Goal: Task Accomplishment & Management: Manage account settings

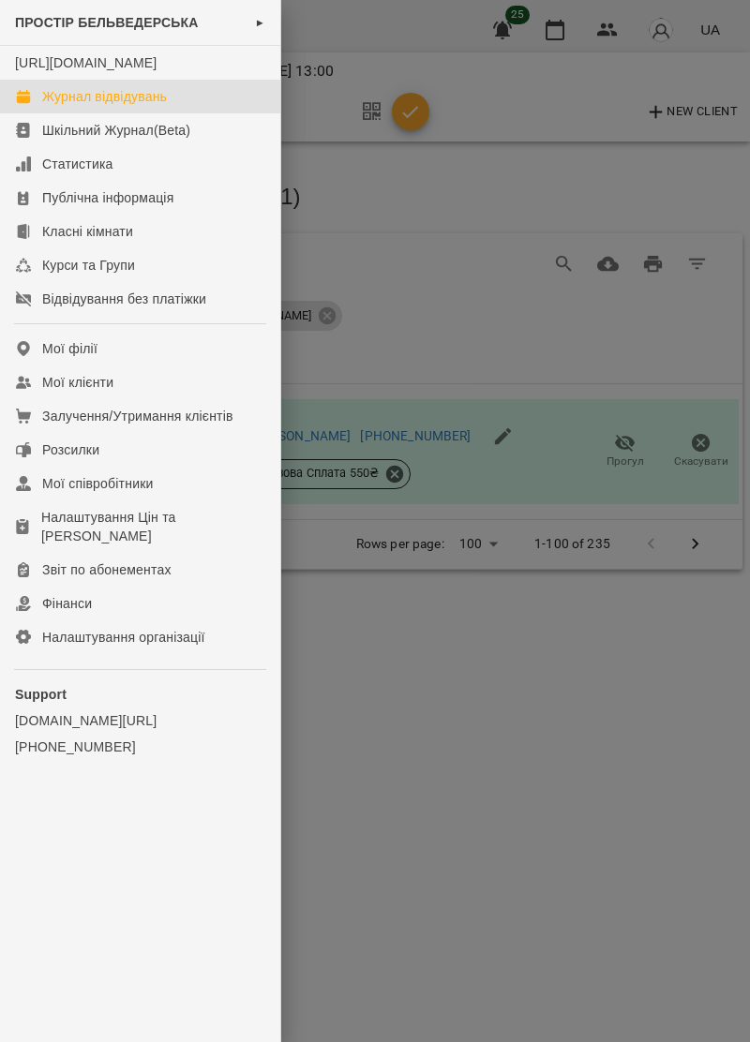
click at [156, 106] on div "Журнал відвідувань" at bounding box center [104, 96] width 125 height 19
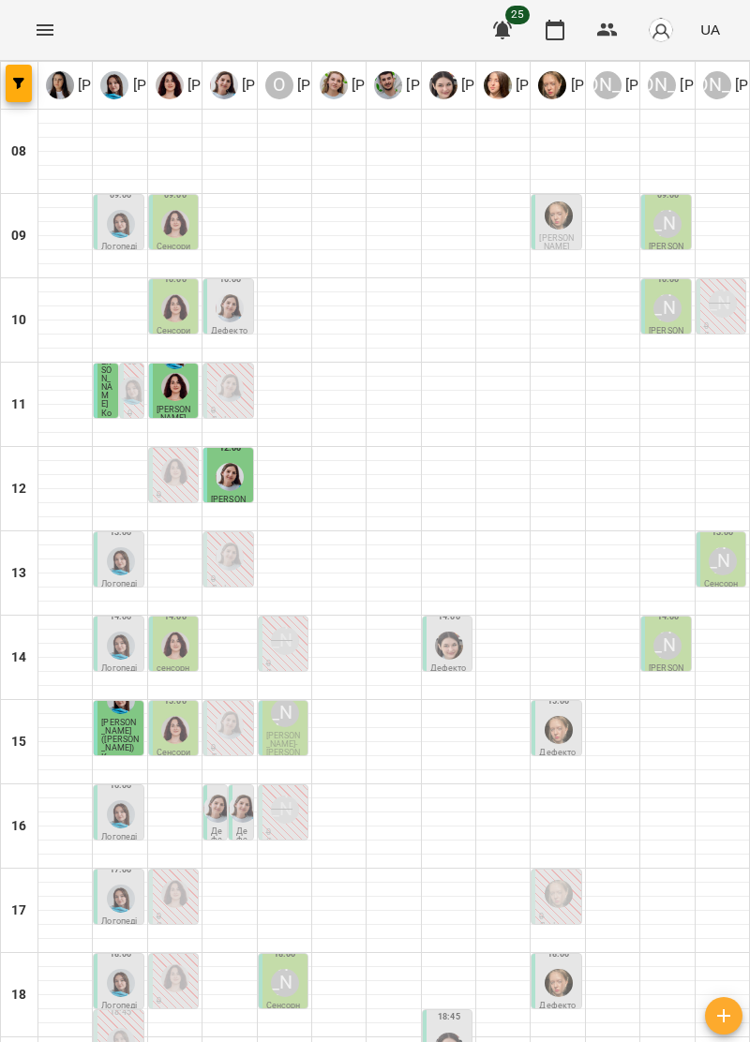
click at [39, 30] on icon "Menu" at bounding box center [45, 29] width 17 height 11
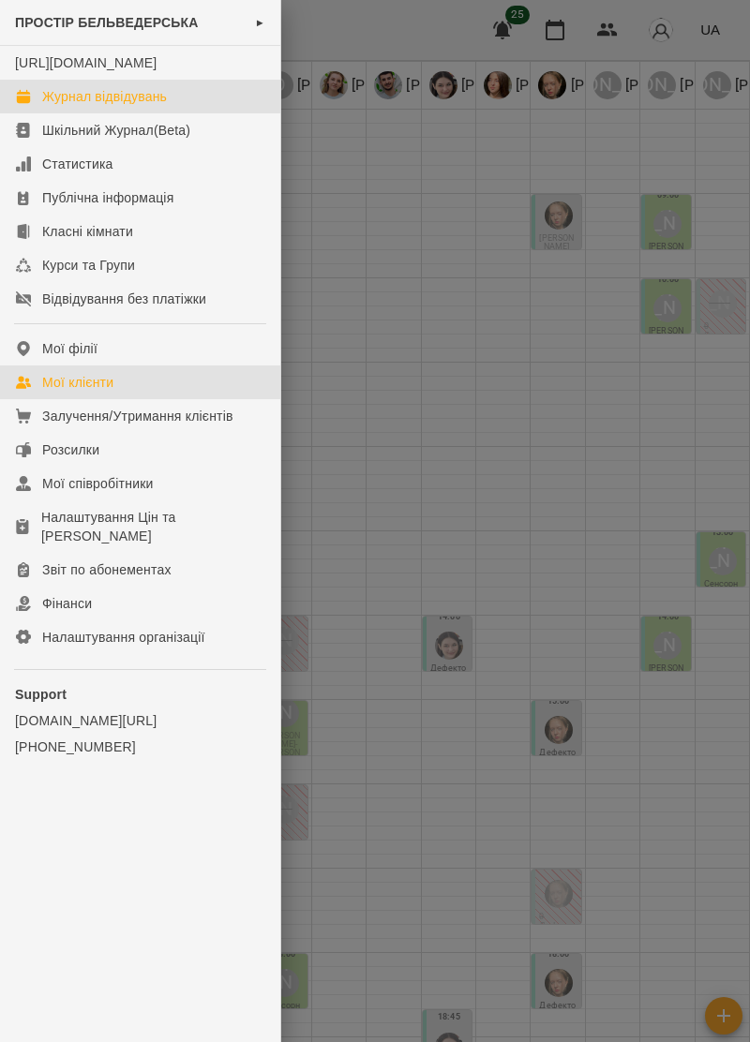
click at [101, 392] on div "Мої клієнти" at bounding box center [77, 382] width 71 height 19
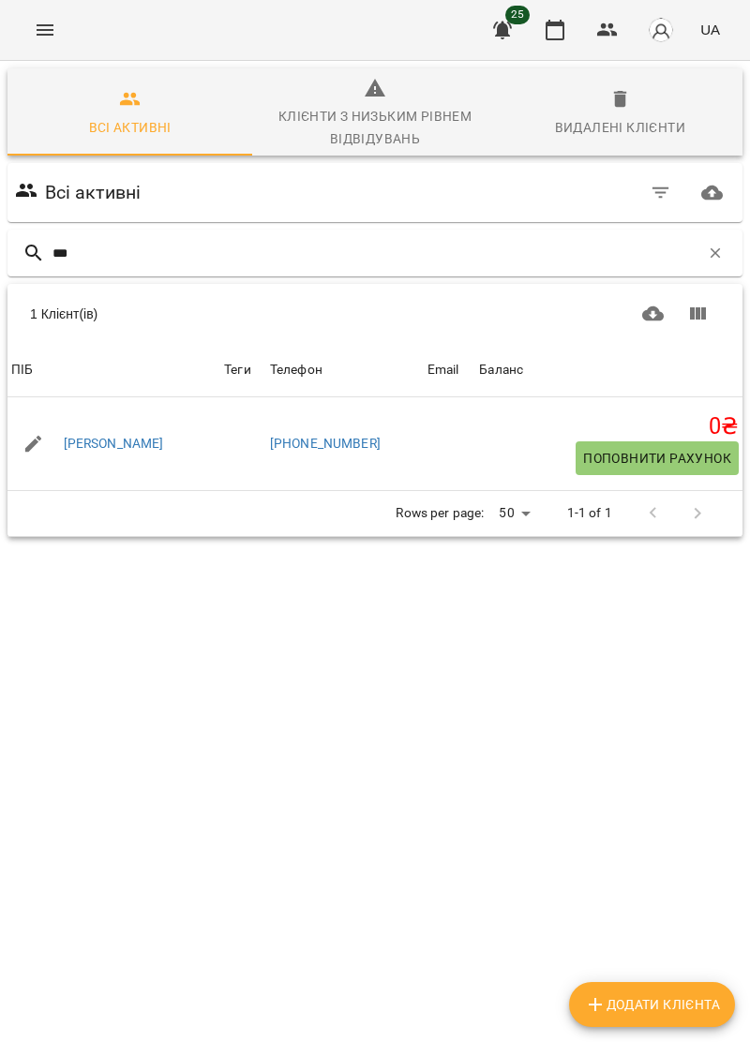
type input "****"
click at [164, 443] on link "[PERSON_NAME]" at bounding box center [114, 444] width 100 height 19
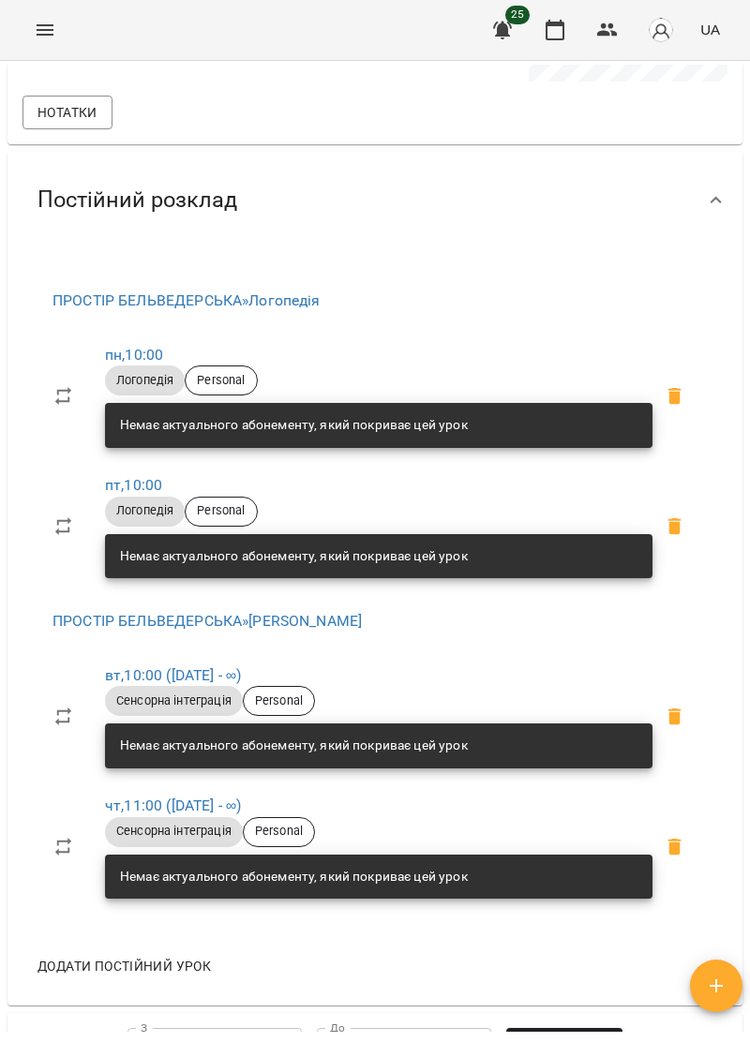
scroll to position [765, 0]
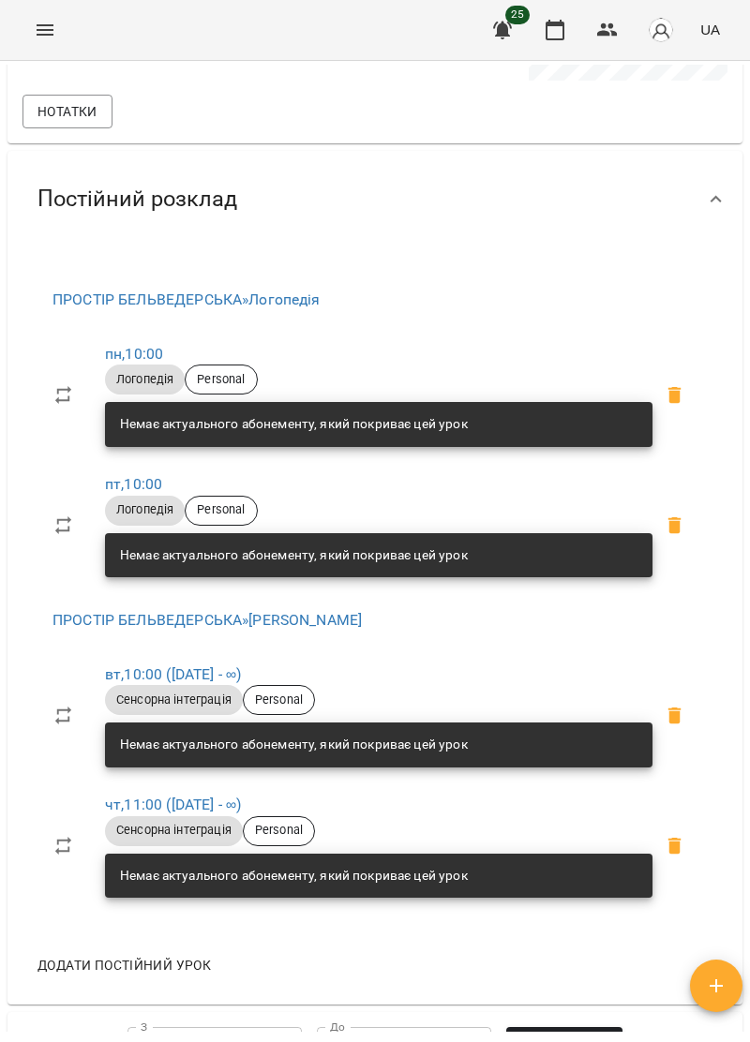
click at [49, 25] on icon "Menu" at bounding box center [45, 29] width 17 height 11
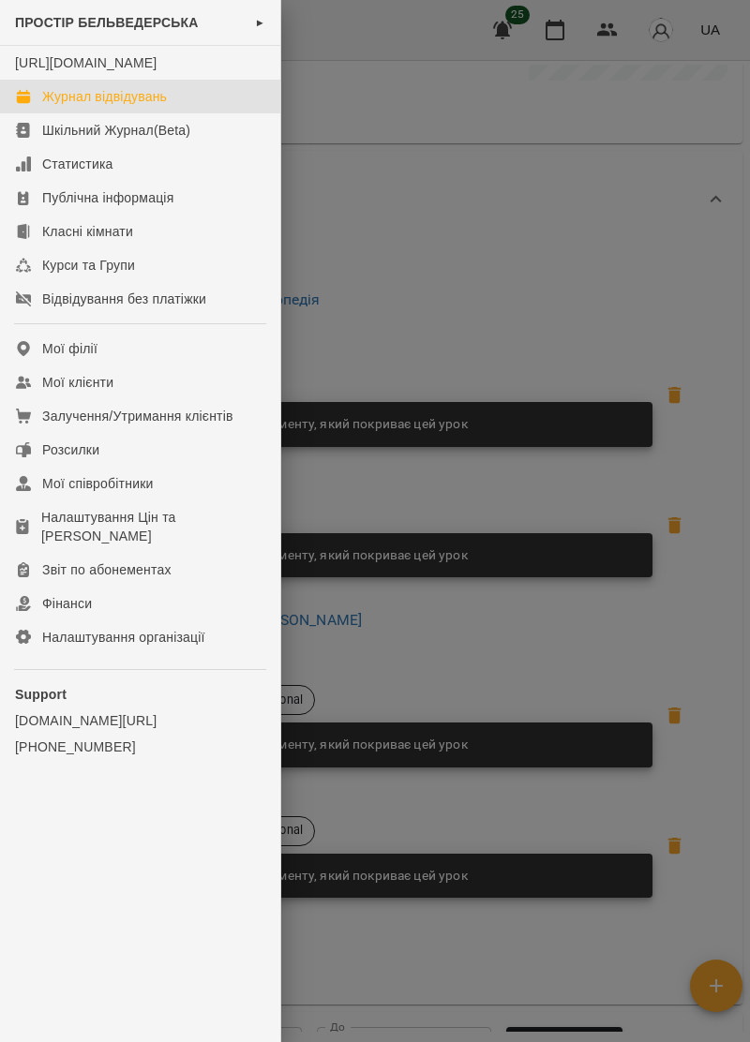
click at [166, 104] on link "Журнал відвідувань" at bounding box center [140, 97] width 280 height 34
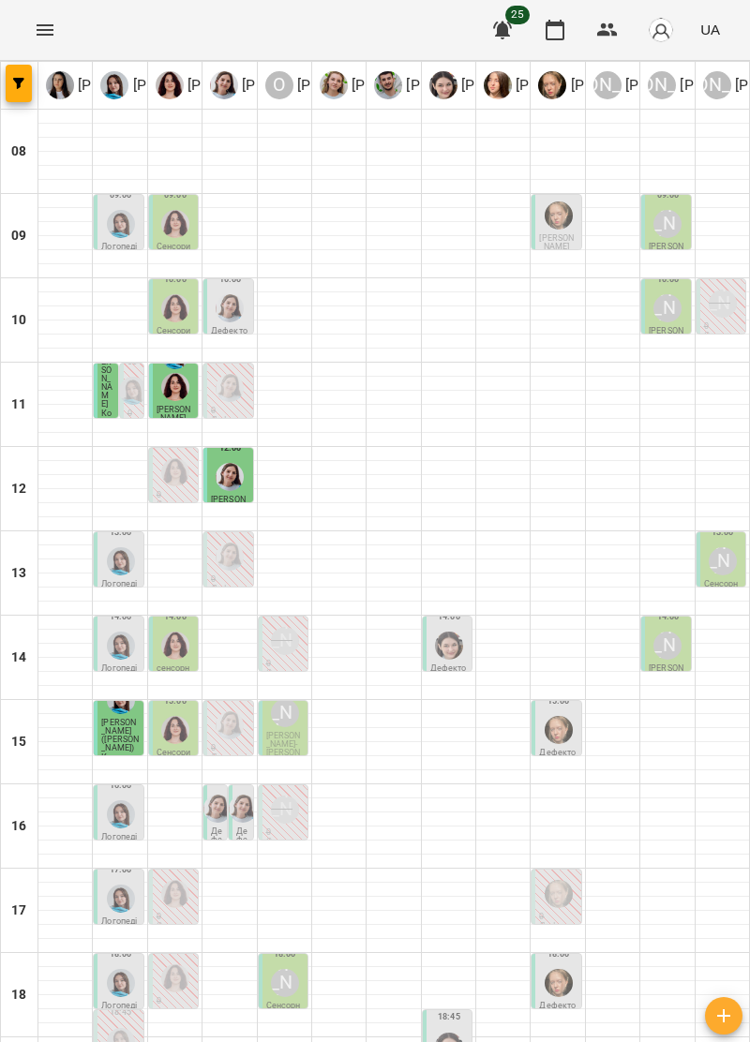
scroll to position [146, 0]
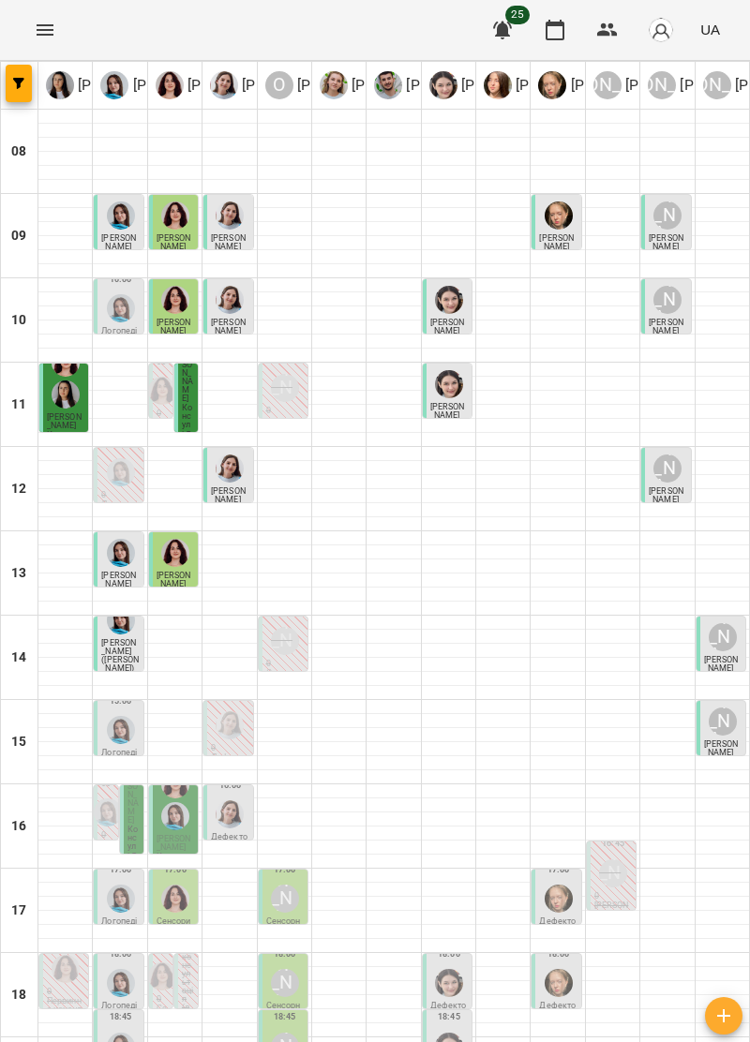
scroll to position [184, 0]
click at [135, 766] on p "[PERSON_NAME]" at bounding box center [133, 795] width 12 height 59
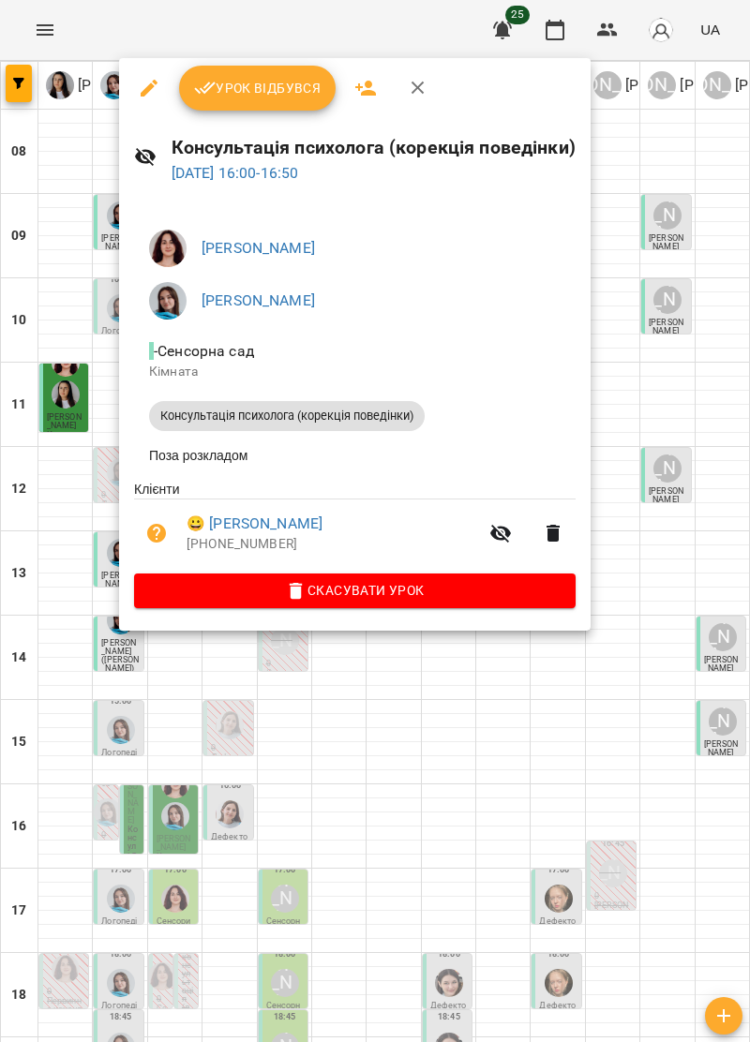
click at [420, 87] on icon "button" at bounding box center [418, 88] width 22 height 22
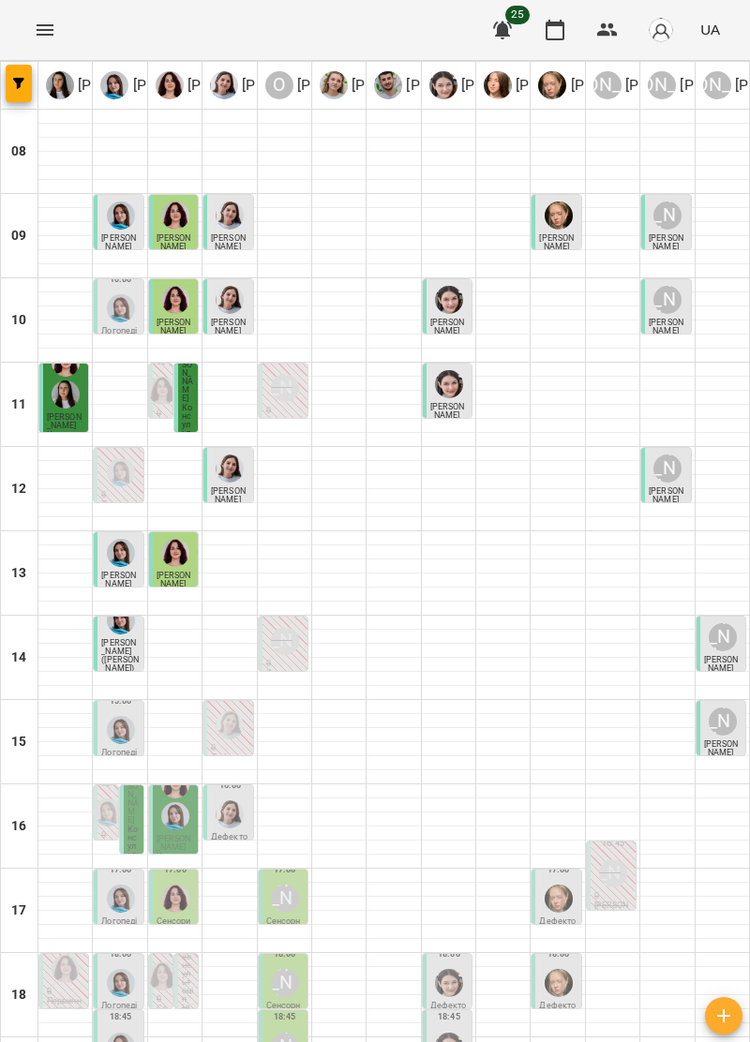
click at [189, 767] on div at bounding box center [175, 800] width 36 height 67
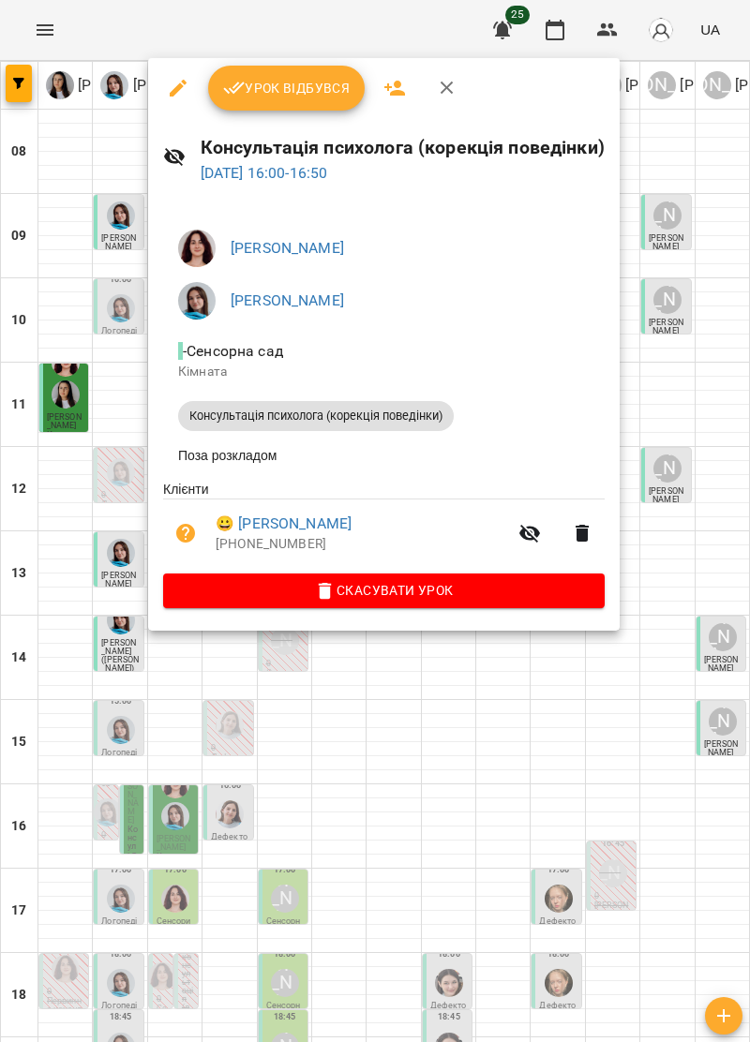
click at [441, 87] on icon "button" at bounding box center [447, 88] width 22 height 22
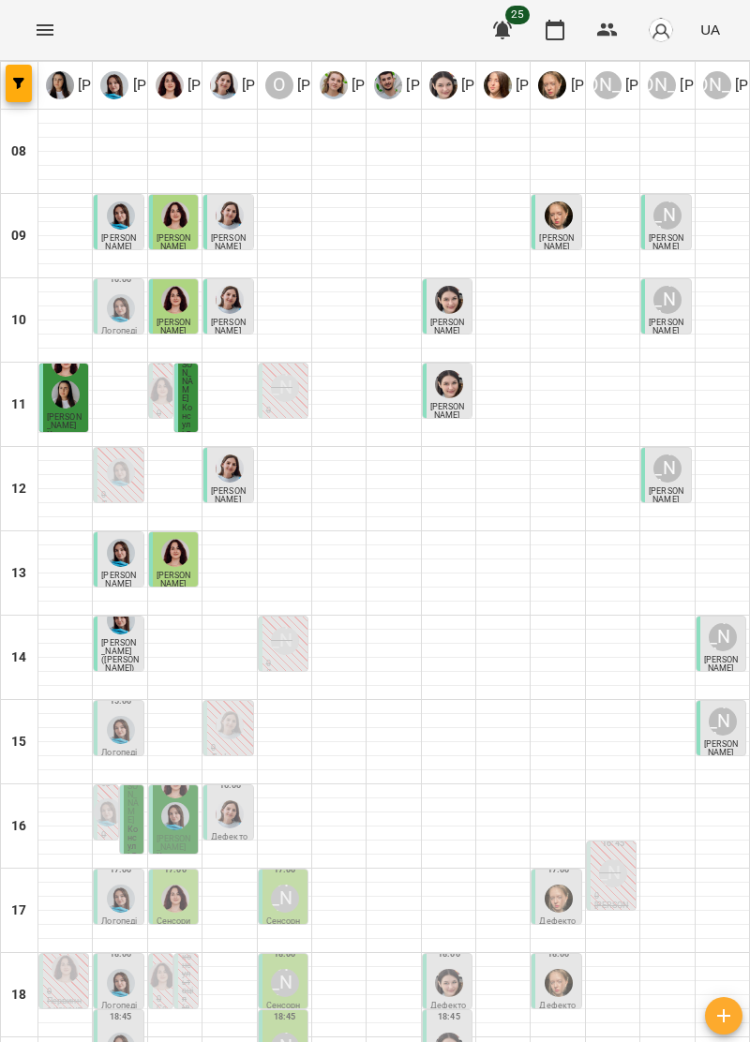
click at [247, 797] on div at bounding box center [230, 815] width 36 height 36
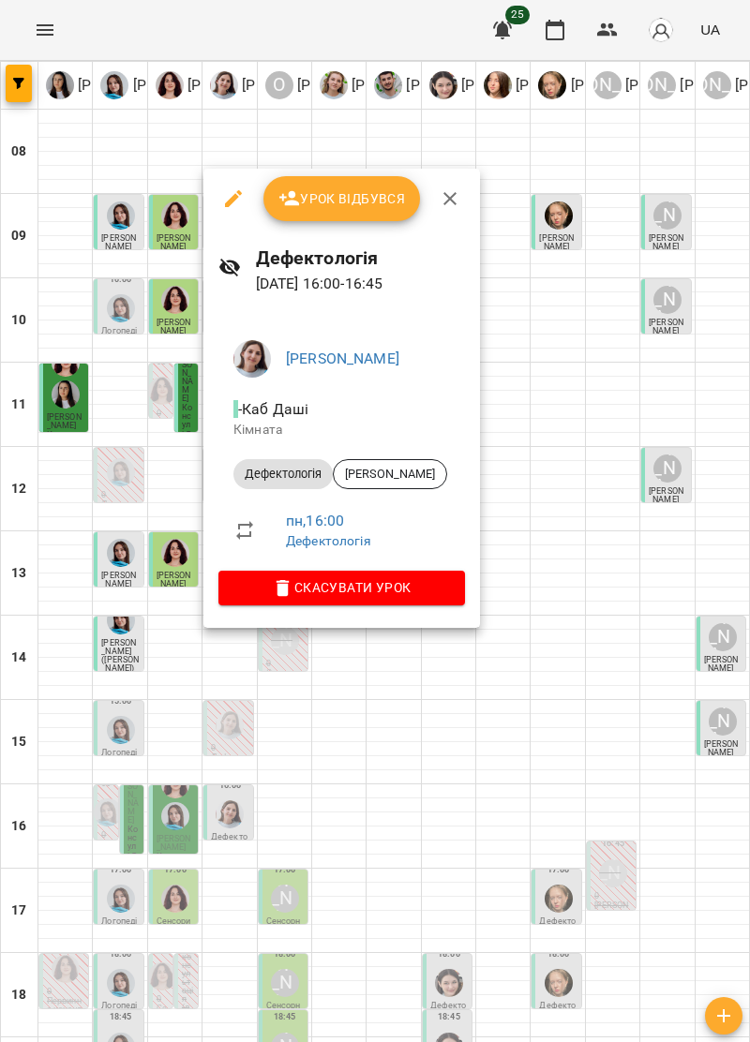
click at [461, 193] on button "button" at bounding box center [449, 198] width 45 height 45
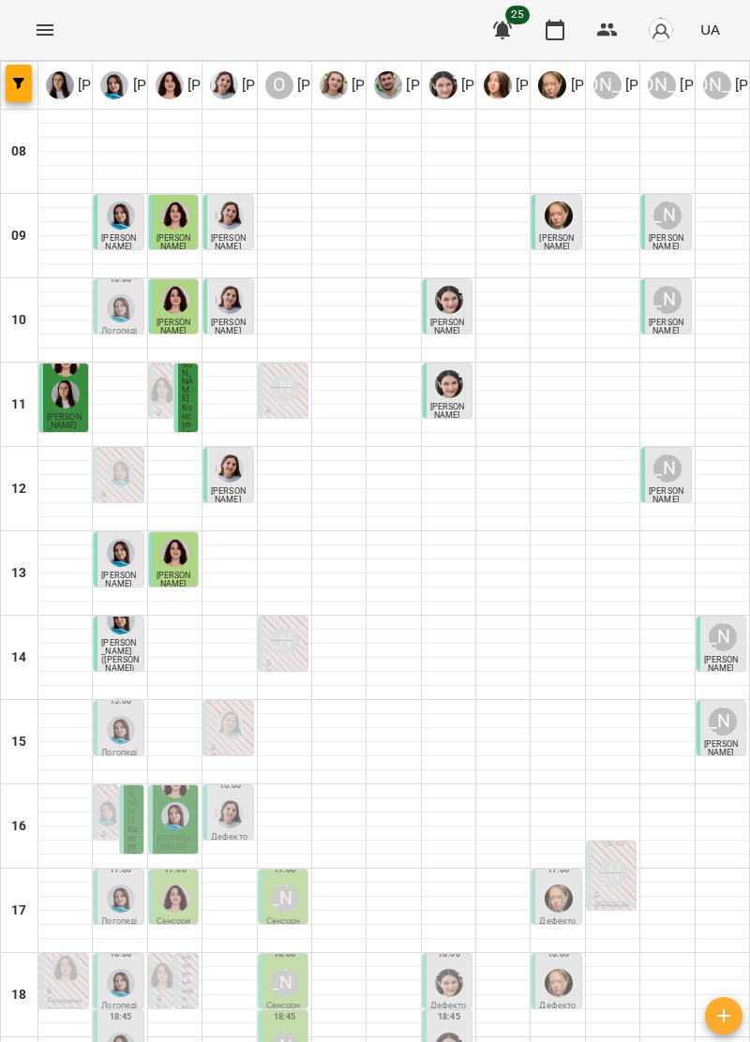
click at [166, 767] on div at bounding box center [175, 800] width 36 height 67
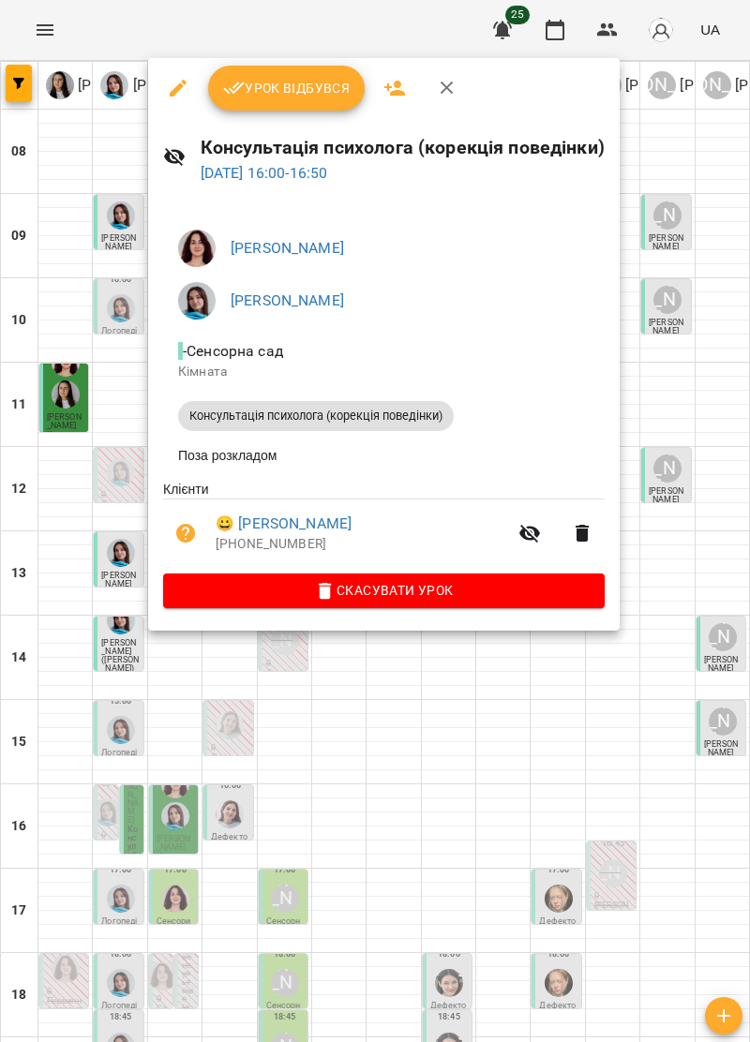
click at [439, 88] on icon "button" at bounding box center [447, 88] width 22 height 22
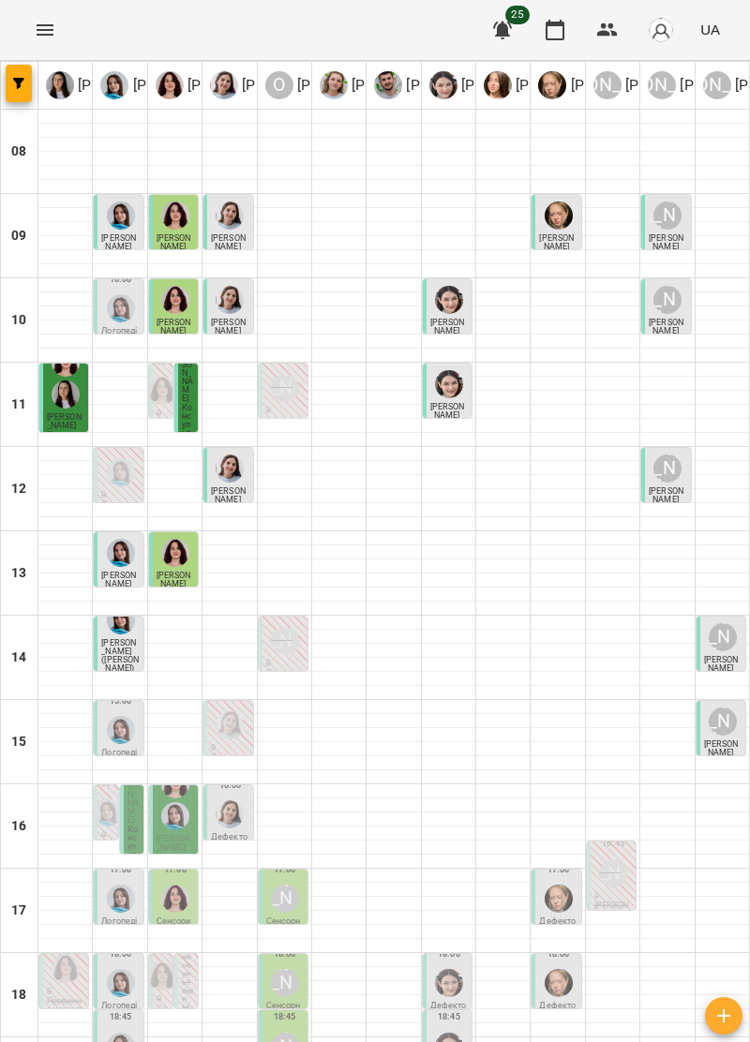
click at [128, 765] on span "[PERSON_NAME]" at bounding box center [132, 795] width 11 height 60
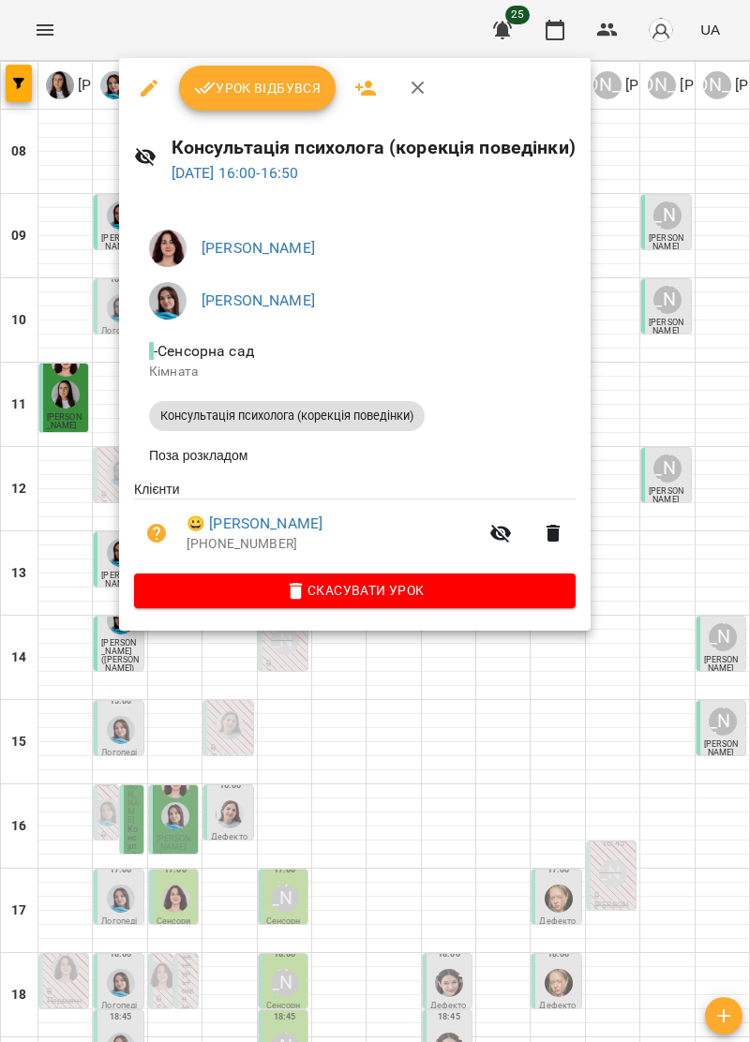
click at [416, 92] on icon "button" at bounding box center [418, 88] width 22 height 22
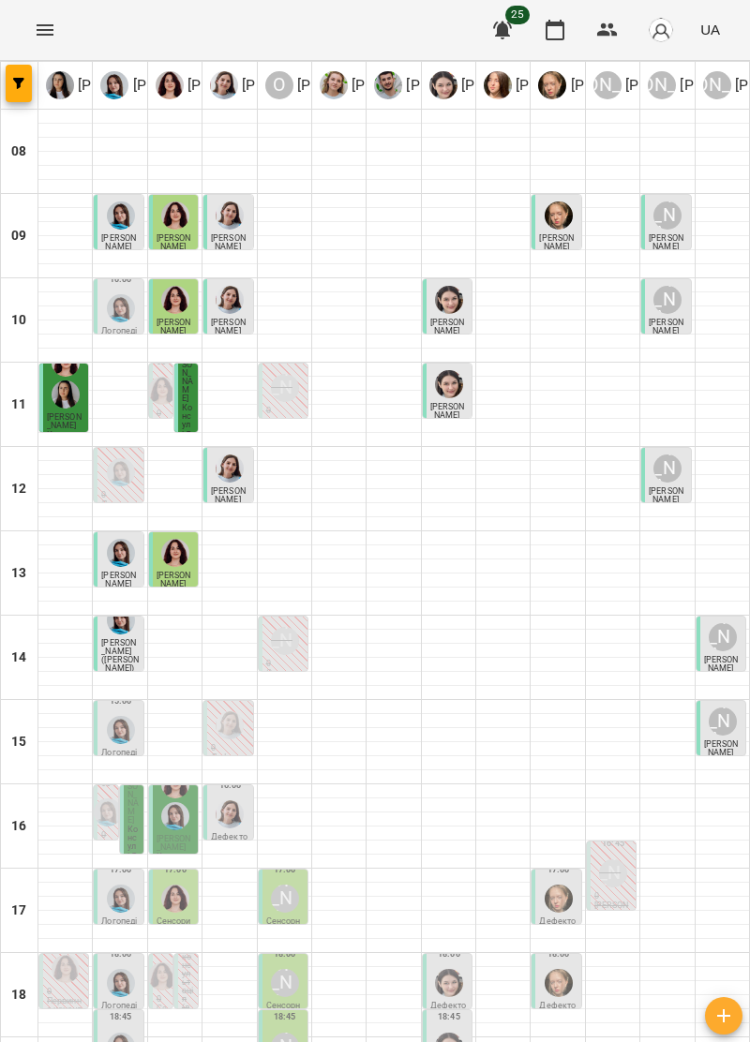
click at [129, 765] on span "[PERSON_NAME]" at bounding box center [132, 795] width 11 height 60
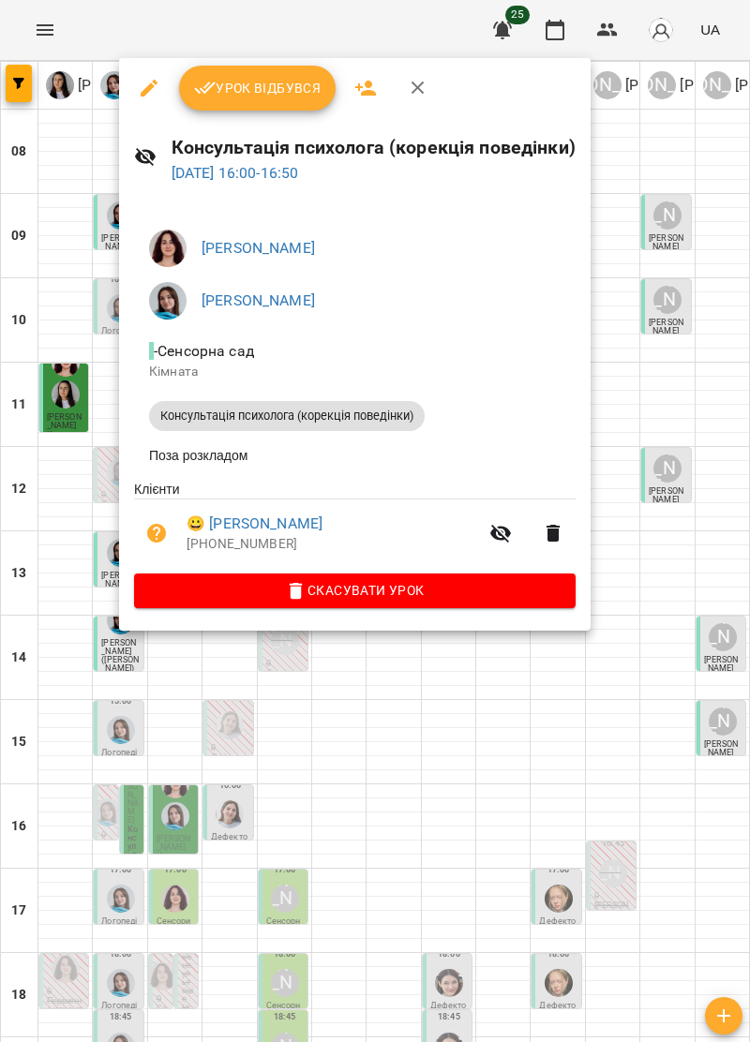
click at [289, 86] on span "Урок відбувся" at bounding box center [257, 88] width 127 height 22
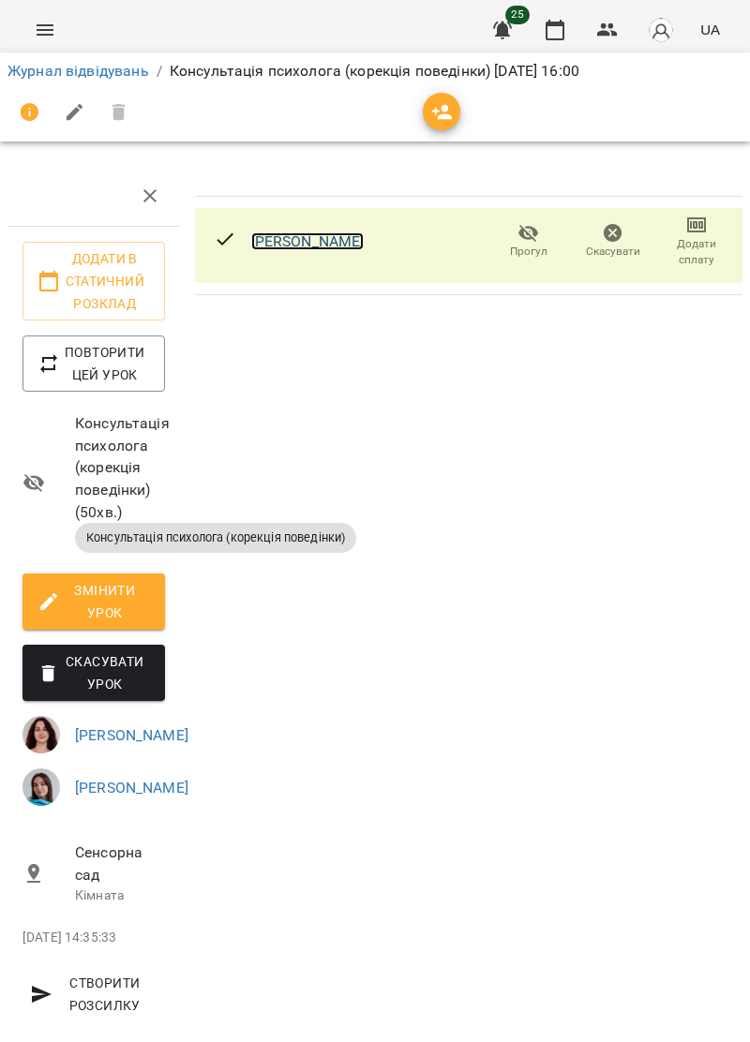
click at [317, 244] on link "[PERSON_NAME]" at bounding box center [307, 241] width 113 height 18
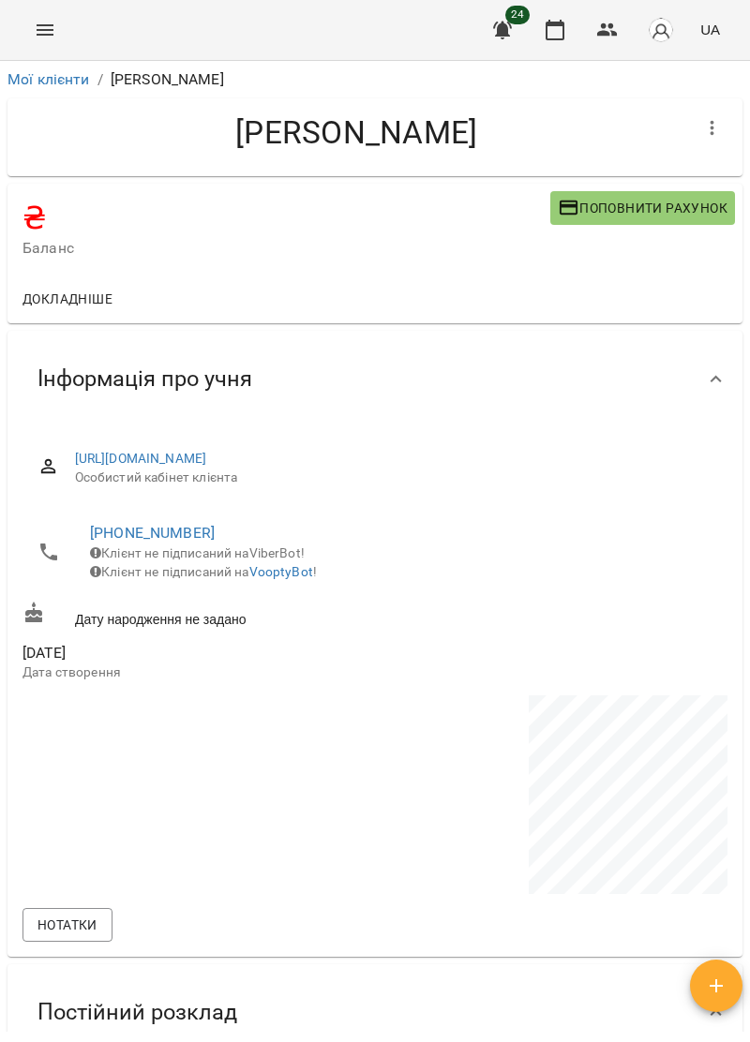
click at [691, 202] on span "Поповнити рахунок" at bounding box center [643, 208] width 170 height 22
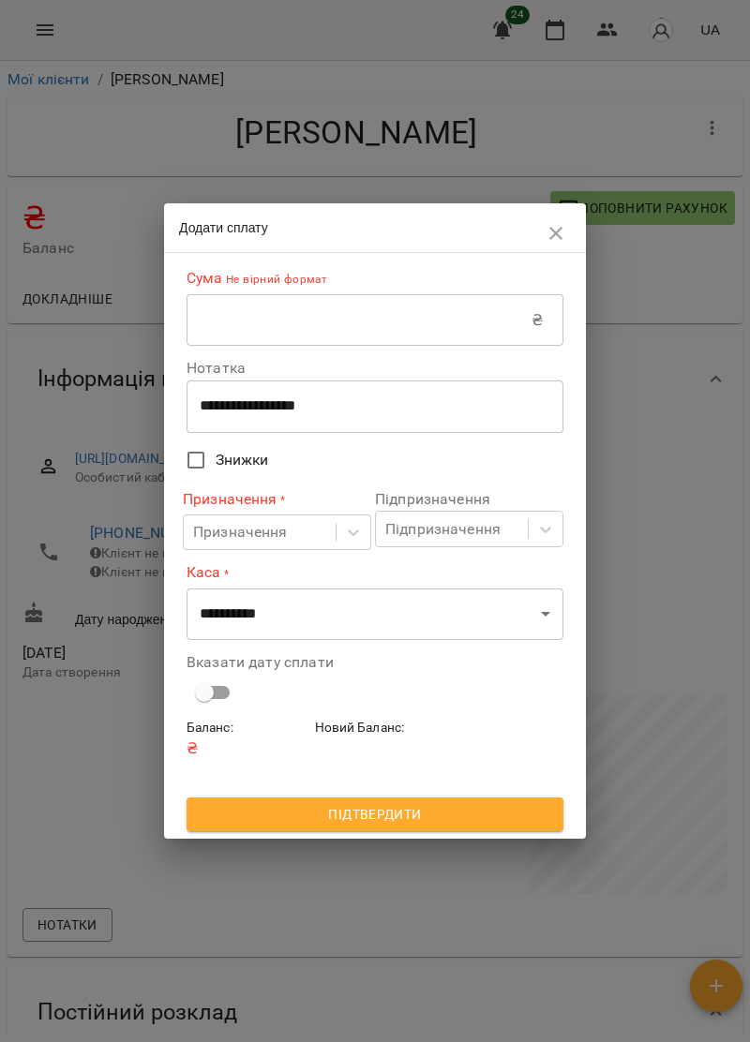
click at [332, 303] on input "text" at bounding box center [359, 320] width 345 height 52
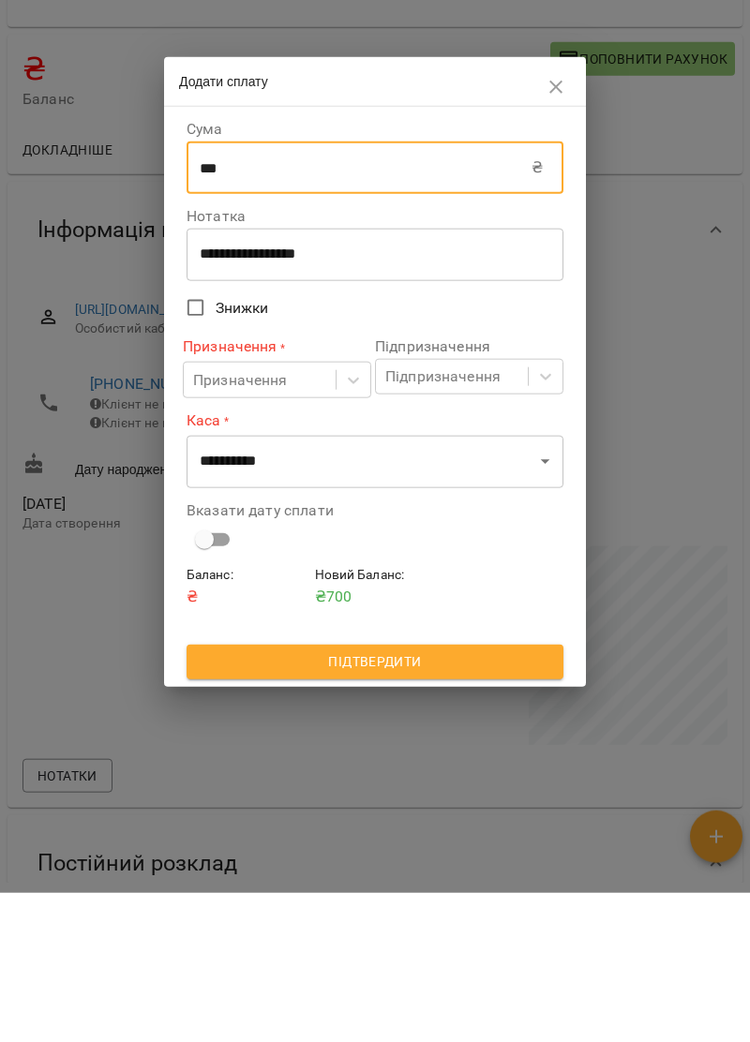
type input "***"
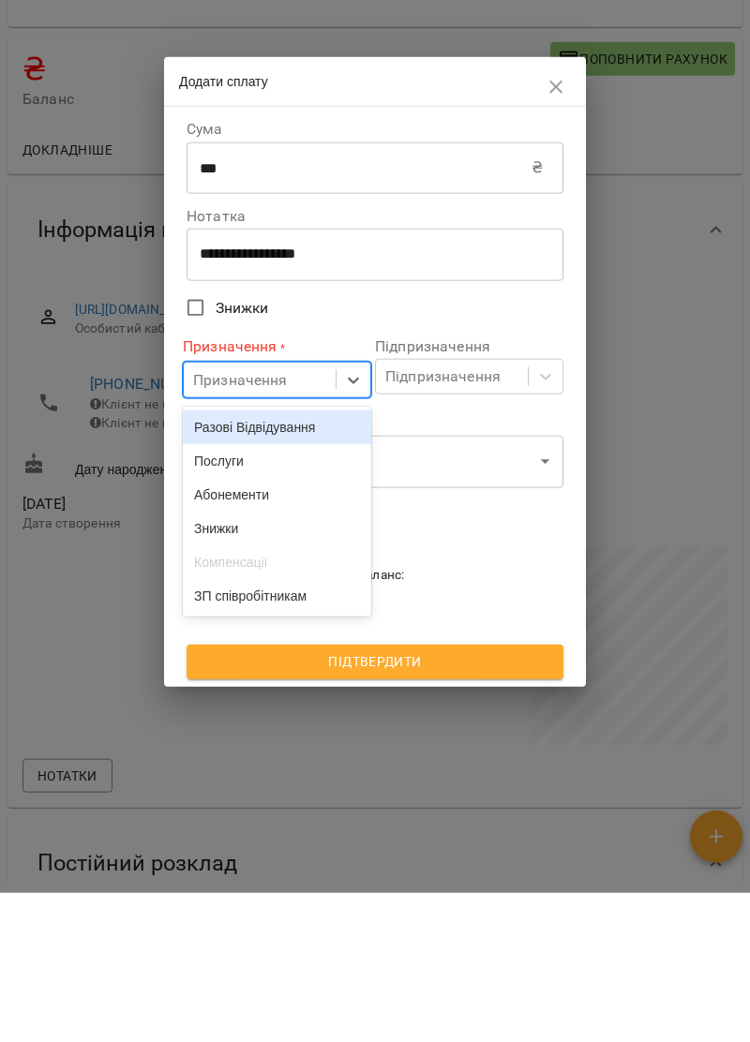
click at [244, 618] on div "Послуги" at bounding box center [277, 610] width 188 height 34
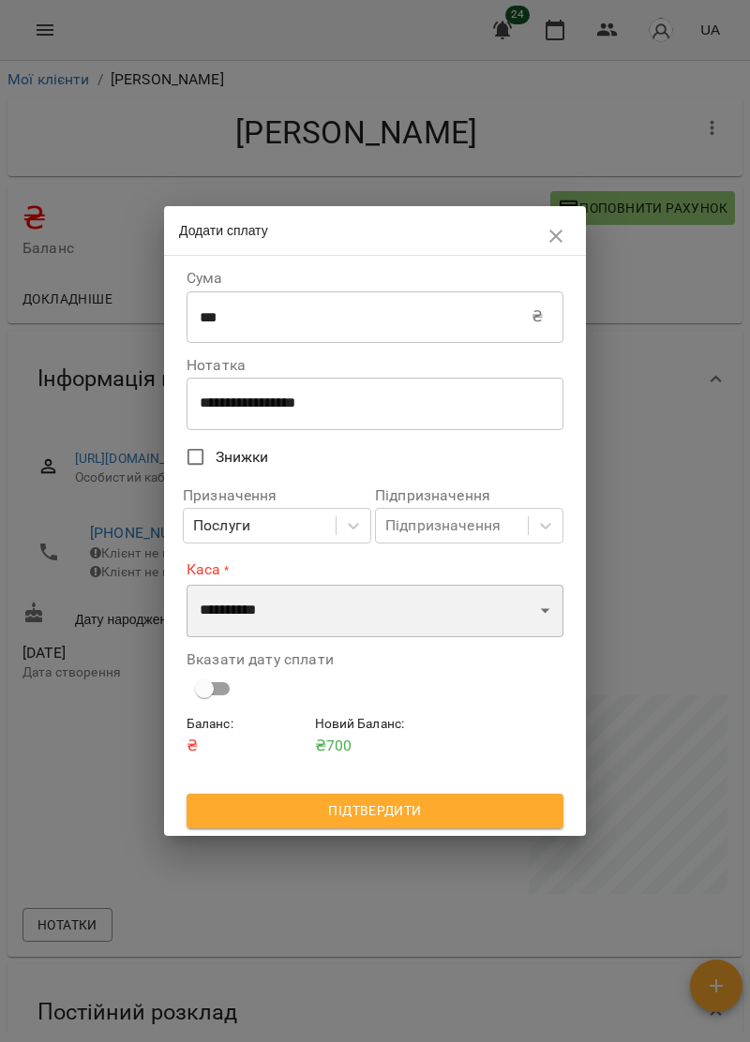
click at [534, 610] on select "**********" at bounding box center [375, 611] width 377 height 52
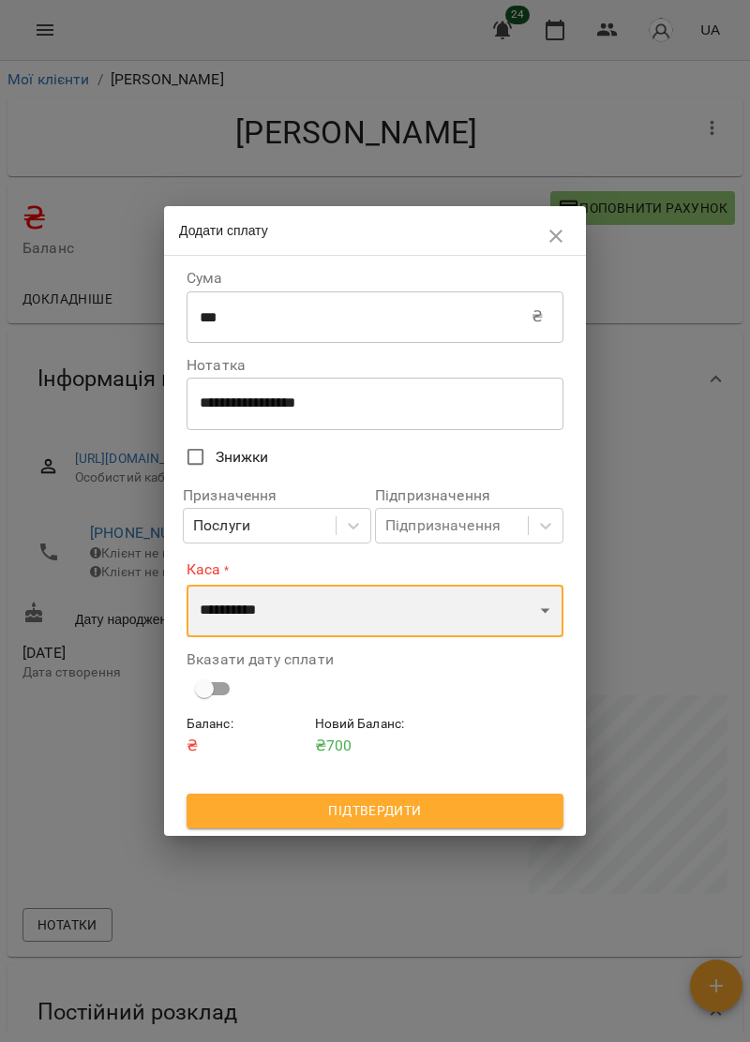
select select "****"
click at [187, 585] on select "**********" at bounding box center [375, 611] width 377 height 52
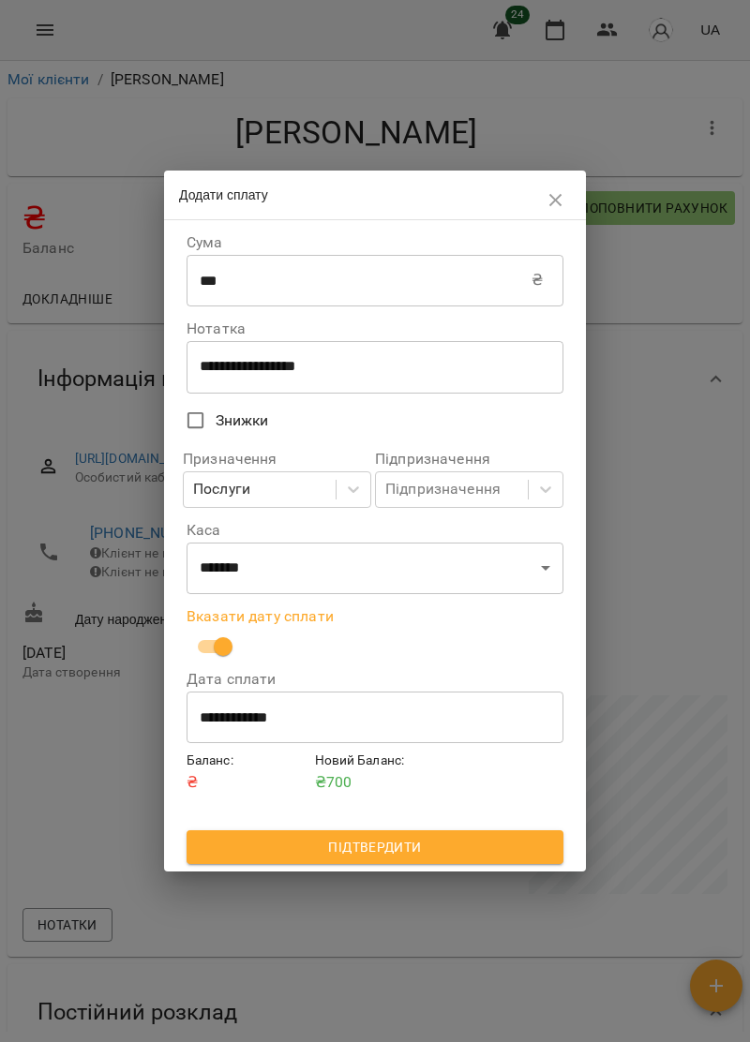
click at [481, 845] on span "Підтвердити" at bounding box center [375, 847] width 347 height 22
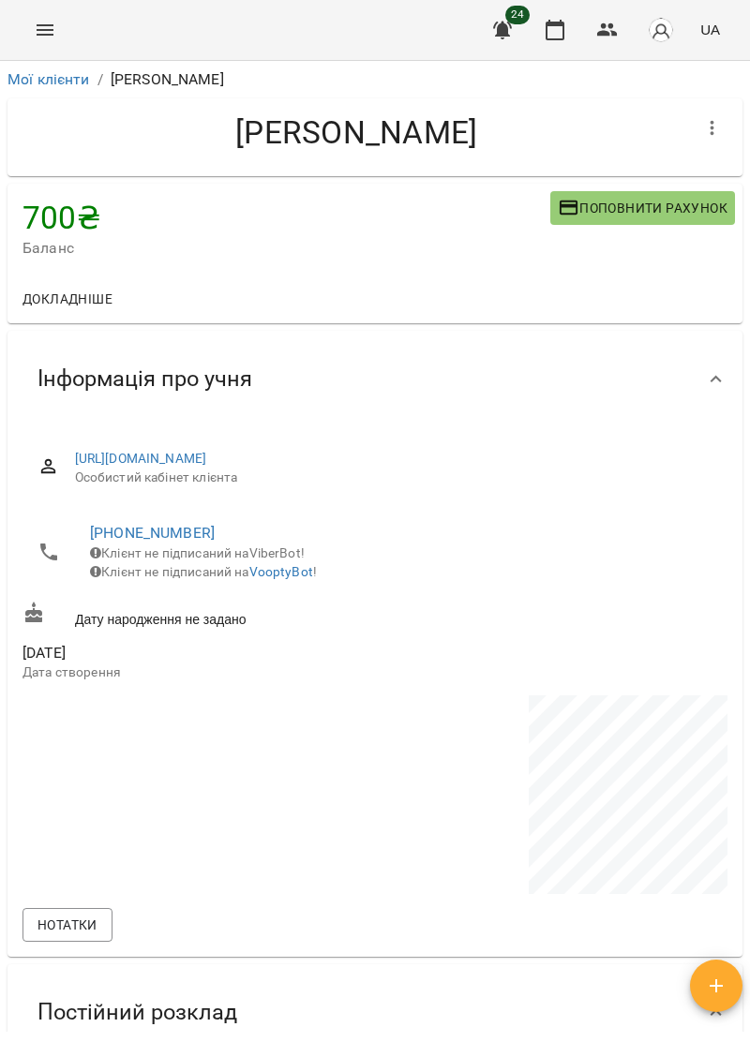
click at [32, 27] on button "Menu" at bounding box center [44, 29] width 45 height 45
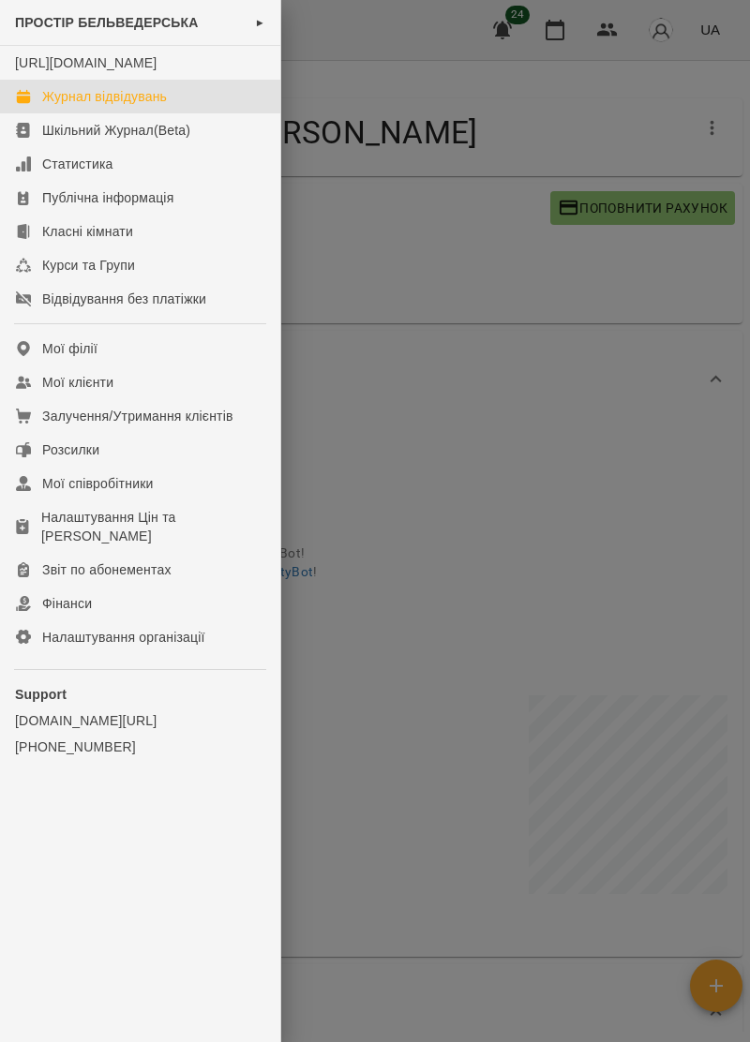
click at [137, 103] on link "Журнал відвідувань" at bounding box center [140, 97] width 280 height 34
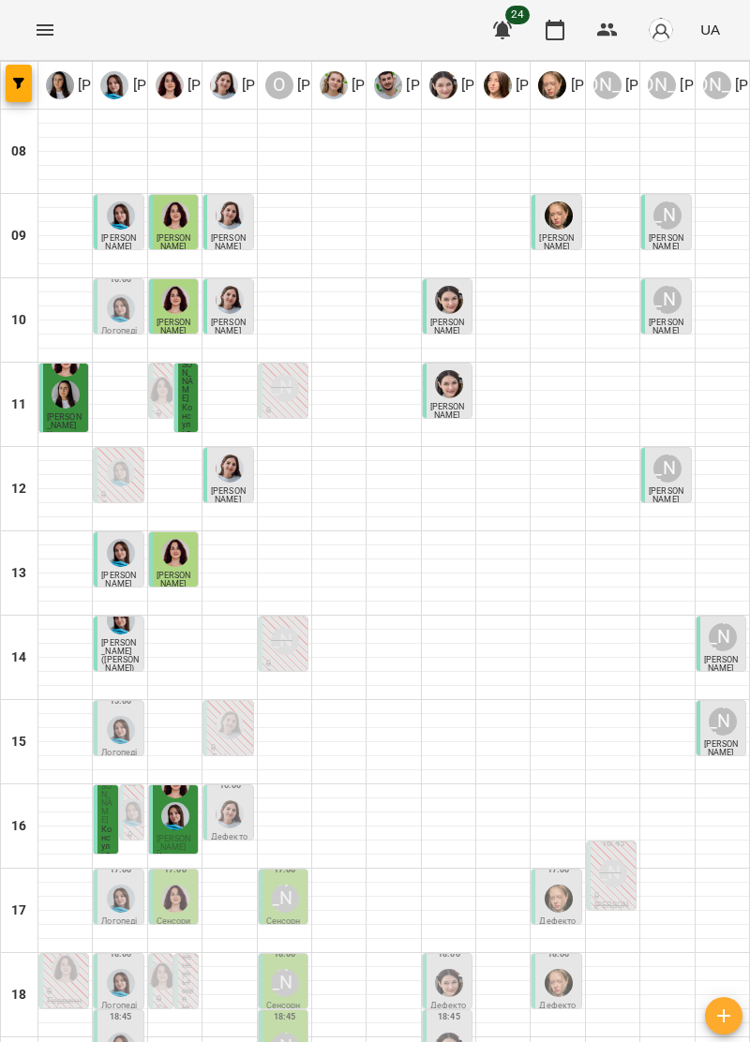
scroll to position [178, 0]
click at [104, 826] on p "Консультація психолога (корекція поведінки)" at bounding box center [107, 906] width 12 height 160
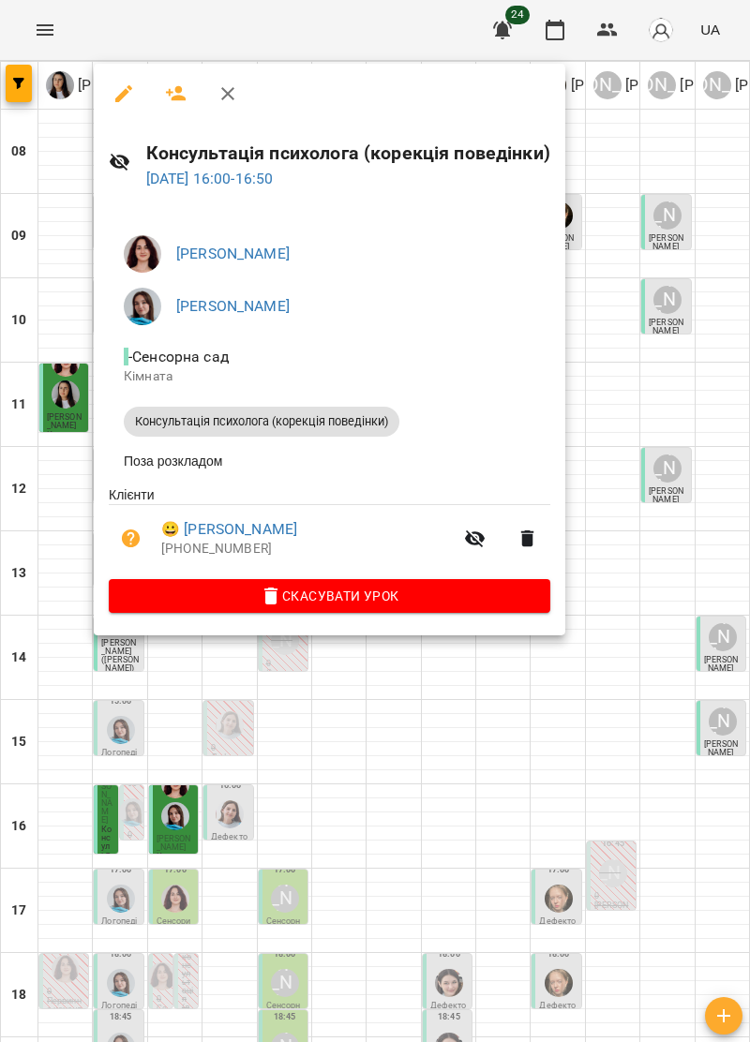
click at [234, 86] on icon "button" at bounding box center [228, 93] width 22 height 22
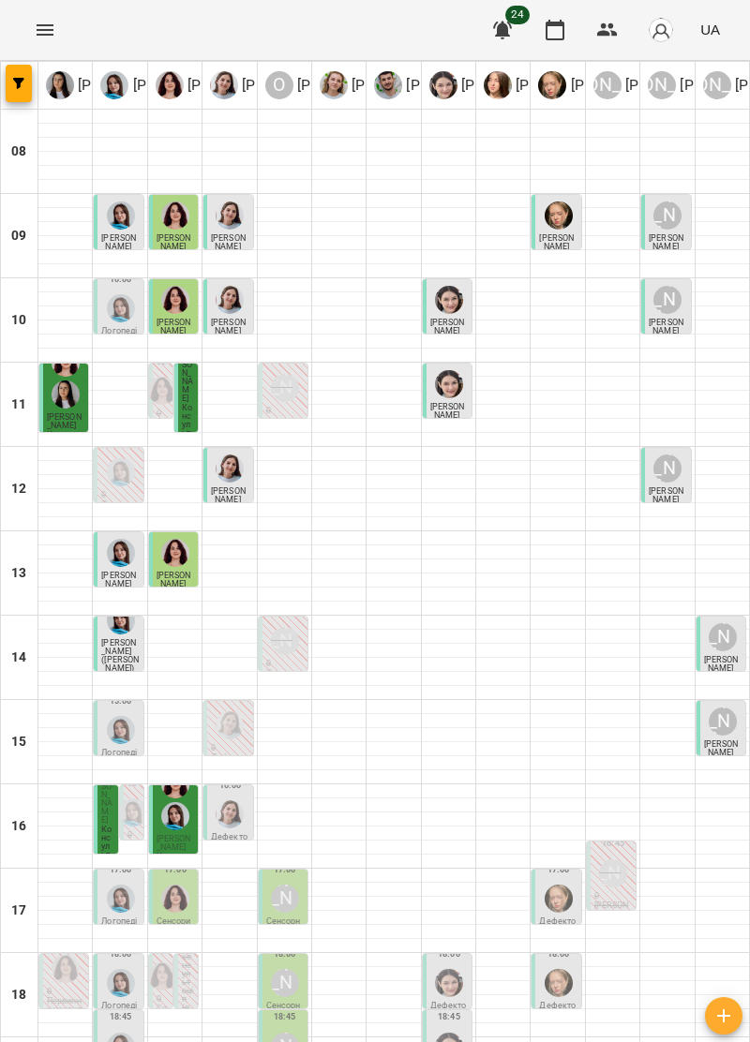
click at [110, 826] on p "Консультація психолога (корекція поведінки)" at bounding box center [107, 906] width 12 height 160
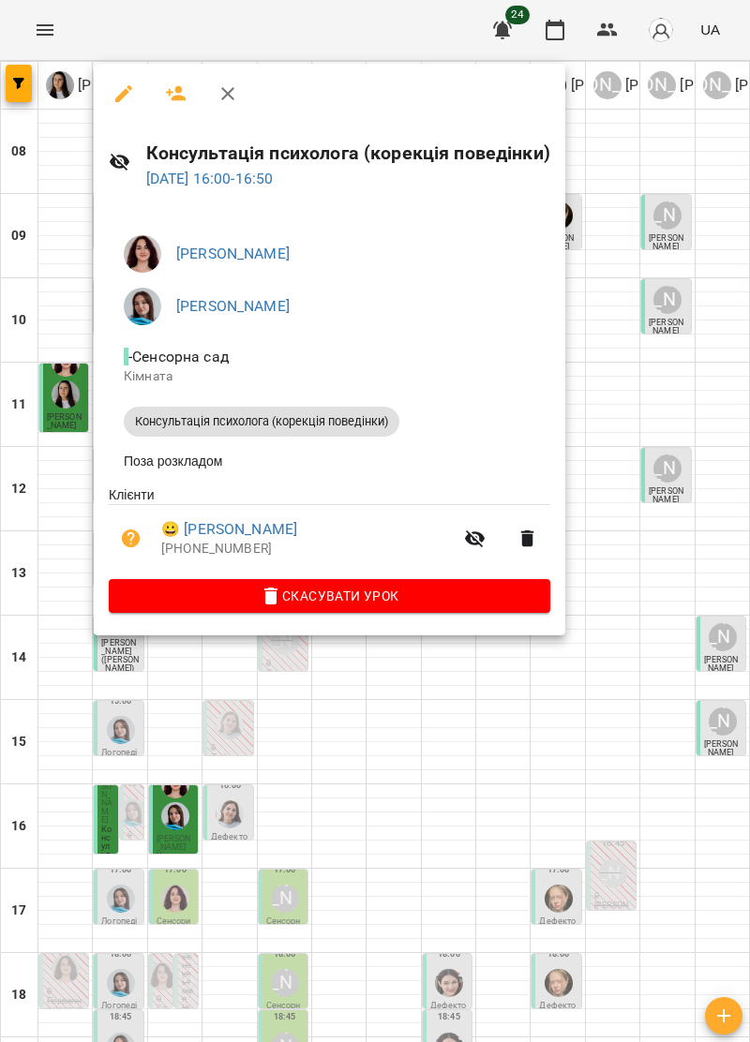
click at [219, 91] on icon "button" at bounding box center [228, 93] width 22 height 22
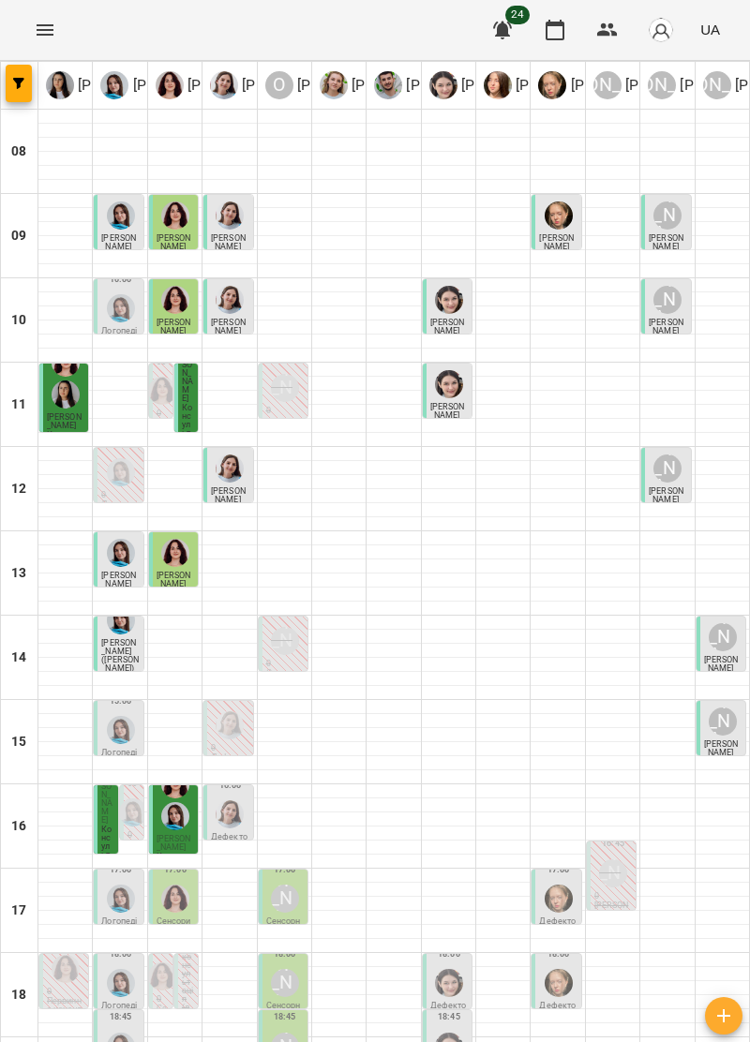
click at [172, 767] on div at bounding box center [175, 800] width 36 height 67
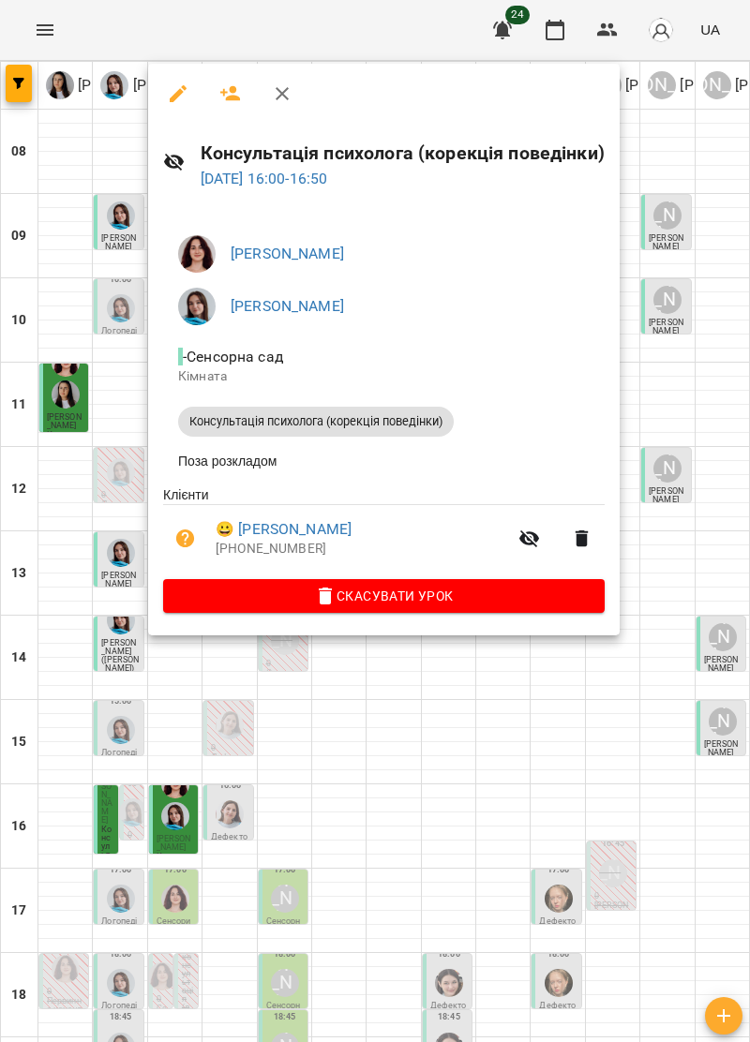
click at [279, 89] on icon "button" at bounding box center [282, 93] width 22 height 22
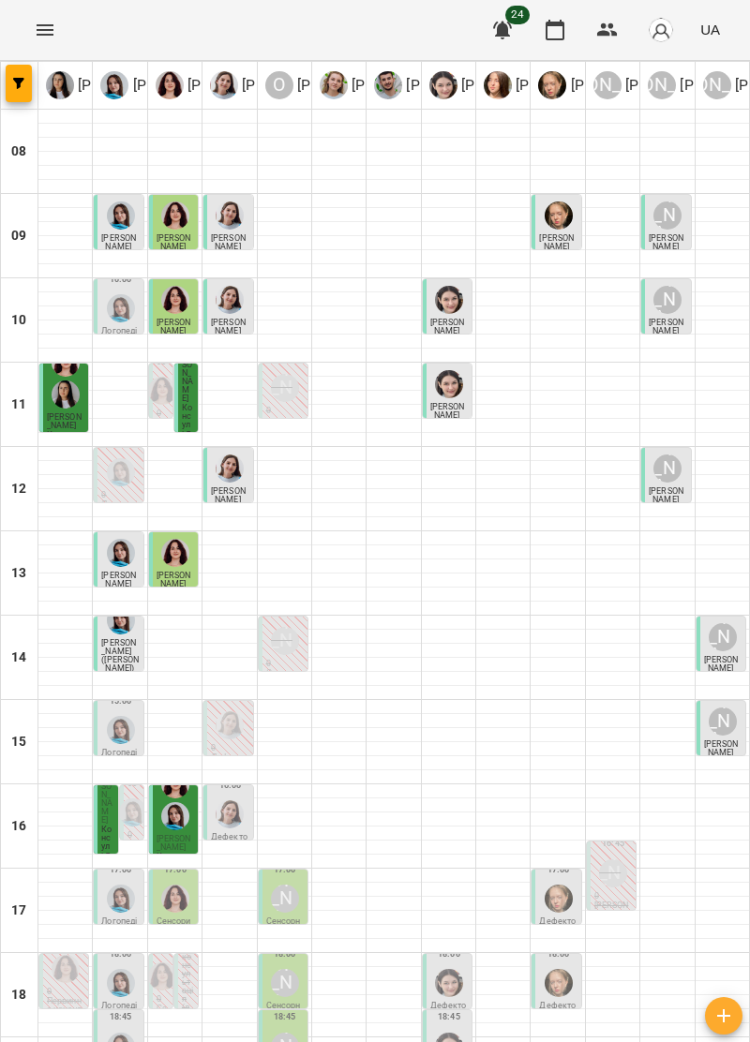
click at [237, 801] on img "Дарія Тріпадуш" at bounding box center [230, 815] width 28 height 28
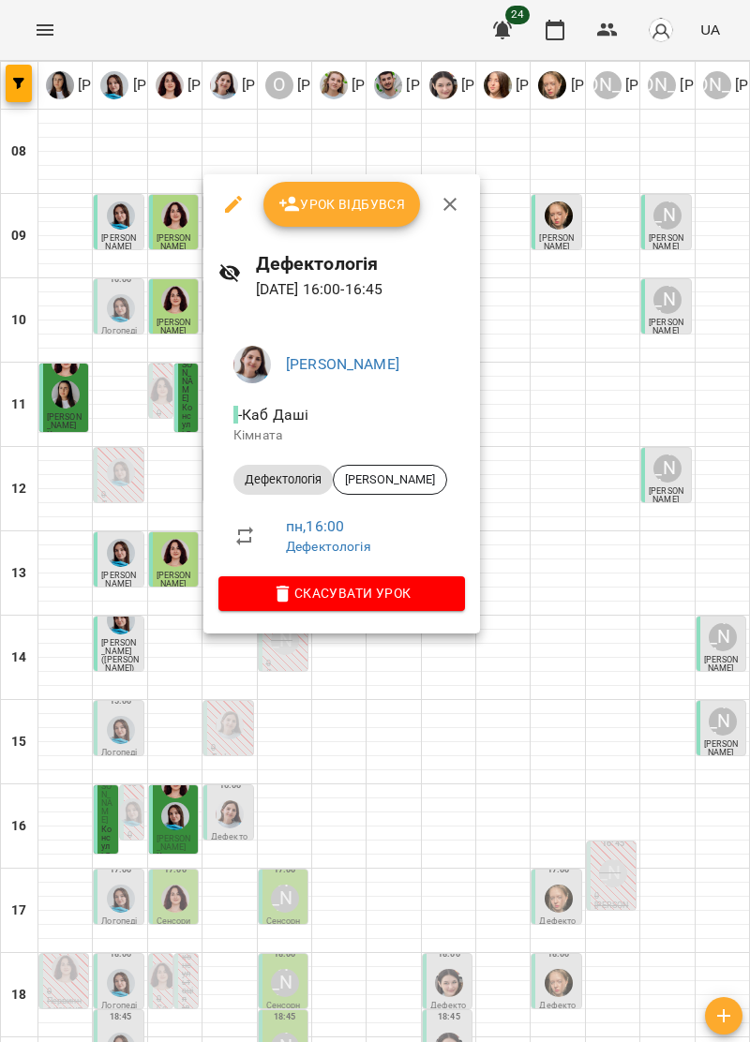
click at [444, 194] on icon "button" at bounding box center [450, 204] width 22 height 22
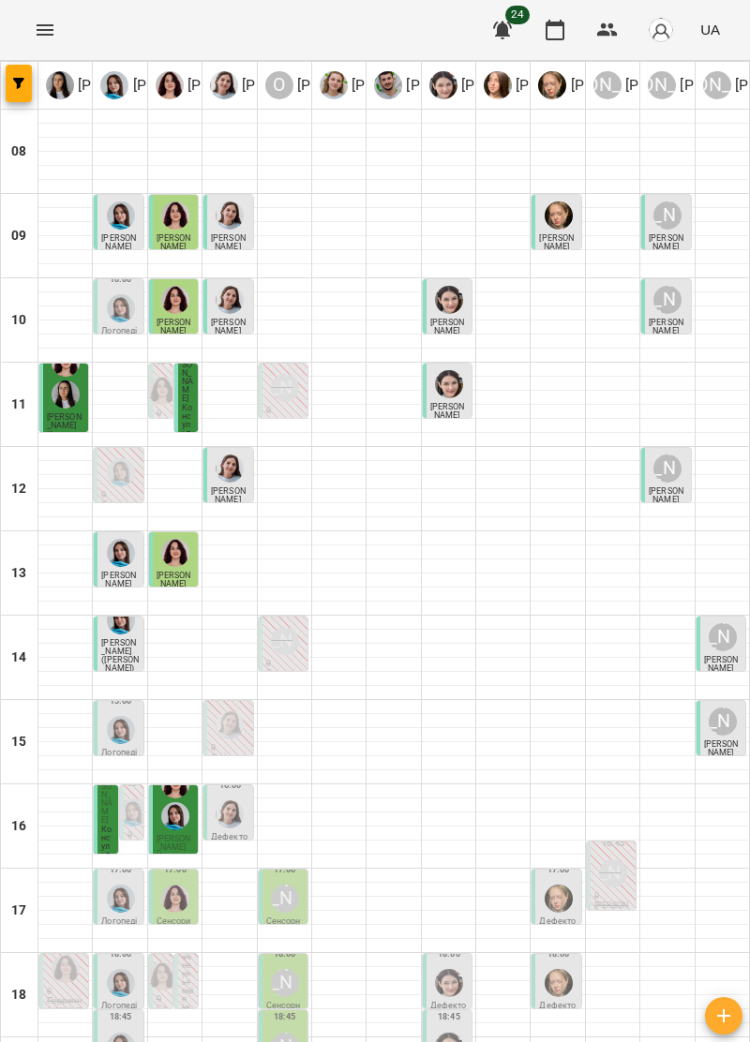
scroll to position [157, 0]
click at [225, 801] on img "Дарія Тріпадуш" at bounding box center [230, 815] width 28 height 28
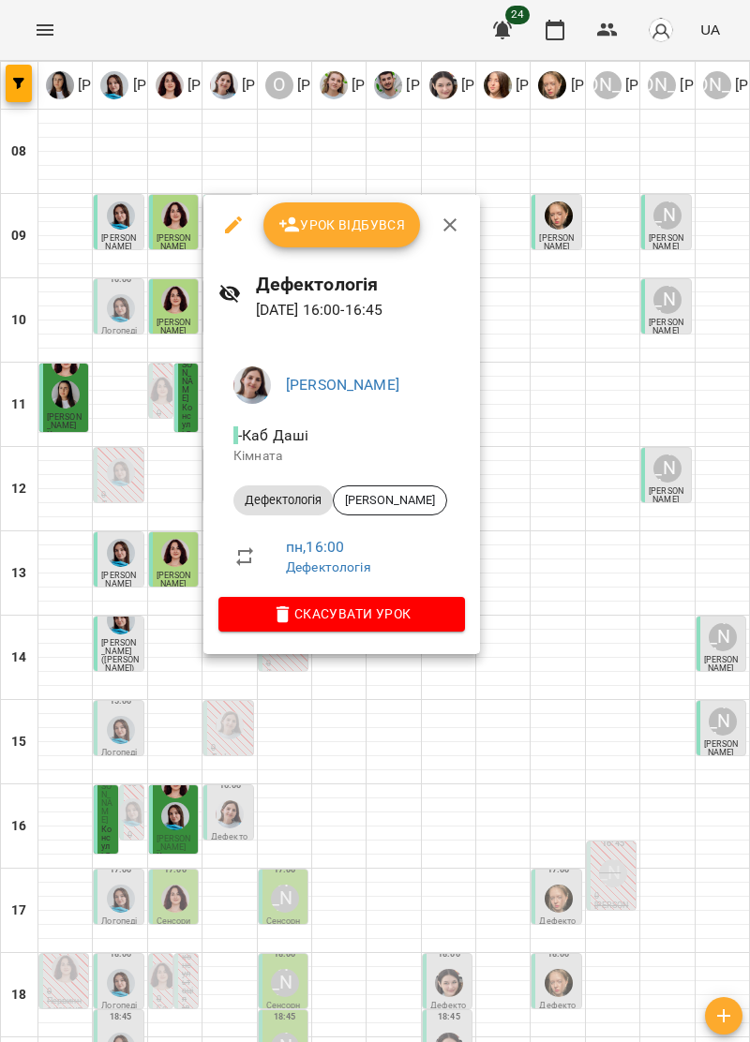
click at [458, 219] on icon "button" at bounding box center [450, 225] width 22 height 22
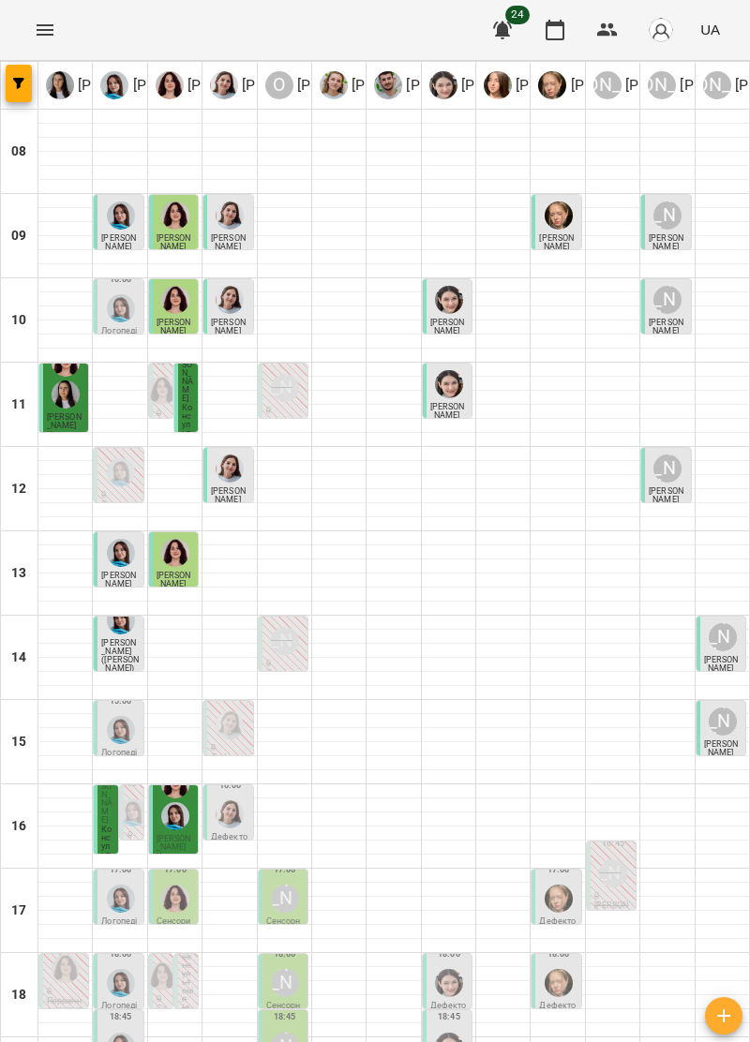
click at [119, 885] on img "Тетяна Хомин" at bounding box center [121, 899] width 28 height 28
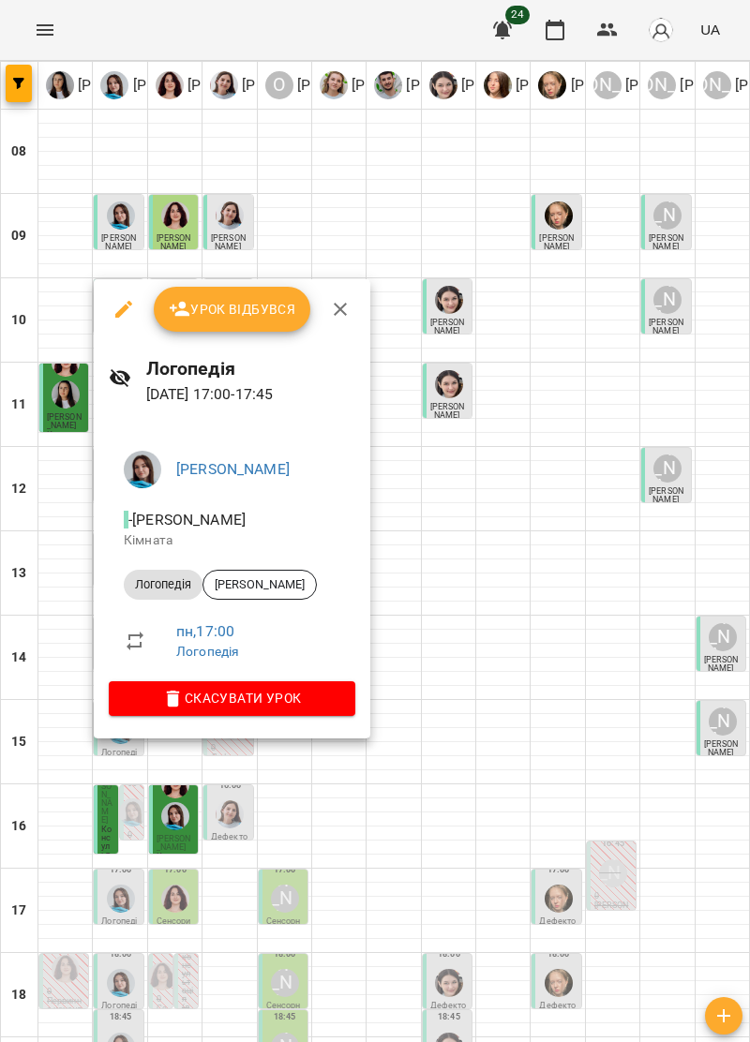
click at [339, 306] on icon "button" at bounding box center [340, 309] width 22 height 22
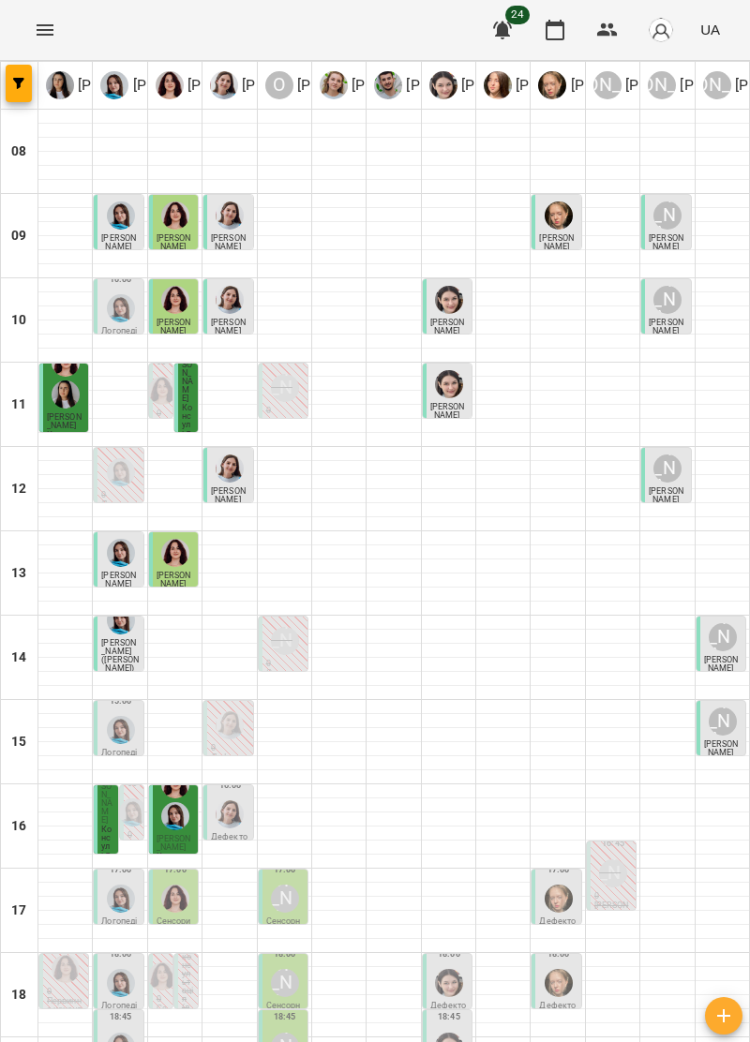
click at [187, 885] on img "Ольга Крикун" at bounding box center [175, 899] width 28 height 28
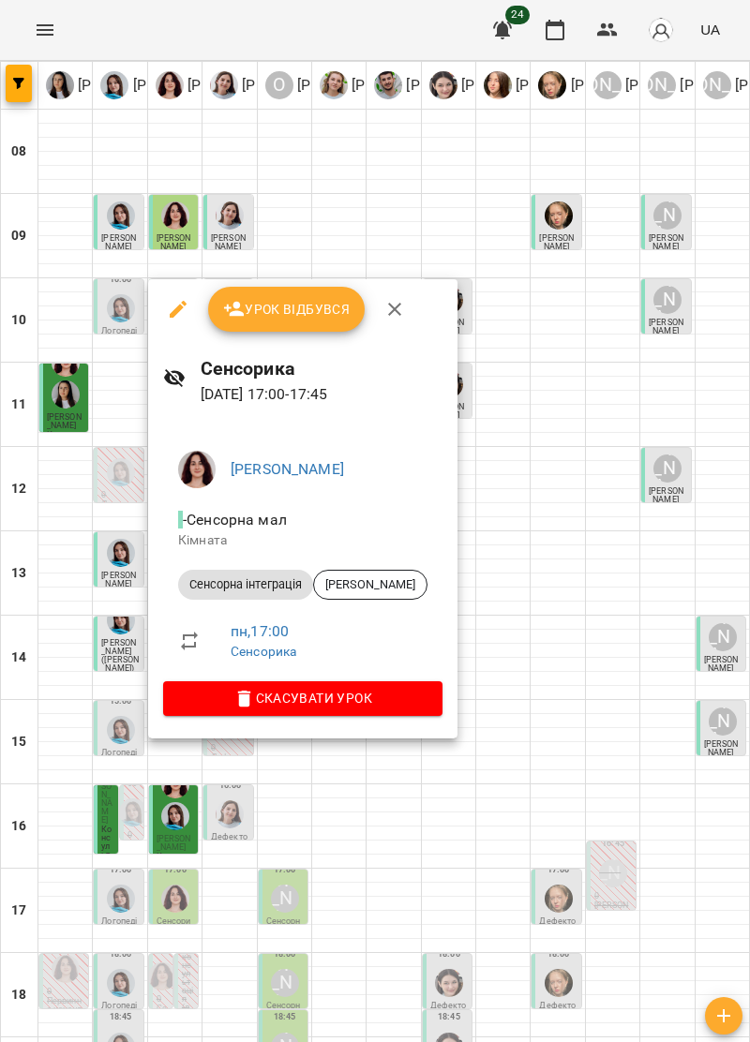
click at [409, 307] on button "button" at bounding box center [394, 309] width 45 height 45
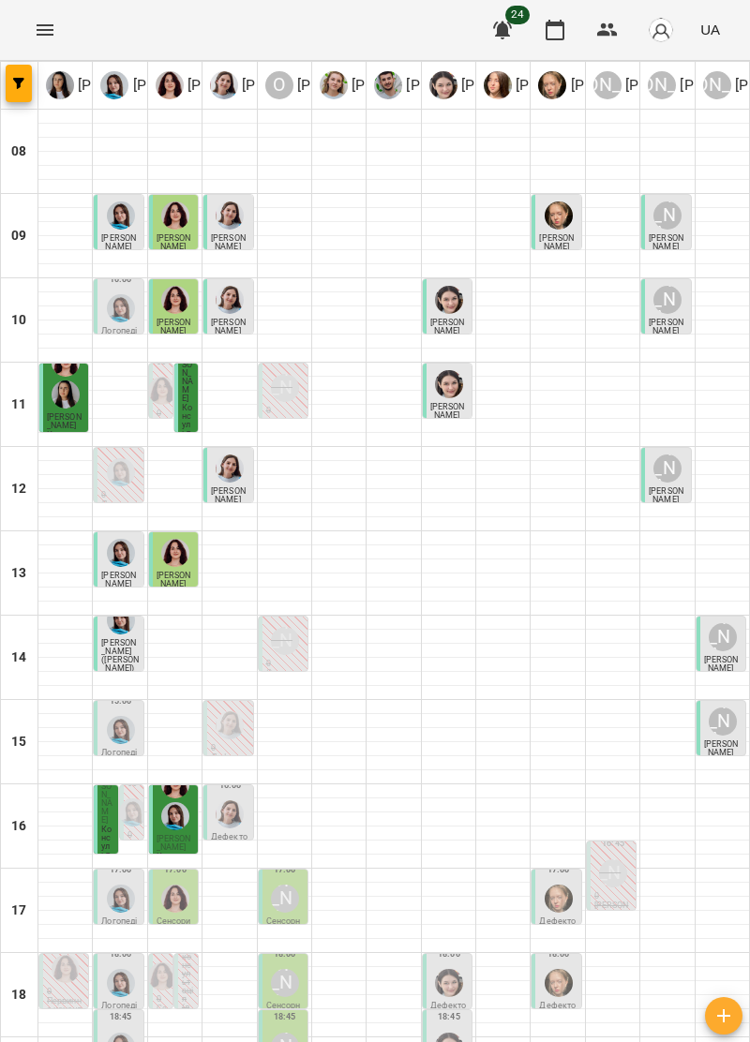
click at [282, 885] on div "[PERSON_NAME]" at bounding box center [285, 899] width 28 height 28
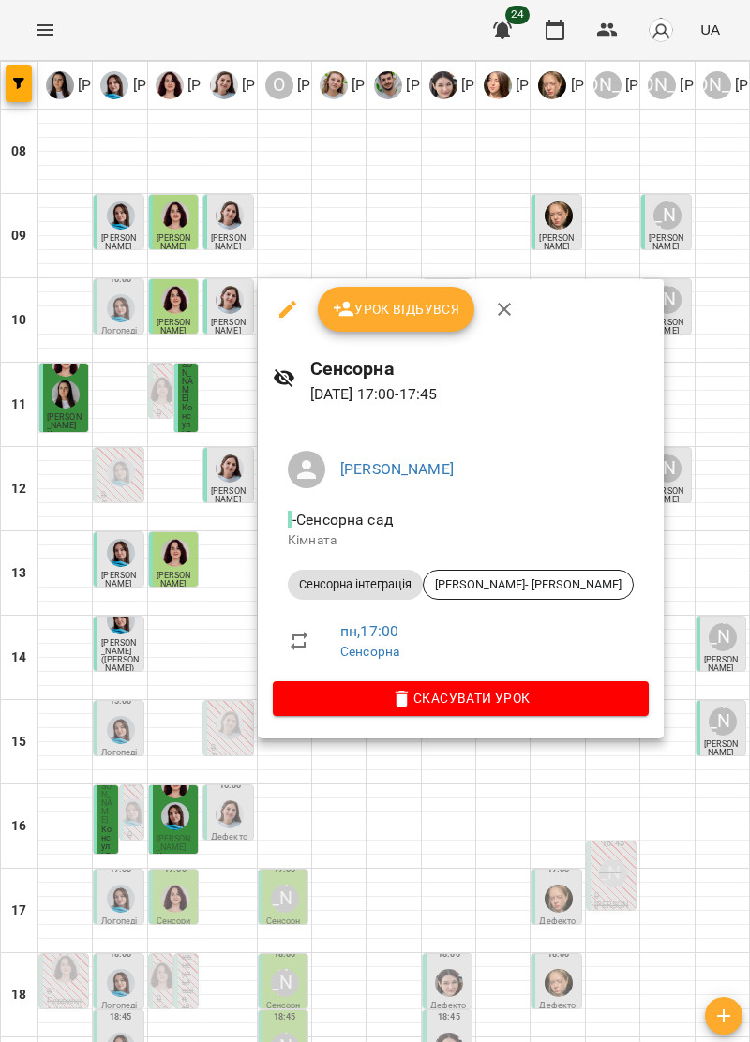
click at [499, 314] on icon "button" at bounding box center [504, 309] width 22 height 22
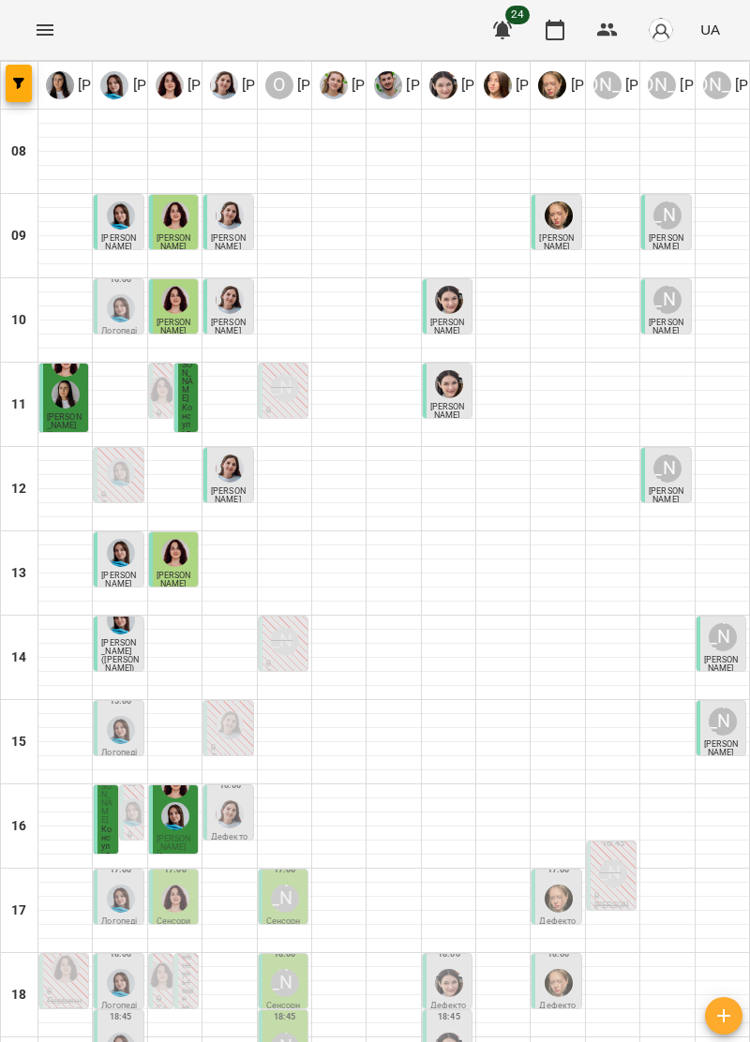
click at [243, 801] on img "Дарія Тріпадуш" at bounding box center [230, 815] width 28 height 28
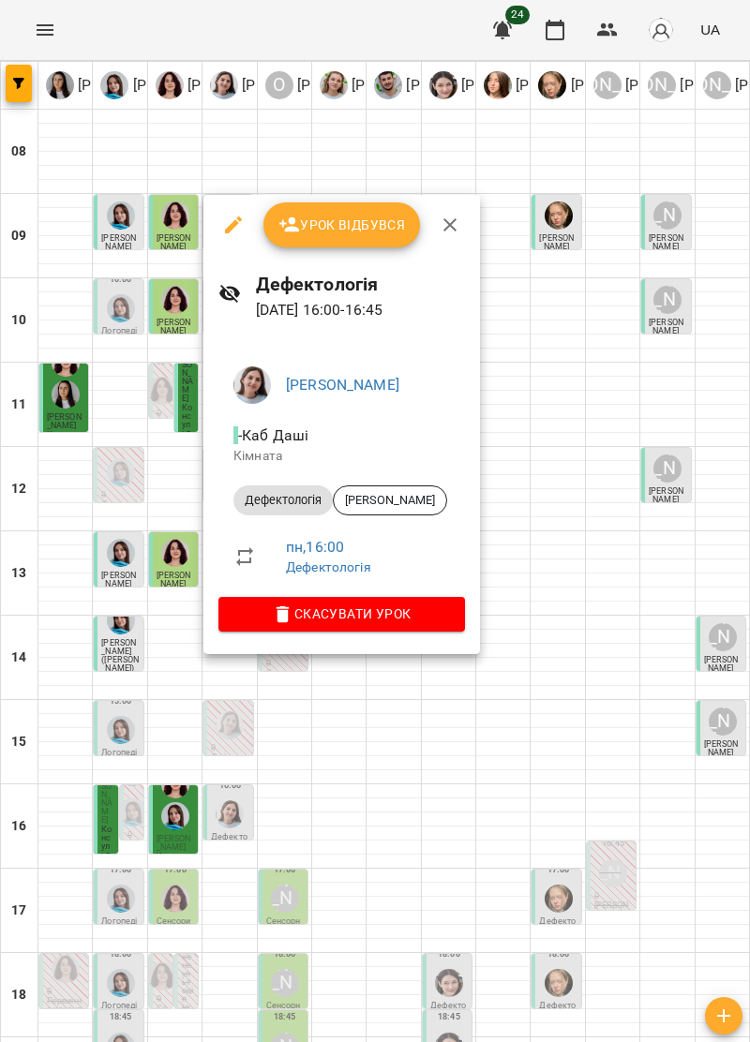
click at [446, 228] on icon "button" at bounding box center [449, 224] width 13 height 13
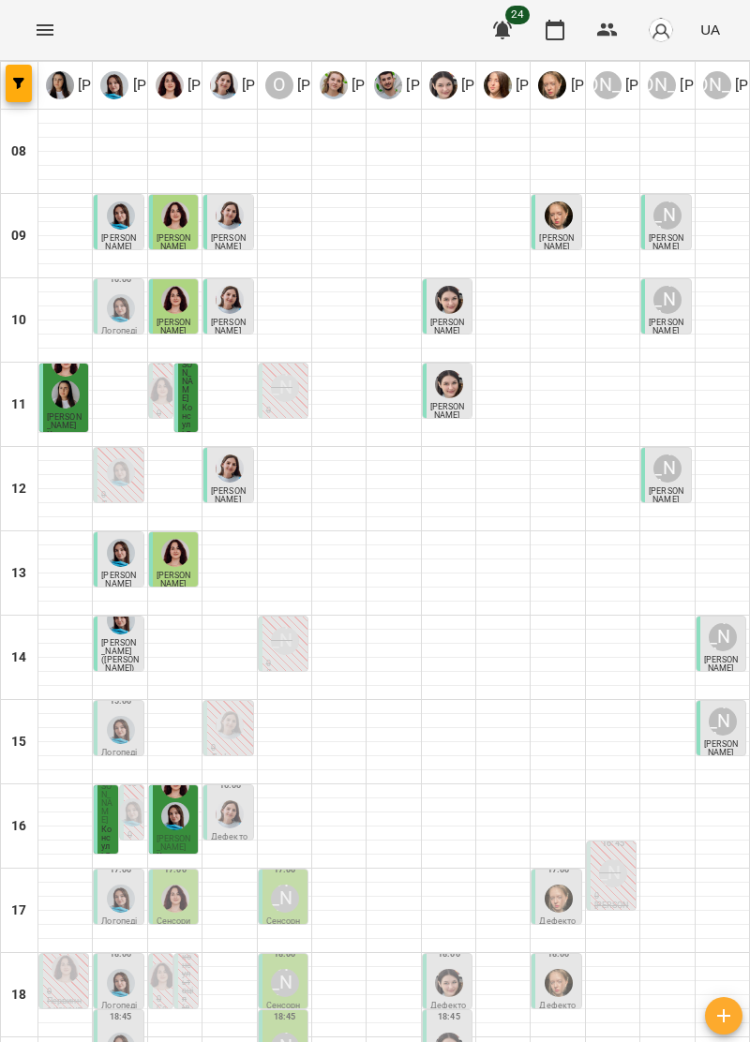
click at [553, 885] on img "Анна Прокопенко" at bounding box center [559, 899] width 28 height 28
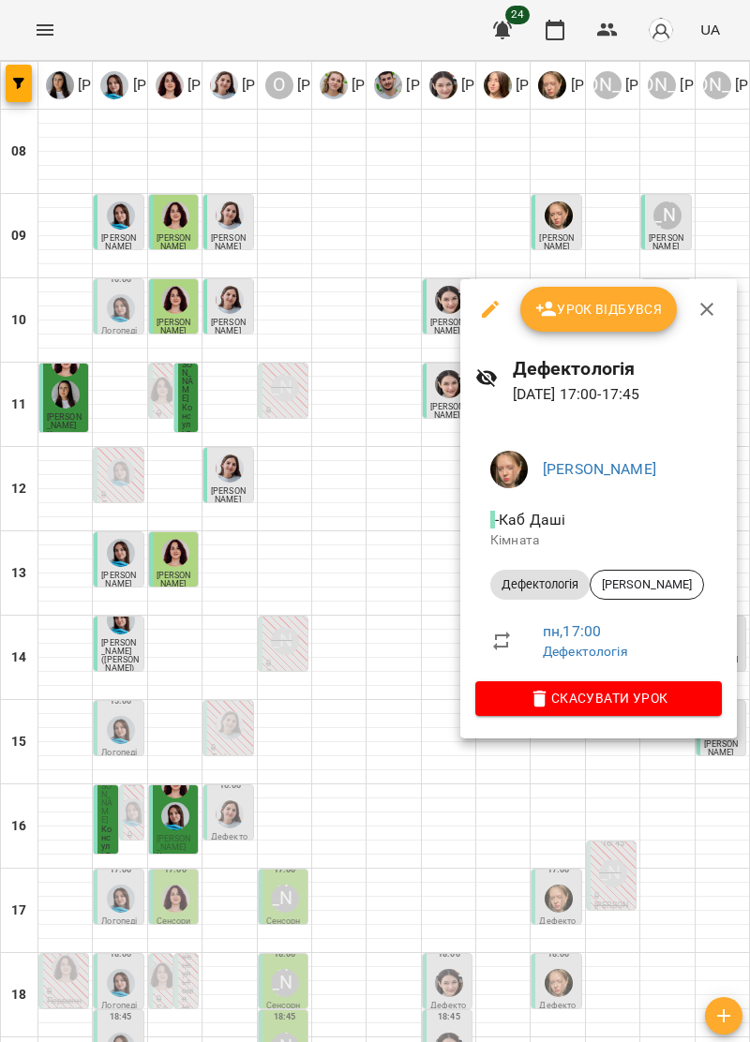
click at [705, 311] on icon "button" at bounding box center [707, 309] width 22 height 22
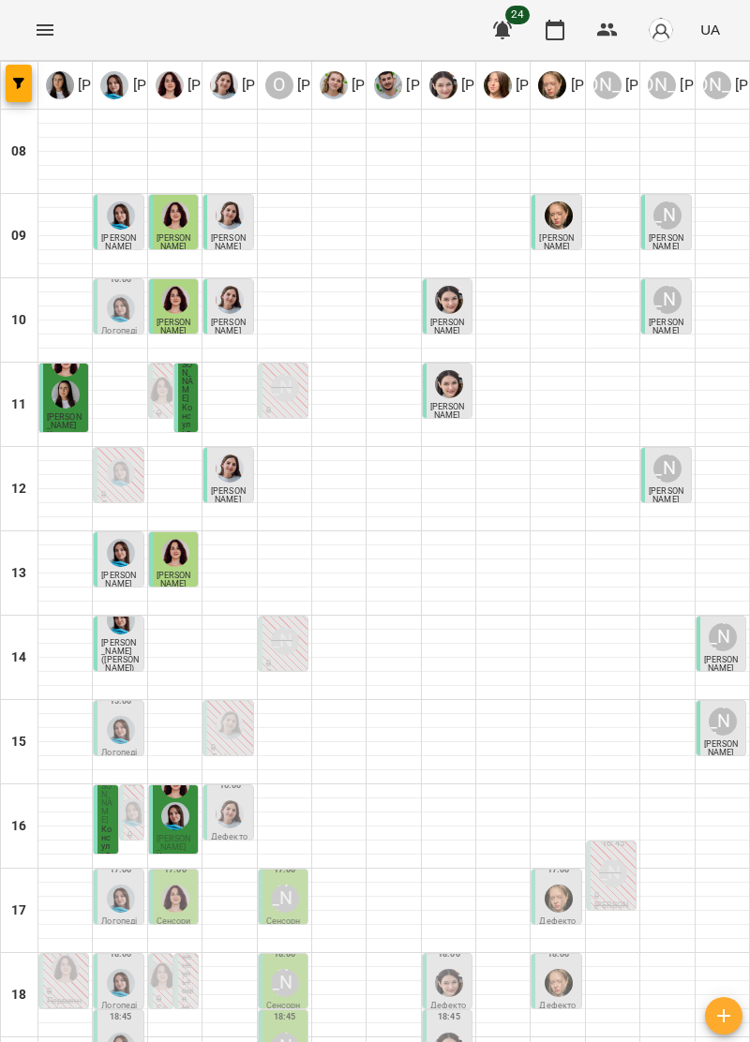
click at [107, 881] on div at bounding box center [121, 899] width 36 height 36
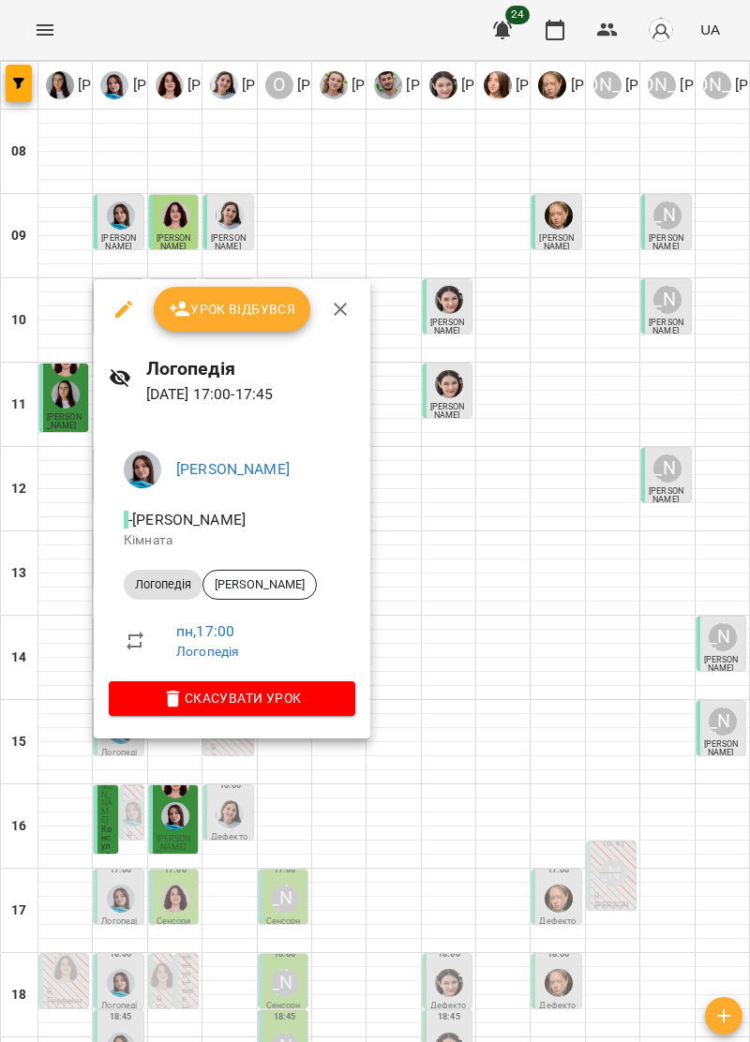
click at [336, 295] on button "button" at bounding box center [340, 309] width 45 height 45
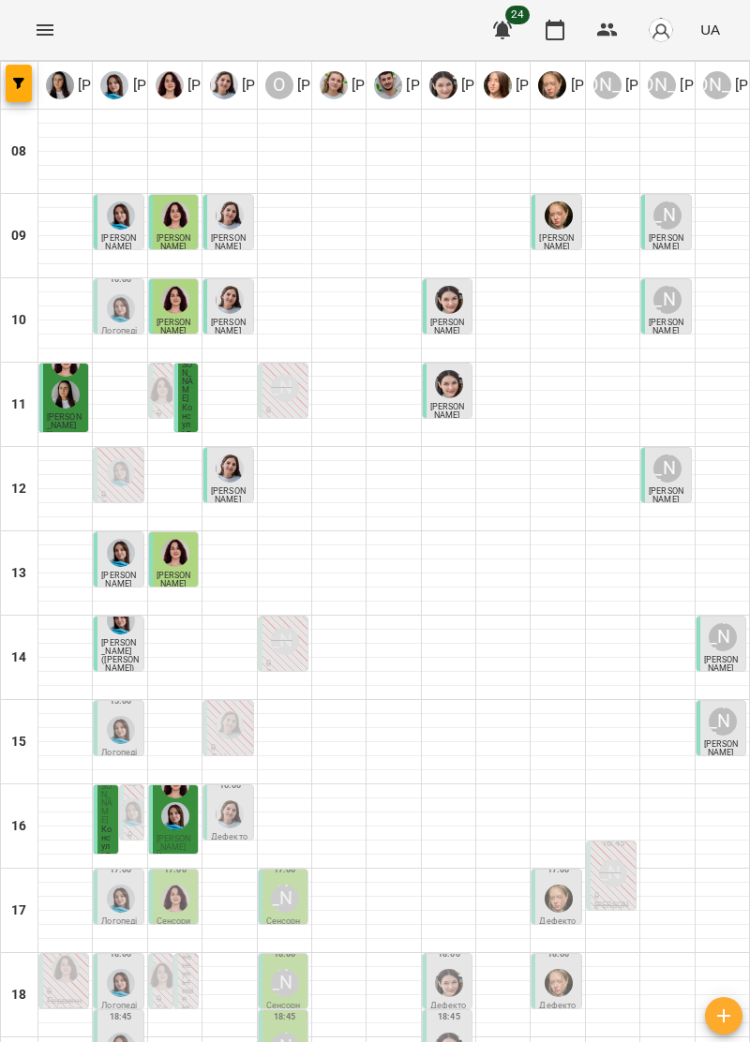
click at [251, 786] on div "16:00 Дефектологія" at bounding box center [227, 813] width 49 height 54
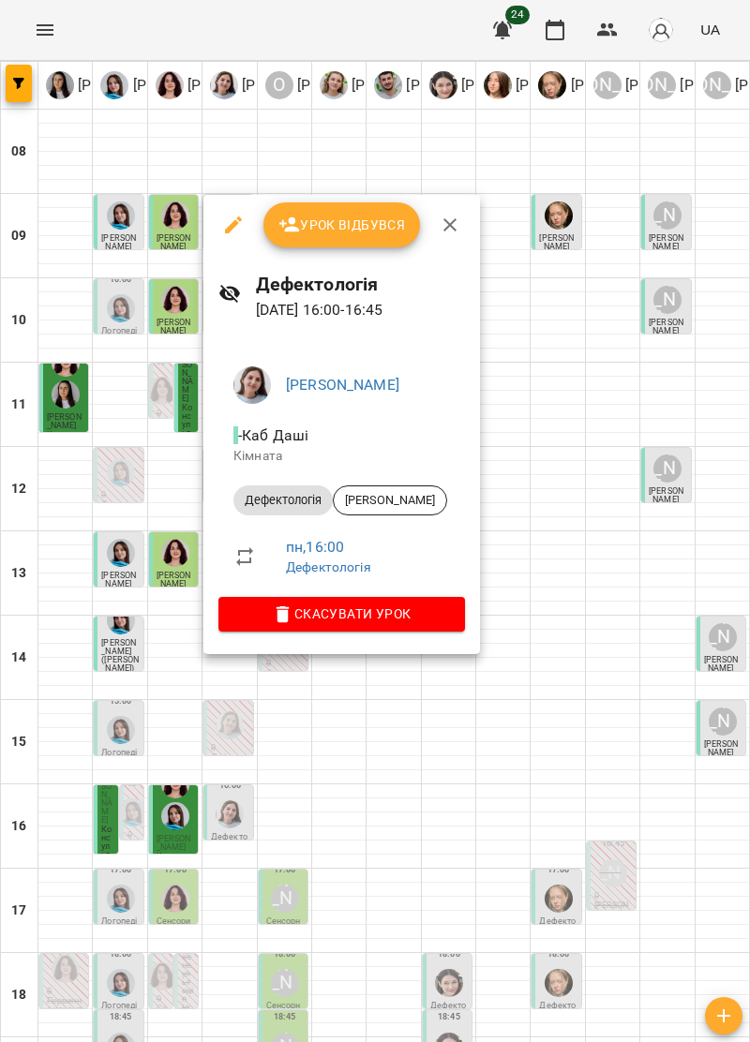
click at [452, 216] on icon "button" at bounding box center [450, 225] width 22 height 22
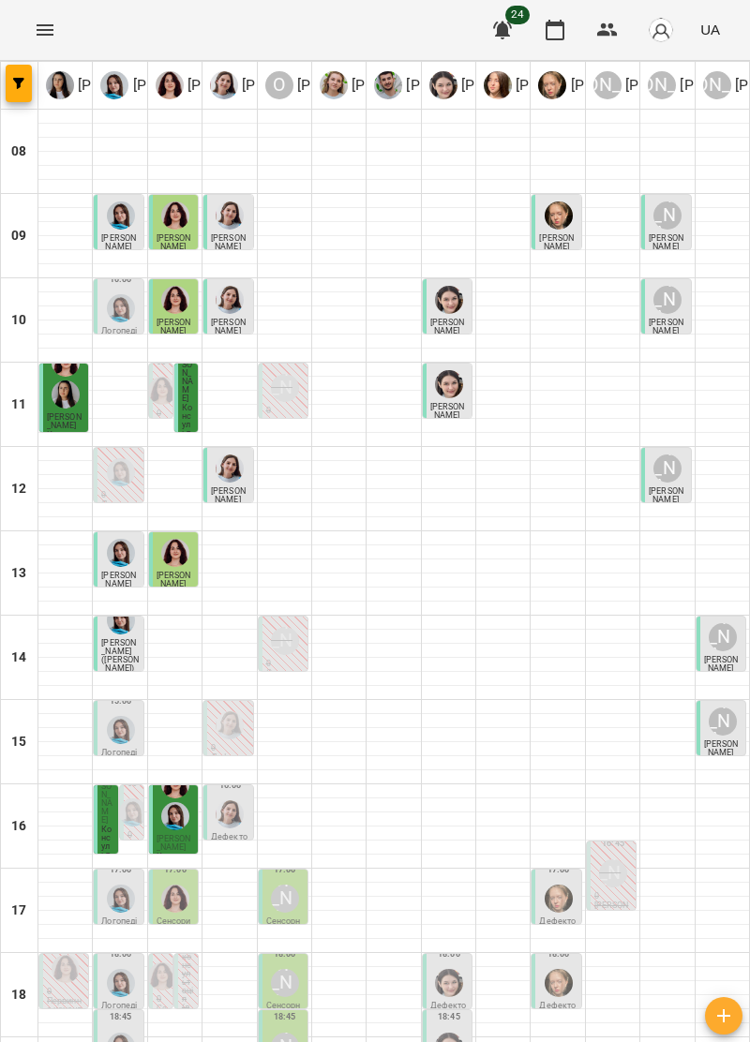
click at [223, 801] on img "Дарія Тріпадуш" at bounding box center [230, 815] width 28 height 28
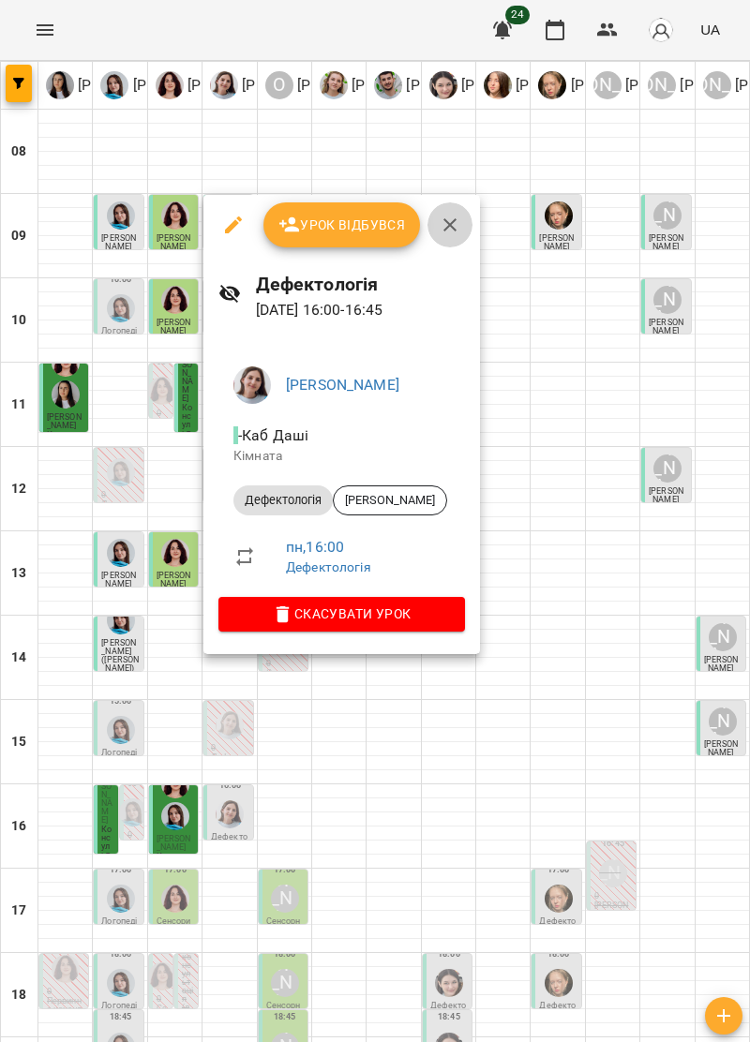
click at [451, 225] on icon "button" at bounding box center [450, 225] width 22 height 22
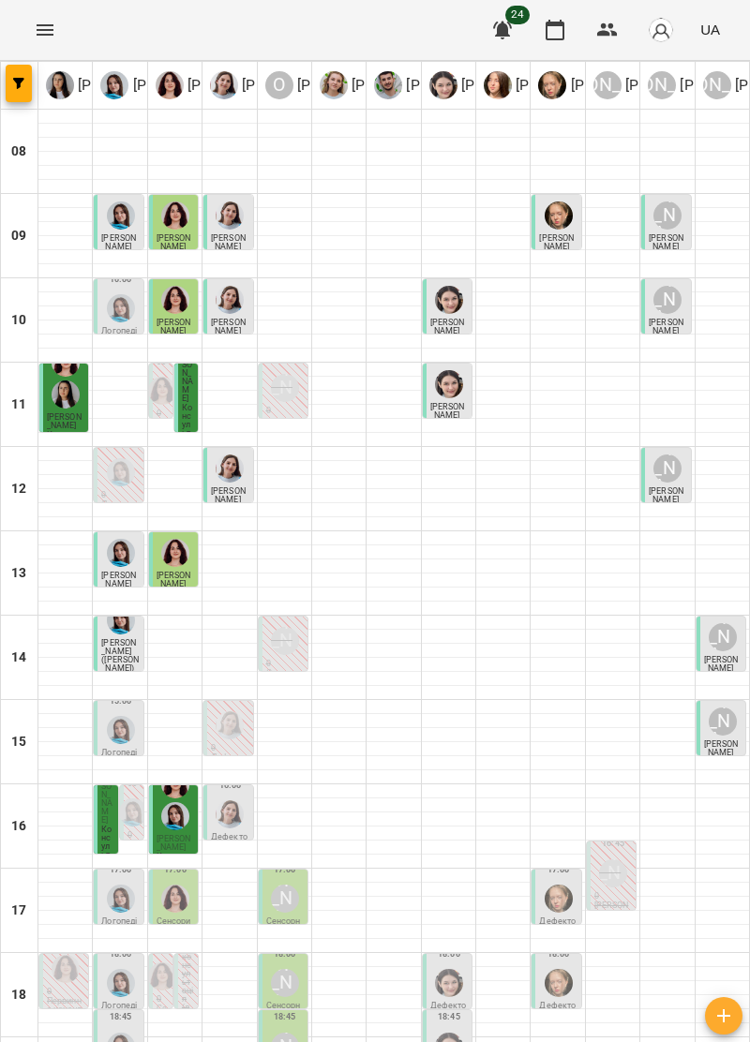
click at [115, 716] on img "Тетяна Хомин" at bounding box center [121, 730] width 28 height 28
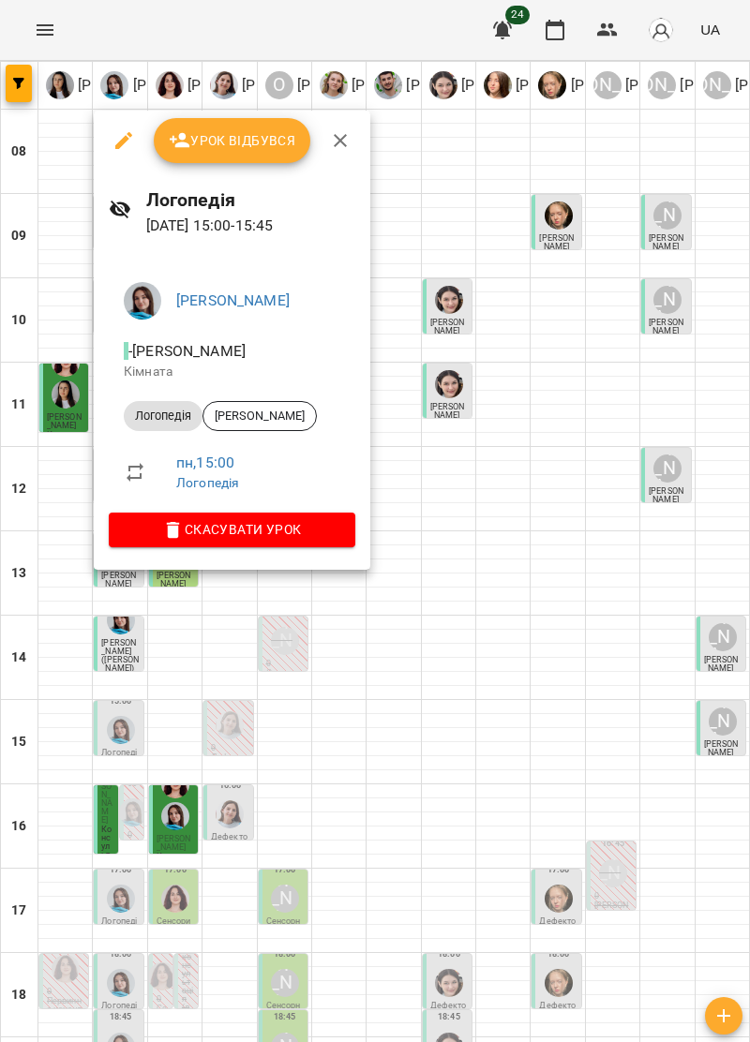
click at [227, 141] on span "Урок відбувся" at bounding box center [232, 140] width 127 height 22
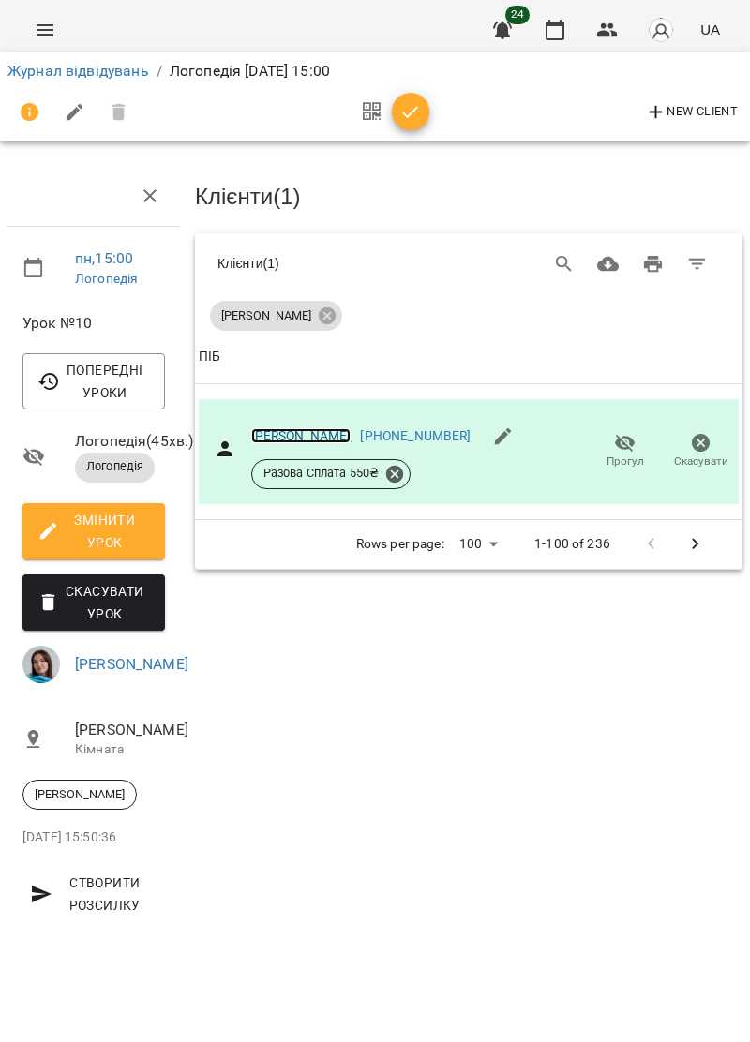
click at [298, 433] on link "Дуткевич Євген" at bounding box center [301, 435] width 100 height 15
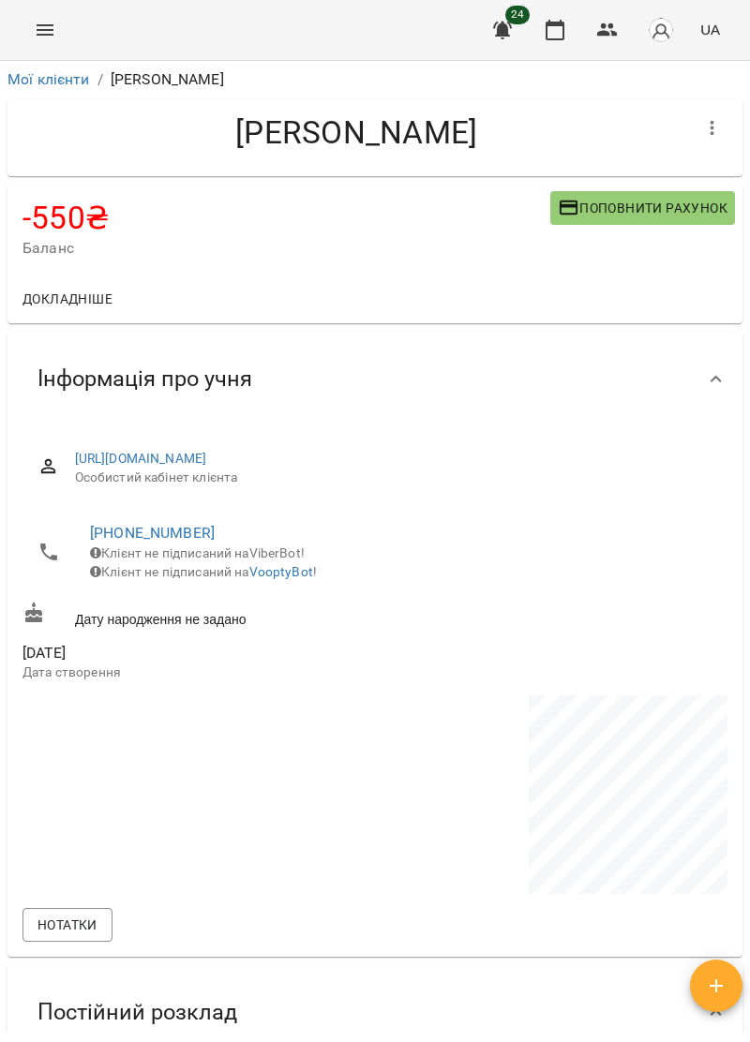
click at [618, 198] on span "Поповнити рахунок" at bounding box center [643, 208] width 170 height 22
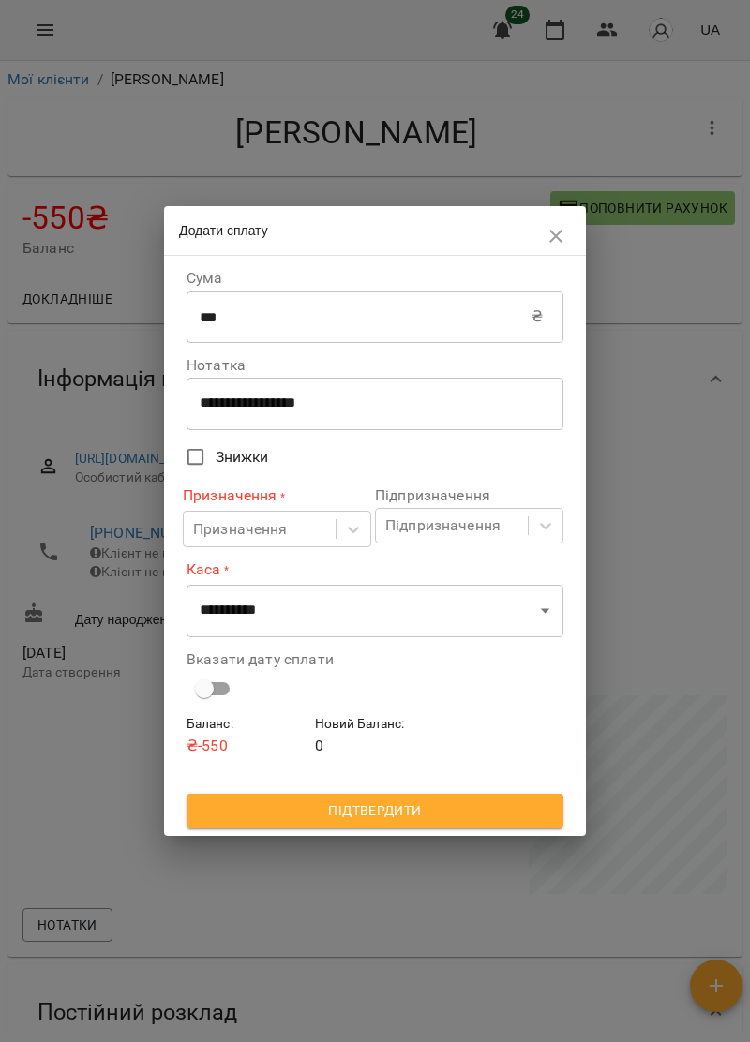
click at [268, 314] on input "***" at bounding box center [359, 317] width 345 height 52
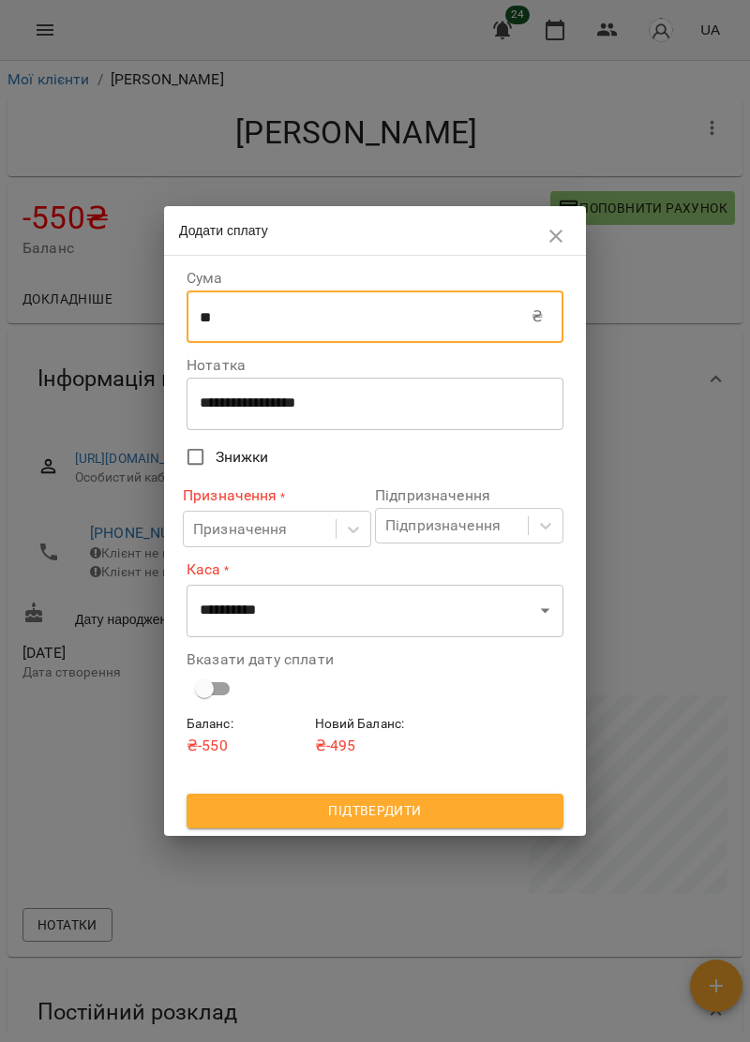
type input "*"
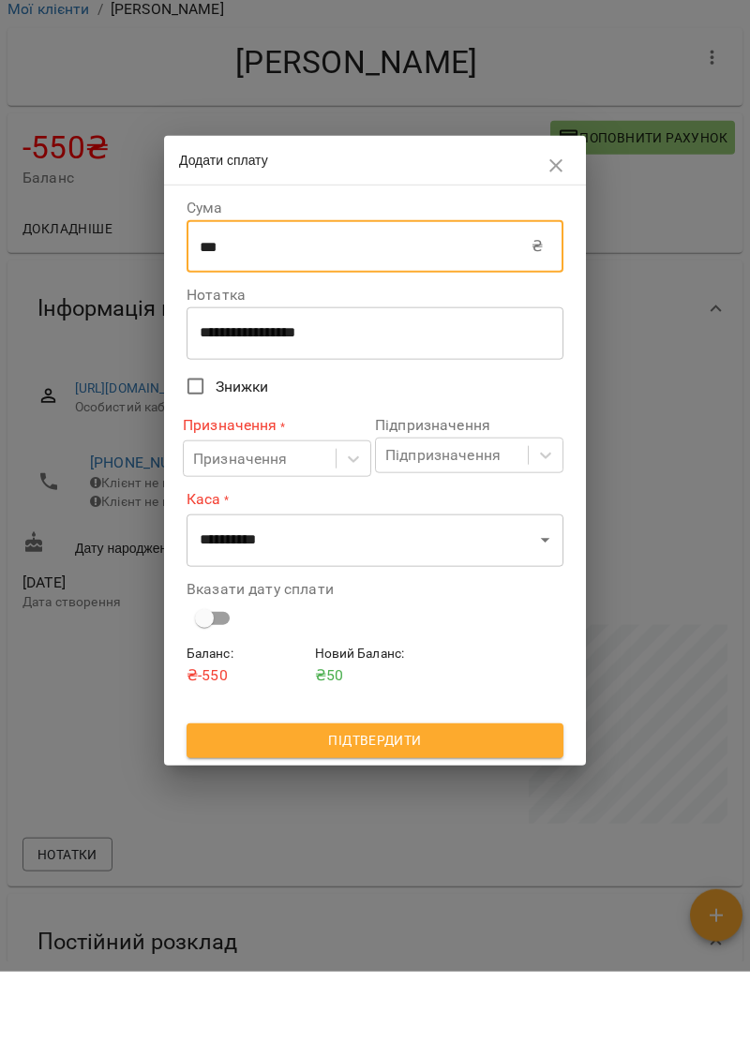
type input "***"
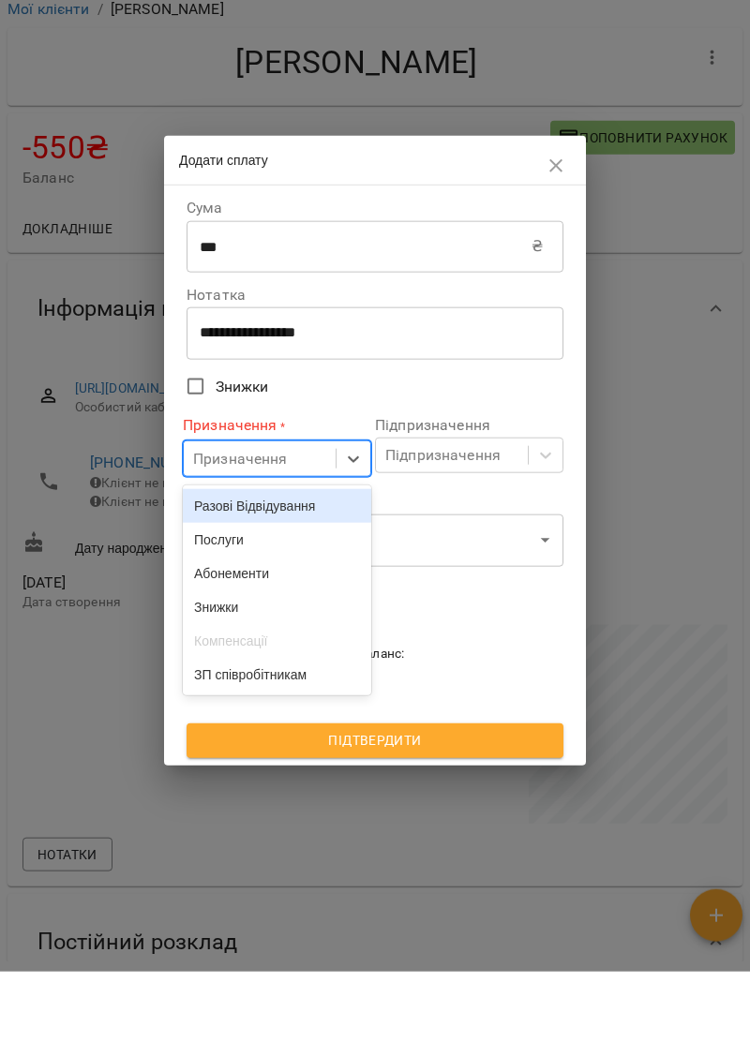
click at [242, 619] on div "Послуги" at bounding box center [277, 610] width 188 height 34
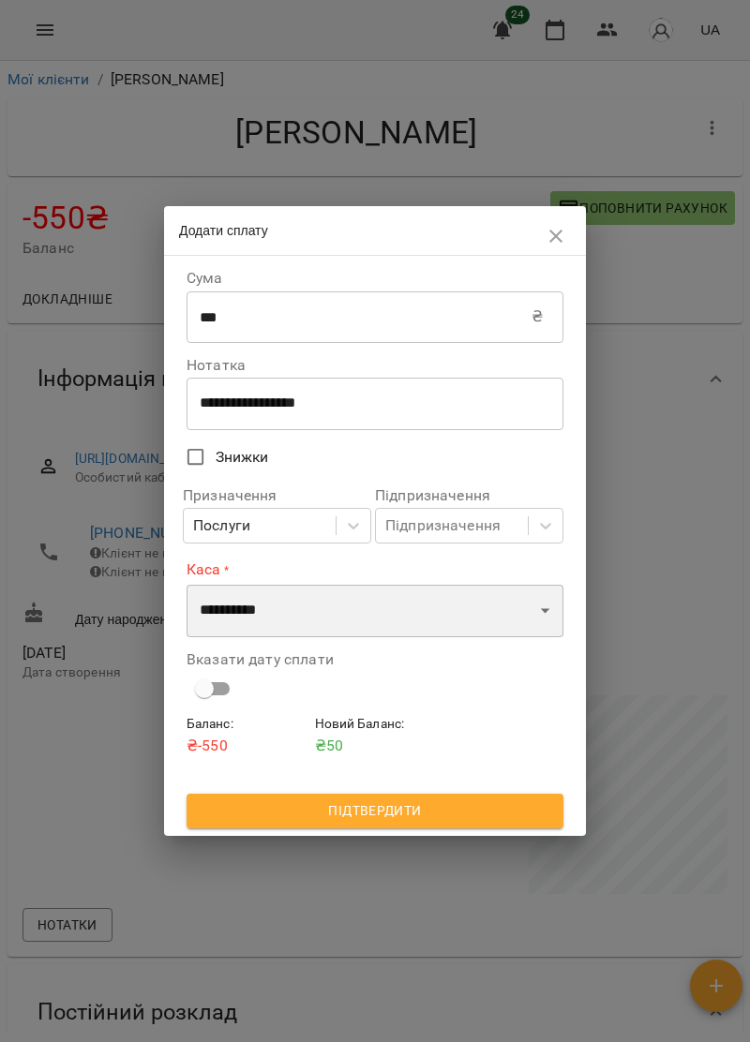
click at [532, 615] on select "**********" at bounding box center [375, 611] width 377 height 52
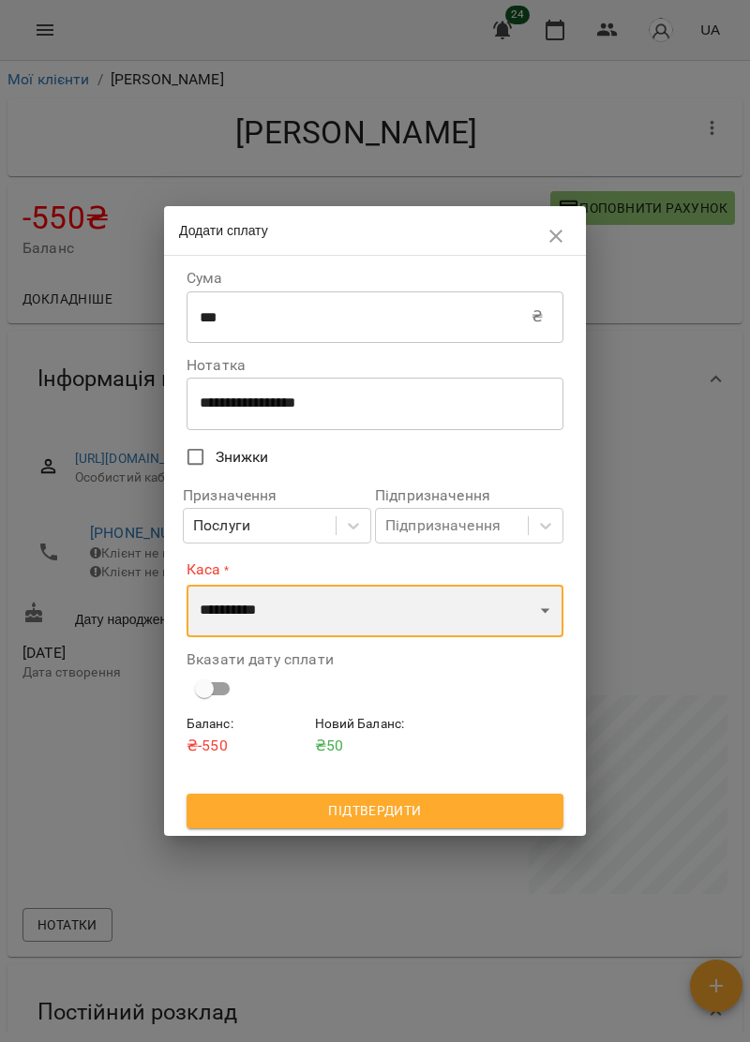
select select "****"
click at [187, 585] on select "**********" at bounding box center [375, 611] width 377 height 52
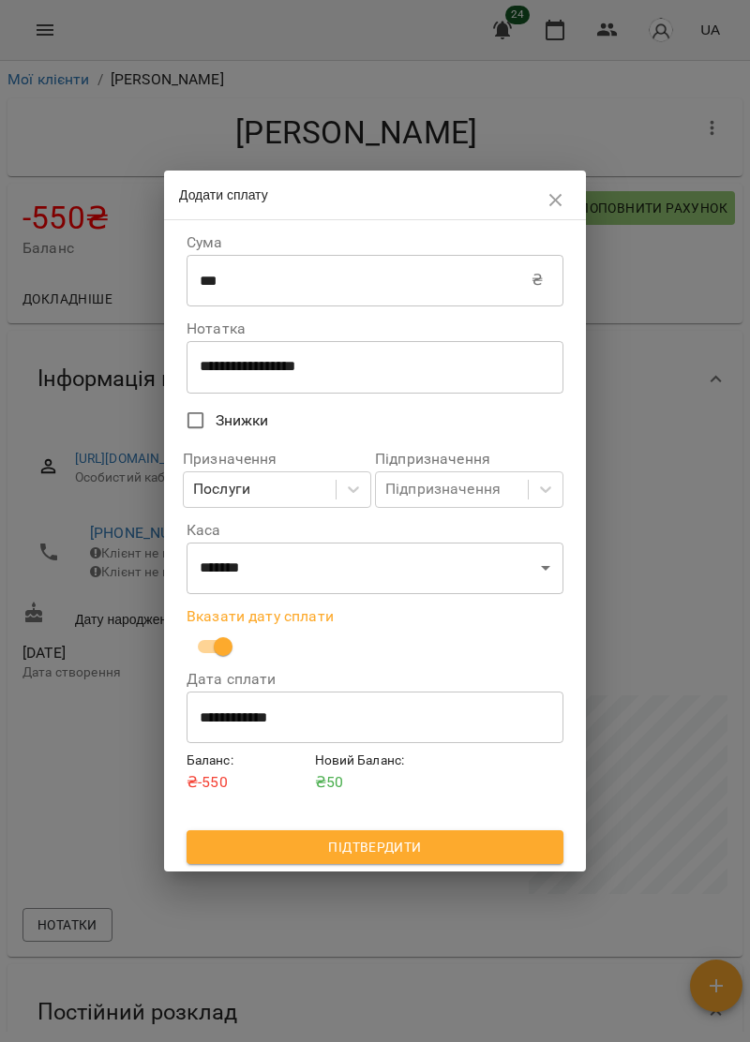
click at [439, 845] on span "Підтвердити" at bounding box center [375, 847] width 347 height 22
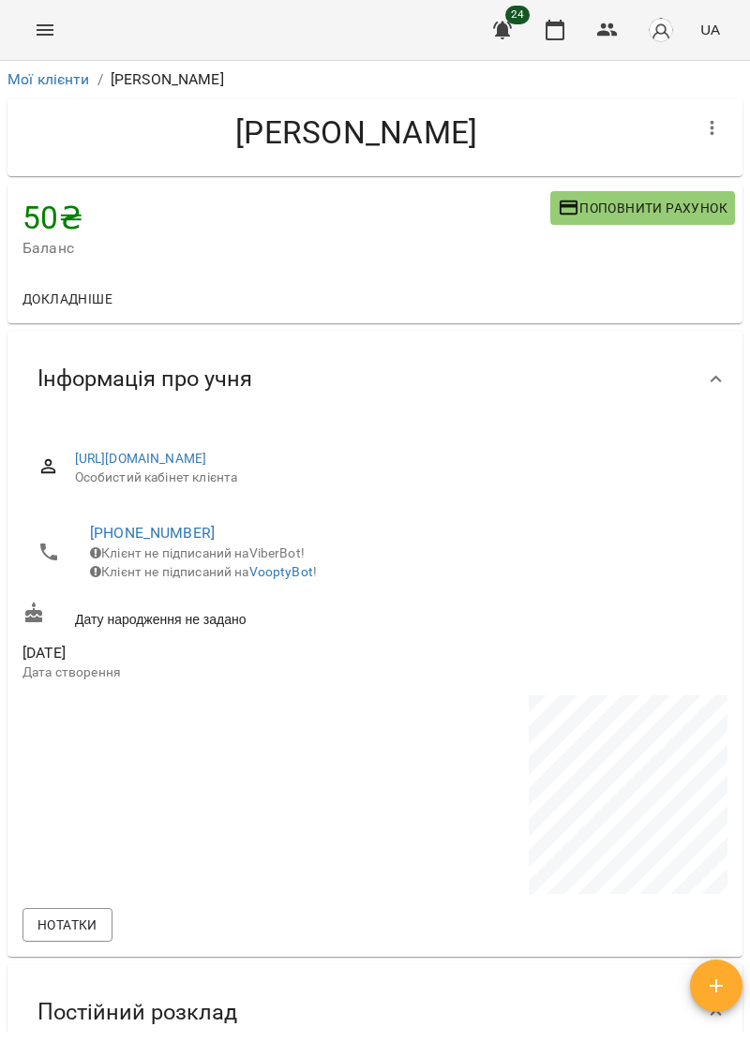
click at [46, 38] on icon "Menu" at bounding box center [45, 30] width 22 height 22
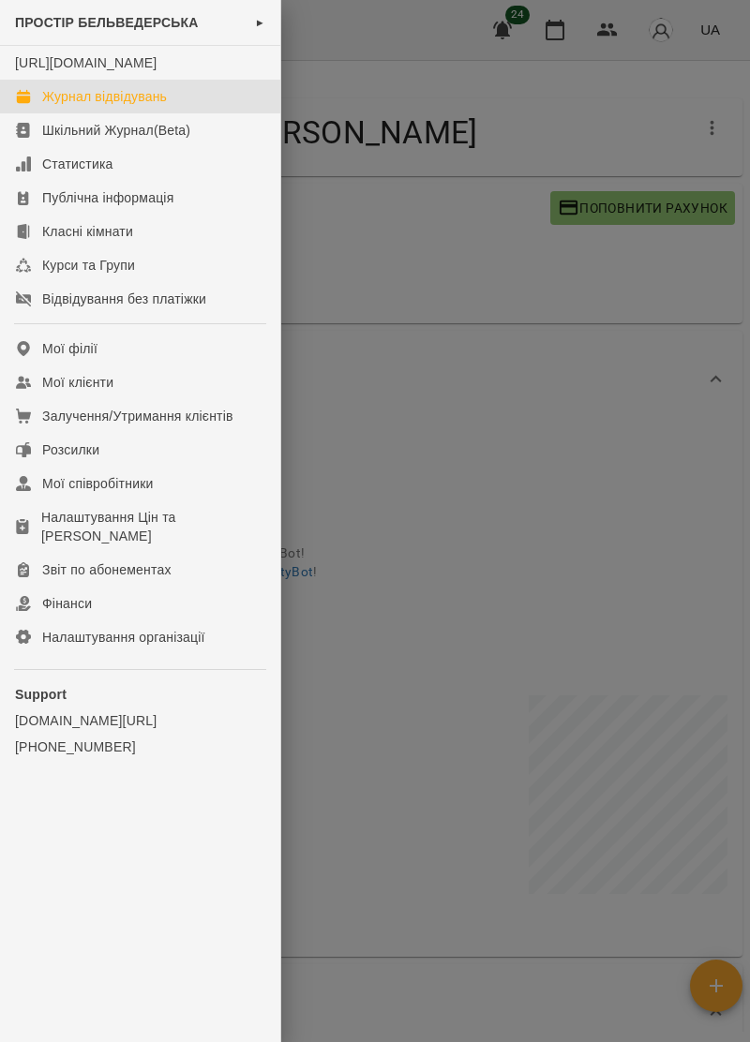
click at [164, 106] on div "Журнал відвідувань" at bounding box center [104, 96] width 125 height 19
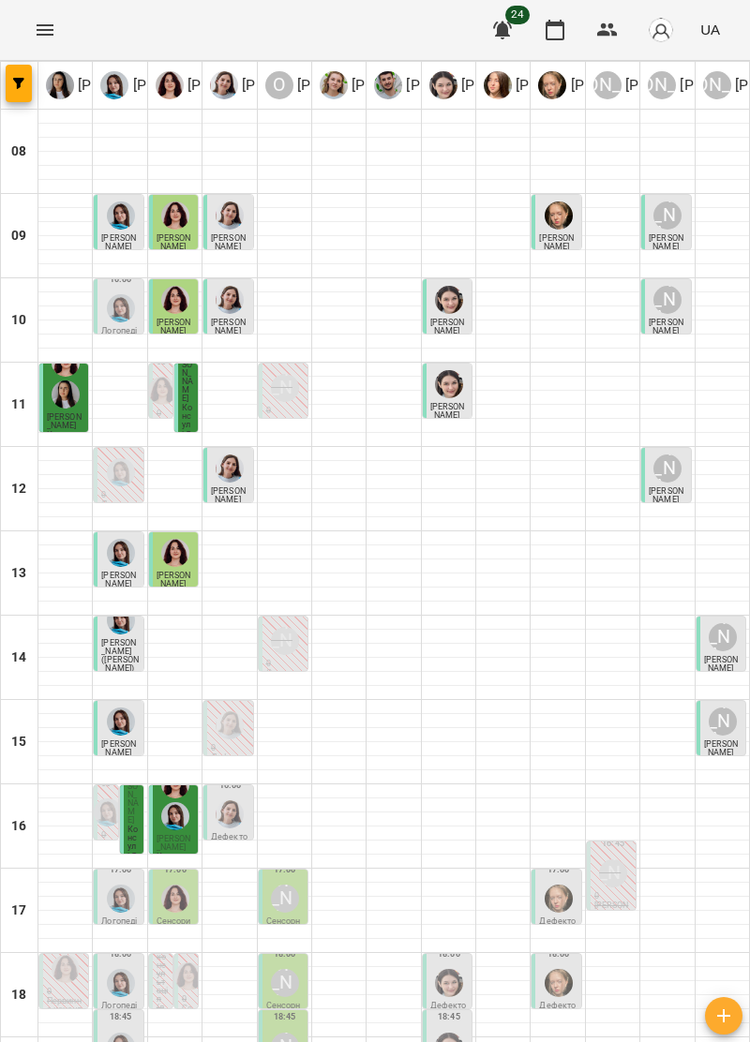
click at [131, 816] on span "[PERSON_NAME]" at bounding box center [132, 795] width 11 height 60
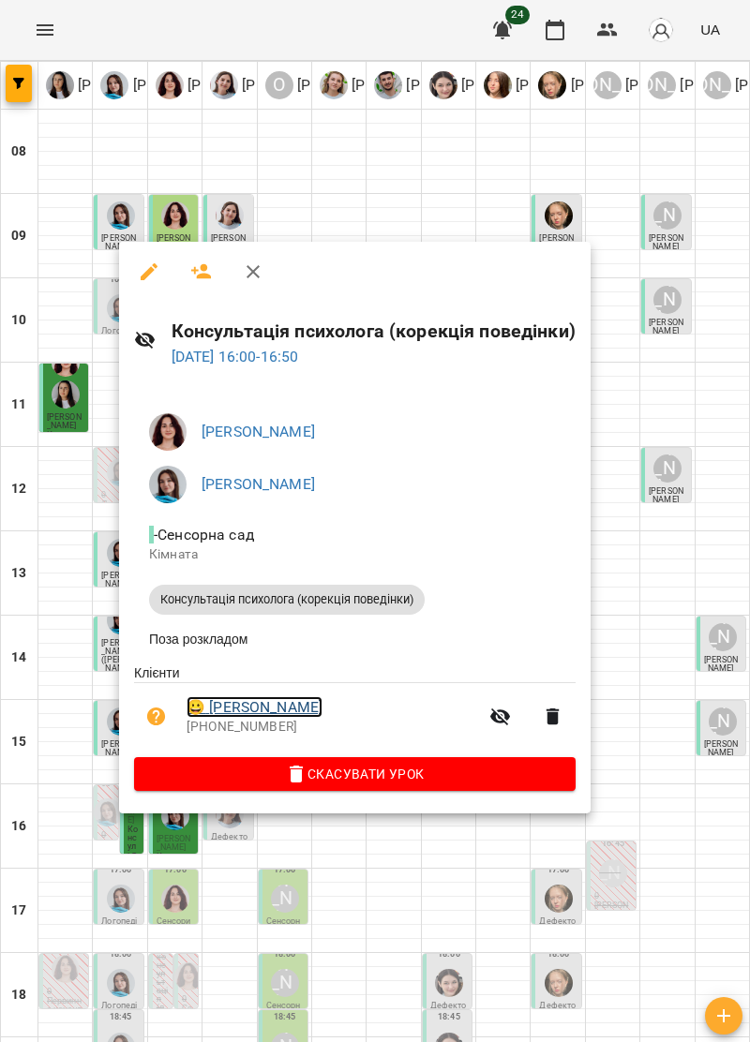
click at [322, 710] on link "😀 Ковальчук Артем" at bounding box center [255, 707] width 136 height 22
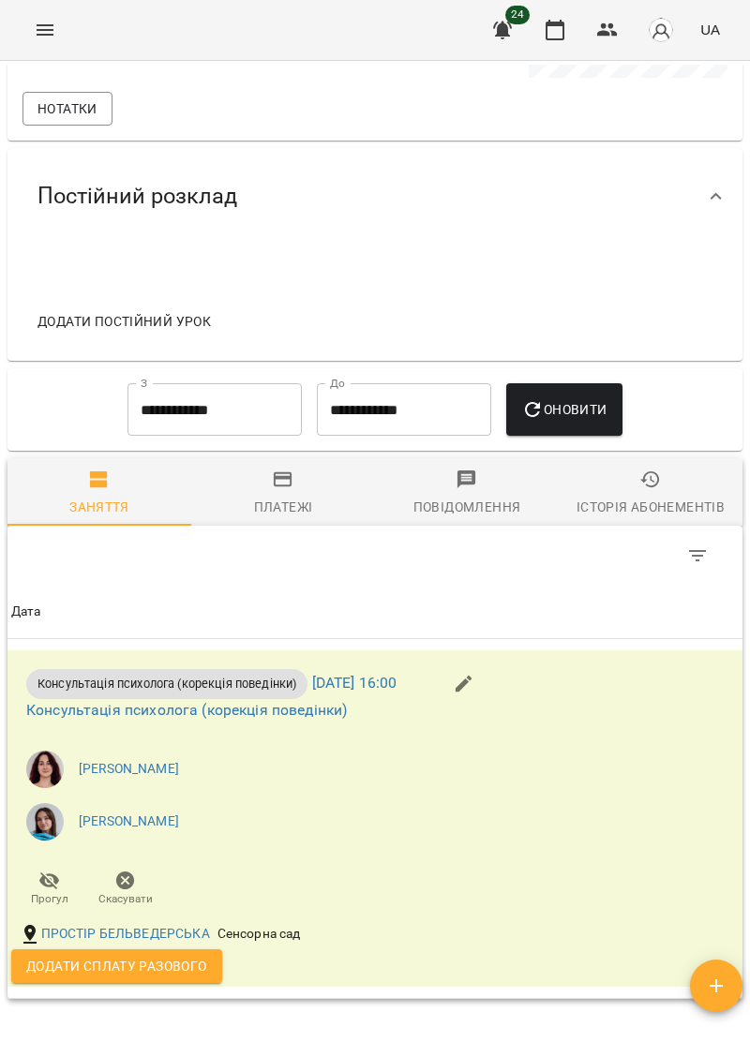
scroll to position [935, 0]
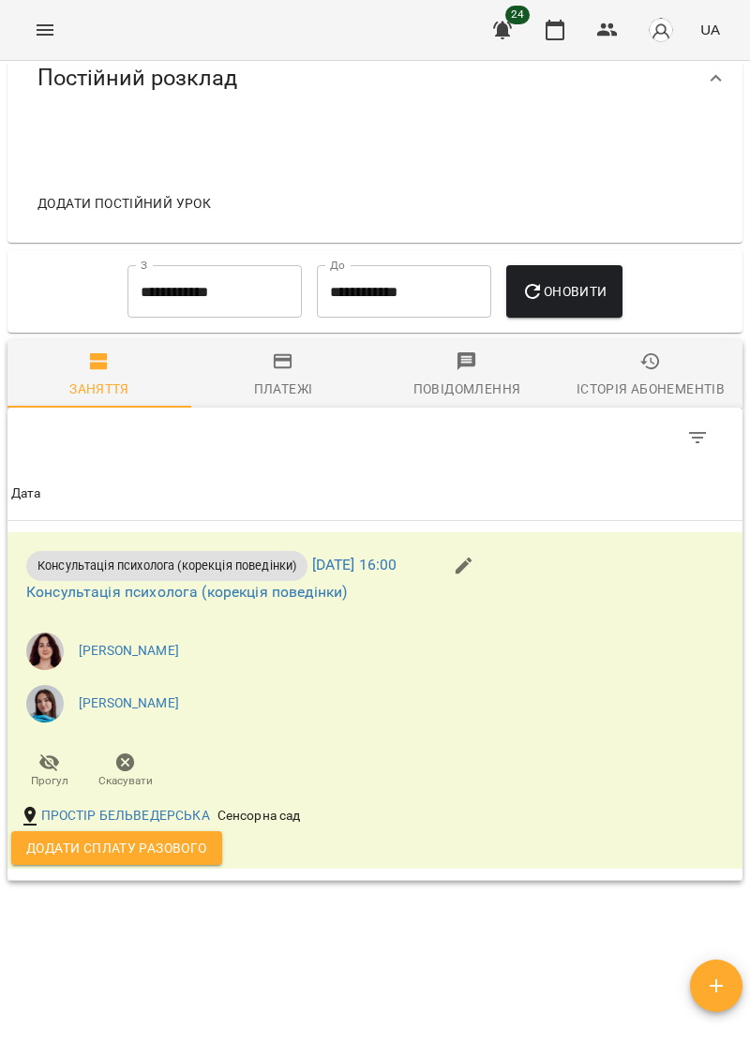
click at [182, 856] on span "Додати сплату разового" at bounding box center [116, 848] width 181 height 22
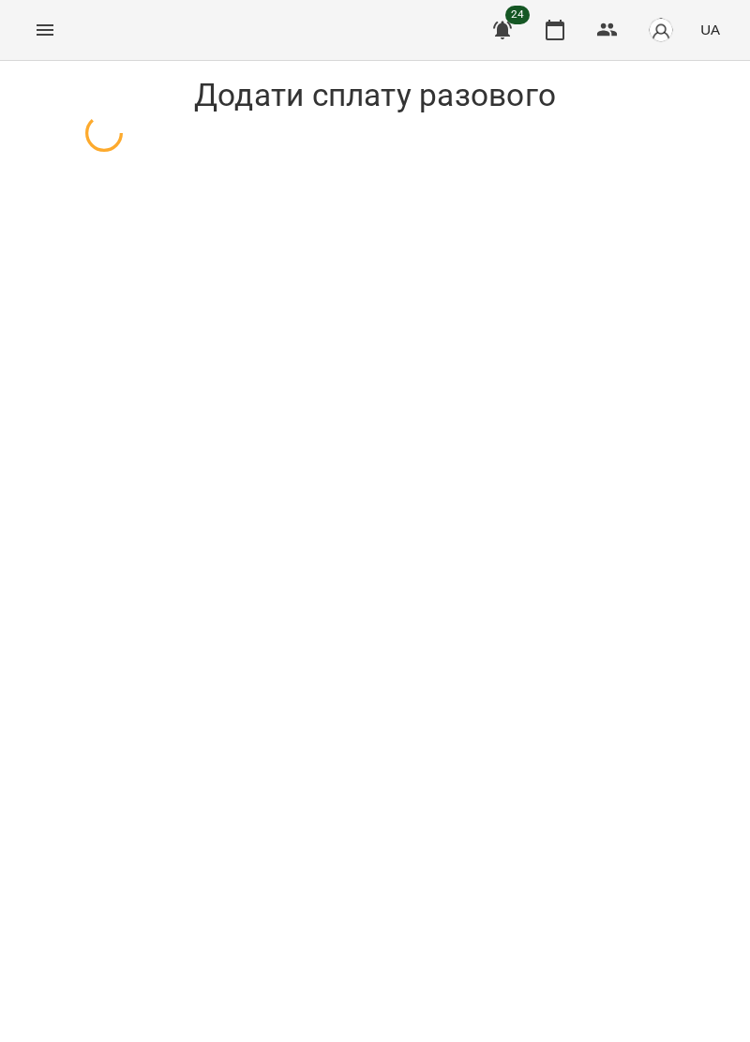
select select "**********"
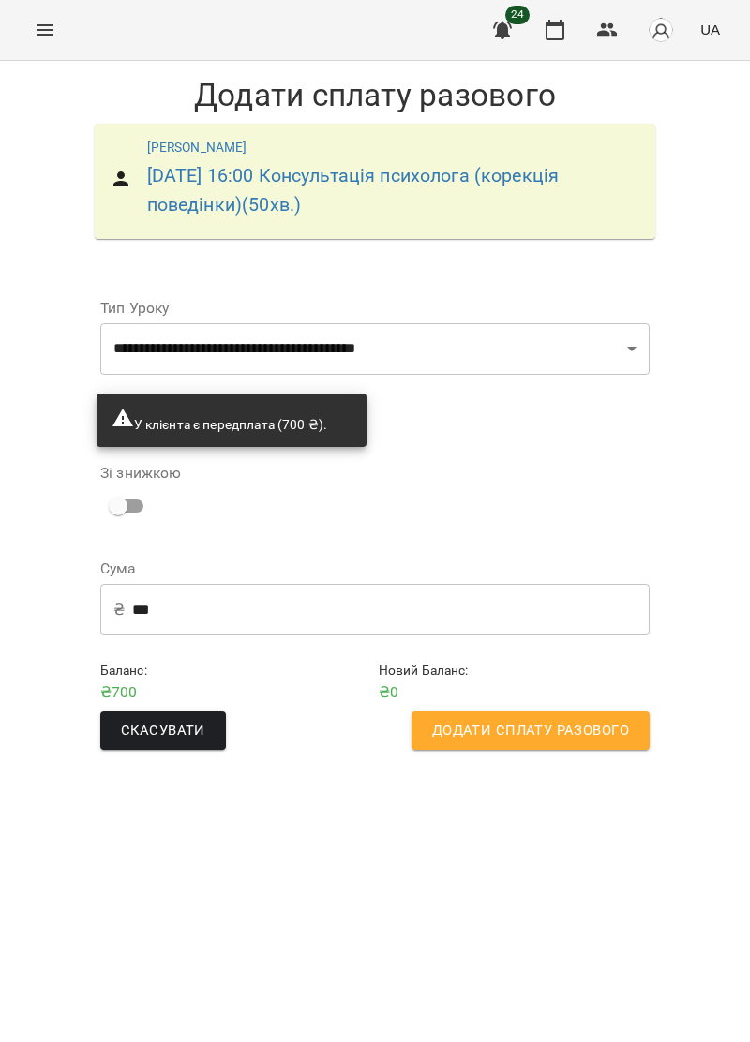
click at [564, 725] on span "Додати сплату разового" at bounding box center [530, 731] width 197 height 24
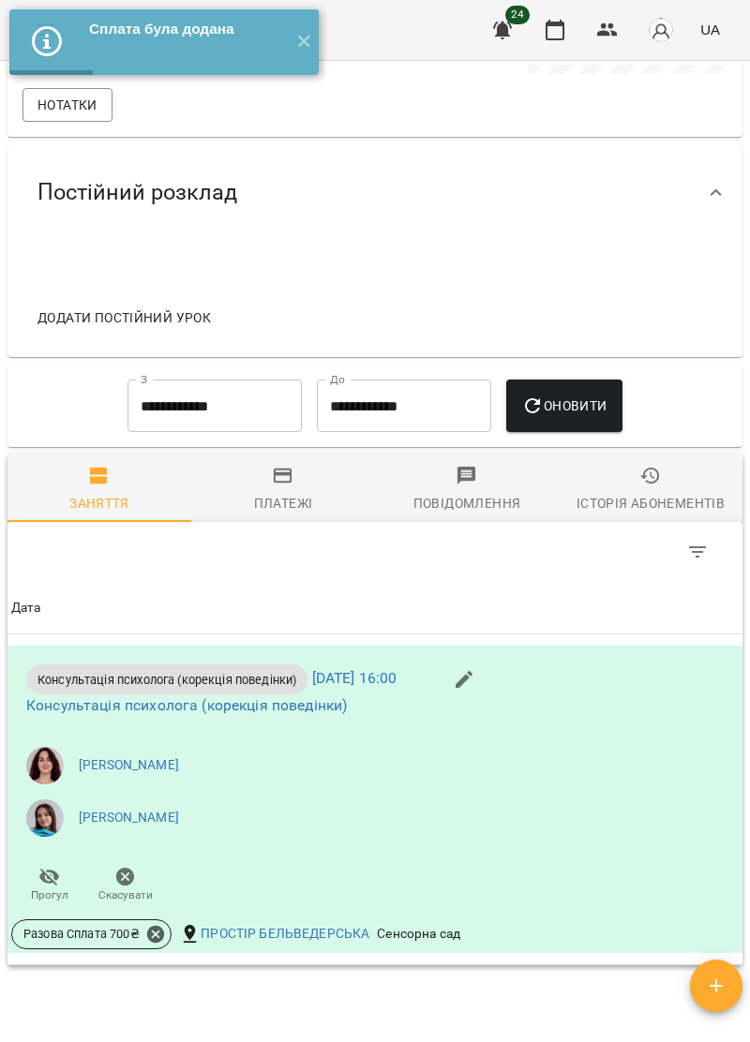
scroll to position [857, 0]
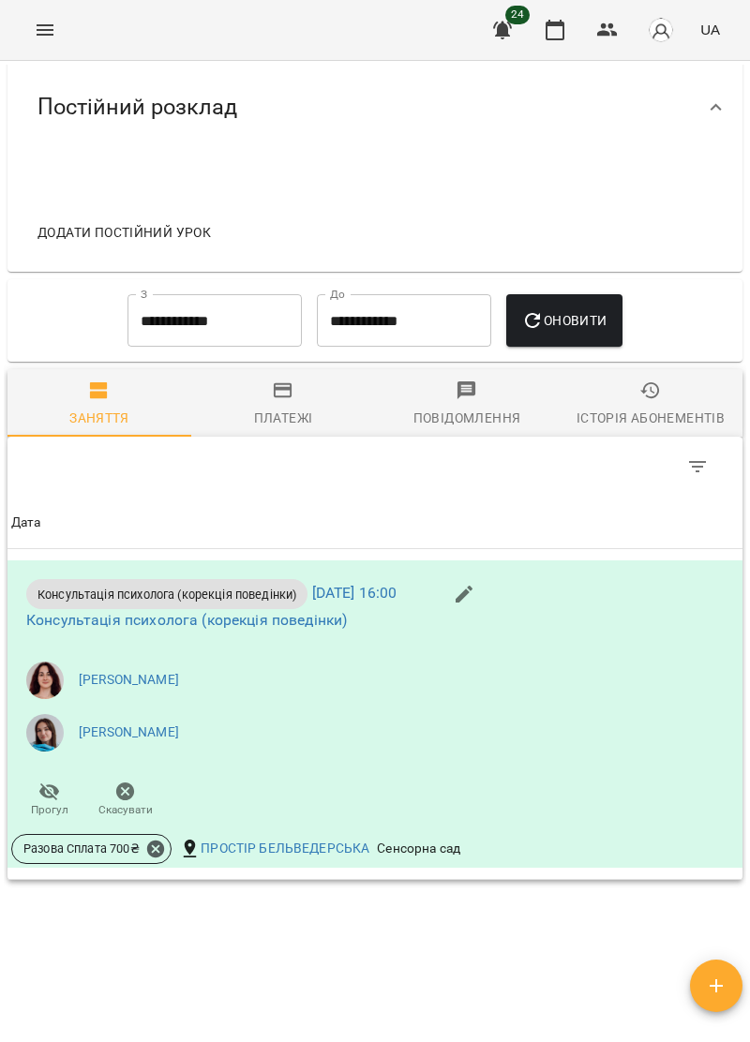
click at [288, 424] on div "Платежі" at bounding box center [283, 418] width 59 height 22
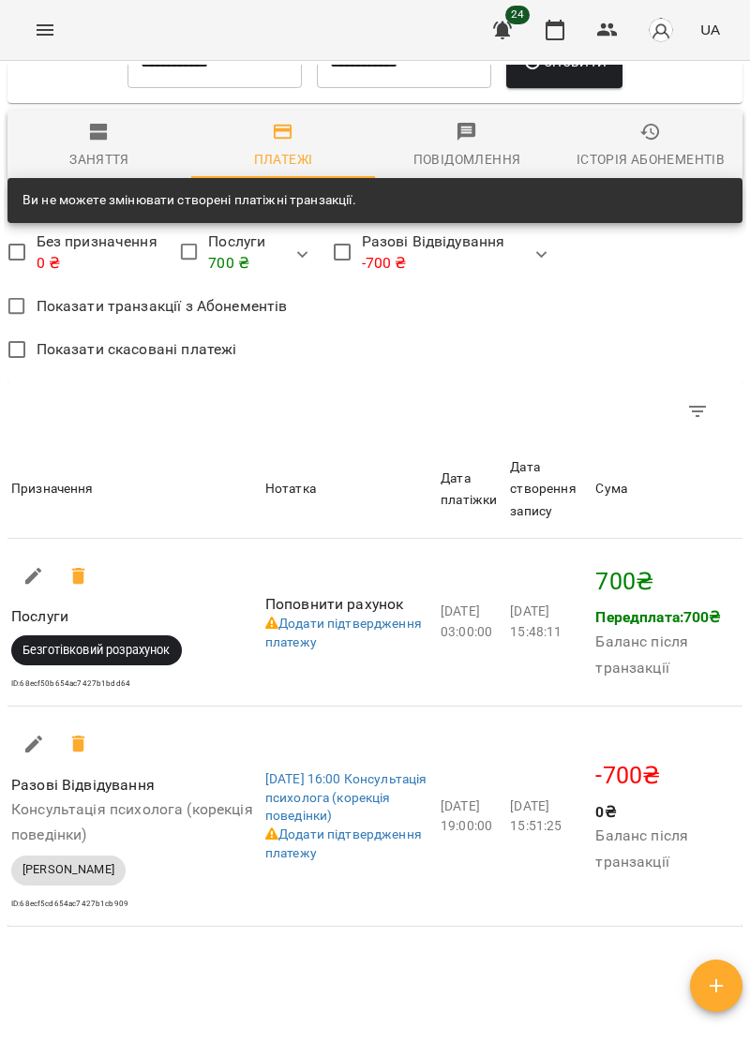
scroll to position [1119, 0]
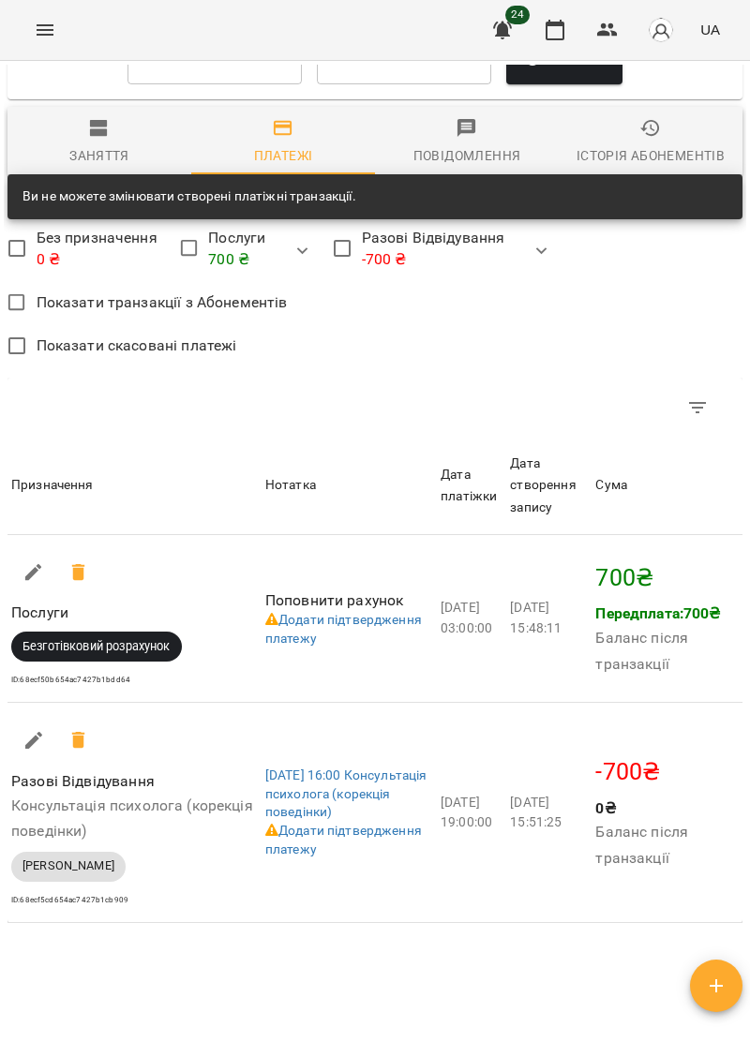
click at [37, 490] on div "Призначення" at bounding box center [52, 485] width 82 height 22
click at [50, 17] on button "Menu" at bounding box center [44, 29] width 45 height 45
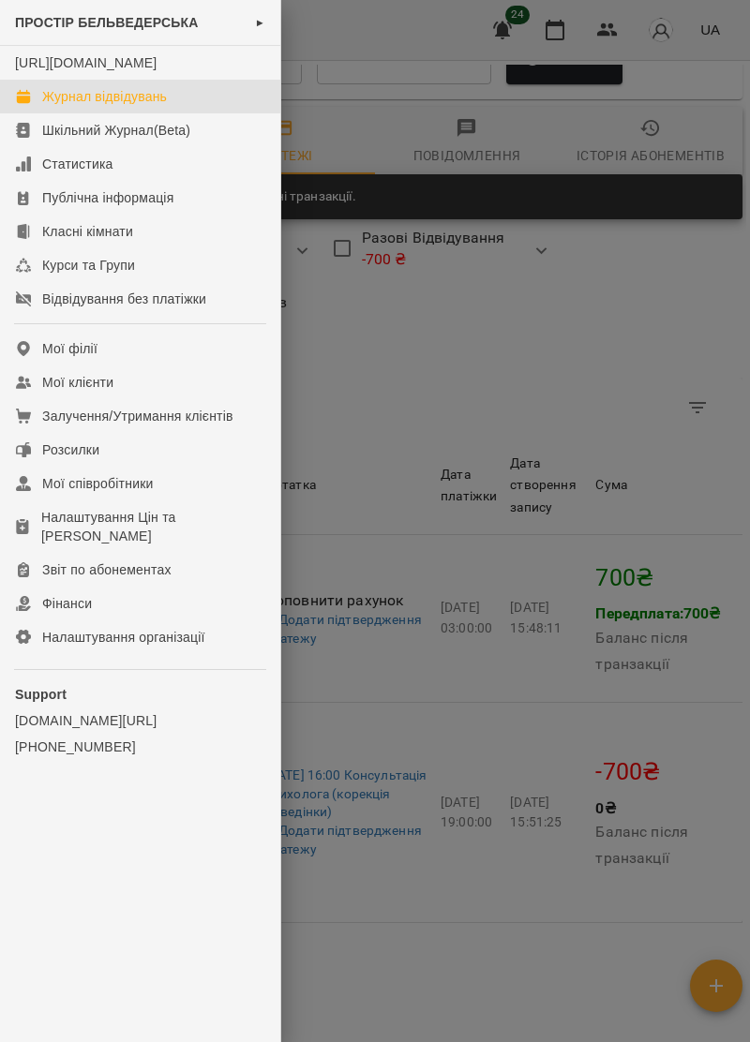
click at [139, 106] on div "Журнал відвідувань" at bounding box center [104, 96] width 125 height 19
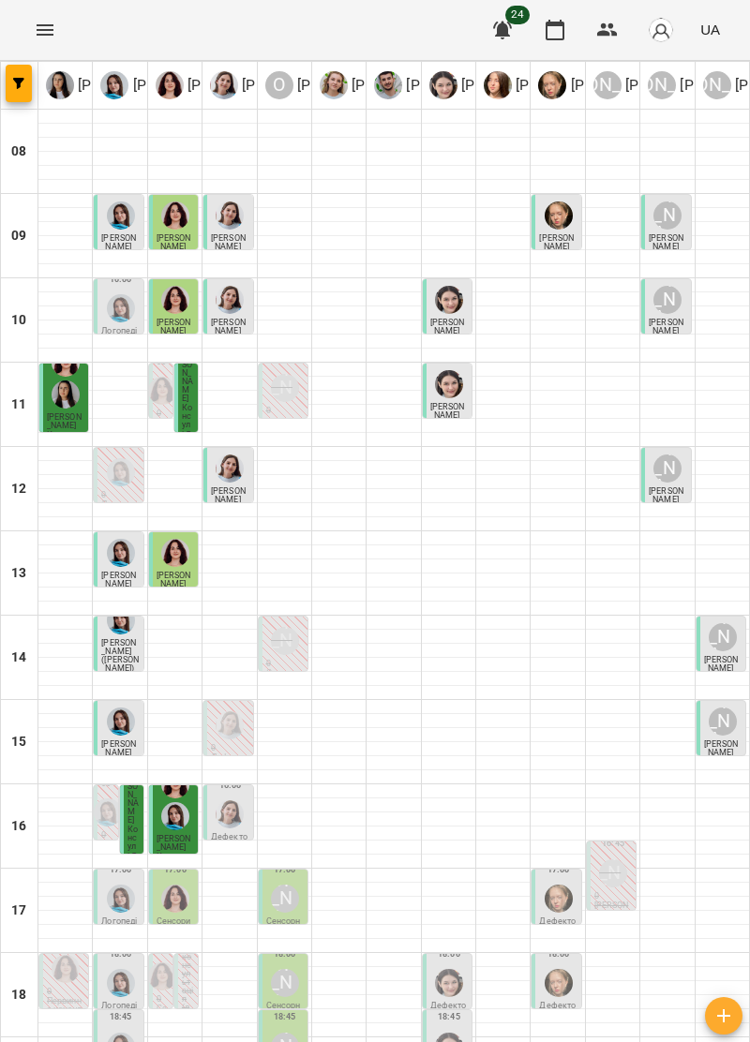
click at [731, 651] on div "[PERSON_NAME]" at bounding box center [723, 638] width 36 height 36
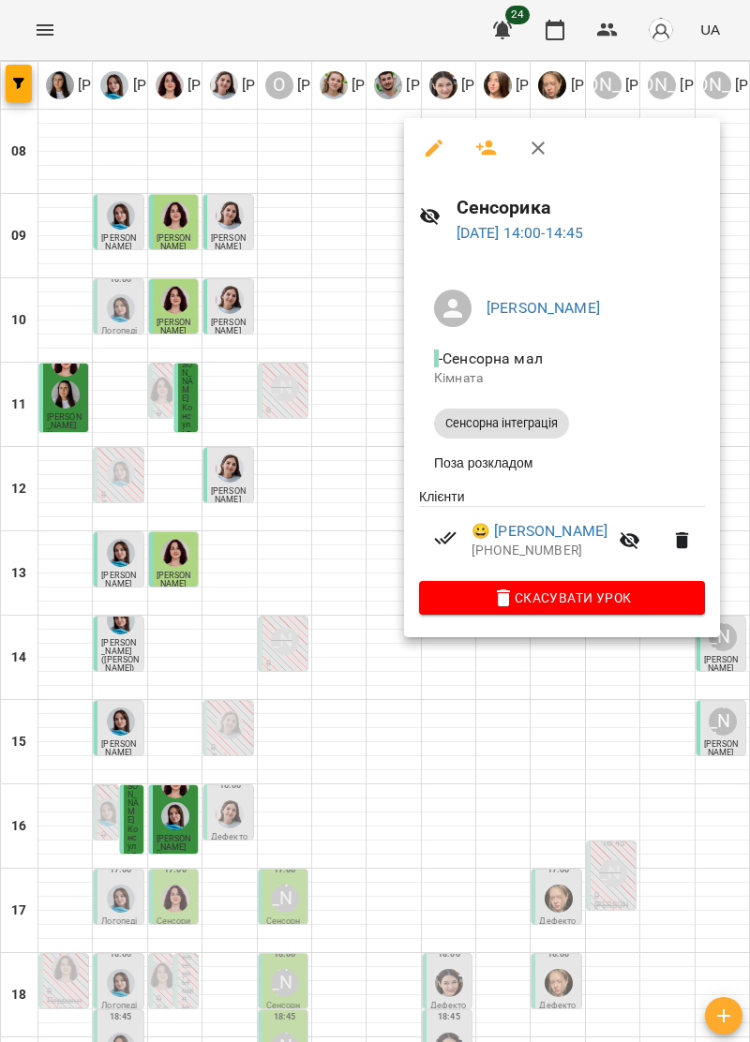
click at [545, 136] on button "button" at bounding box center [538, 148] width 45 height 45
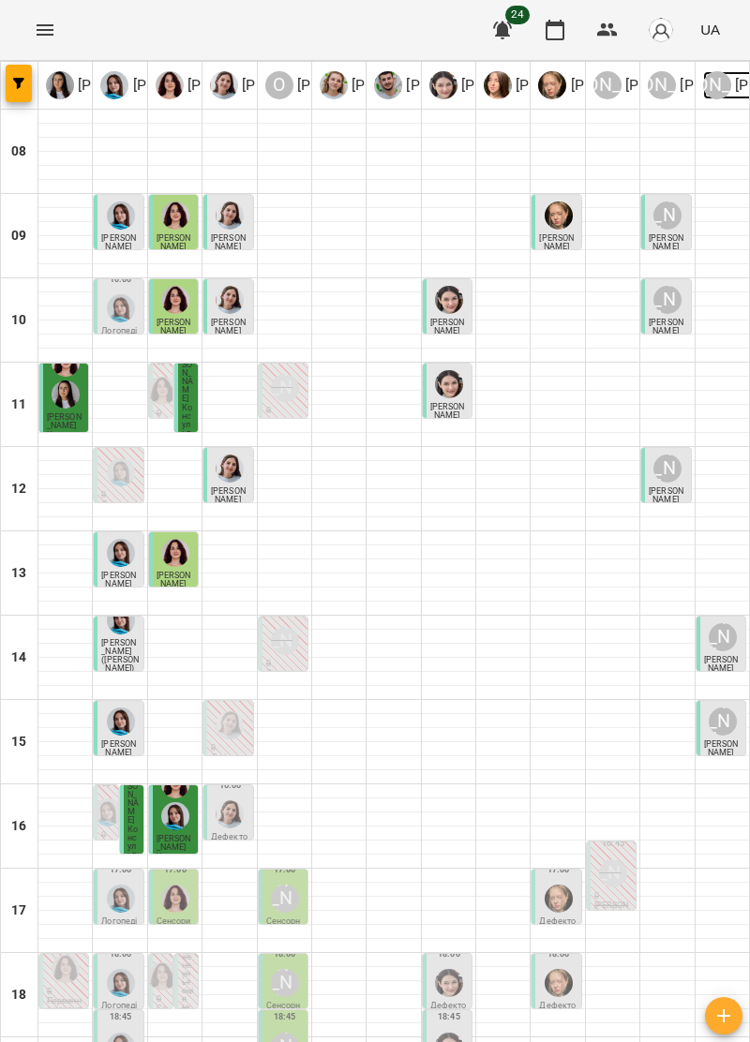
click at [726, 90] on div "[PERSON_NAME]" at bounding box center [717, 85] width 28 height 28
click at [718, 650] on div "[PERSON_NAME]" at bounding box center [723, 637] width 28 height 28
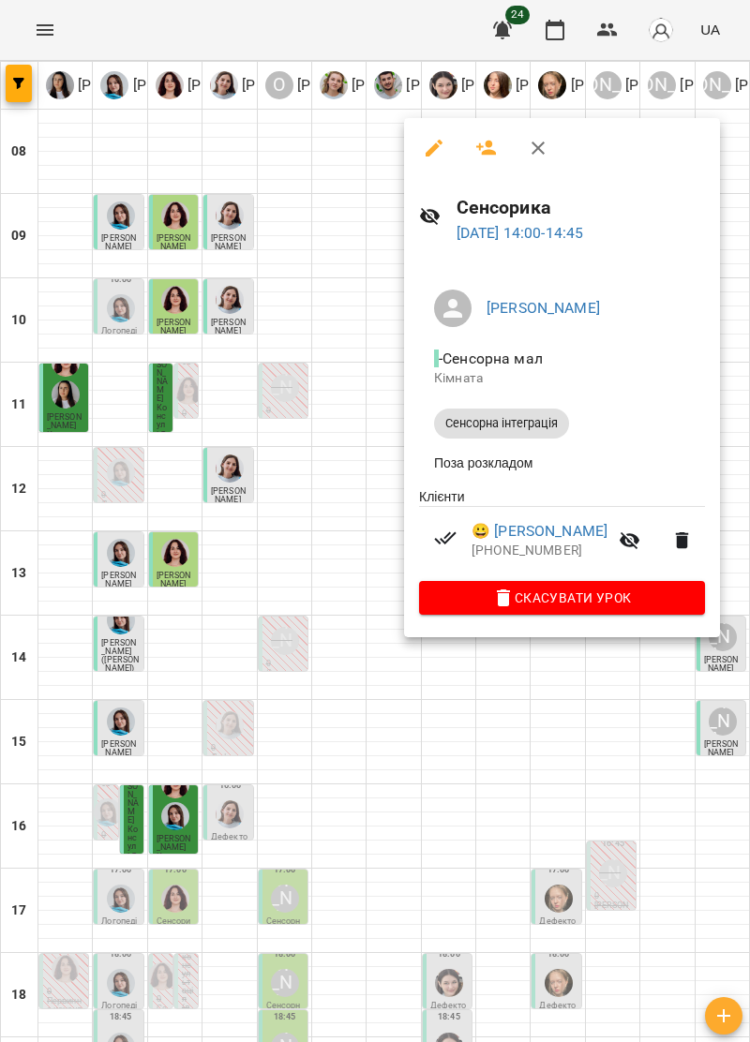
click at [547, 137] on icon "button" at bounding box center [538, 148] width 22 height 22
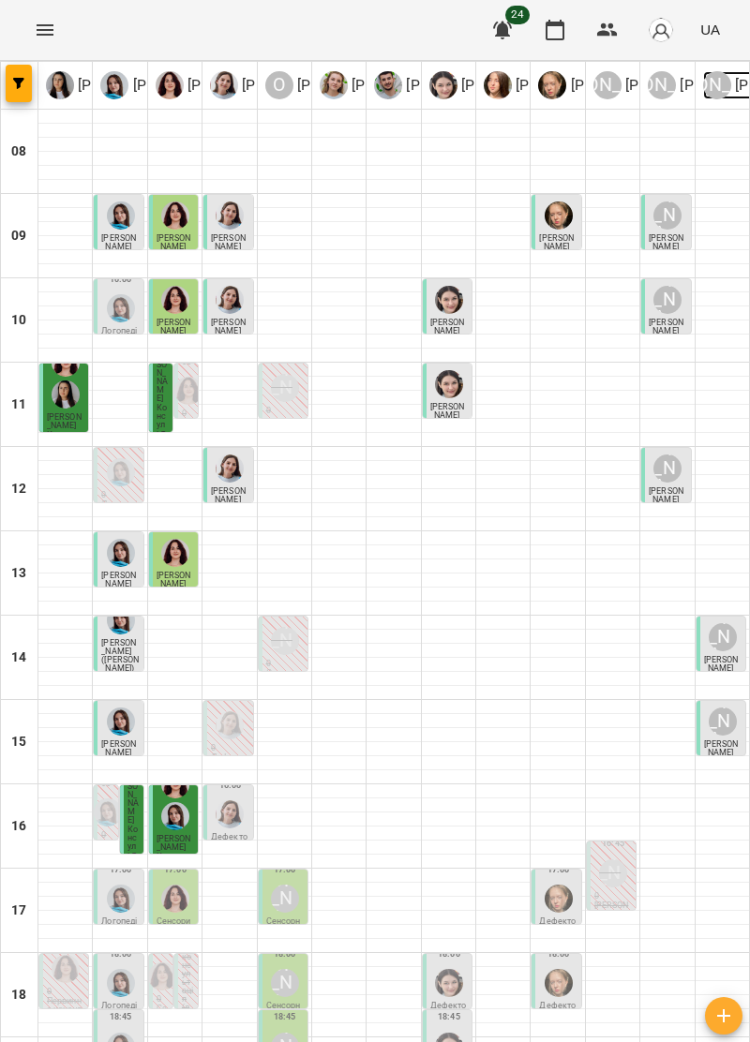
click at [724, 83] on div "[PERSON_NAME]" at bounding box center [717, 85] width 28 height 28
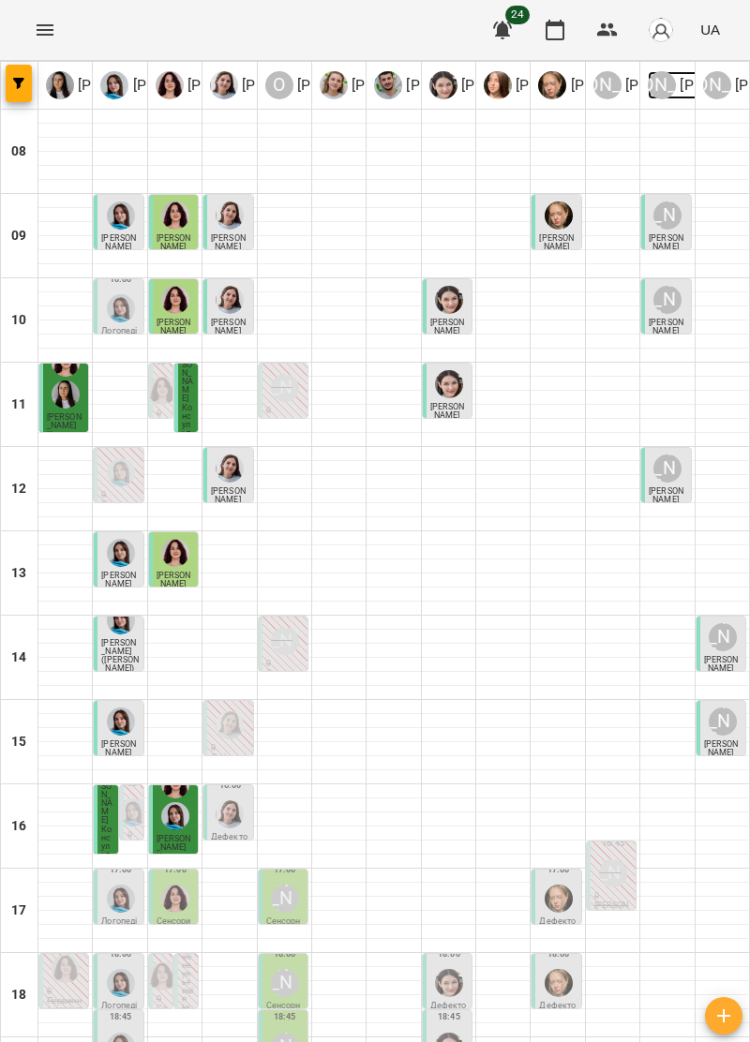
click at [664, 82] on div "[PERSON_NAME]" at bounding box center [662, 85] width 28 height 28
click at [552, 90] on img at bounding box center [552, 85] width 28 height 28
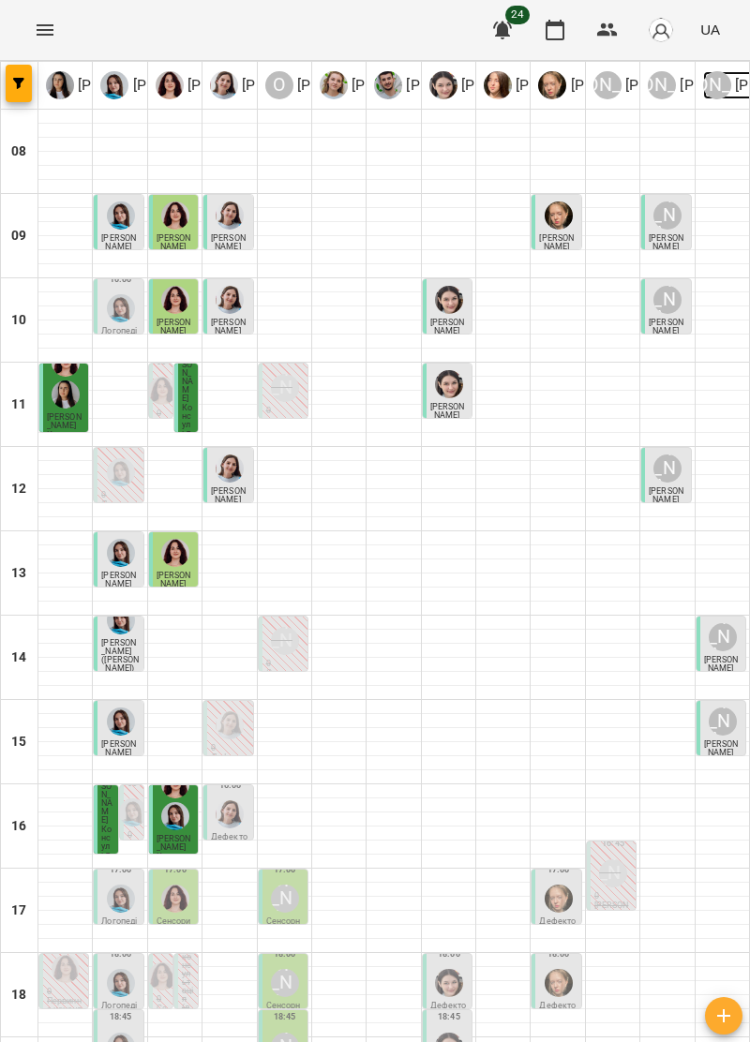
click at [726, 82] on div "[PERSON_NAME]" at bounding box center [717, 85] width 28 height 28
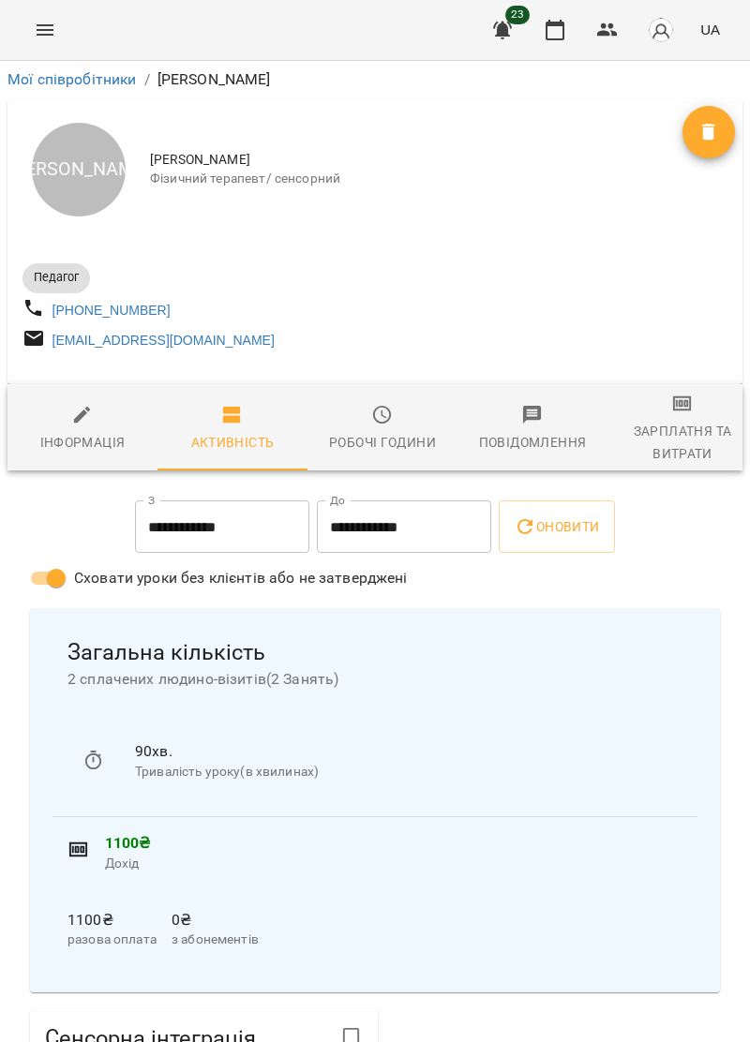
click at [44, 36] on icon "Menu" at bounding box center [45, 30] width 22 height 22
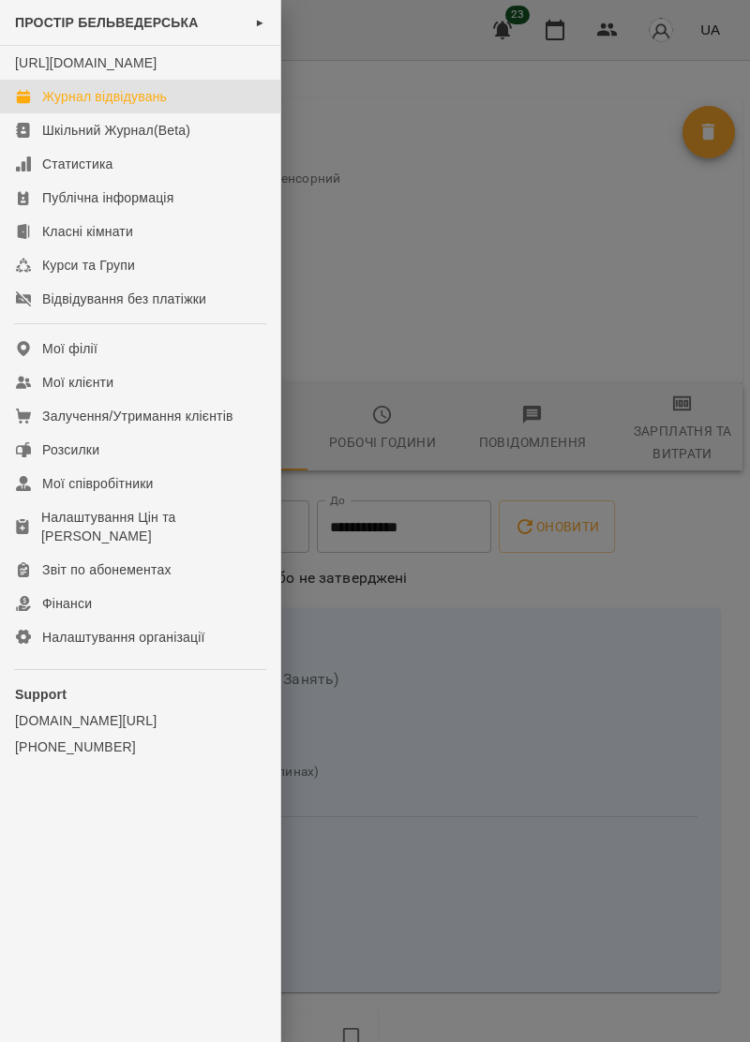
click at [165, 105] on link "Журнал відвідувань" at bounding box center [140, 97] width 280 height 34
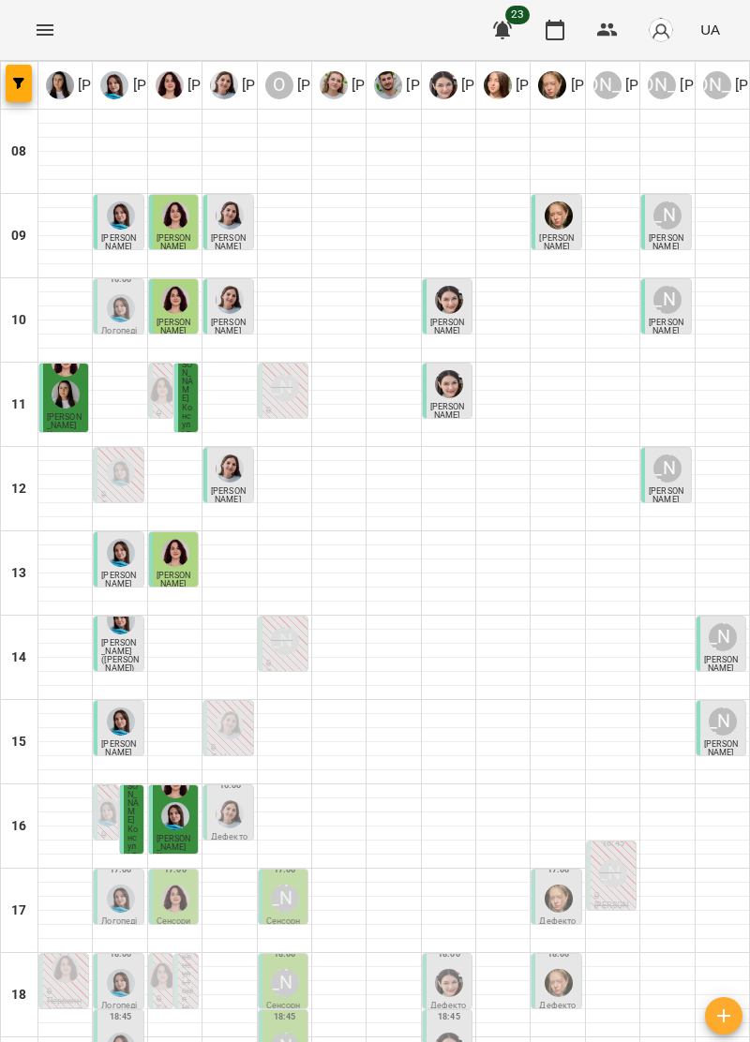
click at [720, 651] on div "[PERSON_NAME]" at bounding box center [723, 638] width 36 height 36
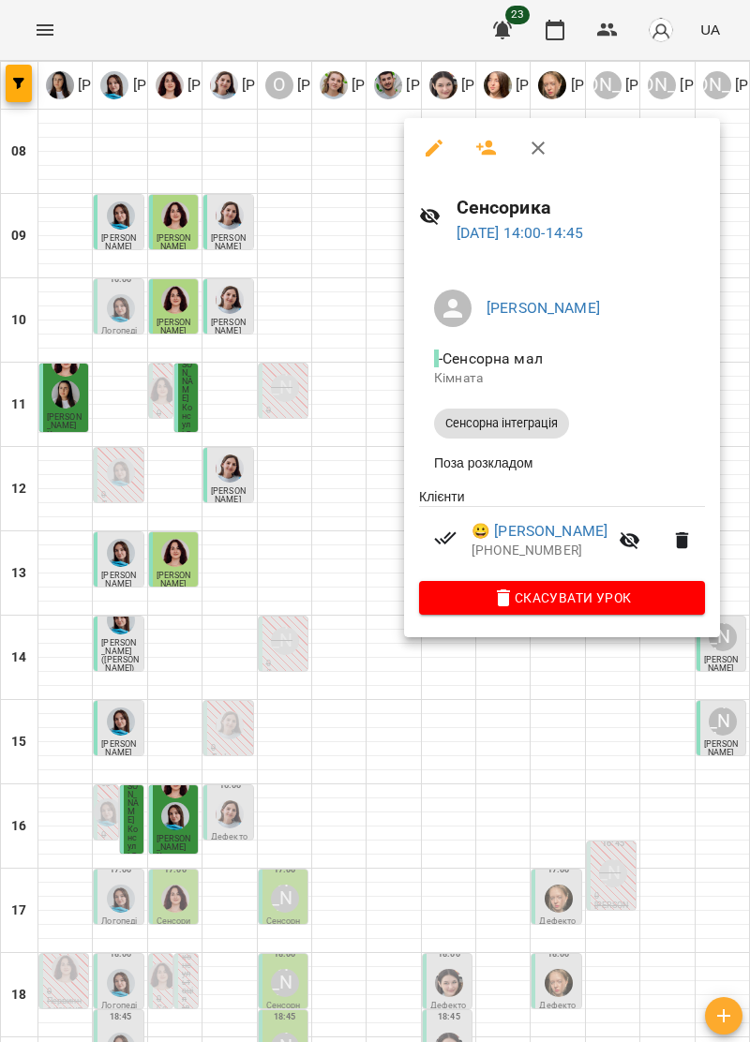
click at [538, 147] on icon "button" at bounding box center [537, 148] width 13 height 13
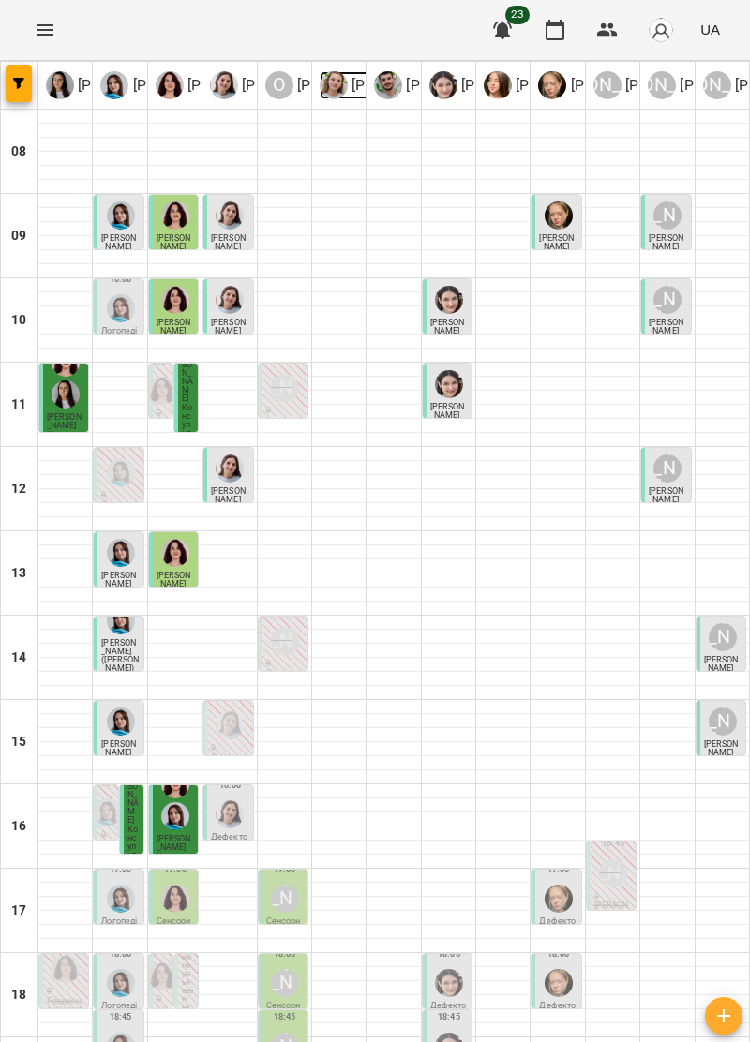
click at [350, 84] on p "[PERSON_NAME]" at bounding box center [406, 85] width 117 height 22
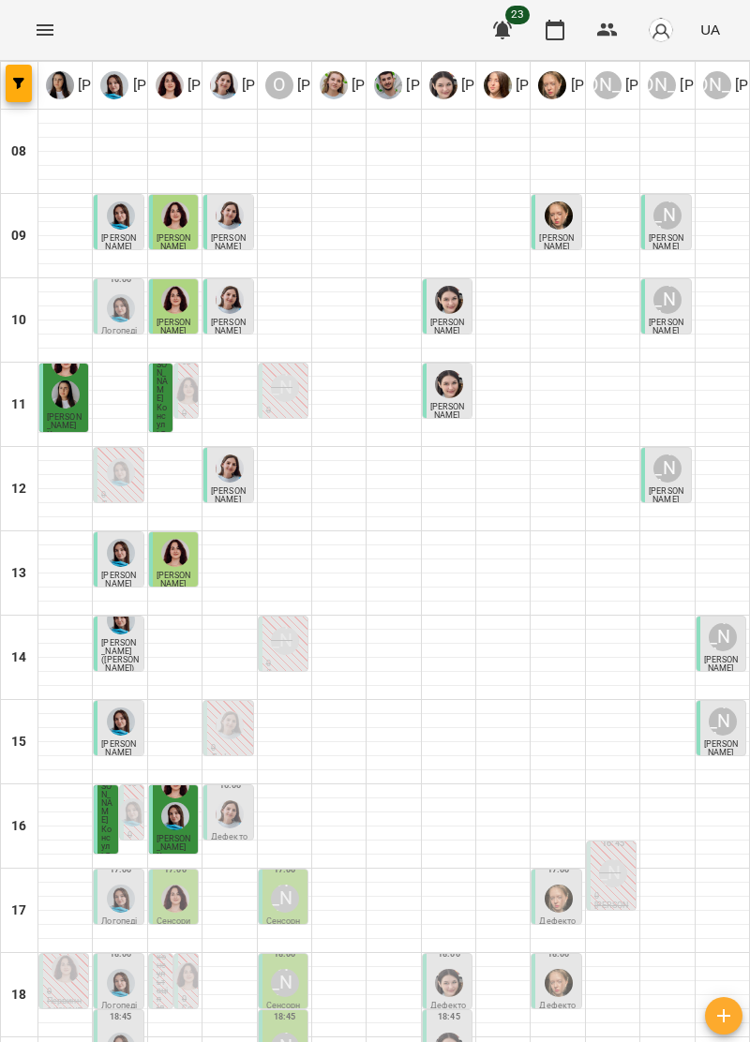
click at [179, 224] on img "Ольга Крикун" at bounding box center [175, 216] width 28 height 28
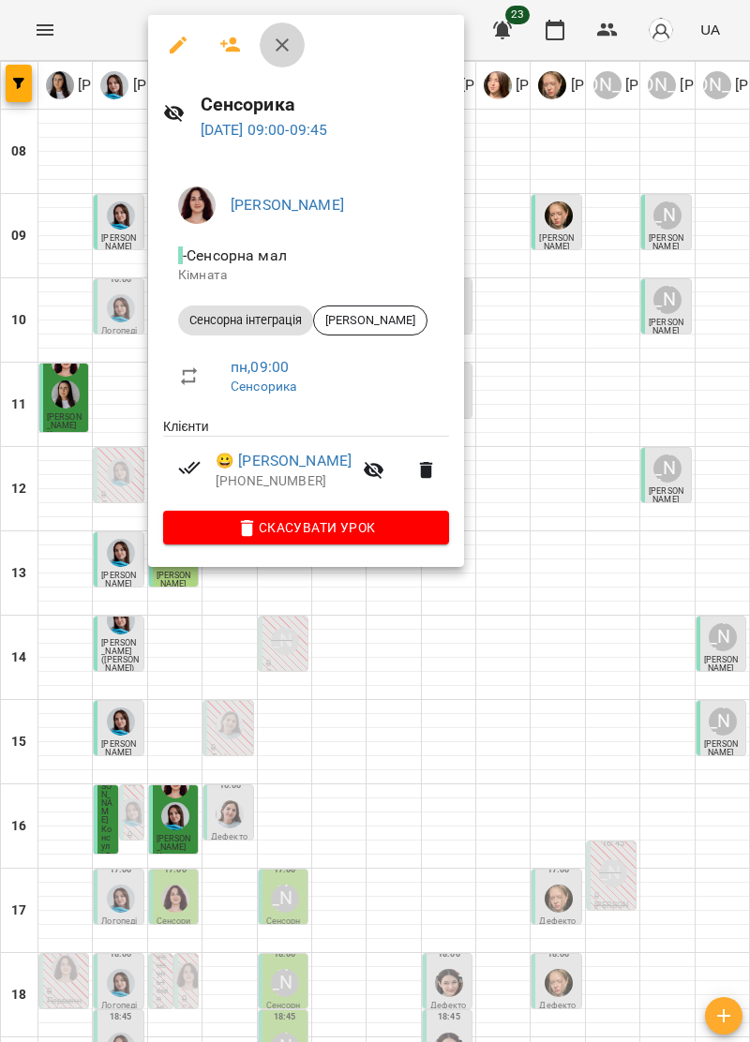
click at [287, 39] on icon "button" at bounding box center [282, 44] width 13 height 13
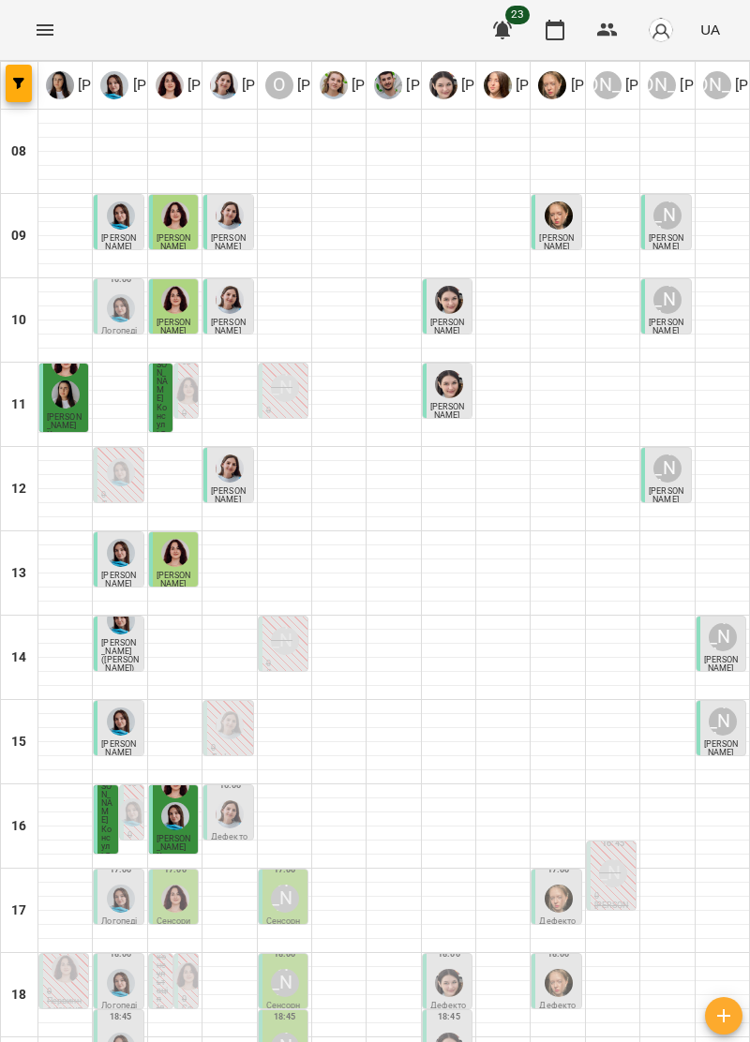
click at [178, 318] on span "[PERSON_NAME]" at bounding box center [174, 327] width 35 height 18
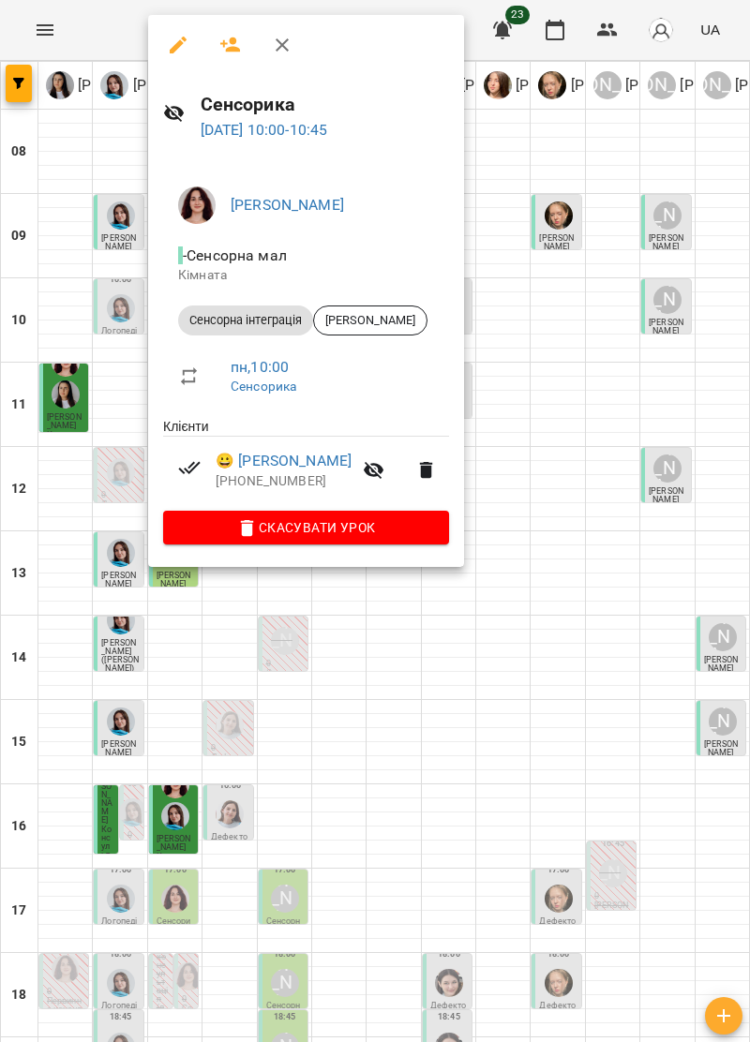
click at [280, 39] on icon "button" at bounding box center [282, 45] width 22 height 22
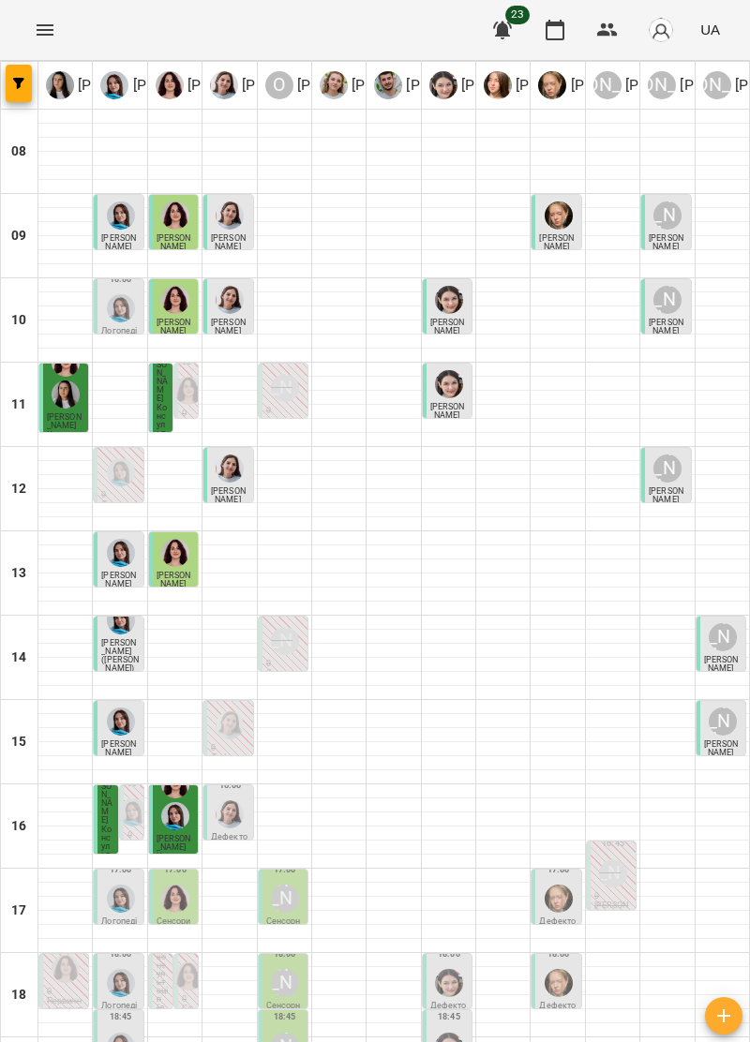
type input "**********"
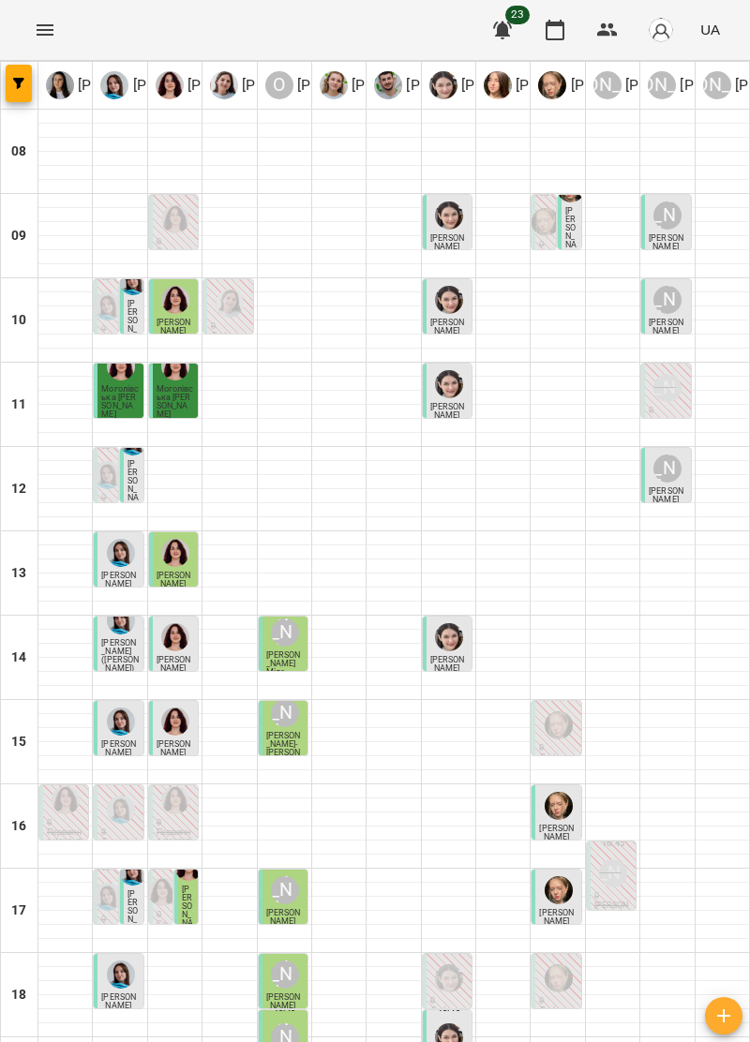
type input "**********"
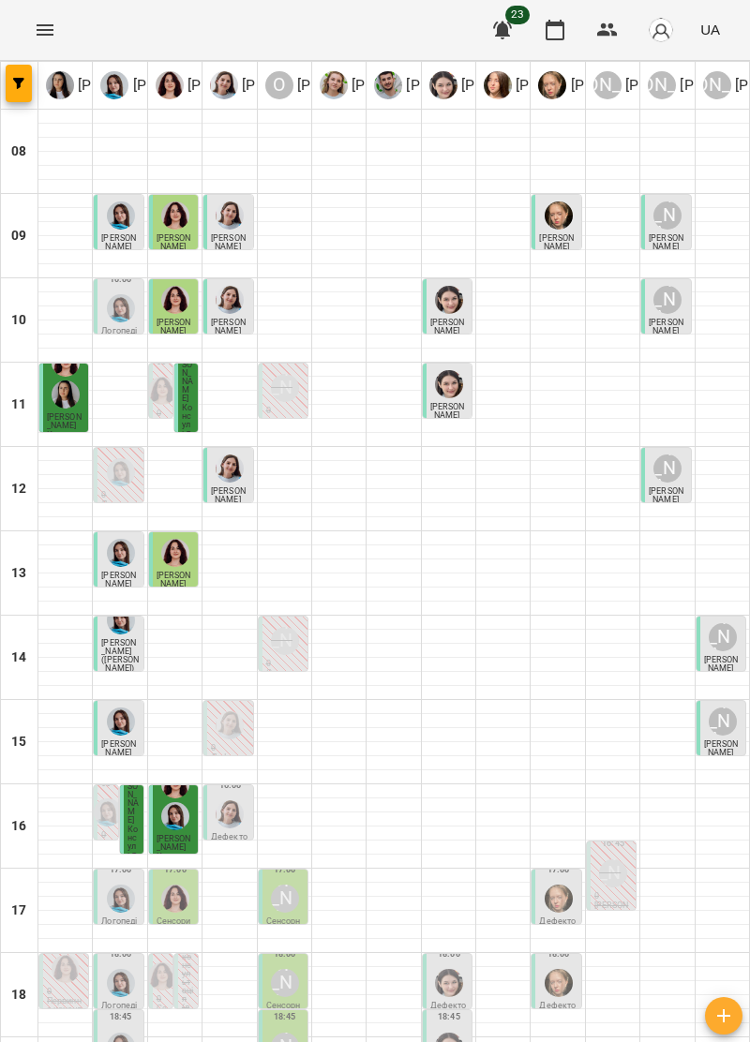
scroll to position [184, 0]
click at [68, 381] on img "Ірина Керівник" at bounding box center [66, 395] width 28 height 28
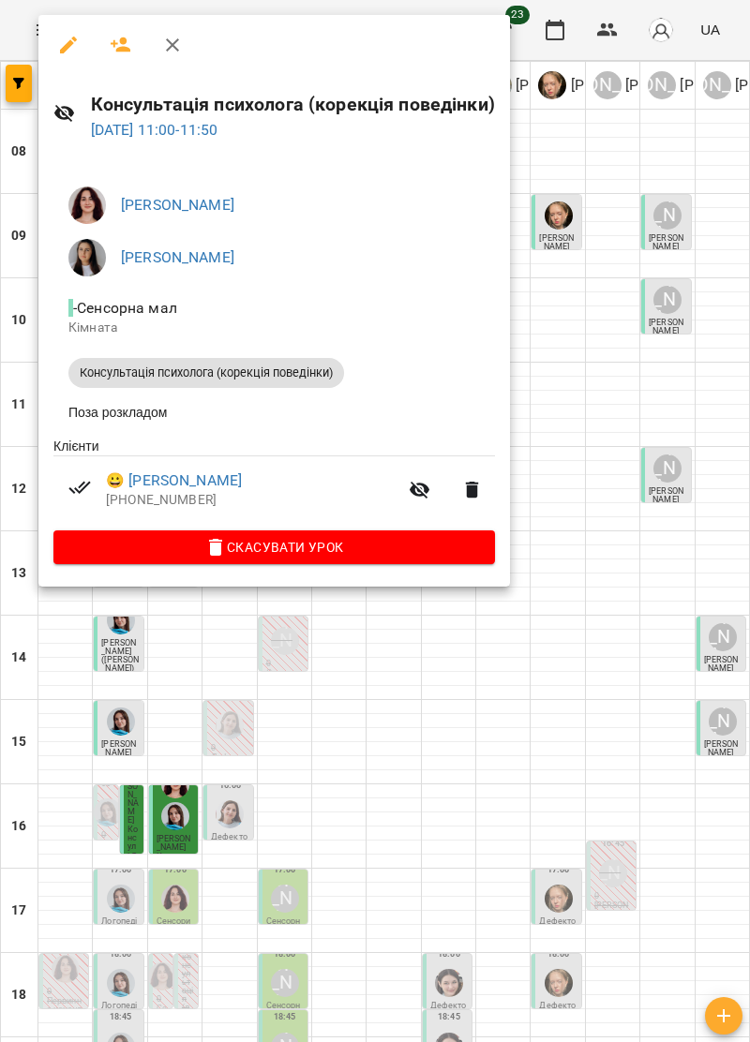
click at [569, 334] on div at bounding box center [375, 521] width 750 height 1042
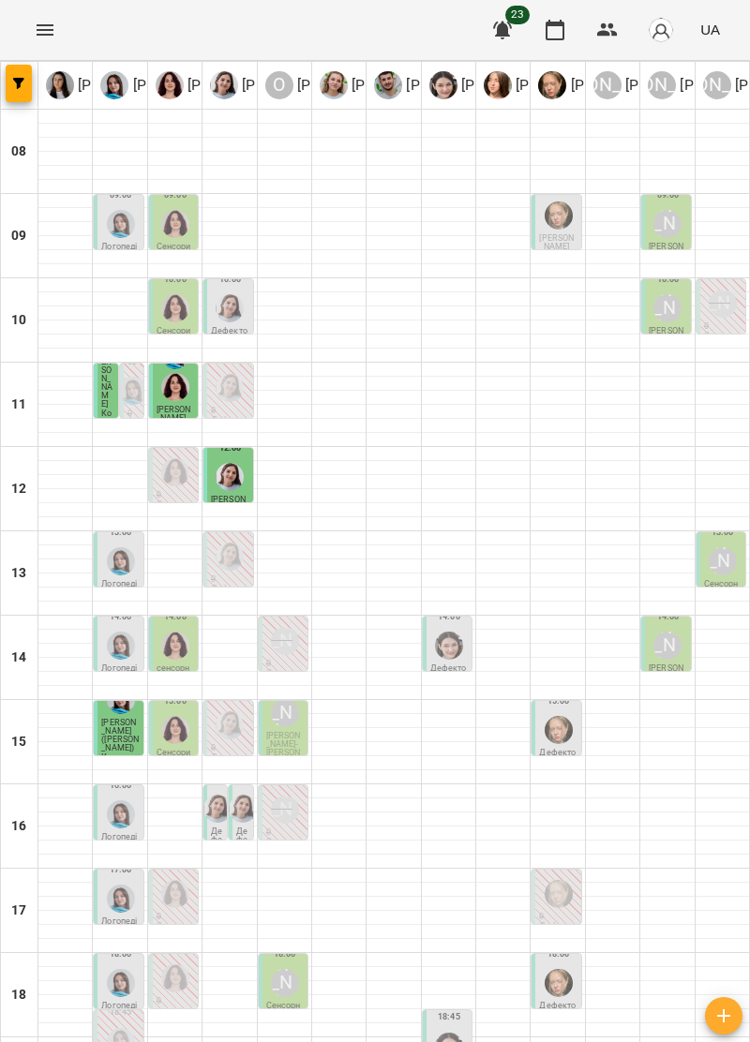
scroll to position [0, 0]
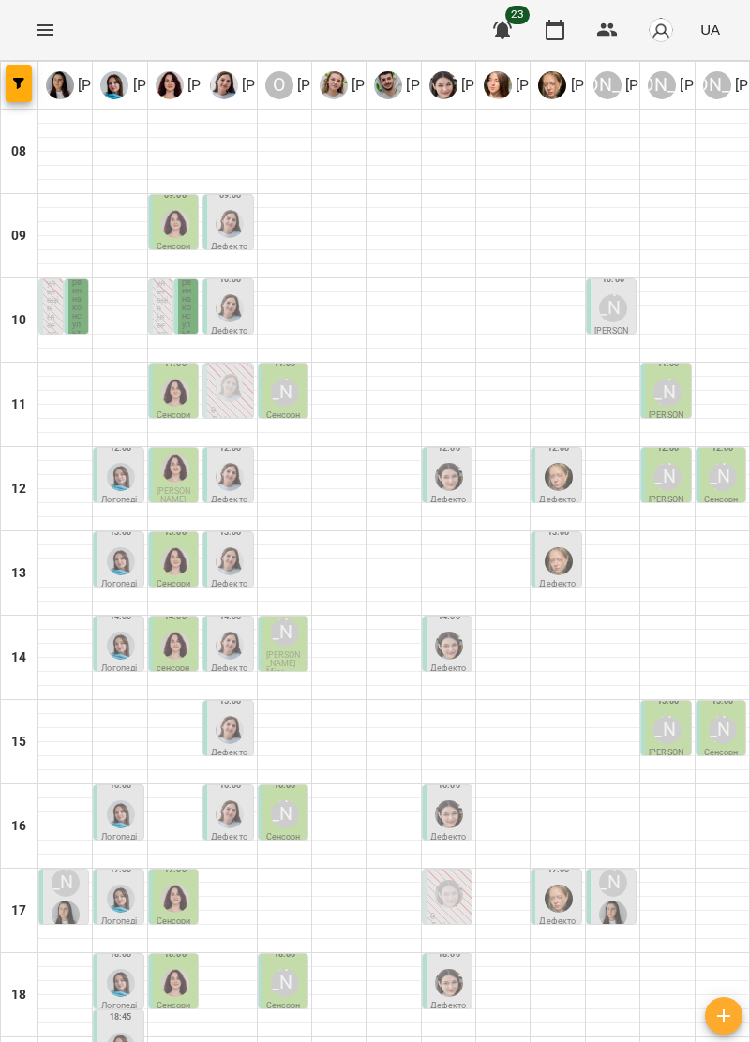
click at [87, 295] on div "10:00 Степанов Давид Первинна консультація (логопед / дефектолог + сенсорний те…" at bounding box center [76, 306] width 23 height 54
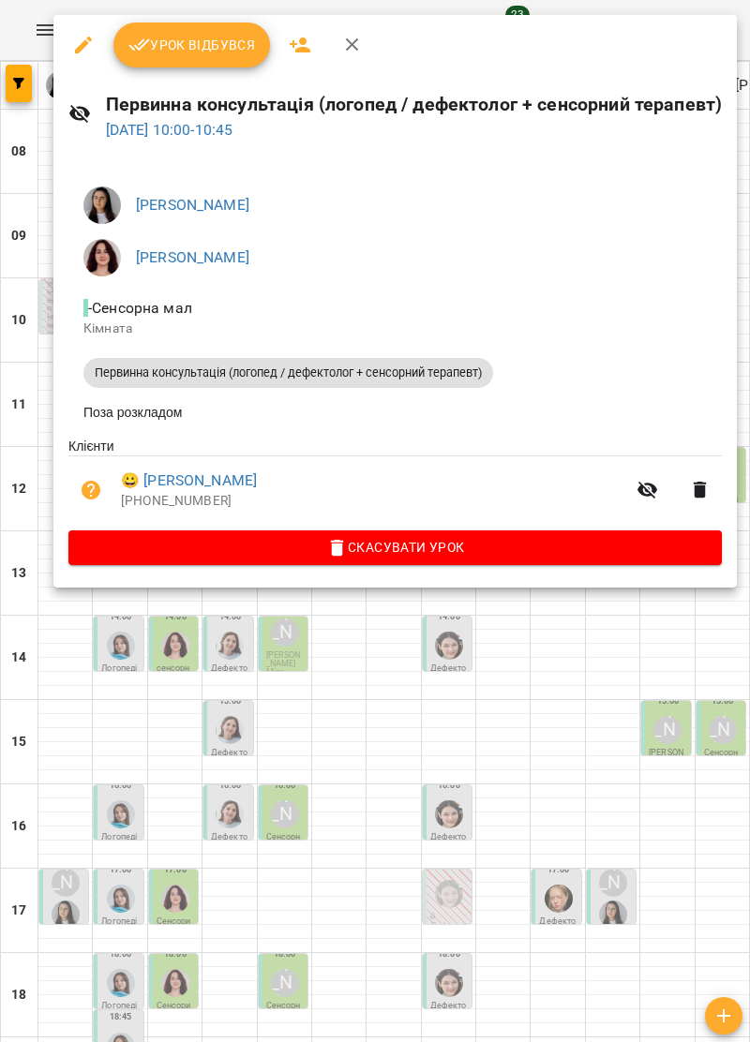
click at [347, 44] on icon "button" at bounding box center [352, 45] width 22 height 22
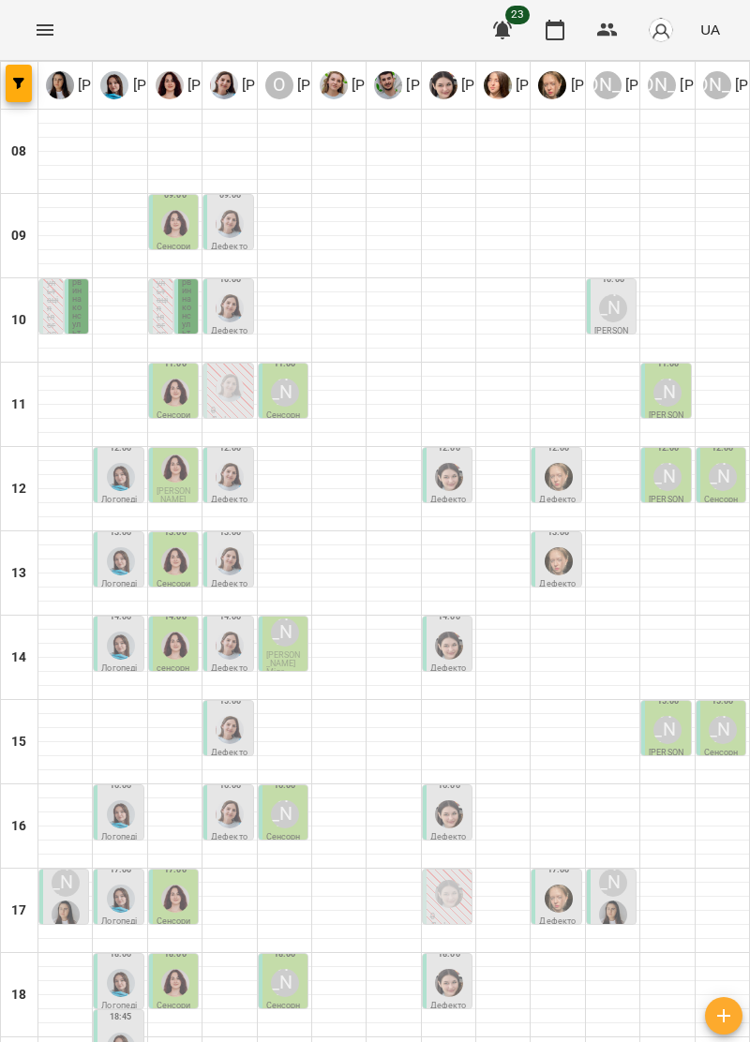
scroll to position [184, 0]
click at [55, 901] on img "Ірина Керівник" at bounding box center [66, 915] width 28 height 28
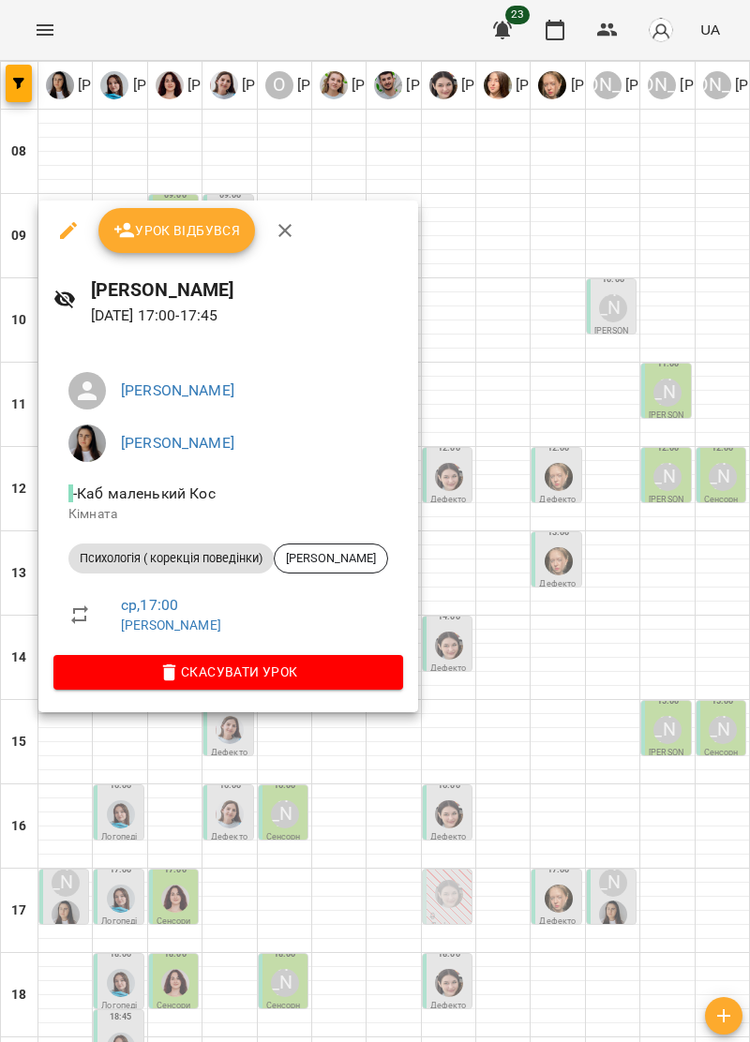
click at [290, 235] on icon "button" at bounding box center [285, 230] width 22 height 22
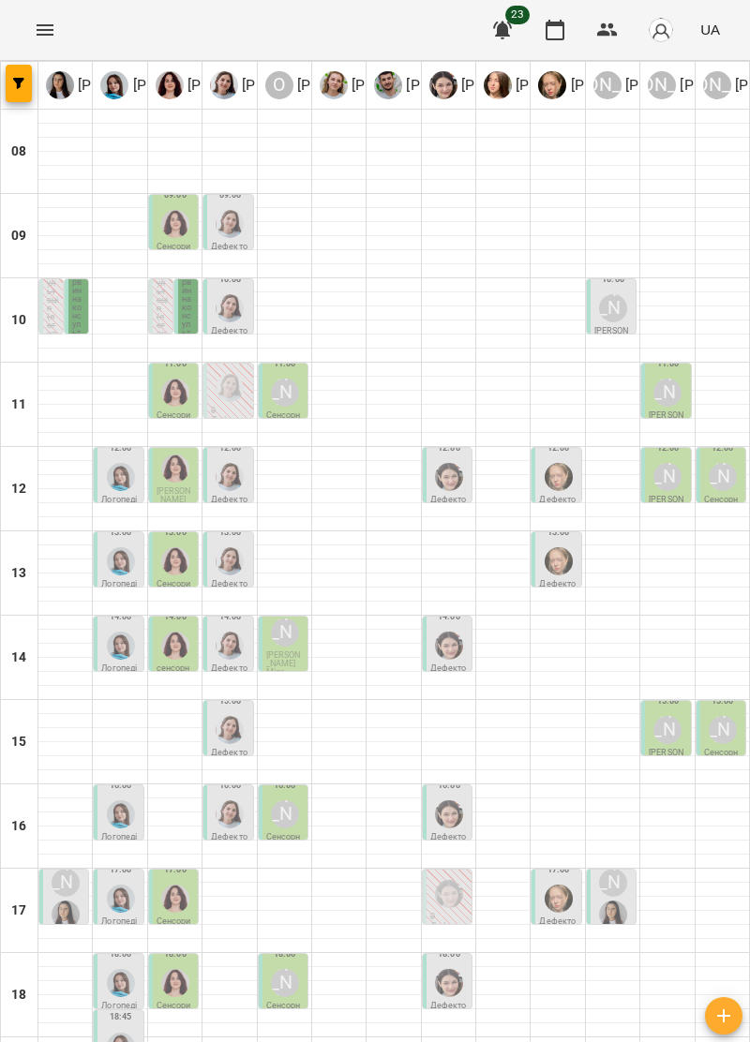
scroll to position [0, 0]
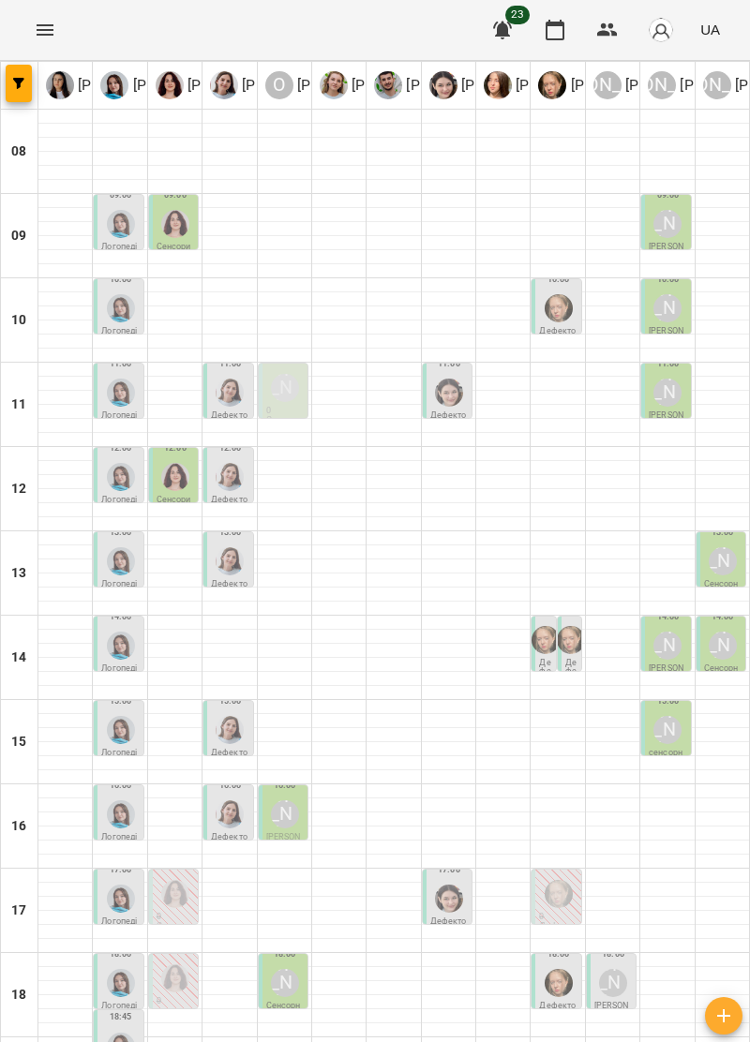
click at [37, 38] on icon "Menu" at bounding box center [45, 30] width 22 height 22
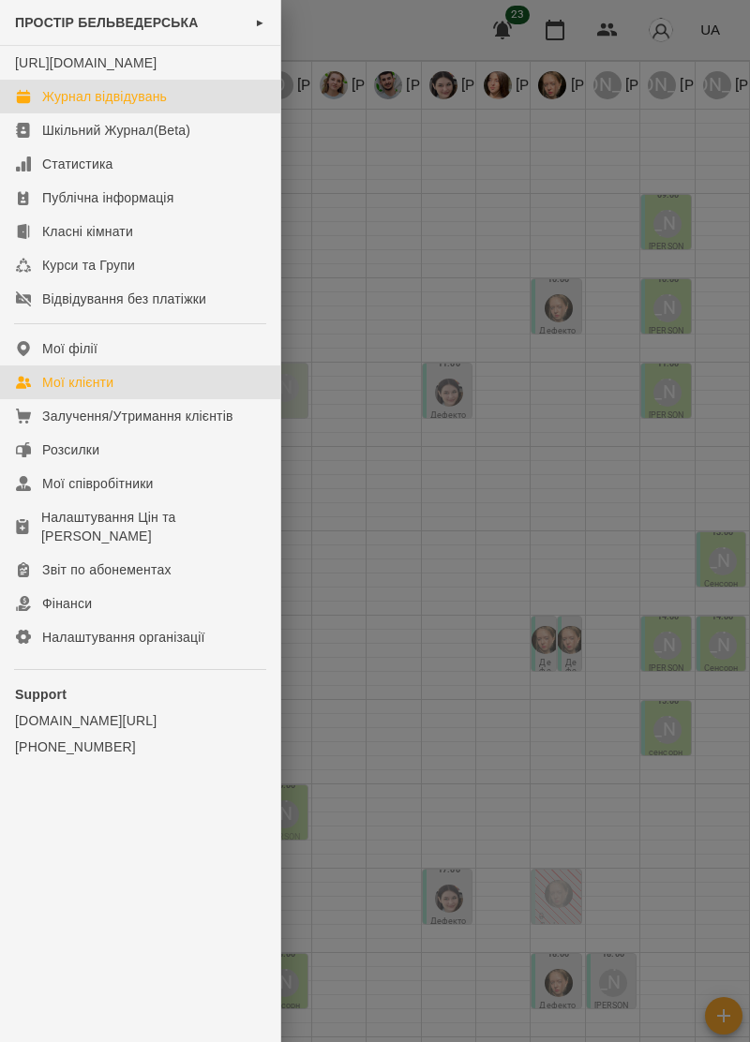
click at [118, 399] on link "Мої клієнти" at bounding box center [140, 383] width 280 height 34
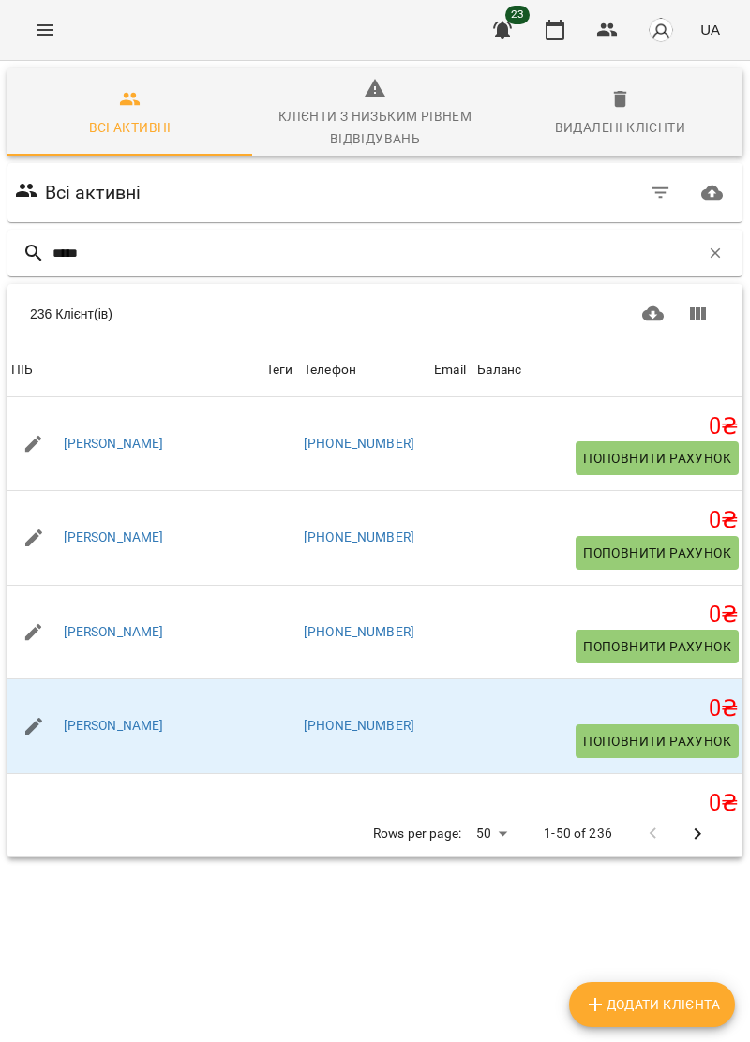
type input "******"
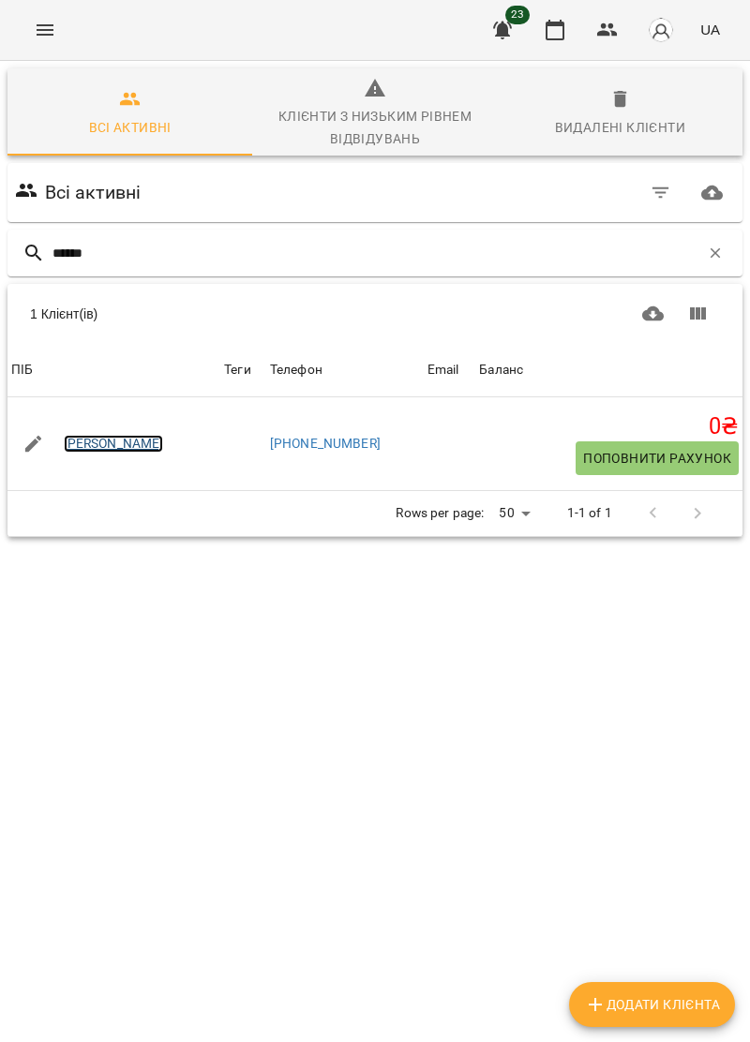
click at [142, 441] on link "[PERSON_NAME]" at bounding box center [114, 444] width 100 height 19
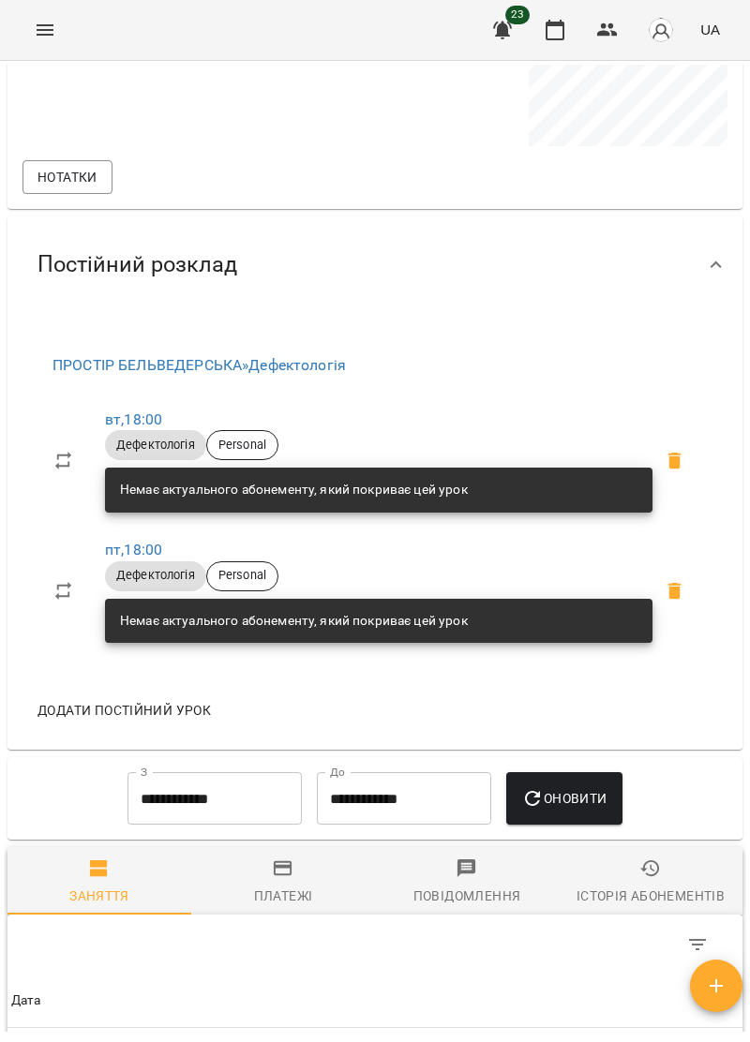
scroll to position [698, 0]
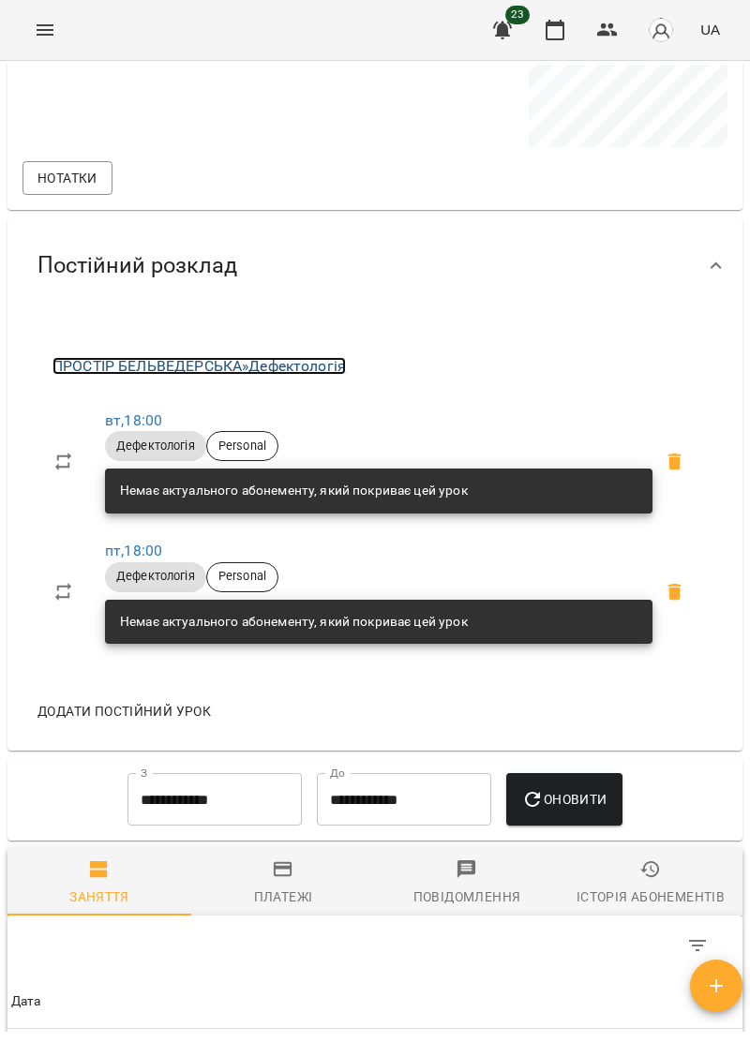
click at [306, 375] on link "ПРОСТІР БЕЛЬВЕДЕРСЬКА » Дефектологія" at bounding box center [198, 366] width 293 height 18
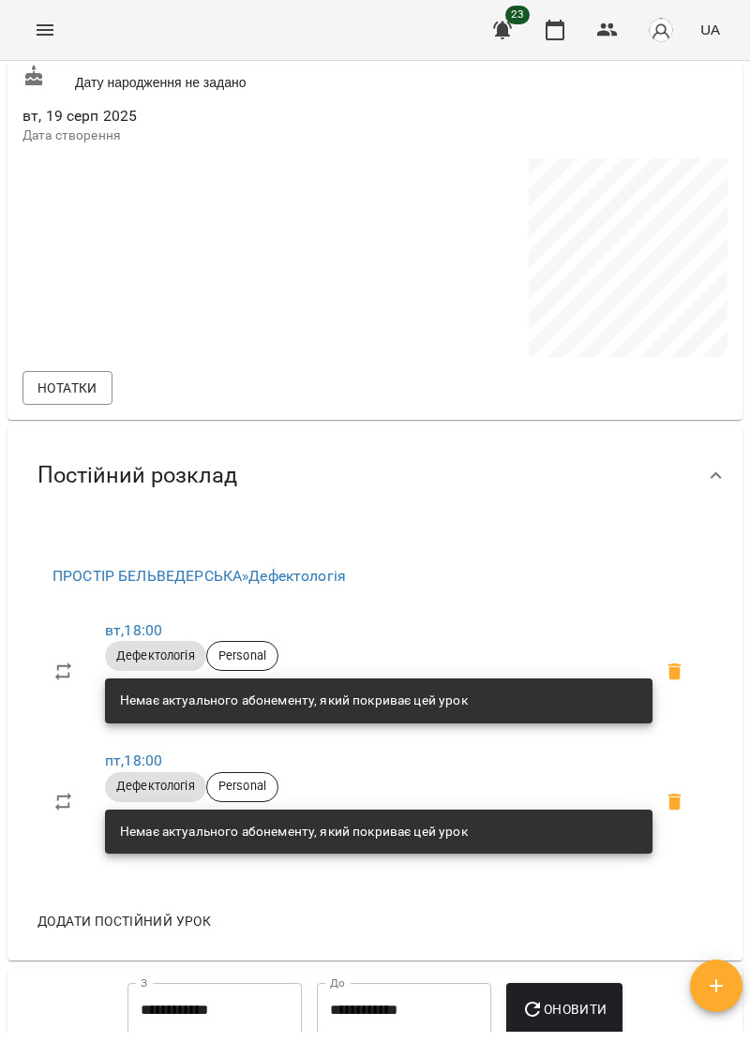
scroll to position [490, 0]
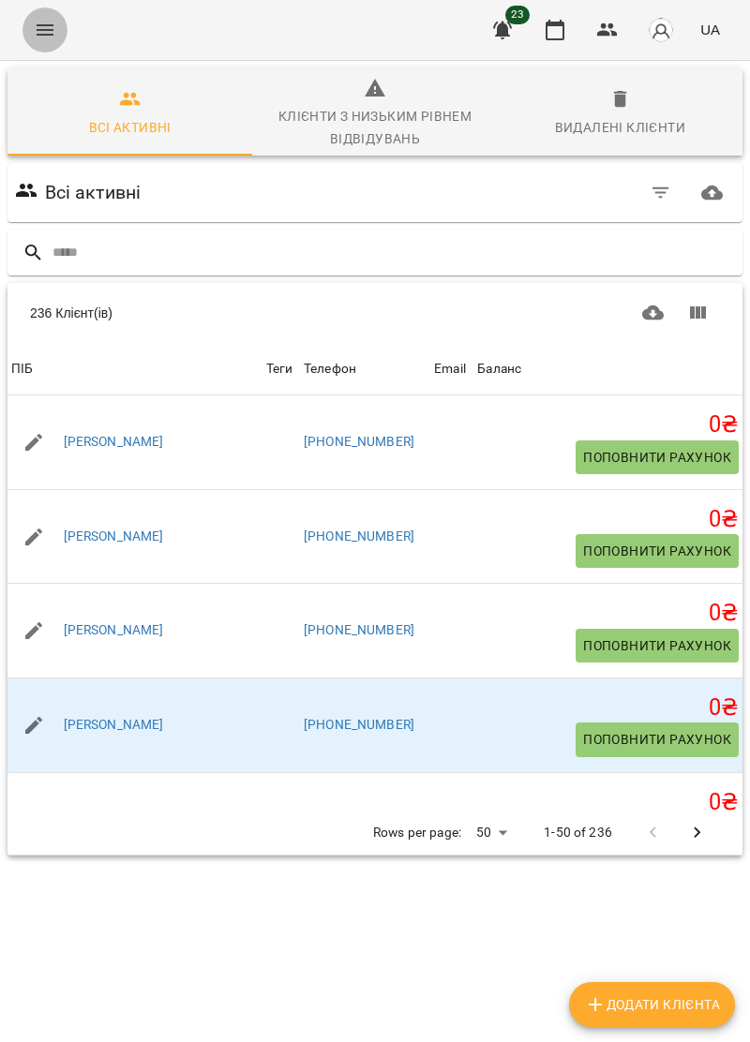
click at [50, 35] on icon "Menu" at bounding box center [45, 29] width 17 height 11
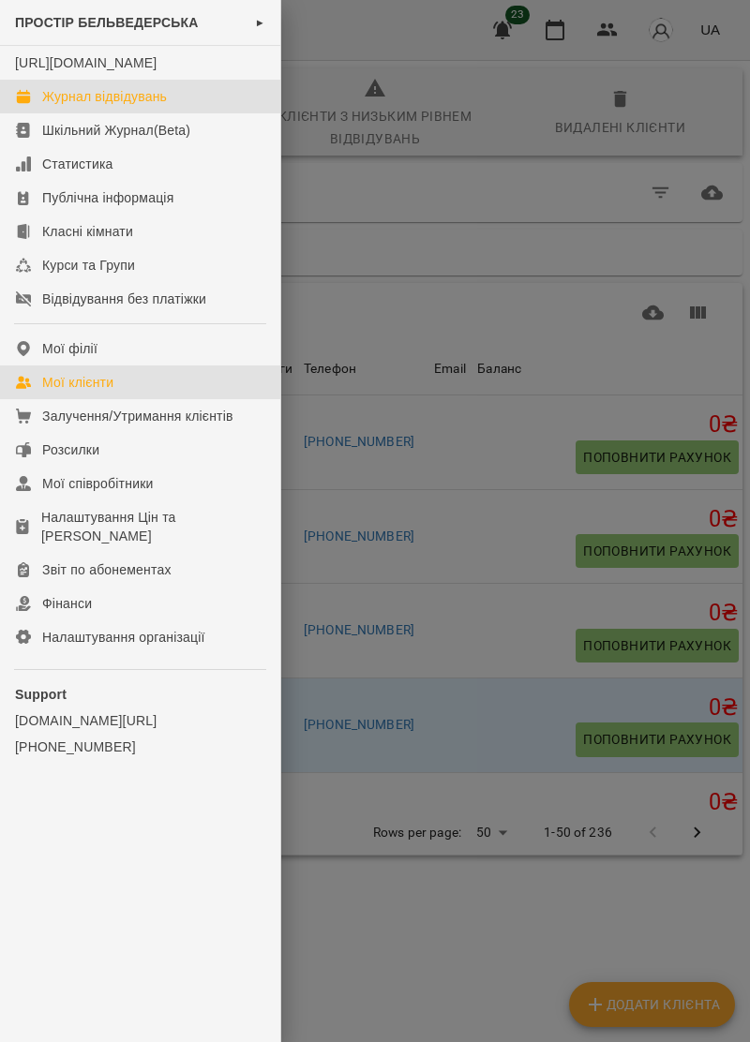
click at [160, 106] on div "Журнал відвідувань" at bounding box center [104, 96] width 125 height 19
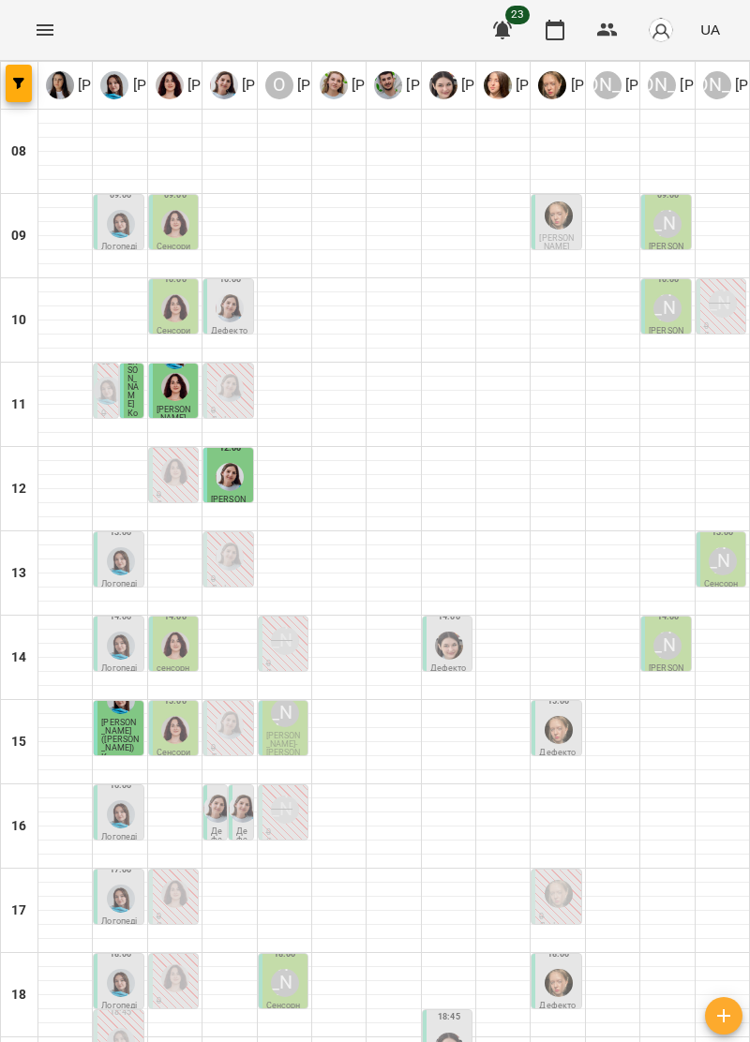
scroll to position [180, 0]
click at [124, 969] on img "Тетяна Хомин" at bounding box center [121, 983] width 28 height 28
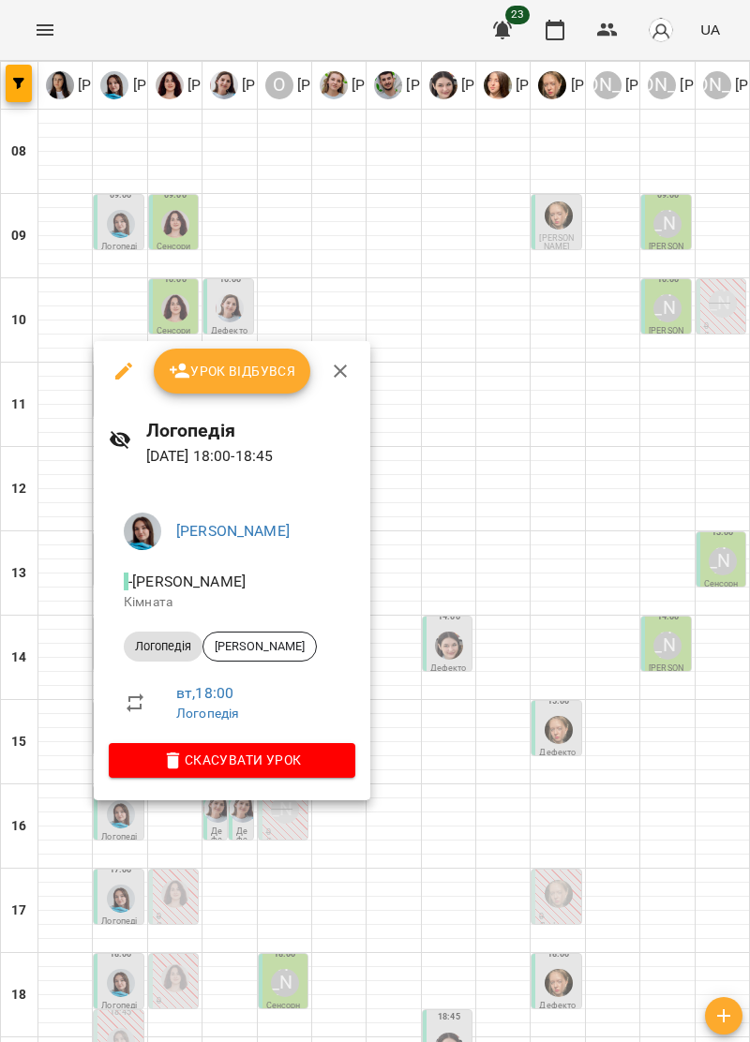
click at [345, 361] on icon "button" at bounding box center [340, 371] width 22 height 22
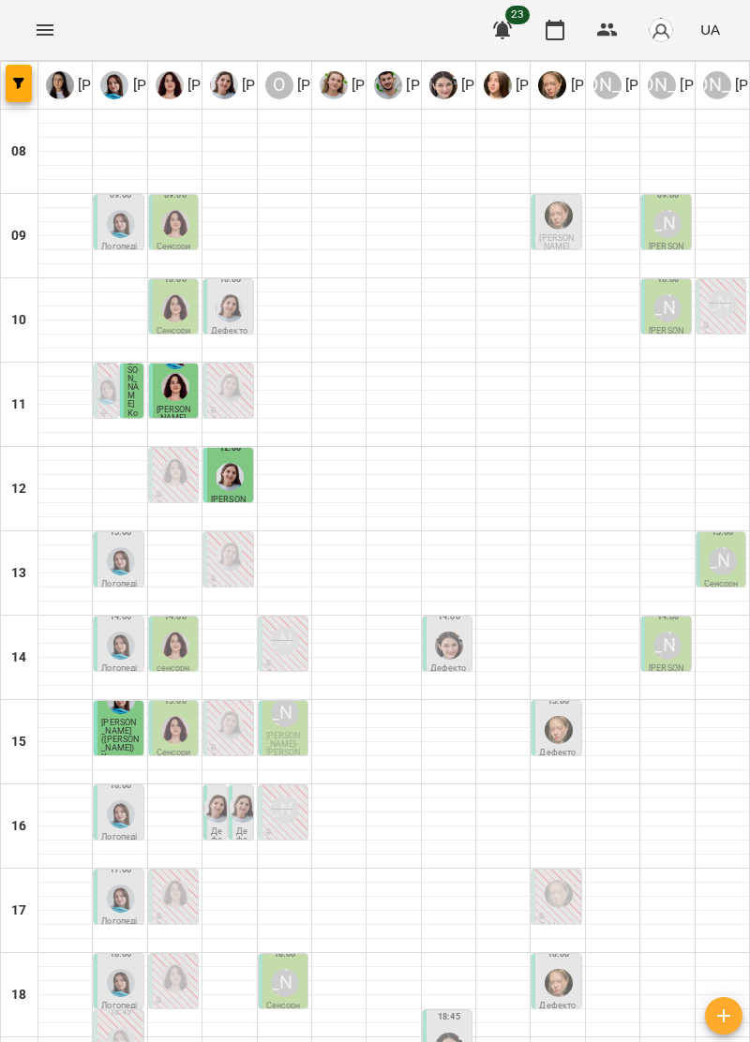
click at [456, 1029] on div at bounding box center [449, 1047] width 36 height 36
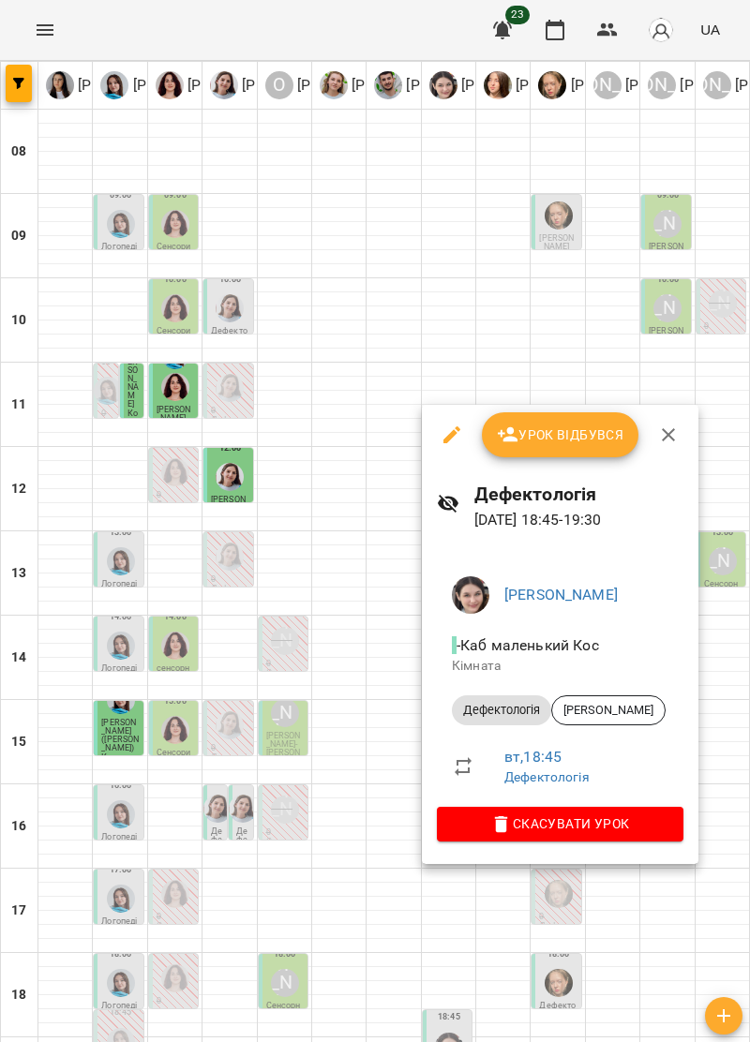
click at [666, 436] on icon "button" at bounding box center [668, 434] width 13 height 13
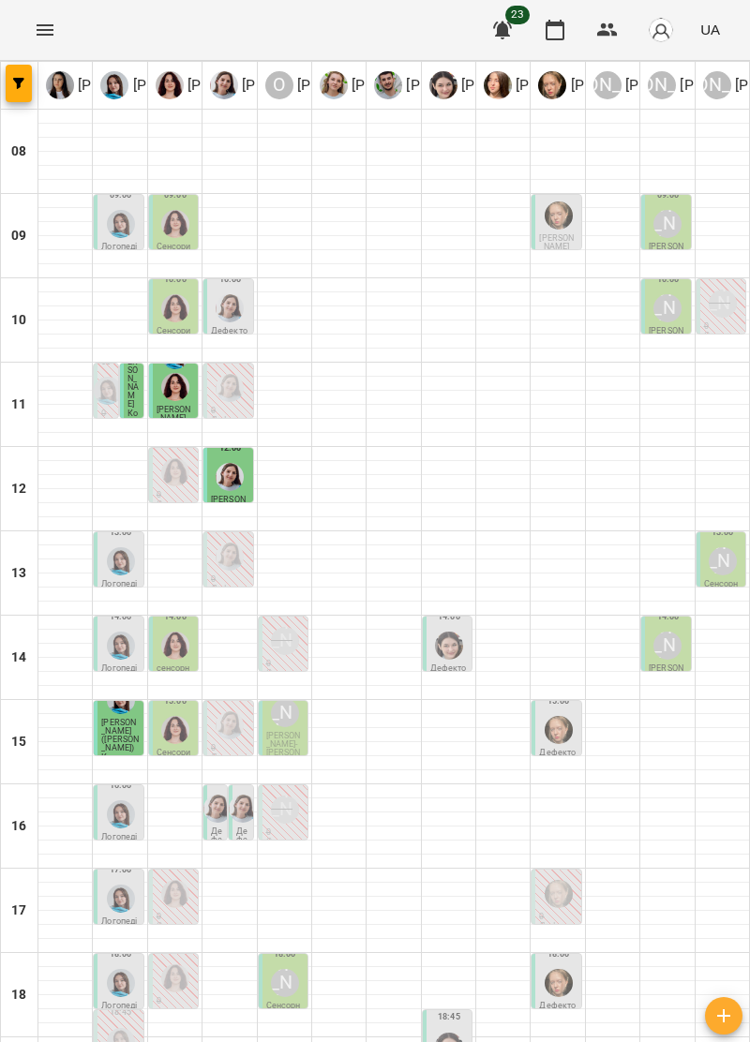
click at [544, 965] on div at bounding box center [559, 983] width 36 height 36
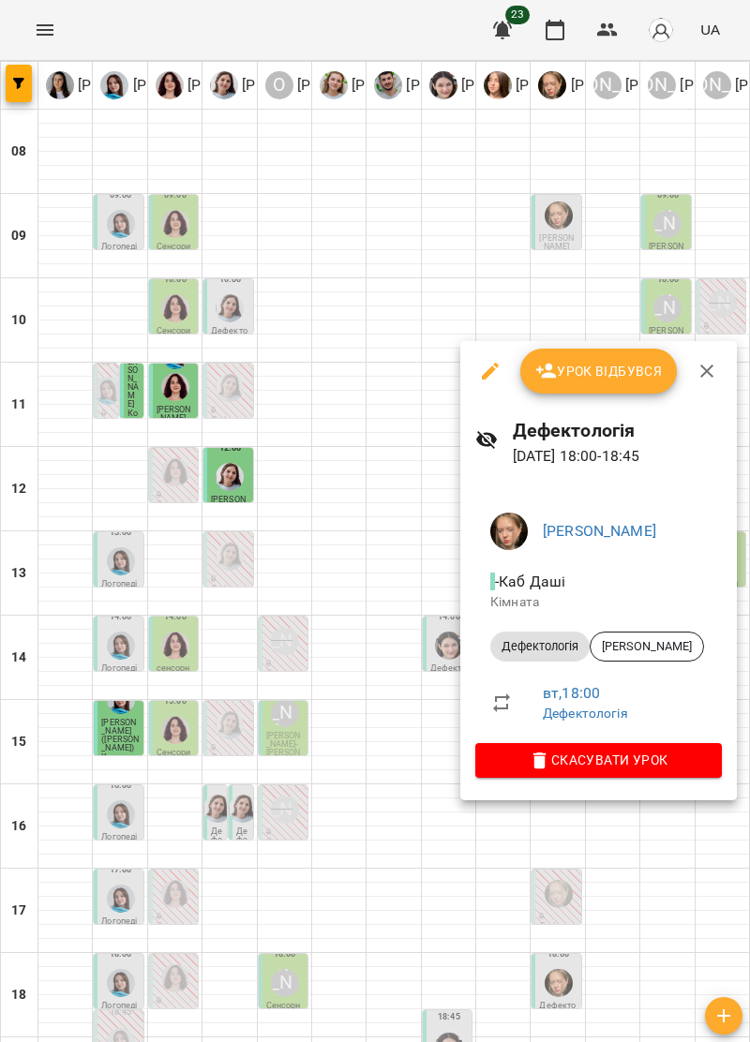
click at [713, 374] on icon "button" at bounding box center [707, 371] width 22 height 22
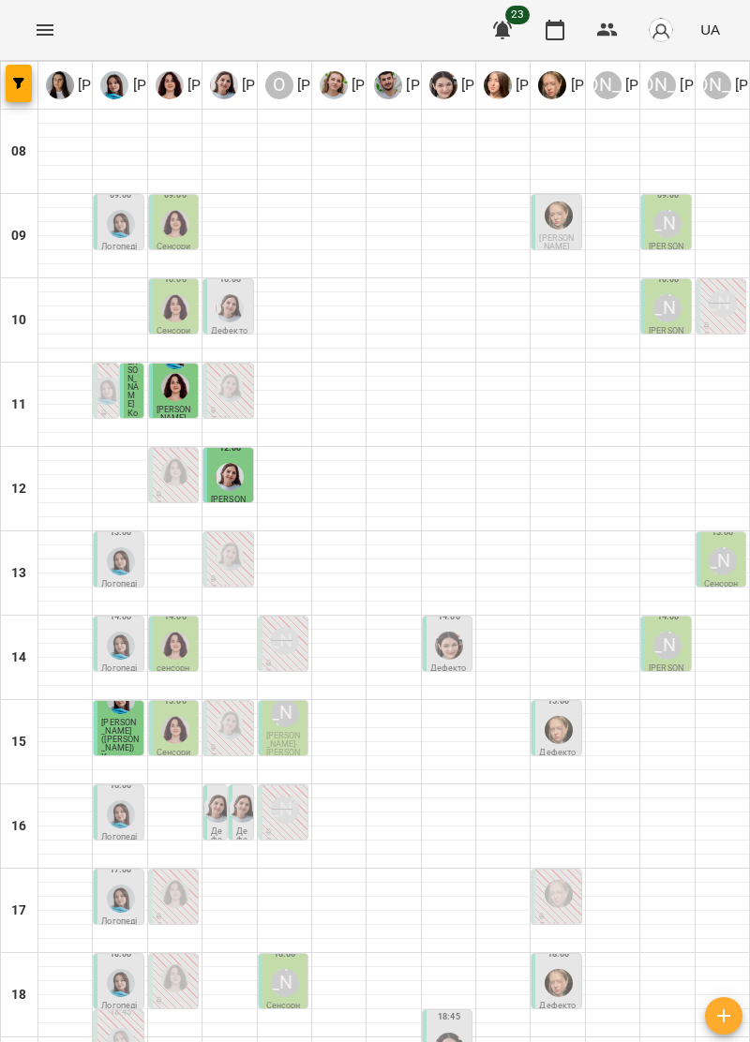
scroll to position [176, 0]
click at [551, 1002] on p "Дефектологія" at bounding box center [557, 1010] width 37 height 17
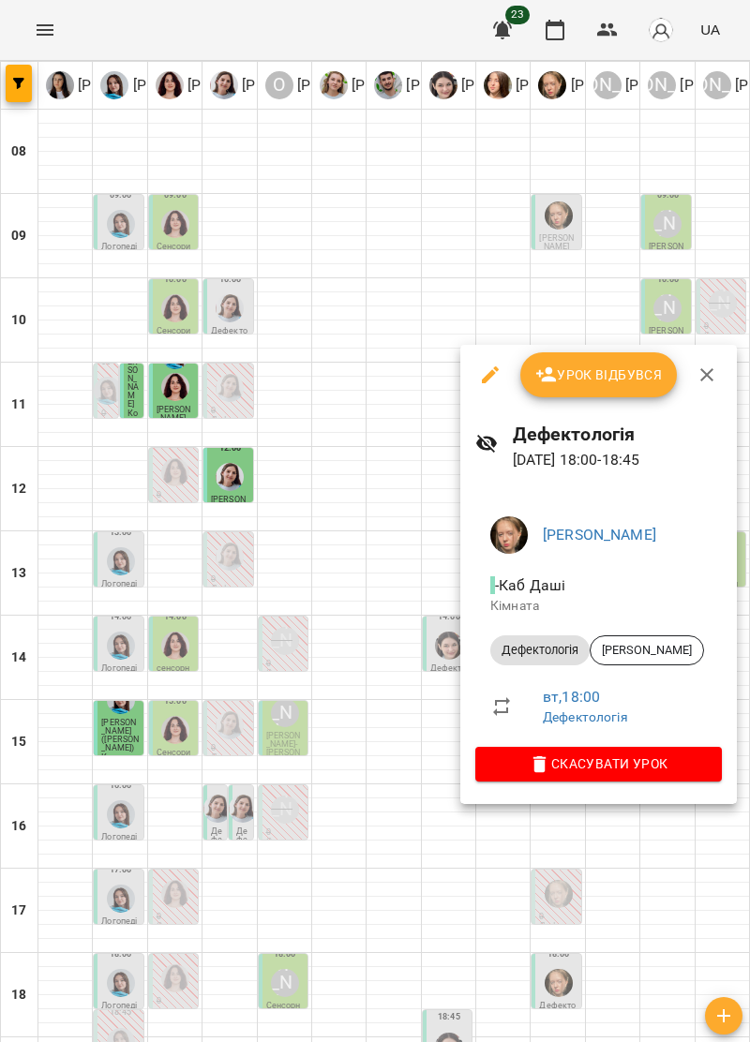
click at [716, 376] on button "button" at bounding box center [706, 374] width 45 height 45
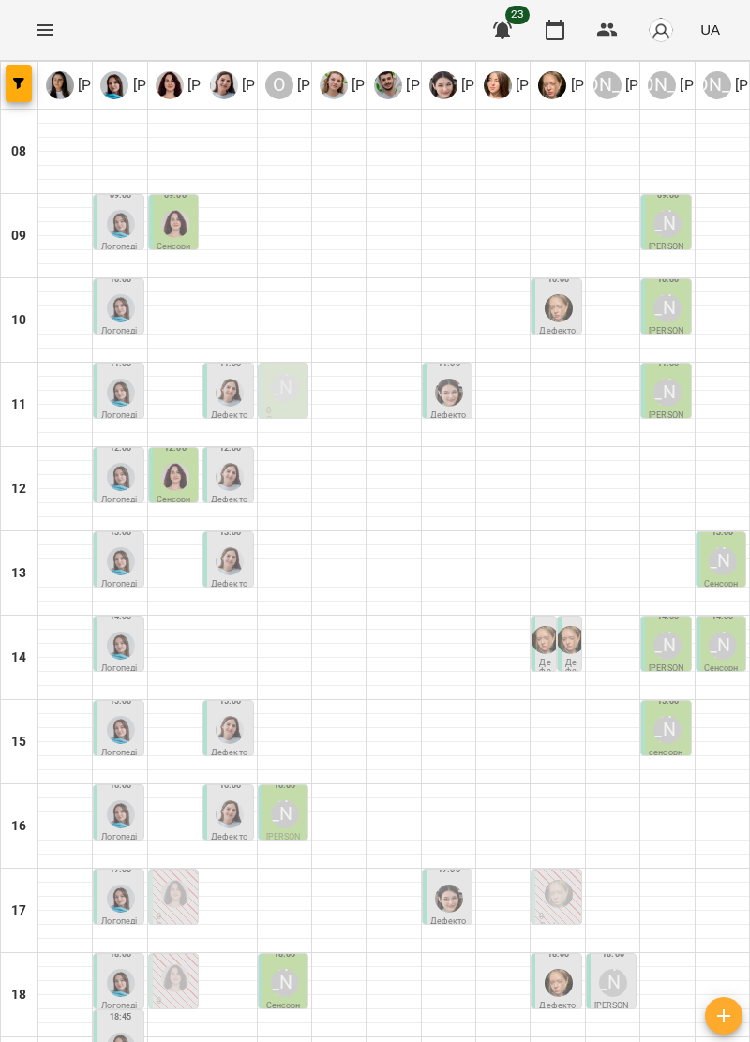
scroll to position [184, 0]
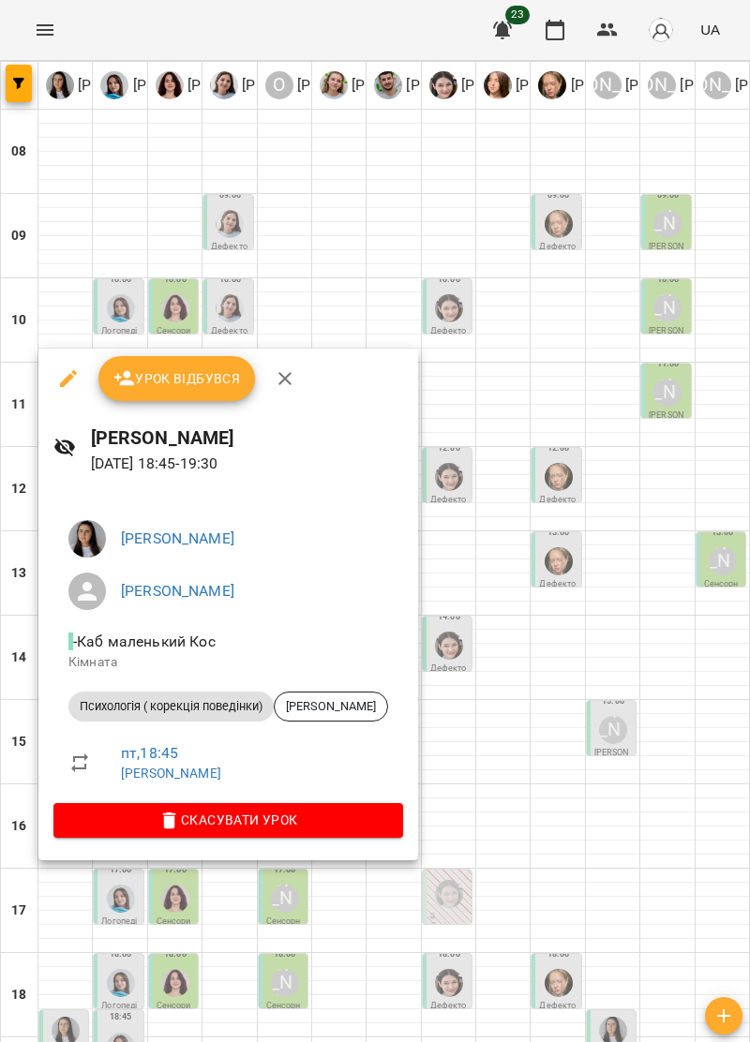
click at [284, 371] on icon "button" at bounding box center [285, 378] width 22 height 22
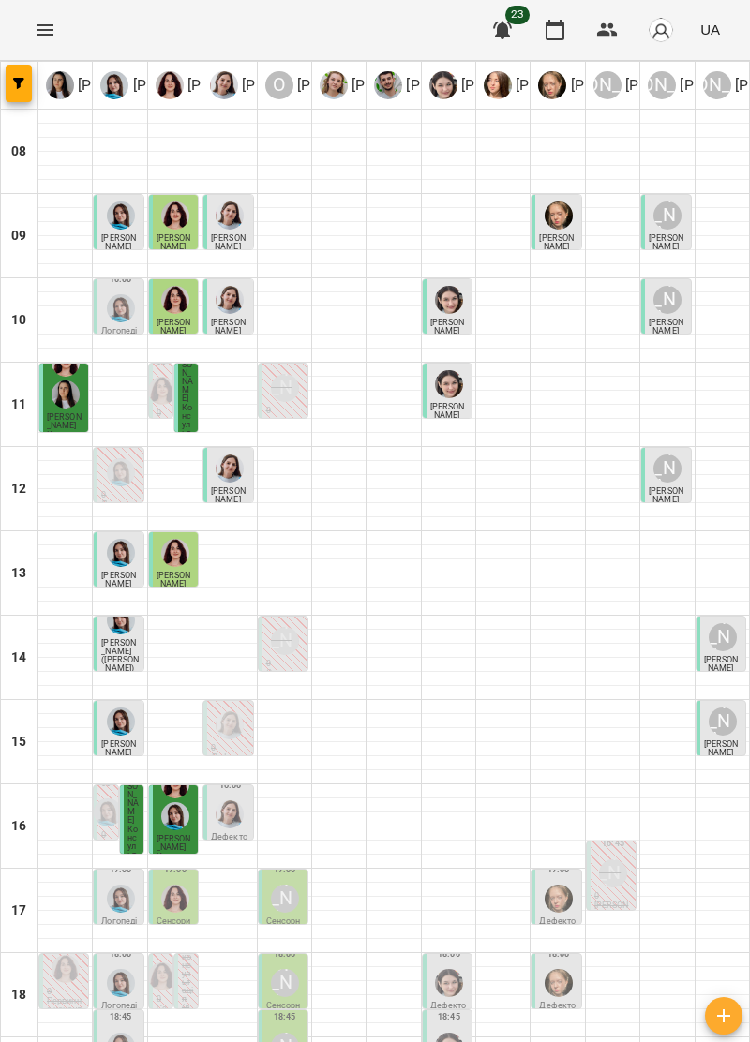
click at [36, 30] on icon "Menu" at bounding box center [45, 30] width 22 height 22
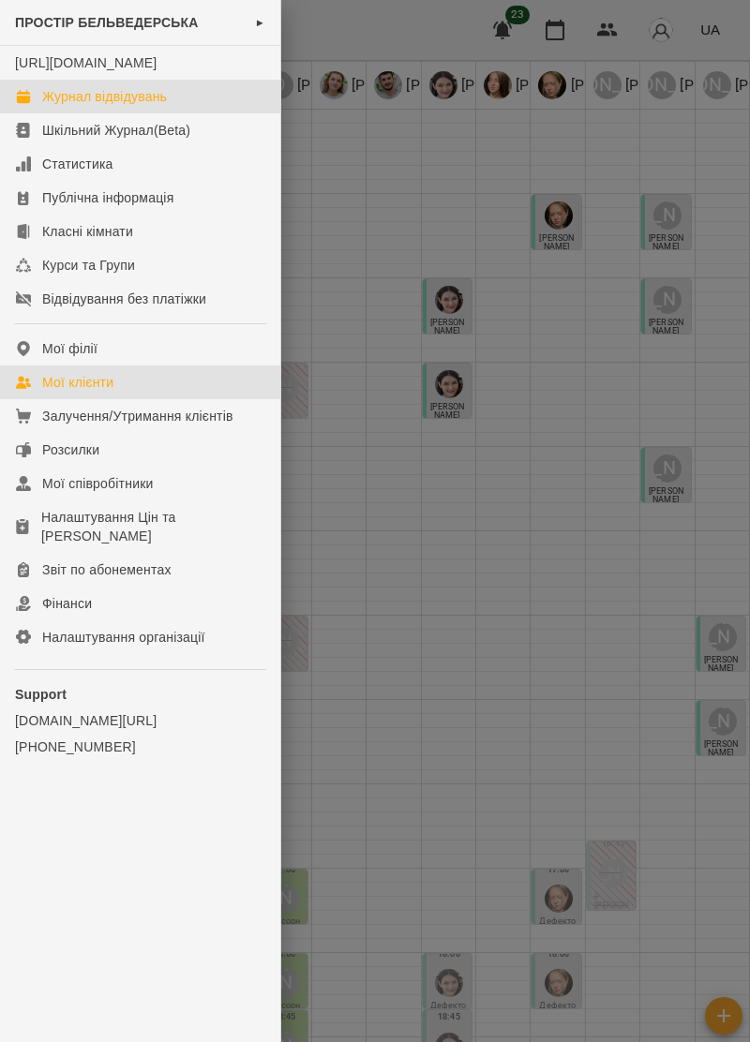
click at [112, 392] on div "Мої клієнти" at bounding box center [77, 382] width 71 height 19
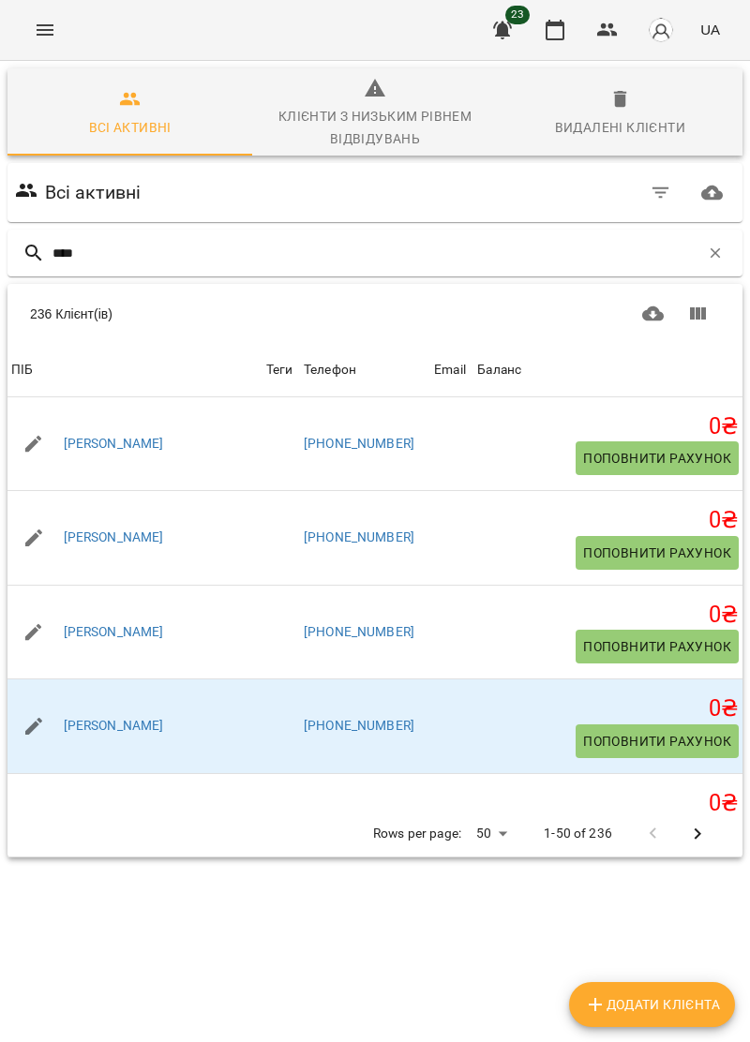
type input "*****"
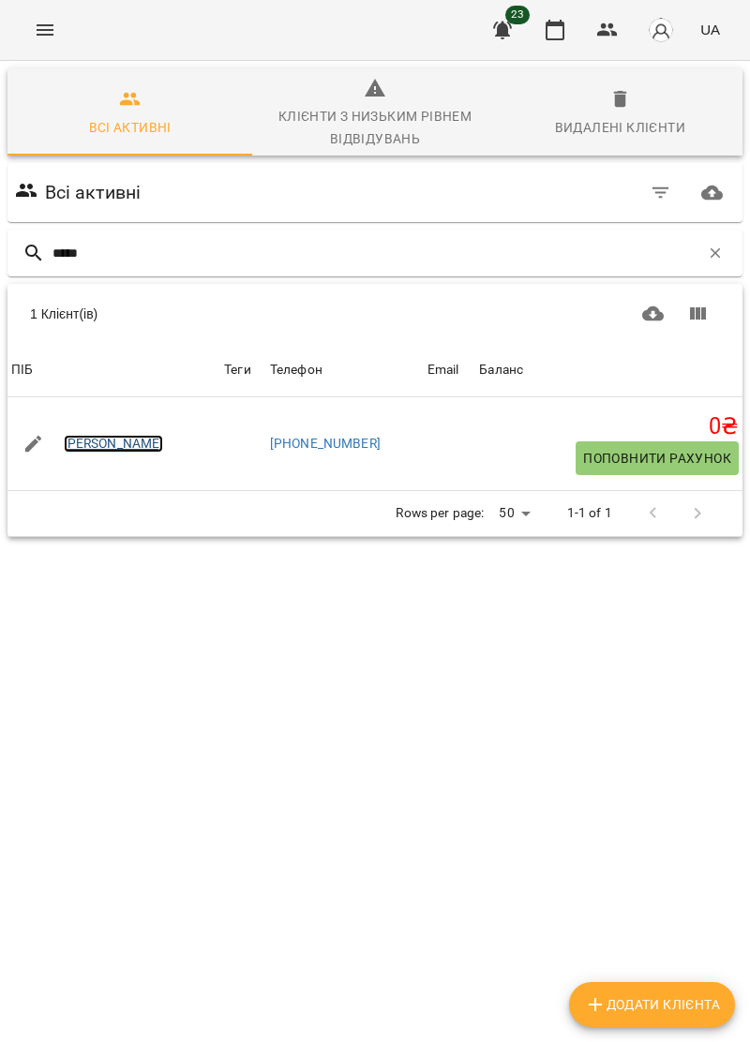
click at [129, 446] on link "[PERSON_NAME]" at bounding box center [114, 444] width 100 height 19
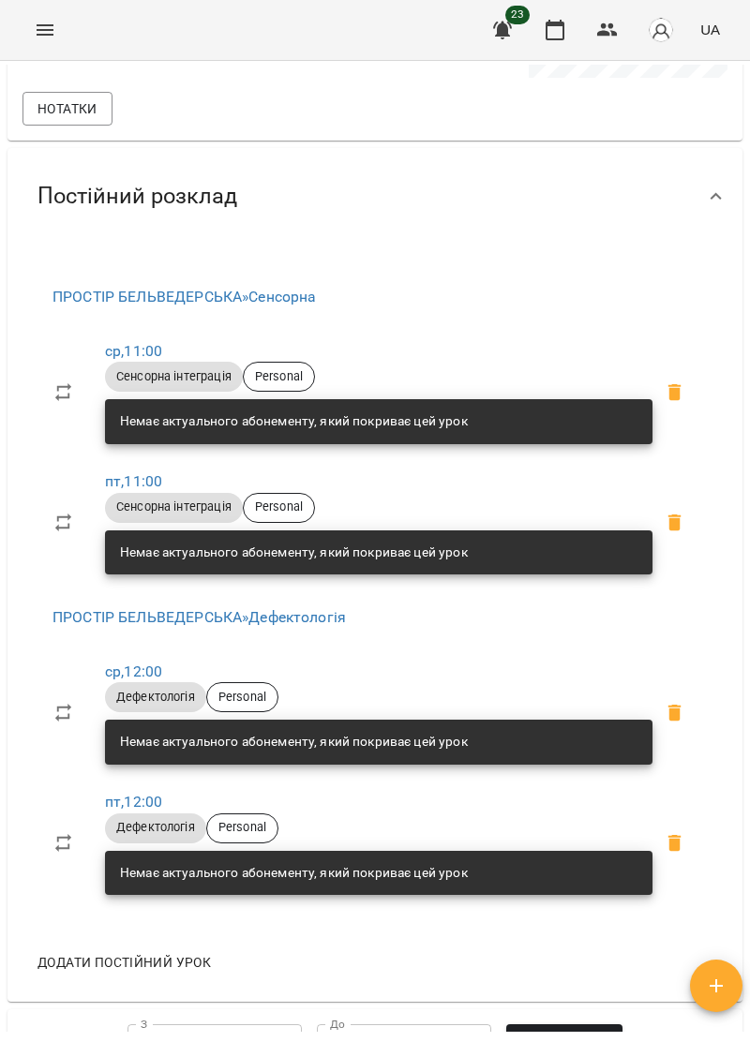
scroll to position [769, 0]
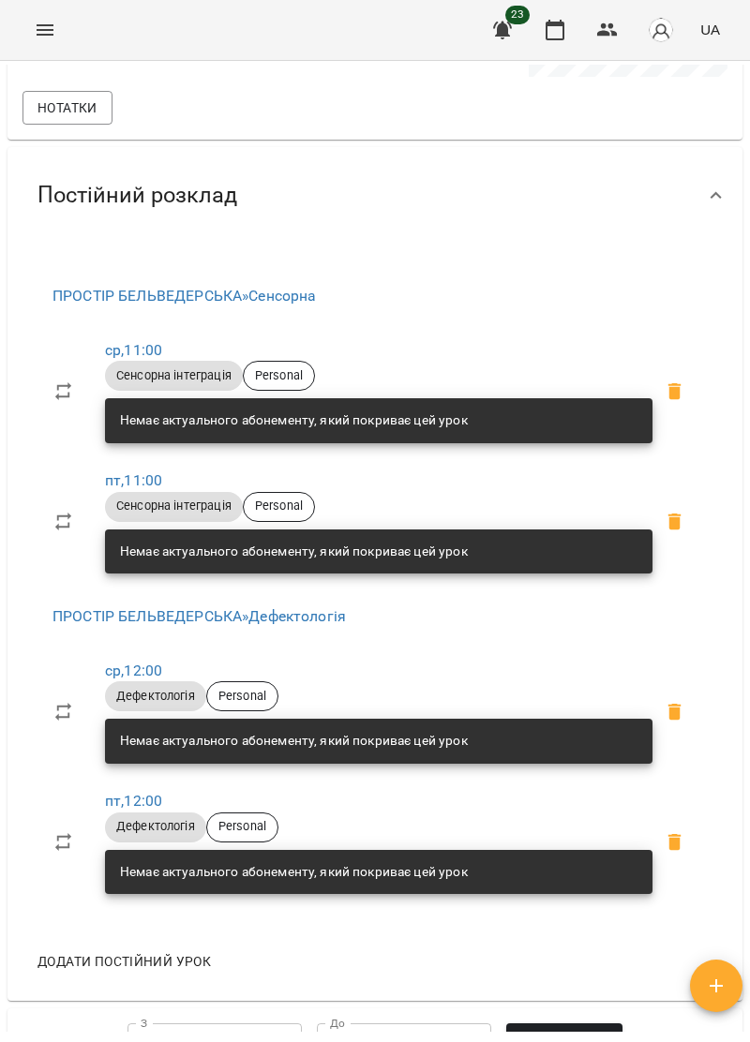
click at [40, 32] on icon "Menu" at bounding box center [45, 30] width 22 height 22
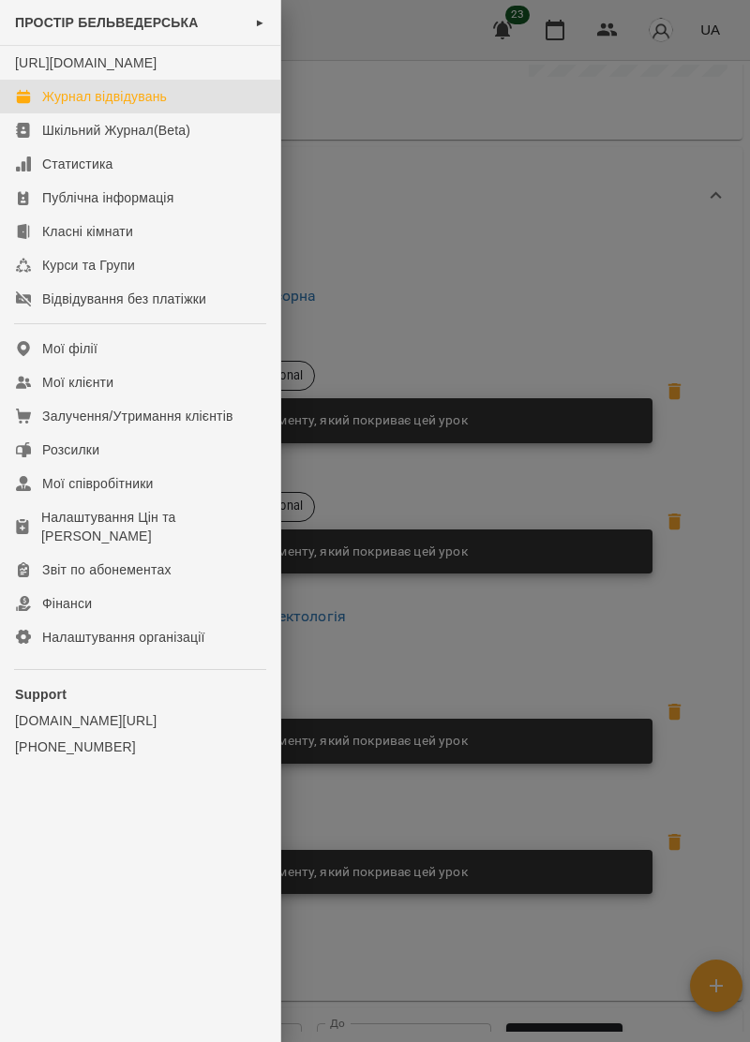
click at [141, 106] on div "Журнал відвідувань" at bounding box center [104, 96] width 125 height 19
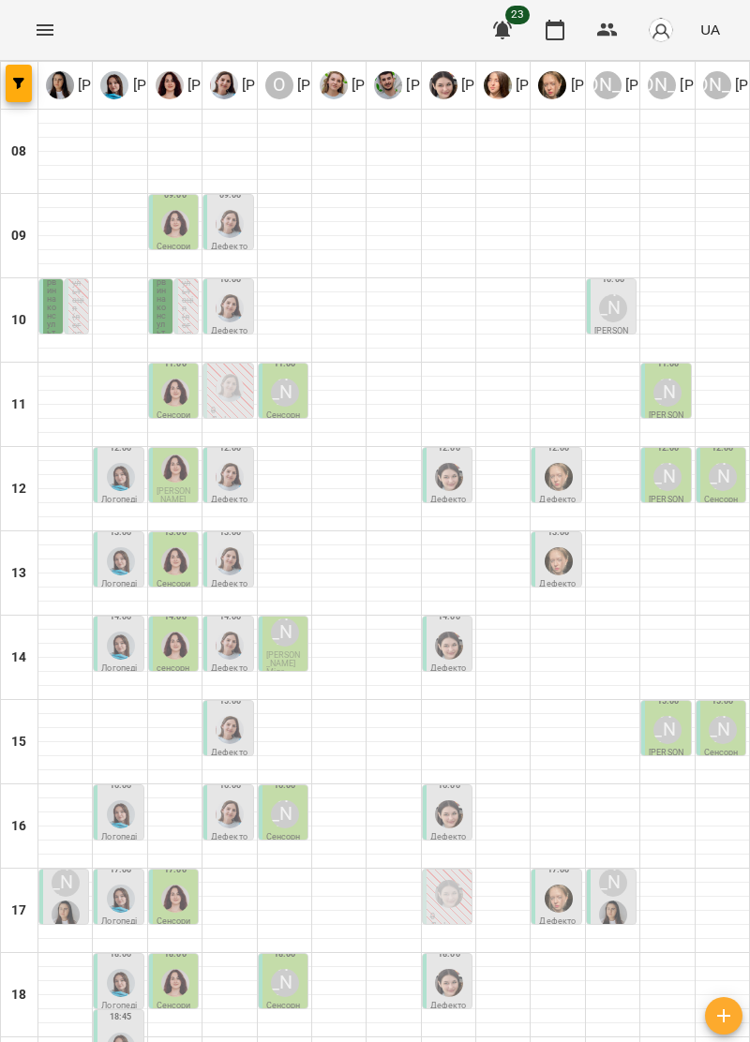
click at [47, 306] on p "Первинна консультація (логопед / дефектолог + сенсорний терапевт)" at bounding box center [53, 392] width 12 height 245
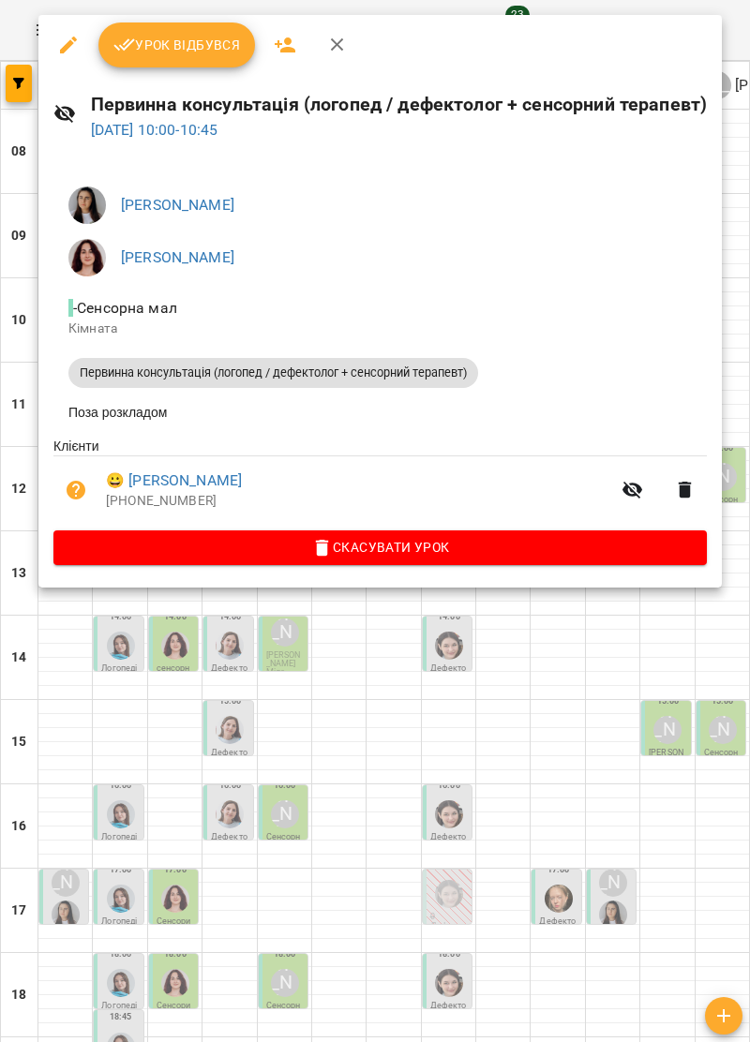
click at [342, 41] on icon "button" at bounding box center [337, 45] width 22 height 22
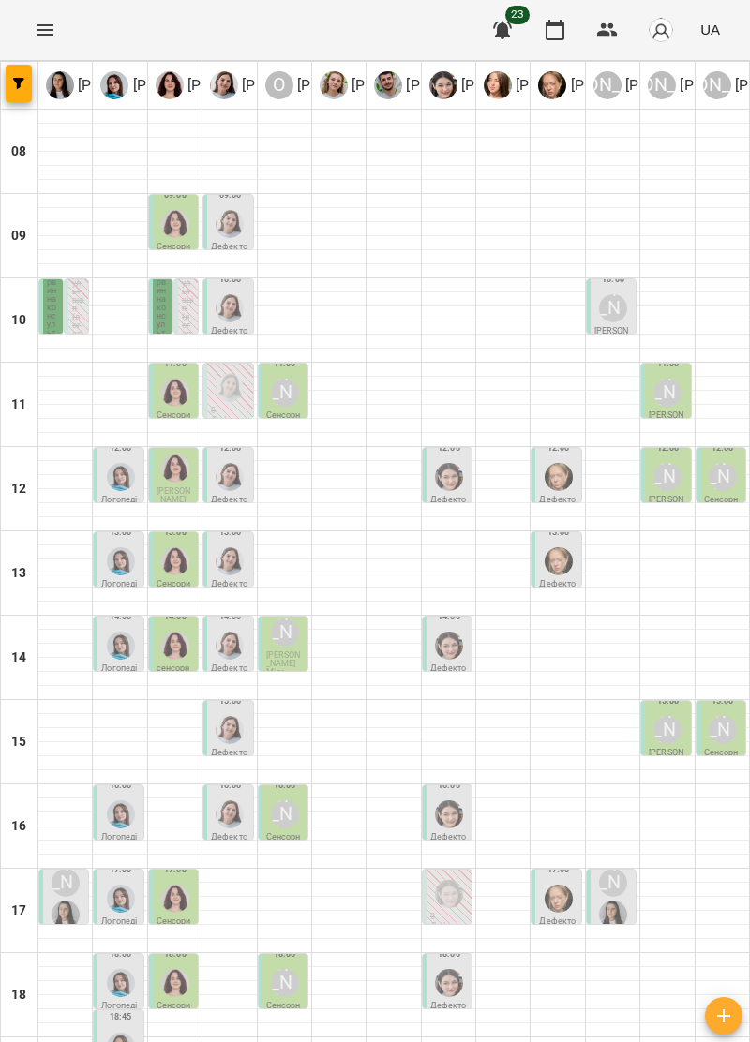
click at [171, 399] on img "Ольга Крикун" at bounding box center [175, 393] width 28 height 28
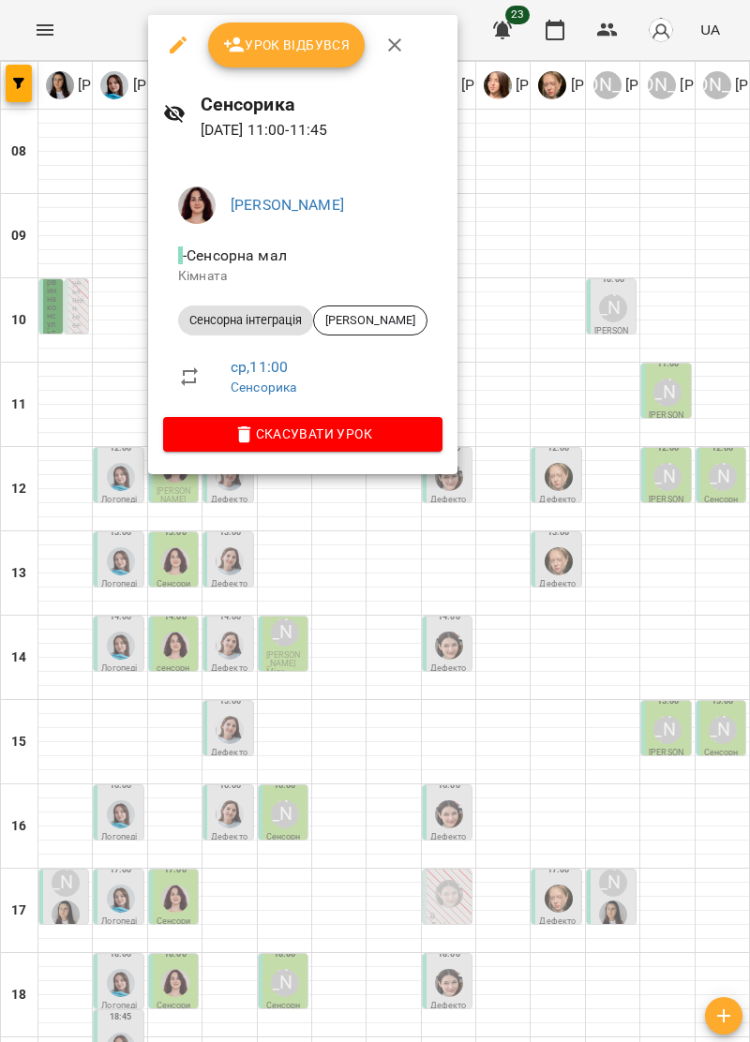
click at [402, 39] on icon "button" at bounding box center [394, 45] width 22 height 22
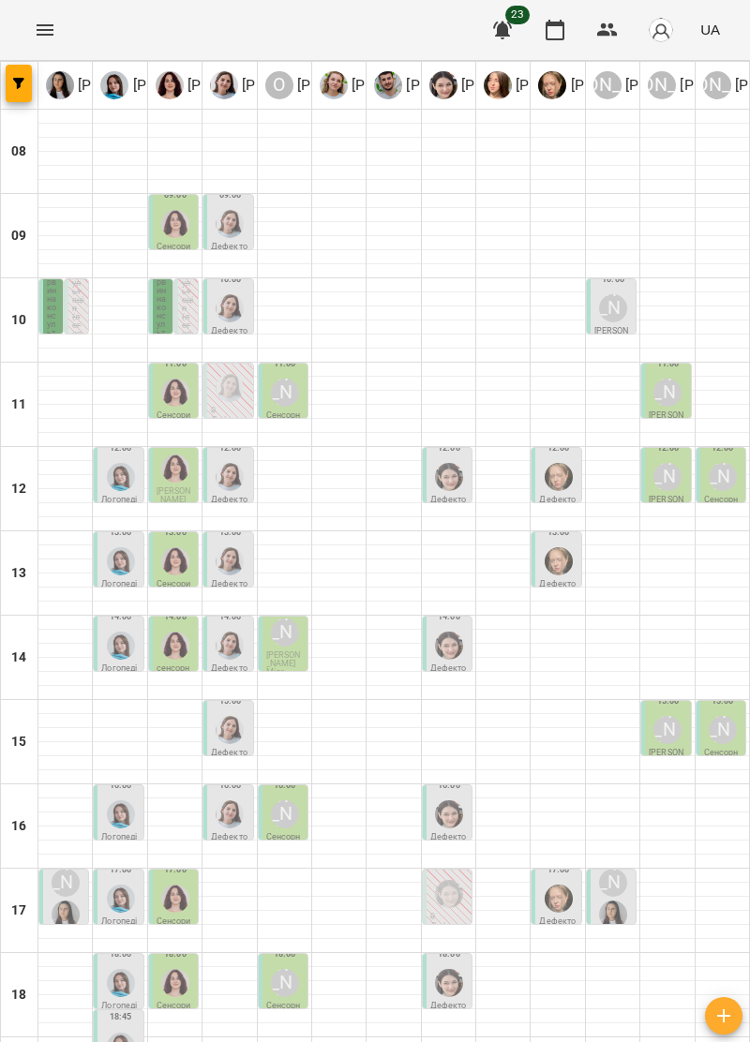
click at [289, 395] on div "[PERSON_NAME]" at bounding box center [285, 393] width 28 height 28
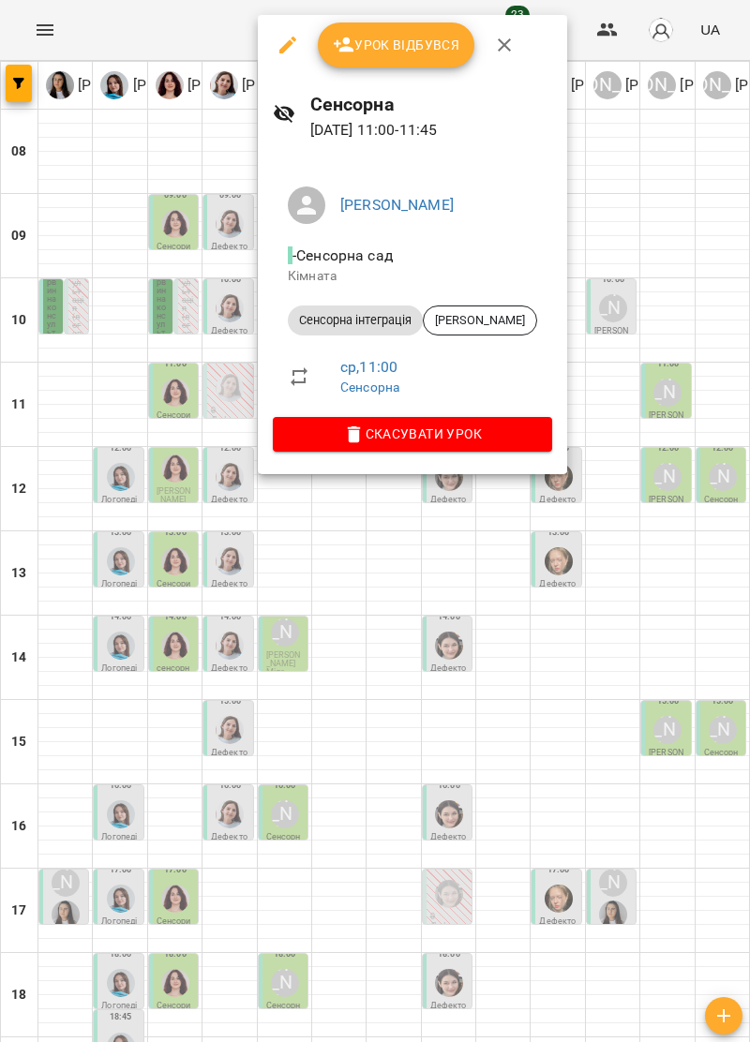
click at [501, 47] on icon "button" at bounding box center [504, 45] width 22 height 22
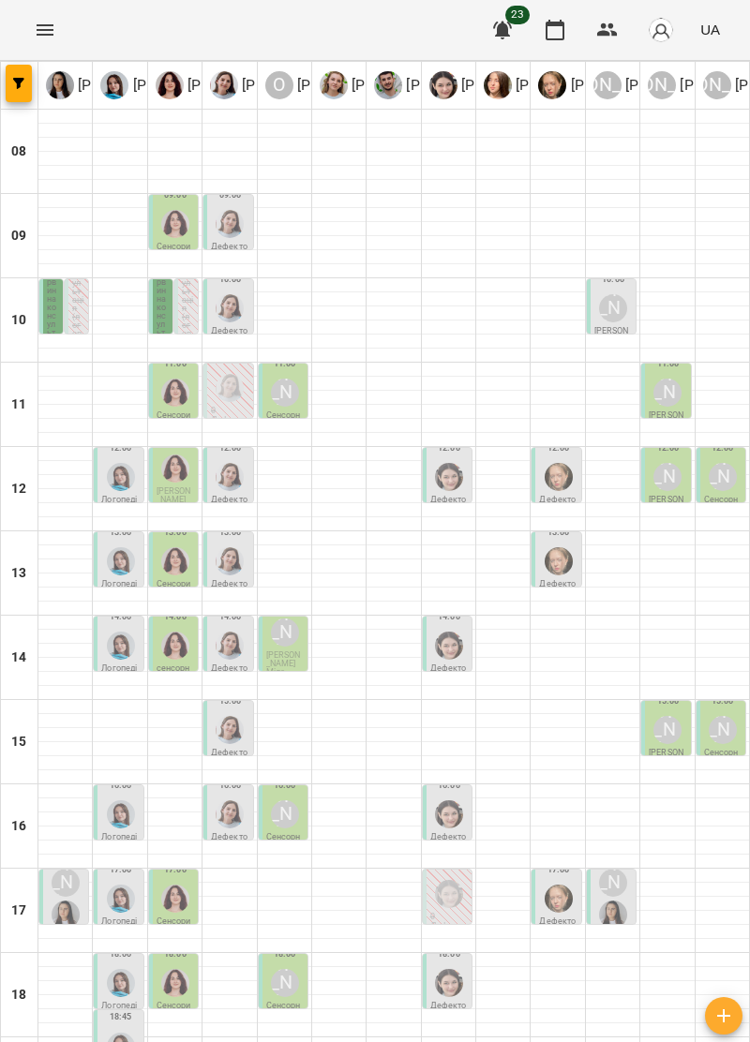
click at [303, 395] on div "11:00 Олександр Шикін" at bounding box center [284, 381] width 37 height 58
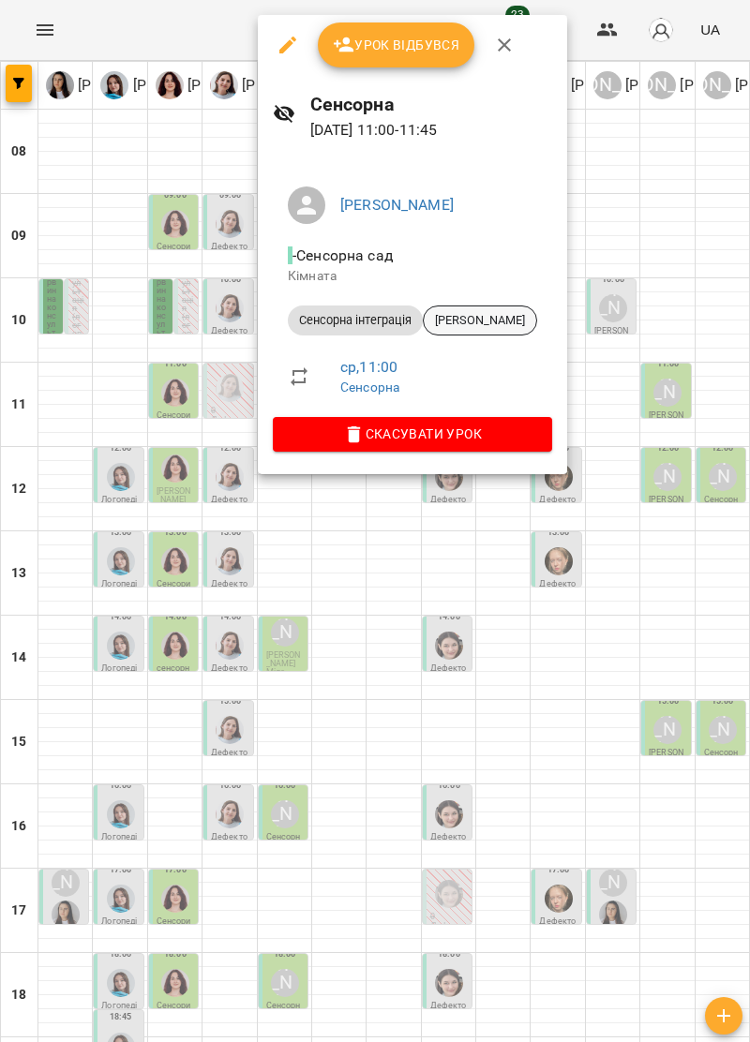
click at [495, 317] on span "[PERSON_NAME]" at bounding box center [480, 320] width 112 height 17
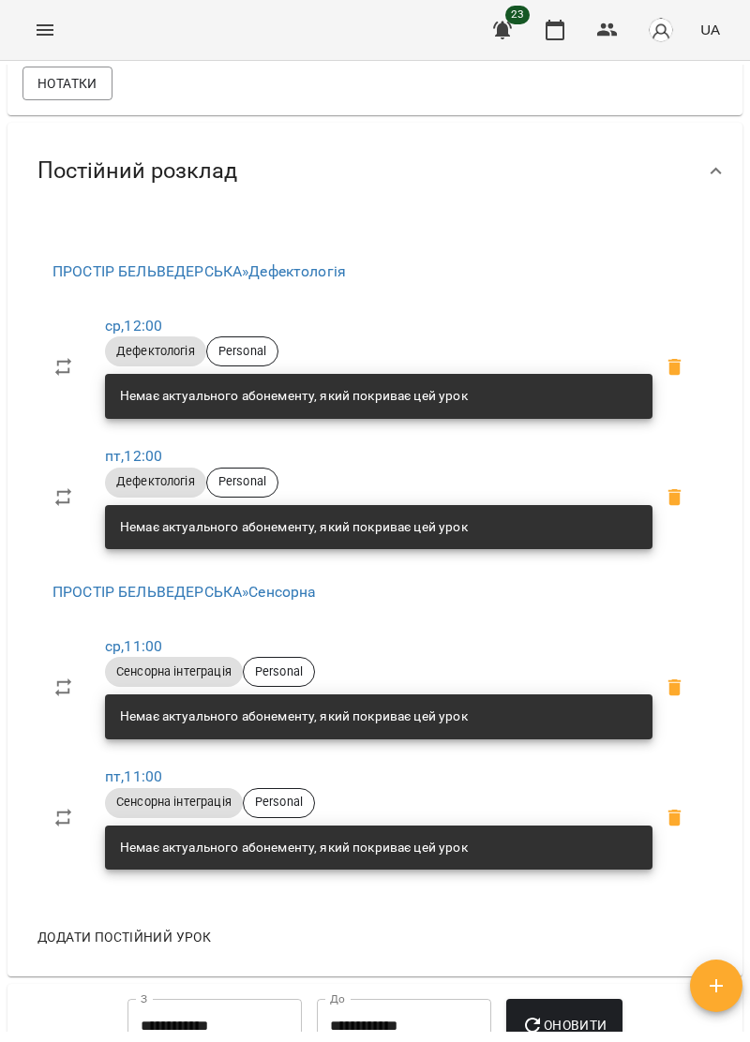
scroll to position [794, 0]
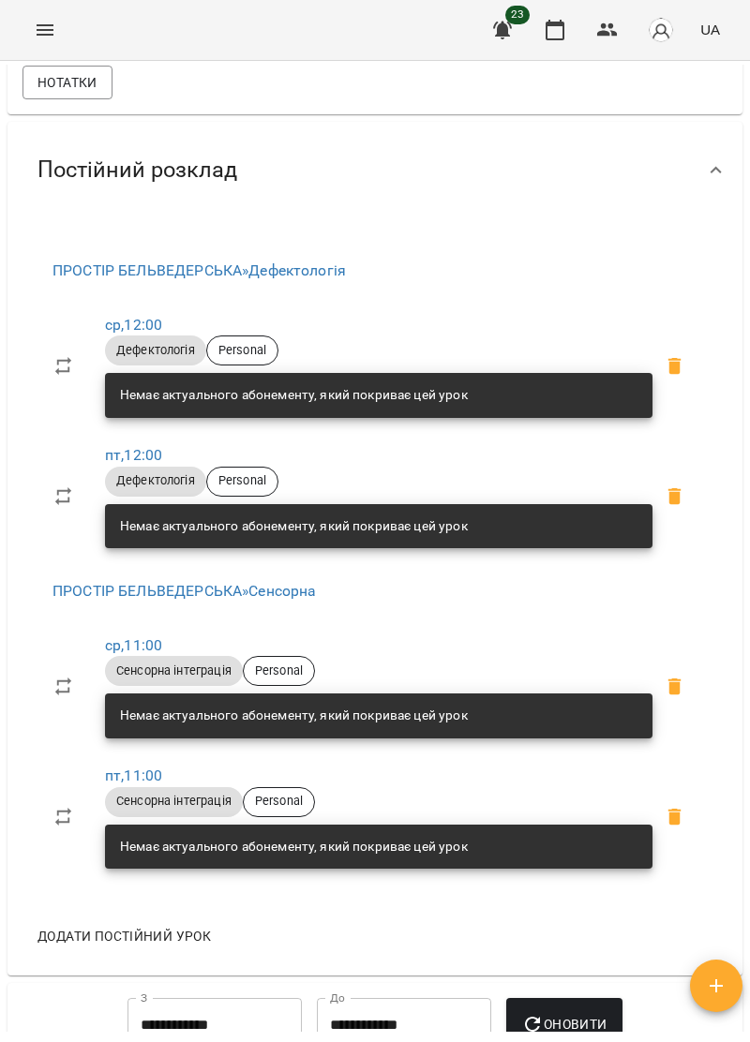
click at [53, 17] on button "Menu" at bounding box center [44, 29] width 45 height 45
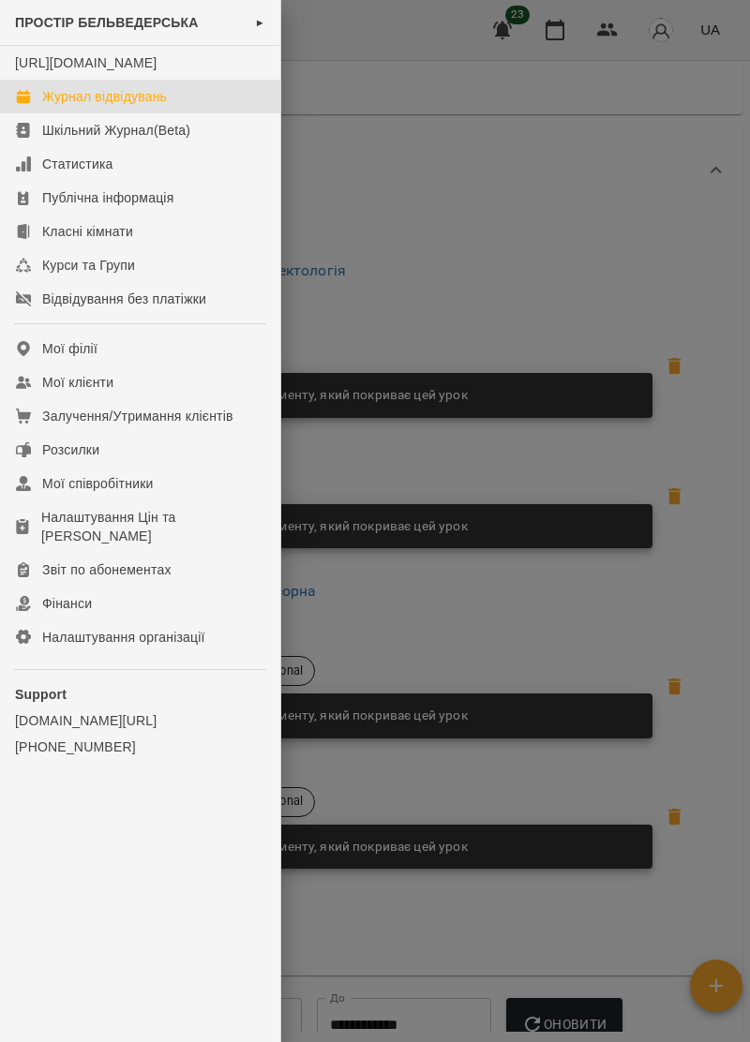
click at [155, 106] on div "Журнал відвідувань" at bounding box center [104, 96] width 125 height 19
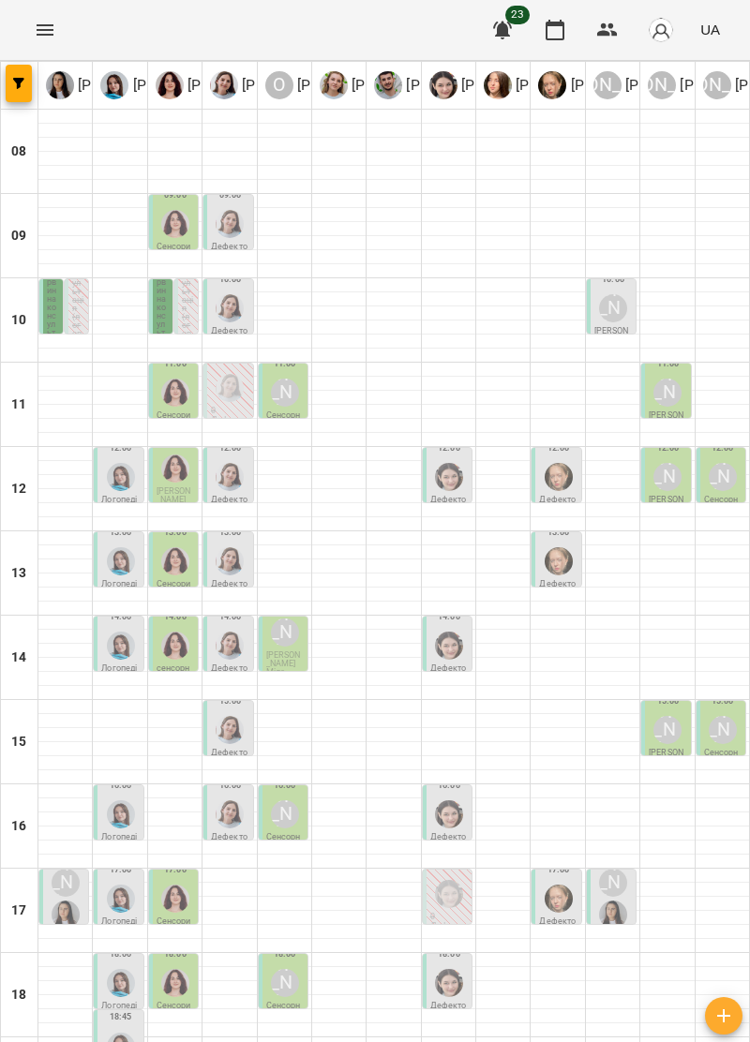
click at [289, 408] on div "[PERSON_NAME]" at bounding box center [285, 393] width 36 height 36
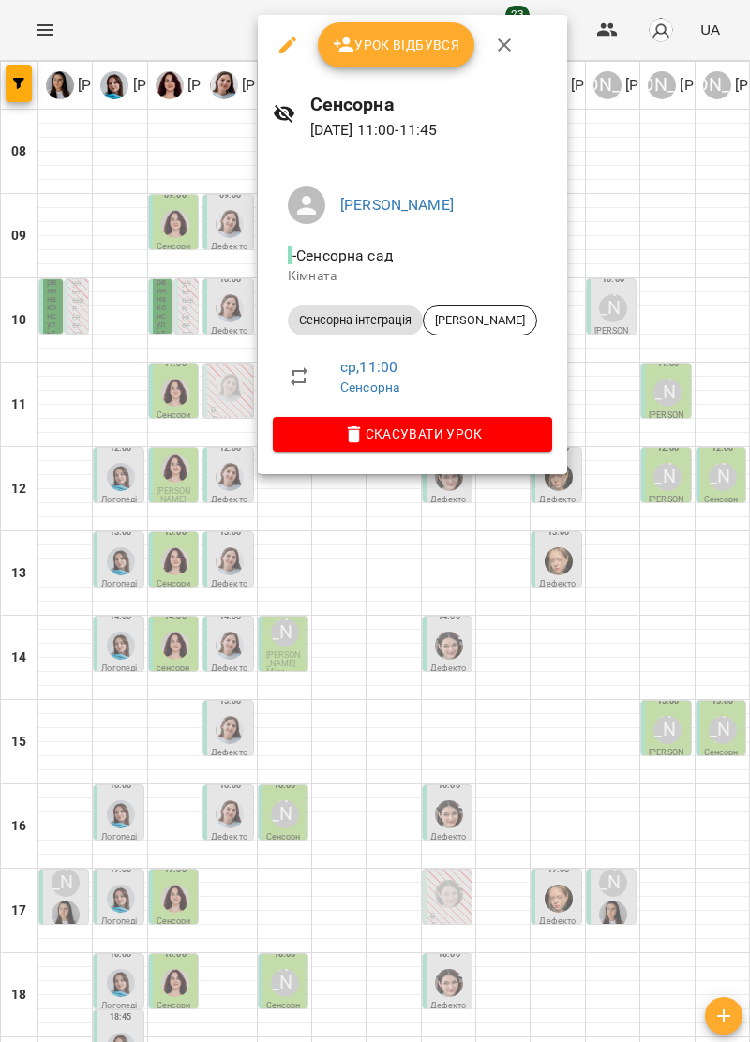
click at [501, 43] on icon "button" at bounding box center [504, 44] width 13 height 13
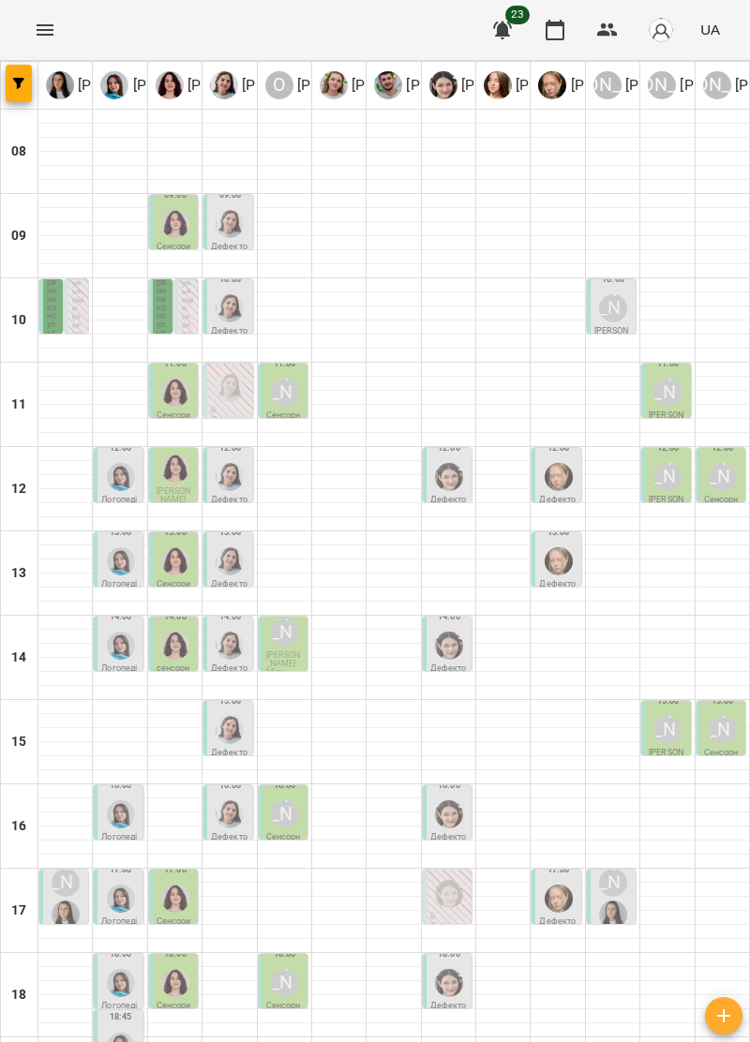
click at [291, 392] on div "[PERSON_NAME]" at bounding box center [285, 393] width 28 height 28
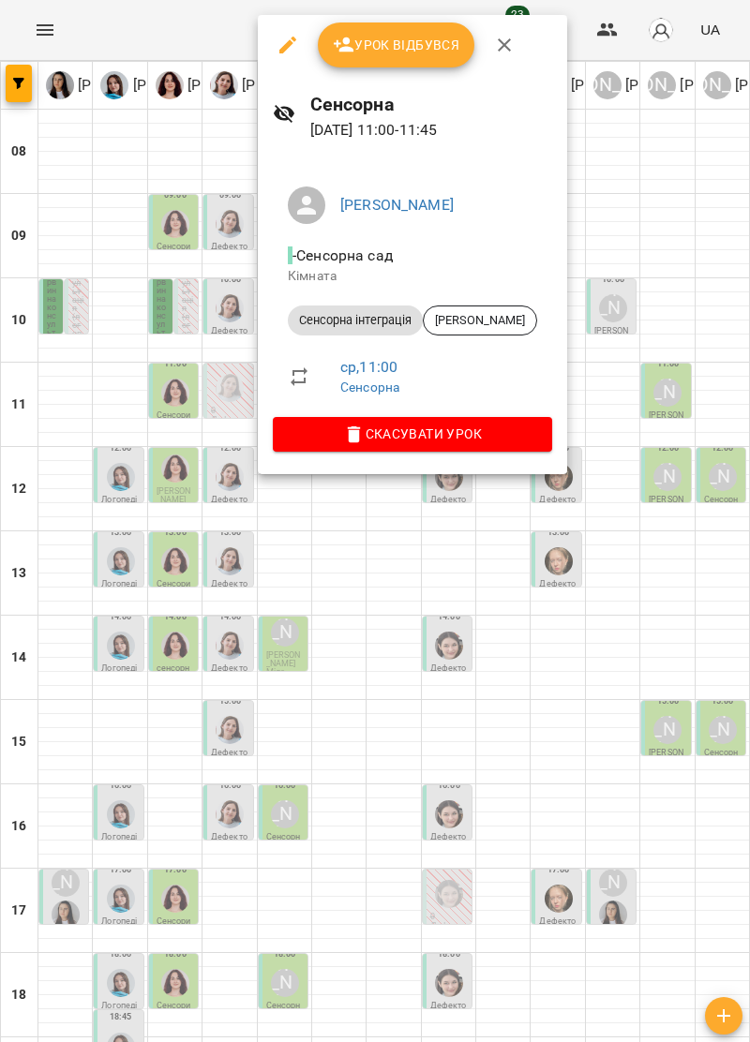
click at [506, 41] on icon "button" at bounding box center [504, 44] width 13 height 13
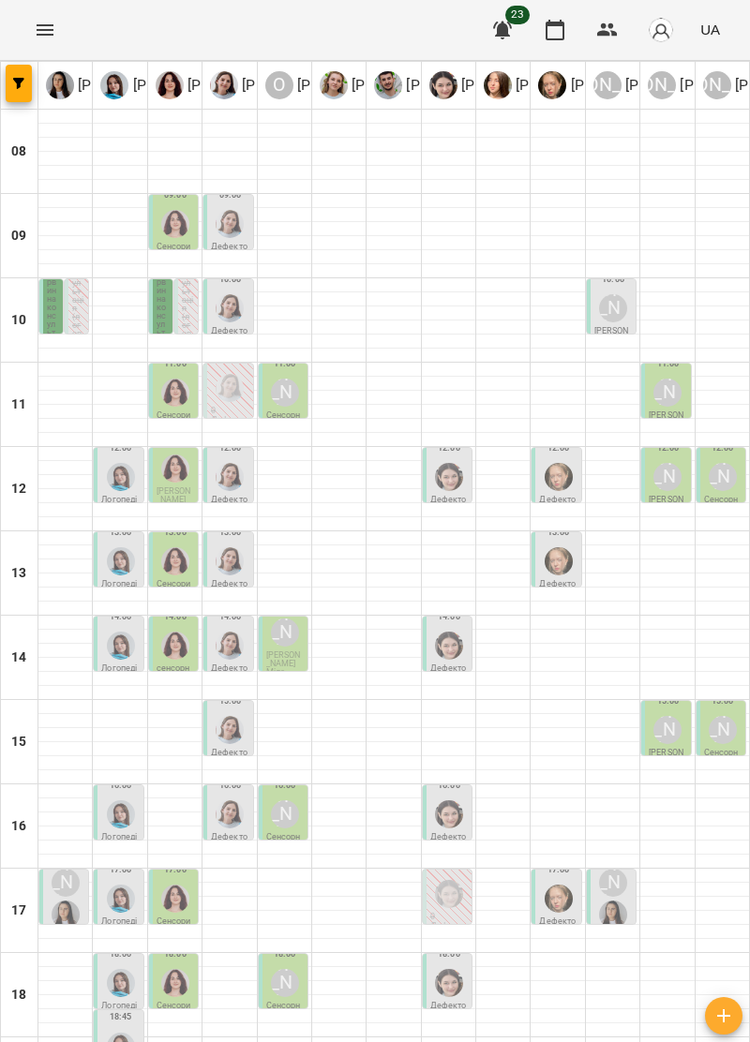
click at [103, 487] on div at bounding box center [121, 477] width 36 height 36
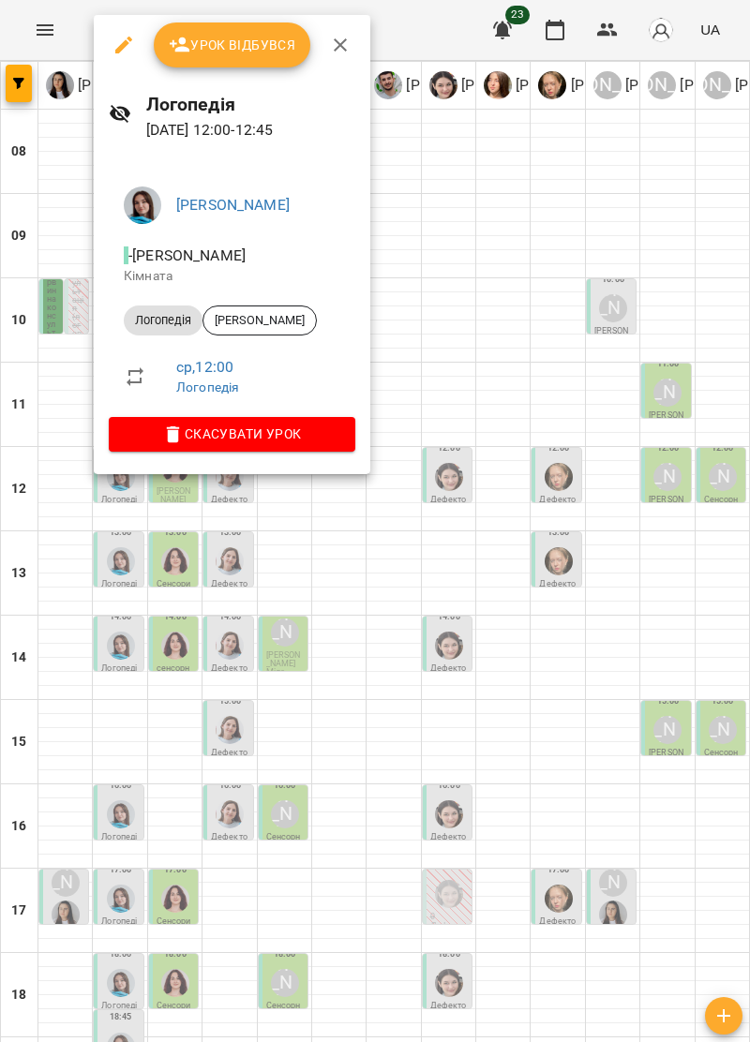
click at [342, 34] on icon "button" at bounding box center [340, 45] width 22 height 22
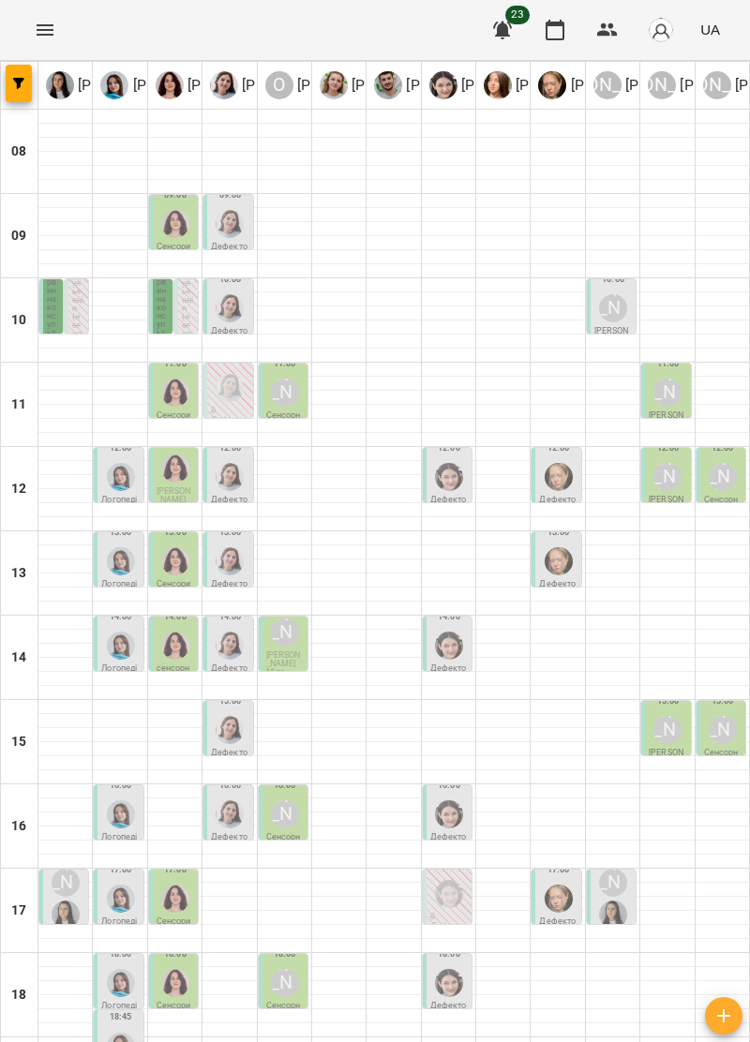
click at [186, 486] on div at bounding box center [175, 469] width 36 height 36
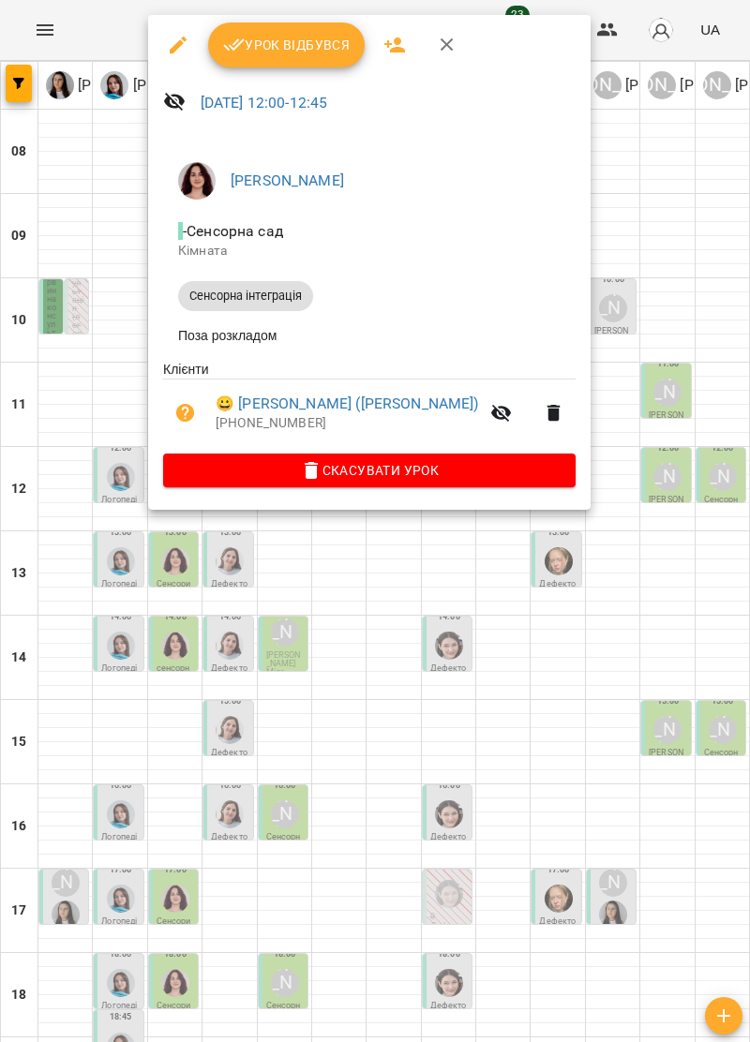
click at [451, 43] on icon "button" at bounding box center [447, 45] width 22 height 22
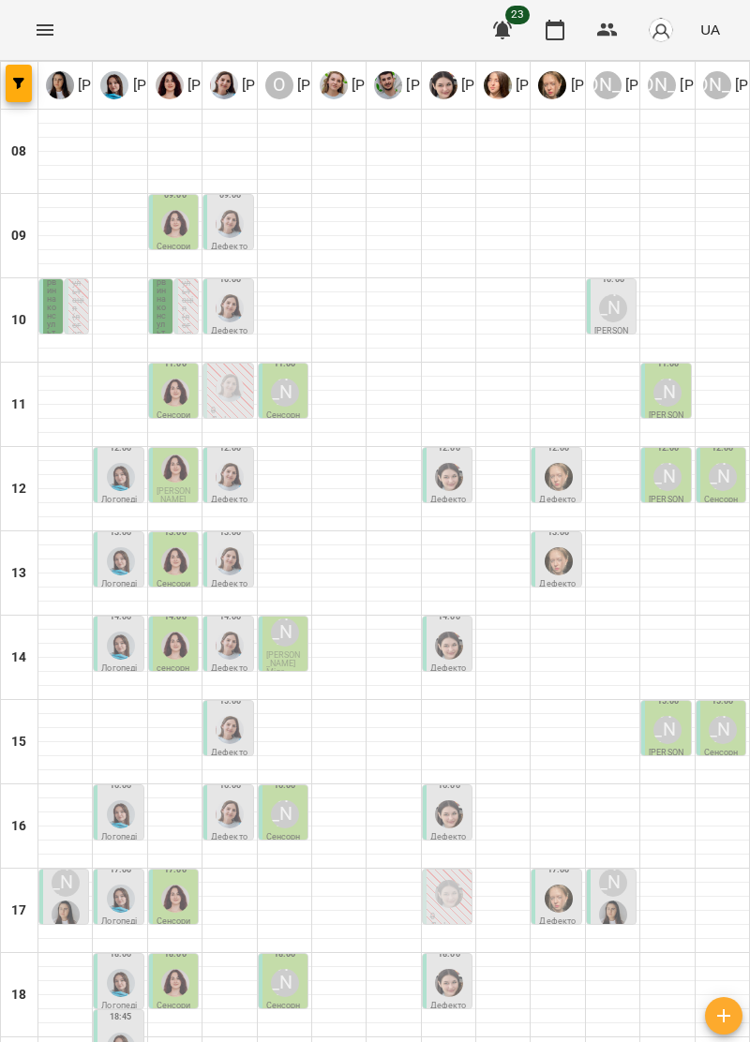
click at [227, 491] on div at bounding box center [230, 477] width 36 height 36
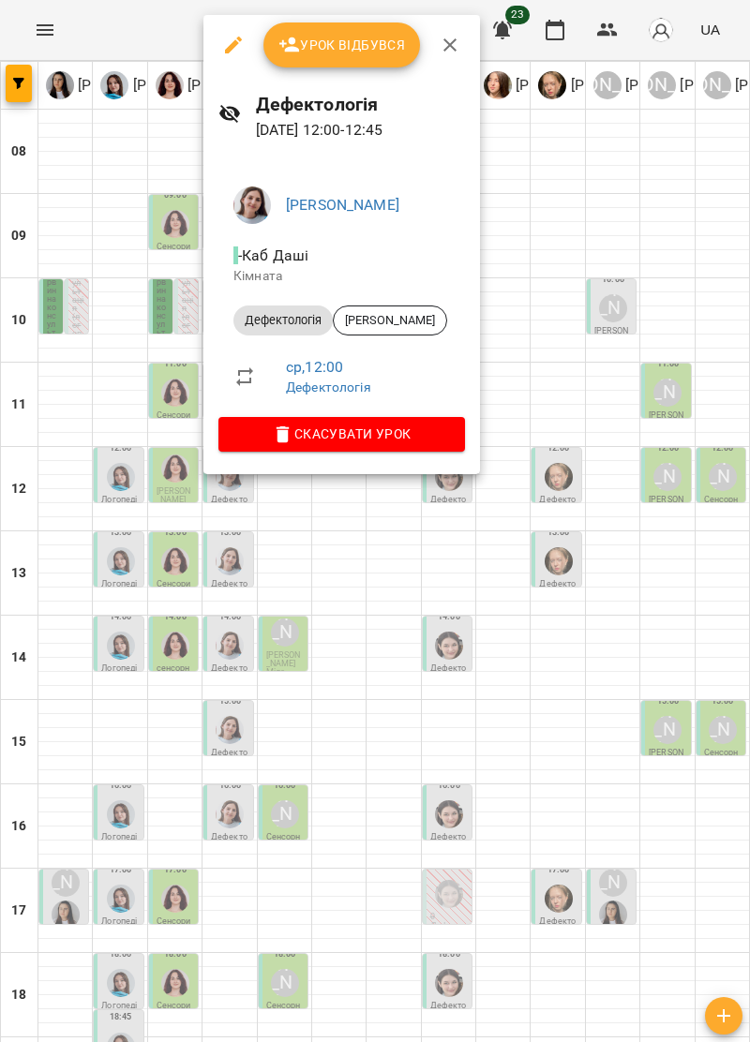
click at [448, 43] on icon "button" at bounding box center [450, 45] width 22 height 22
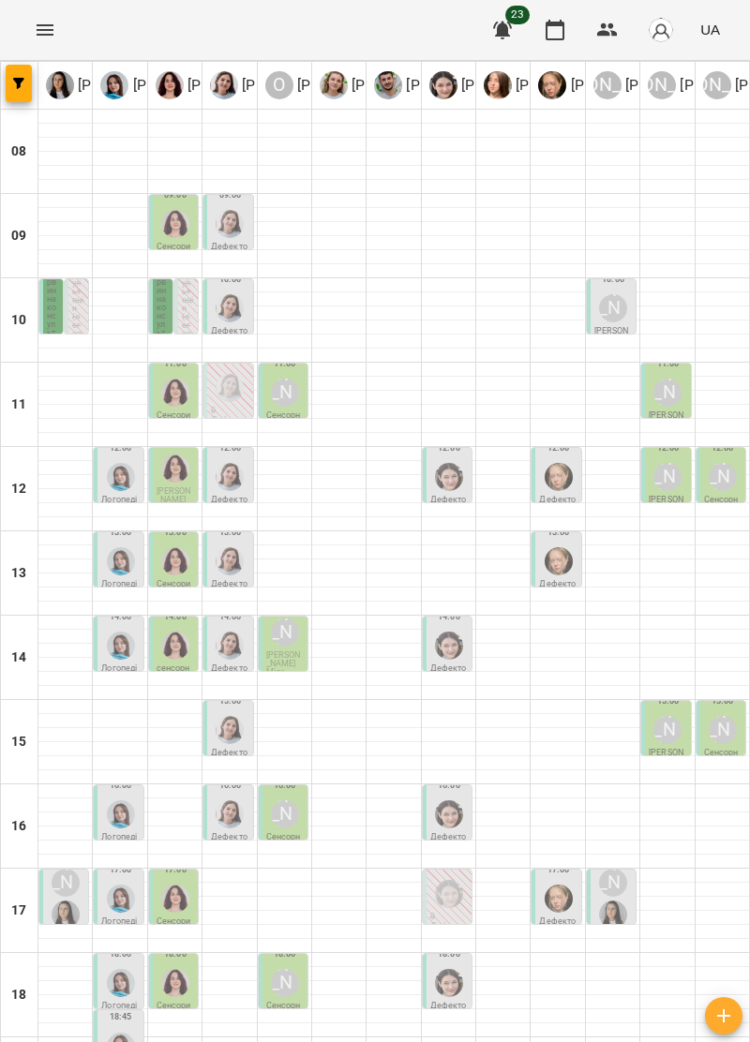
click at [446, 486] on img "Софія Цюпер" at bounding box center [449, 477] width 28 height 28
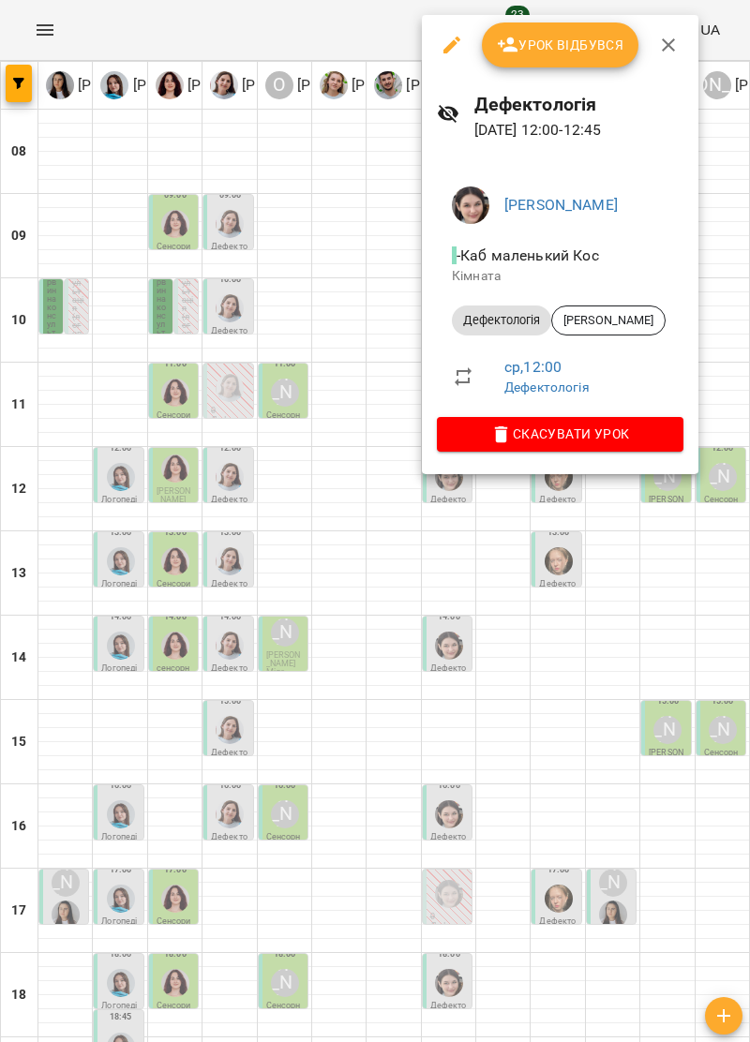
click at [668, 49] on icon "button" at bounding box center [668, 45] width 22 height 22
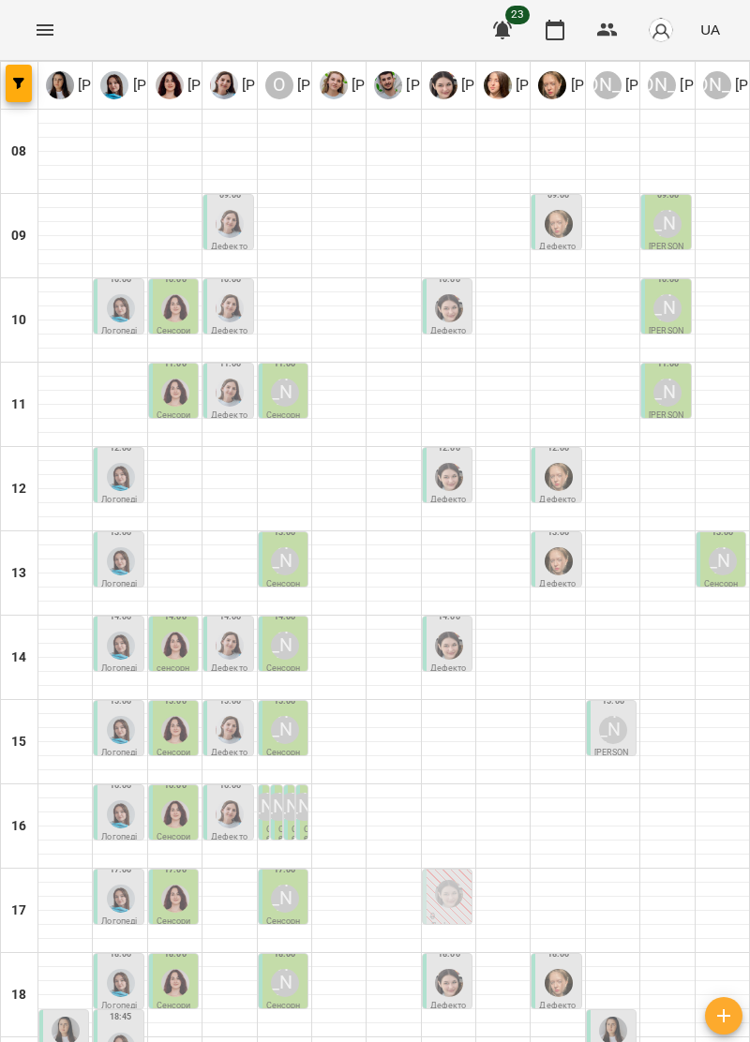
click at [289, 390] on div "[PERSON_NAME]" at bounding box center [285, 393] width 28 height 28
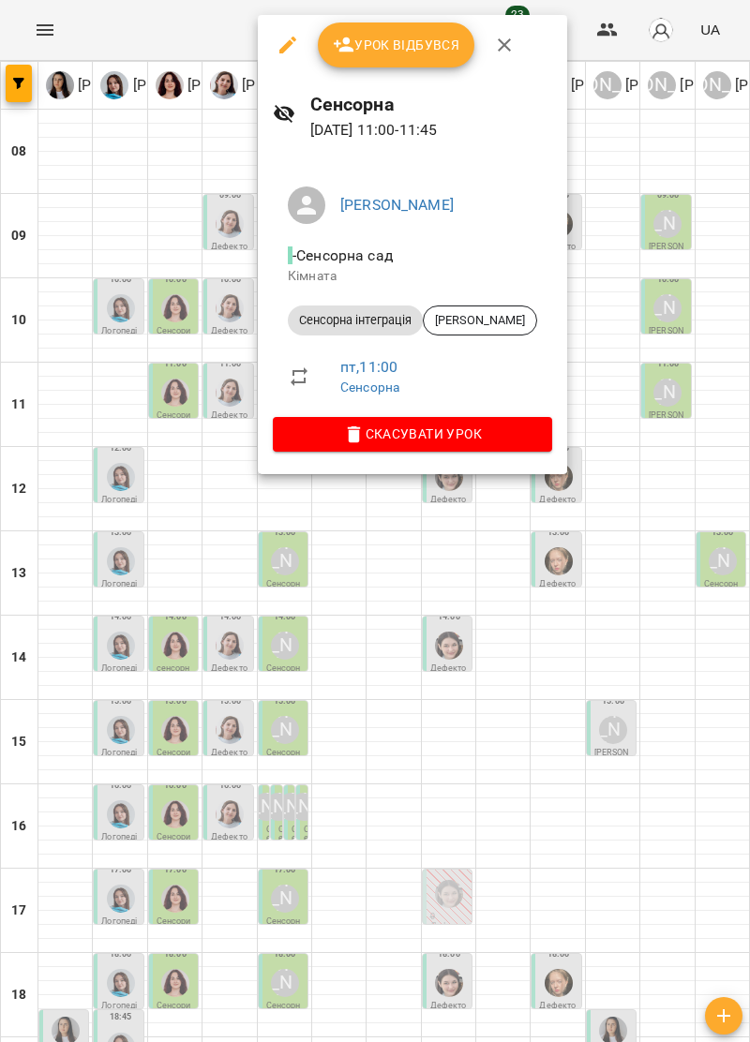
click at [494, 40] on icon "button" at bounding box center [504, 45] width 22 height 22
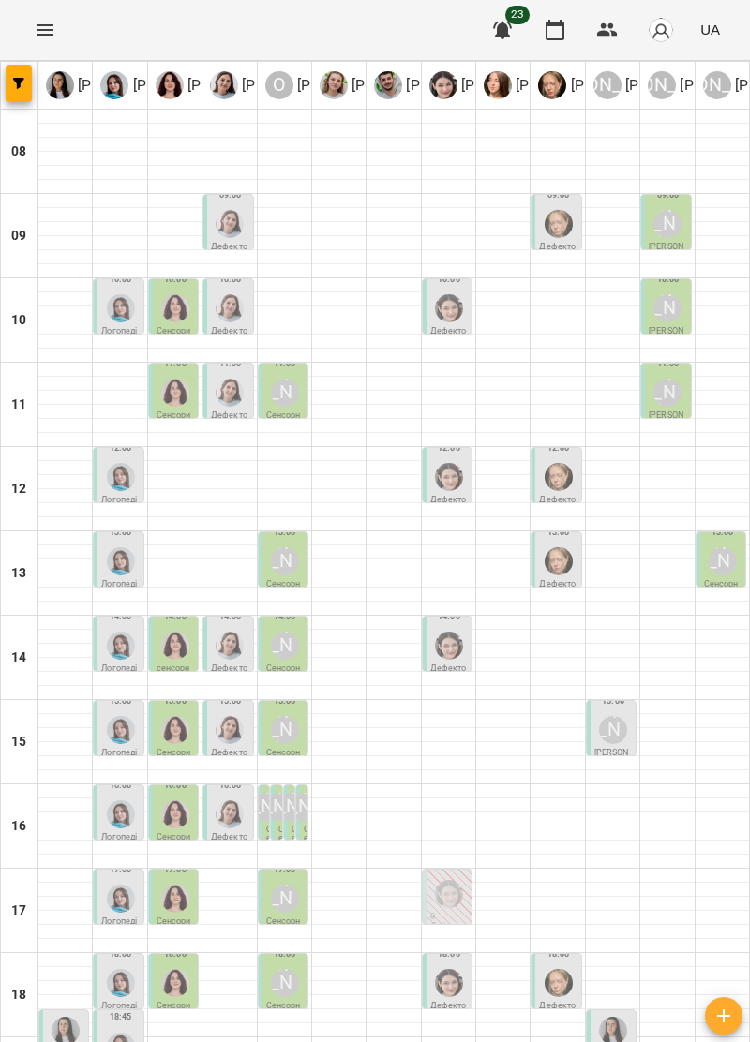
click at [450, 475] on img "Софія Цюпер" at bounding box center [449, 477] width 28 height 28
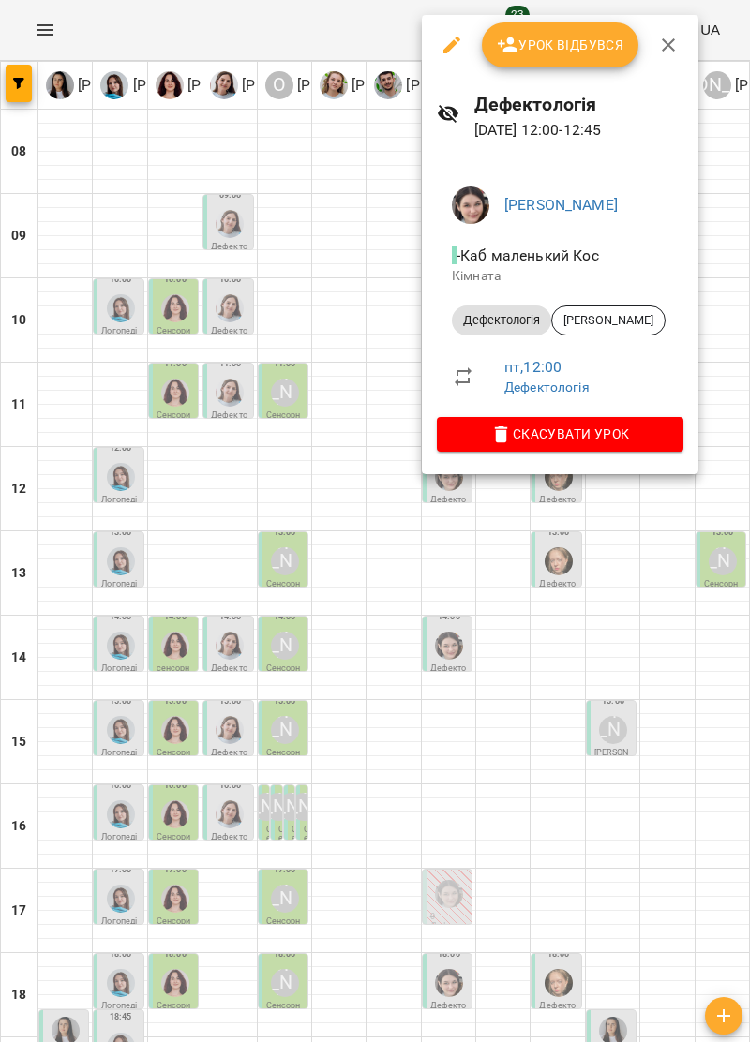
click at [664, 45] on icon "button" at bounding box center [668, 45] width 22 height 22
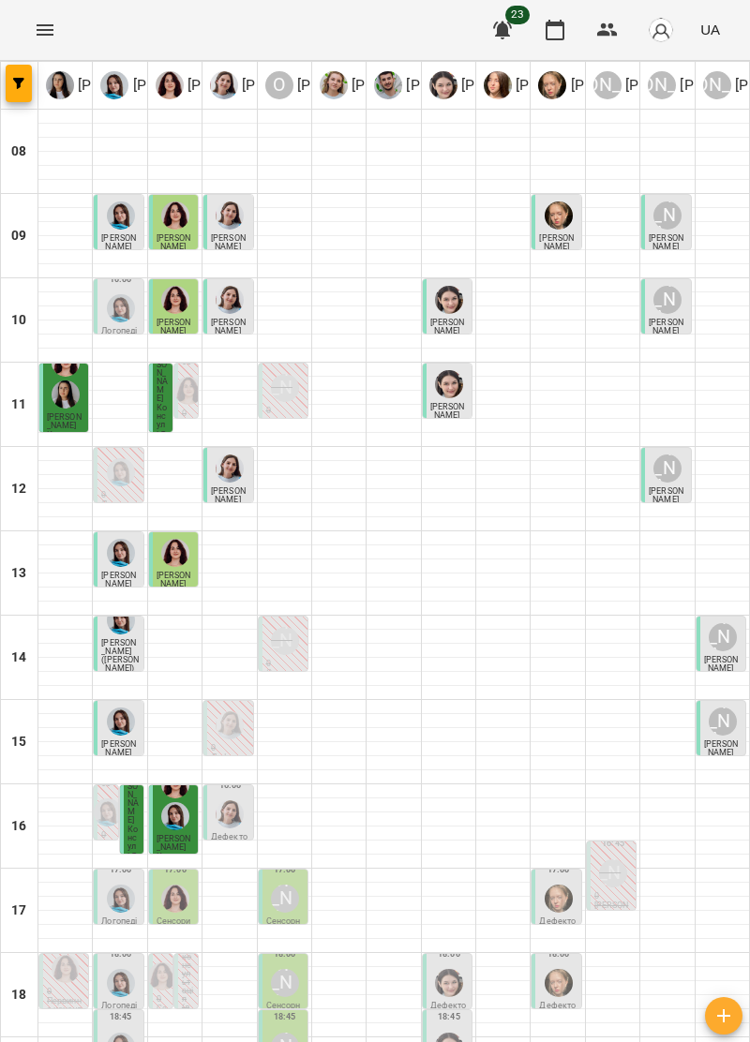
click at [236, 824] on img "Дарія Тріпадуш" at bounding box center [230, 815] width 28 height 28
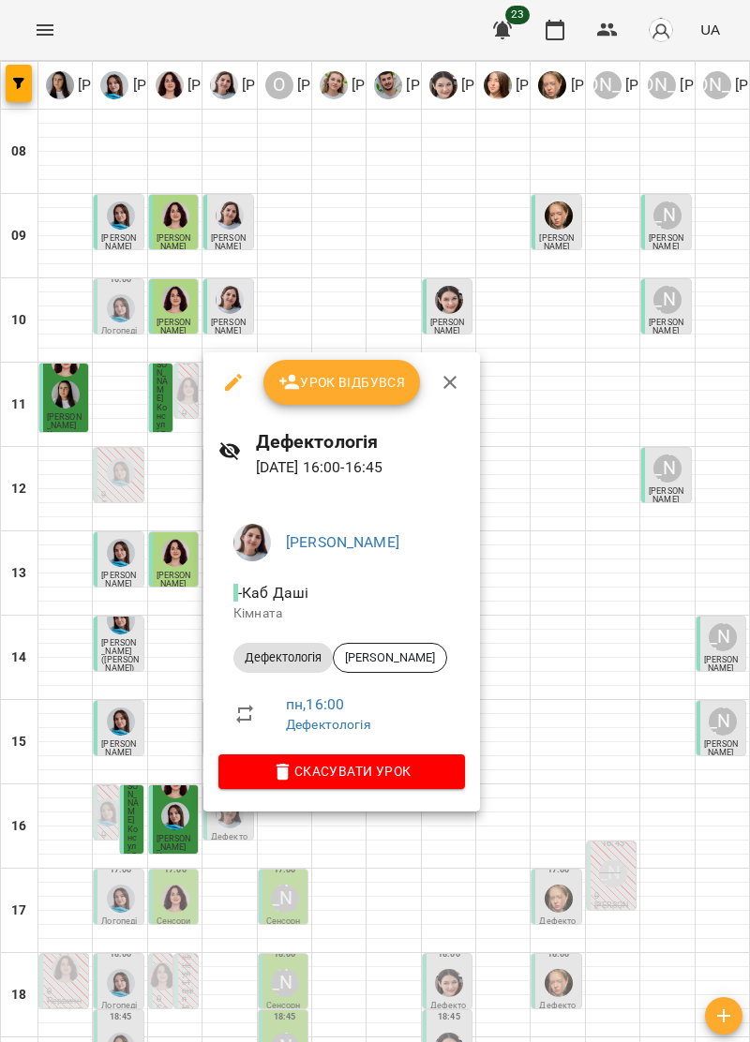
click at [368, 382] on span "Урок відбувся" at bounding box center [341, 382] width 127 height 22
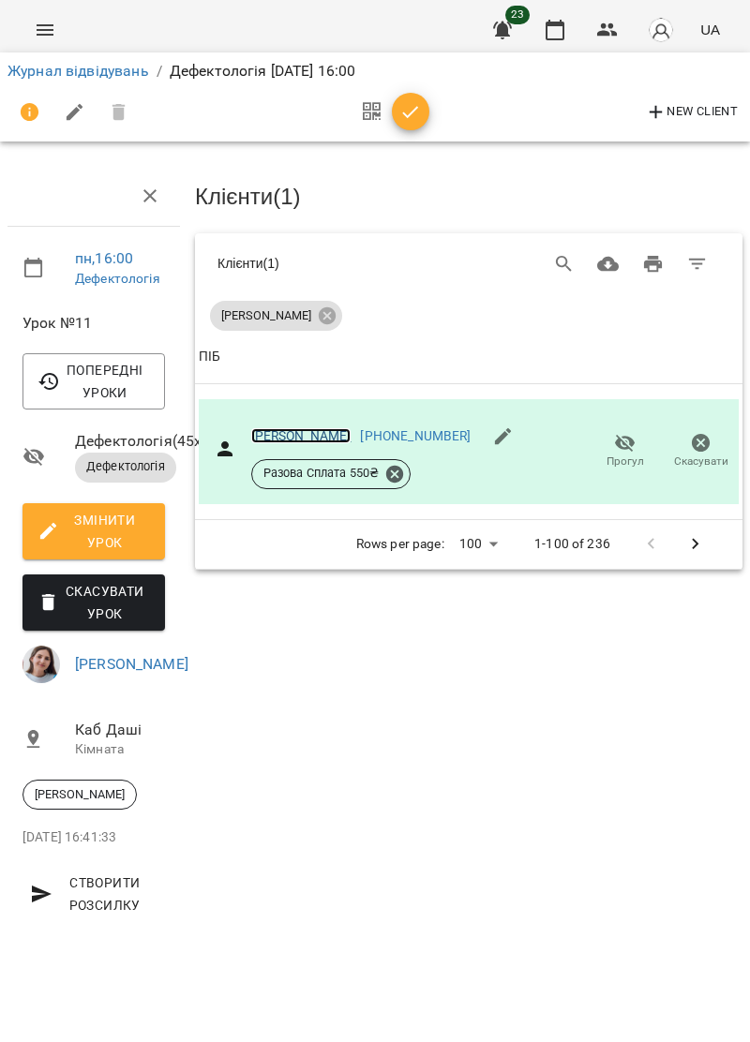
click at [287, 435] on link "[PERSON_NAME]" at bounding box center [301, 435] width 100 height 15
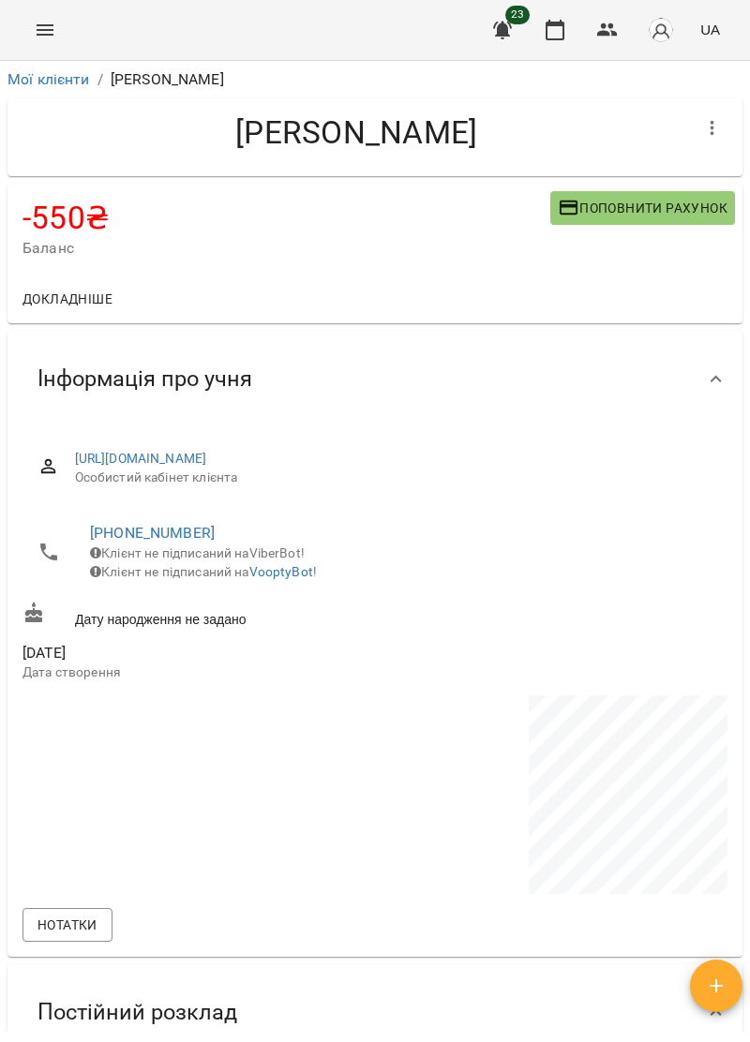
click at [624, 201] on span "Поповнити рахунок" at bounding box center [643, 208] width 170 height 22
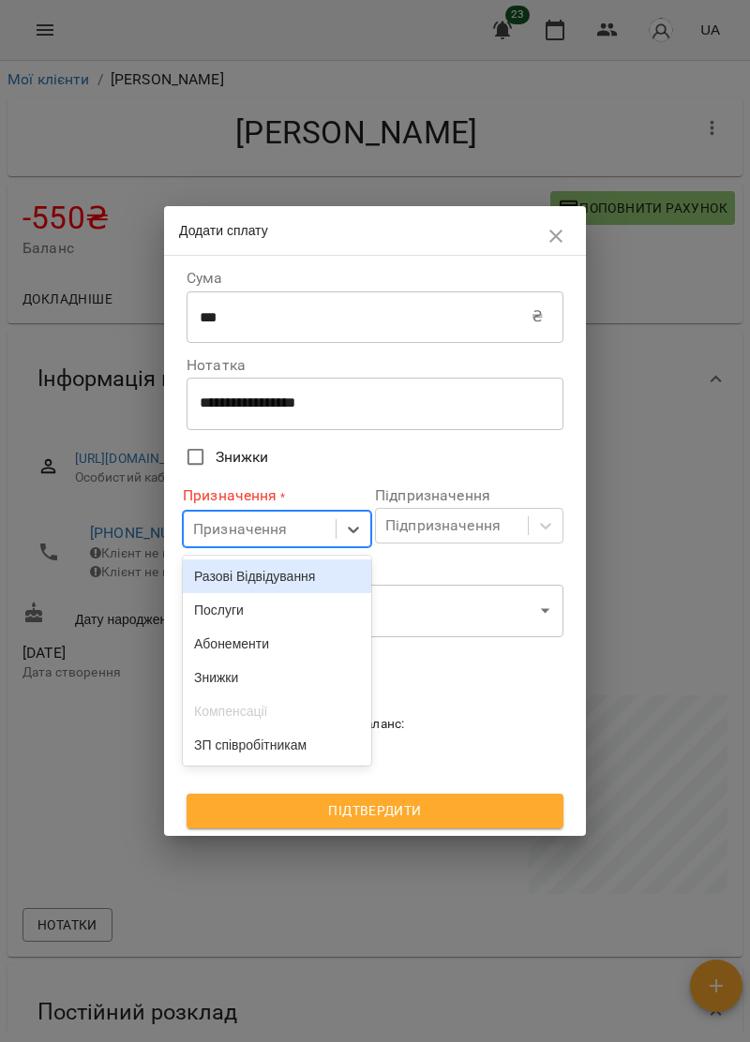
click at [242, 618] on div "Послуги" at bounding box center [277, 610] width 188 height 34
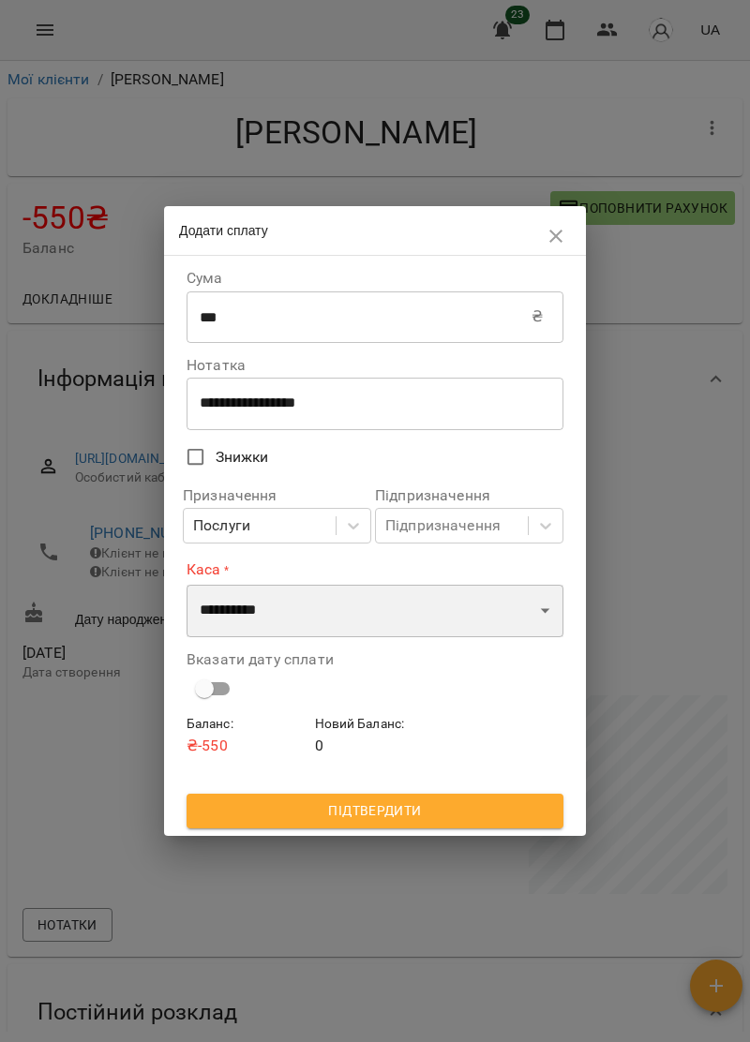
click at [536, 614] on select "**********" at bounding box center [375, 611] width 377 height 52
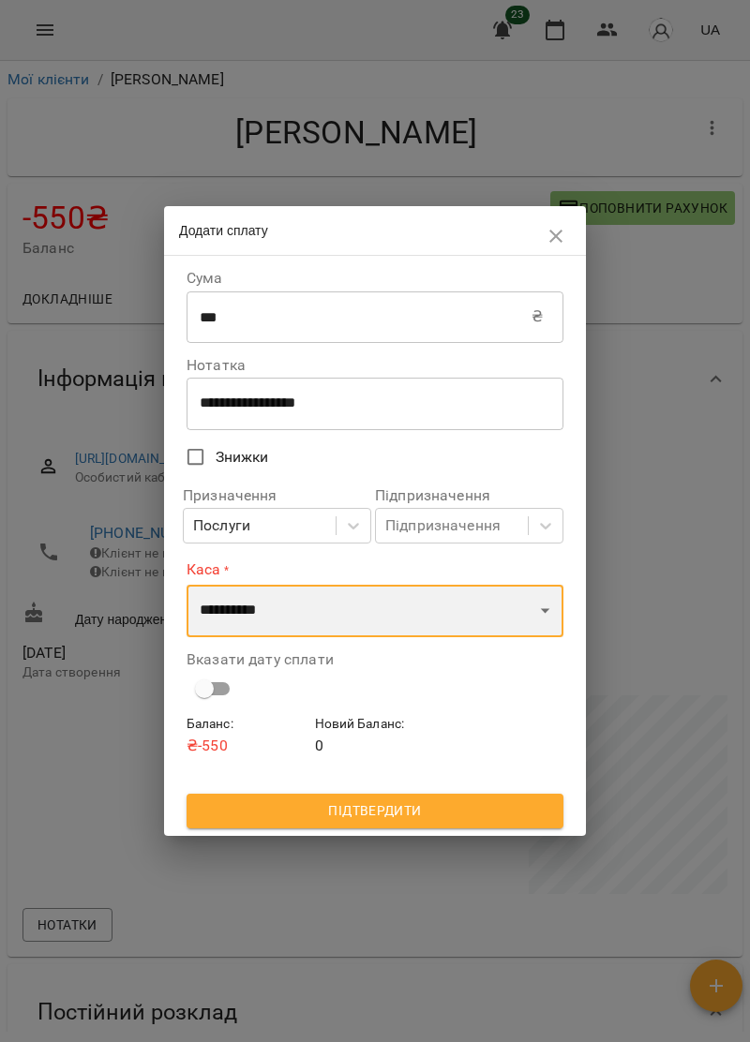
select select "****"
click at [187, 585] on select "**********" at bounding box center [375, 611] width 377 height 52
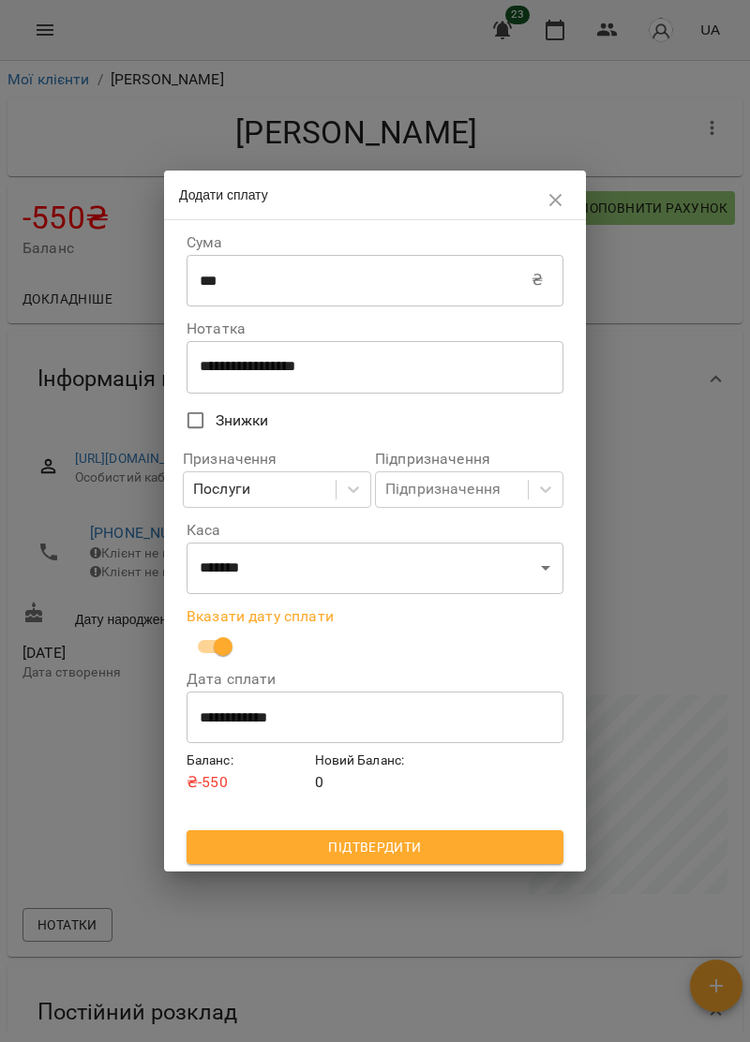
click at [434, 850] on span "Підтвердити" at bounding box center [375, 847] width 347 height 22
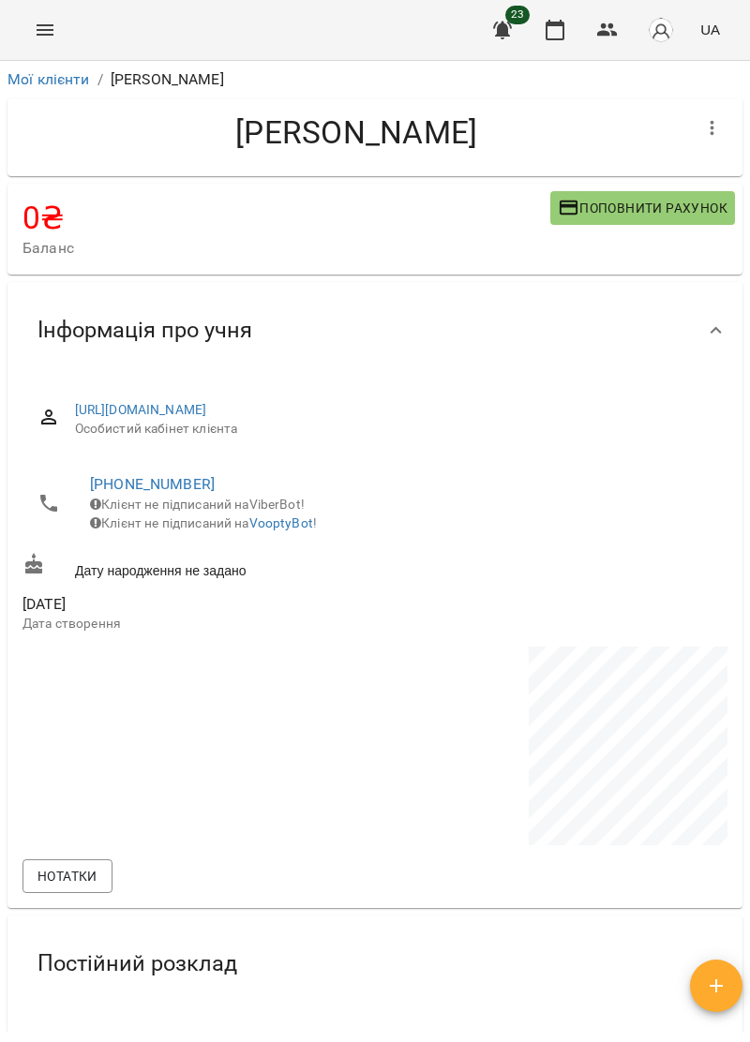
click at [34, 42] on button "Menu" at bounding box center [44, 29] width 45 height 45
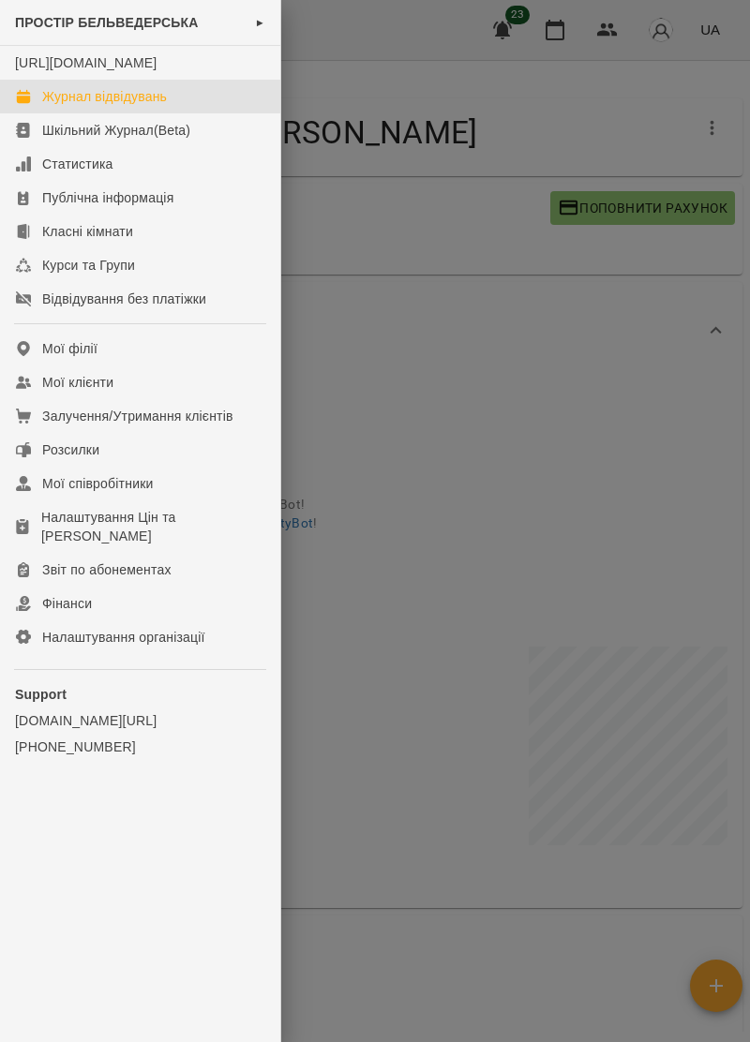
click at [148, 106] on div "Журнал відвідувань" at bounding box center [104, 96] width 125 height 19
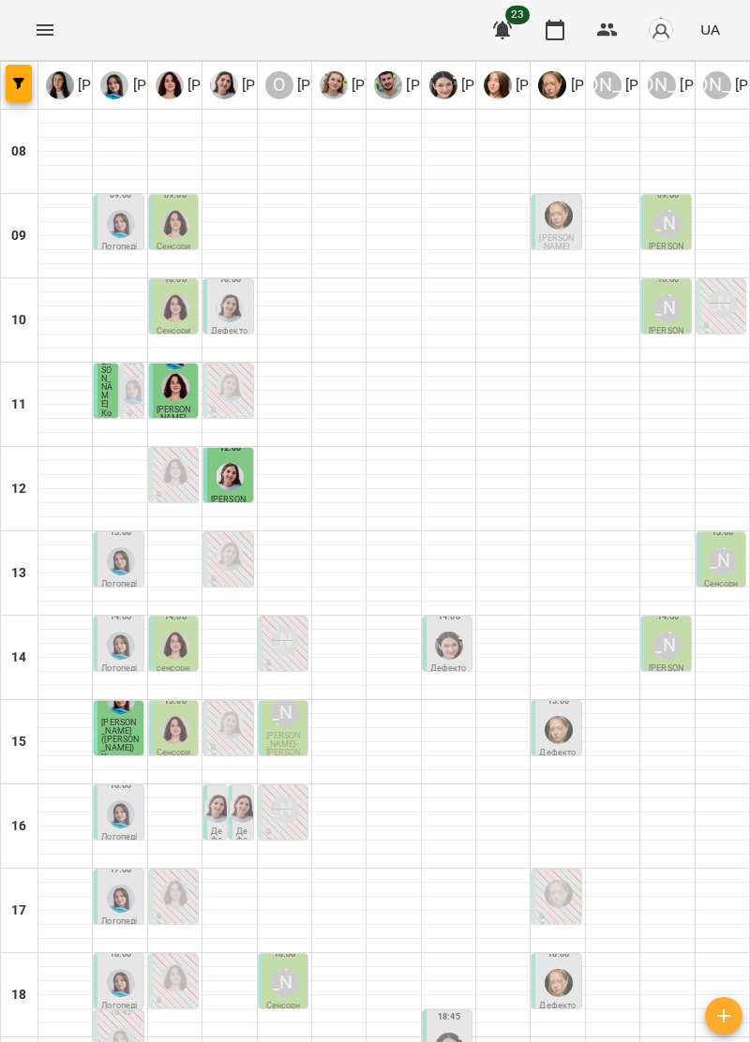
click at [171, 650] on img "Ольга Крикун" at bounding box center [175, 646] width 28 height 28
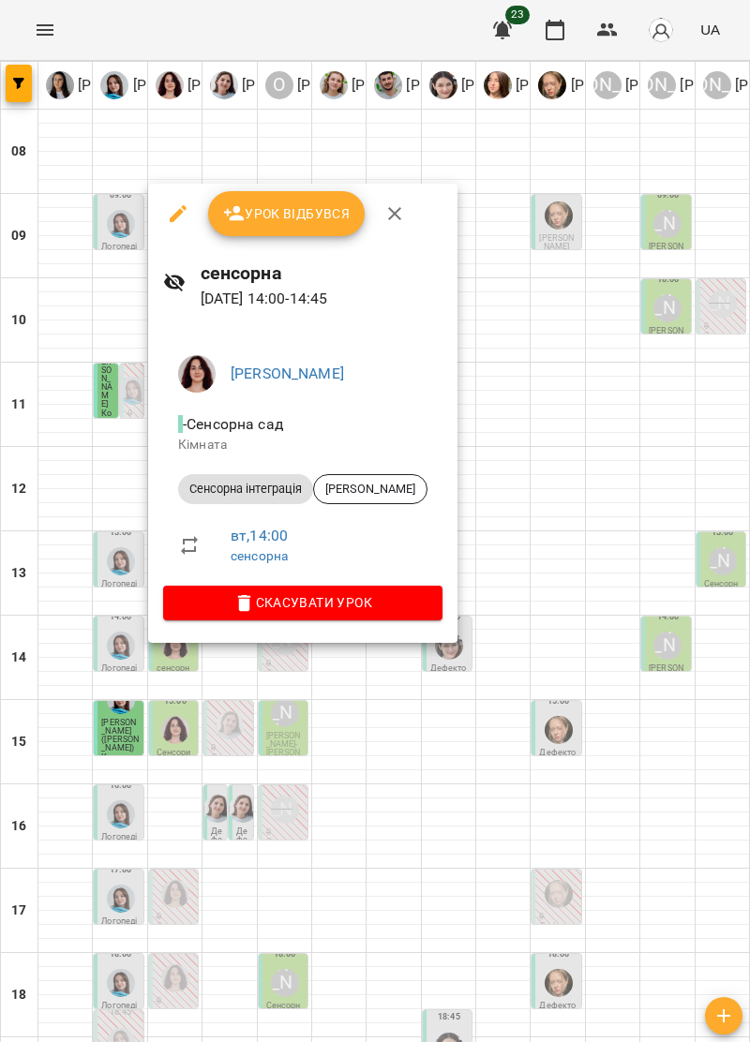
click at [381, 596] on span "Скасувати Урок" at bounding box center [302, 602] width 249 height 22
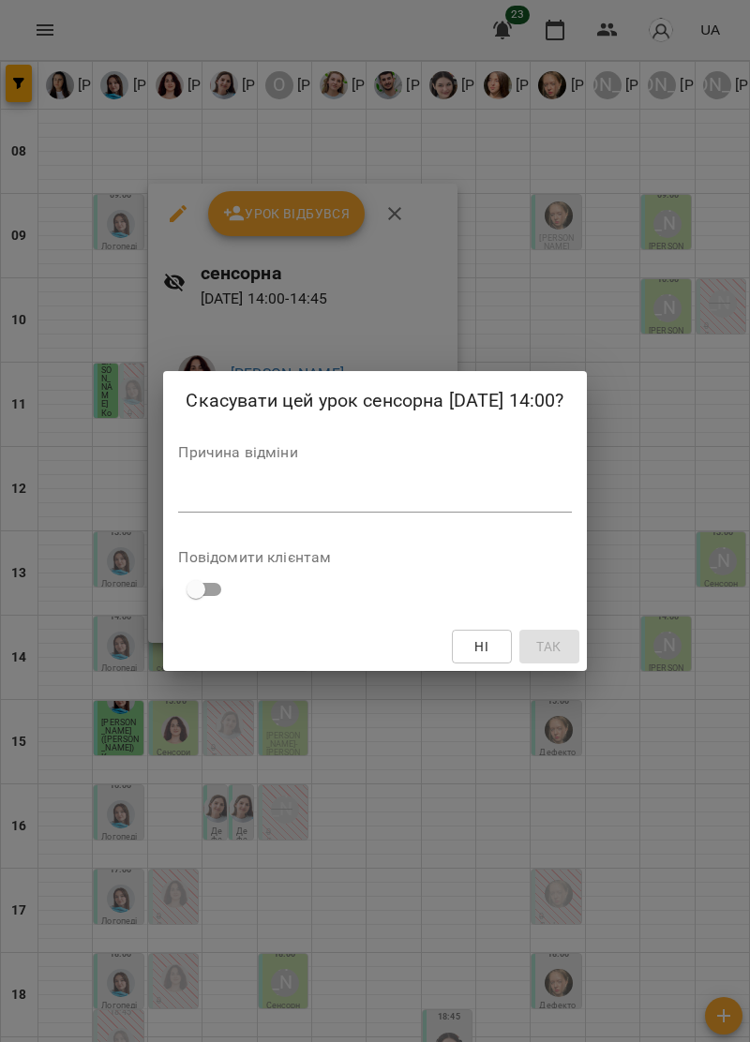
click at [202, 494] on textarea at bounding box center [374, 497] width 393 height 18
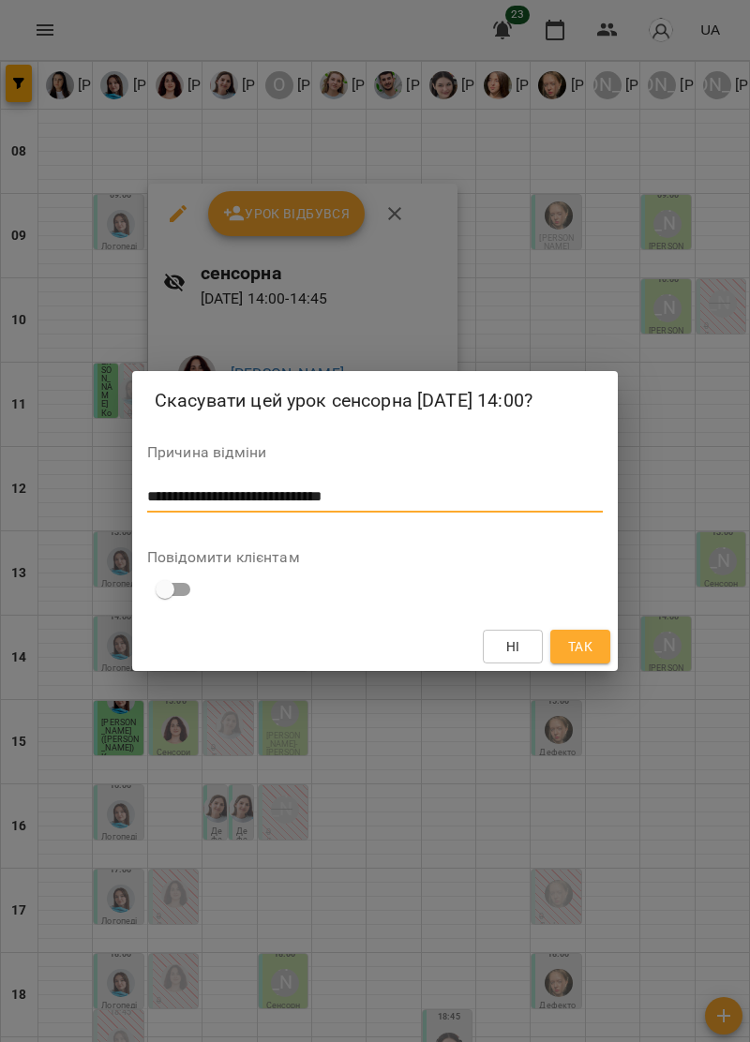
click at [232, 497] on textarea "**********" at bounding box center [375, 497] width 456 height 18
click at [232, 489] on textarea "**********" at bounding box center [375, 497] width 456 height 18
type textarea "**********"
click at [593, 650] on span "Так" at bounding box center [580, 647] width 30 height 22
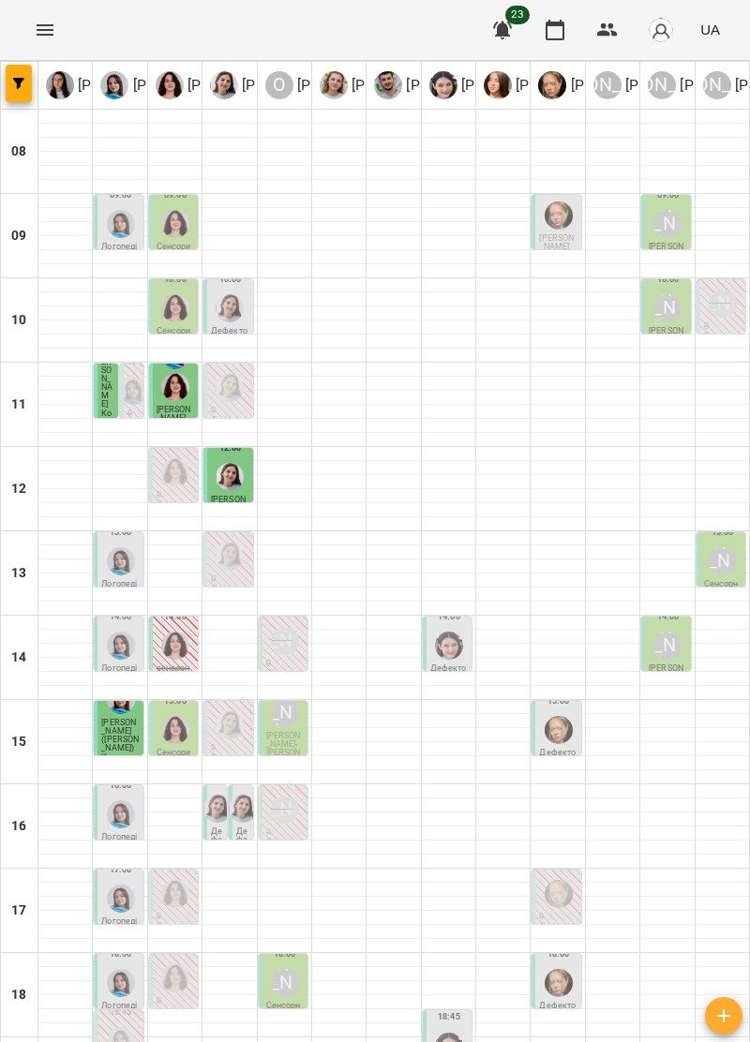
click at [448, 647] on img "Софія Цюпер" at bounding box center [449, 646] width 28 height 28
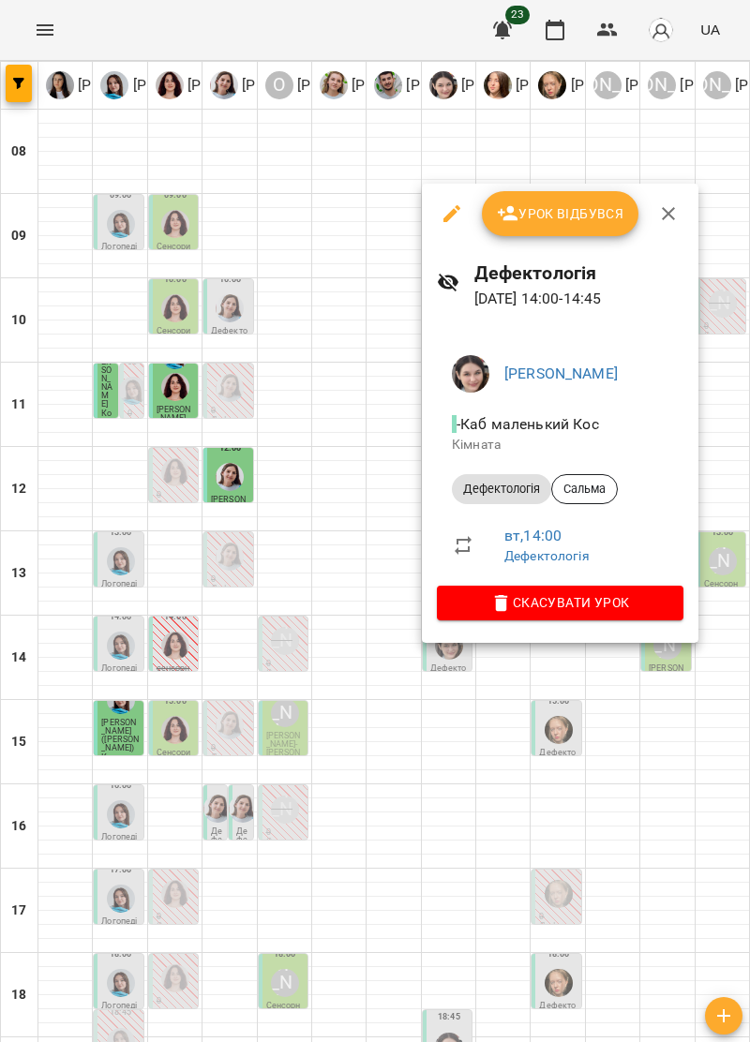
click at [620, 605] on span "Скасувати Урок" at bounding box center [560, 602] width 217 height 22
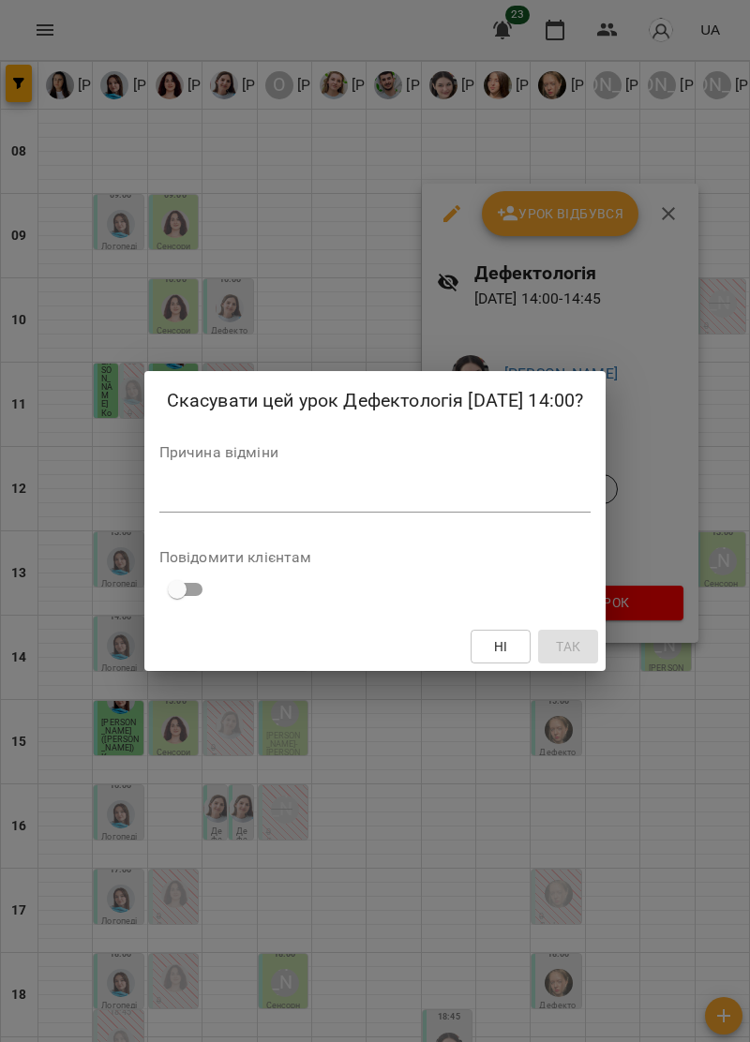
click at [223, 493] on textarea at bounding box center [375, 497] width 432 height 18
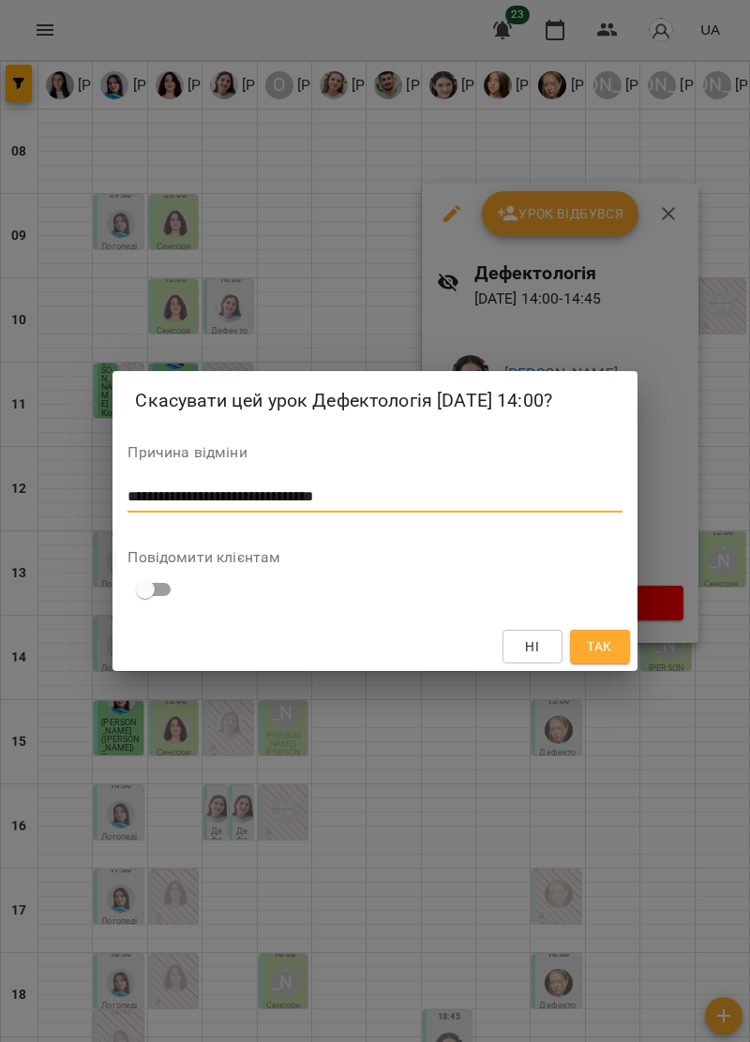
type textarea "**********"
click at [616, 647] on button "Так" at bounding box center [600, 647] width 60 height 34
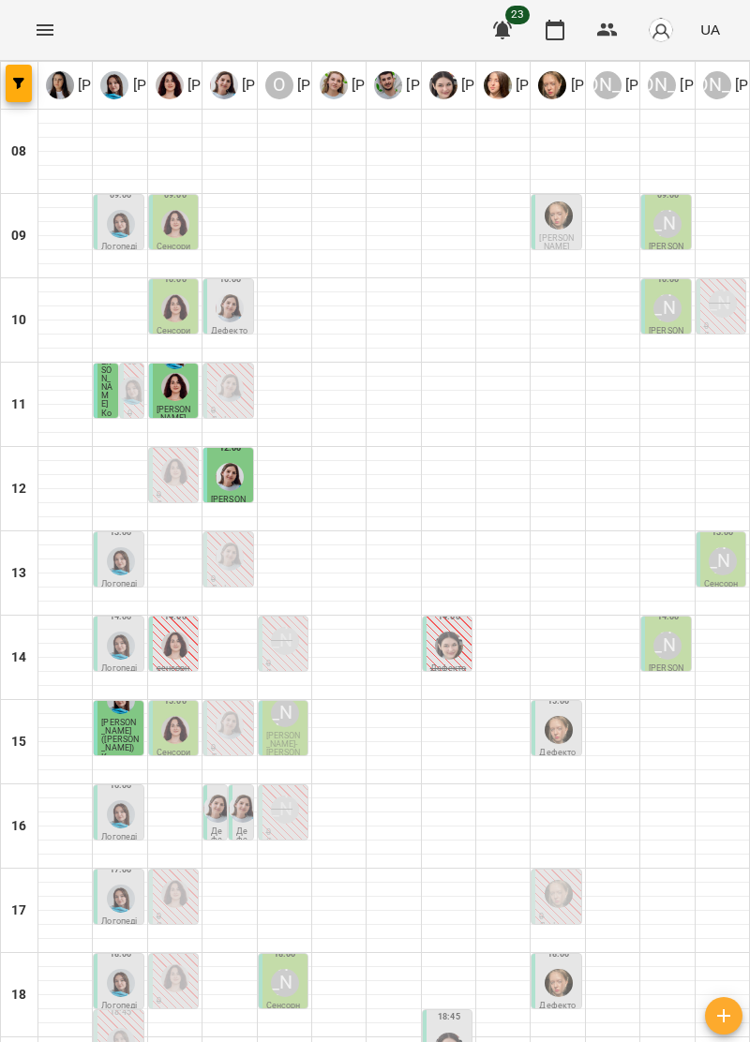
click at [188, 644] on div at bounding box center [175, 646] width 36 height 36
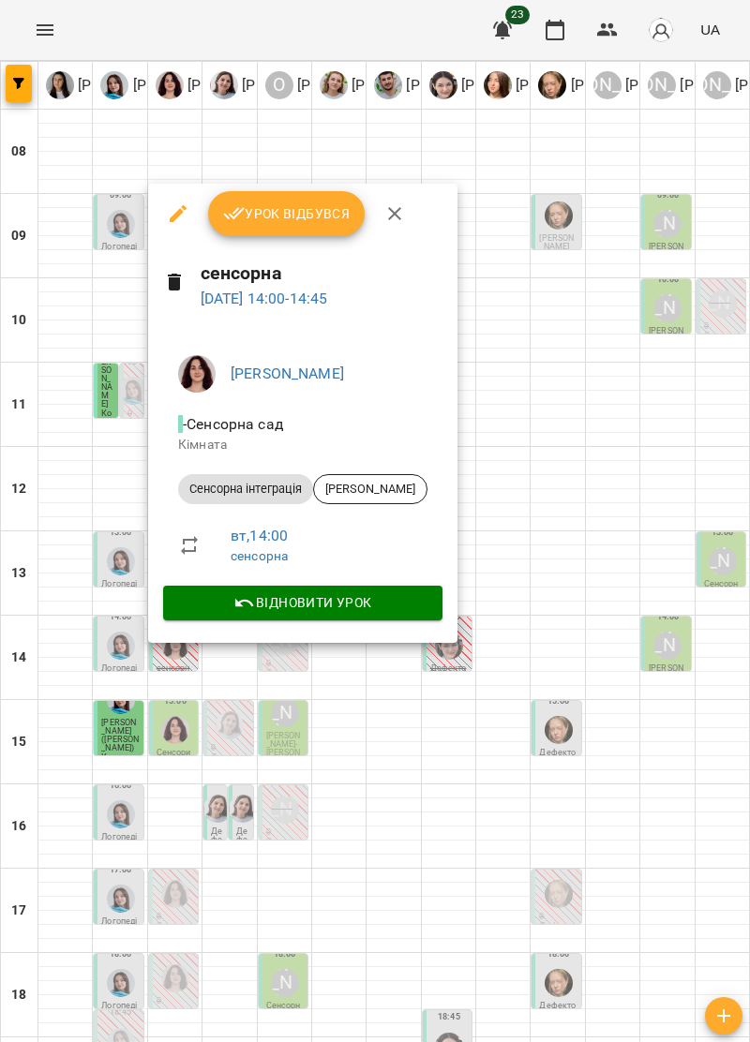
click at [381, 219] on button "button" at bounding box center [394, 213] width 45 height 45
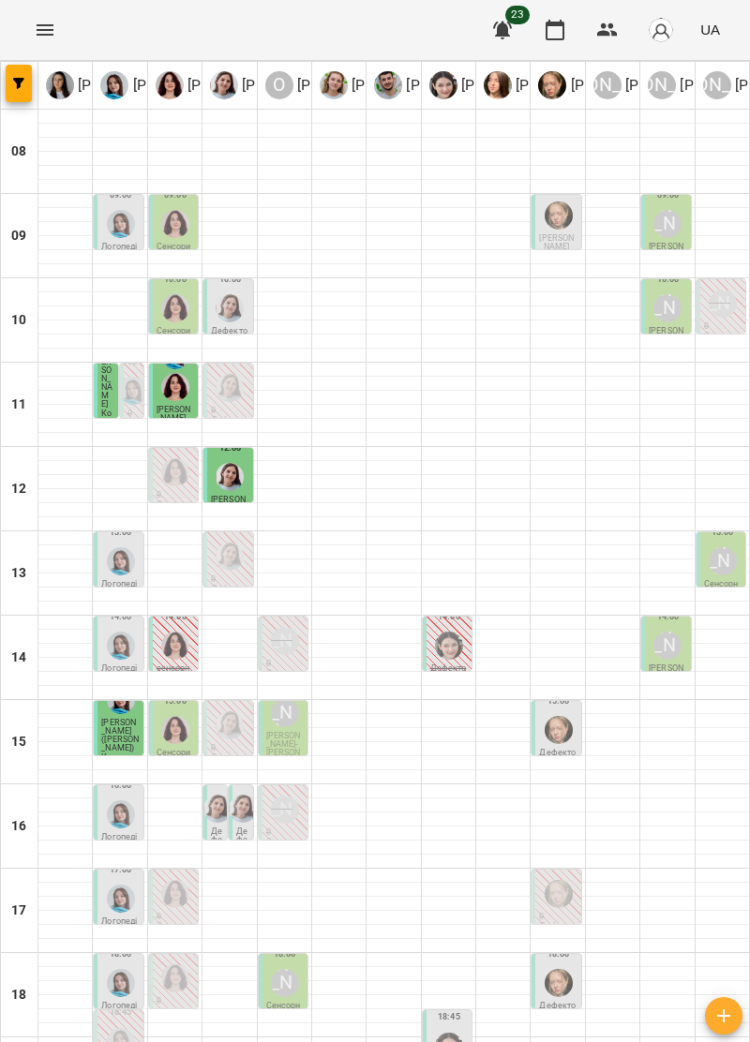
click at [444, 650] on img "Софія Цюпер" at bounding box center [449, 646] width 28 height 28
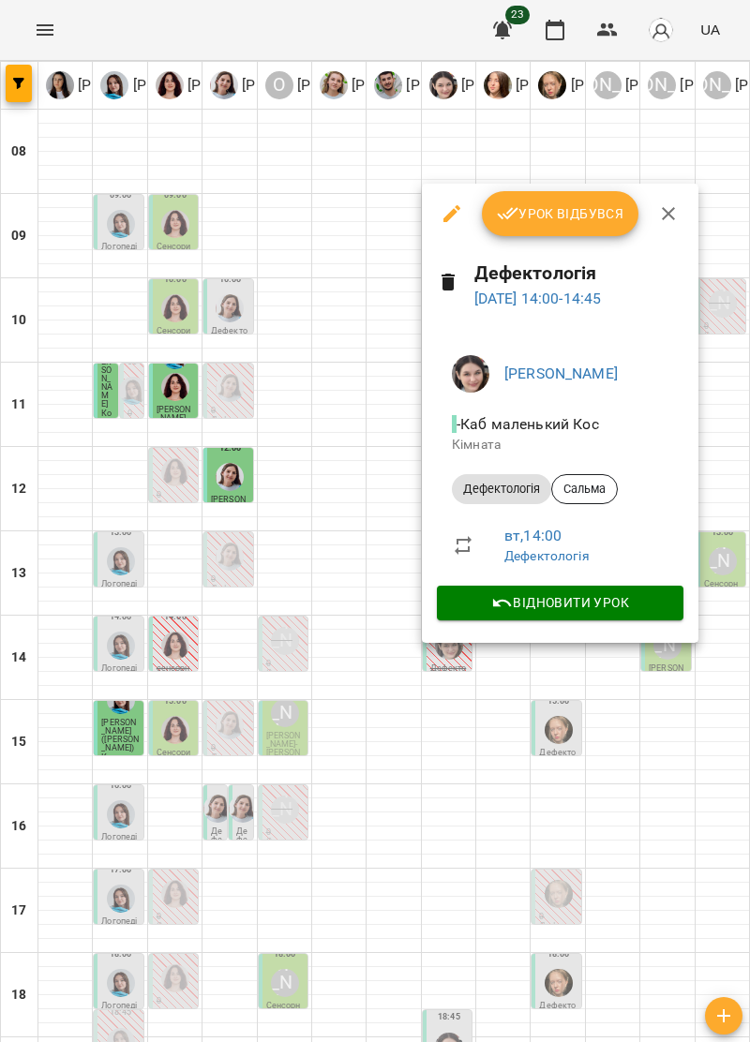
click at [680, 215] on button "button" at bounding box center [668, 213] width 45 height 45
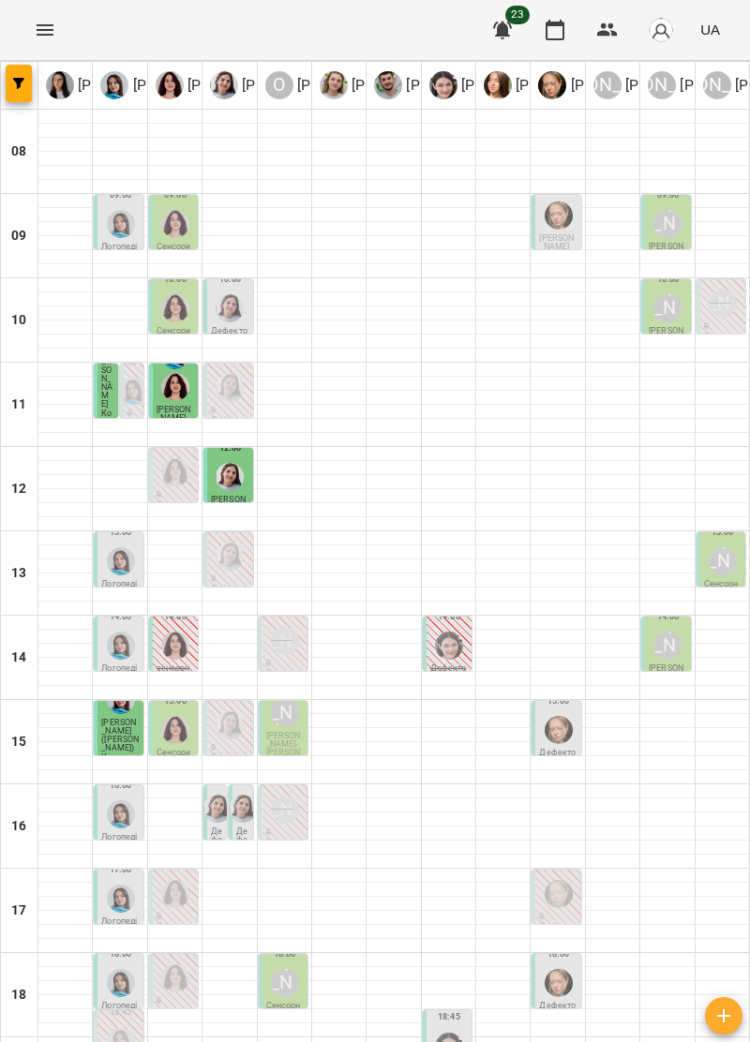
click at [666, 665] on p "[PERSON_NAME]" at bounding box center [667, 673] width 37 height 17
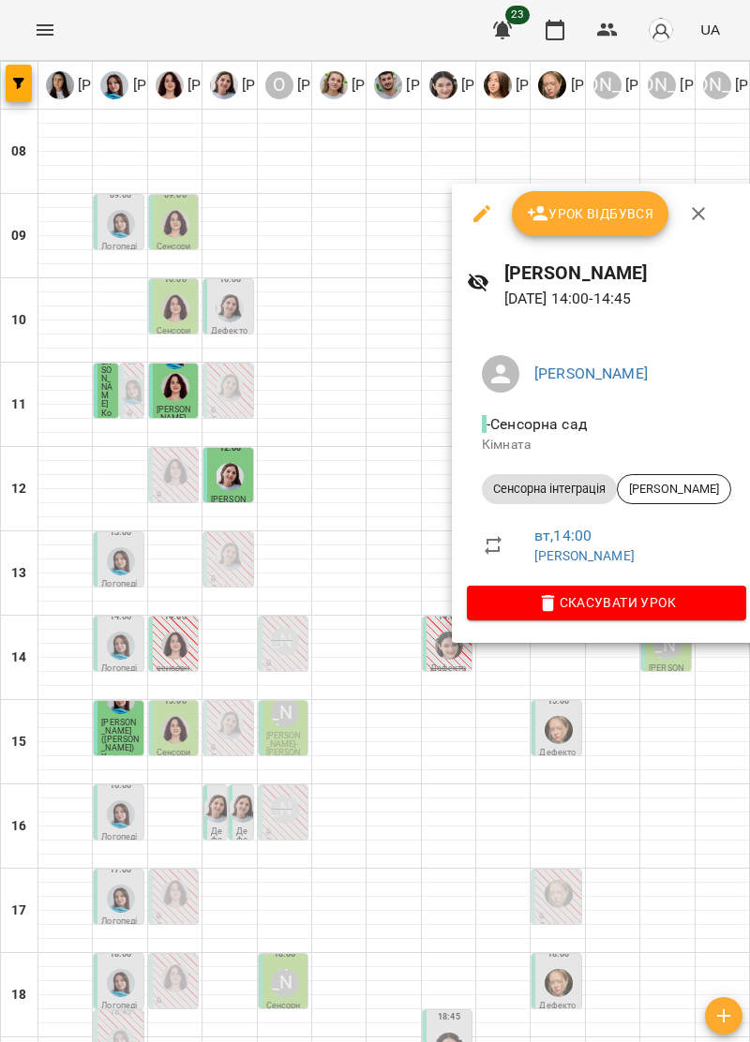
click at [702, 216] on icon "button" at bounding box center [698, 213] width 22 height 22
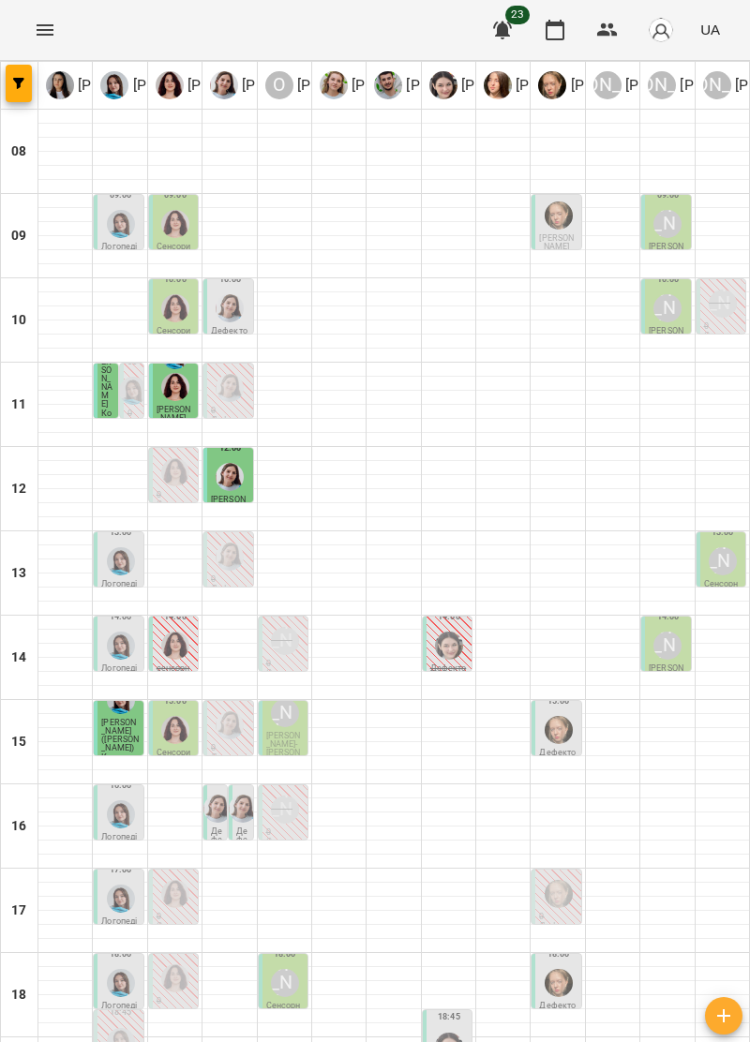
click at [121, 665] on p "Логопедія" at bounding box center [119, 673] width 37 height 17
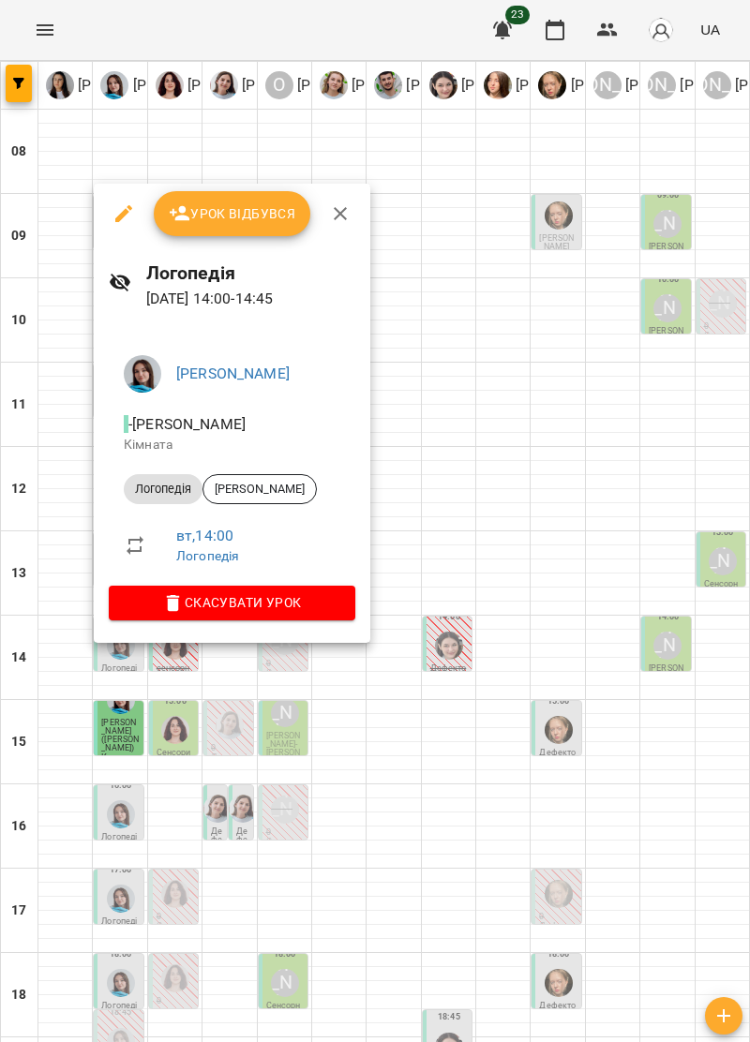
click at [352, 210] on button "button" at bounding box center [340, 213] width 45 height 45
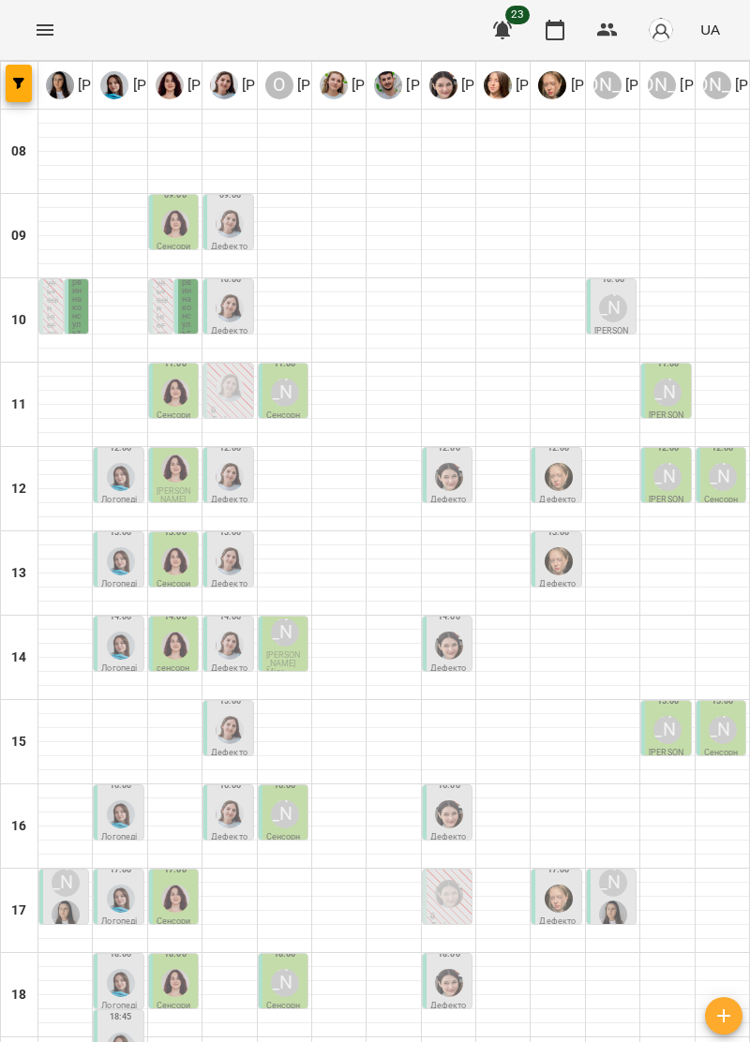
scroll to position [37, 0]
click at [279, 379] on div "[PERSON_NAME]" at bounding box center [285, 393] width 28 height 28
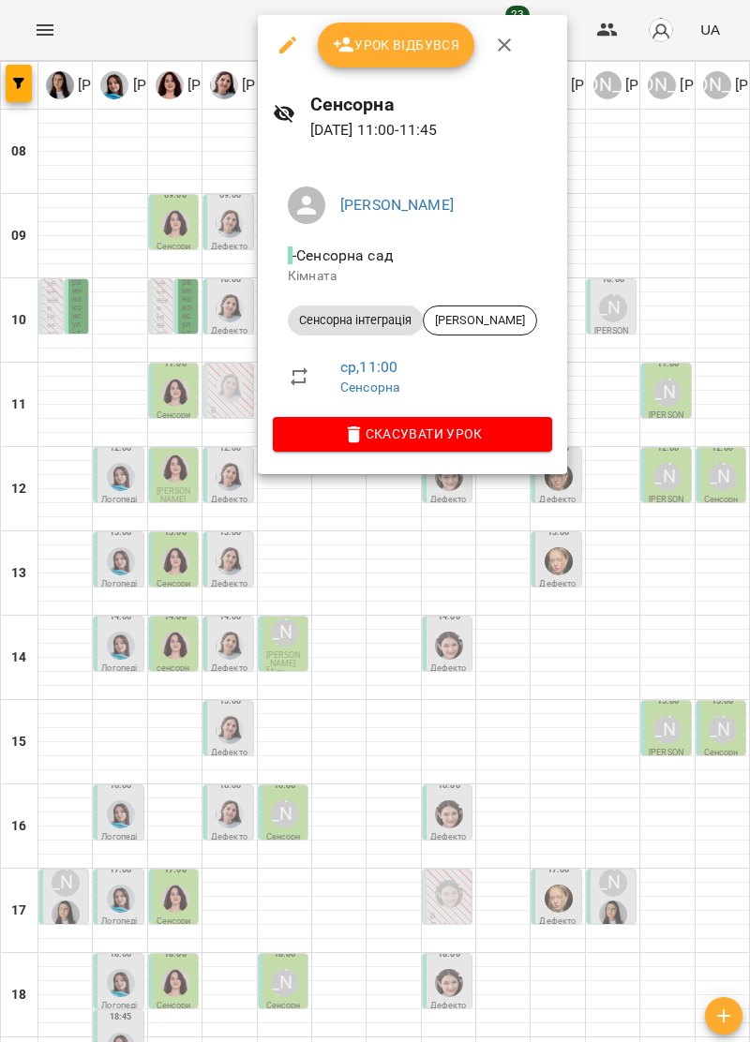
click at [516, 34] on button "button" at bounding box center [504, 44] width 45 height 45
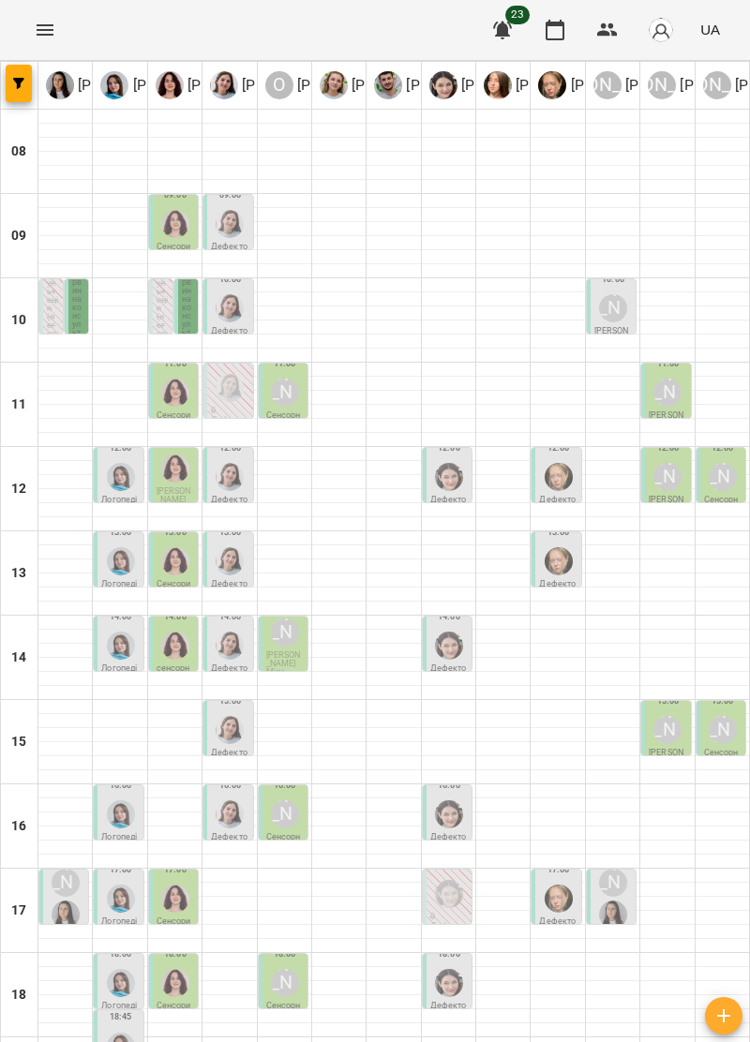
click at [60, 404] on div at bounding box center [64, 404] width 53 height 1
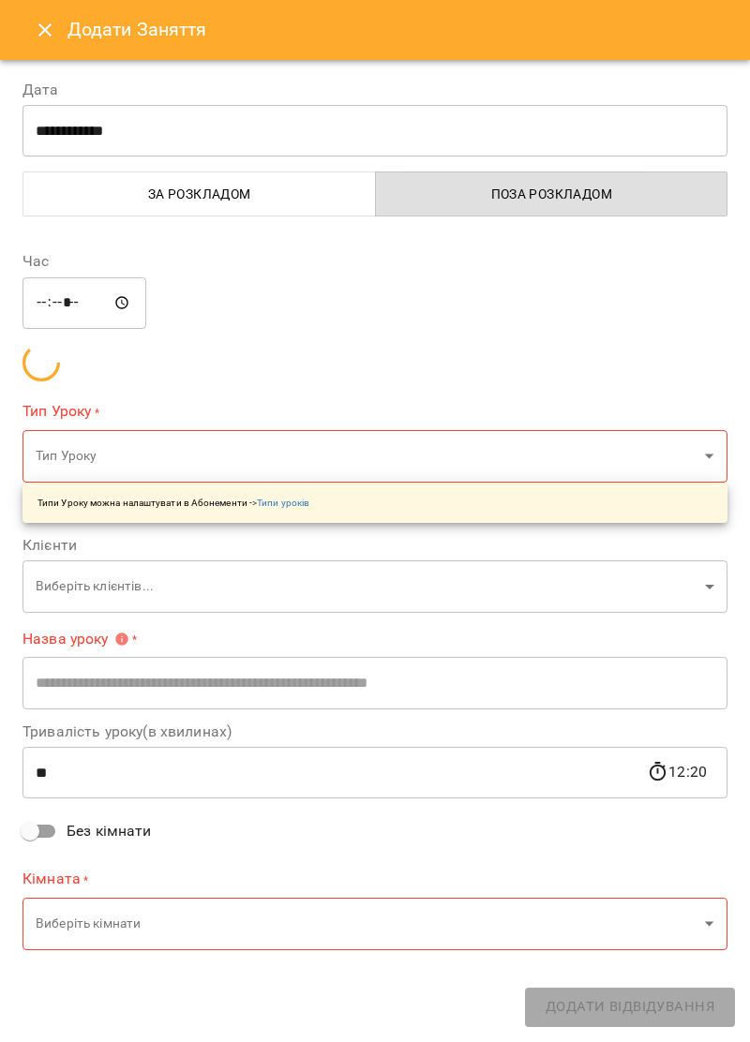
type input "**********"
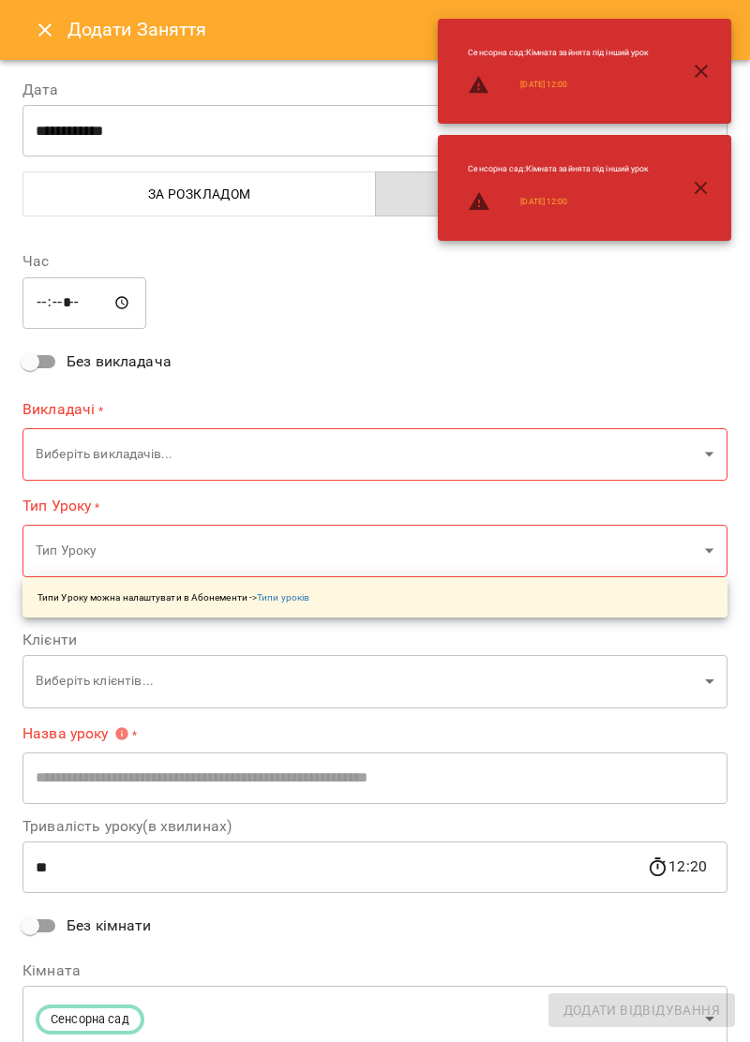
click at [69, 306] on input "*****" at bounding box center [84, 303] width 124 height 52
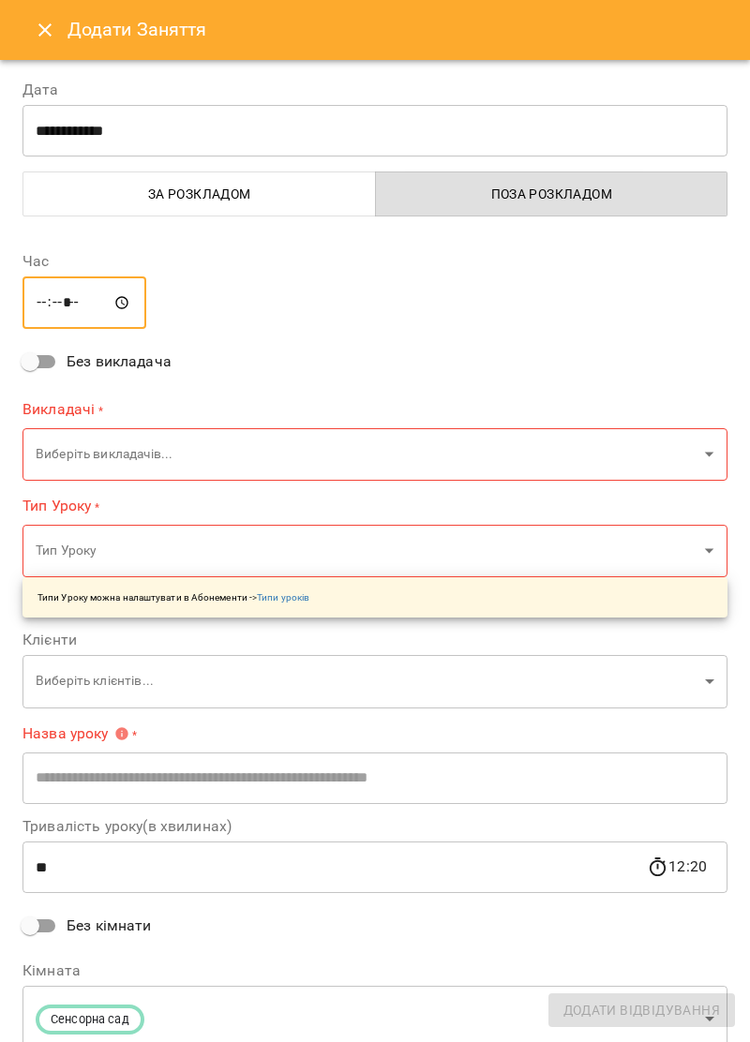
type input "*****"
click at [288, 431] on body "For Business 23 UA Ірина Керівник Тетяна Хомин Ольга Крикун Дарія Тріпадуш О Ол…" at bounding box center [375, 613] width 750 height 1227
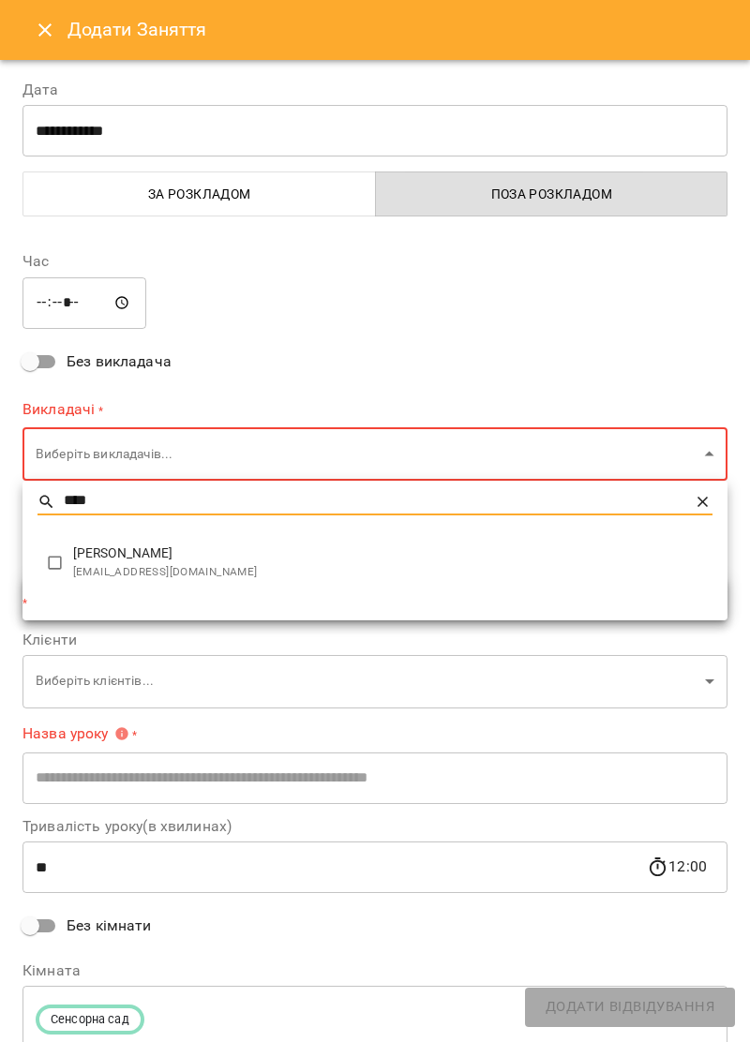
type input "****"
type input "**********"
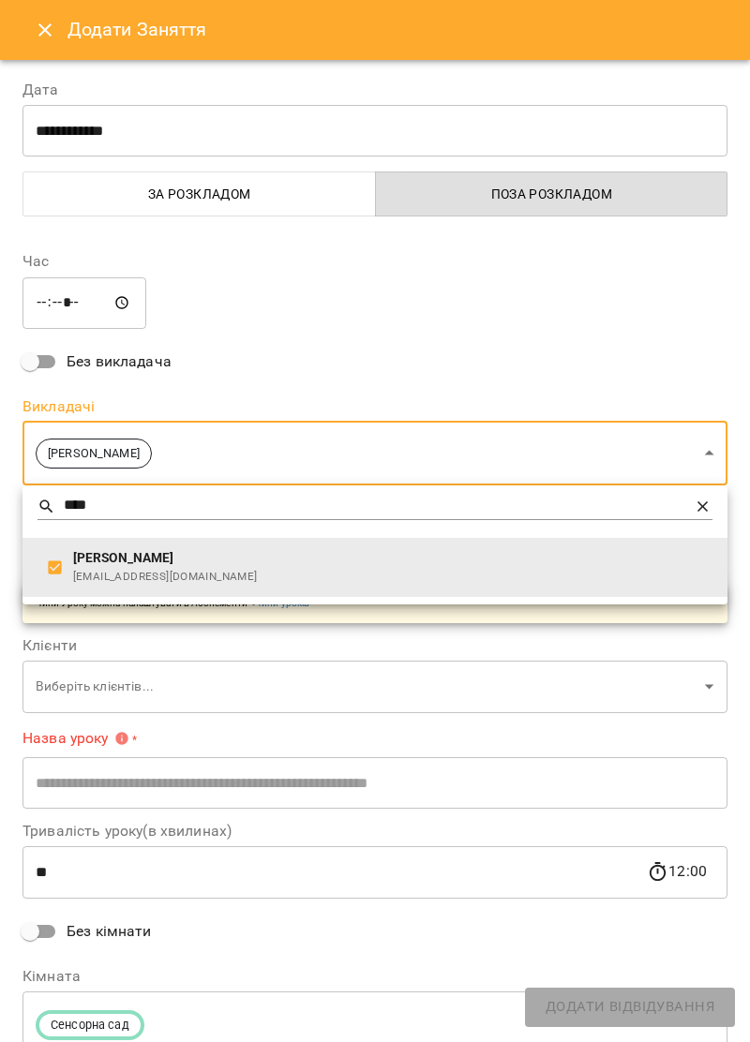
click at [556, 337] on div at bounding box center [375, 521] width 750 height 1042
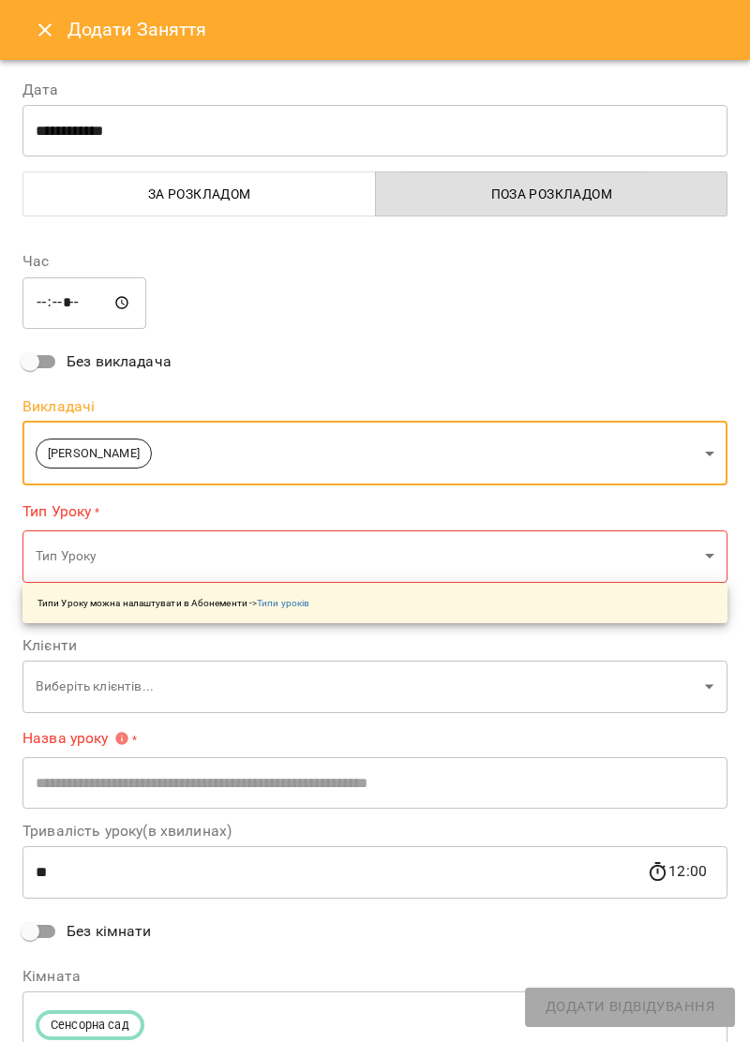
click at [707, 691] on body "For Business 23 UA Ірина Керівник Тетяна Хомин Ольга Крикун Дарія Тріпадуш О Ол…" at bounding box center [375, 613] width 750 height 1227
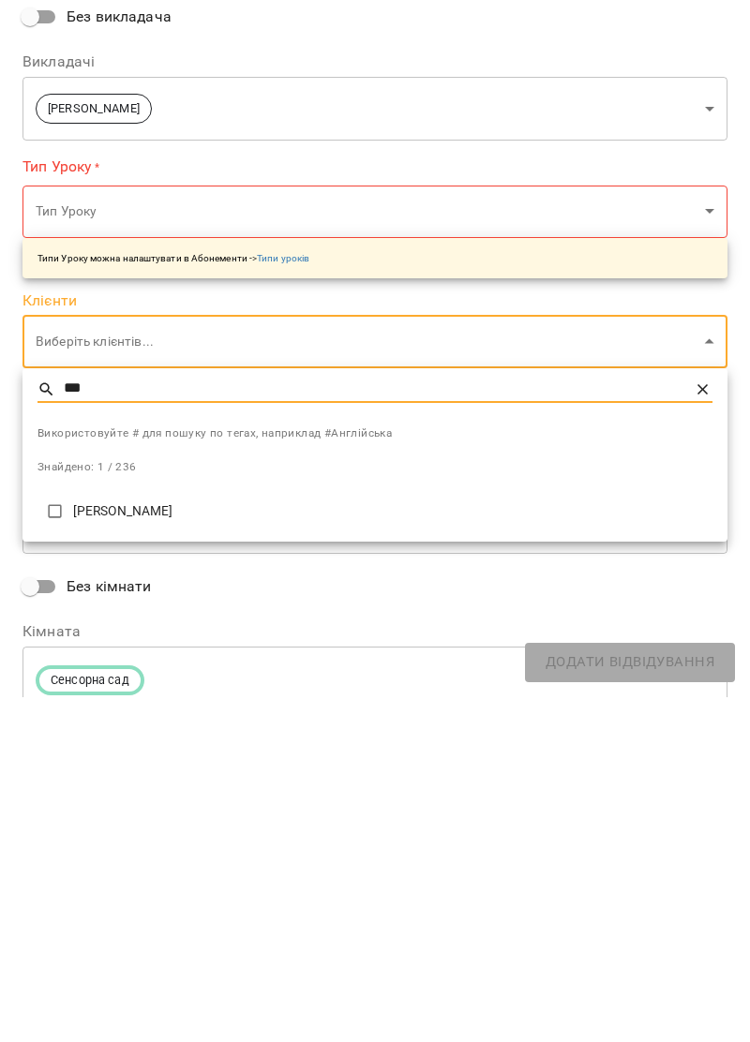
type input "***"
type input "**********"
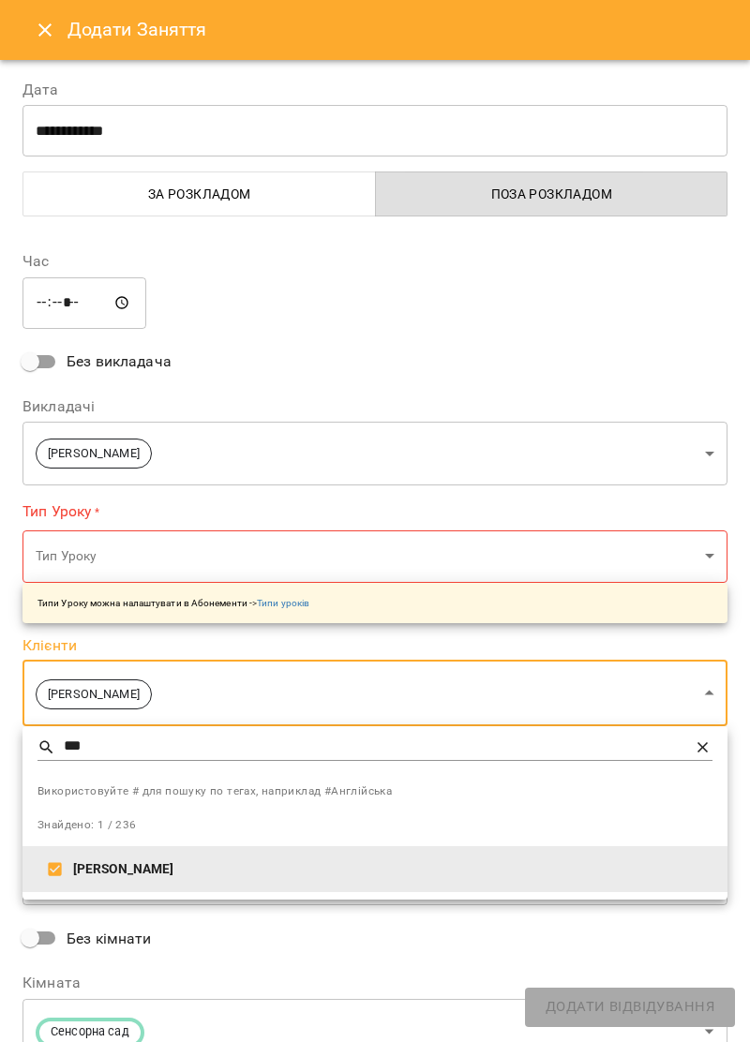
click at [574, 324] on div at bounding box center [375, 521] width 750 height 1042
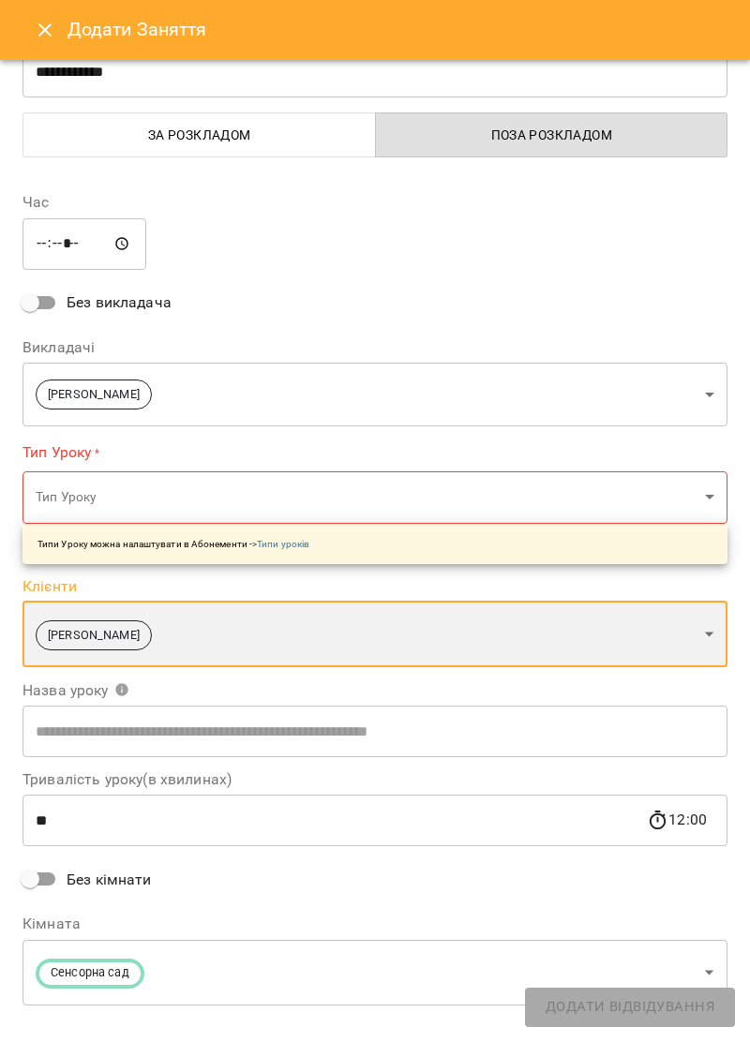
scroll to position [86, 0]
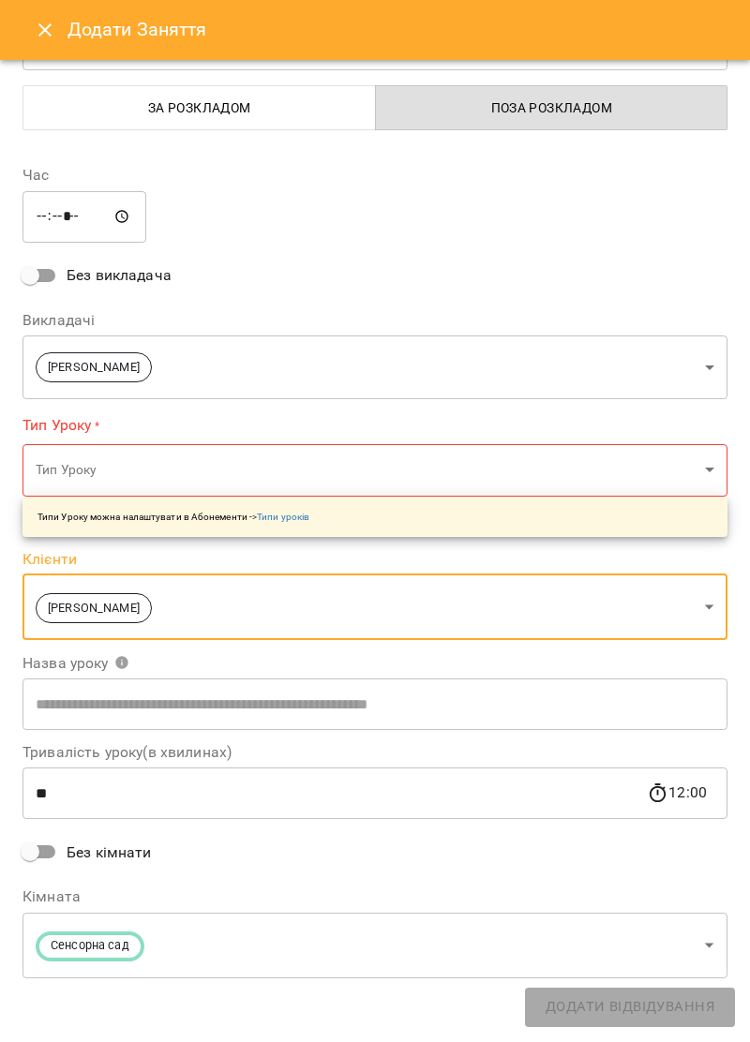
click at [706, 456] on body "For Business 23 UA Ірина Керівник Тетяна Хомин Ольга Крикун Дарія Тріпадуш О Ол…" at bounding box center [375, 613] width 750 height 1227
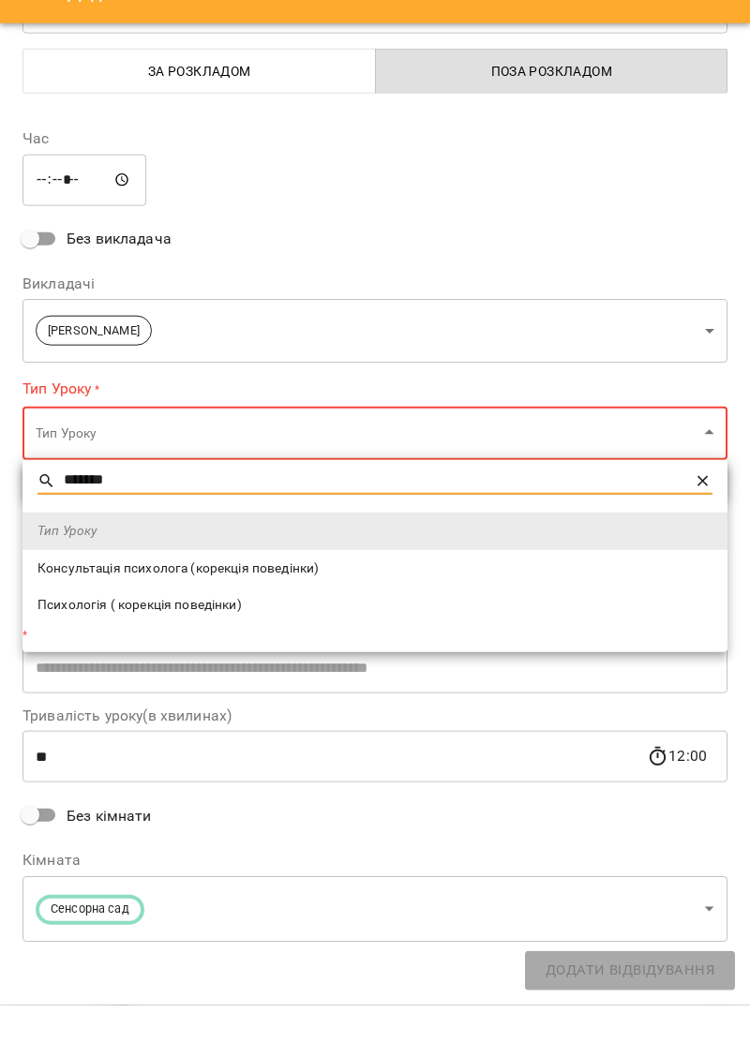
type input "*******"
click at [306, 606] on span "Консультація психолога (корекція поведінки)" at bounding box center [374, 605] width 675 height 19
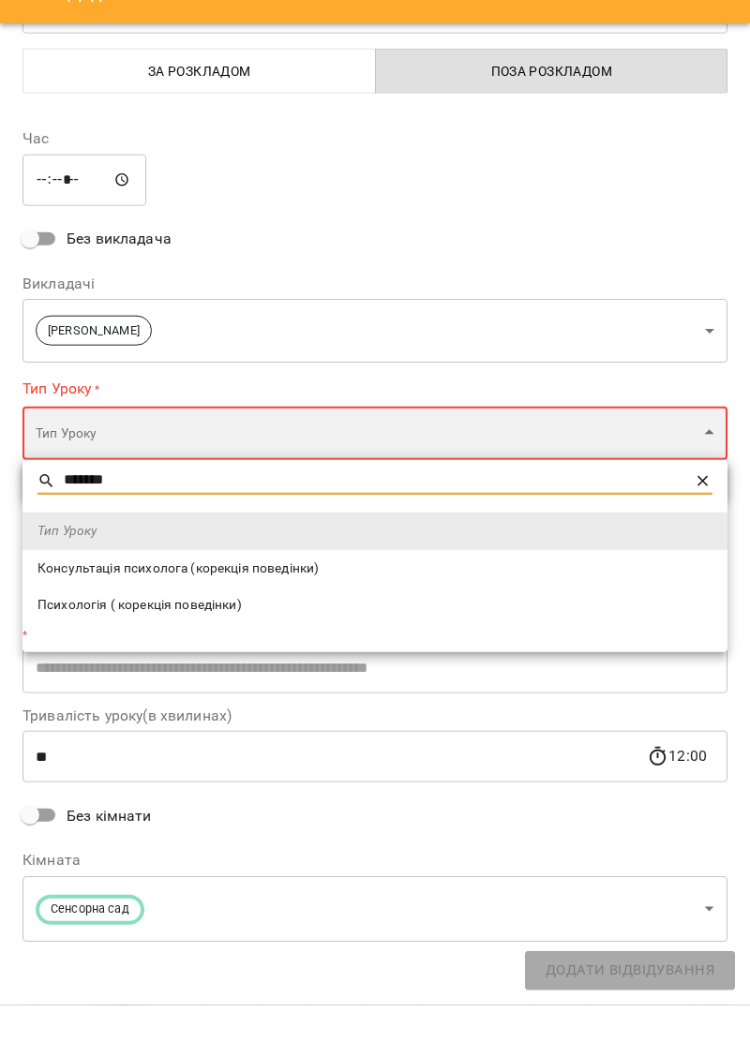
type input "**********"
type input "**"
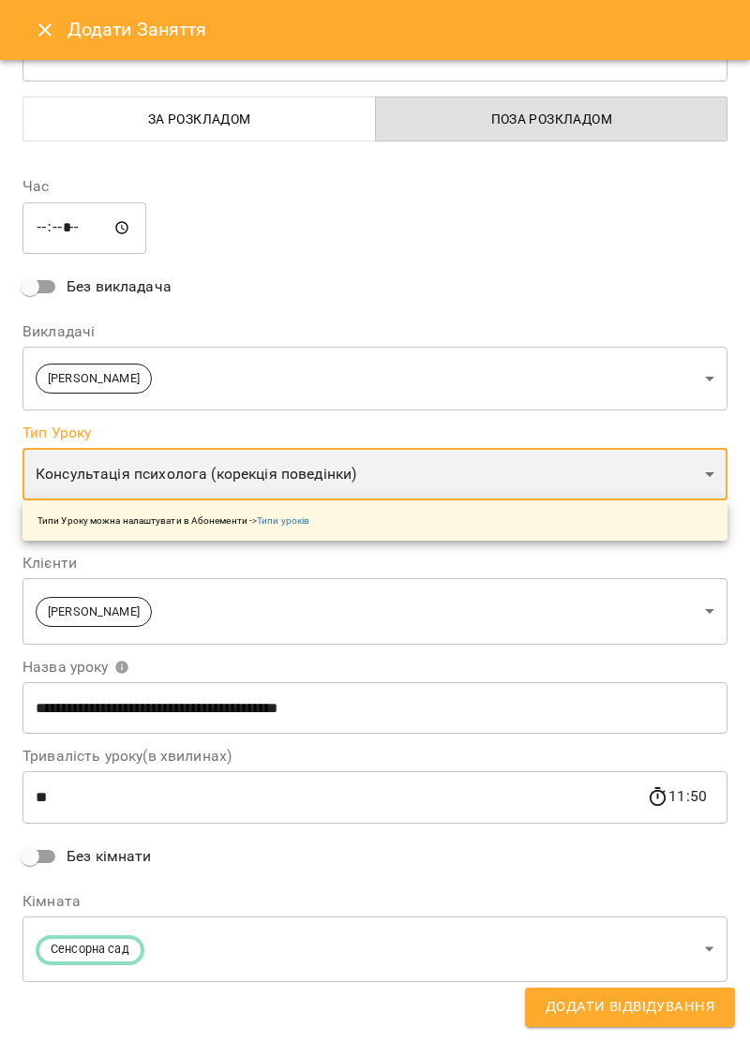
scroll to position [79, 0]
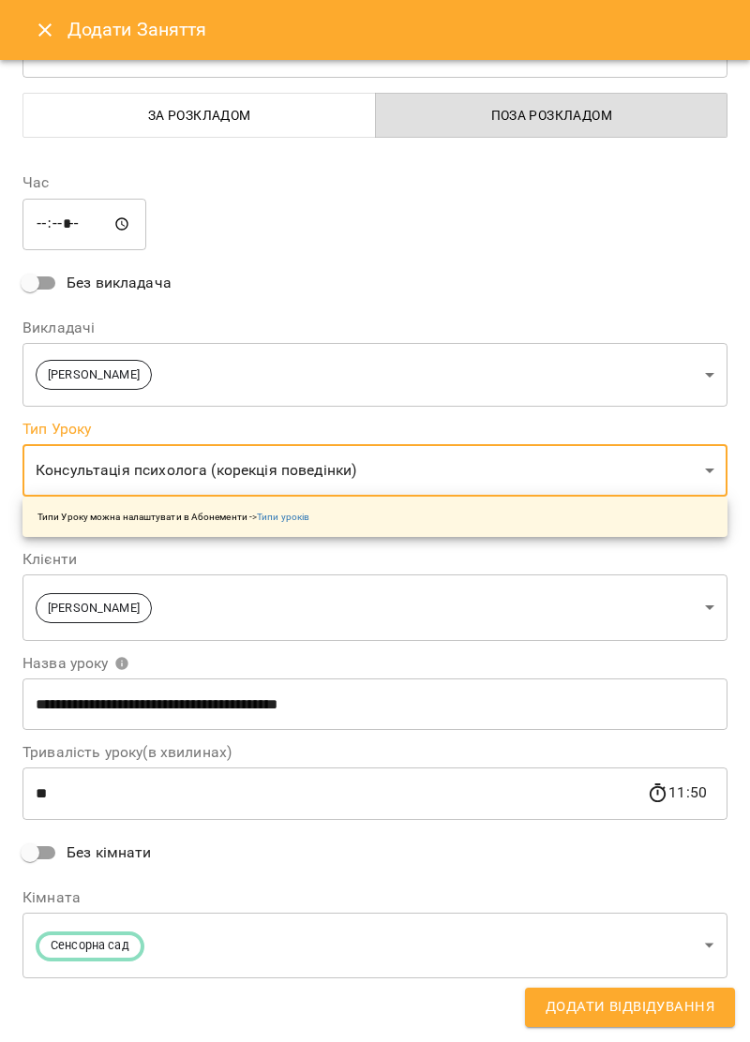
click at [695, 1018] on span "Додати Відвідування" at bounding box center [630, 1007] width 169 height 24
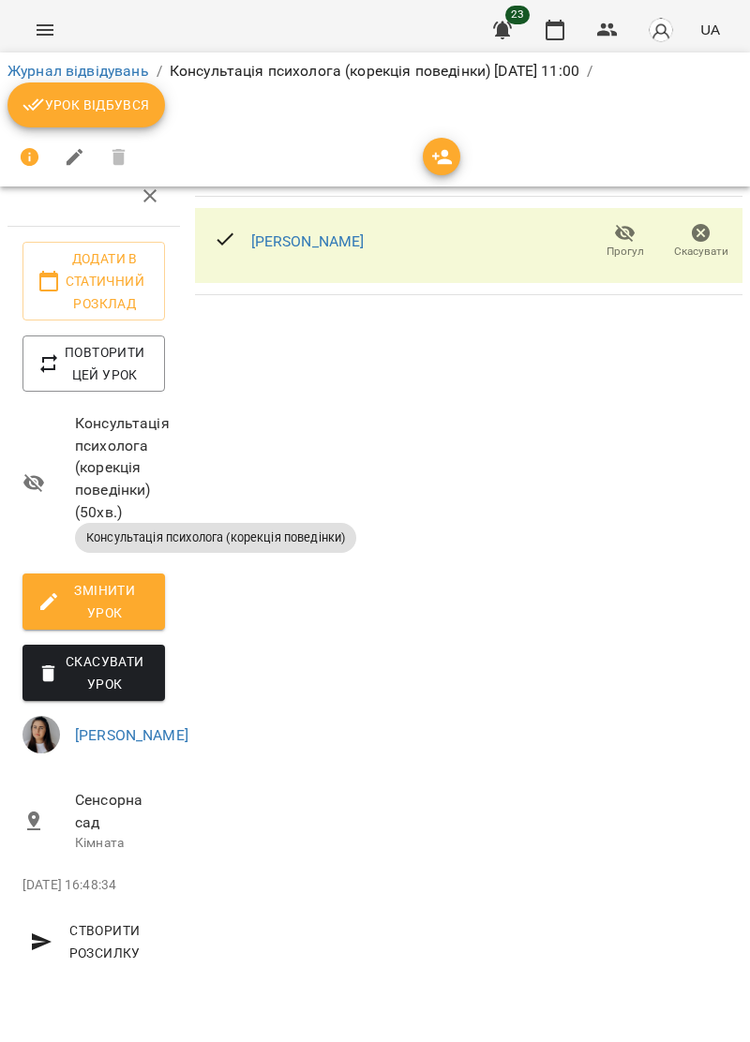
click at [43, 26] on icon "Menu" at bounding box center [45, 30] width 22 height 22
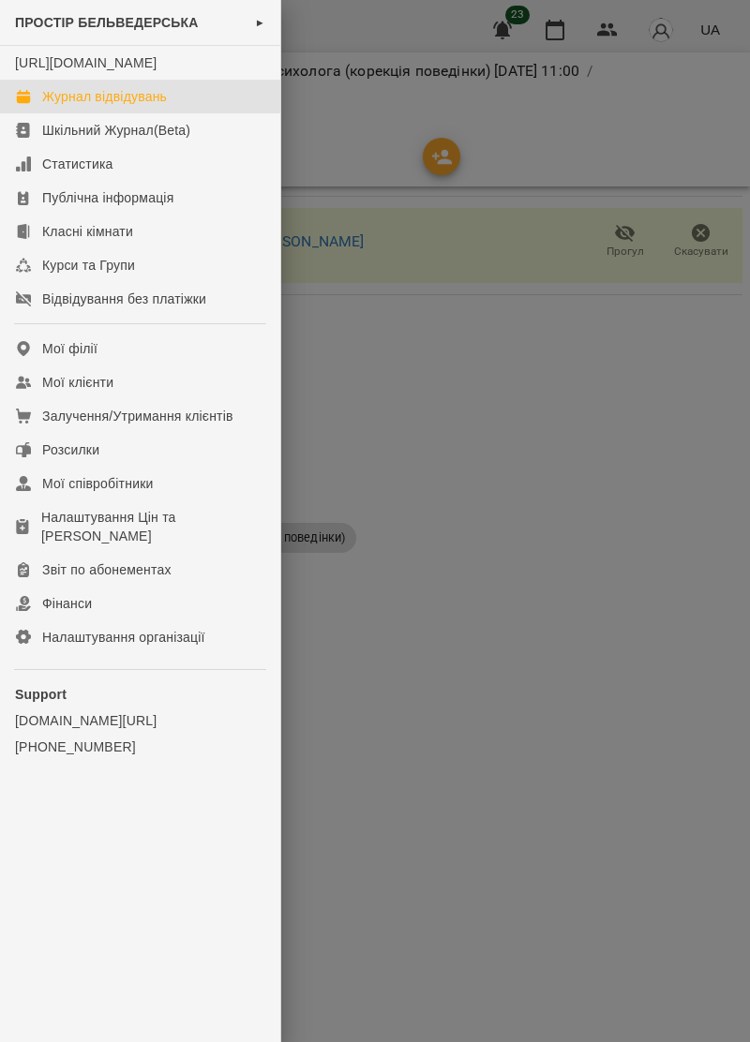
click at [152, 106] on div "Журнал відвідувань" at bounding box center [104, 96] width 125 height 19
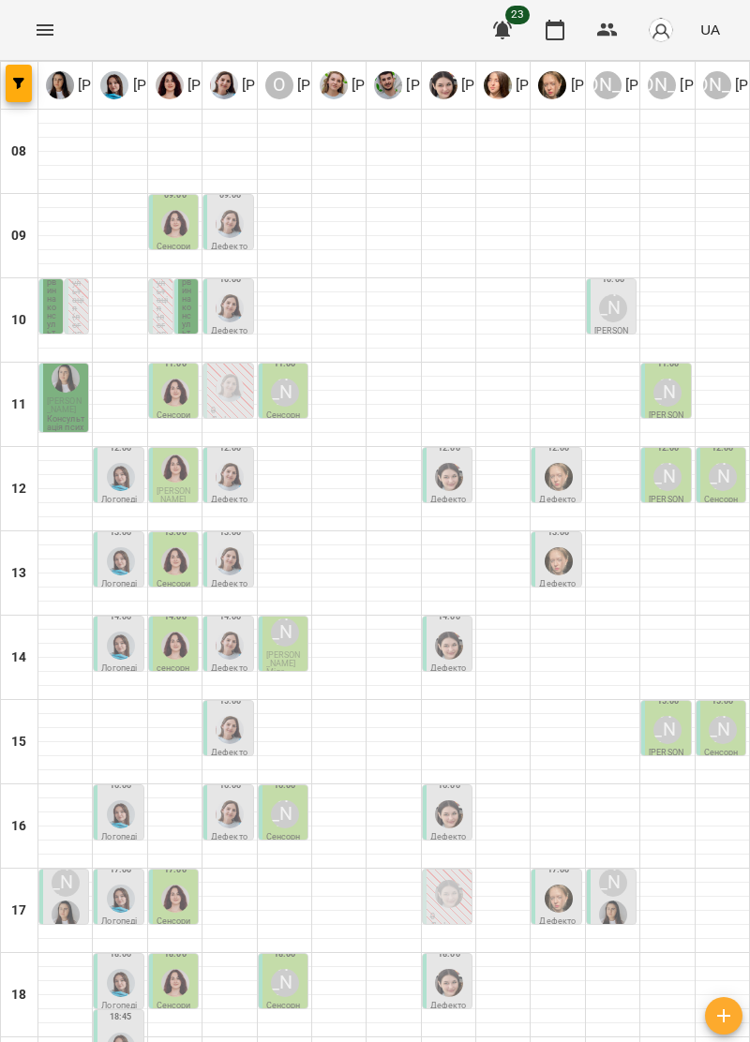
click at [62, 415] on p "Консультація психолога (корекція поведінки)" at bounding box center [65, 436] width 37 height 42
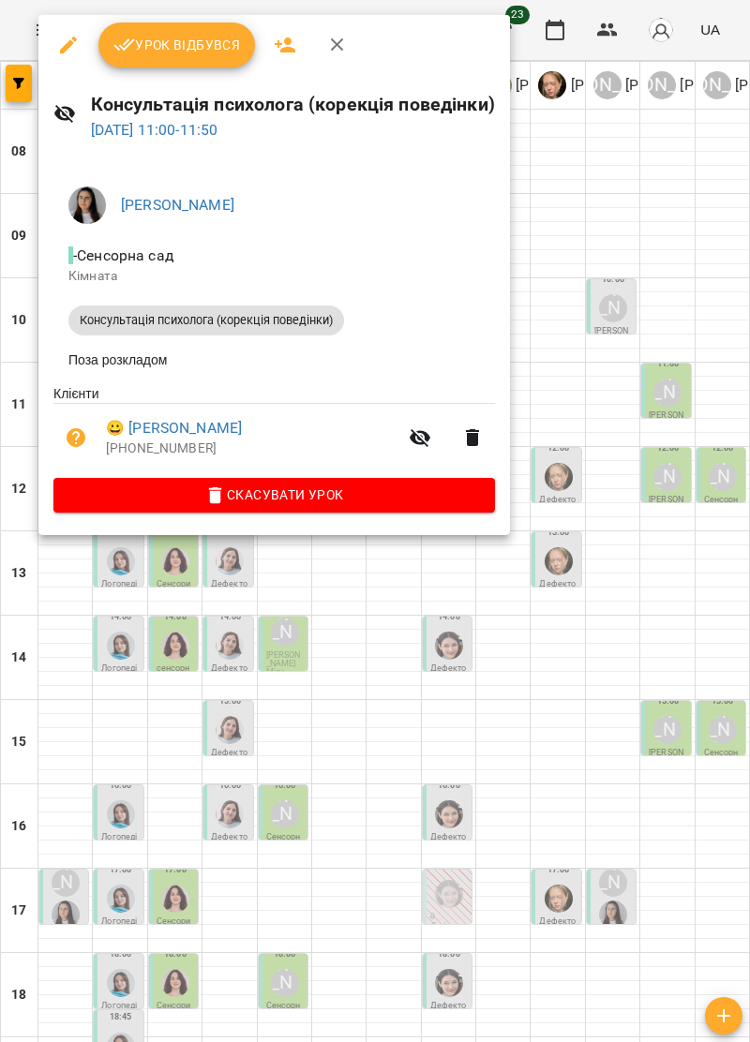
click at [341, 39] on icon "button" at bounding box center [337, 45] width 22 height 22
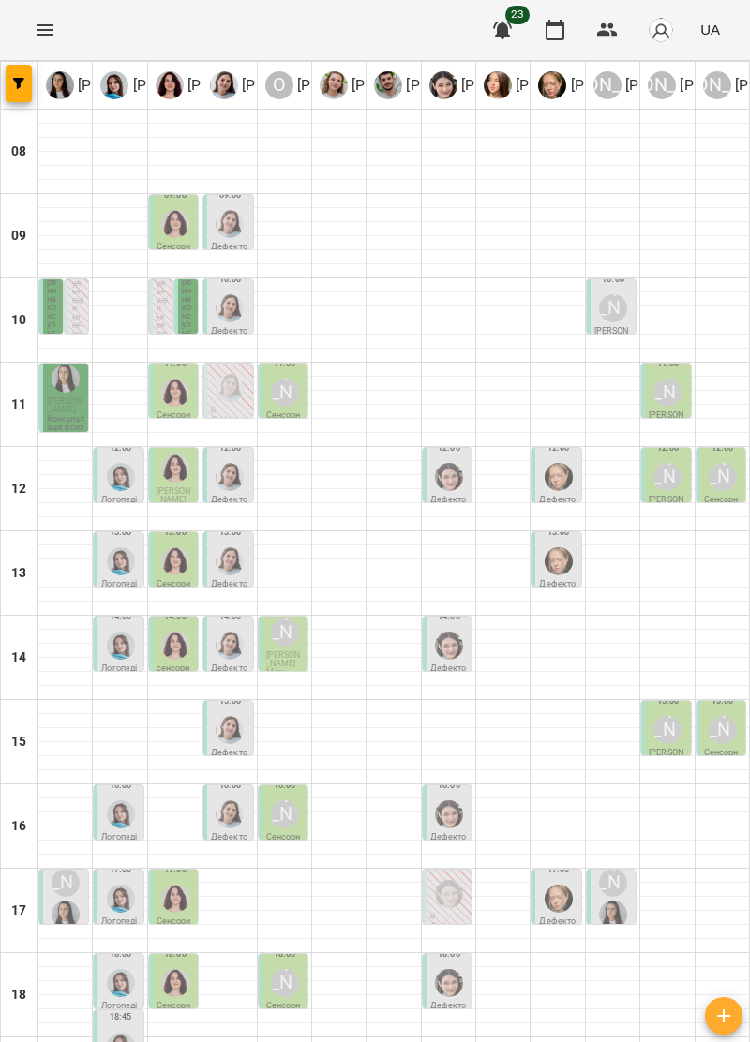
scroll to position [107, 0]
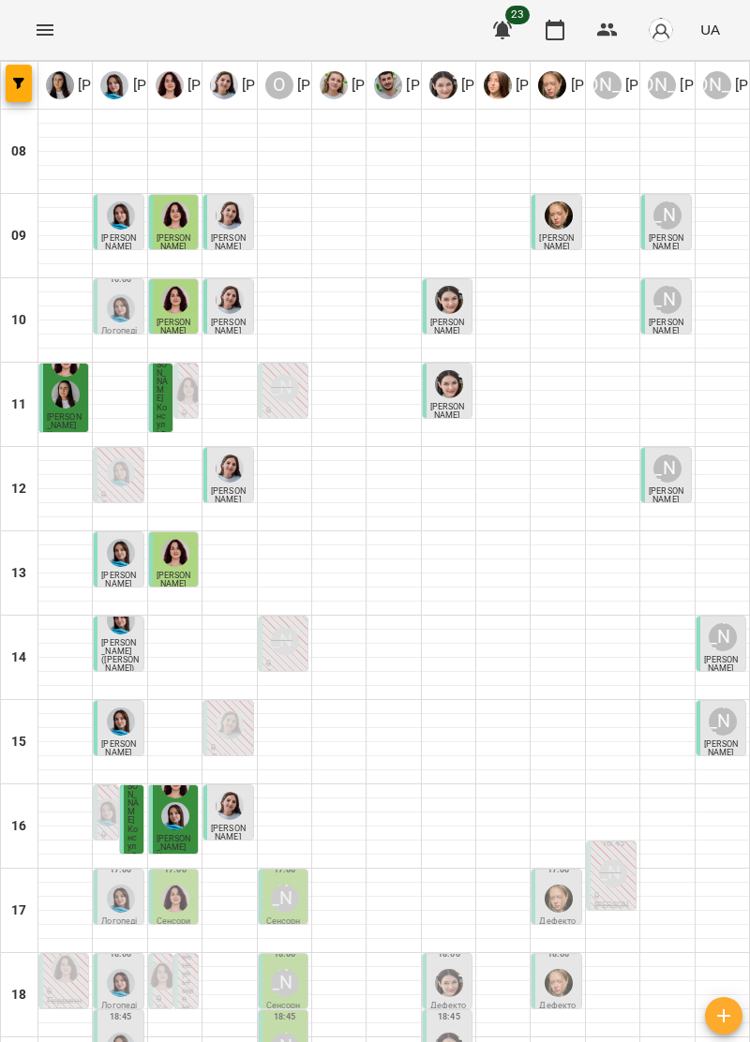
scroll to position [171, 0]
click at [281, 885] on div "[PERSON_NAME]" at bounding box center [285, 899] width 28 height 28
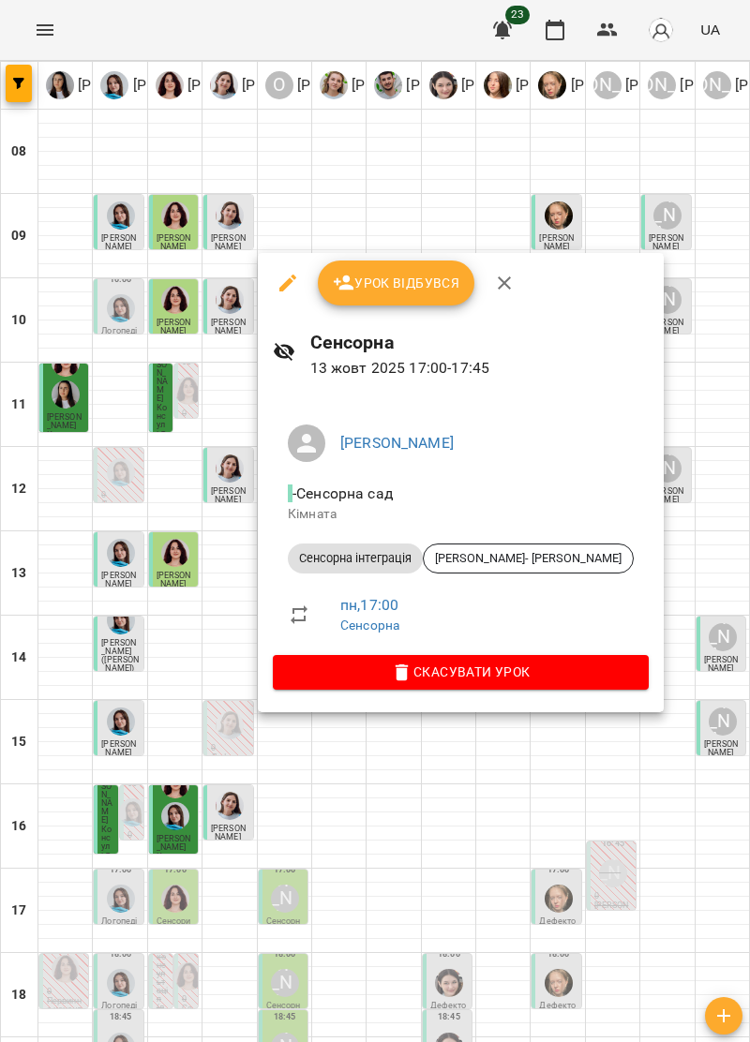
click at [507, 277] on icon "button" at bounding box center [504, 283] width 13 height 13
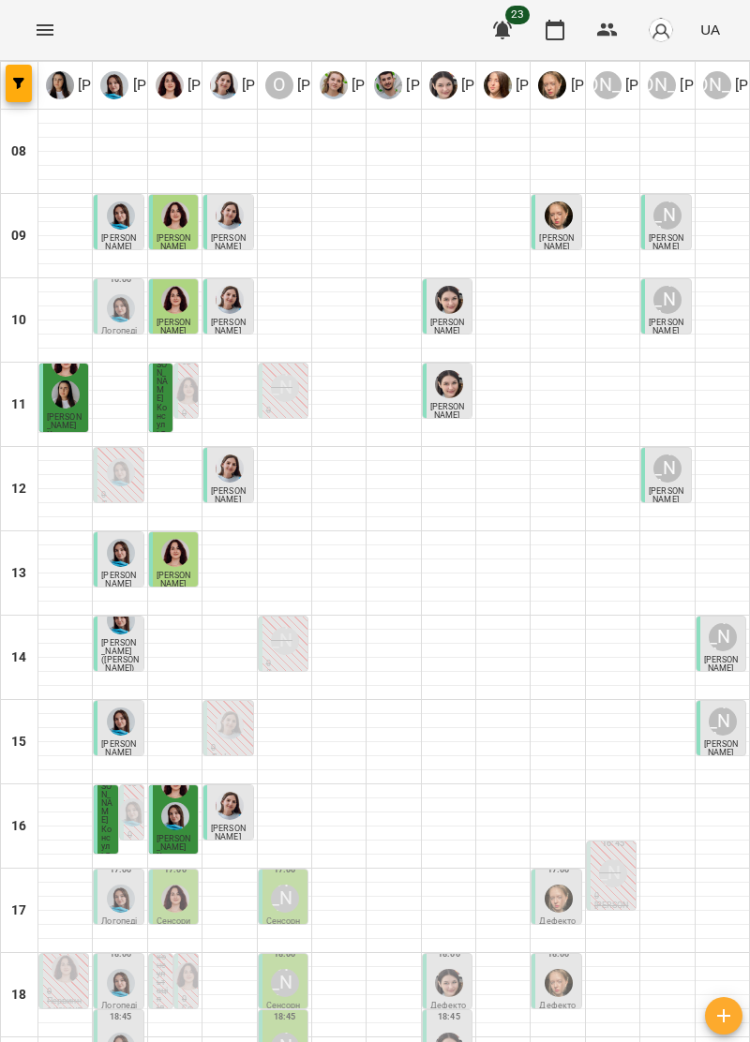
click at [288, 885] on div "[PERSON_NAME]" at bounding box center [285, 899] width 28 height 28
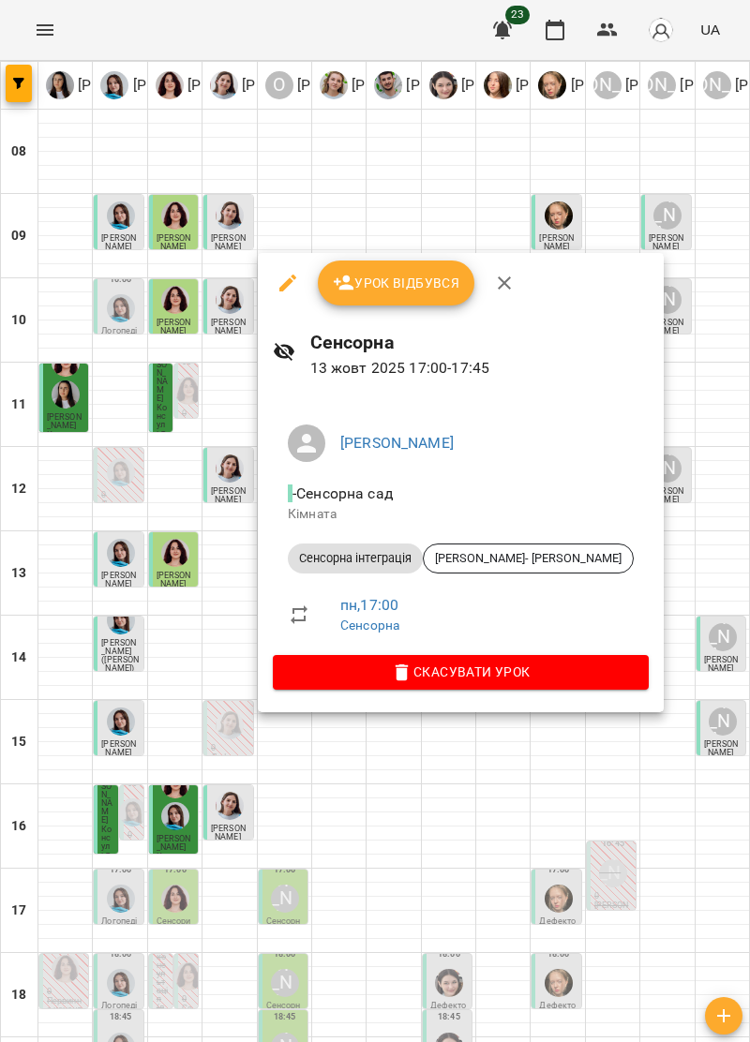
click at [510, 285] on icon "button" at bounding box center [504, 283] width 22 height 22
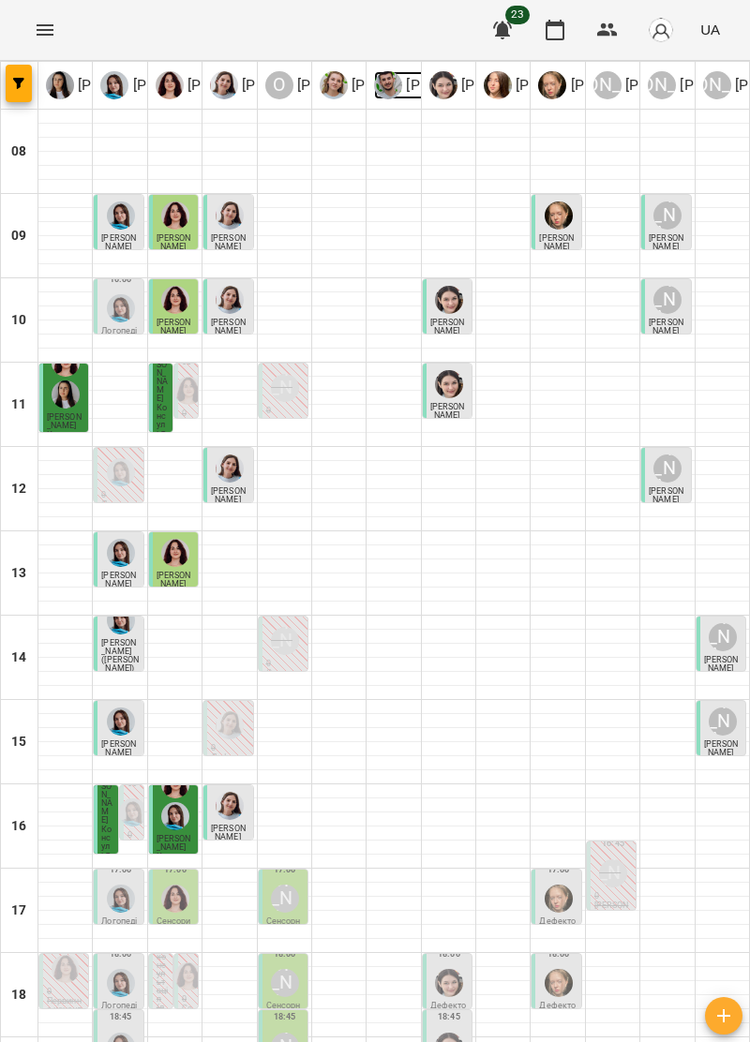
click at [403, 82] on p "[PERSON_NAME]" at bounding box center [460, 85] width 117 height 22
click at [125, 885] on img "Тетяна Хомин" at bounding box center [121, 899] width 28 height 28
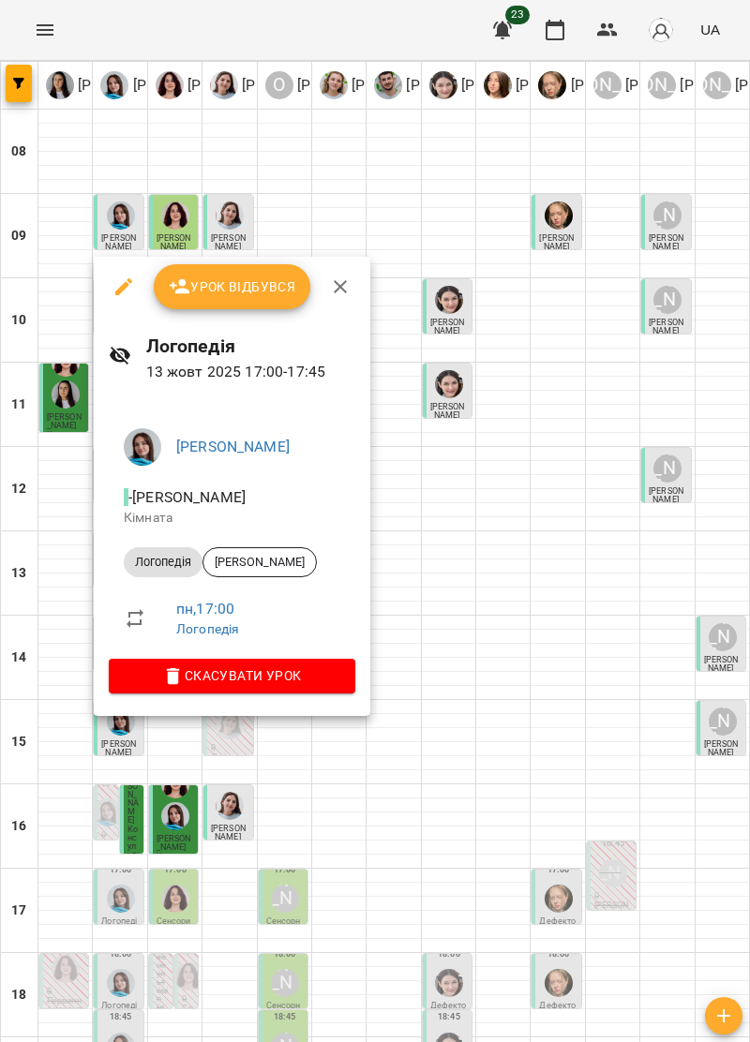
click at [350, 279] on button "button" at bounding box center [340, 286] width 45 height 45
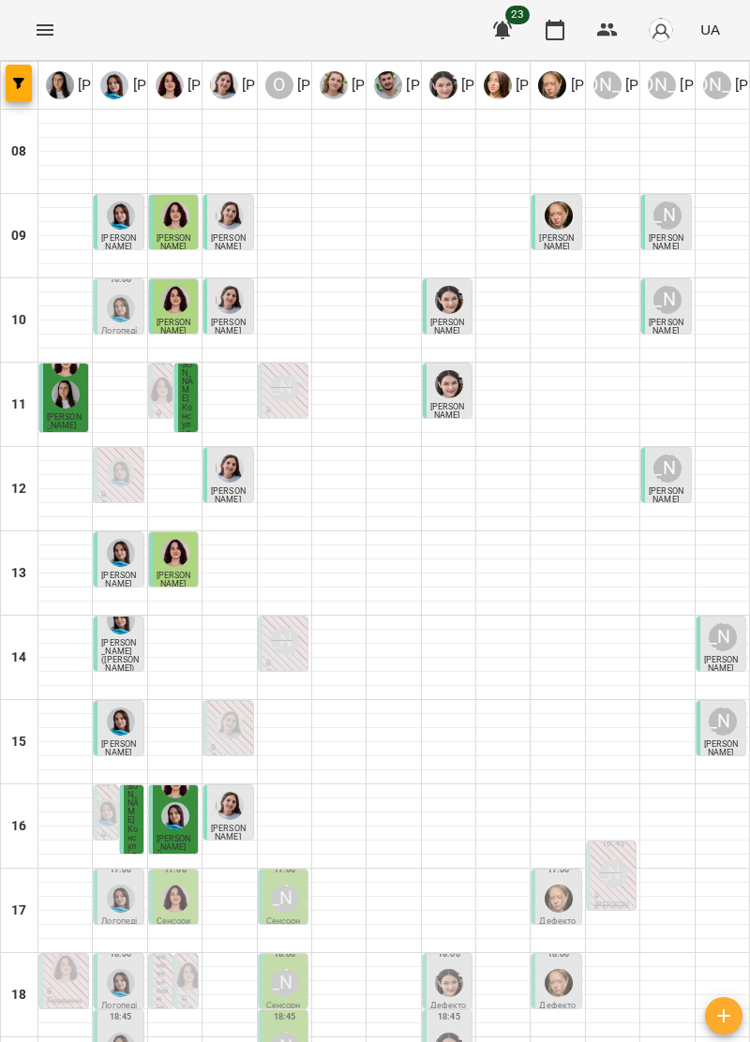
click at [193, 859] on div "17:00" at bounding box center [175, 888] width 37 height 58
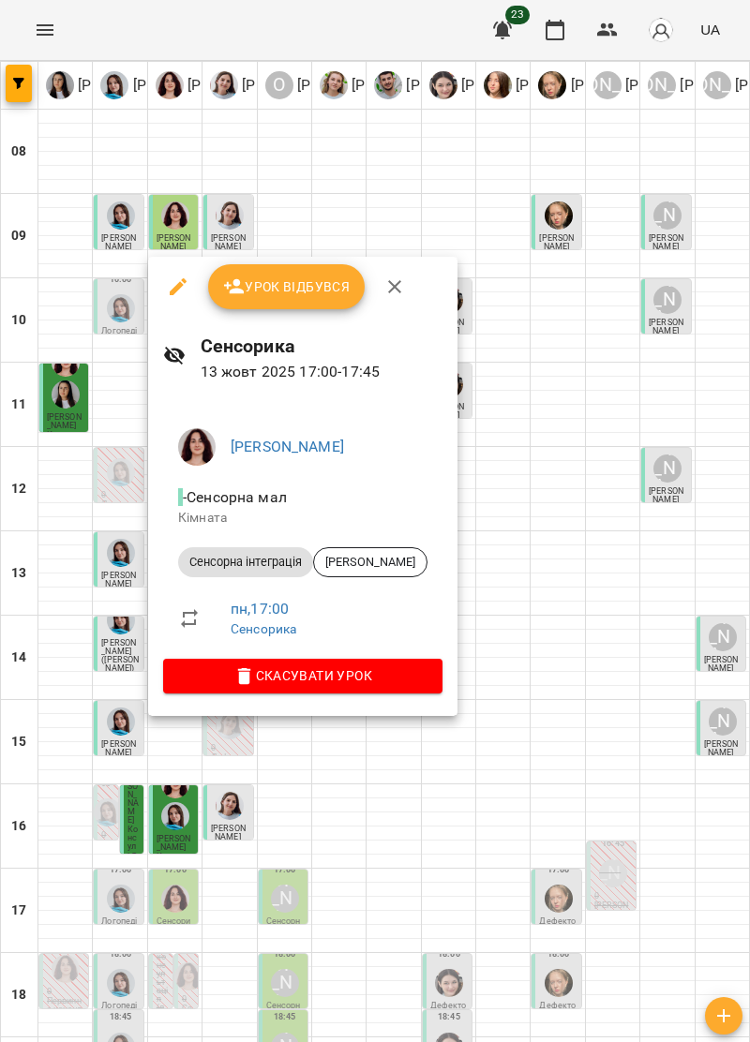
click at [393, 287] on icon "button" at bounding box center [394, 286] width 13 height 13
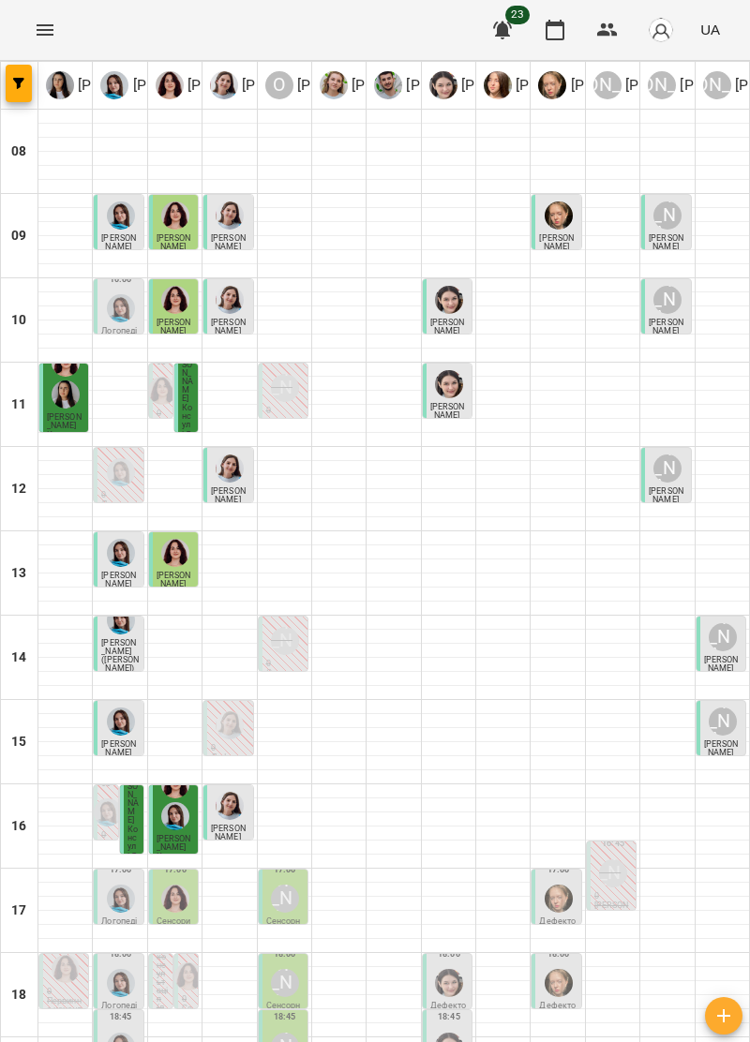
click at [290, 885] on div "[PERSON_NAME]" at bounding box center [285, 899] width 28 height 28
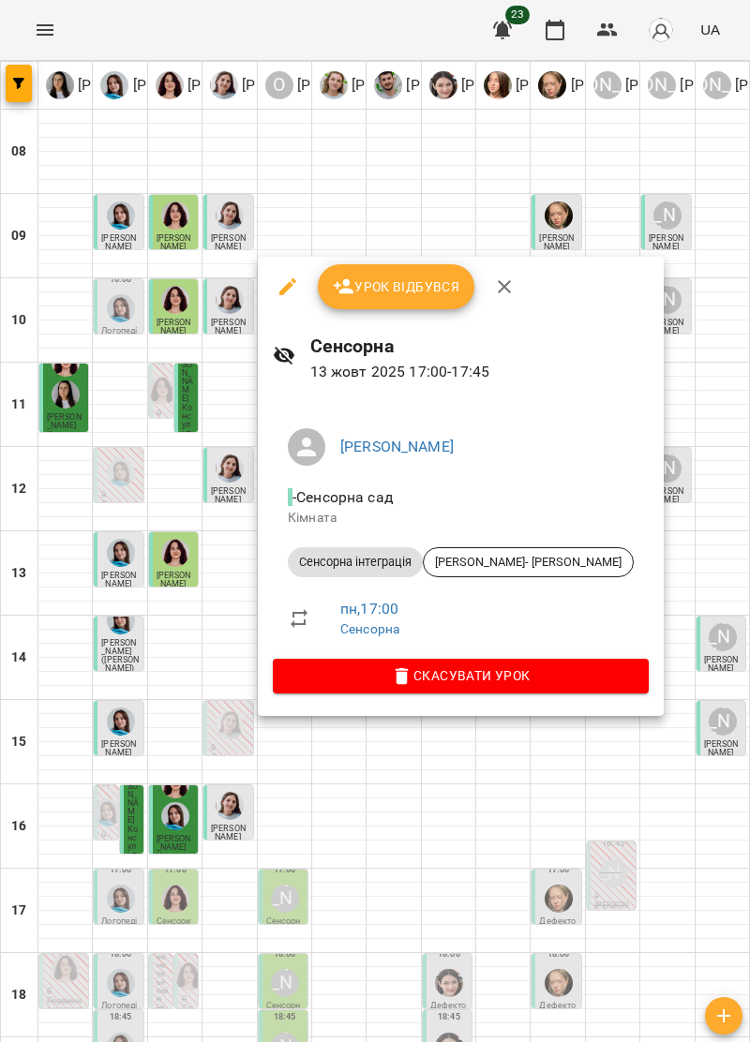
click at [503, 286] on icon "button" at bounding box center [504, 286] width 13 height 13
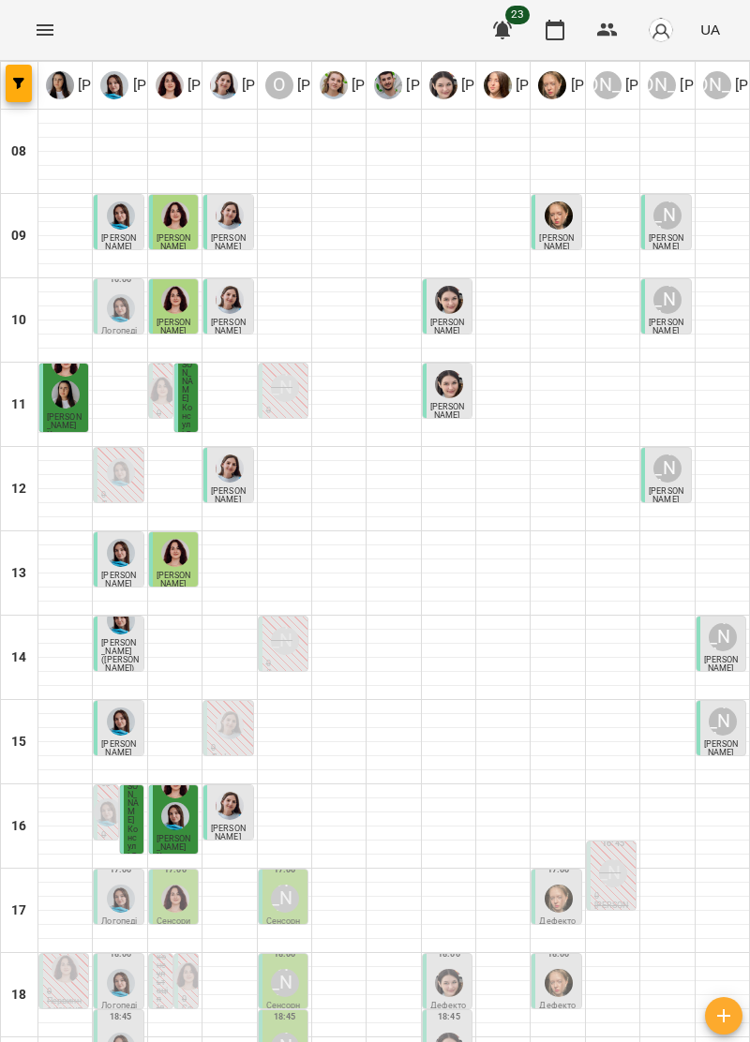
click at [553, 885] on img "Анна Прокопенко" at bounding box center [559, 899] width 28 height 28
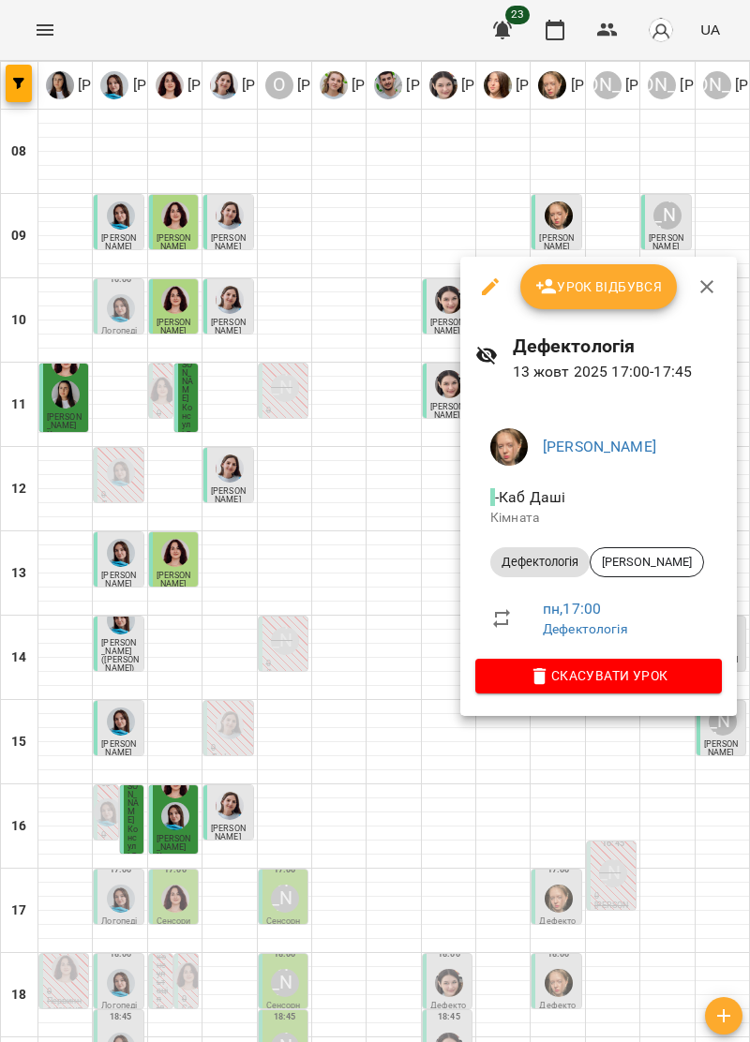
click at [723, 280] on button "button" at bounding box center [706, 286] width 45 height 45
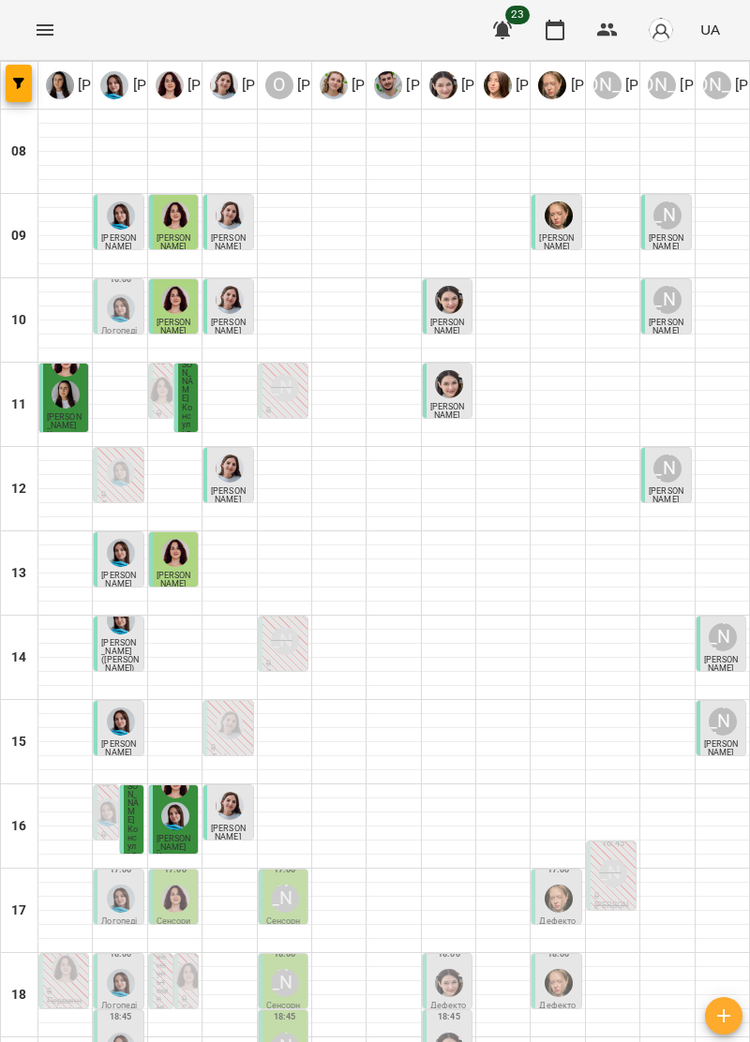
click at [549, 885] on img "Анна Прокопенко" at bounding box center [559, 899] width 28 height 28
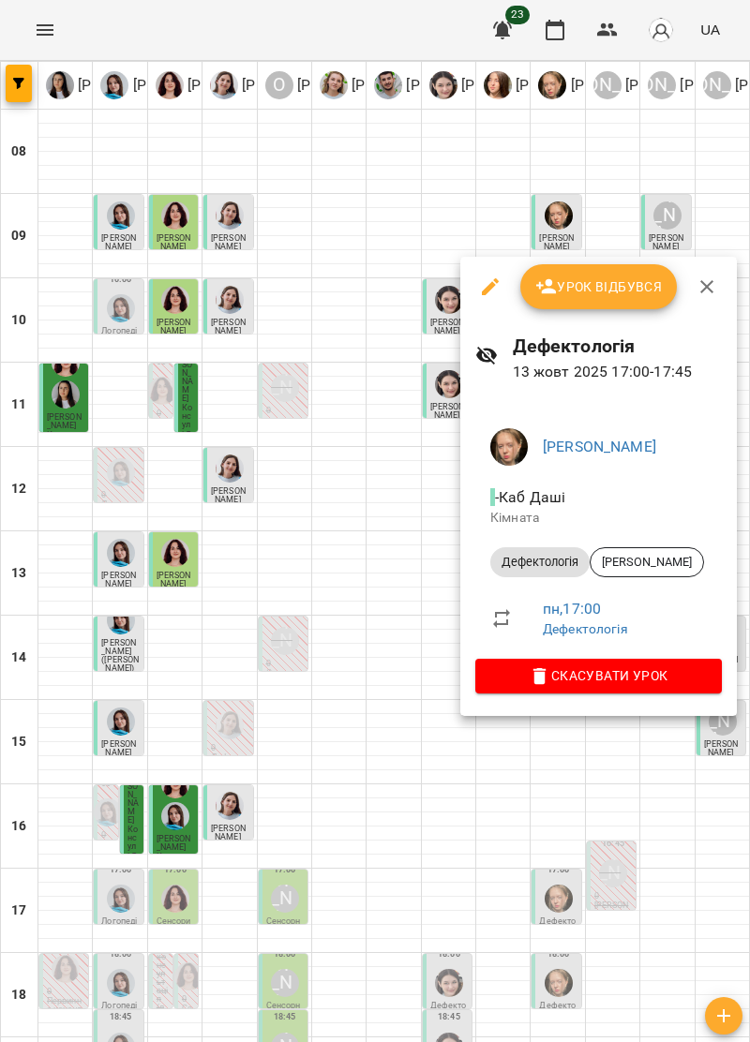
click at [621, 289] on span "Урок відбувся" at bounding box center [598, 287] width 127 height 22
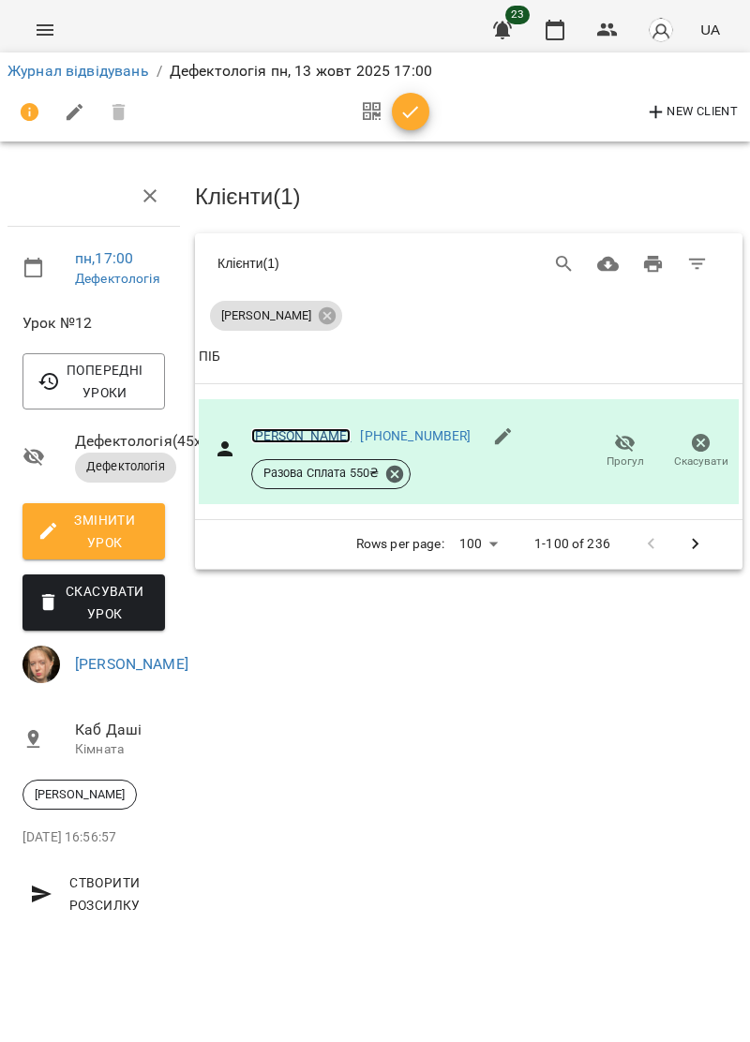
click at [276, 429] on link "[PERSON_NAME]" at bounding box center [301, 435] width 100 height 15
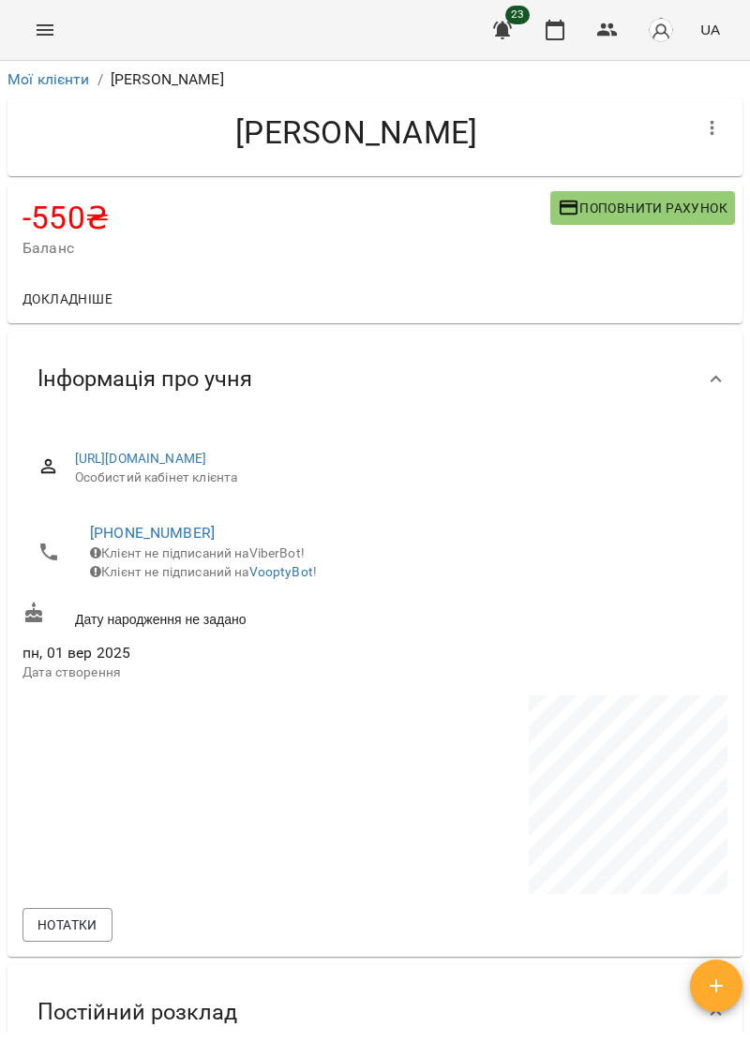
click at [686, 223] on button "Поповнити рахунок" at bounding box center [642, 208] width 185 height 34
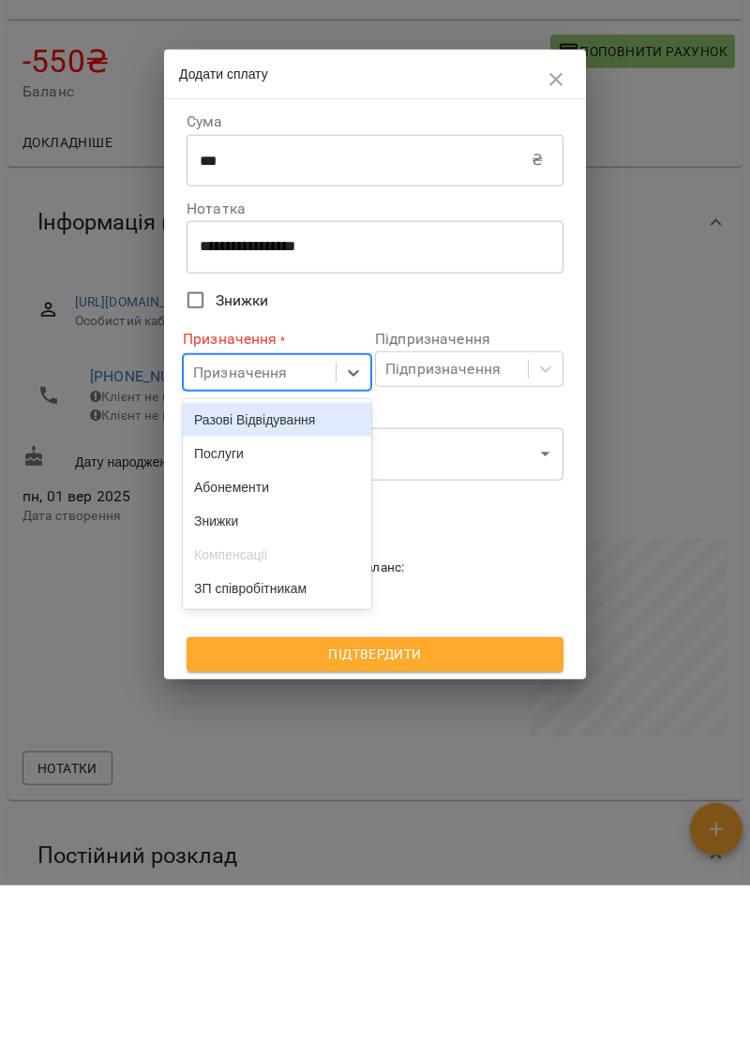
click at [246, 617] on div "Послуги" at bounding box center [277, 610] width 188 height 34
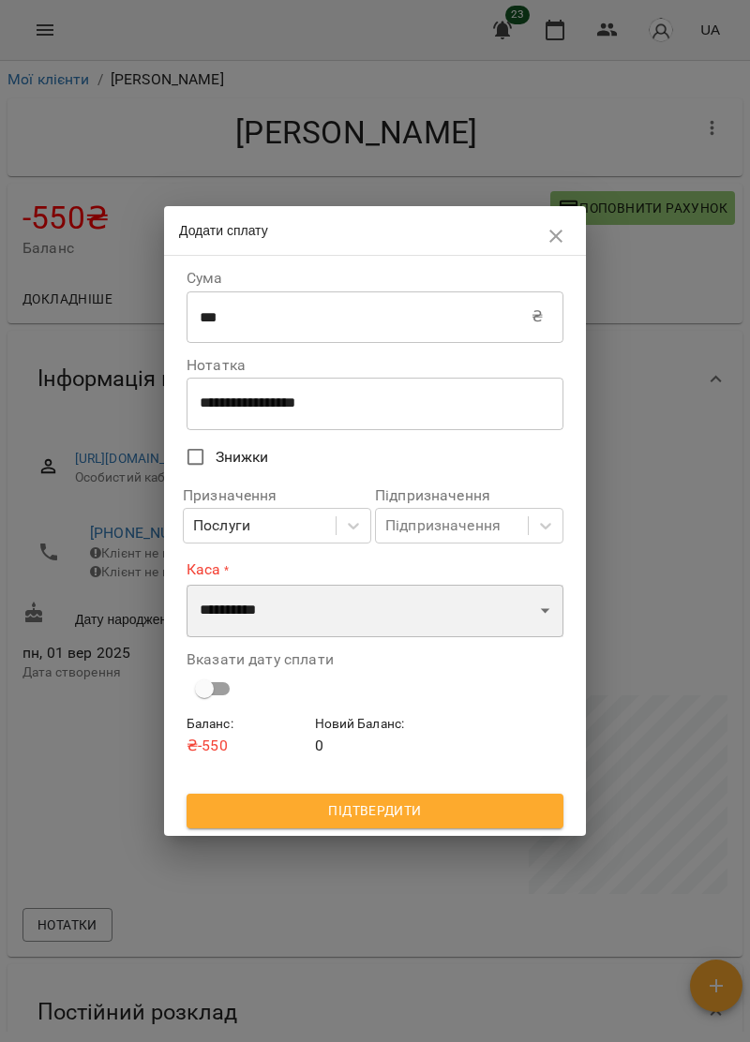
click at [540, 617] on select "**********" at bounding box center [375, 611] width 377 height 52
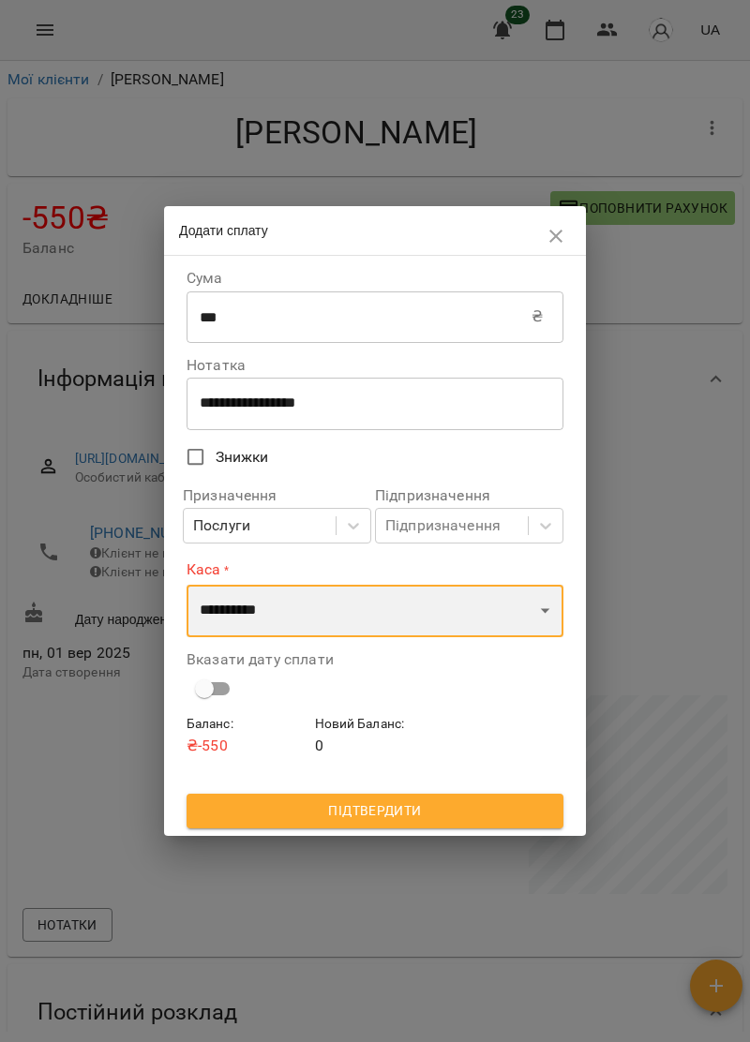
select select "****"
click at [187, 585] on select "**********" at bounding box center [375, 611] width 377 height 52
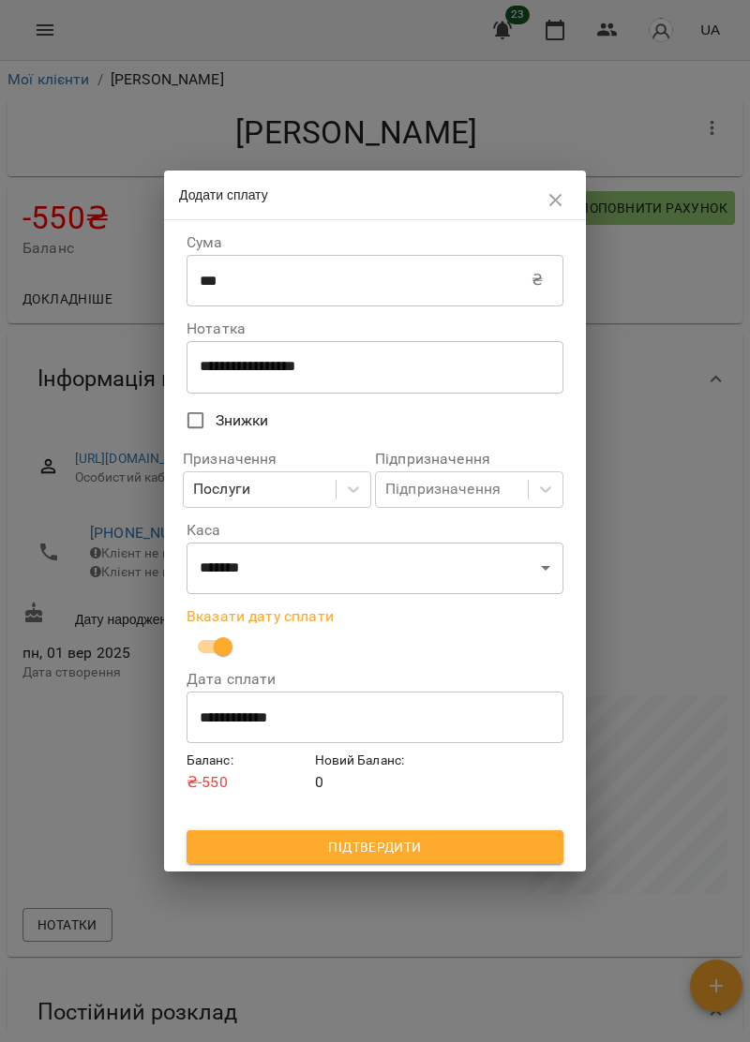
click at [450, 848] on span "Підтвердити" at bounding box center [375, 847] width 347 height 22
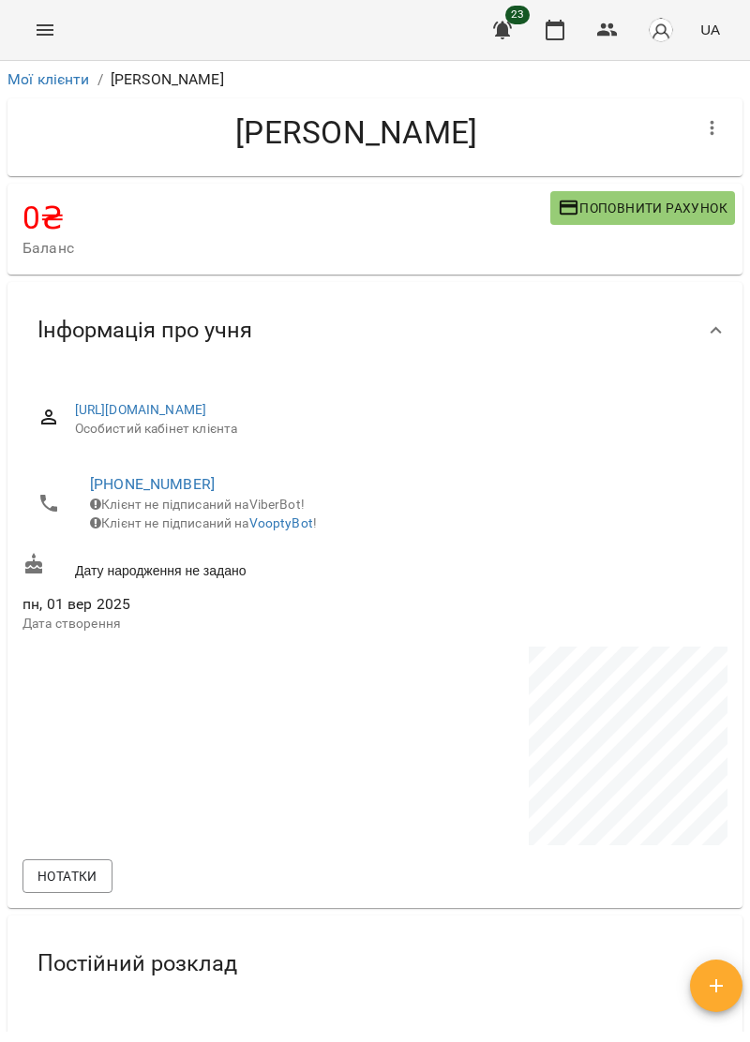
click at [48, 25] on icon "Menu" at bounding box center [45, 29] width 17 height 11
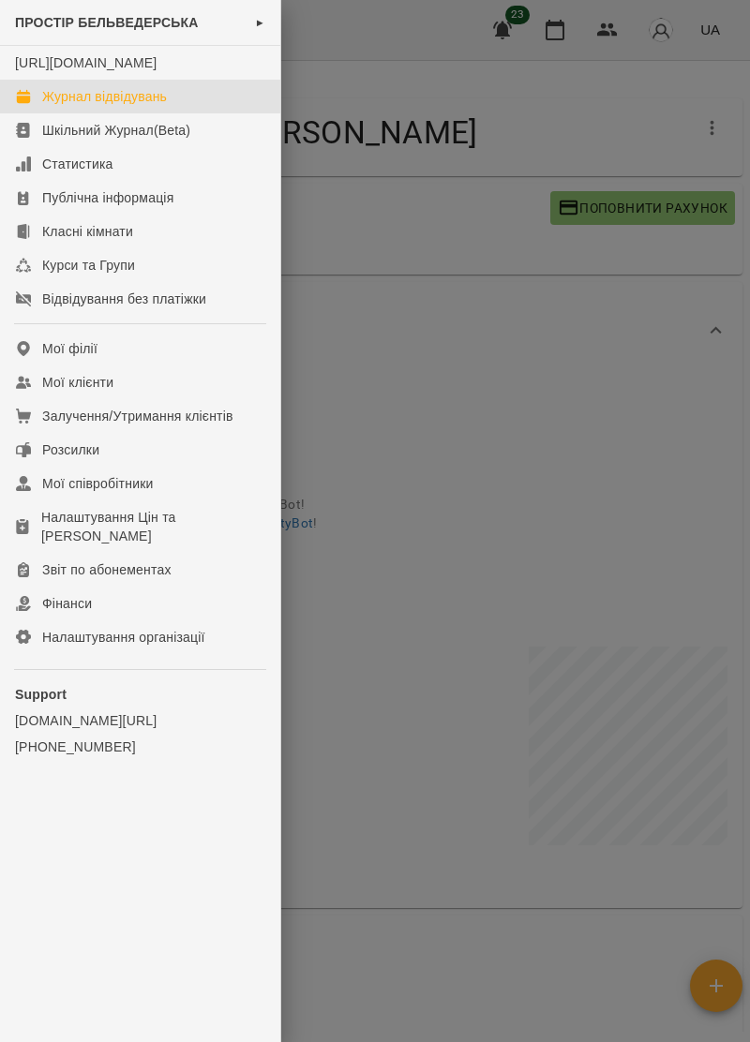
click at [143, 106] on div "Журнал відвідувань" at bounding box center [104, 96] width 125 height 19
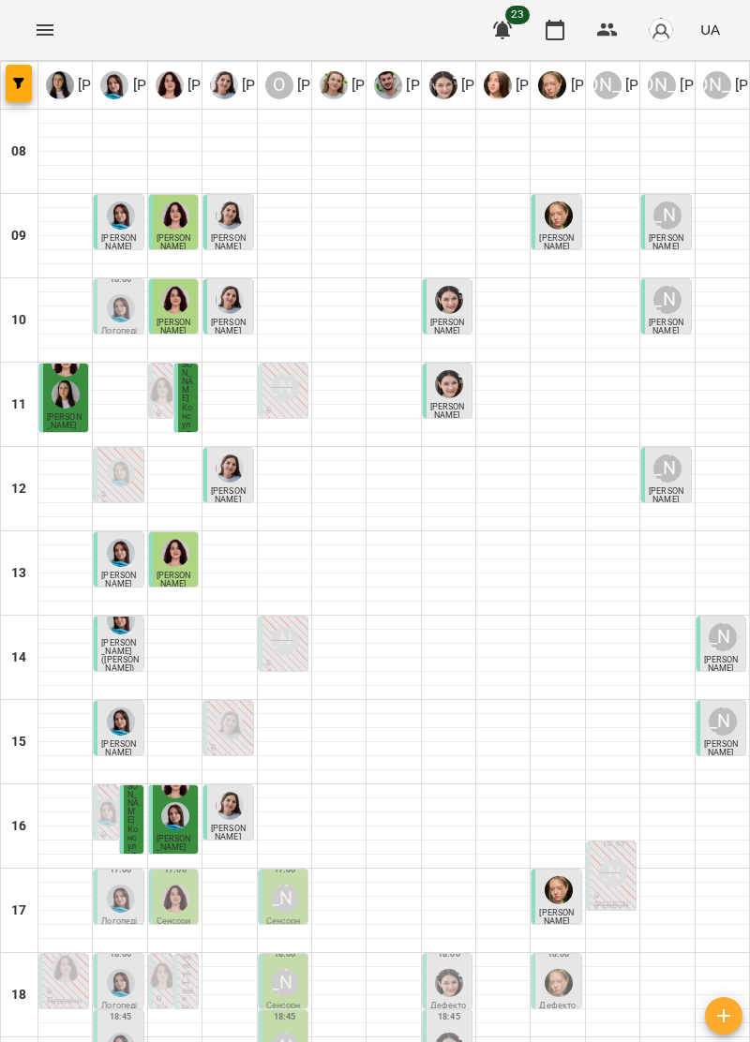
click at [230, 820] on div at bounding box center [230, 806] width 36 height 36
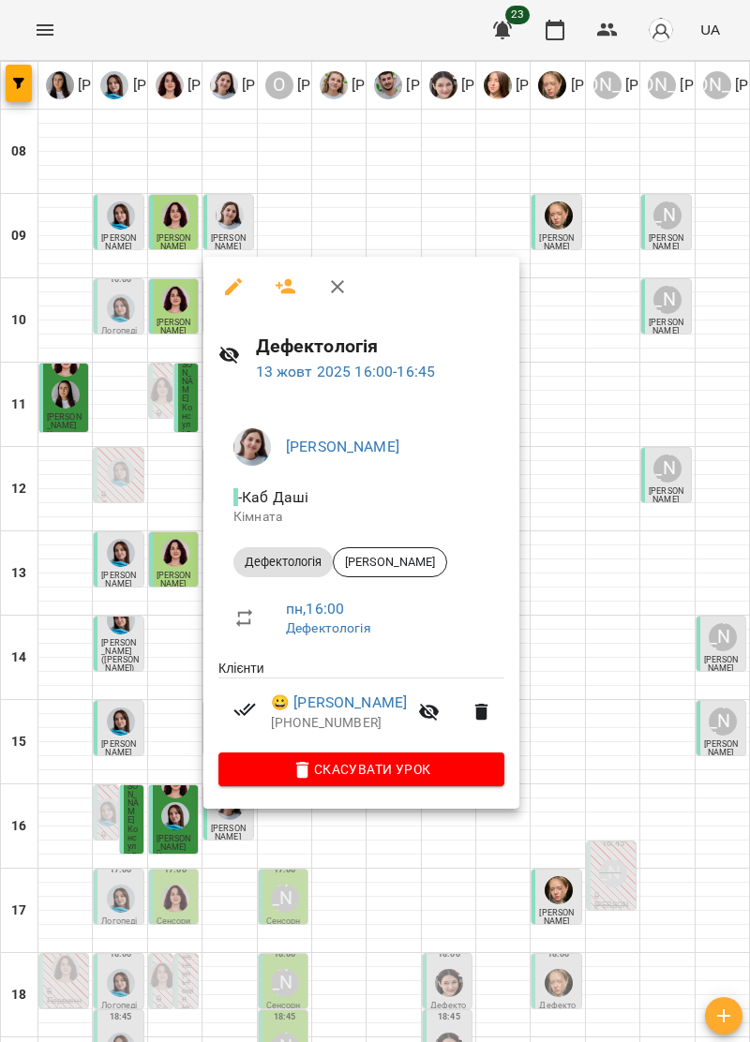
click at [334, 285] on icon "button" at bounding box center [337, 287] width 22 height 22
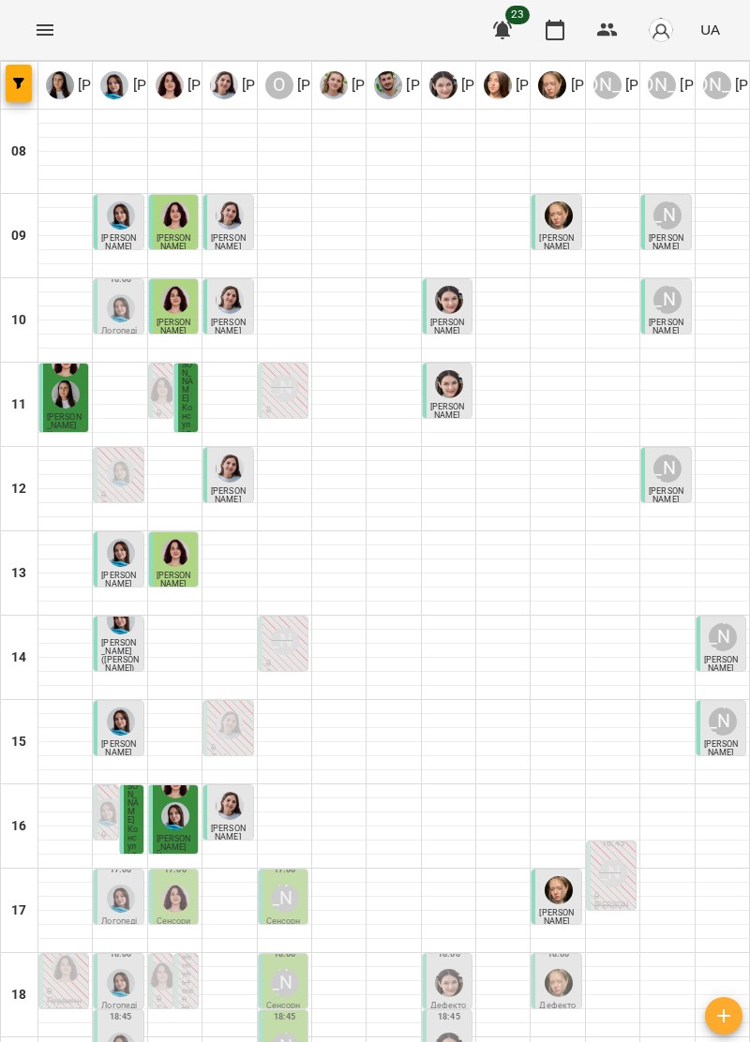
scroll to position [165, 0]
click at [121, 881] on div at bounding box center [121, 899] width 36 height 36
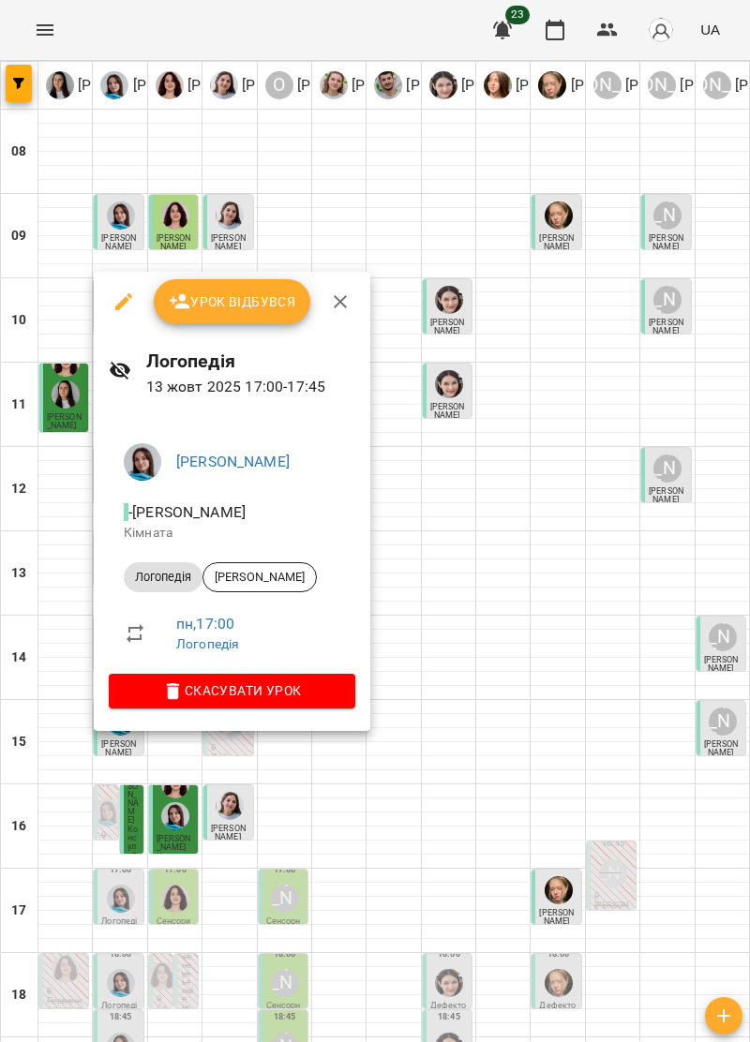
click at [345, 306] on icon "button" at bounding box center [340, 302] width 22 height 22
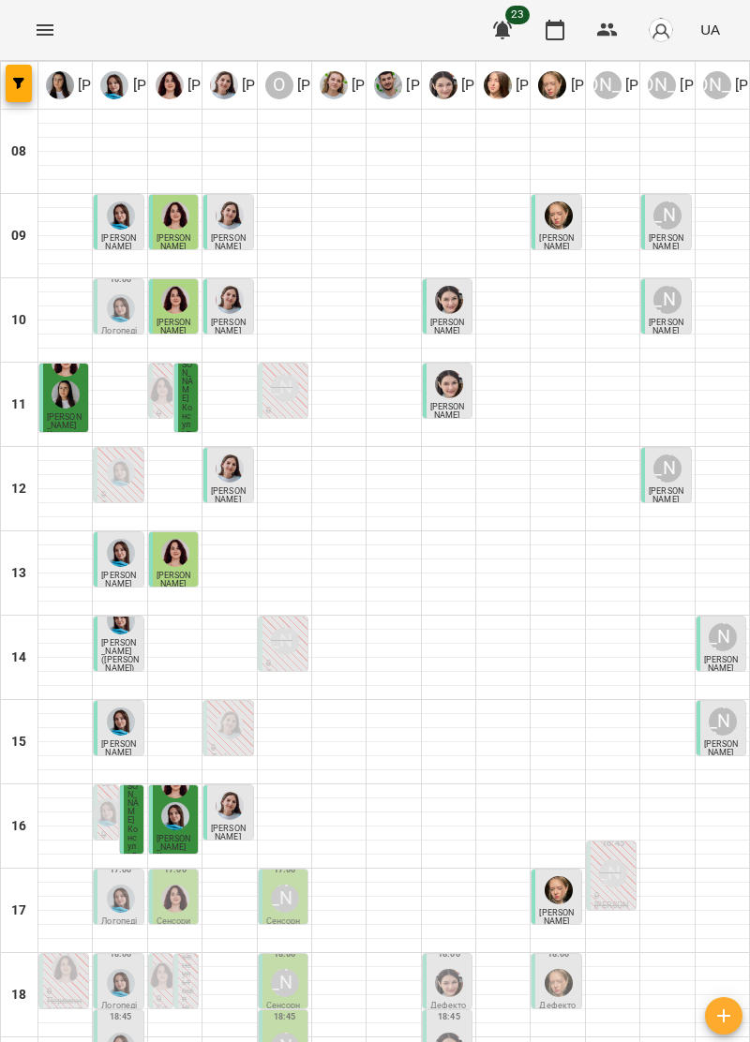
click at [184, 885] on img "Ольга Крикун" at bounding box center [175, 899] width 28 height 28
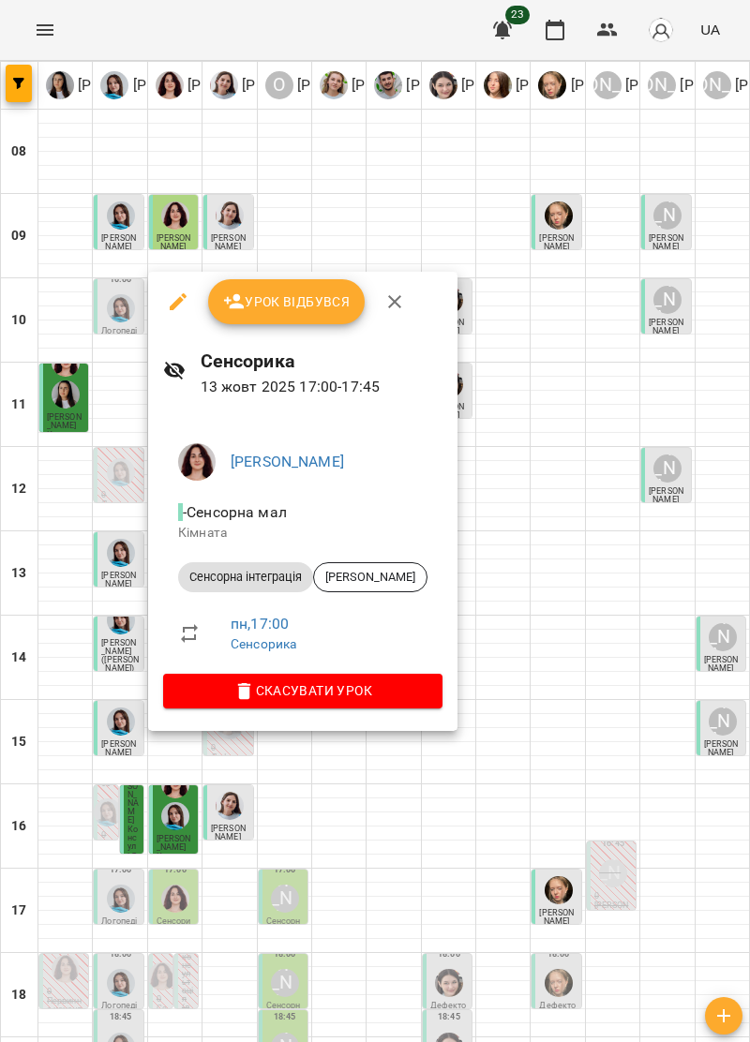
click at [326, 298] on span "Урок відбувся" at bounding box center [286, 302] width 127 height 22
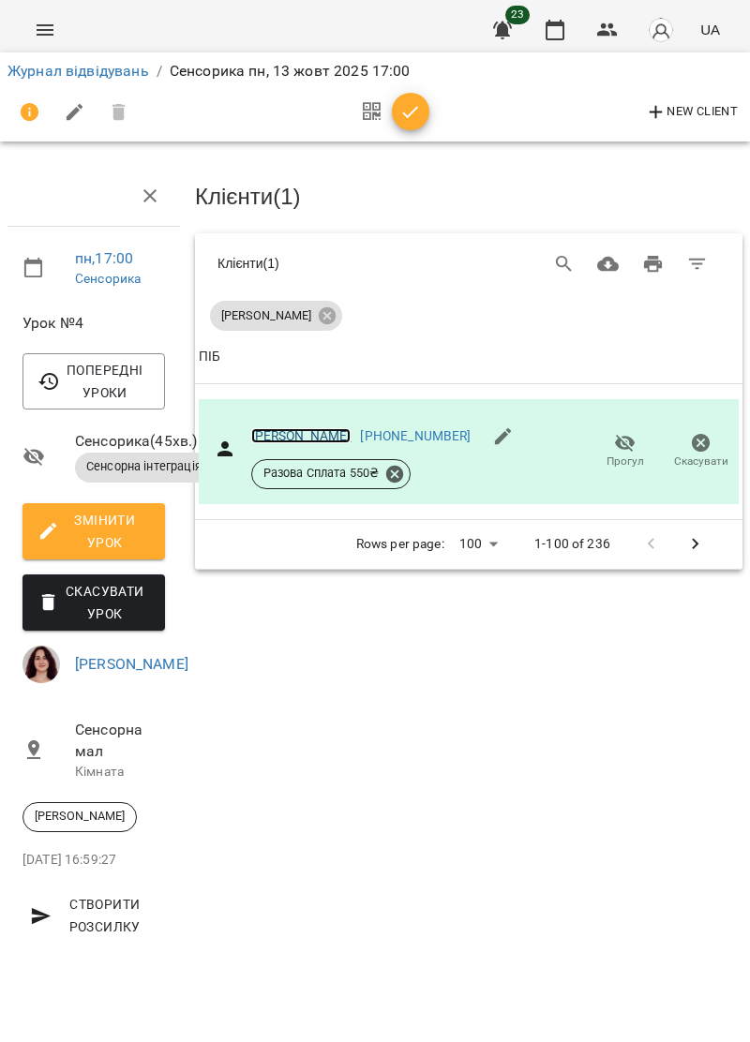
click at [307, 428] on link "[PERSON_NAME]" at bounding box center [301, 435] width 100 height 15
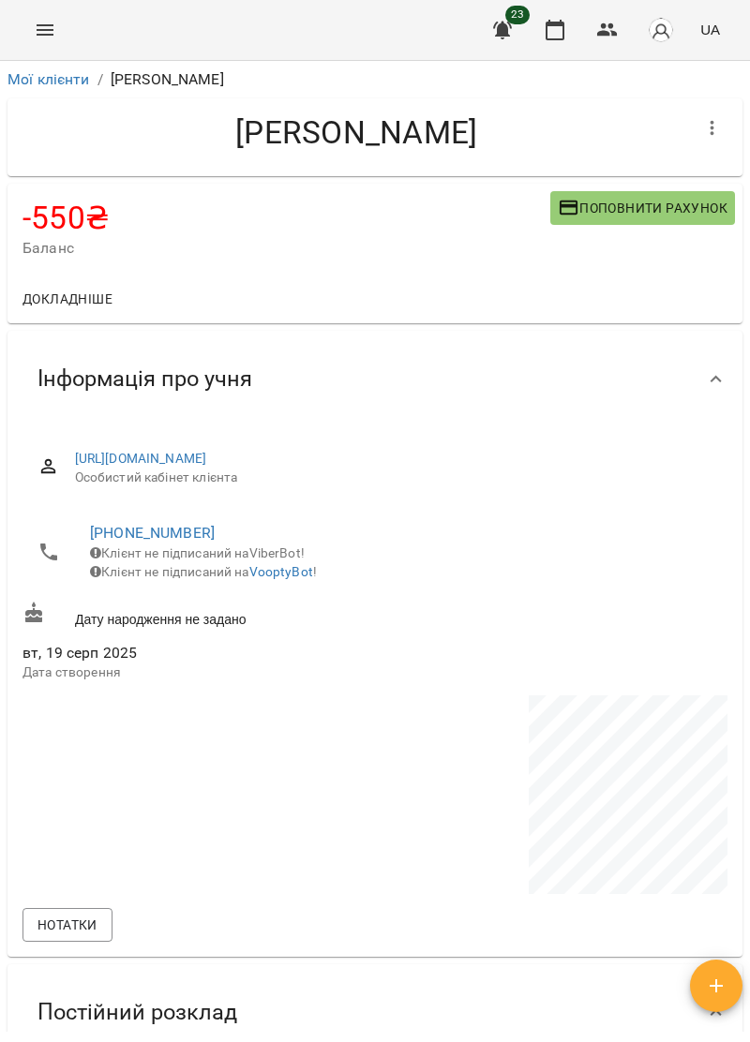
click at [662, 209] on span "Поповнити рахунок" at bounding box center [643, 208] width 170 height 22
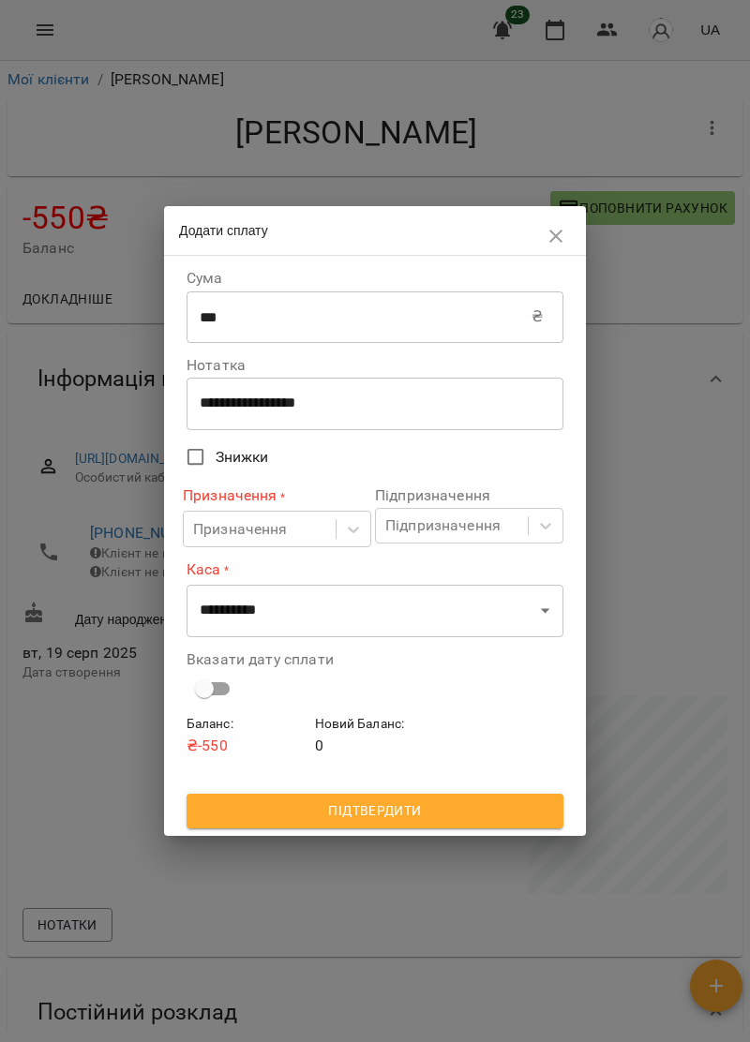
click at [495, 403] on textarea "**********" at bounding box center [375, 404] width 351 height 18
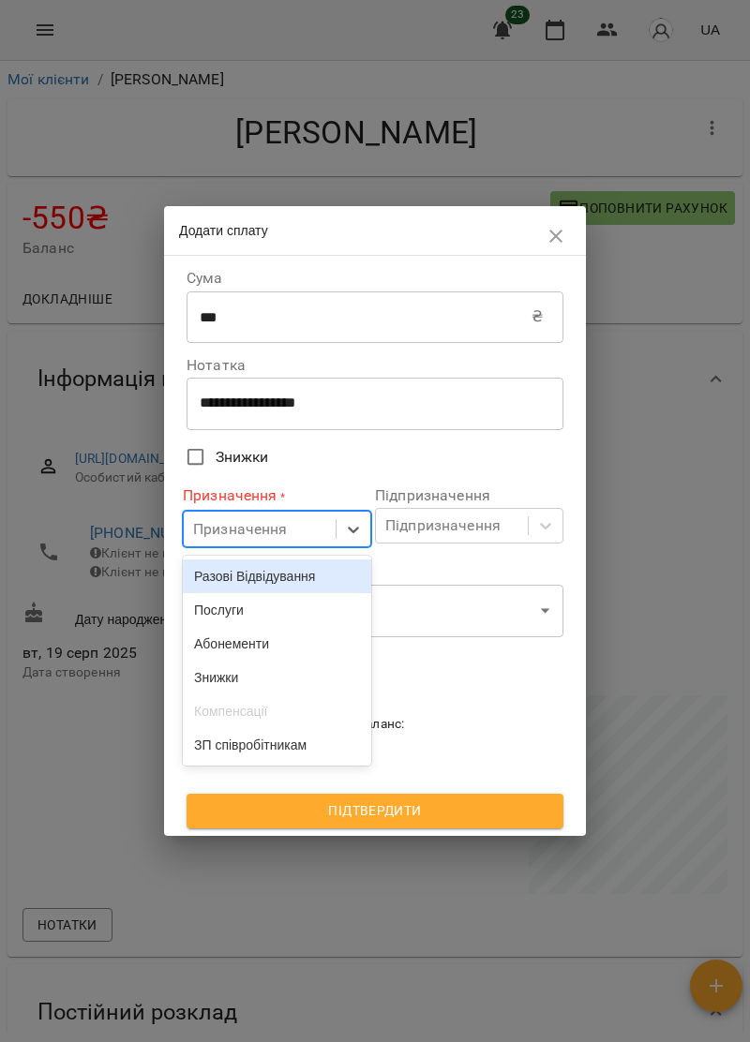
click at [258, 613] on div "Послуги" at bounding box center [277, 610] width 188 height 34
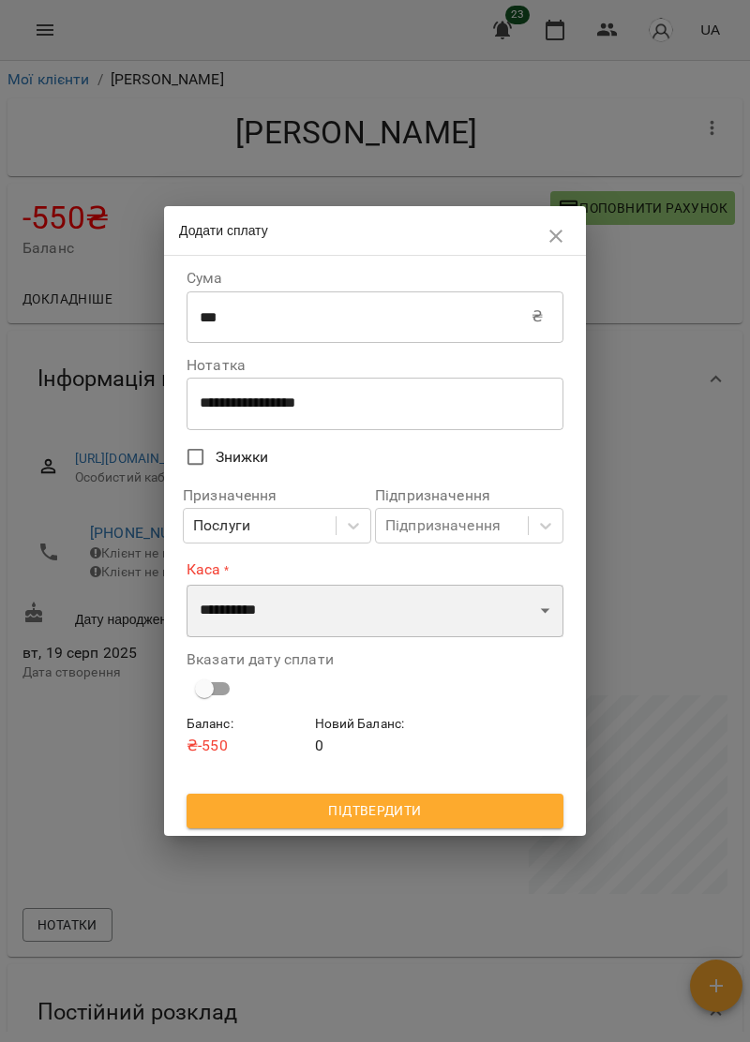
click at [347, 615] on select "**********" at bounding box center [375, 611] width 377 height 52
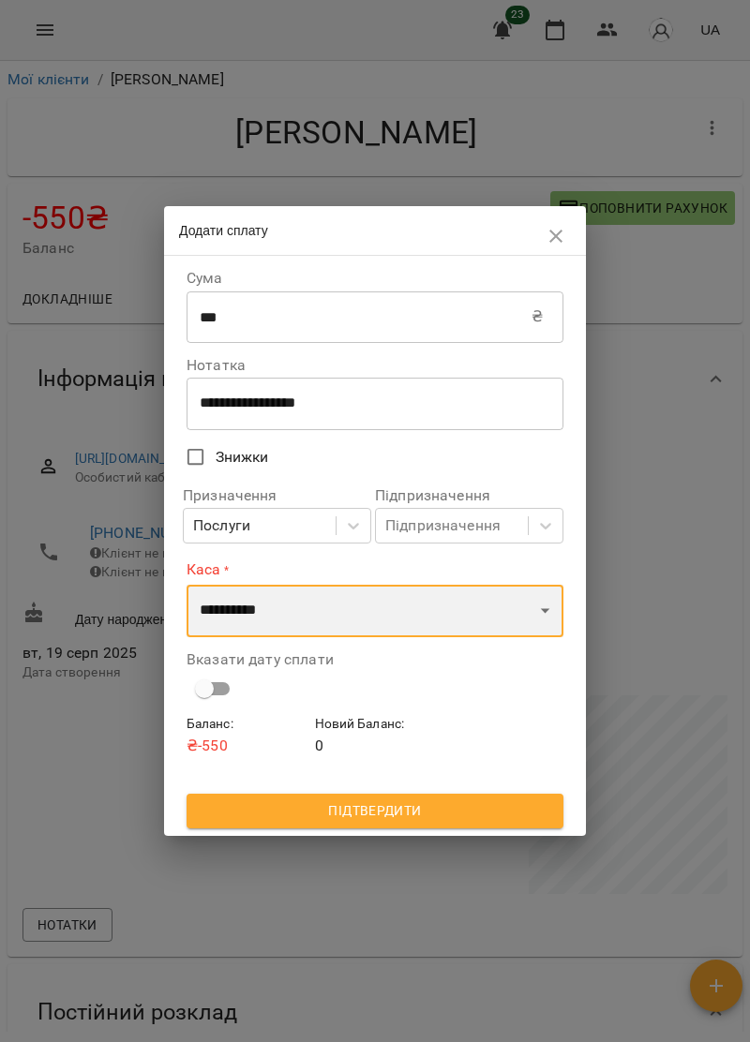
select select "****"
click at [187, 585] on select "**********" at bounding box center [375, 611] width 377 height 52
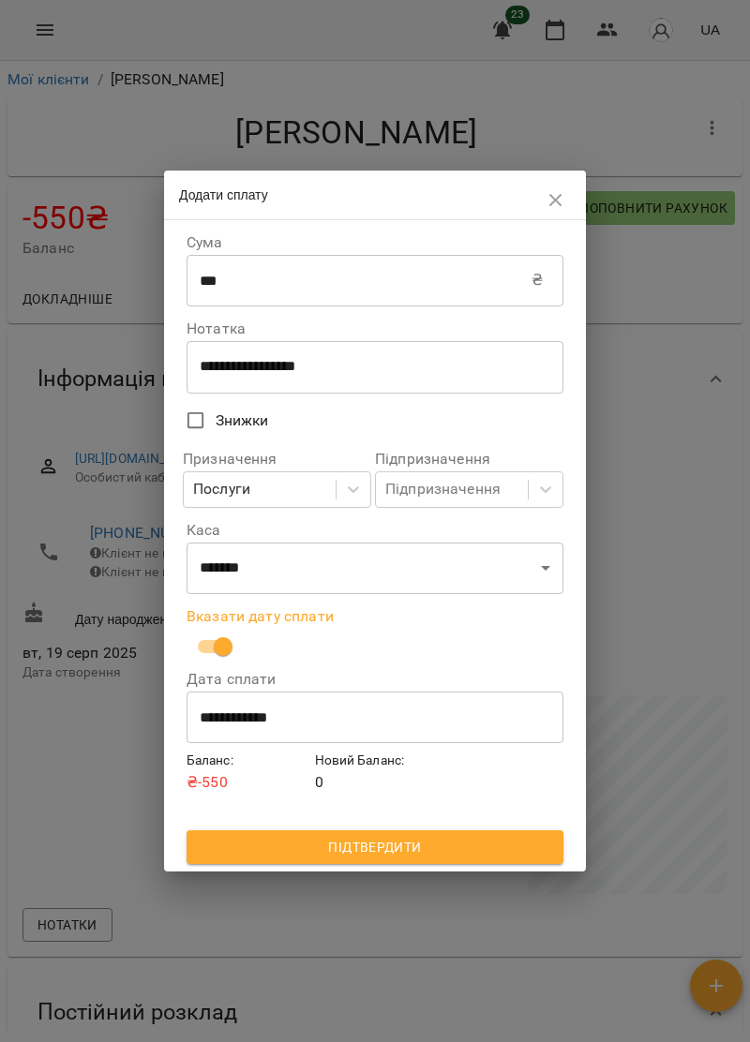
click at [459, 837] on span "Підтвердити" at bounding box center [375, 847] width 347 height 22
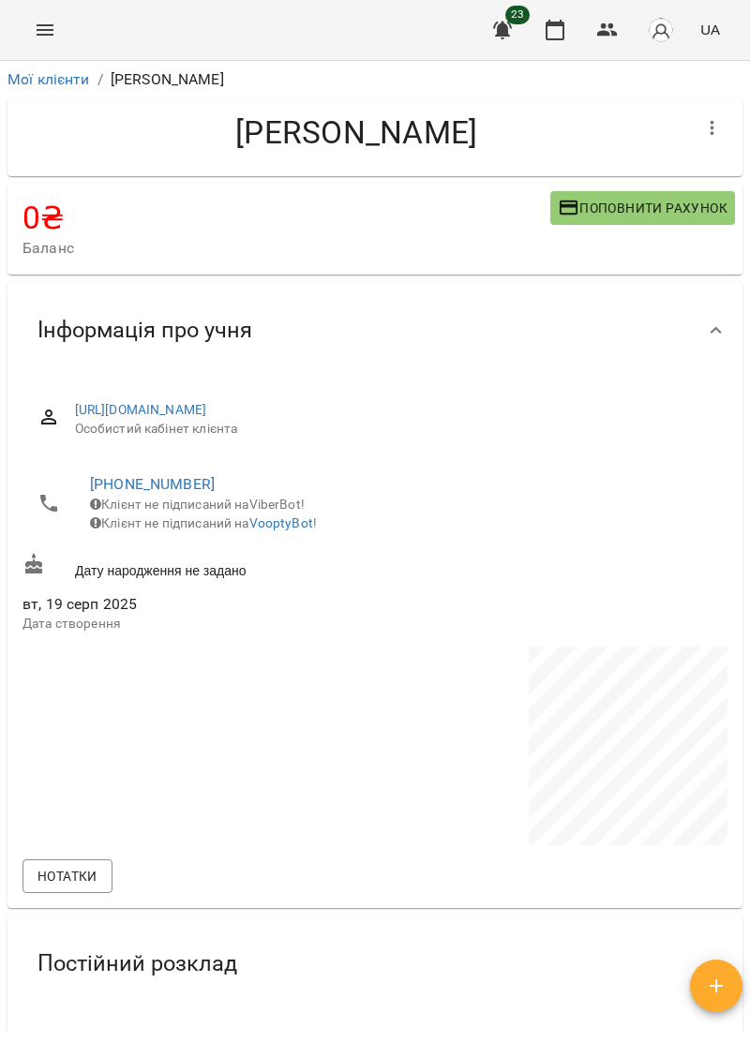
click at [52, 42] on button "Menu" at bounding box center [44, 29] width 45 height 45
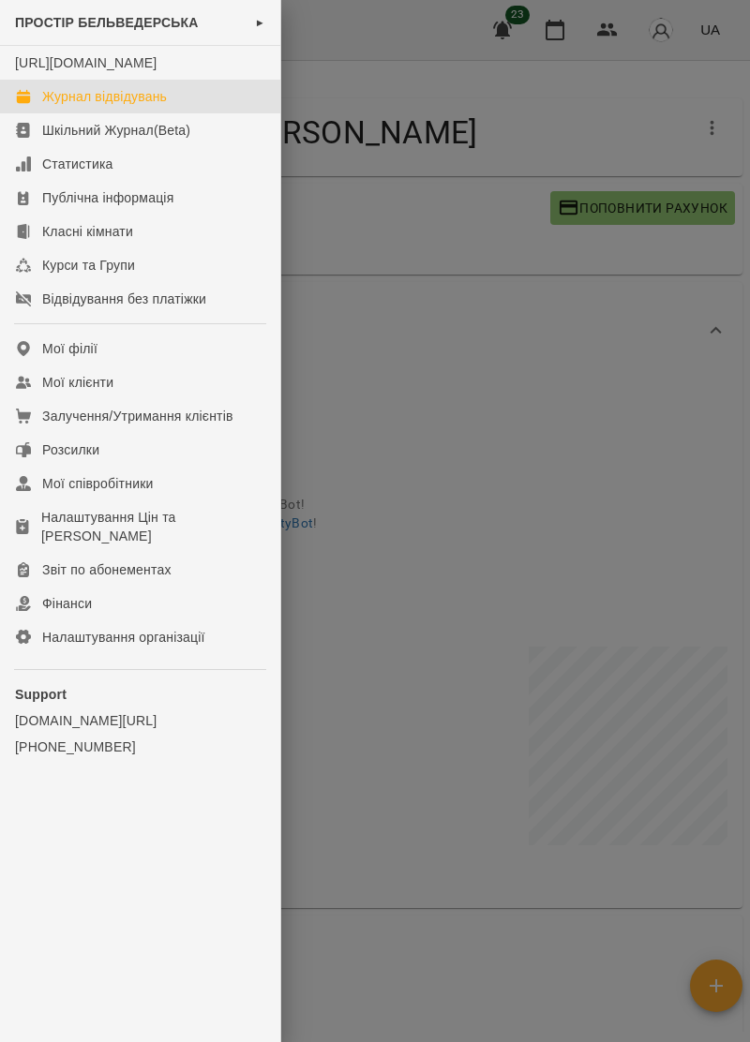
click at [171, 112] on link "Журнал відвідувань" at bounding box center [140, 97] width 280 height 34
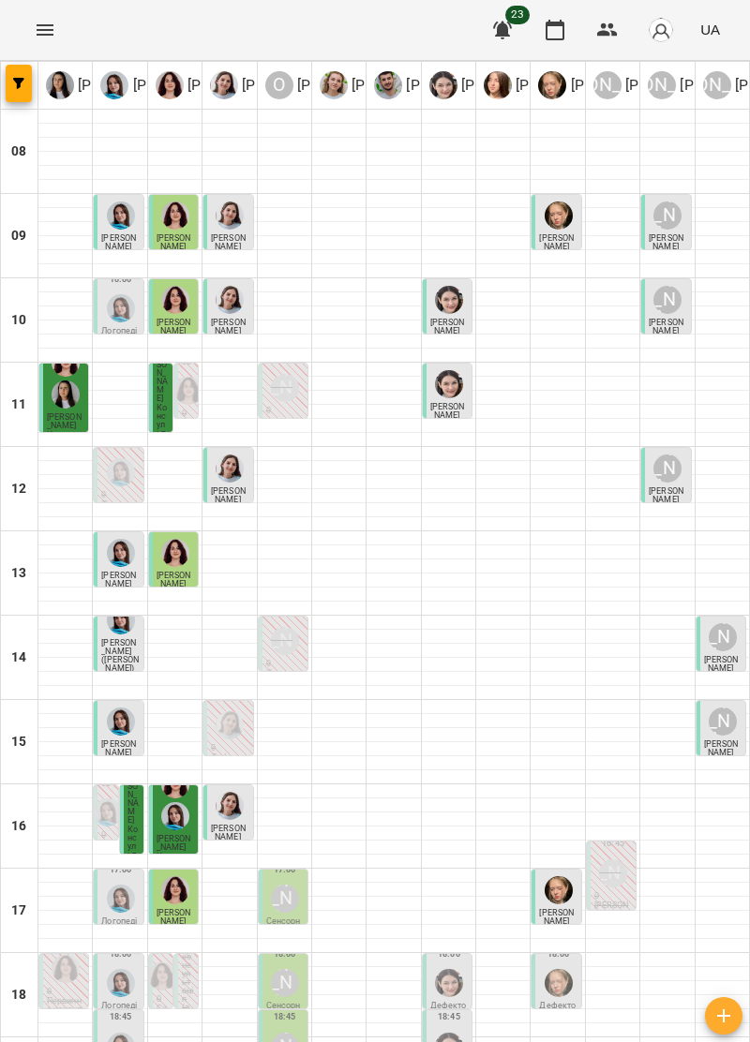
scroll to position [137, 0]
click at [289, 885] on div "[PERSON_NAME]" at bounding box center [285, 899] width 28 height 28
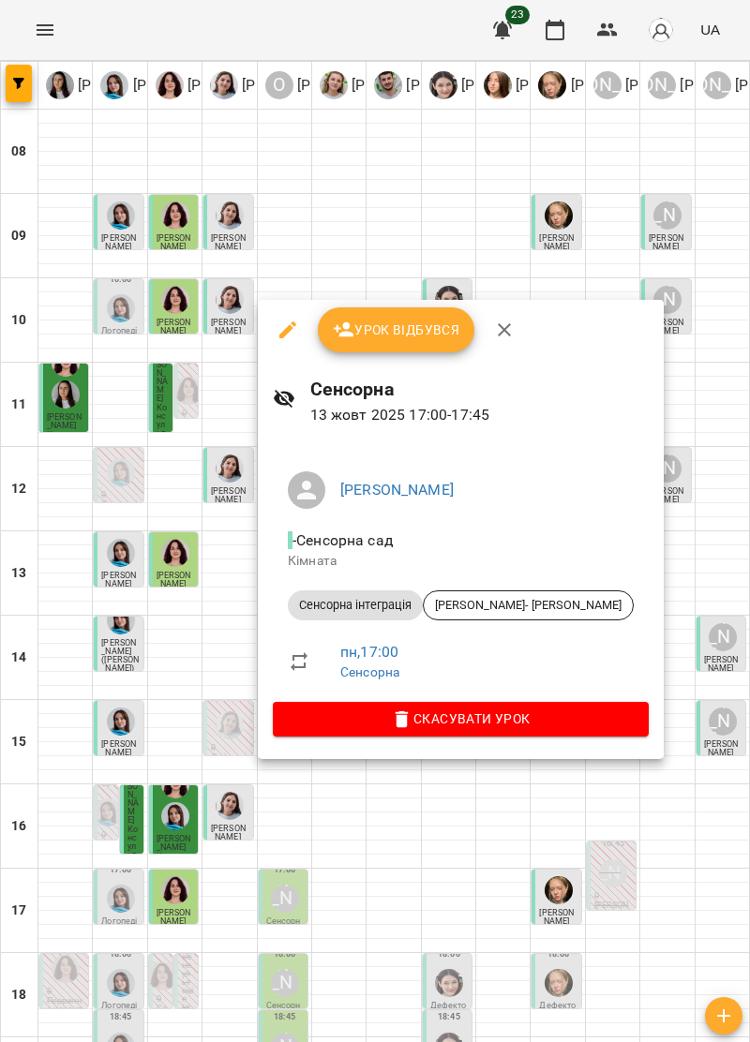
click at [431, 328] on span "Урок відбувся" at bounding box center [396, 330] width 127 height 22
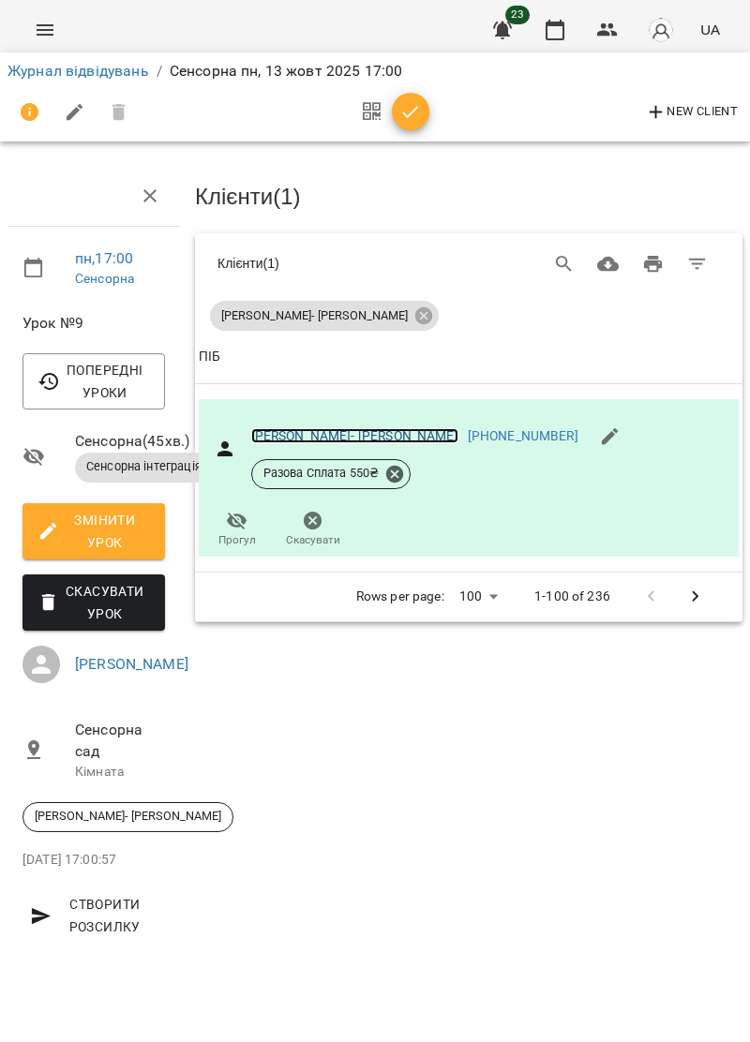
click at [322, 429] on link "[PERSON_NAME]- [PERSON_NAME]" at bounding box center [354, 435] width 207 height 15
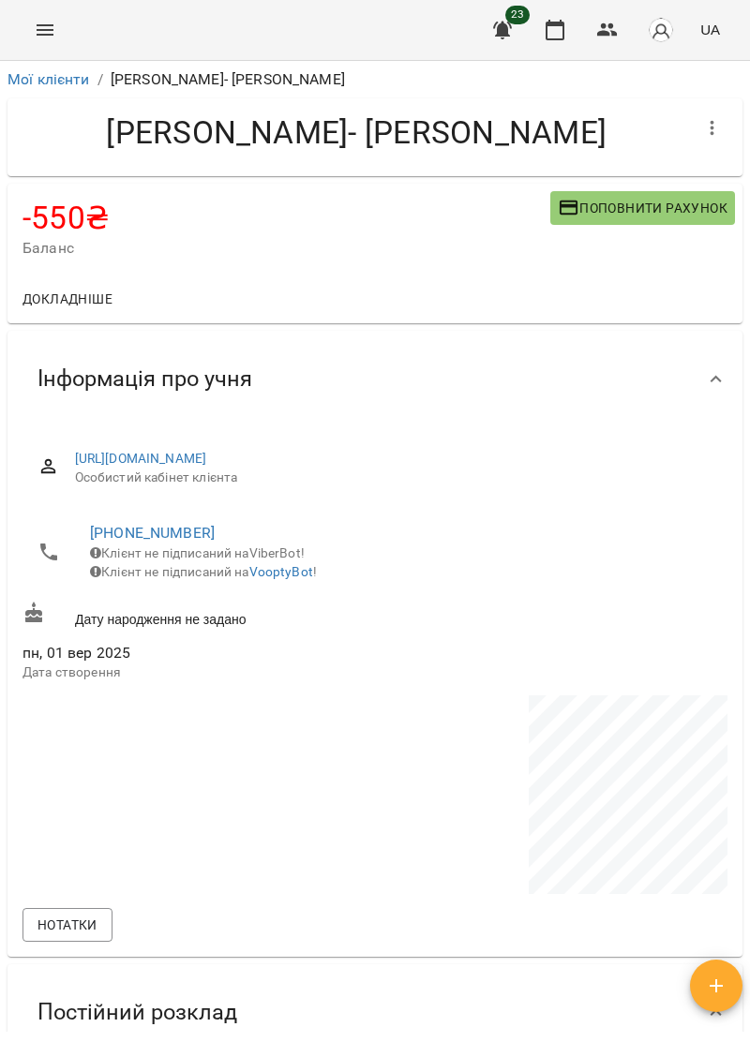
click at [701, 208] on span "Поповнити рахунок" at bounding box center [643, 208] width 170 height 22
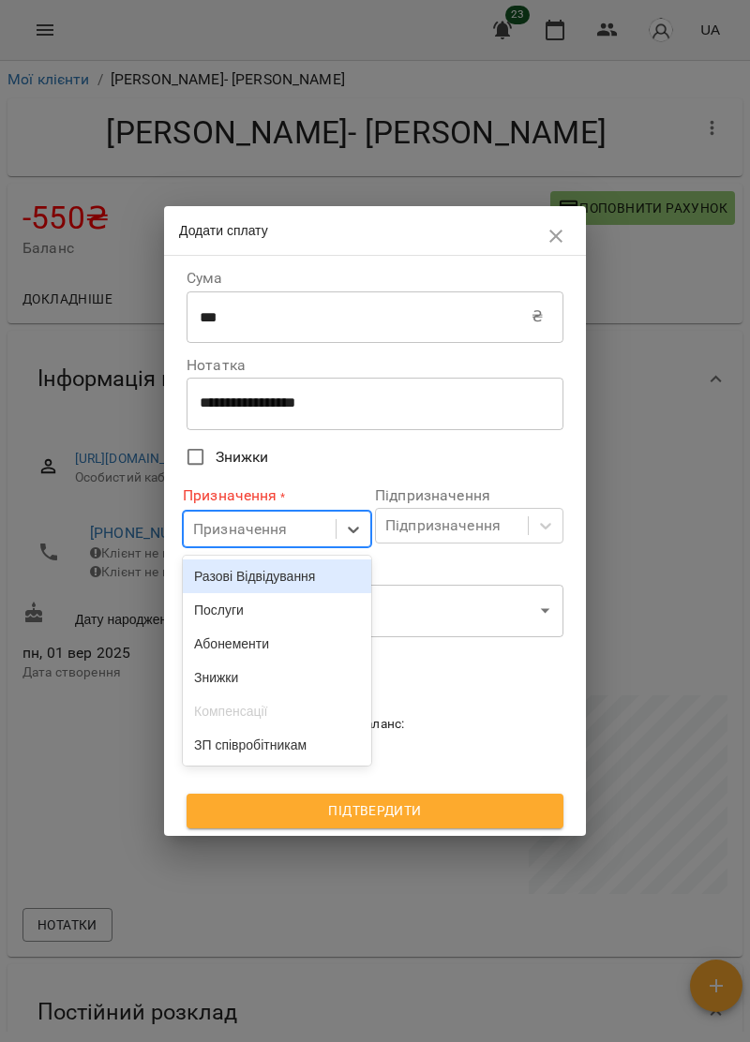
click at [249, 620] on div "Послуги" at bounding box center [277, 610] width 188 height 34
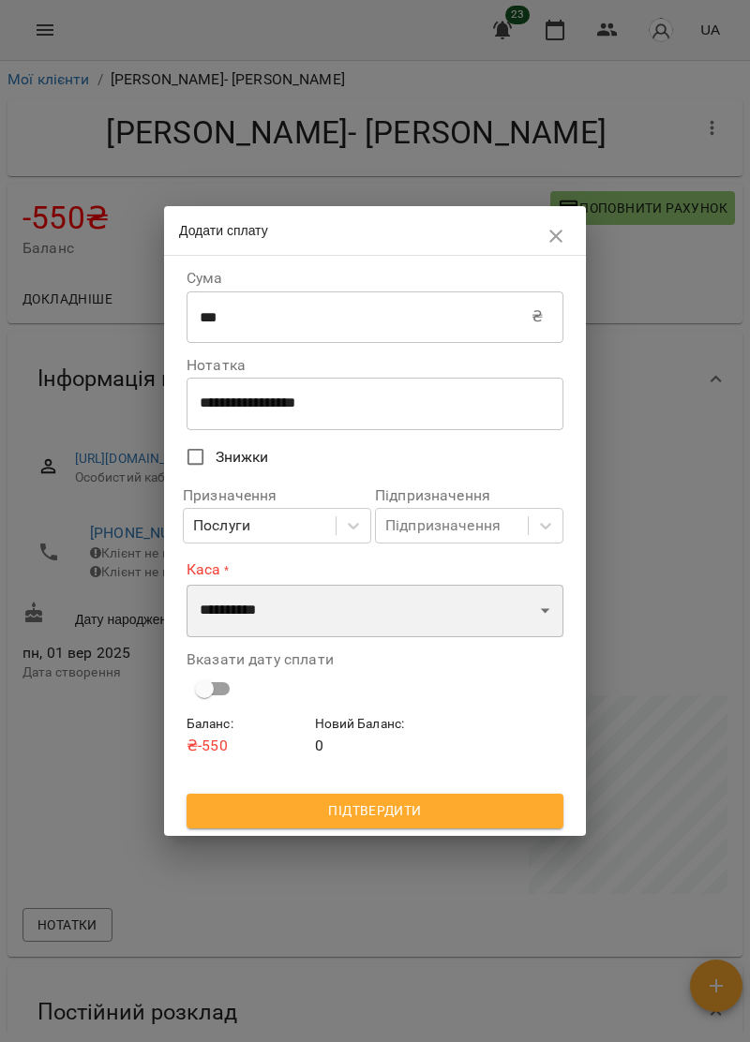
click at [540, 612] on select "**********" at bounding box center [375, 611] width 377 height 52
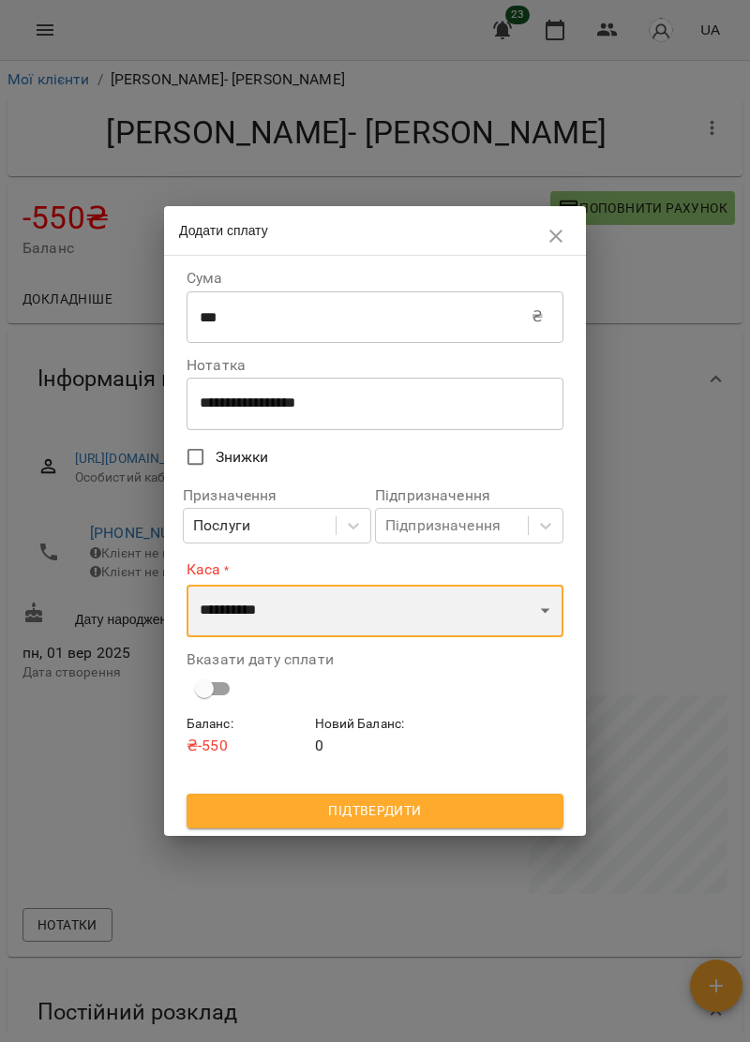
select select "****"
click at [187, 585] on select "**********" at bounding box center [375, 611] width 377 height 52
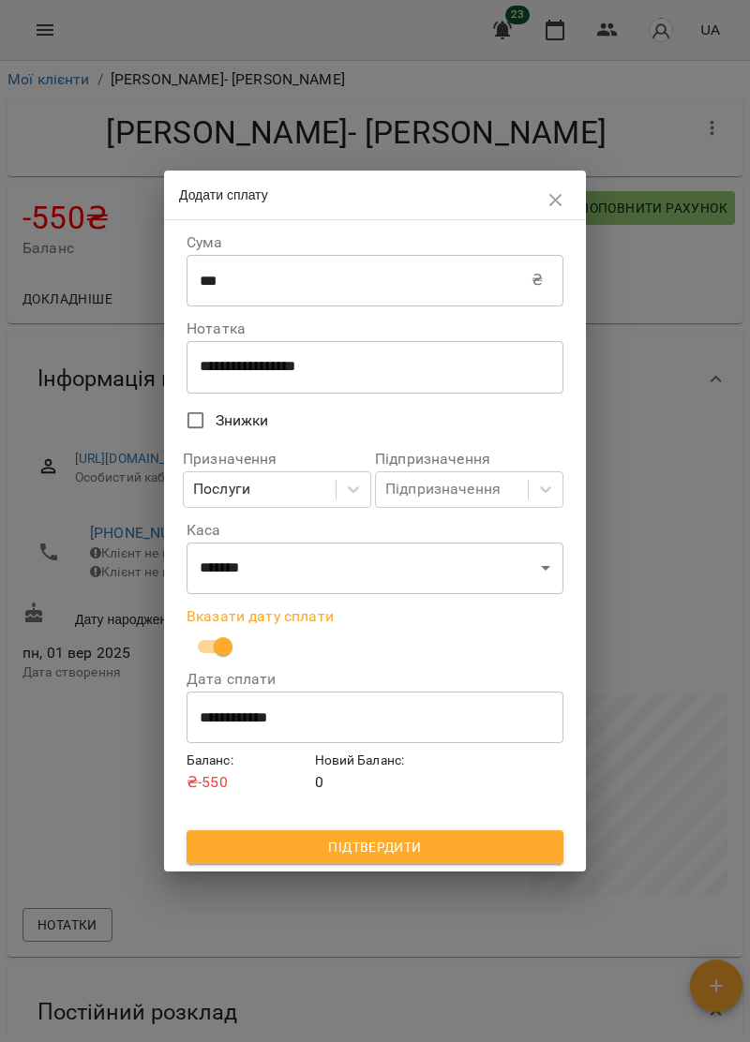
click at [494, 859] on span "Підтвердити" at bounding box center [375, 847] width 347 height 22
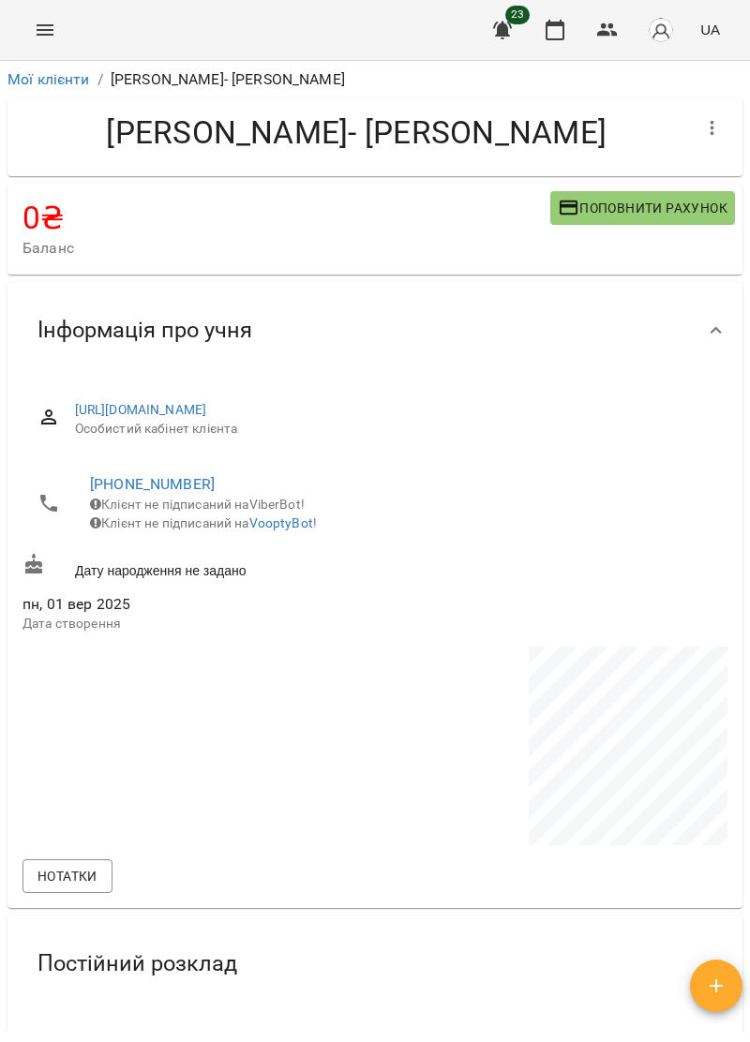
click at [60, 24] on button "Menu" at bounding box center [44, 29] width 45 height 45
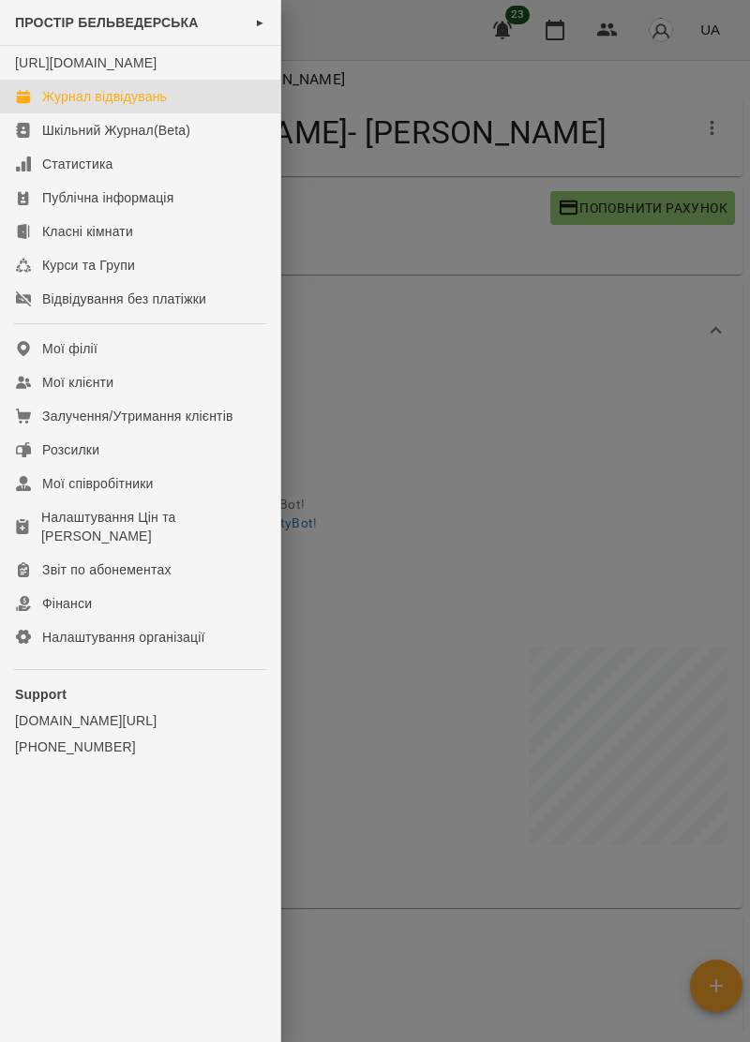
click at [147, 106] on div "Журнал відвідувань" at bounding box center [104, 96] width 125 height 19
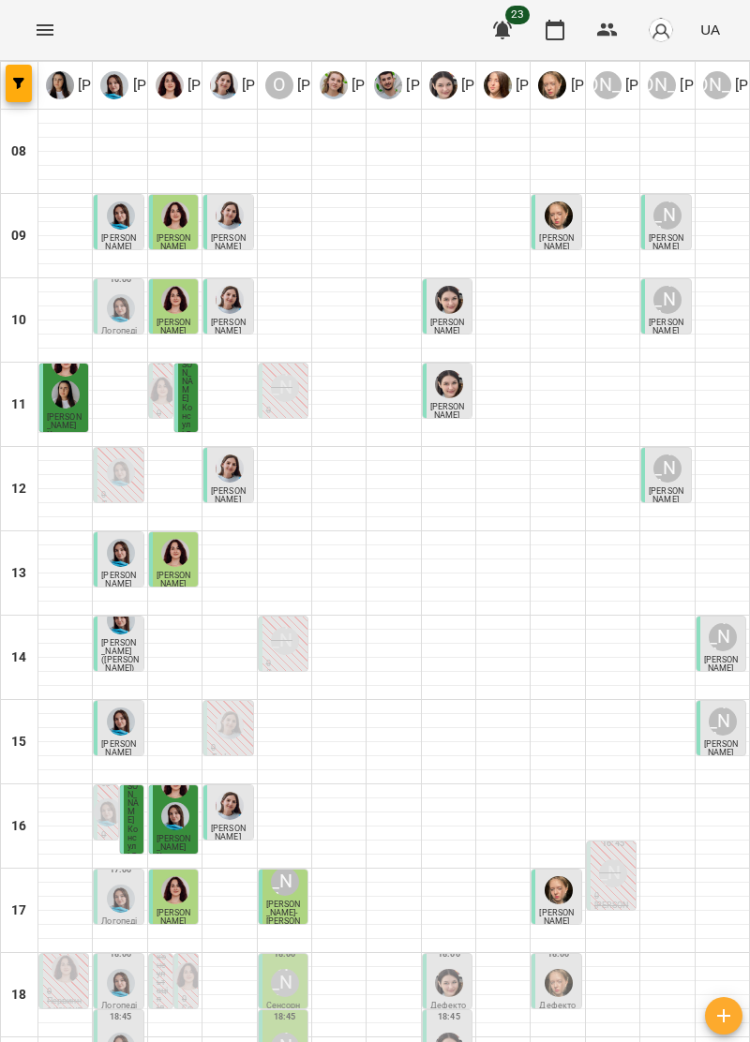
click at [175, 322] on span "[PERSON_NAME]" at bounding box center [174, 327] width 35 height 18
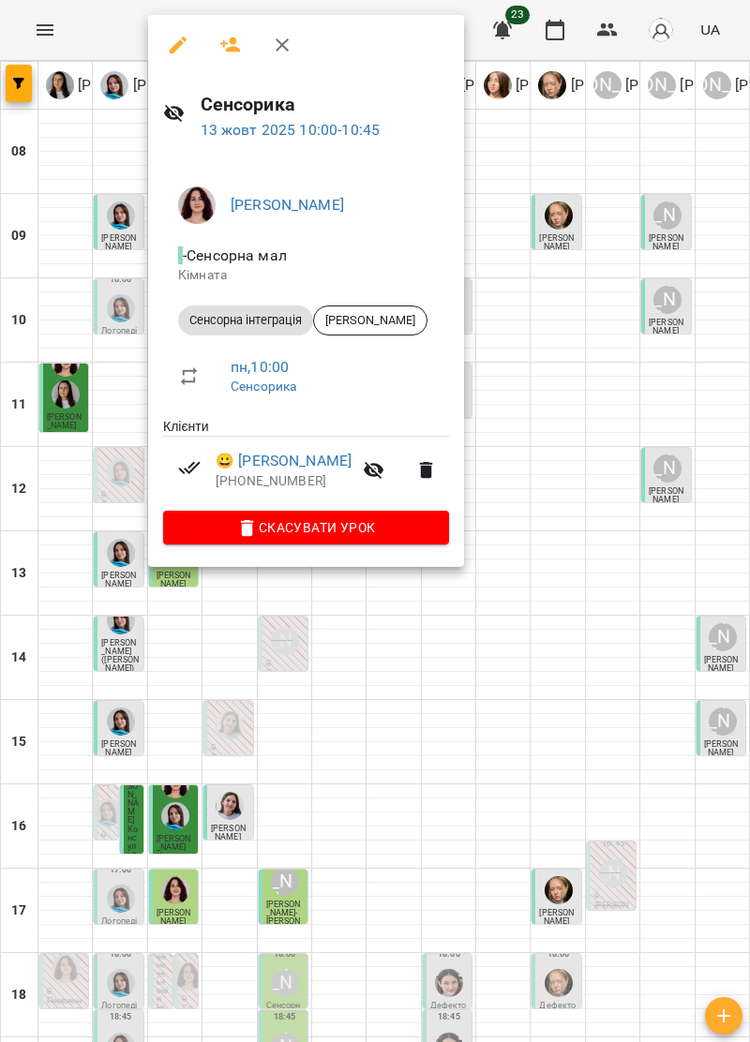
click at [300, 37] on button "button" at bounding box center [282, 44] width 45 height 45
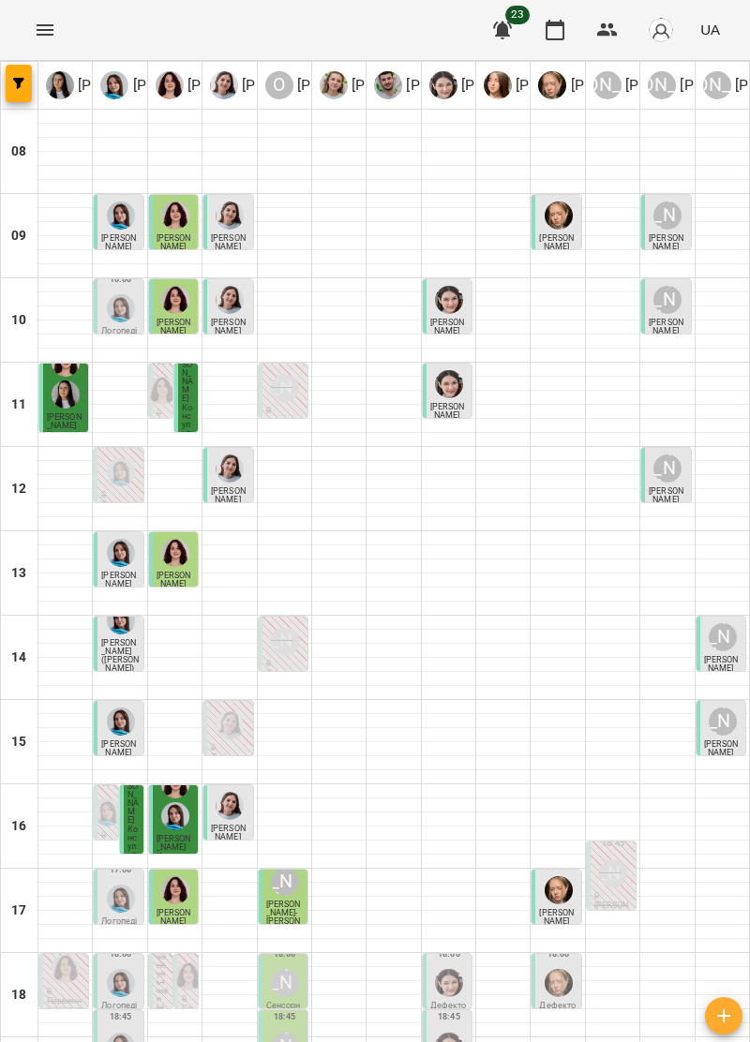
scroll to position [183, 0]
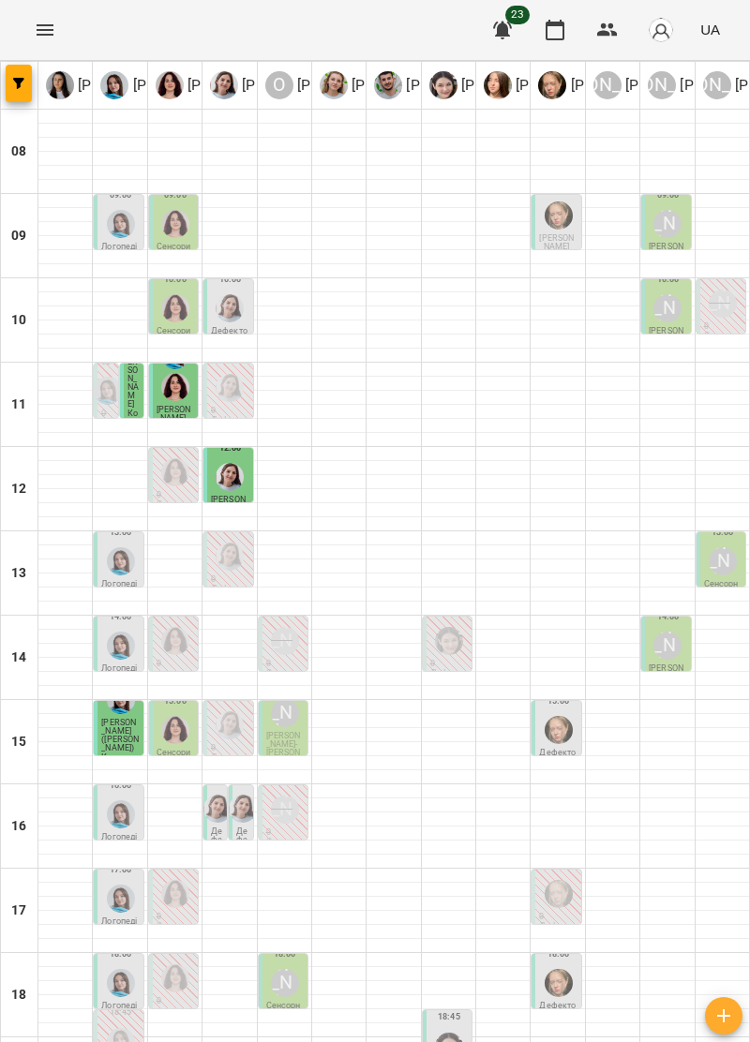
click at [267, 741] on span "[PERSON_NAME]- [PERSON_NAME]" at bounding box center [283, 748] width 35 height 35
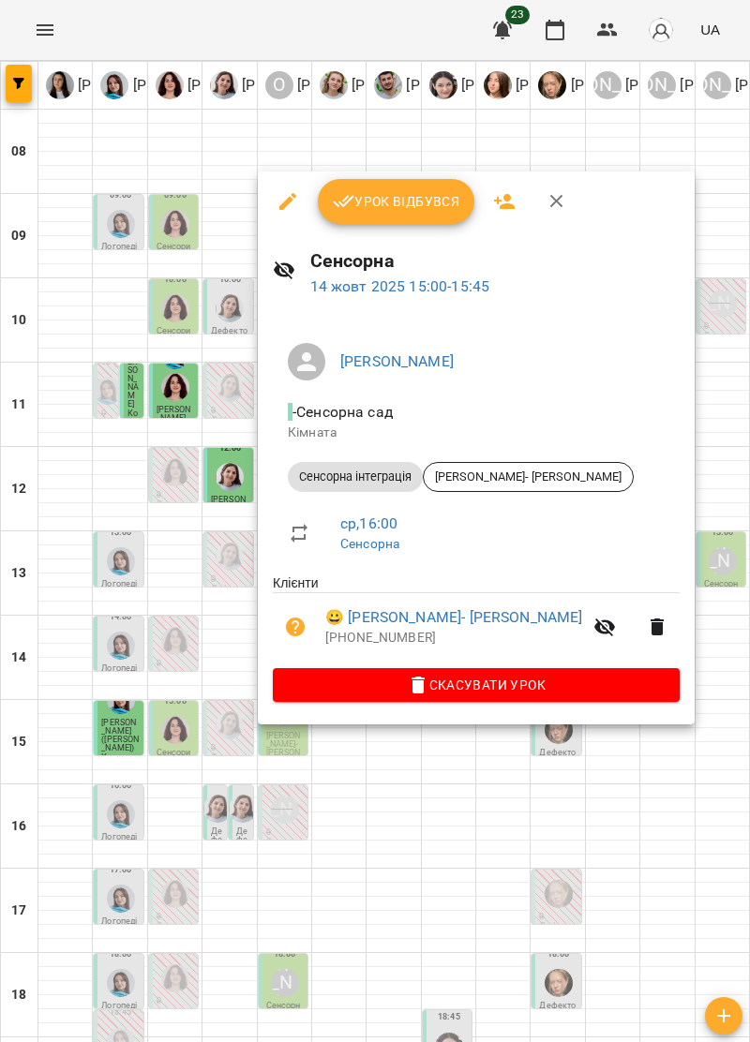
click at [549, 204] on icon "button" at bounding box center [557, 201] width 22 height 22
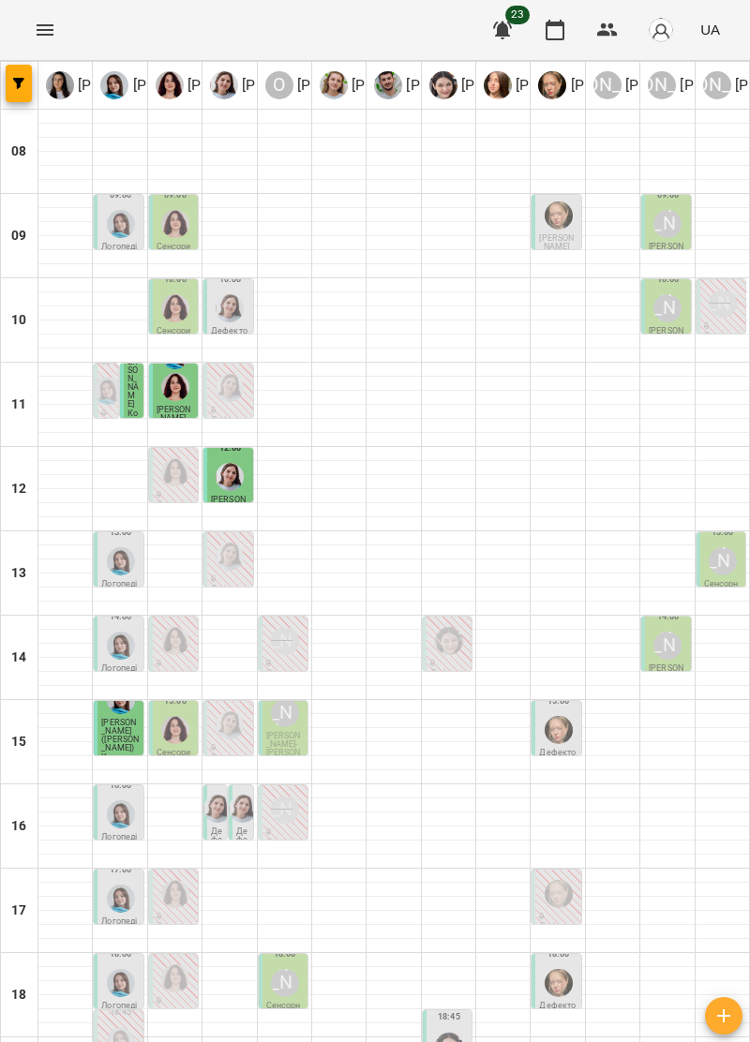
click at [238, 486] on img "Дарія Тріпадуш" at bounding box center [230, 477] width 28 height 28
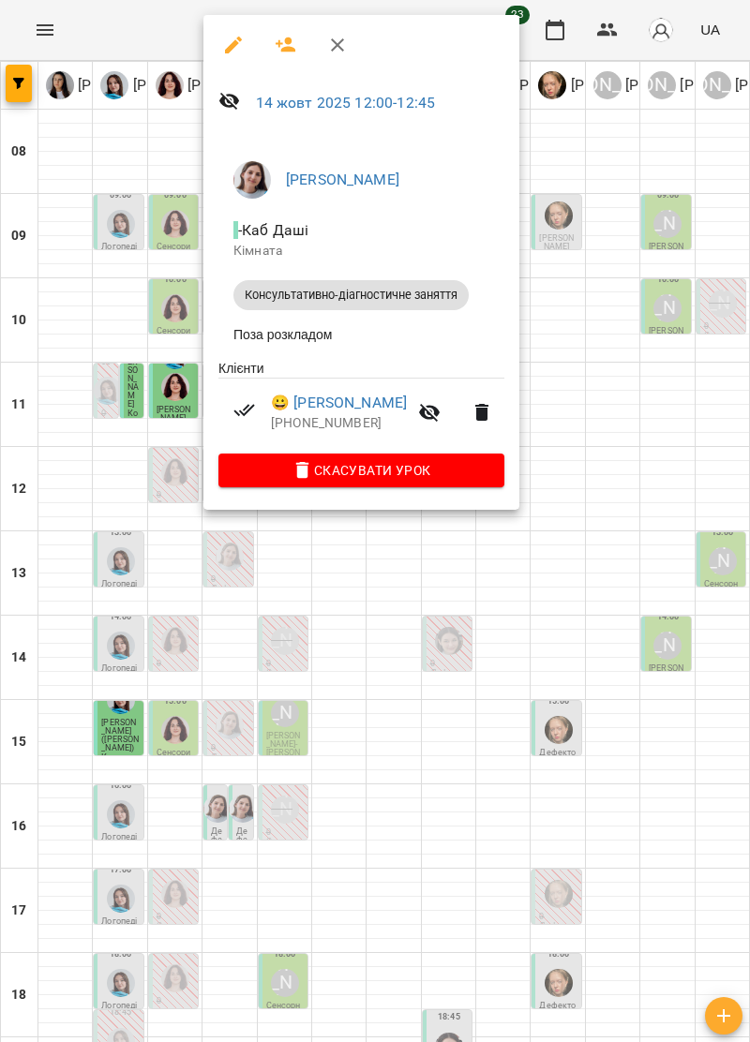
click at [336, 52] on icon "button" at bounding box center [337, 45] width 22 height 22
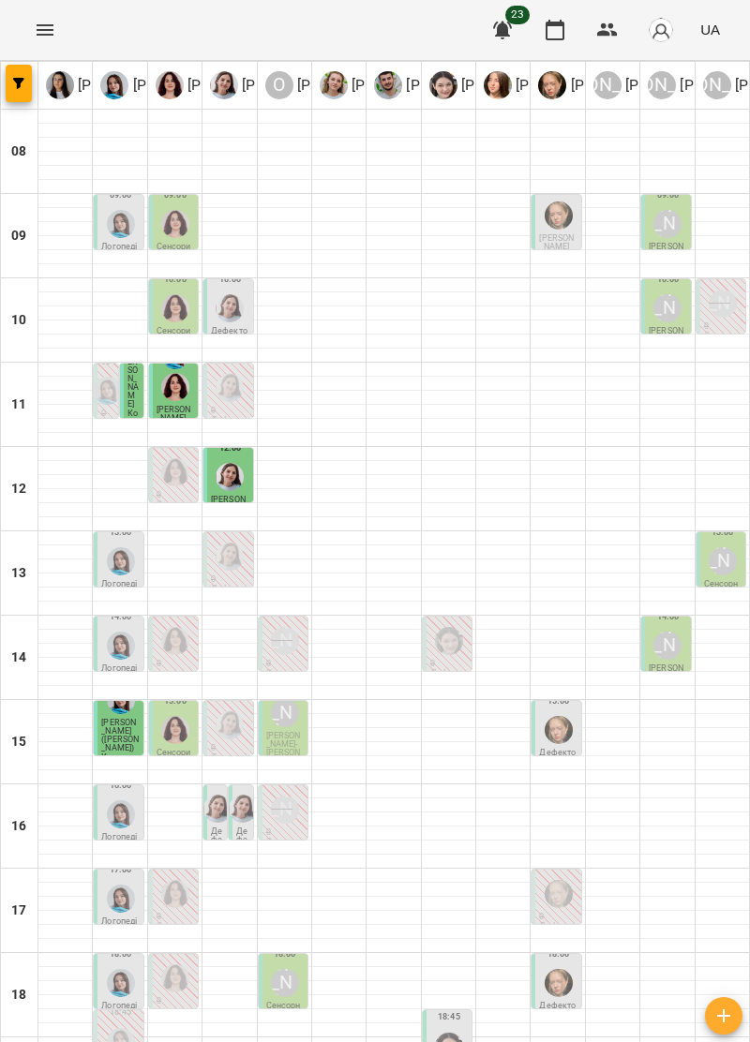
click at [127, 388] on span "[PERSON_NAME]" at bounding box center [132, 379] width 11 height 60
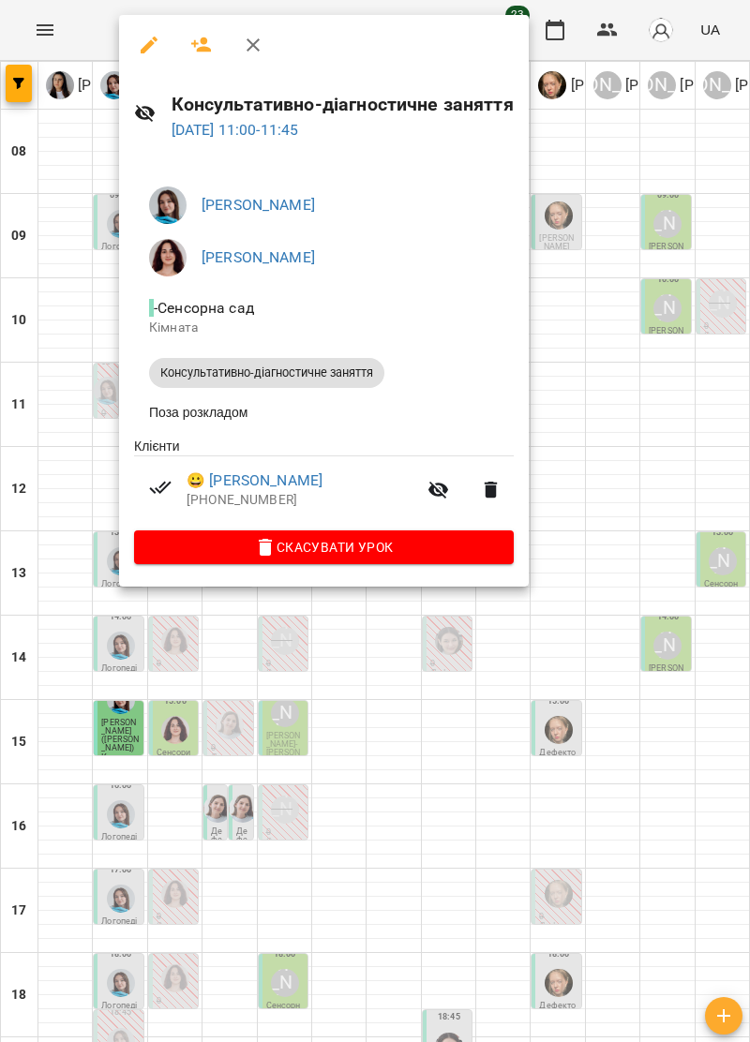
click at [256, 30] on button "button" at bounding box center [253, 44] width 45 height 45
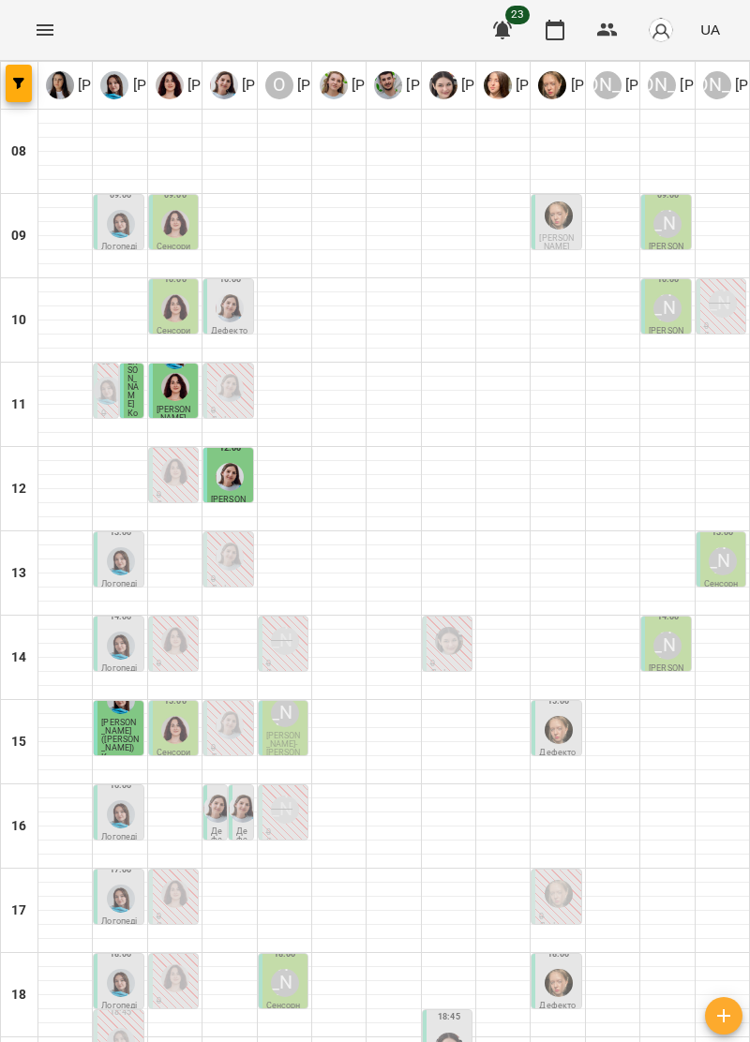
scroll to position [184, 0]
click at [276, 969] on div "[PERSON_NAME]" at bounding box center [285, 983] width 28 height 28
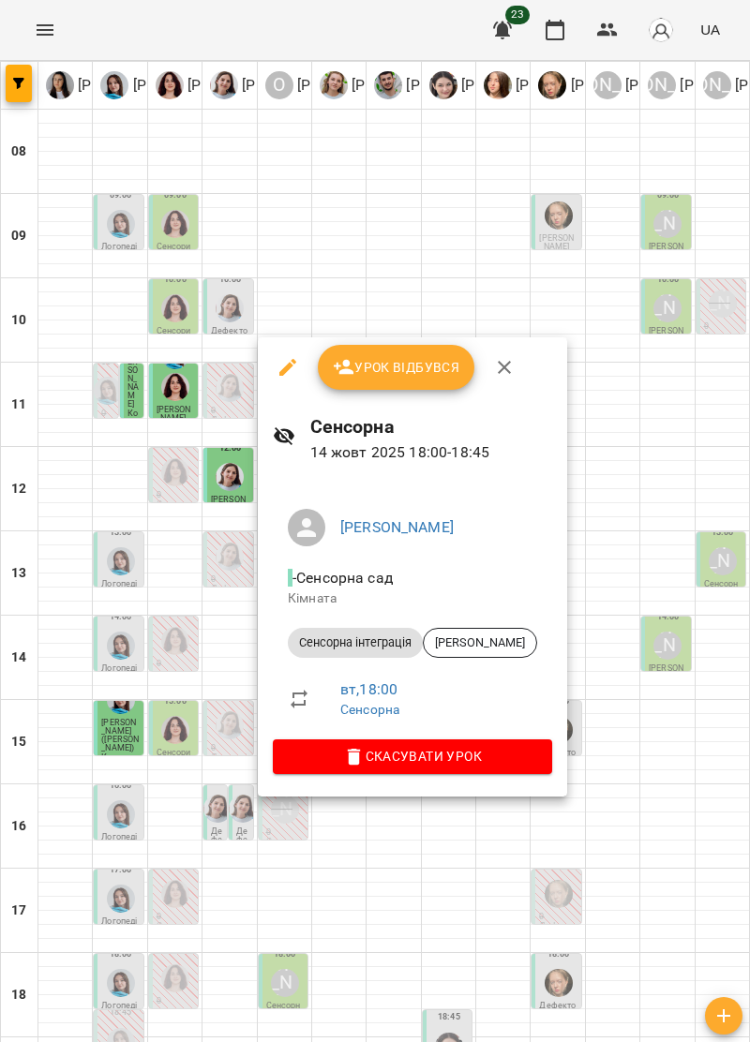
click at [497, 371] on icon "button" at bounding box center [504, 367] width 22 height 22
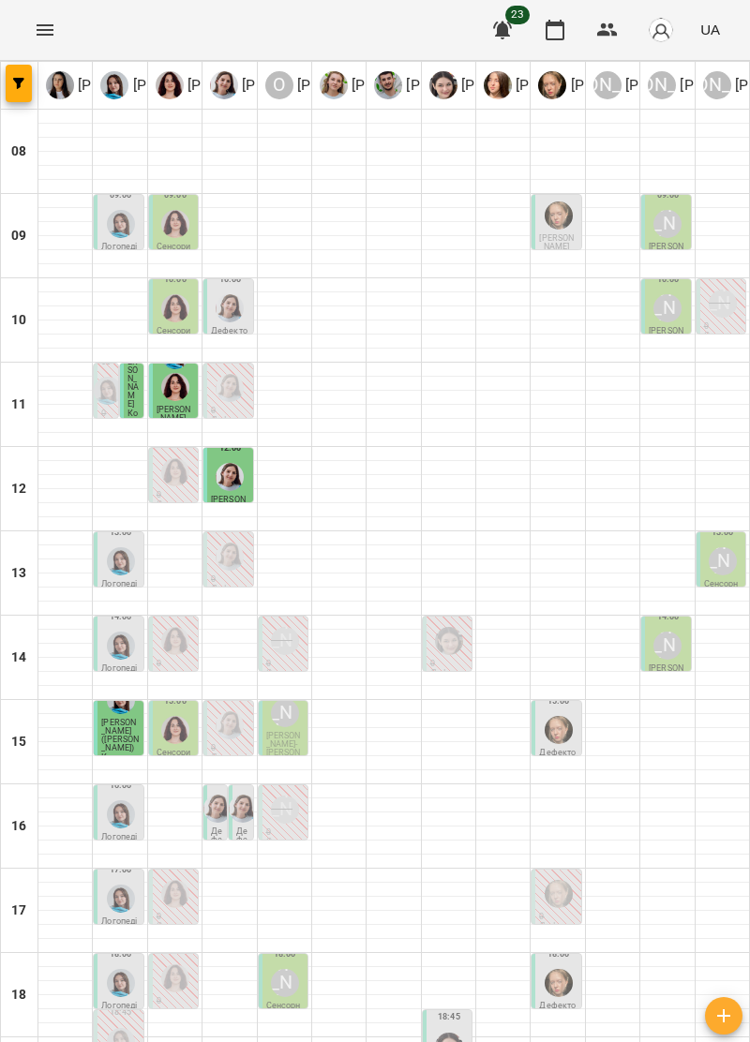
click at [119, 969] on img "Тетяна Хомин" at bounding box center [121, 983] width 28 height 28
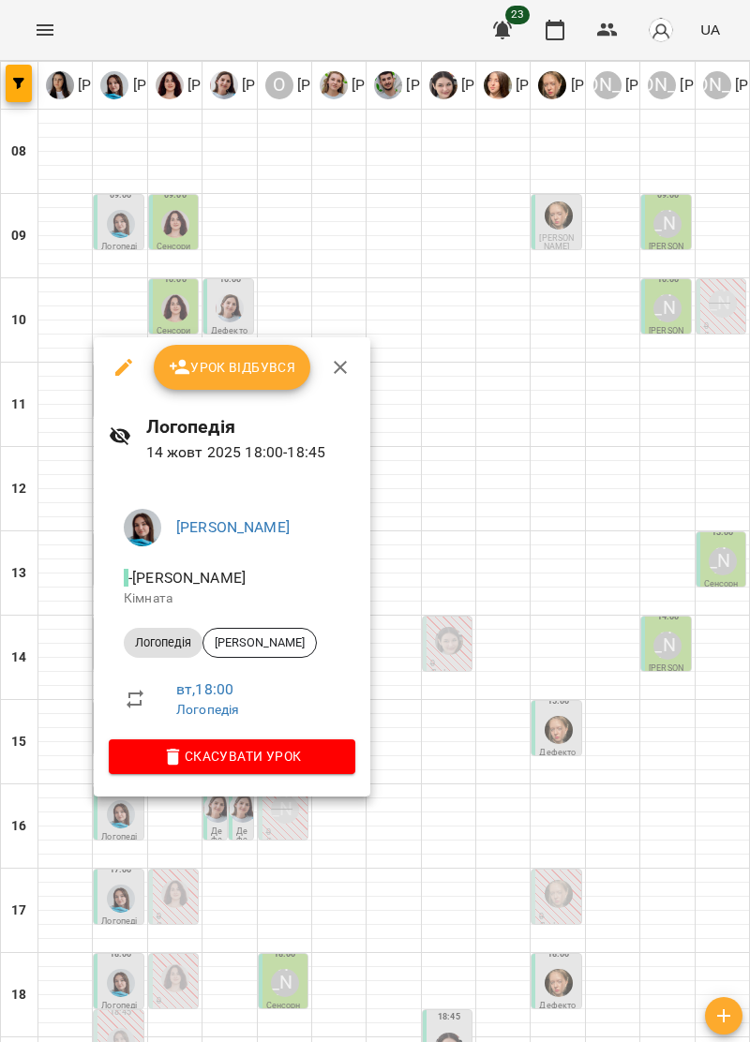
click at [338, 372] on icon "button" at bounding box center [340, 367] width 22 height 22
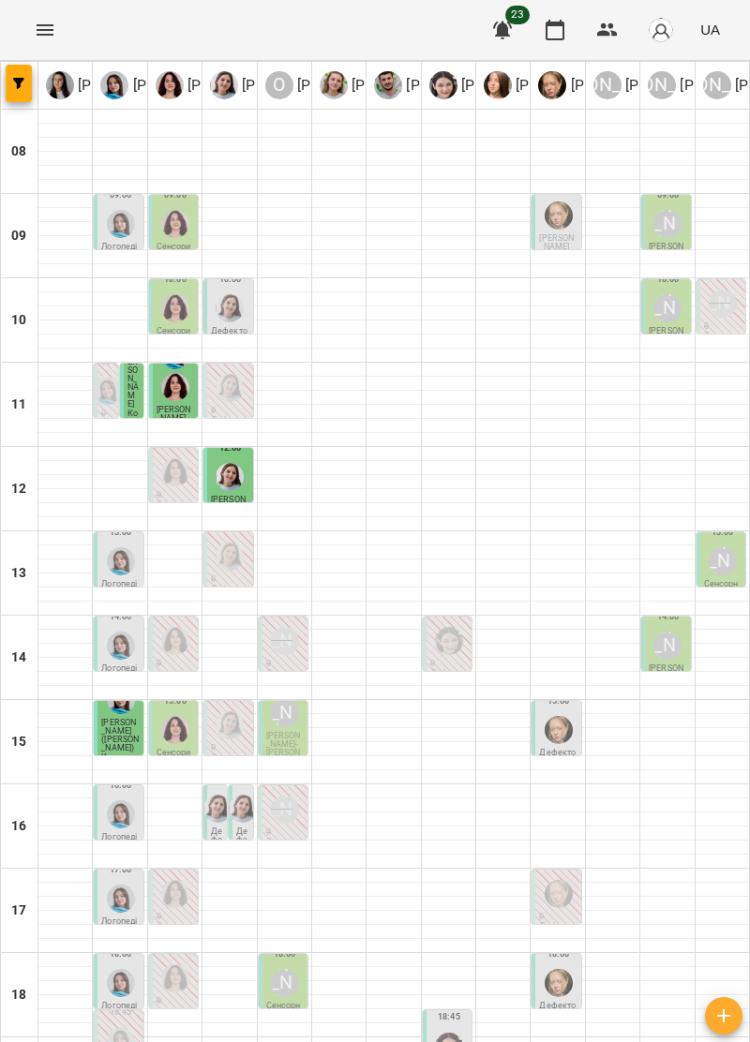
click at [553, 1002] on p "Дефектологія" at bounding box center [557, 1010] width 37 height 17
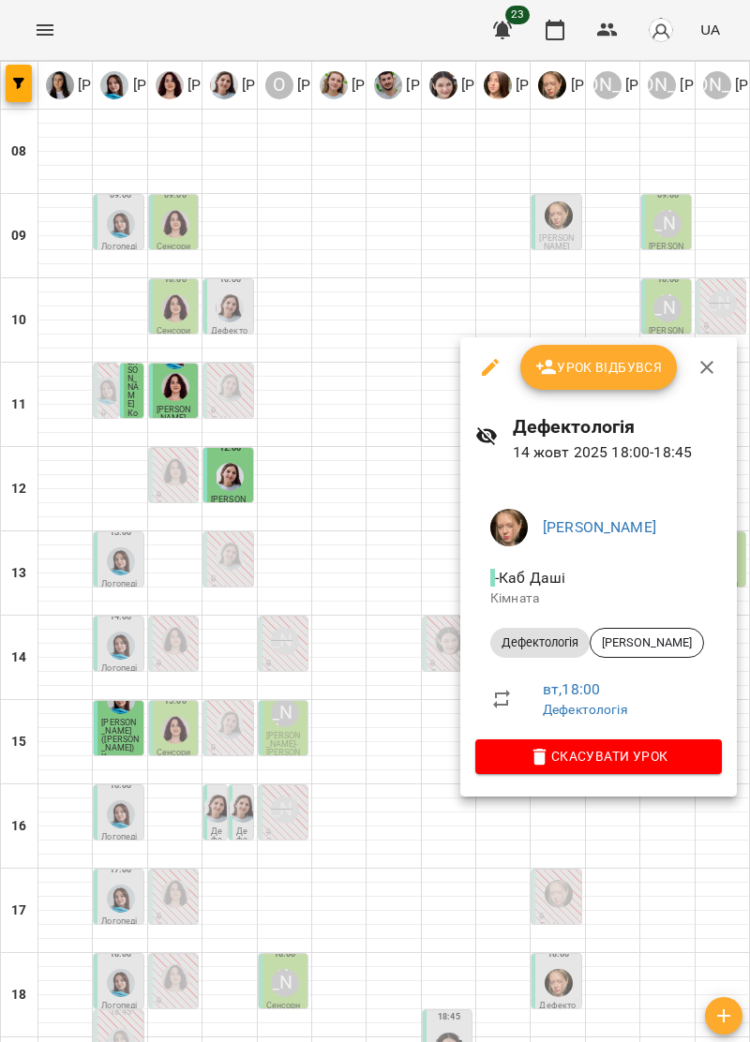
click at [704, 378] on icon "button" at bounding box center [707, 367] width 22 height 22
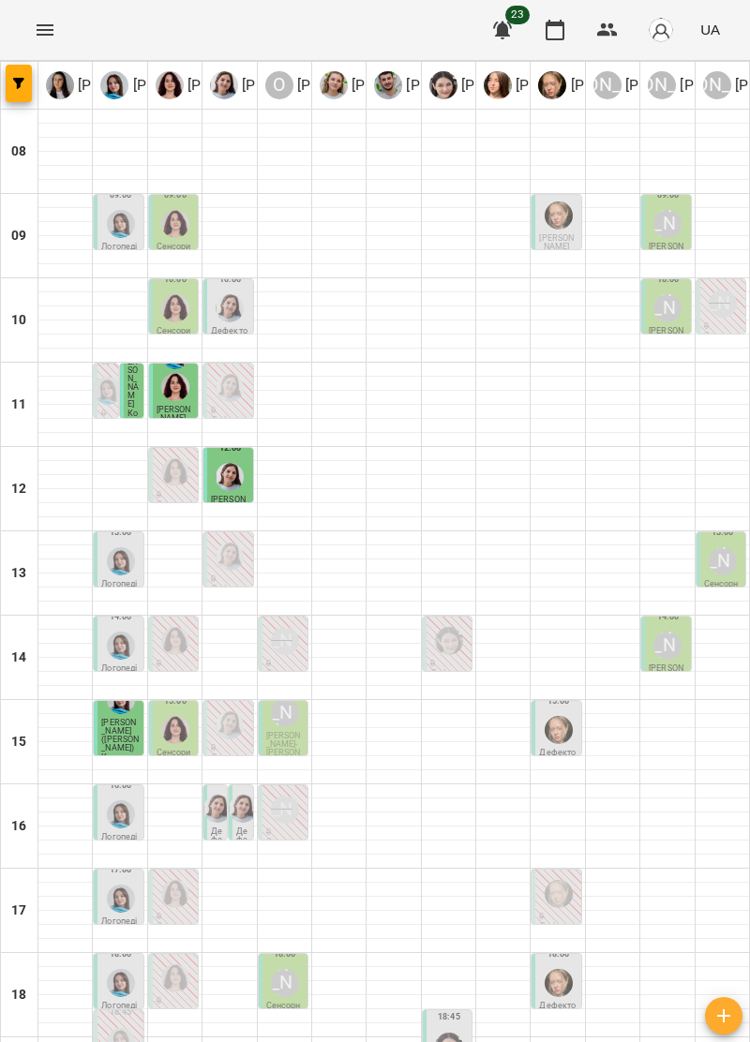
click at [447, 1029] on div at bounding box center [449, 1047] width 36 height 36
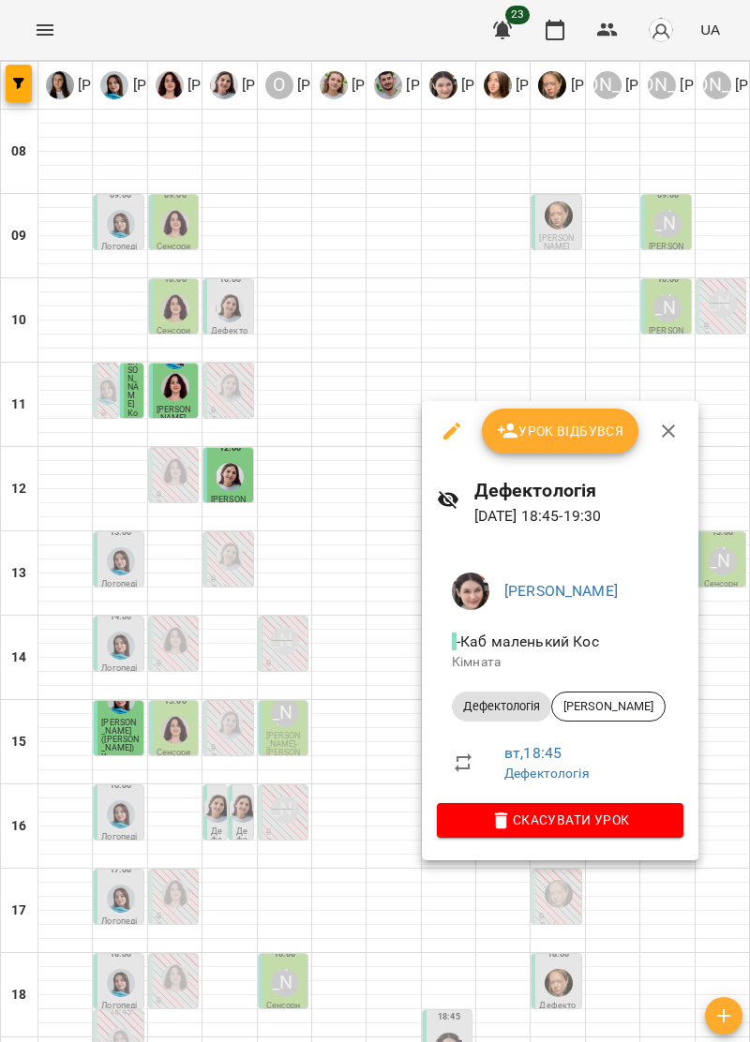
click at [664, 433] on icon "button" at bounding box center [668, 431] width 13 height 13
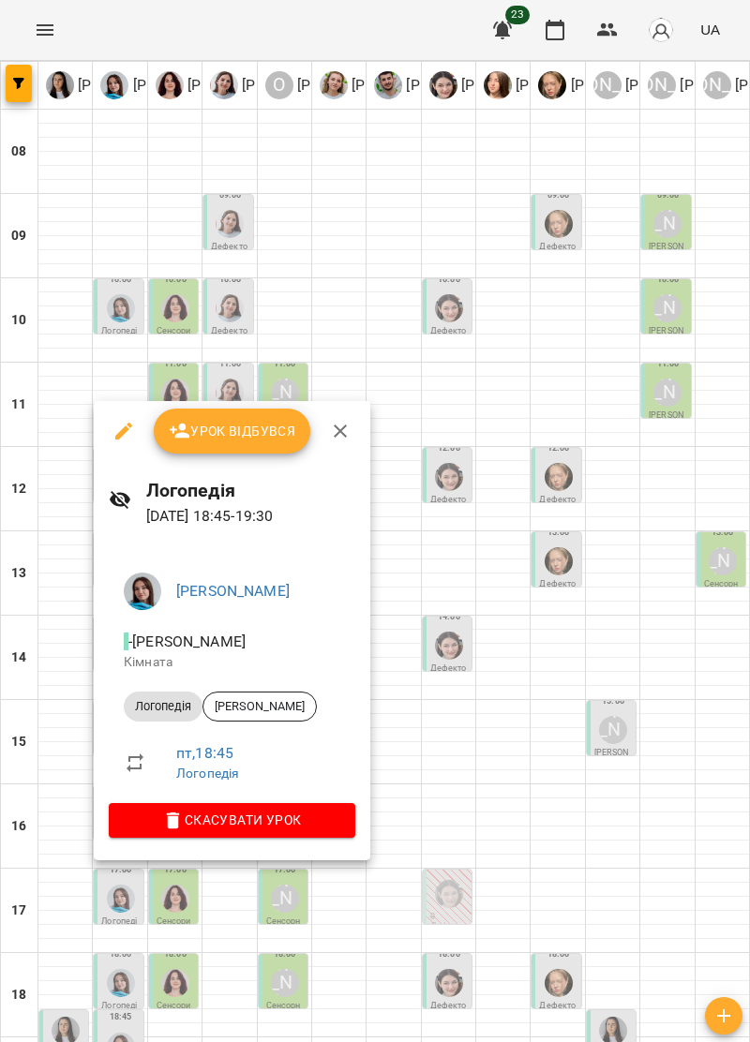
click at [331, 427] on icon "button" at bounding box center [340, 431] width 22 height 22
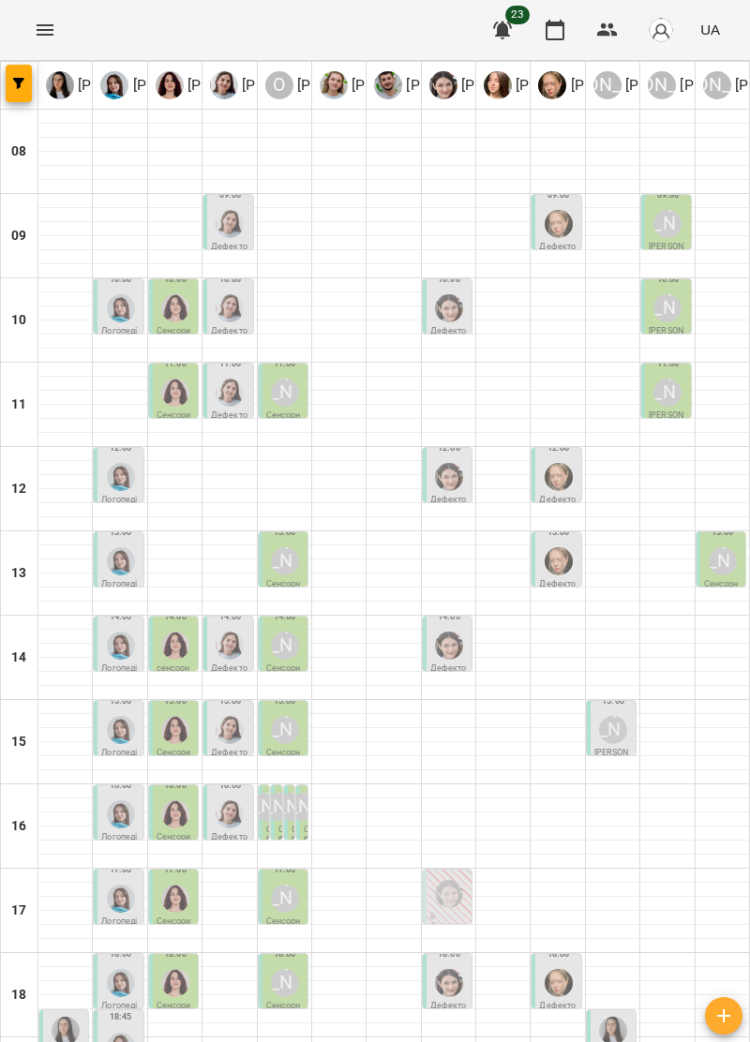
click at [302, 965] on div "[PERSON_NAME]" at bounding box center [285, 983] width 36 height 36
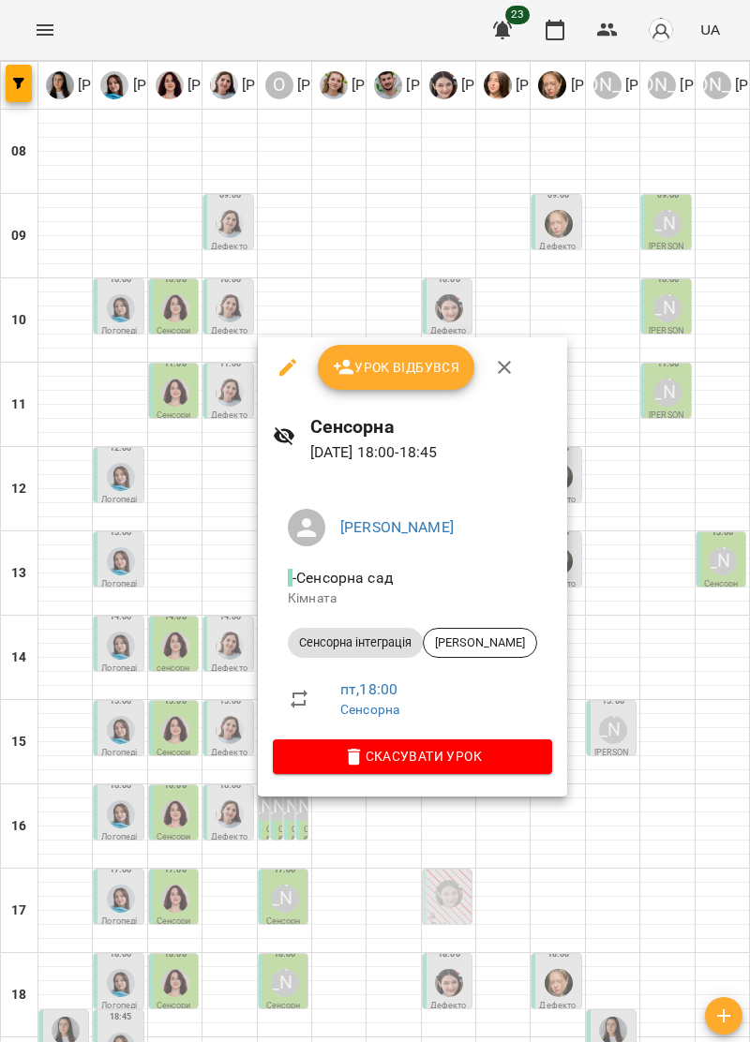
click at [499, 375] on icon "button" at bounding box center [504, 367] width 22 height 22
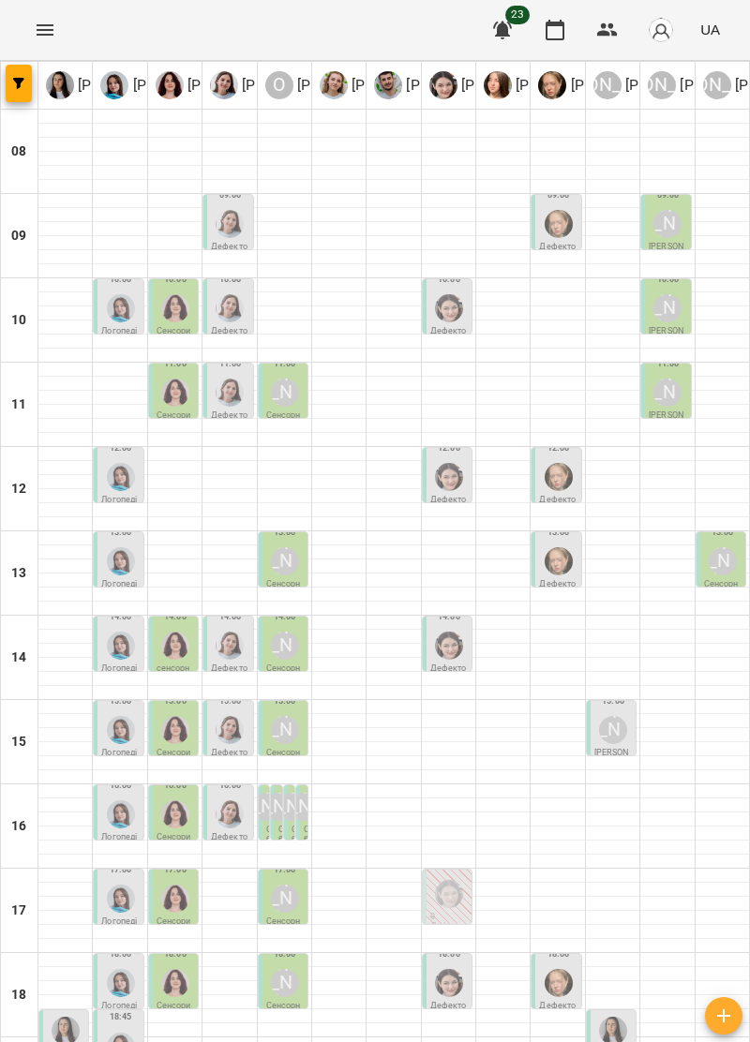
click at [180, 969] on img "Ольга Крикун" at bounding box center [175, 983] width 28 height 28
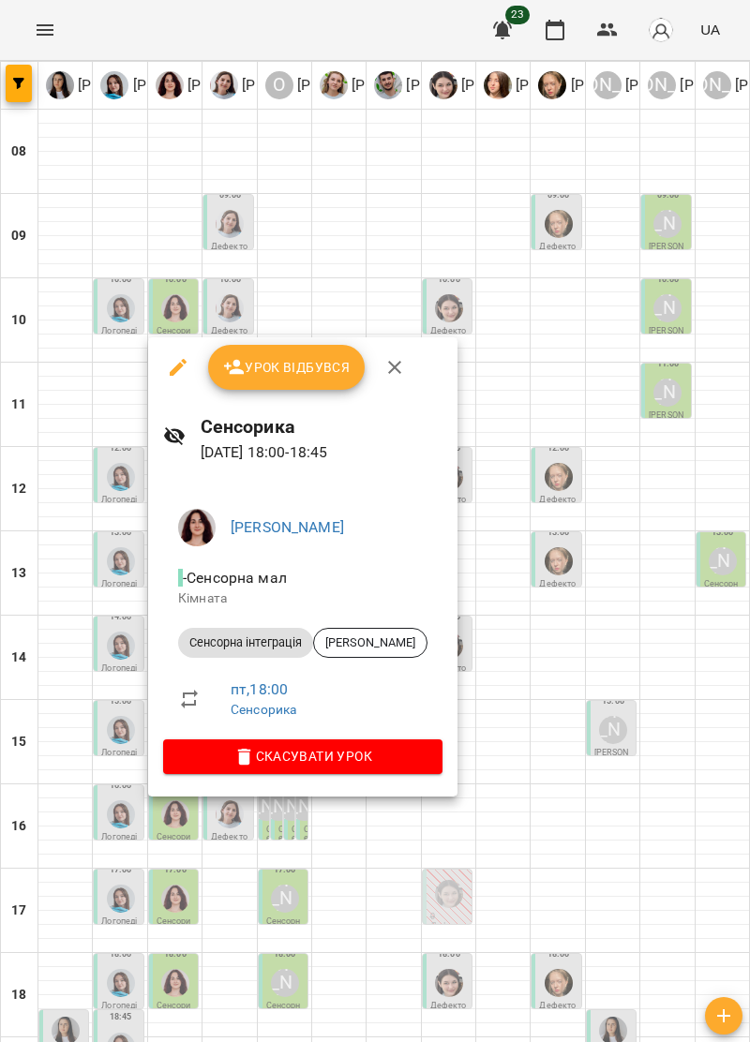
click at [389, 371] on icon "button" at bounding box center [394, 367] width 13 height 13
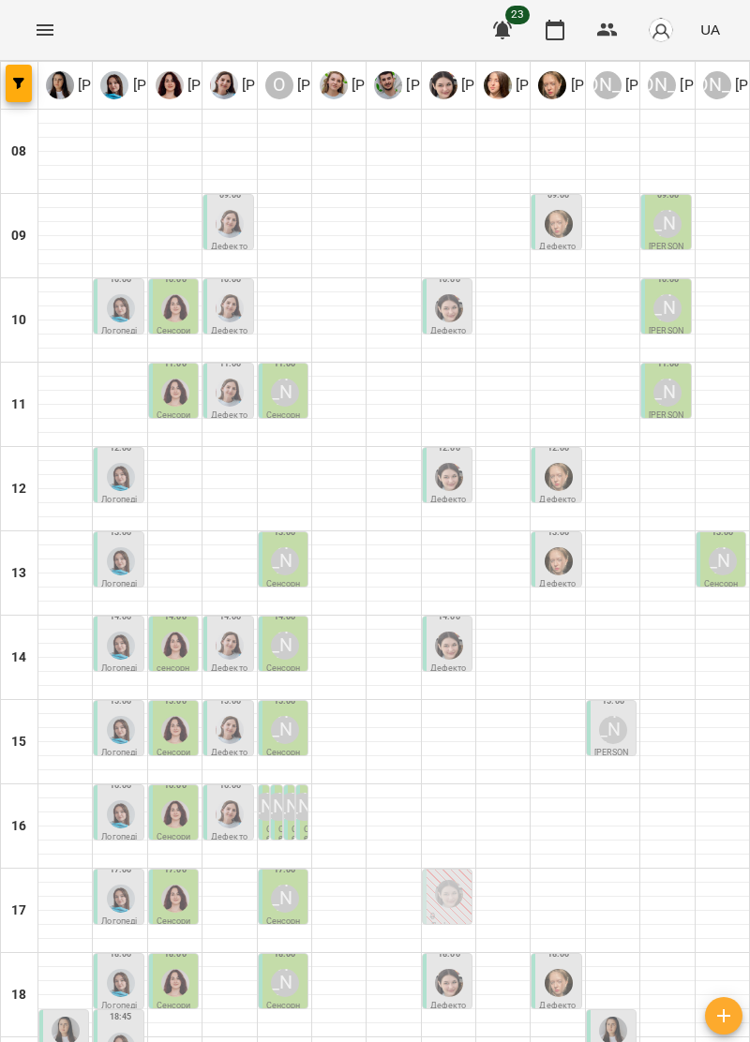
click at [116, 965] on div at bounding box center [121, 983] width 36 height 36
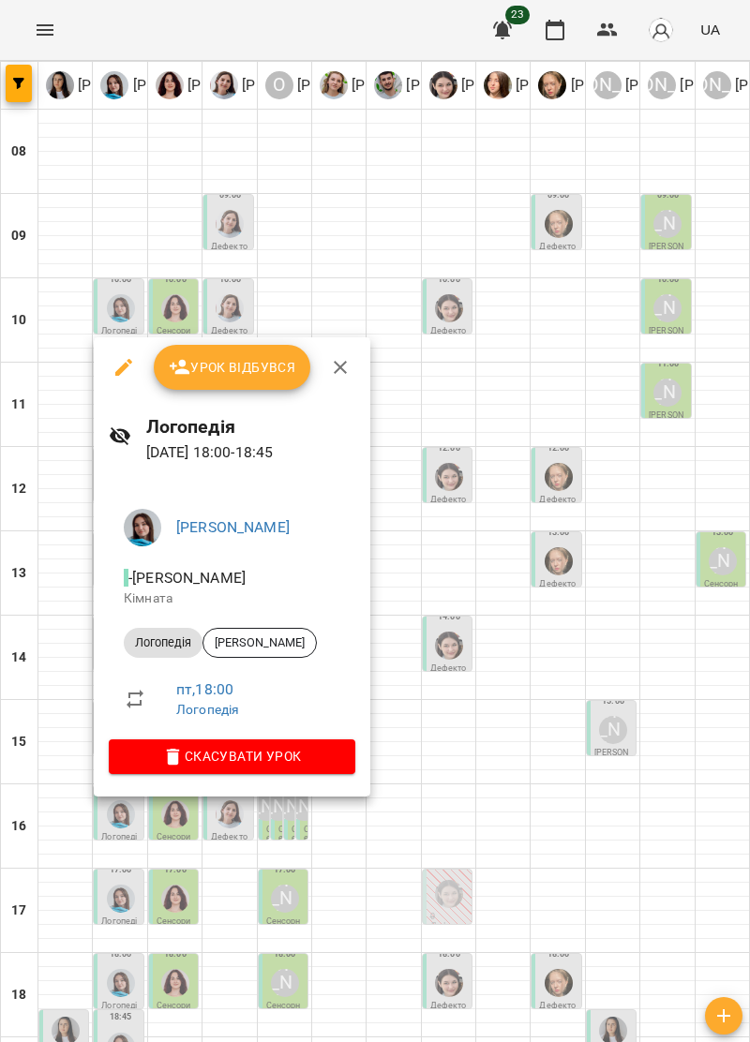
click at [334, 364] on icon "button" at bounding box center [340, 367] width 13 height 13
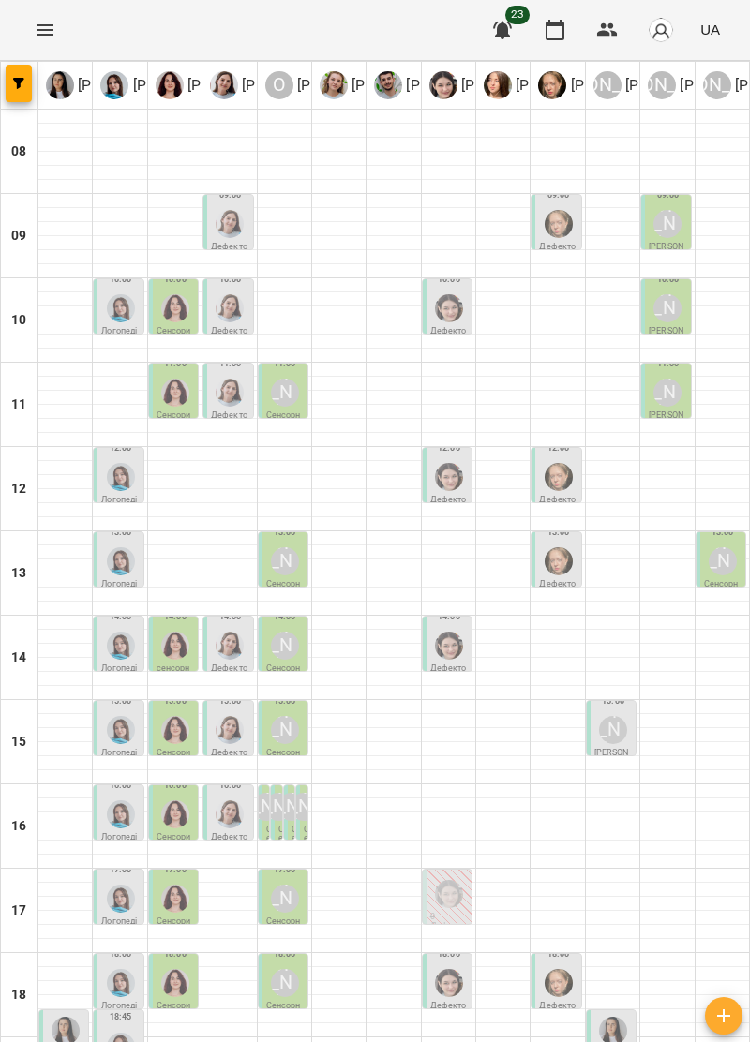
click at [81, 1013] on div "[PERSON_NAME]" at bounding box center [66, 1046] width 36 height 67
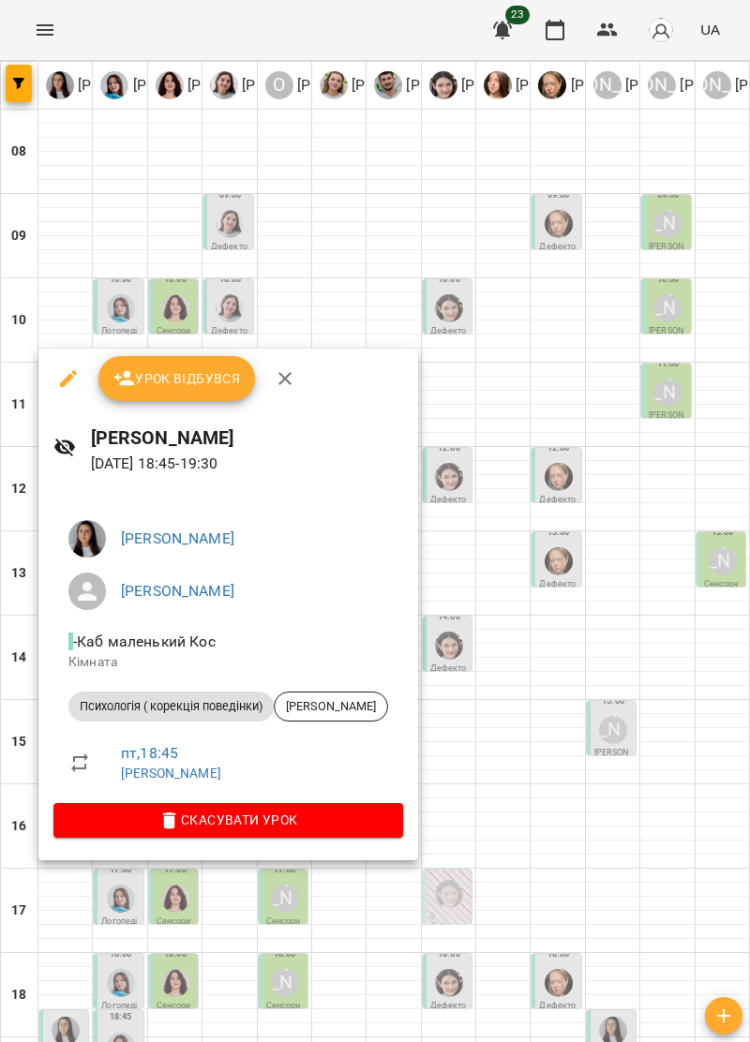
click at [279, 369] on icon "button" at bounding box center [285, 378] width 22 height 22
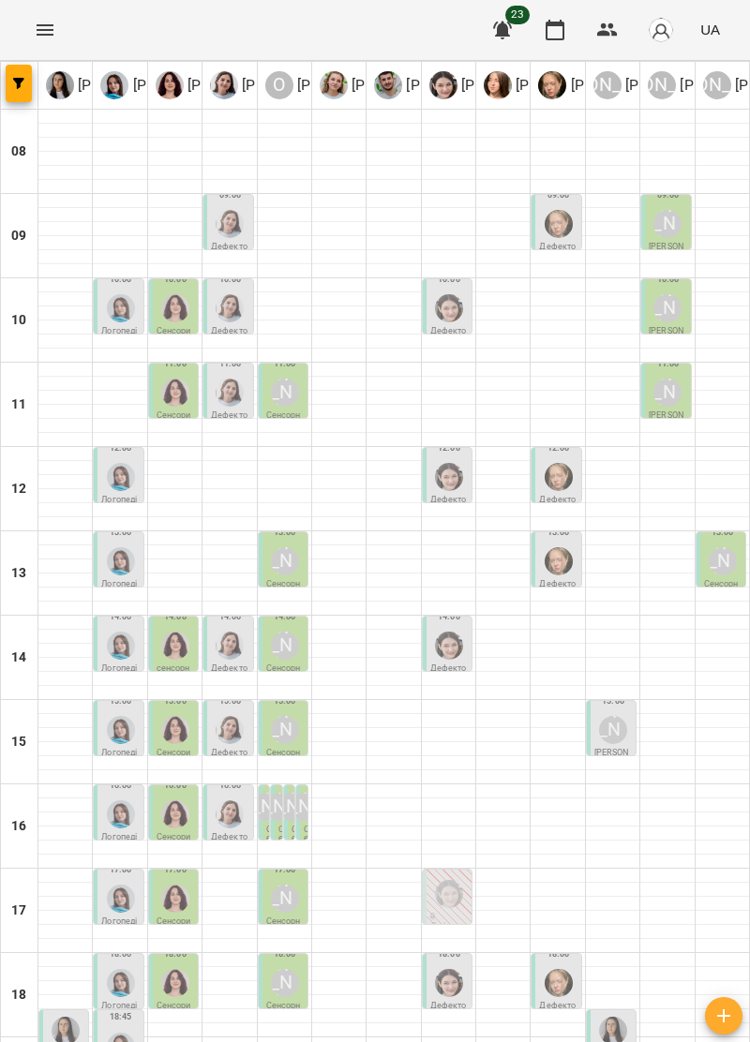
click at [466, 965] on div at bounding box center [449, 983] width 36 height 36
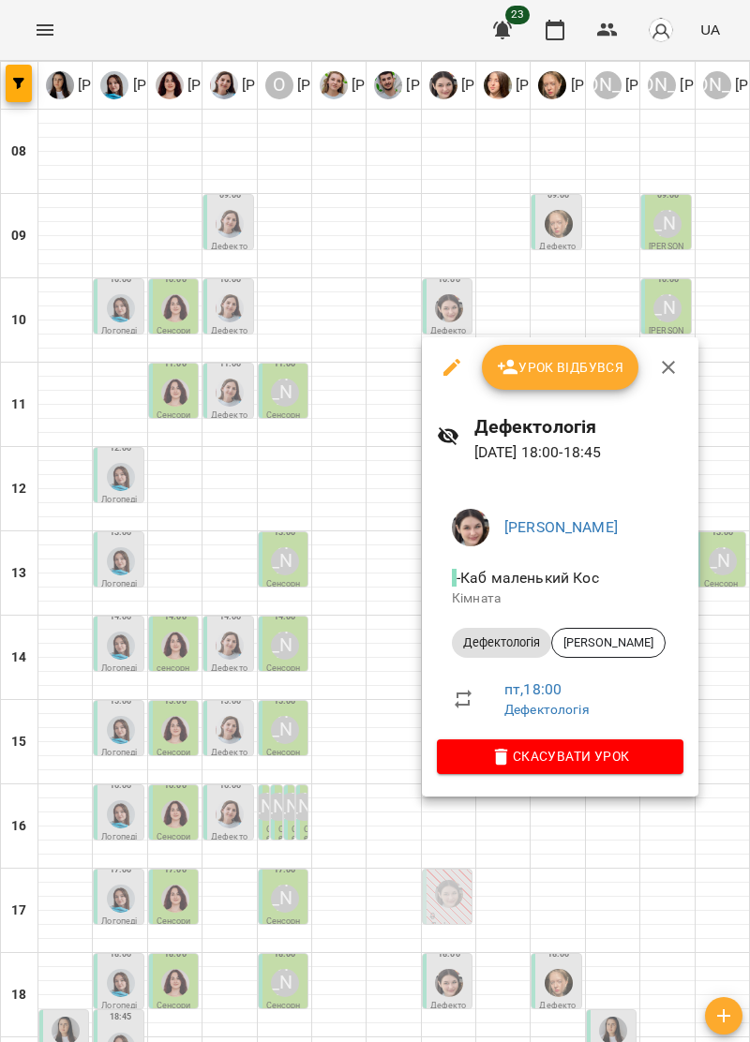
click at [667, 366] on icon "button" at bounding box center [668, 367] width 13 height 13
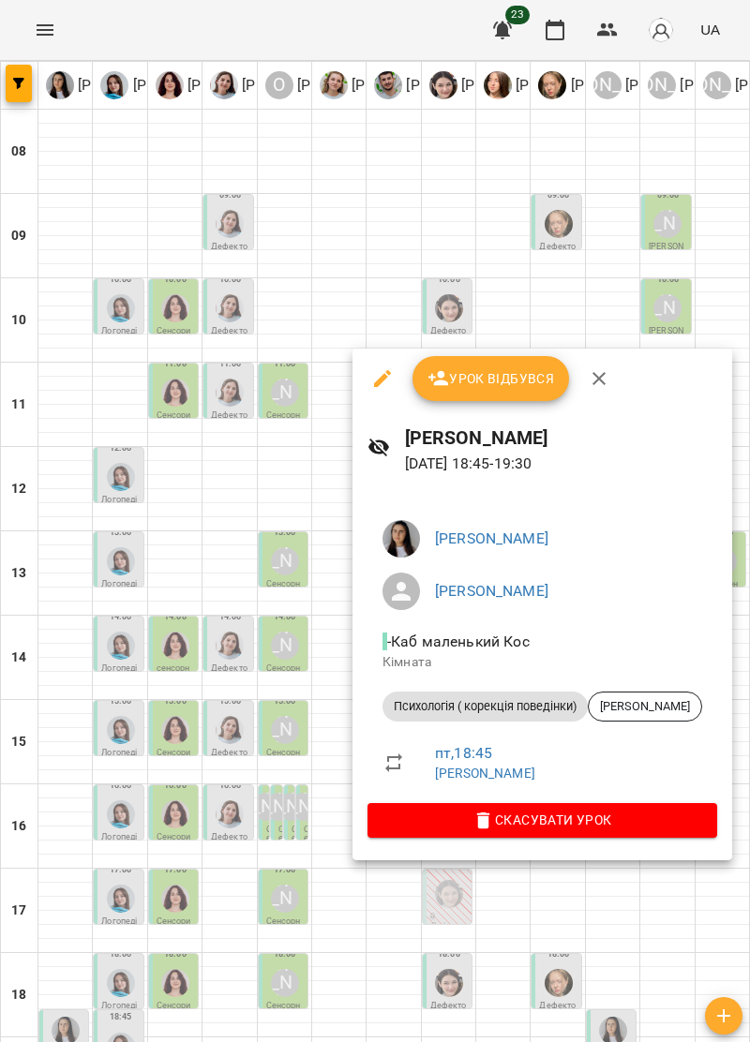
click at [598, 382] on icon "button" at bounding box center [599, 378] width 22 height 22
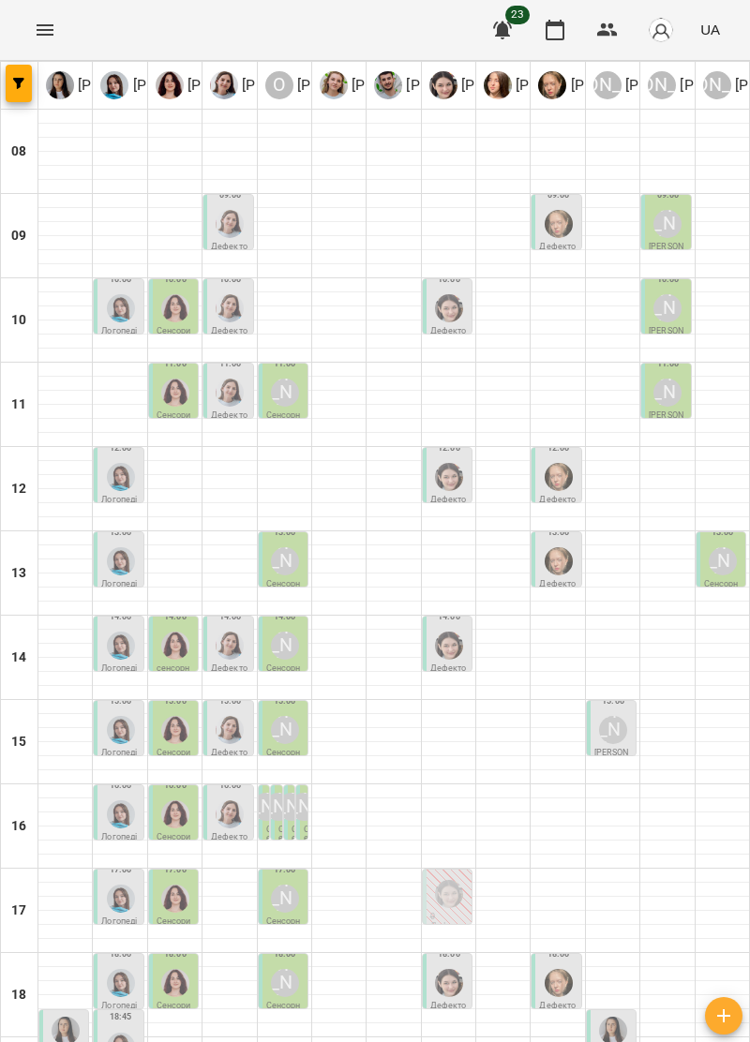
click at [190, 965] on div at bounding box center [175, 983] width 36 height 36
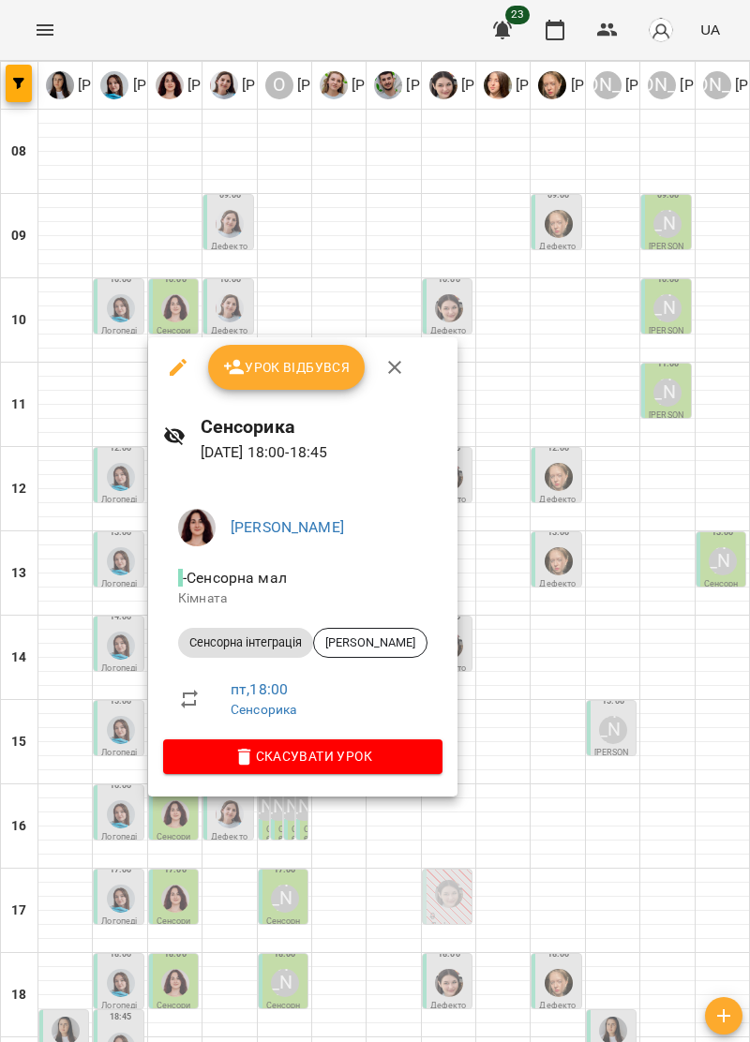
click at [388, 367] on icon "button" at bounding box center [394, 367] width 22 height 22
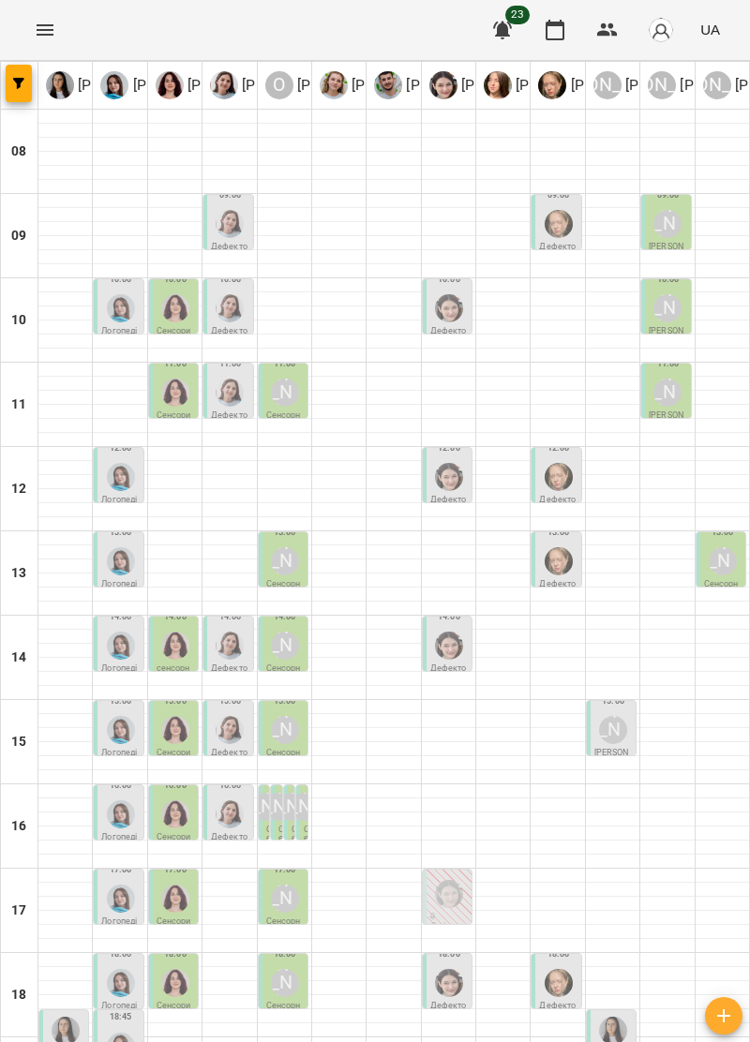
click at [292, 885] on div "[PERSON_NAME]" at bounding box center [285, 899] width 28 height 28
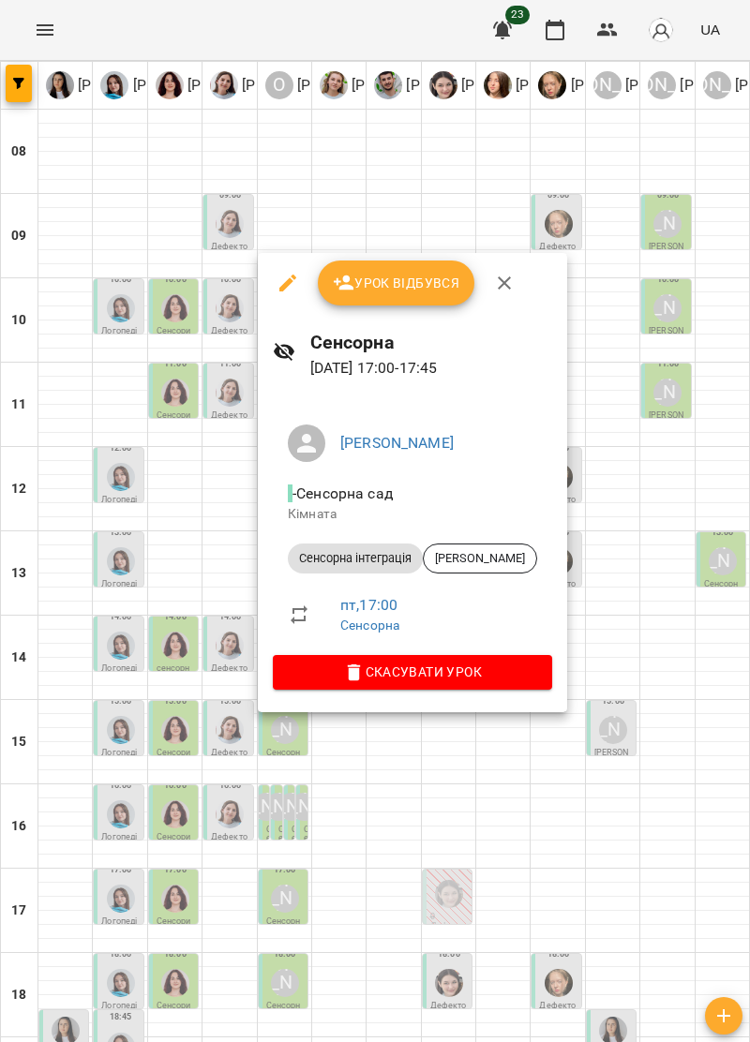
click at [504, 279] on icon "button" at bounding box center [504, 283] width 22 height 22
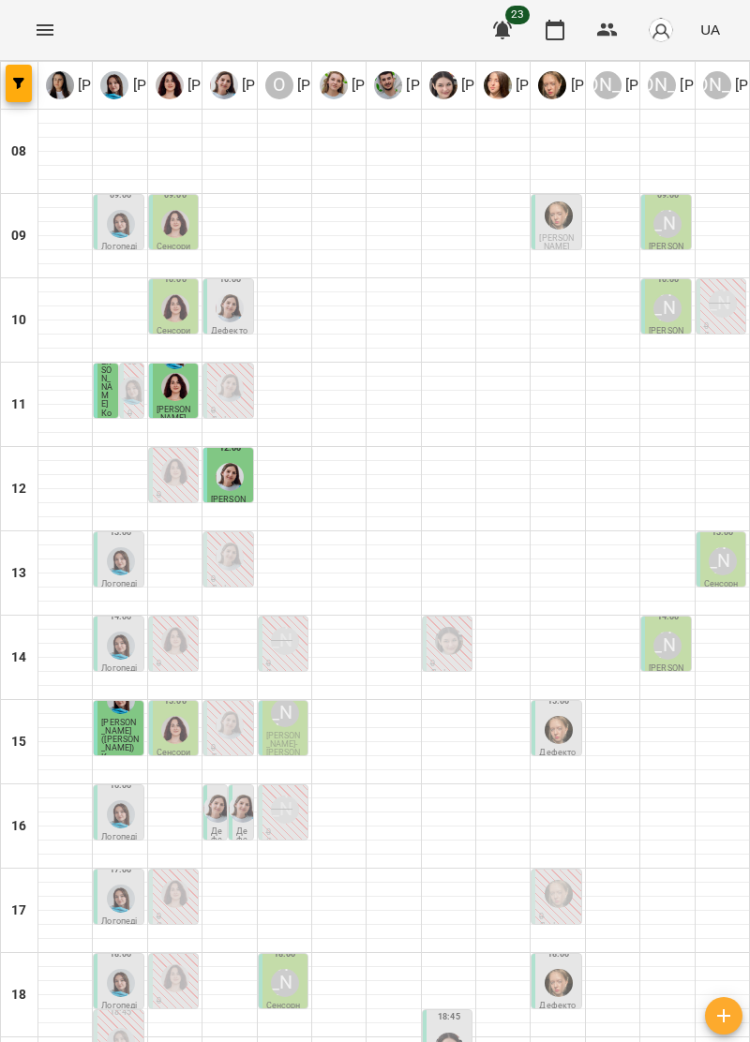
click at [187, 392] on div at bounding box center [175, 370] width 36 height 67
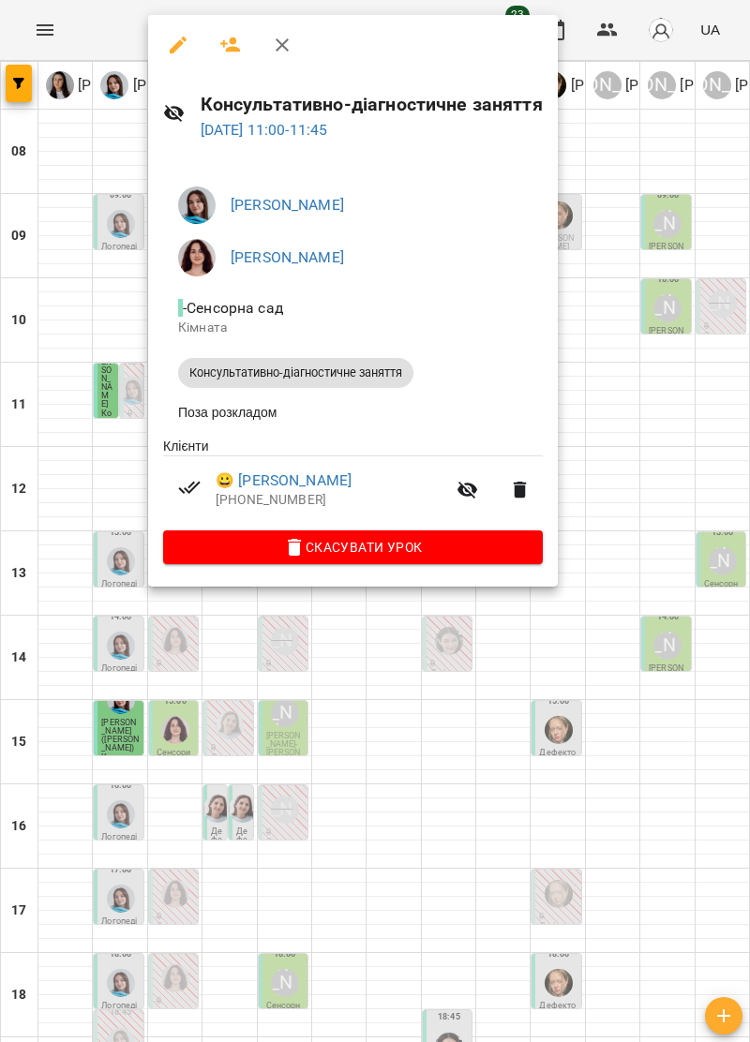
click at [276, 49] on icon "button" at bounding box center [282, 45] width 22 height 22
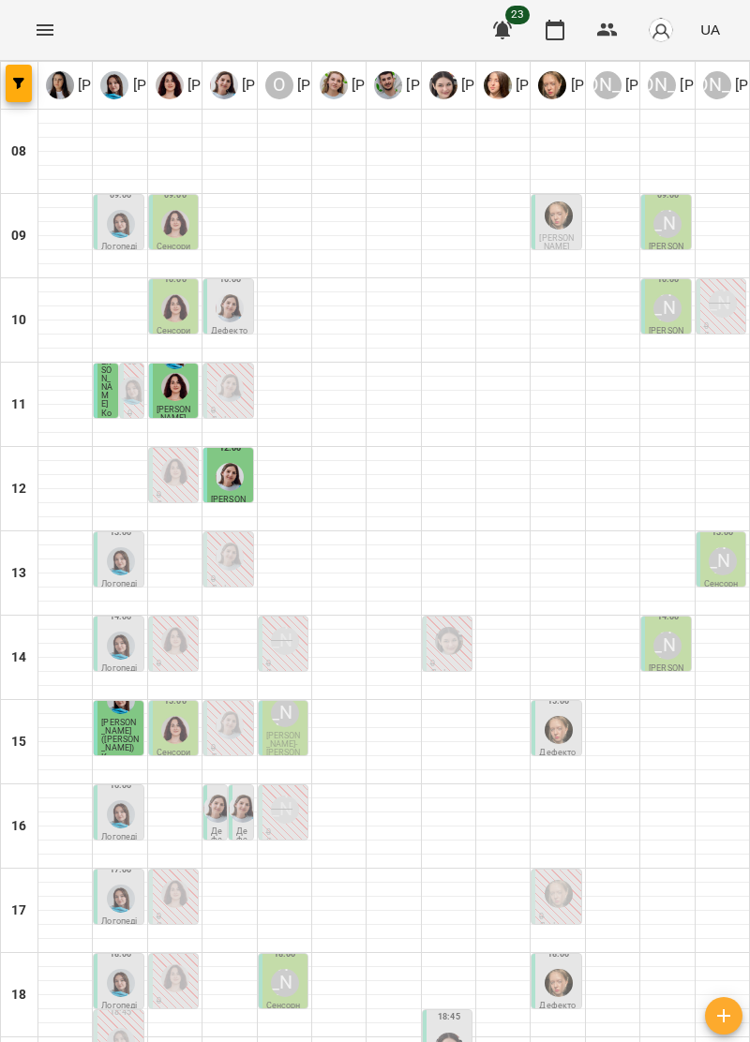
click at [107, 383] on span "[PERSON_NAME]" at bounding box center [106, 379] width 11 height 60
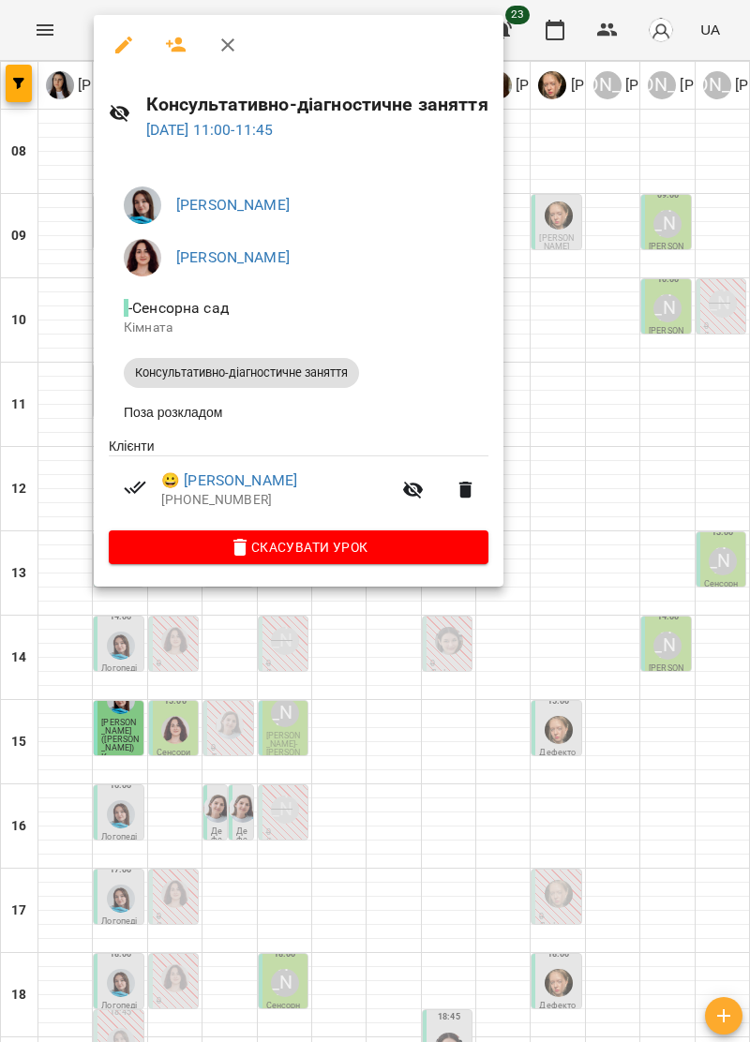
click at [224, 45] on icon "button" at bounding box center [228, 45] width 22 height 22
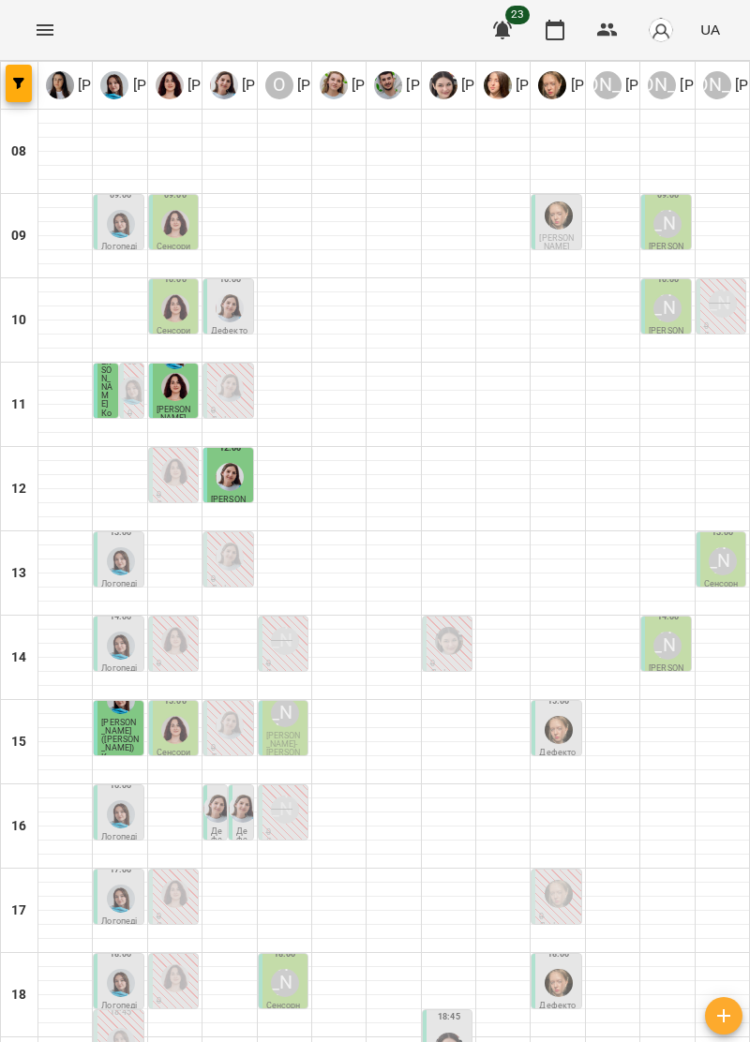
click at [118, 969] on img "Тетяна Хомин" at bounding box center [121, 983] width 28 height 28
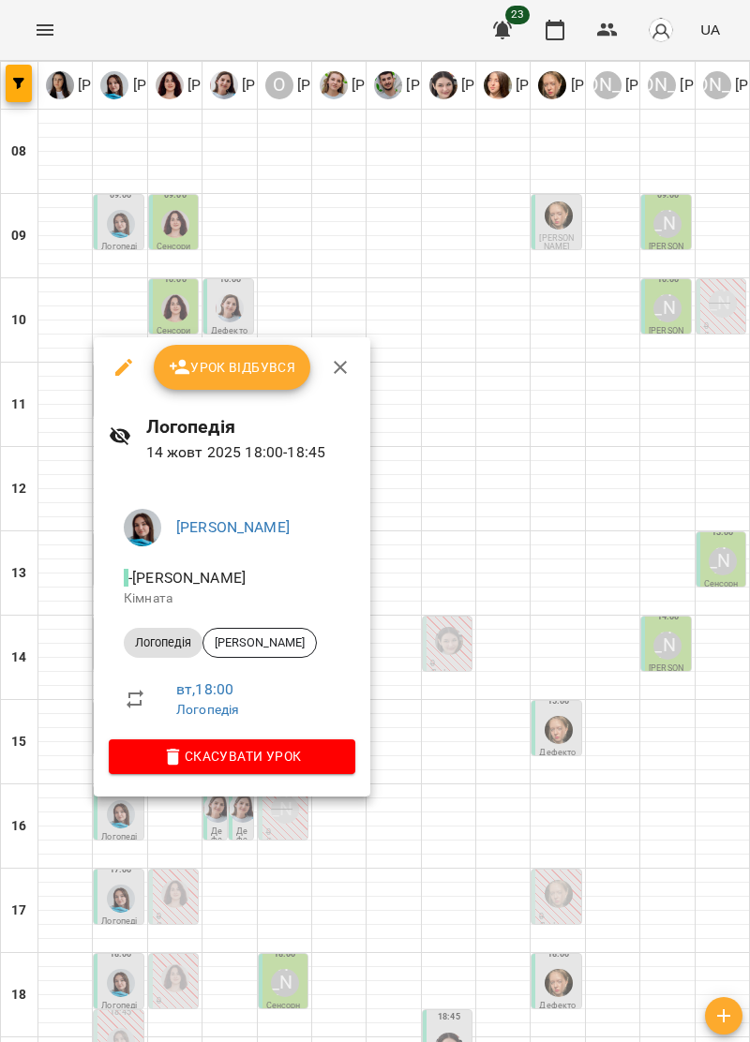
click at [337, 367] on icon "button" at bounding box center [340, 367] width 13 height 13
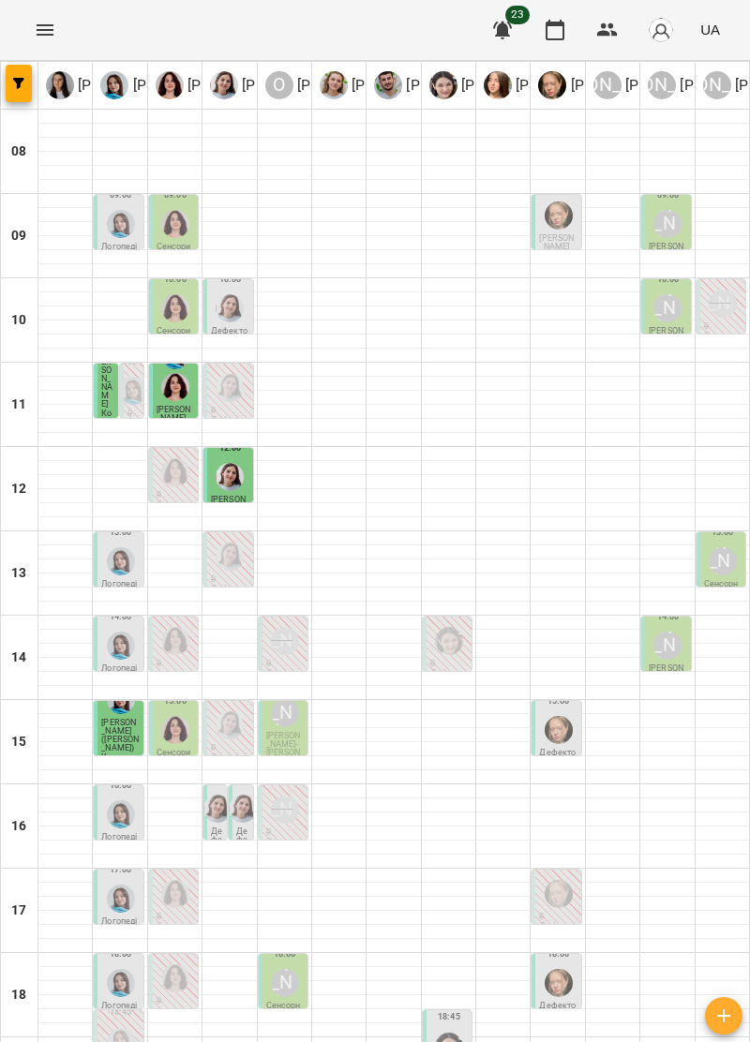
click at [295, 965] on div "[PERSON_NAME]" at bounding box center [285, 983] width 36 height 36
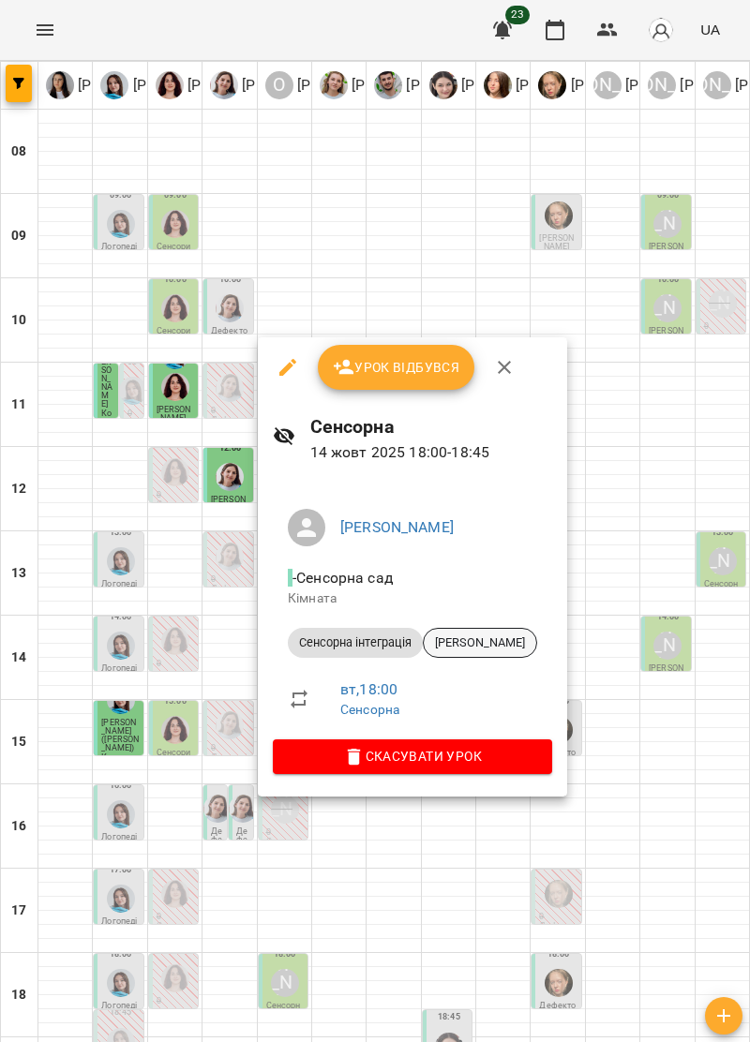
click at [474, 645] on span "[PERSON_NAME]" at bounding box center [480, 643] width 112 height 17
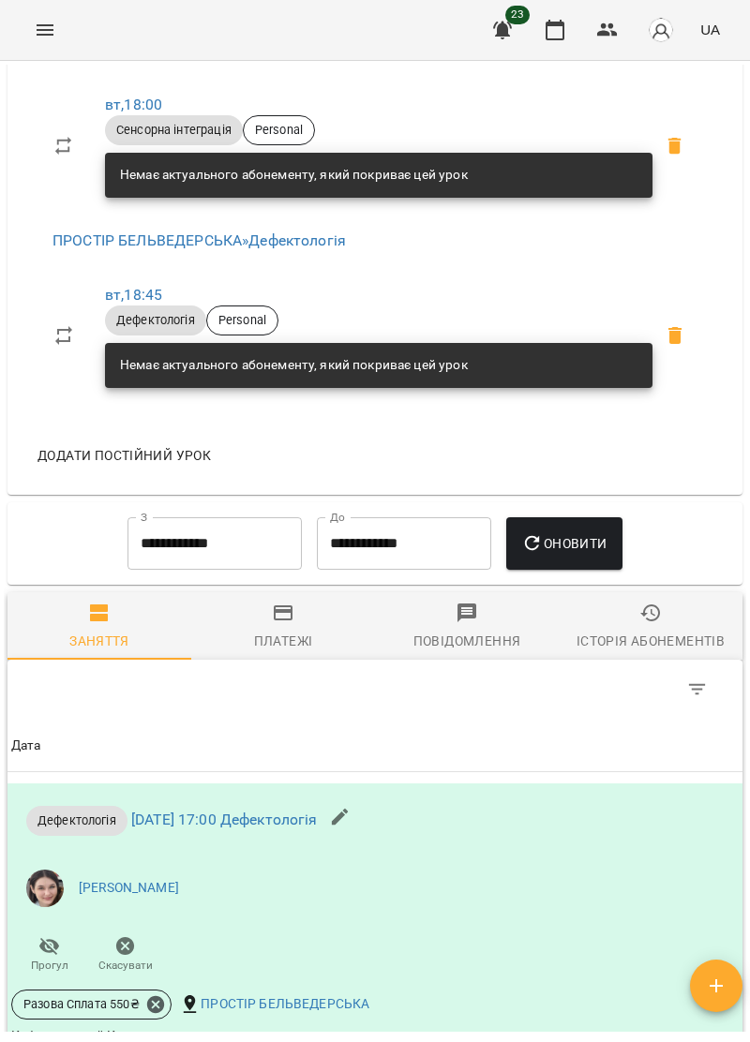
scroll to position [1053, 0]
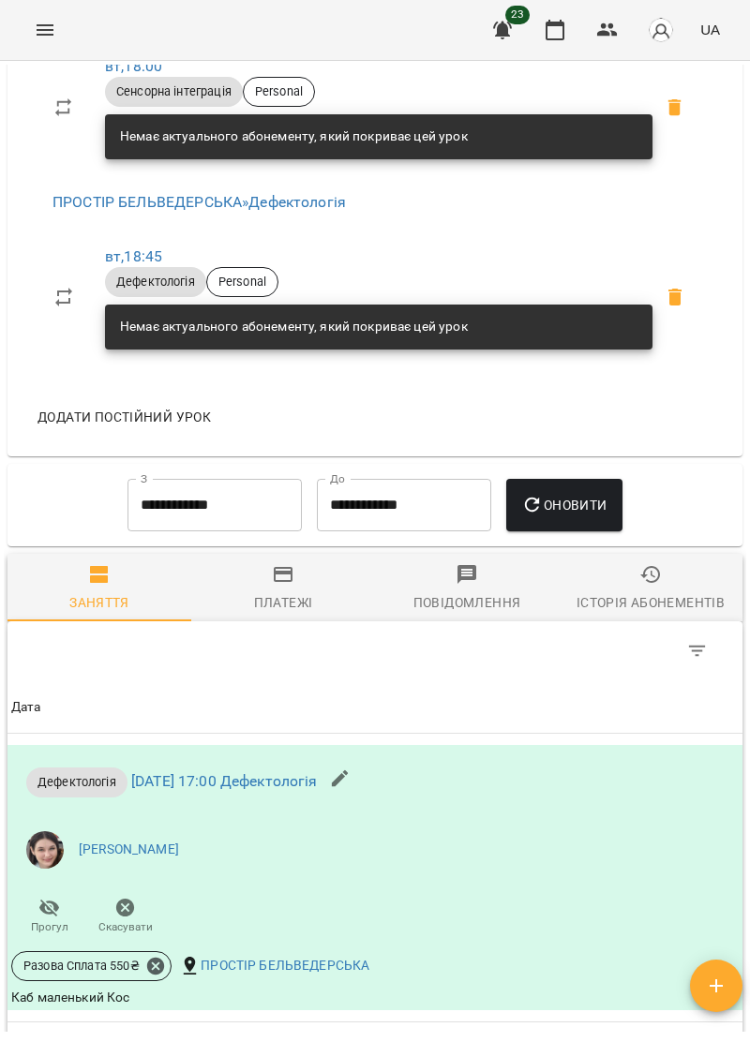
click at [43, 21] on icon "Menu" at bounding box center [45, 30] width 22 height 22
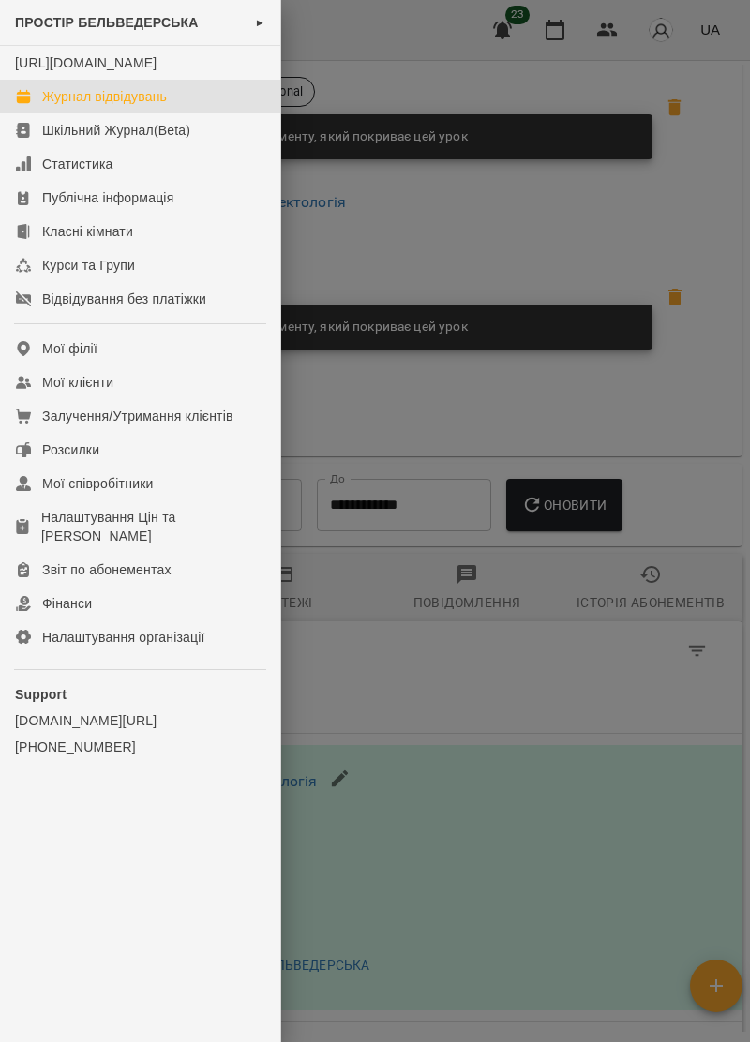
click at [158, 105] on link "Журнал відвідувань" at bounding box center [140, 97] width 280 height 34
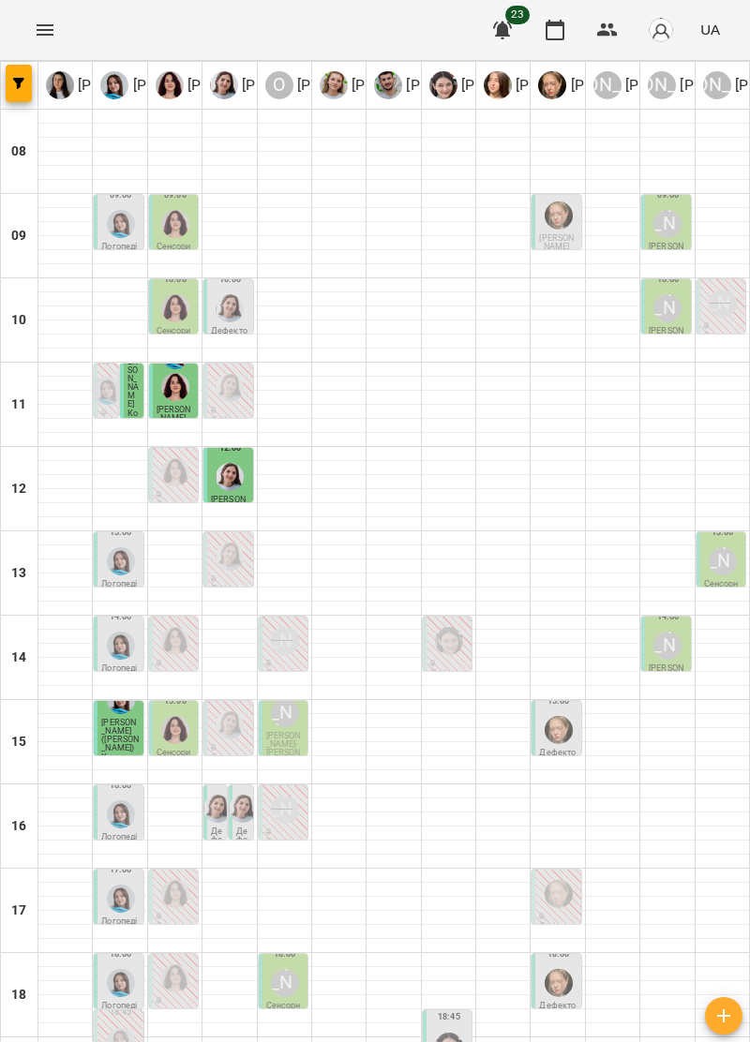
scroll to position [22, 0]
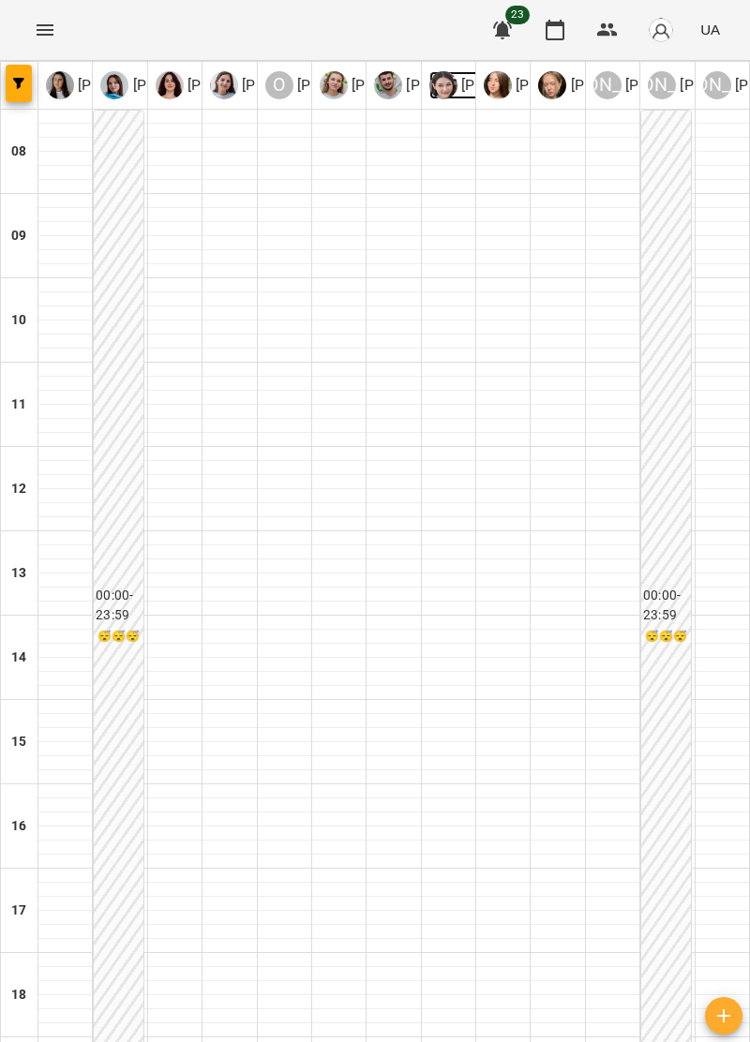
click at [453, 88] on img at bounding box center [443, 85] width 28 height 28
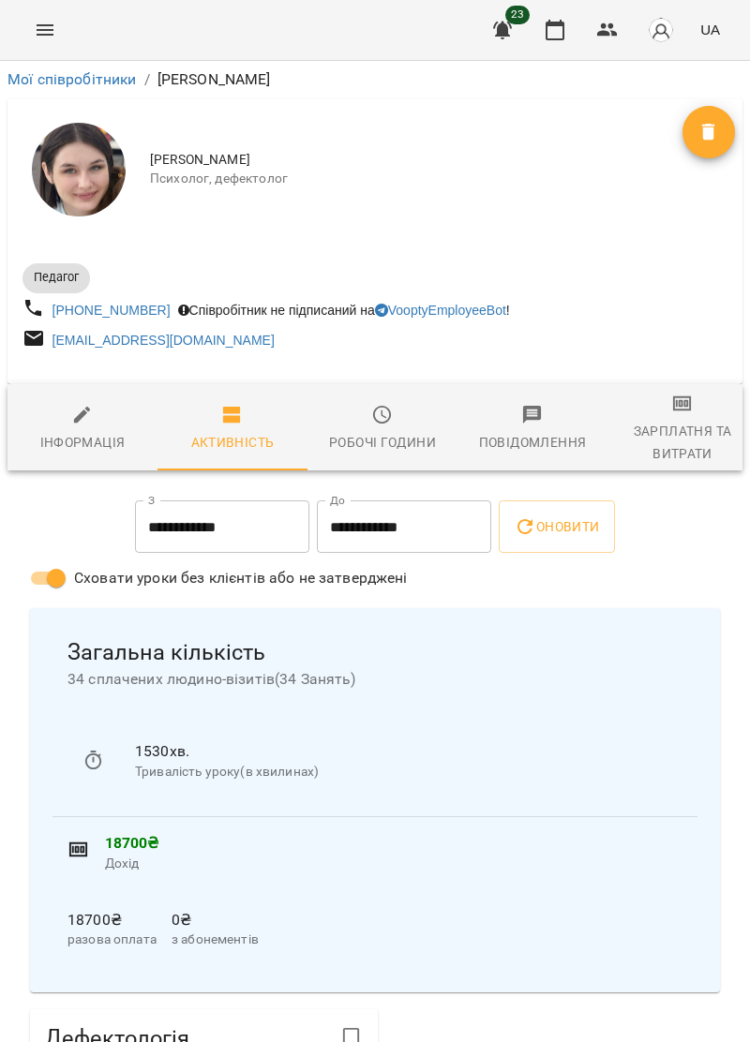
click at [31, 42] on button "Menu" at bounding box center [44, 29] width 45 height 45
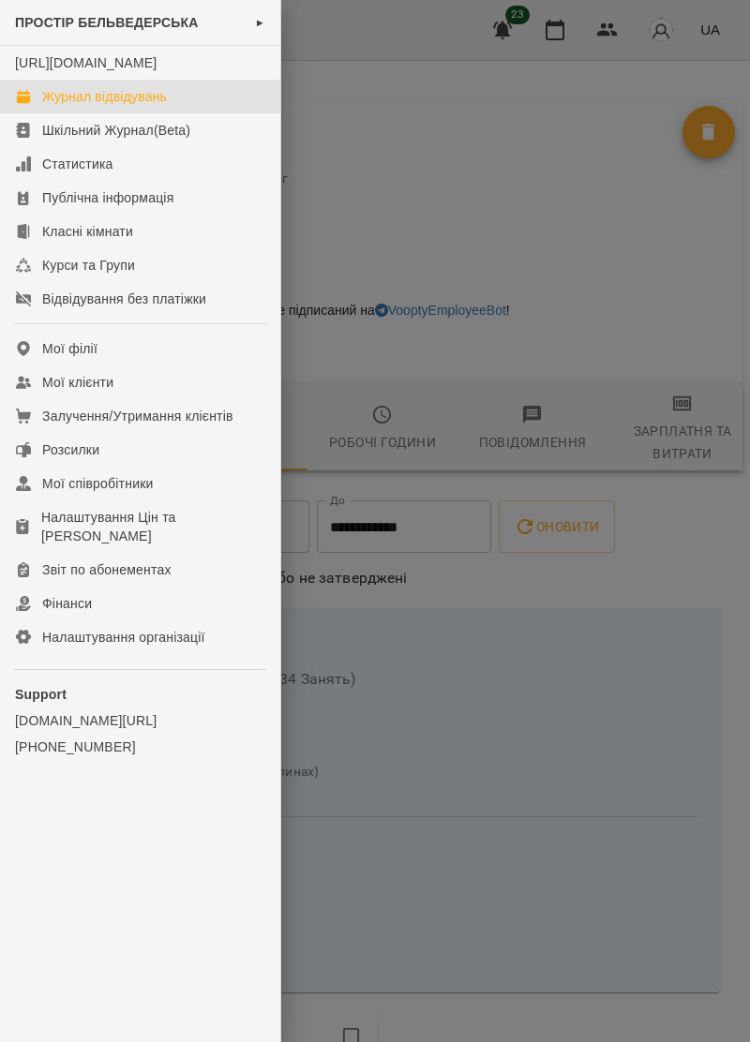
click at [142, 106] on div "Журнал відвідувань" at bounding box center [104, 96] width 125 height 19
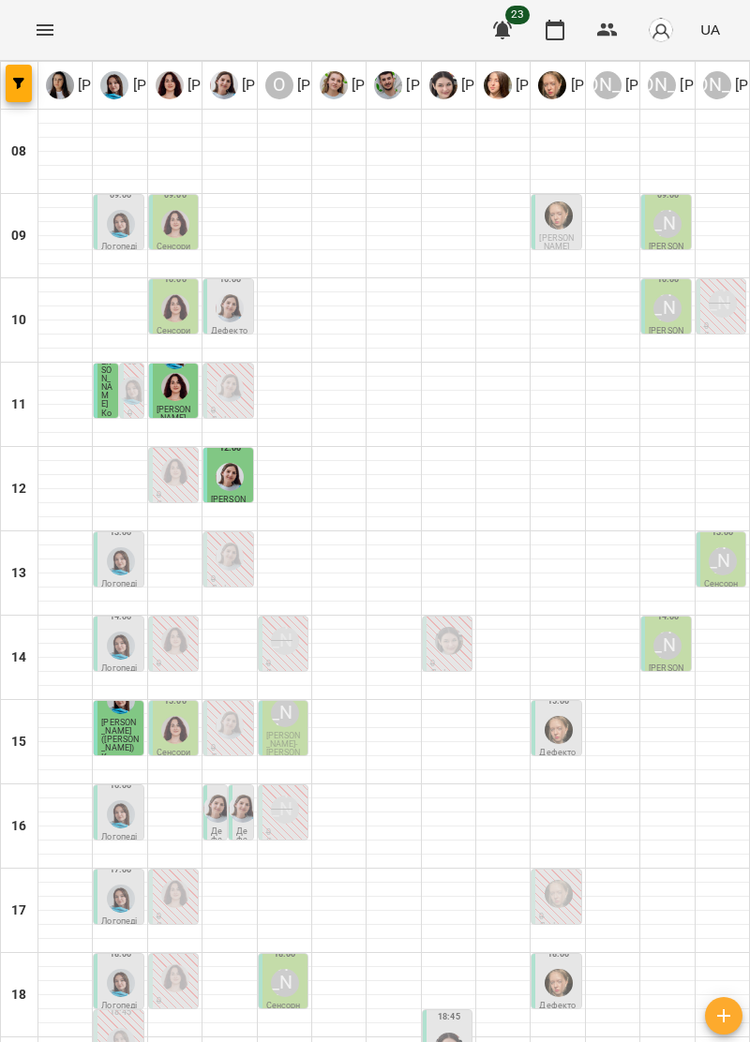
scroll to position [184, 0]
click at [570, 969] on img "Анна Прокопенко" at bounding box center [559, 983] width 28 height 28
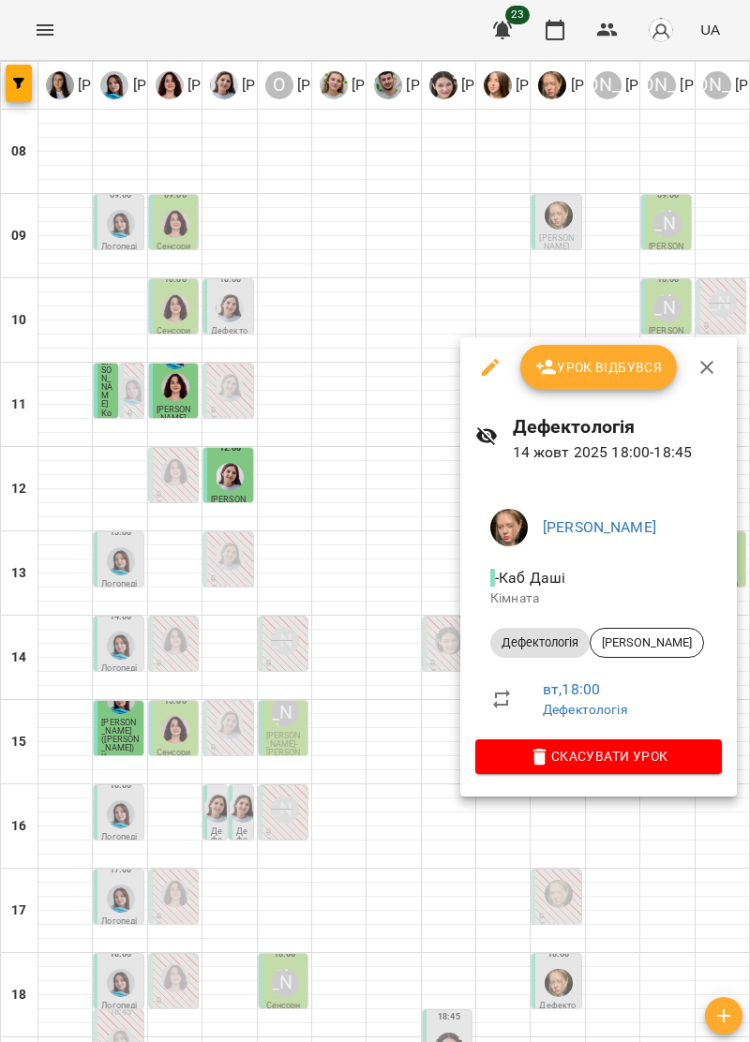
click at [717, 368] on button "button" at bounding box center [706, 367] width 45 height 45
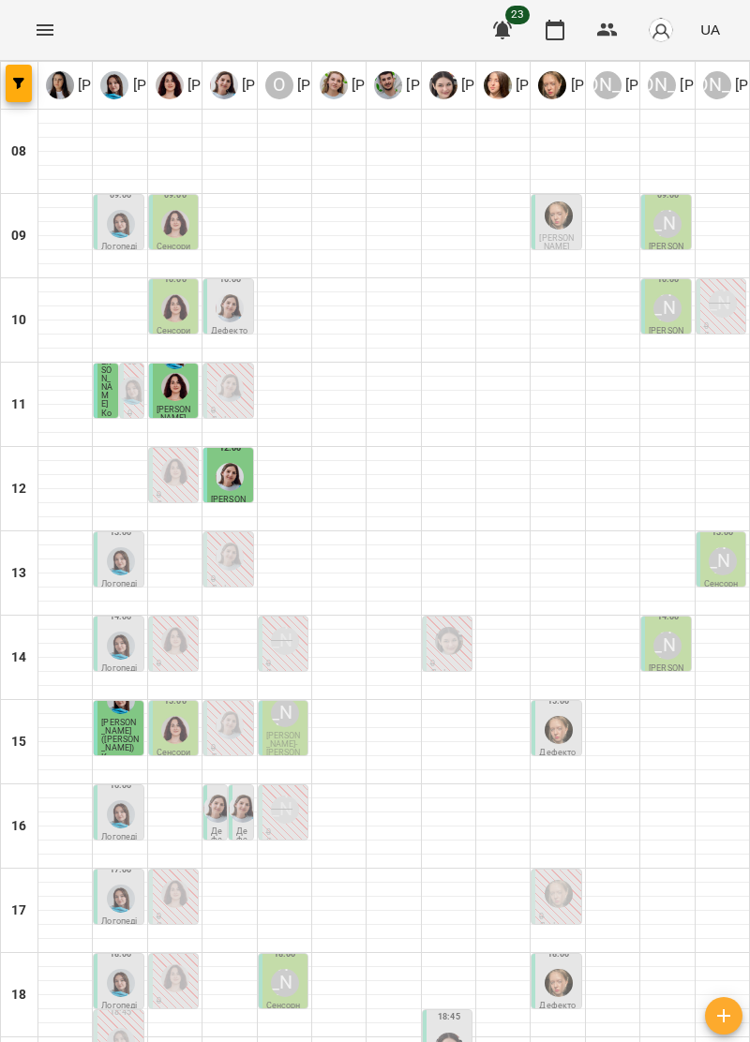
scroll to position [182, 0]
click at [110, 969] on img "Тетяна Хомин" at bounding box center [121, 983] width 28 height 28
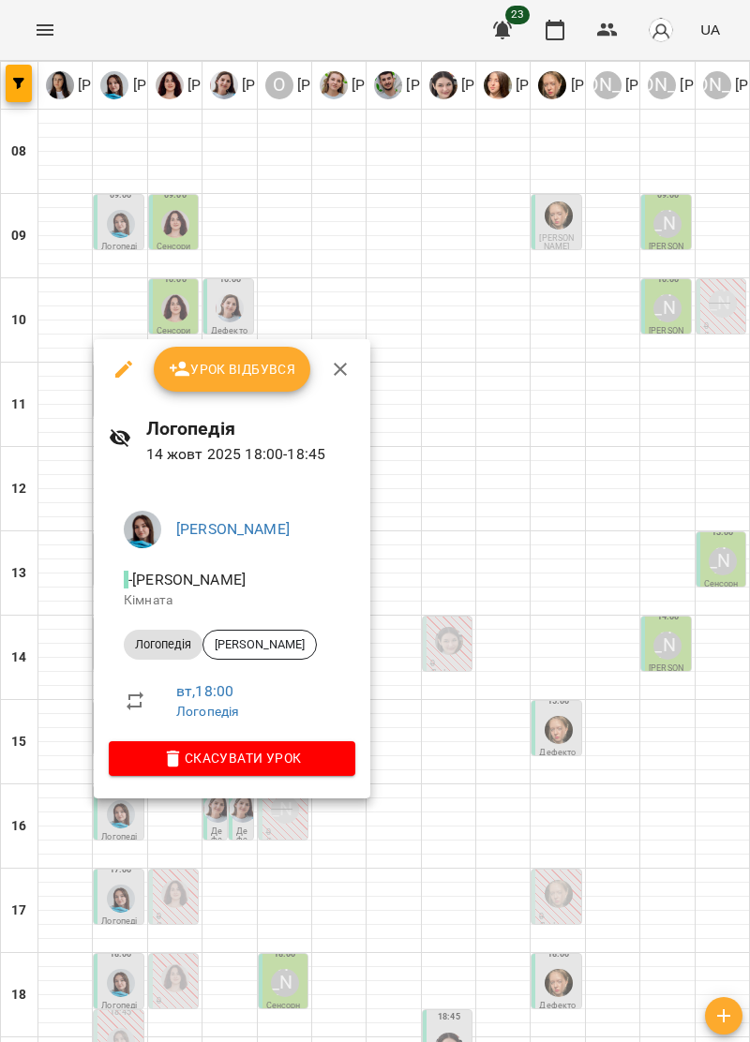
click at [341, 371] on icon "button" at bounding box center [340, 369] width 13 height 13
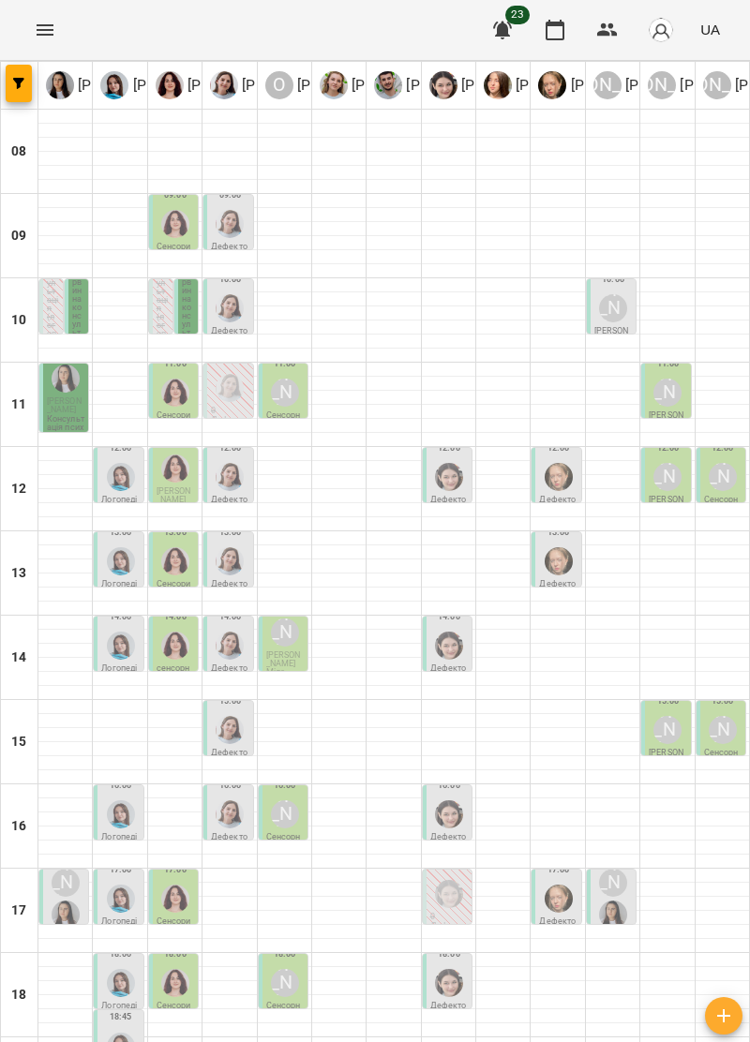
scroll to position [184, 0]
click at [120, 969] on img "Тетяна Хомин" at bounding box center [121, 983] width 28 height 28
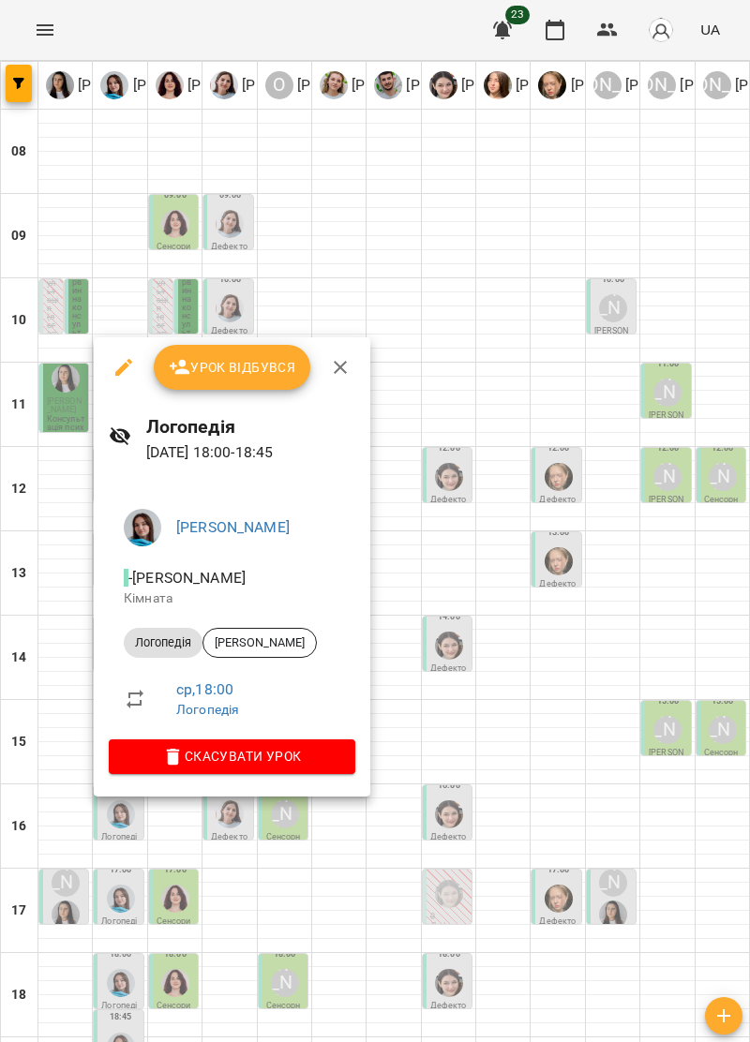
click at [347, 366] on icon "button" at bounding box center [340, 367] width 22 height 22
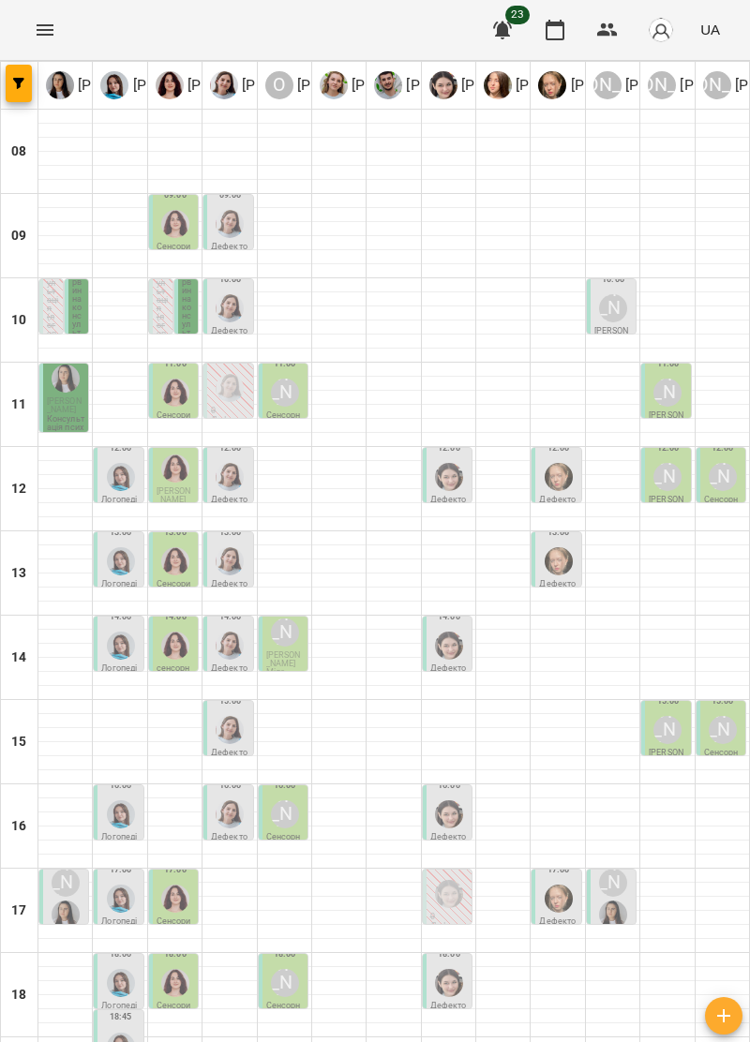
click at [188, 969] on img "Ольга Крикун" at bounding box center [175, 983] width 28 height 28
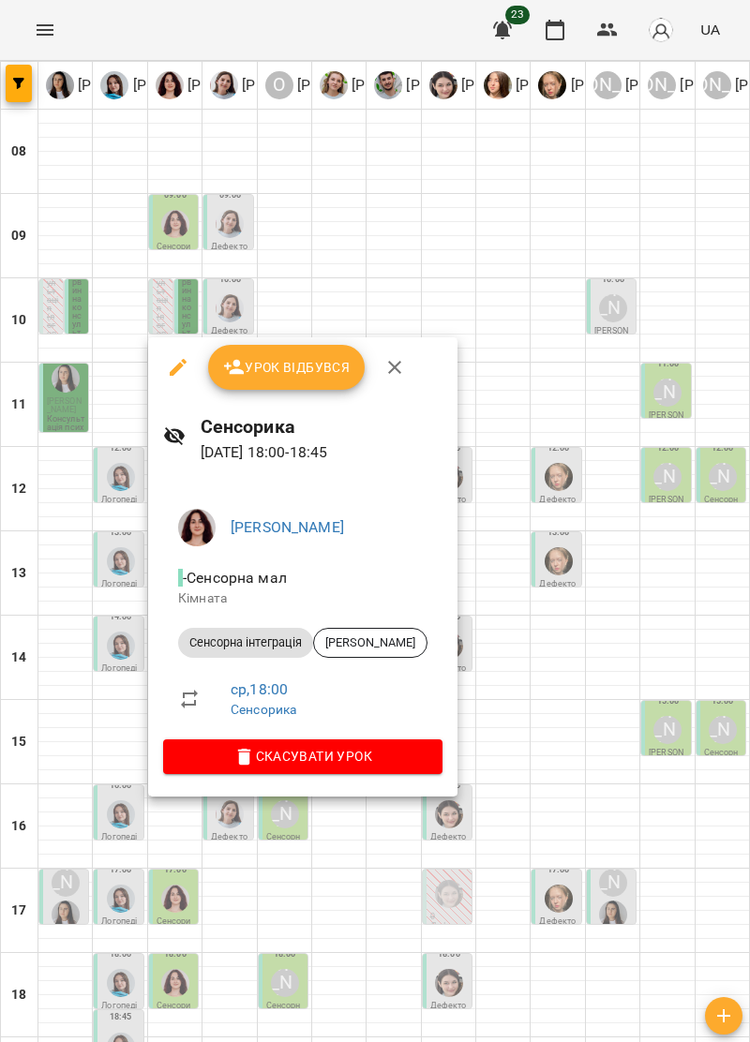
click at [399, 361] on icon "button" at bounding box center [394, 367] width 22 height 22
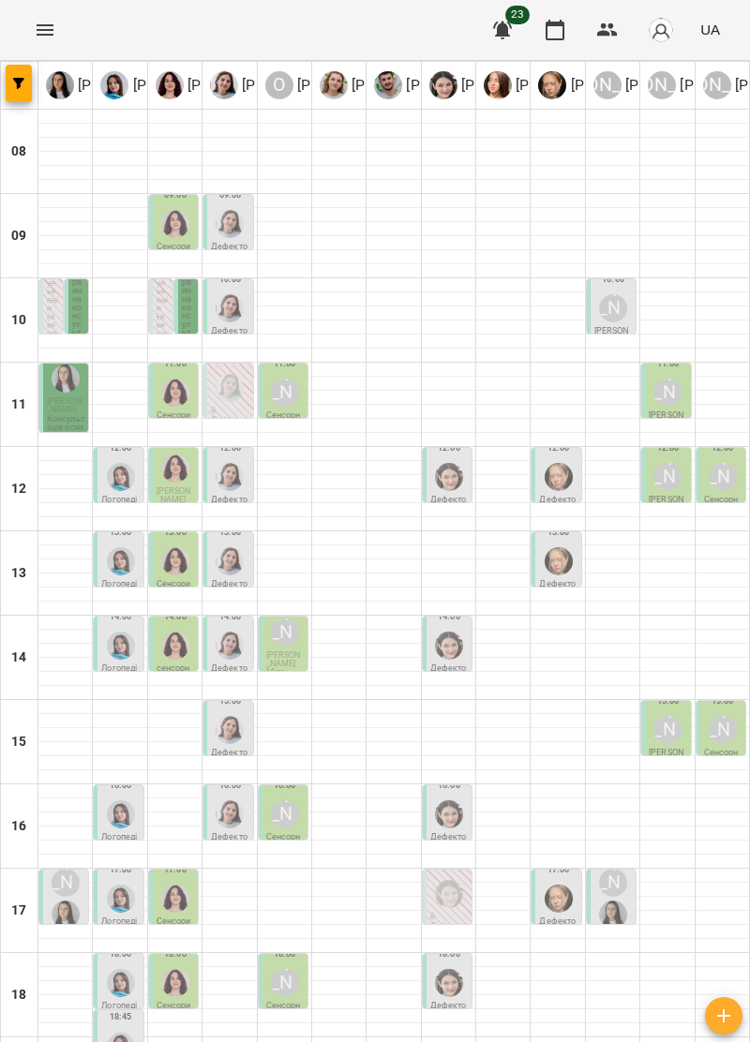
click at [292, 1002] on p "Сенсорна" at bounding box center [284, 1010] width 37 height 17
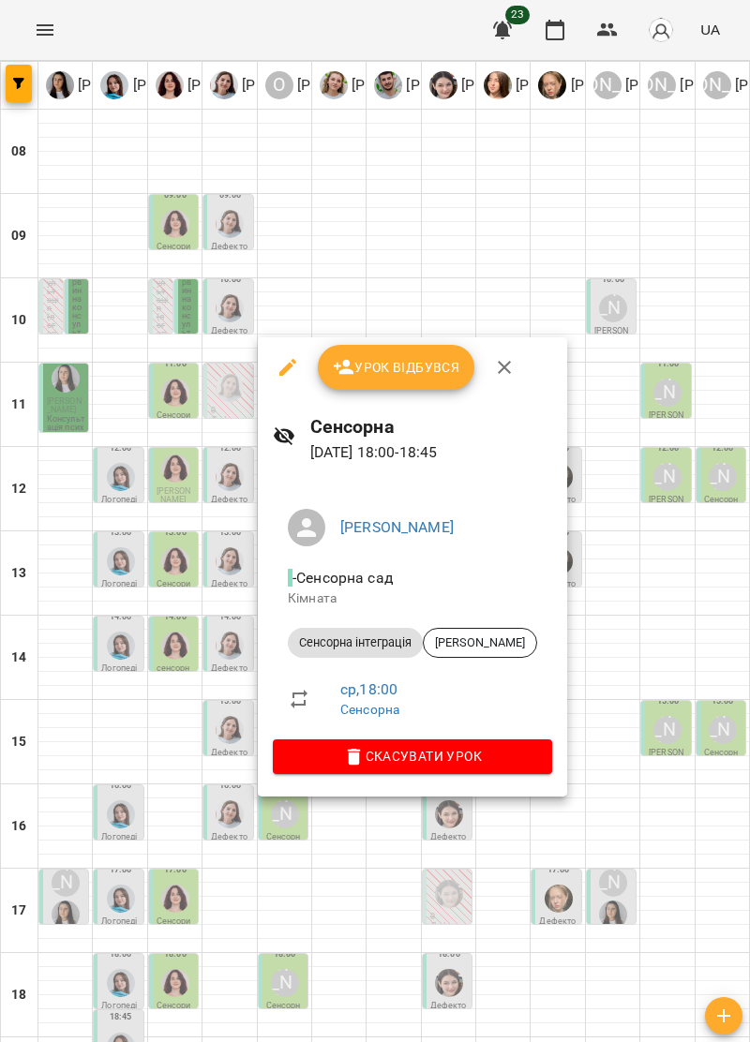
click at [499, 374] on icon "button" at bounding box center [504, 367] width 22 height 22
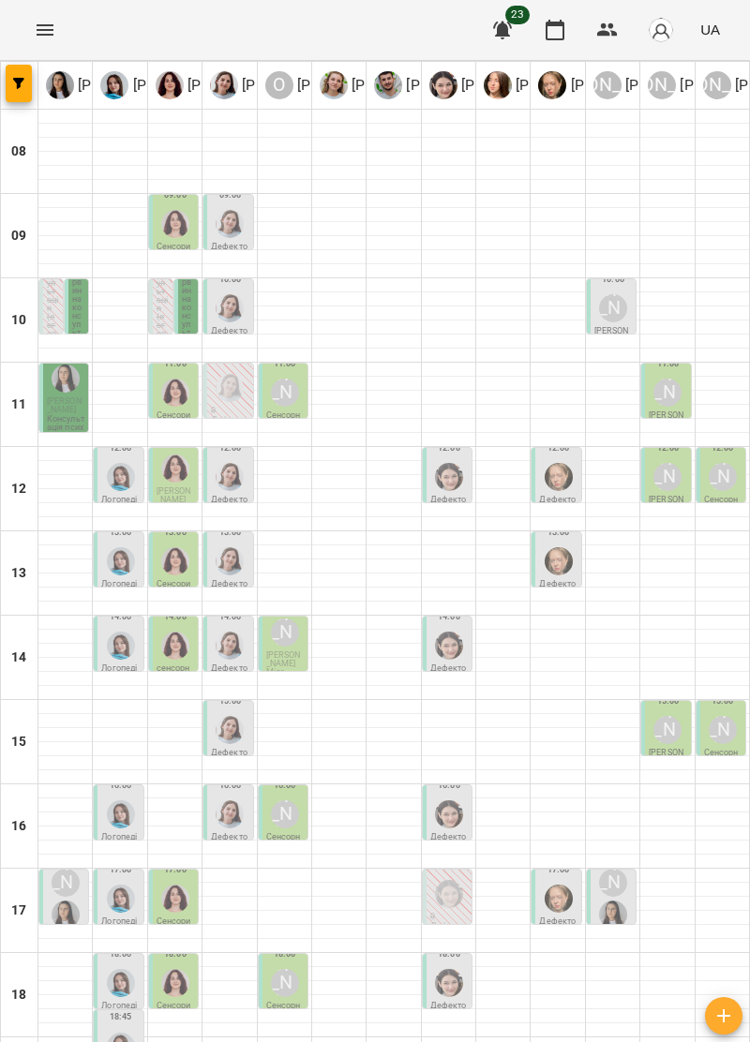
click at [459, 969] on img "Софія Цюпер" at bounding box center [449, 983] width 28 height 28
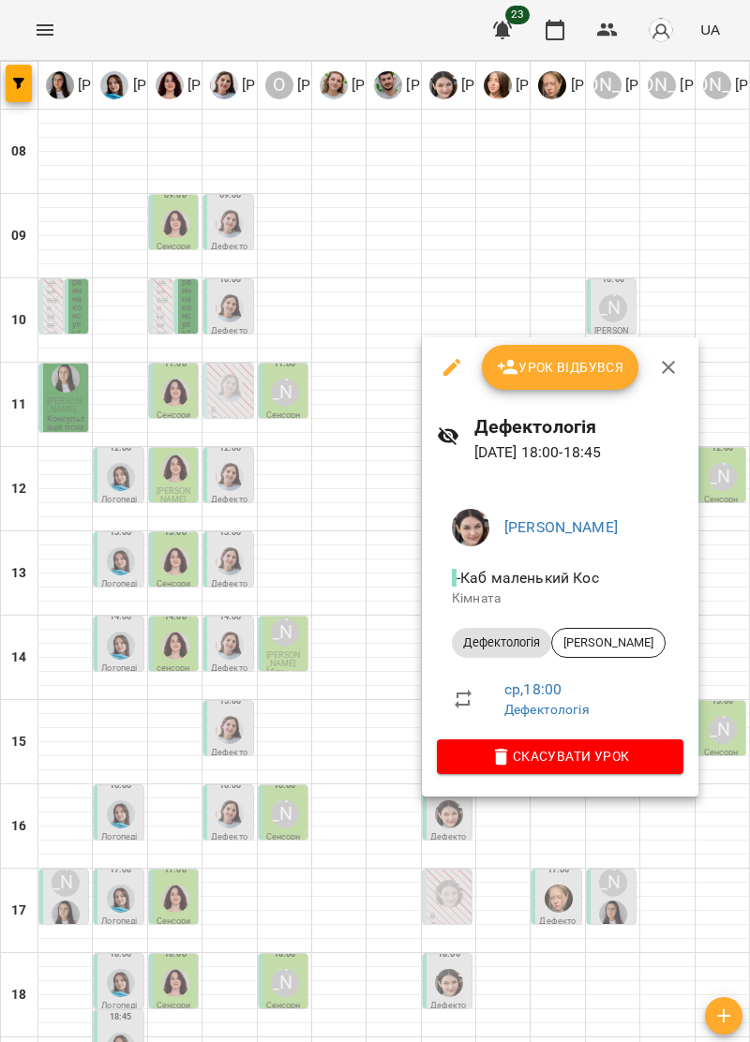
click at [667, 371] on icon "button" at bounding box center [668, 367] width 22 height 22
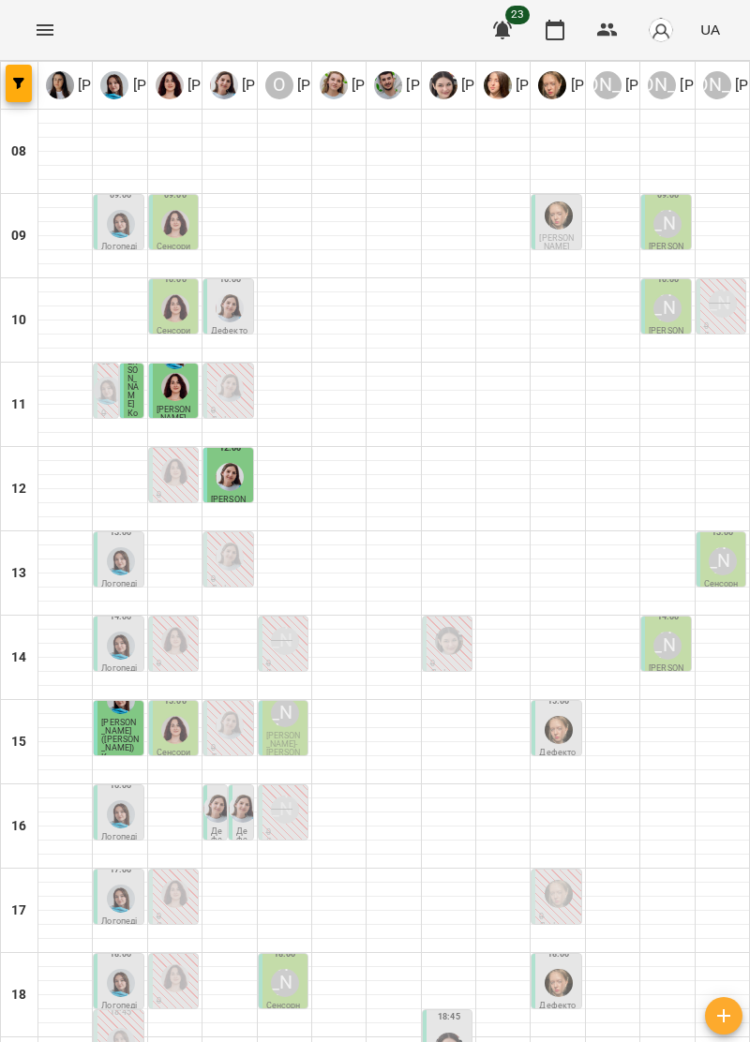
click at [119, 969] on img "Тетяна Хомин" at bounding box center [121, 983] width 28 height 28
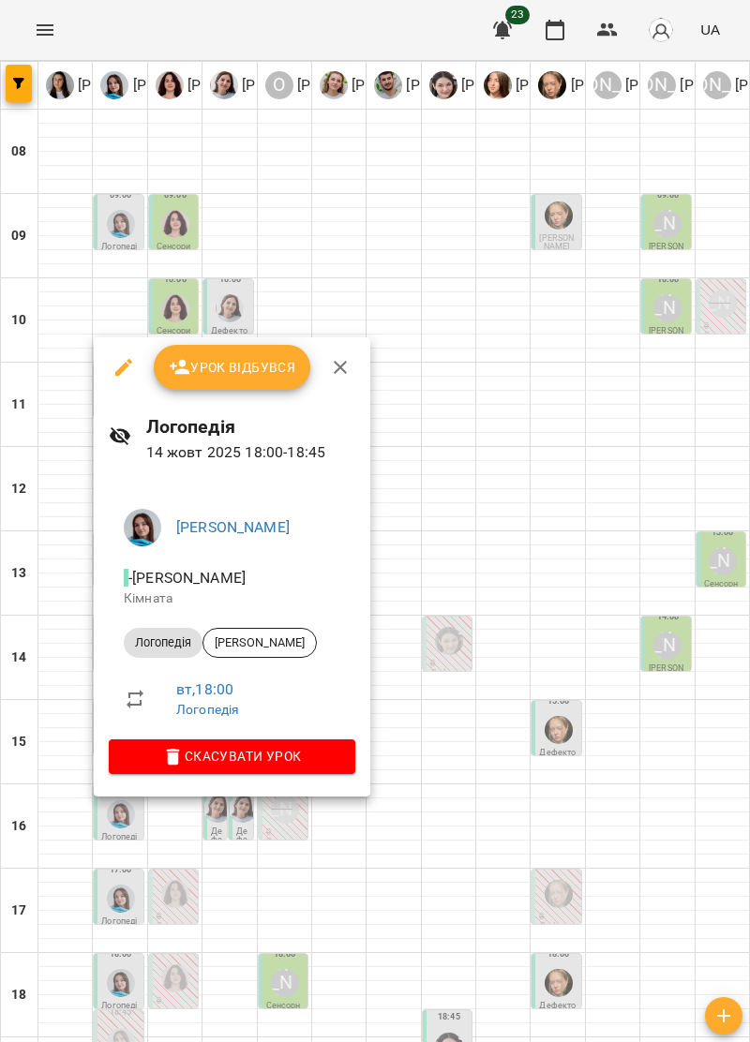
click at [337, 366] on icon "button" at bounding box center [340, 367] width 13 height 13
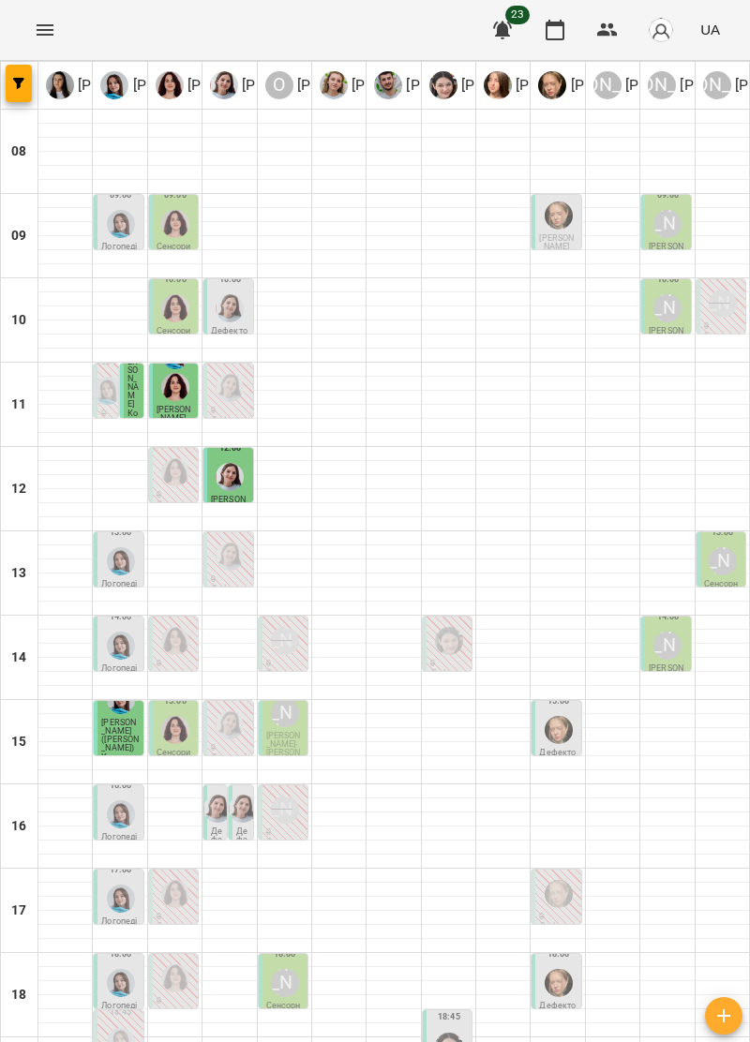
click at [292, 969] on div "[PERSON_NAME]" at bounding box center [285, 983] width 28 height 28
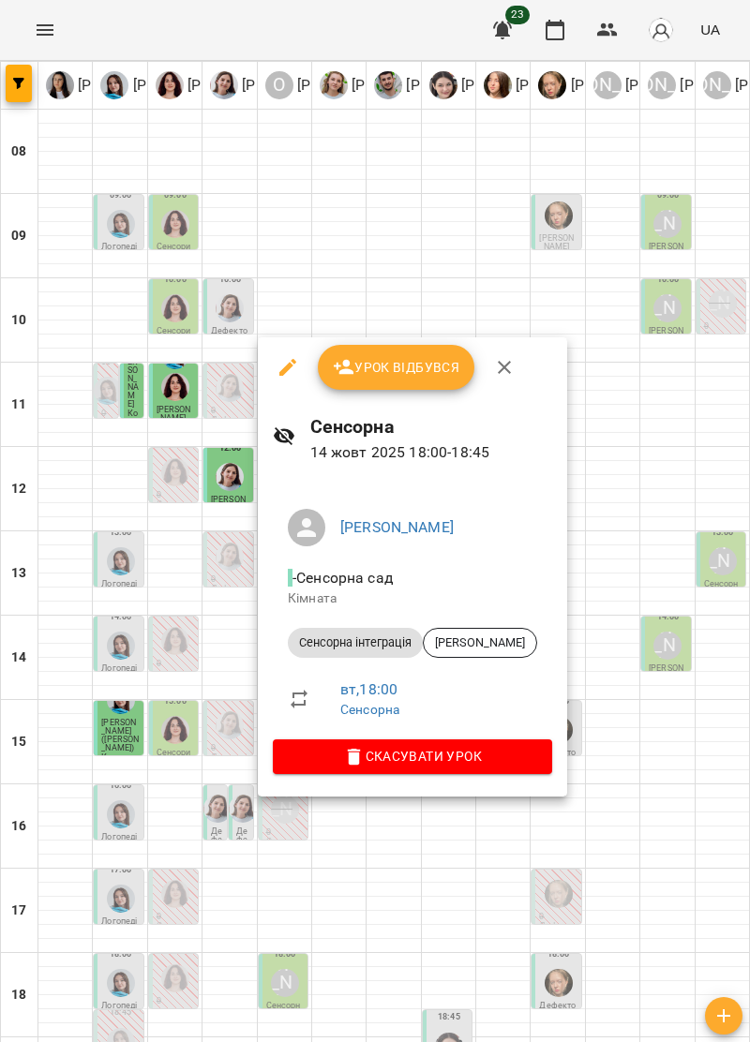
click at [504, 372] on icon "button" at bounding box center [504, 367] width 22 height 22
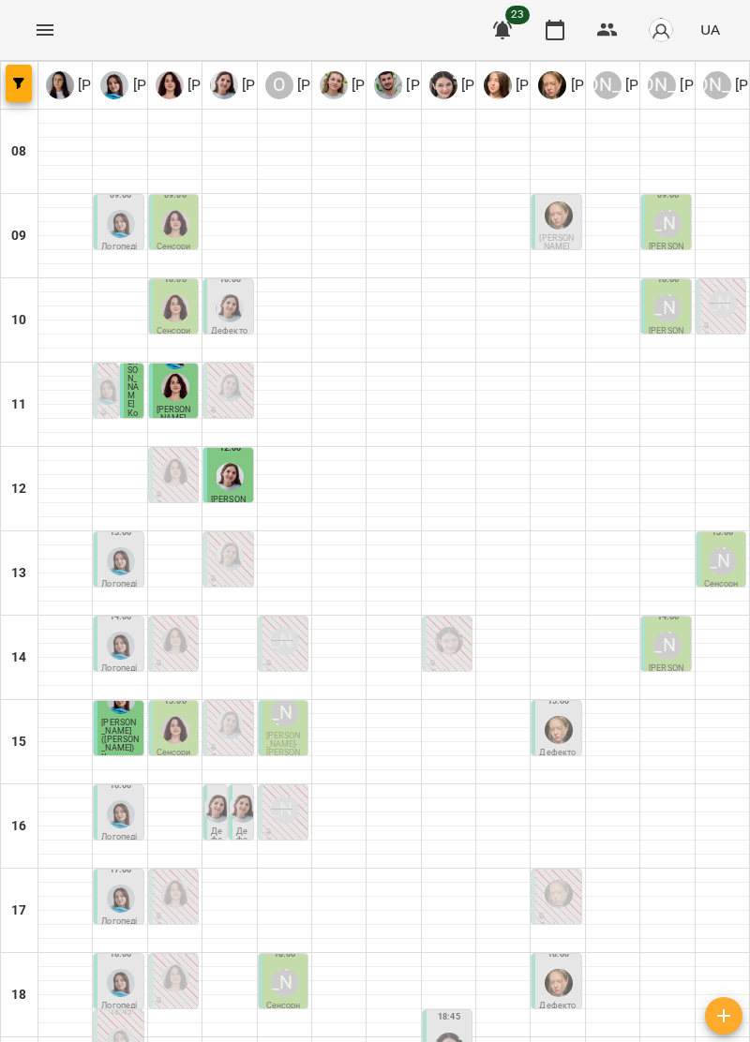
click at [182, 373] on img "Ольга Крикун" at bounding box center [175, 387] width 28 height 28
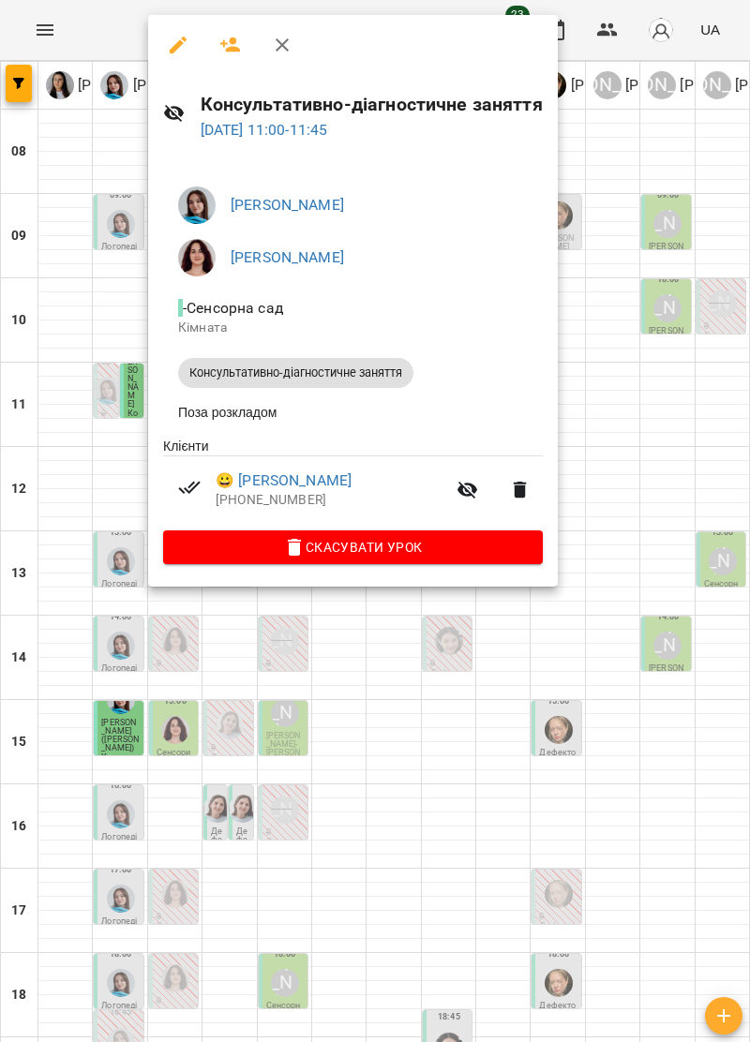
click at [294, 51] on button "button" at bounding box center [282, 44] width 45 height 45
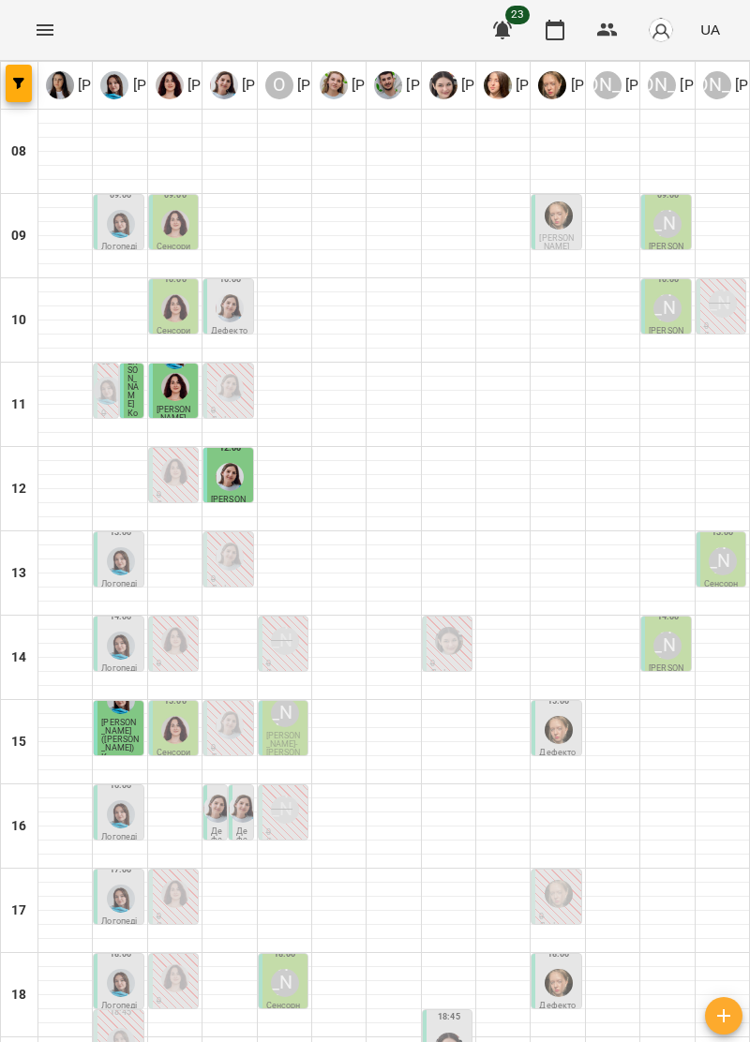
click at [178, 373] on img "Ольга Крикун" at bounding box center [175, 387] width 28 height 28
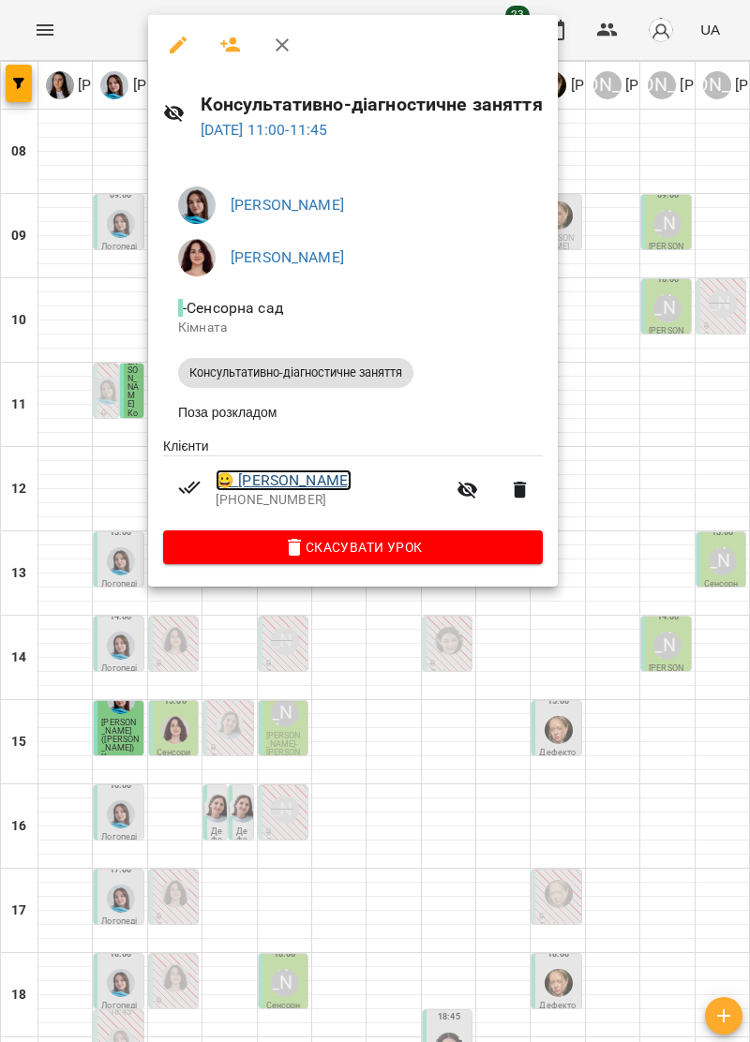
click at [352, 486] on link "😀 [PERSON_NAME]" at bounding box center [284, 481] width 136 height 22
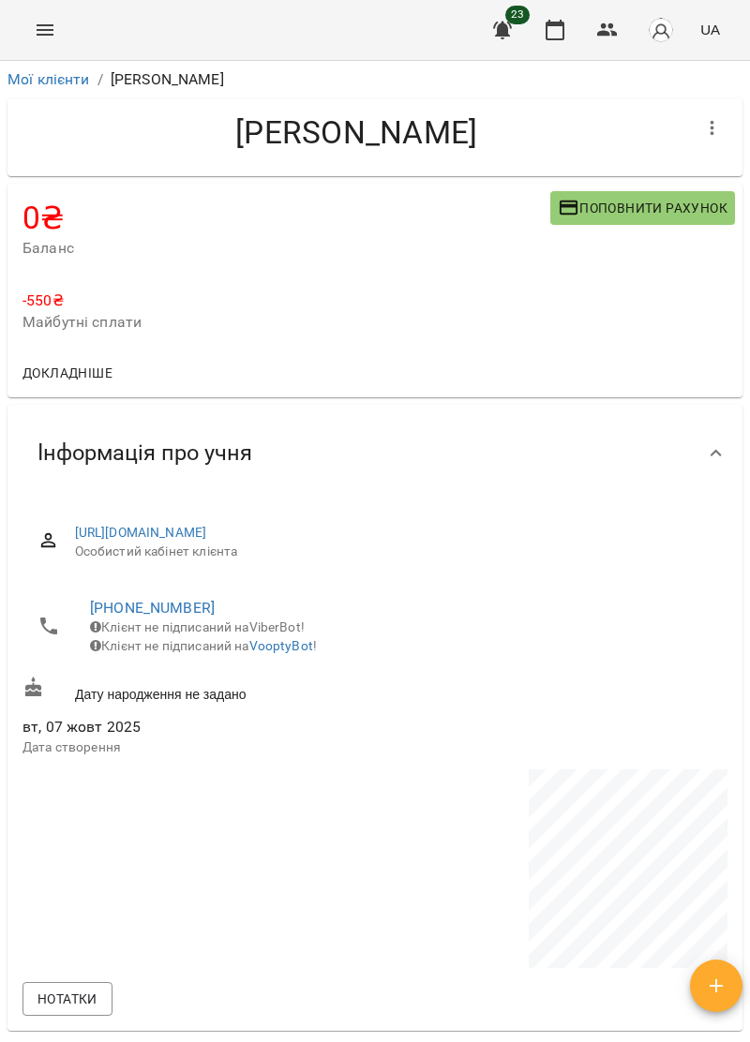
click at [52, 13] on button "Menu" at bounding box center [44, 29] width 45 height 45
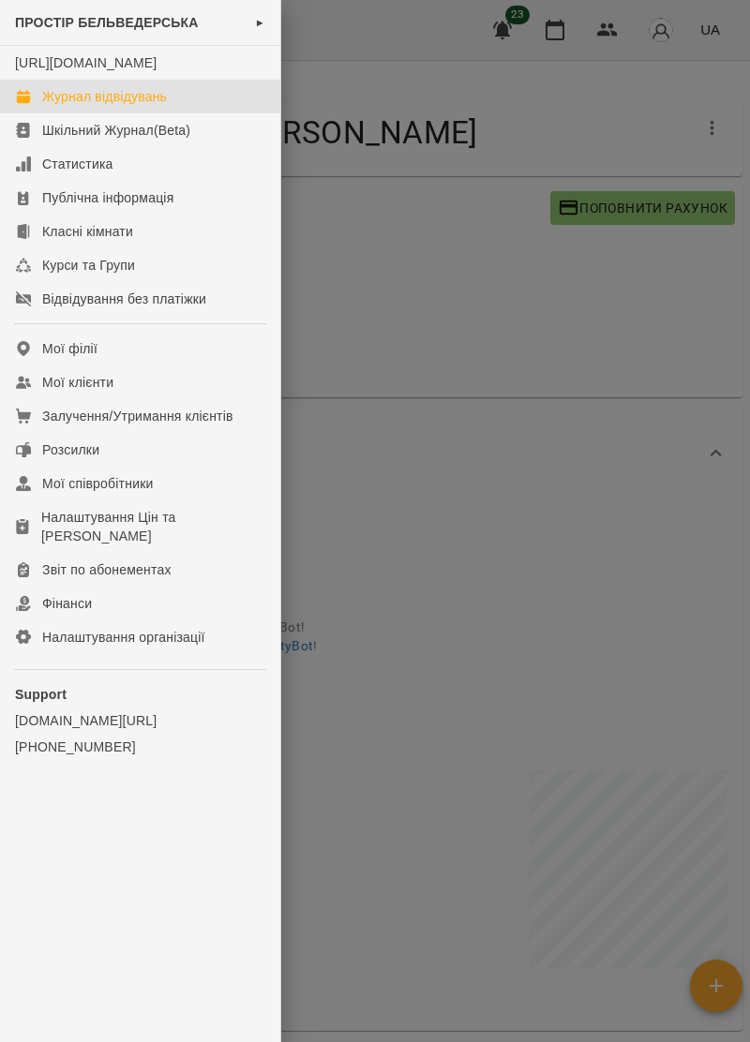
click at [157, 105] on link "Журнал відвідувань" at bounding box center [140, 97] width 280 height 34
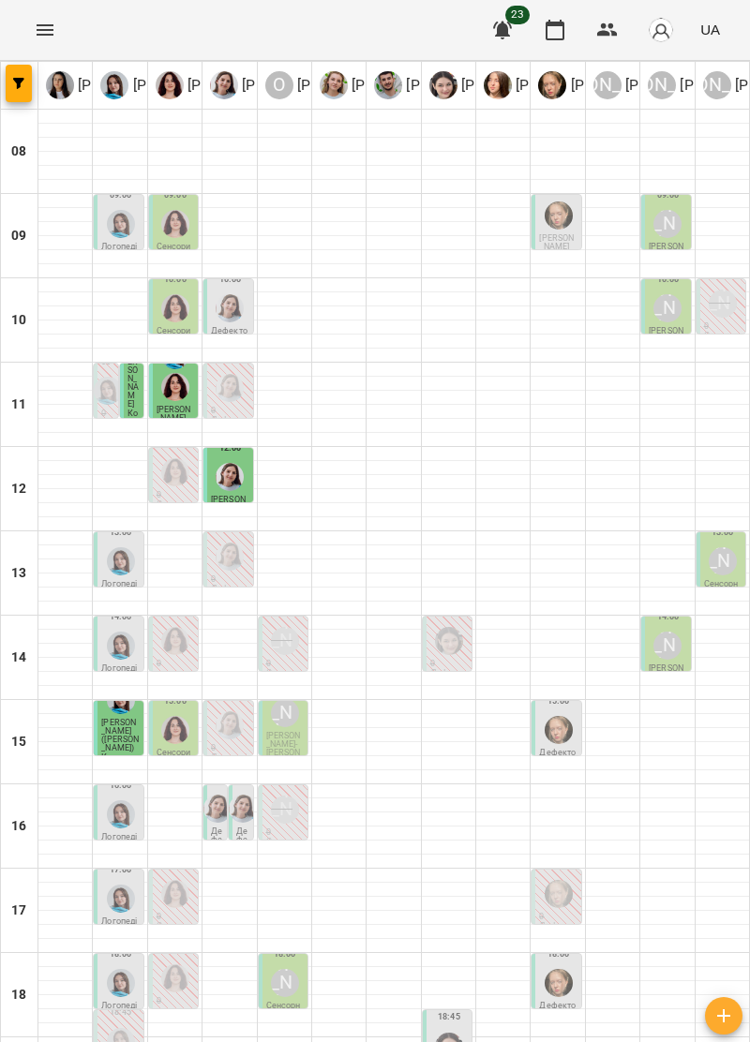
click at [184, 405] on span "[PERSON_NAME]" at bounding box center [174, 414] width 35 height 18
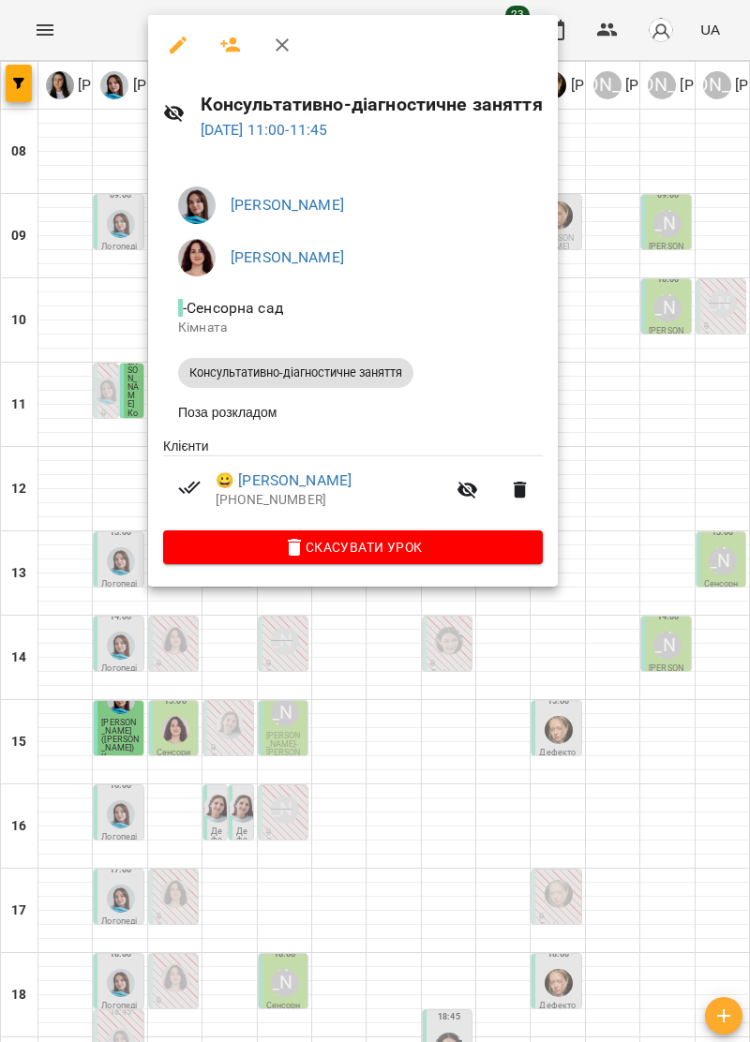
click at [291, 44] on icon "button" at bounding box center [282, 45] width 22 height 22
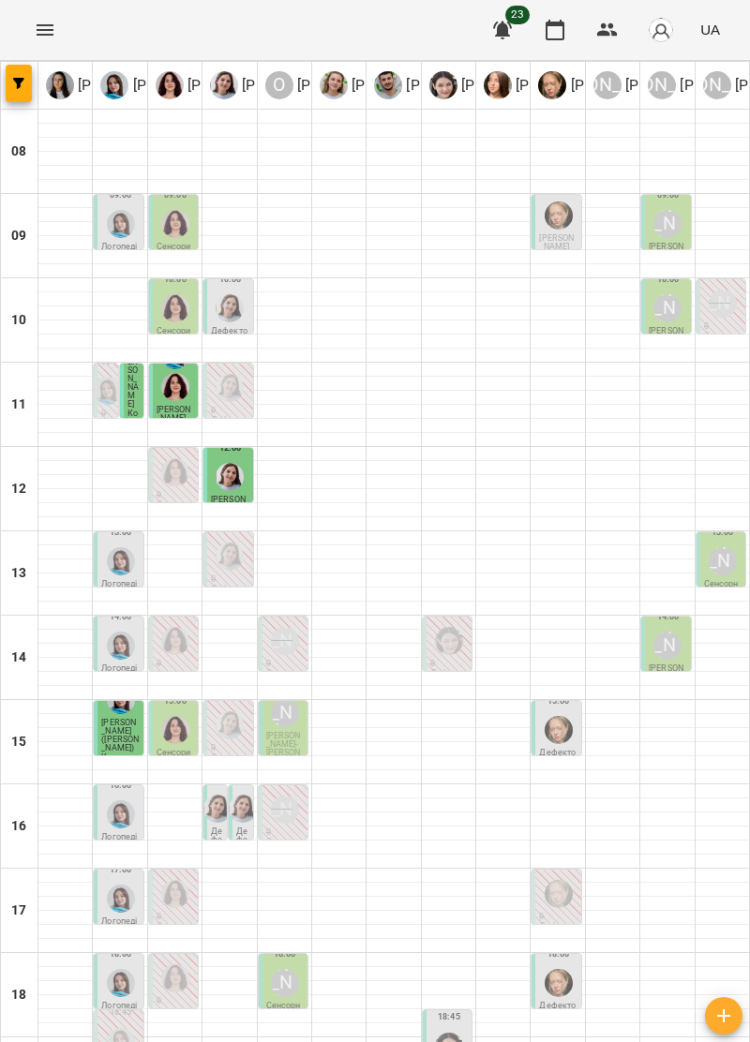
click at [134, 386] on span "[PERSON_NAME]" at bounding box center [132, 379] width 11 height 60
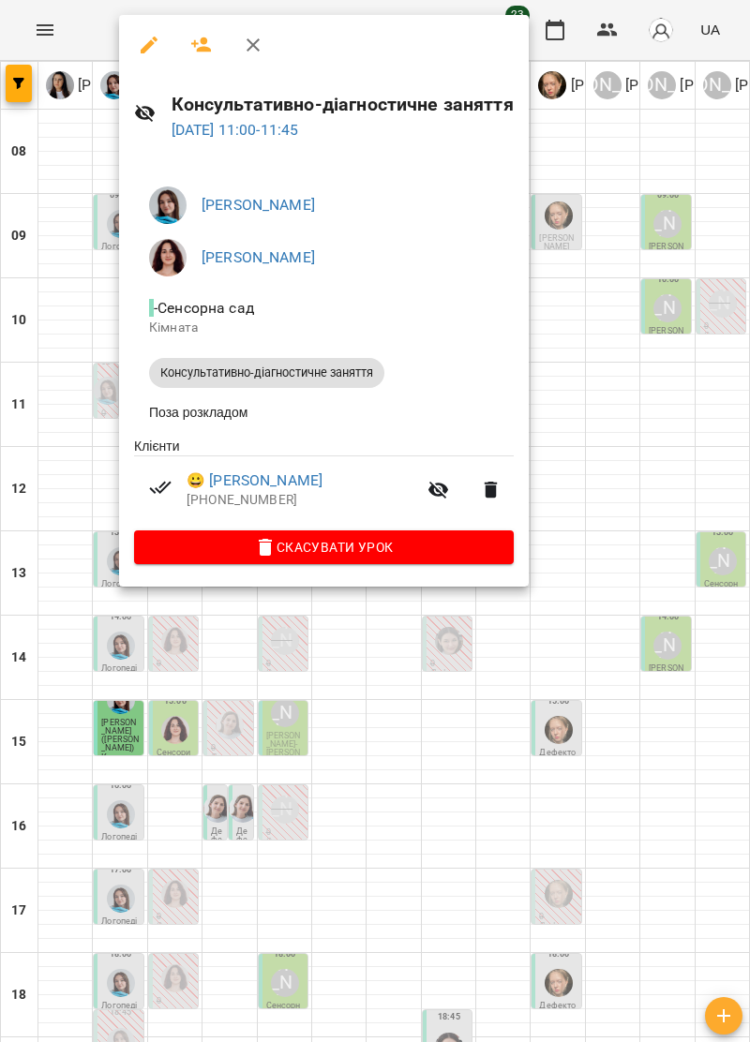
click at [262, 36] on icon "button" at bounding box center [253, 45] width 22 height 22
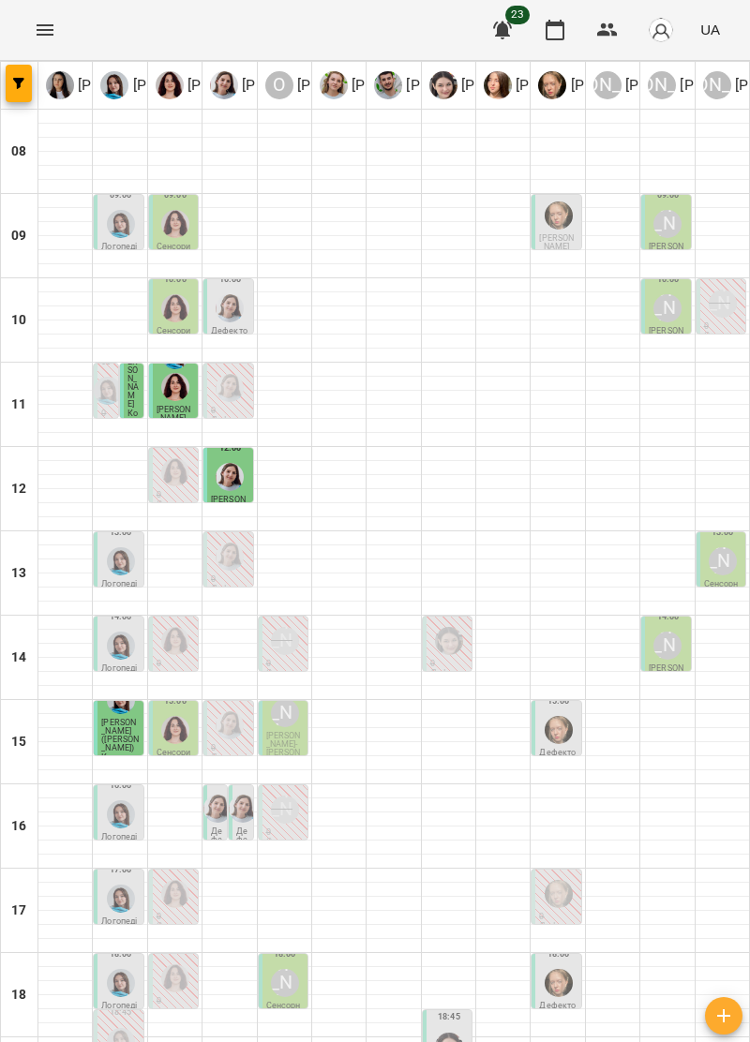
click at [37, 30] on icon "Menu" at bounding box center [45, 29] width 17 height 11
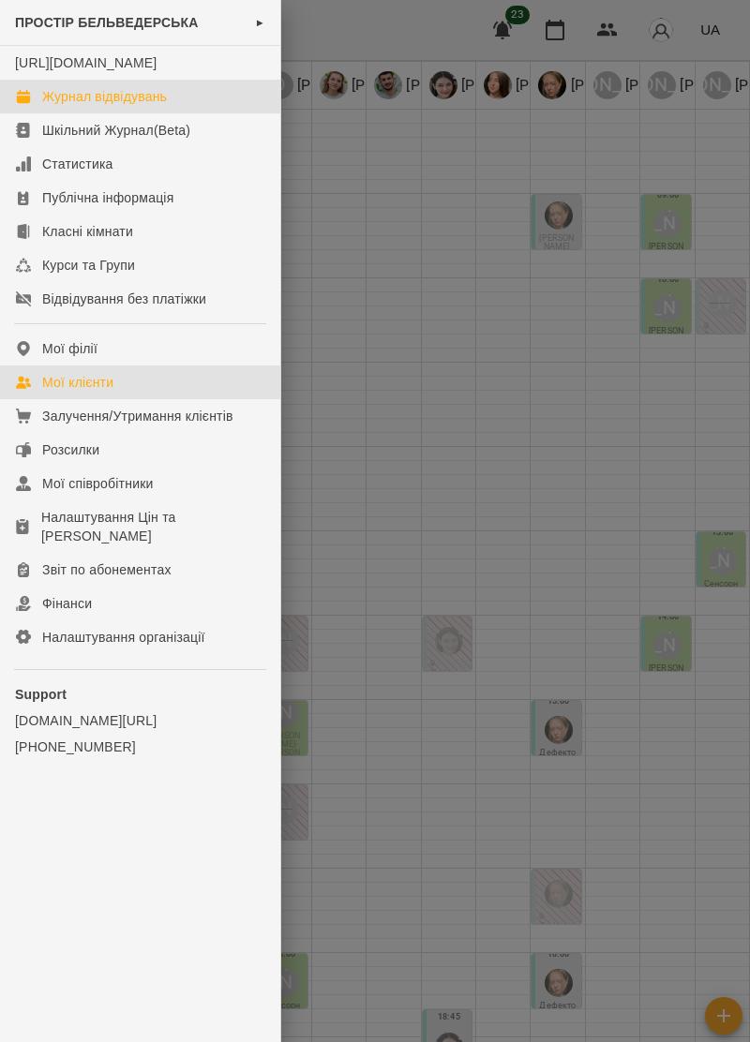
click at [112, 392] on div "Мої клієнти" at bounding box center [77, 382] width 71 height 19
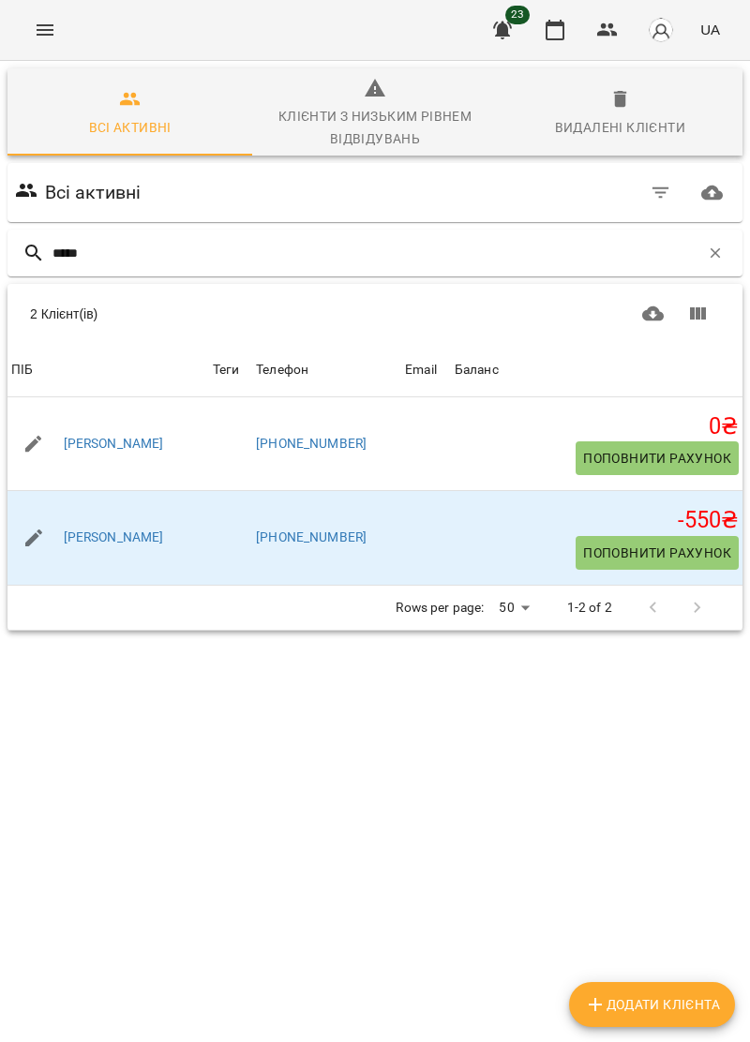
type input "******"
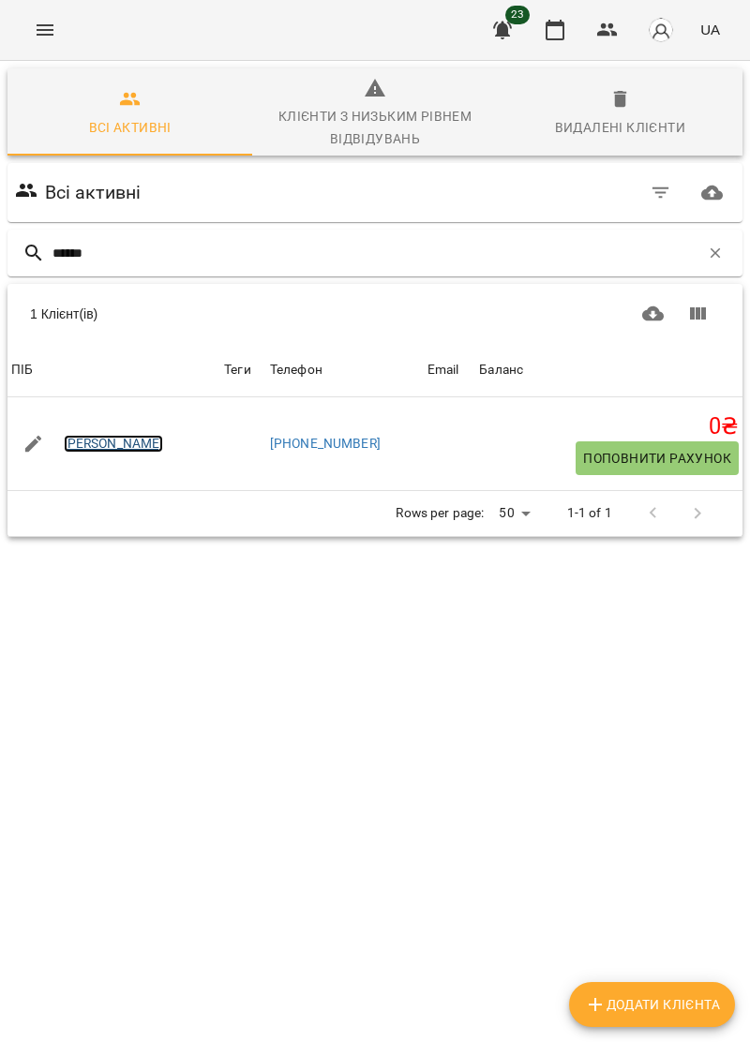
click at [127, 439] on link "[PERSON_NAME]" at bounding box center [114, 444] width 100 height 19
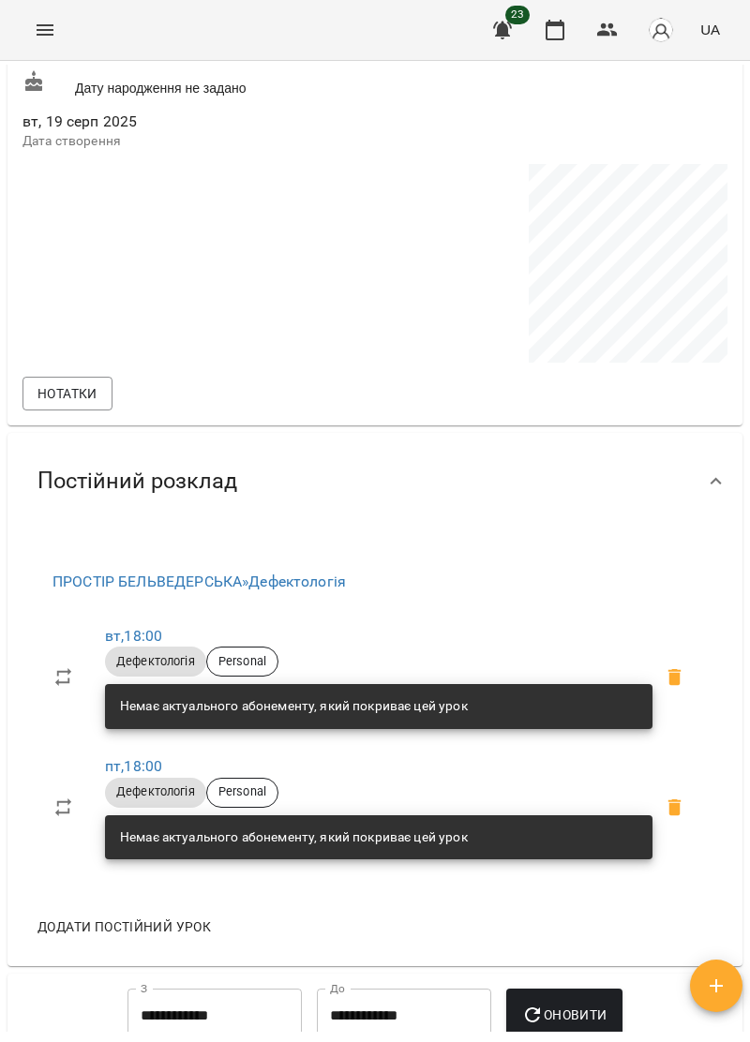
scroll to position [486, 0]
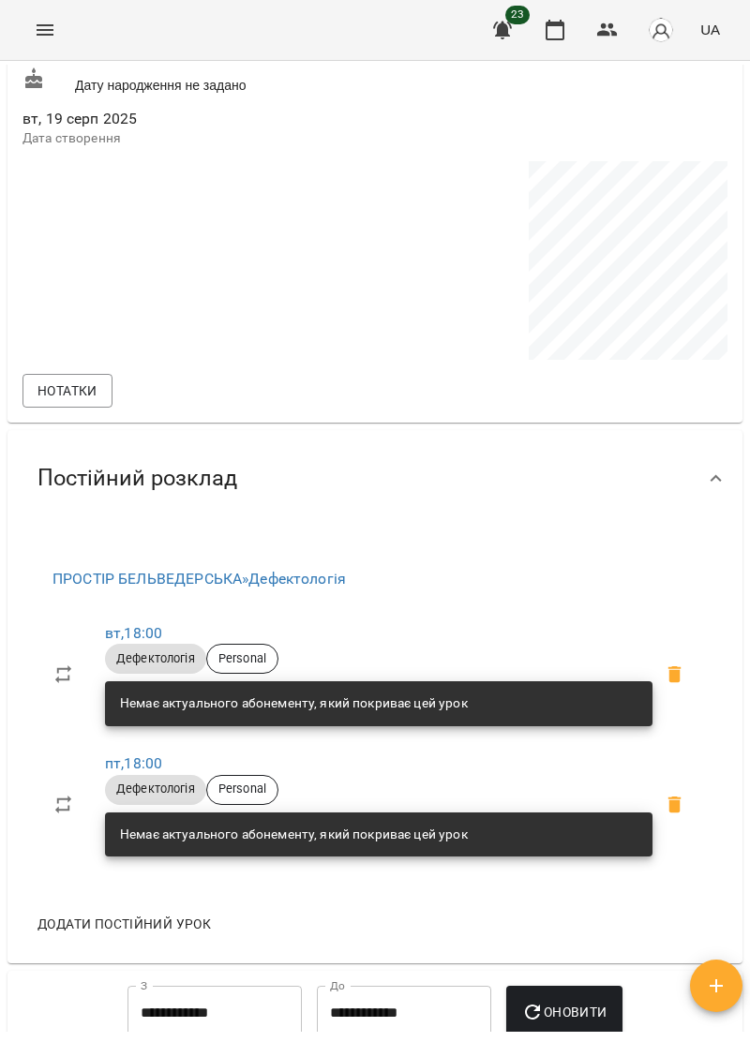
click at [41, 22] on icon "Menu" at bounding box center [45, 30] width 22 height 22
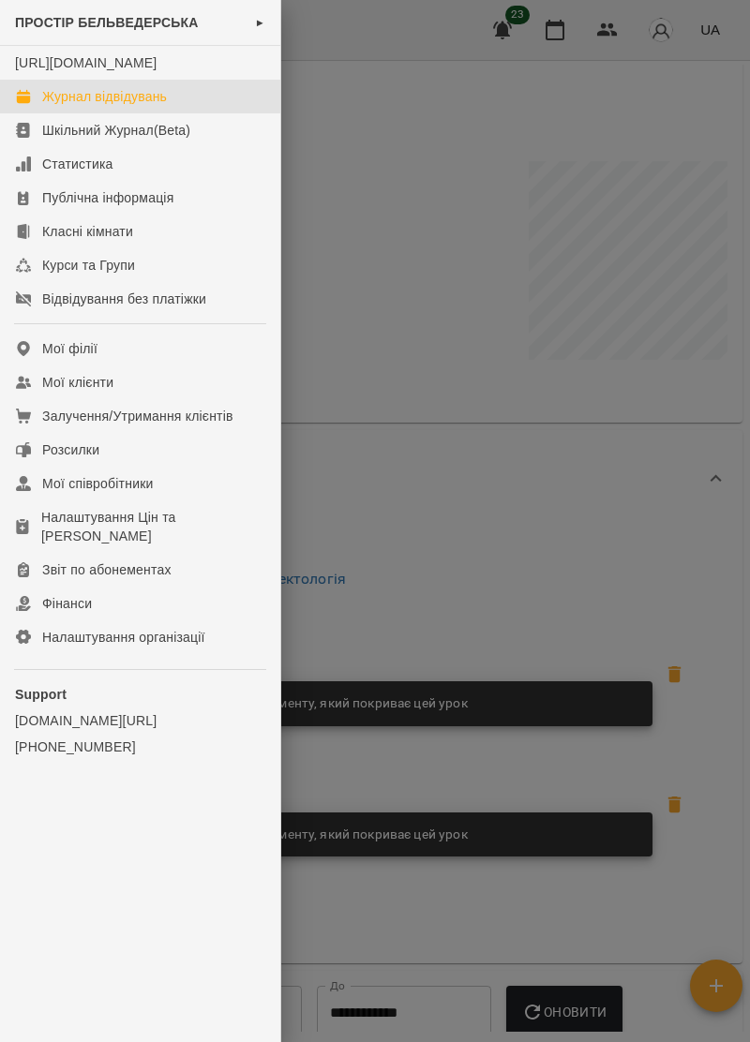
click at [156, 99] on link "Журнал відвідувань" at bounding box center [140, 97] width 280 height 34
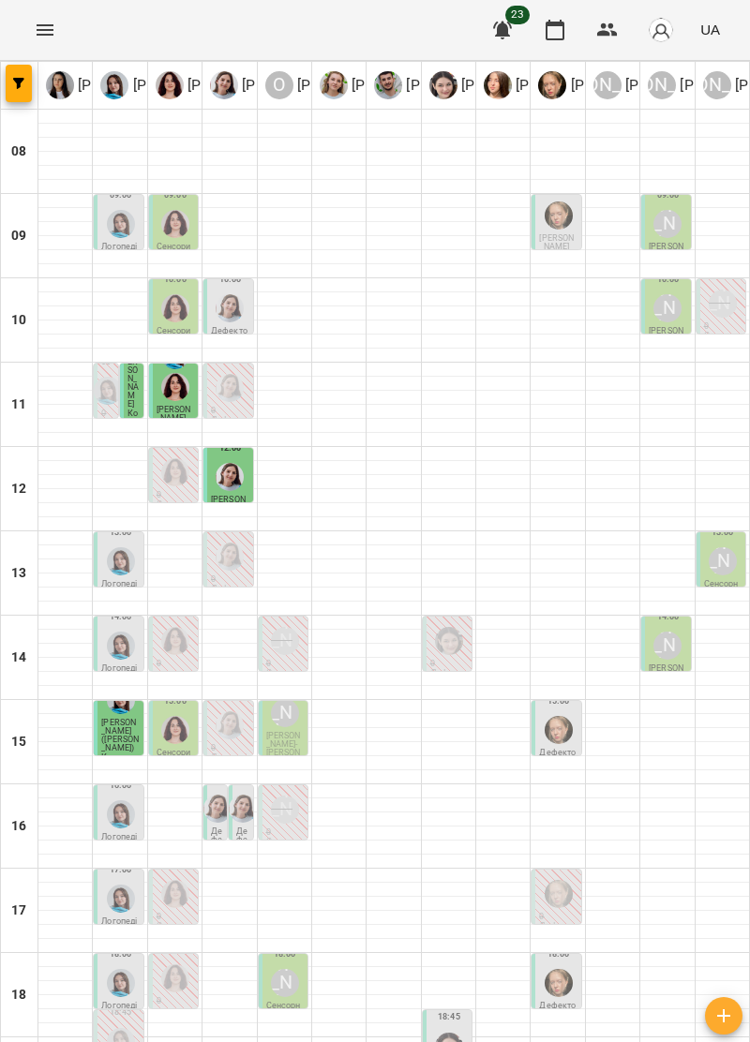
scroll to position [184, 0]
click at [287, 969] on div "[PERSON_NAME]" at bounding box center [285, 983] width 28 height 28
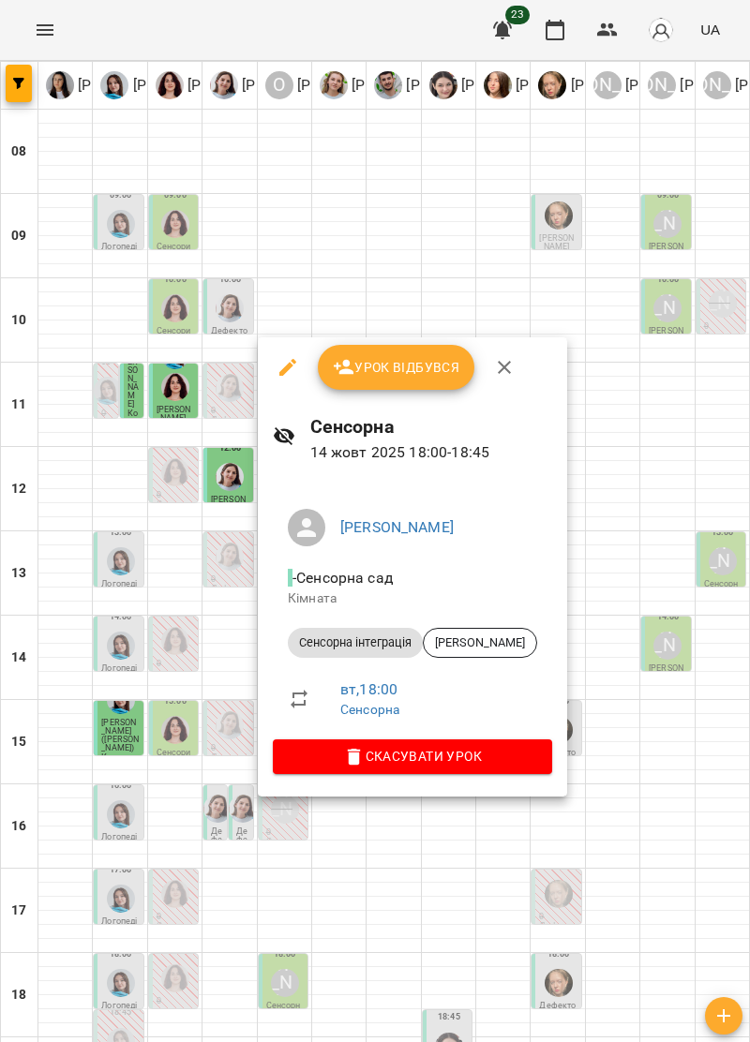
click at [508, 358] on icon "button" at bounding box center [504, 367] width 22 height 22
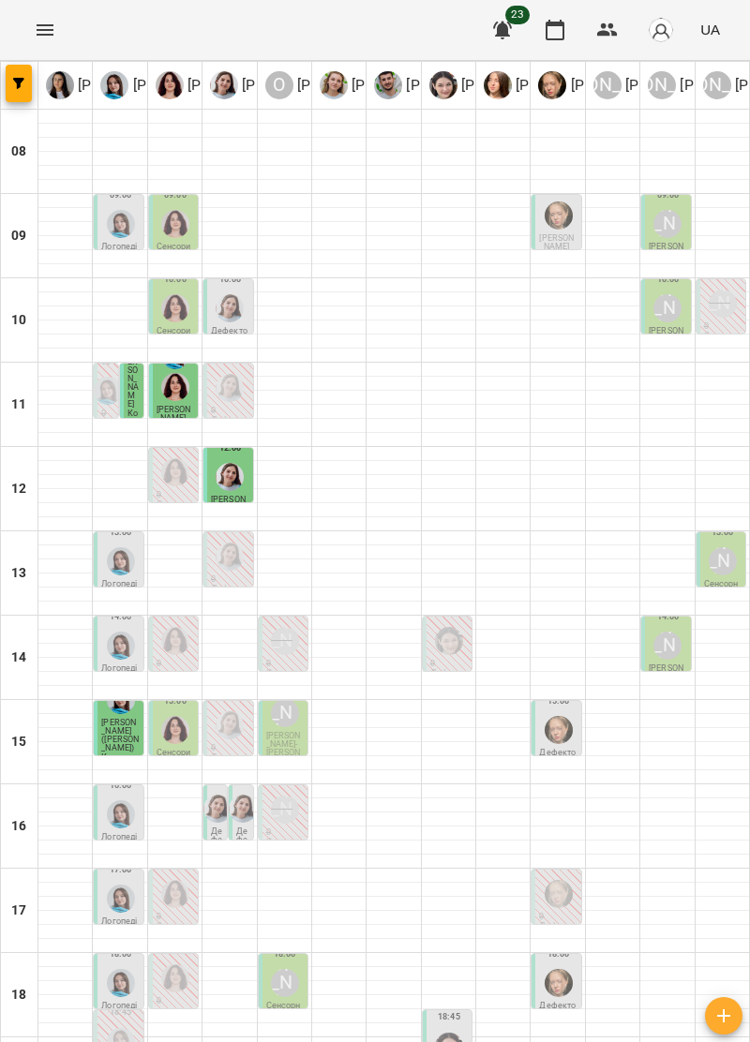
click at [118, 969] on img "Тетяна Хомин" at bounding box center [121, 983] width 28 height 28
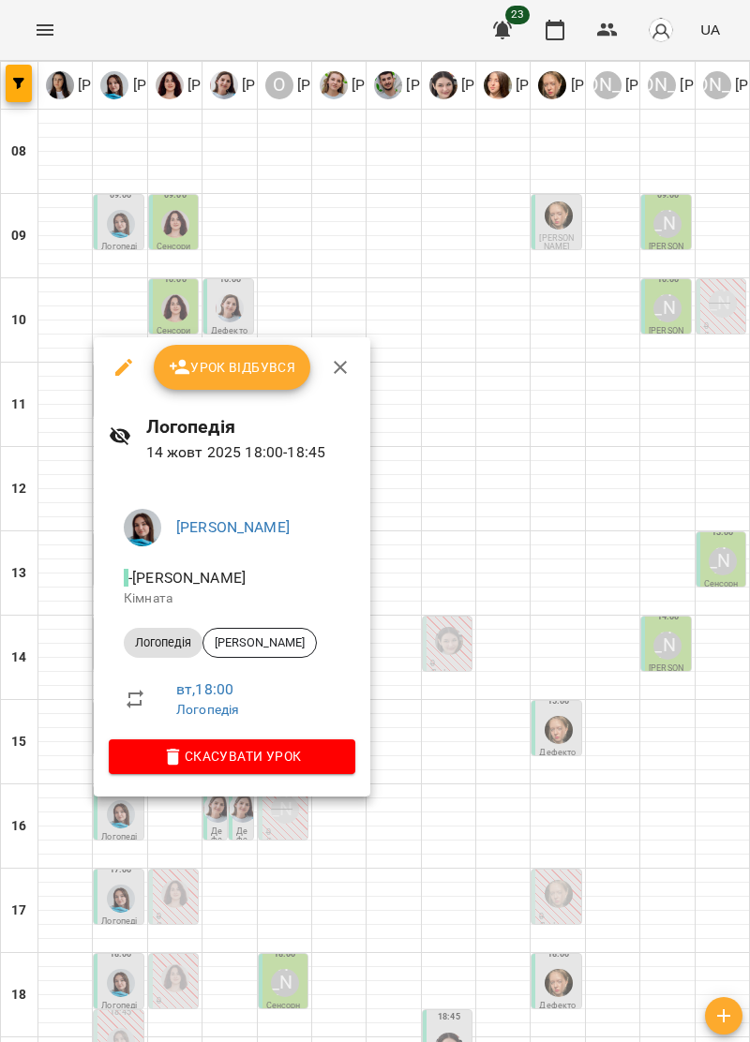
click at [346, 362] on icon "button" at bounding box center [340, 367] width 22 height 22
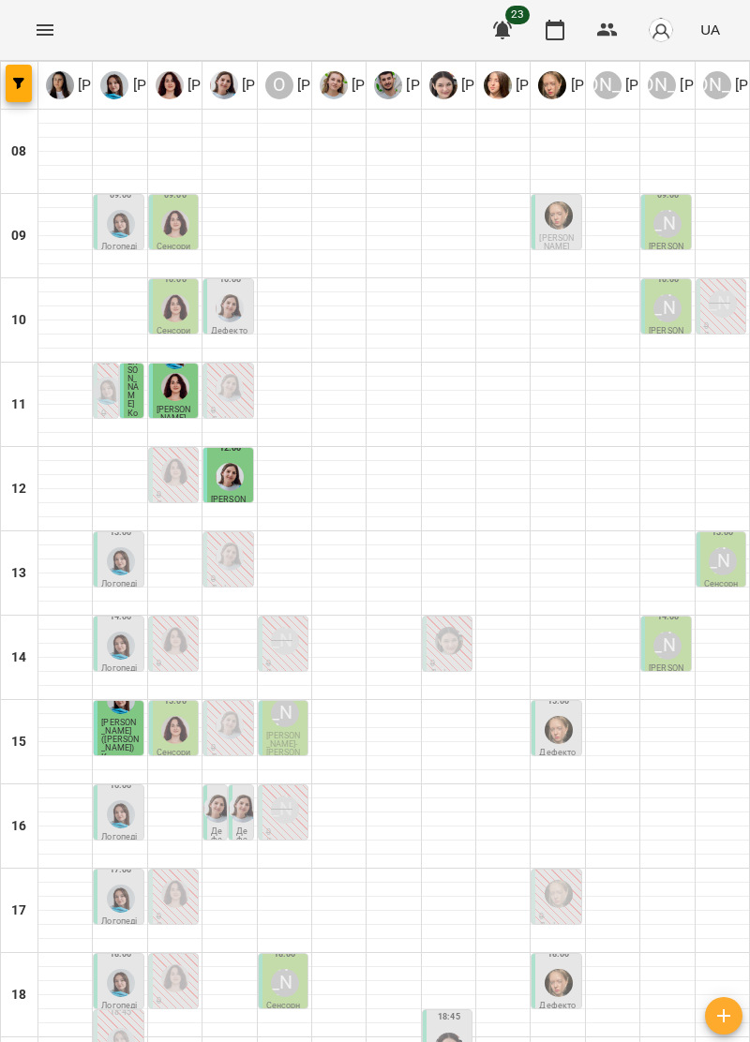
click at [562, 969] on img "Анна Прокопенко" at bounding box center [559, 983] width 28 height 28
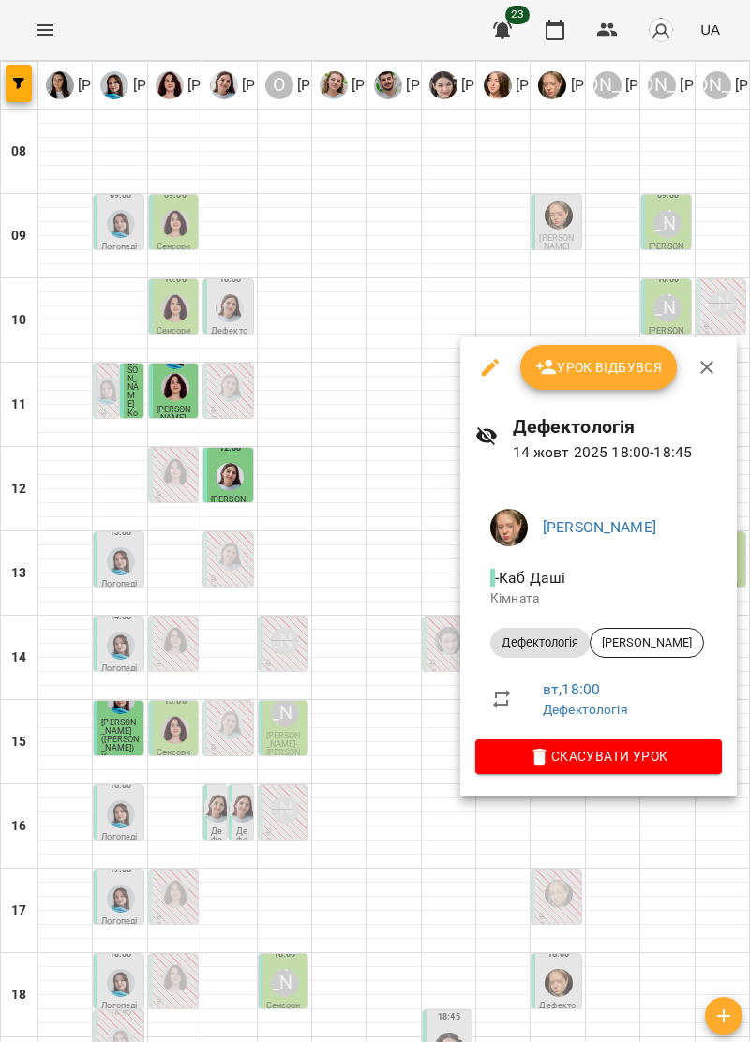
click at [704, 367] on icon "button" at bounding box center [706, 367] width 13 height 13
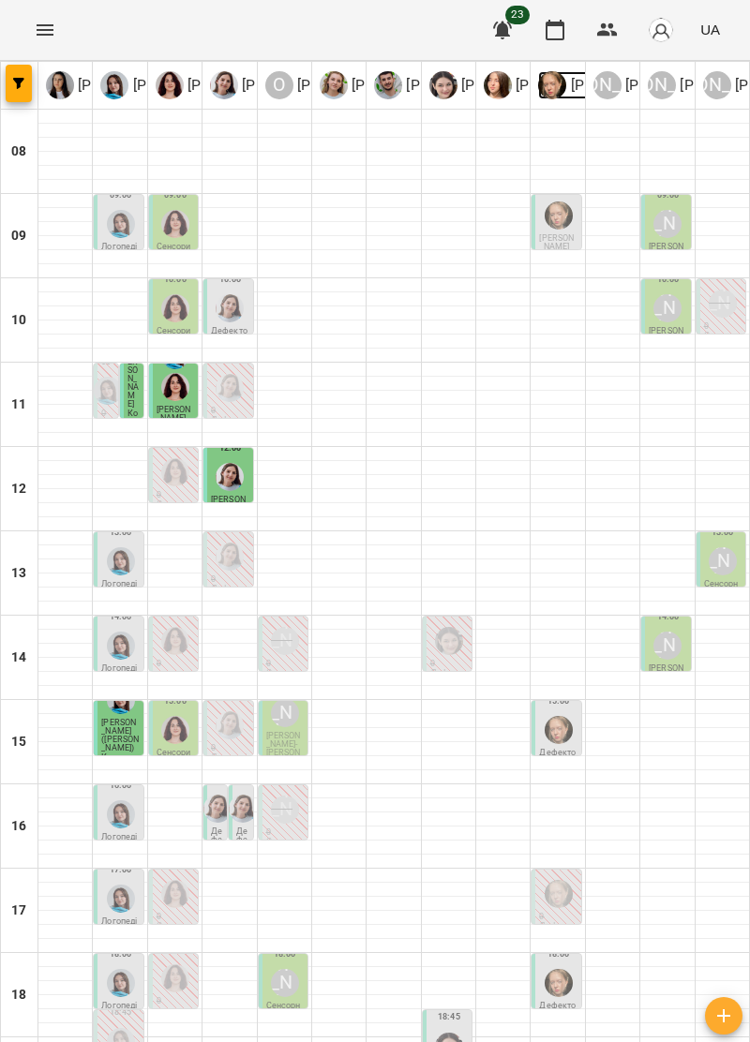
click at [562, 86] on img at bounding box center [552, 85] width 28 height 28
click at [560, 969] on img "Анна Прокопенко" at bounding box center [559, 983] width 28 height 28
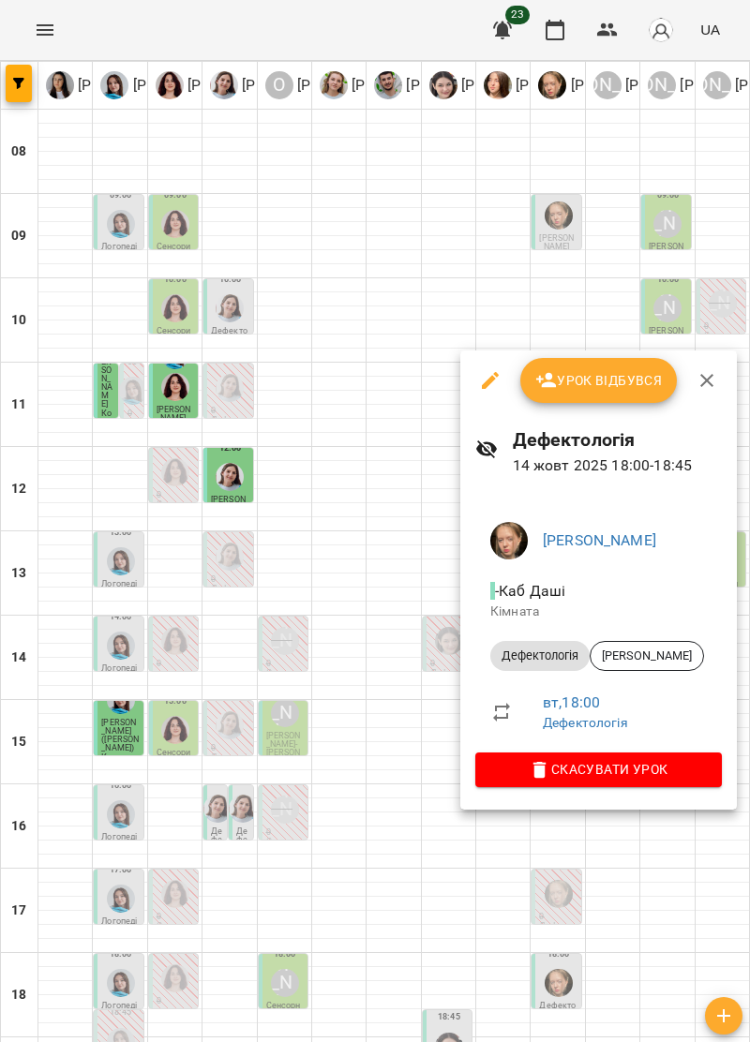
click at [709, 382] on icon "button" at bounding box center [707, 380] width 22 height 22
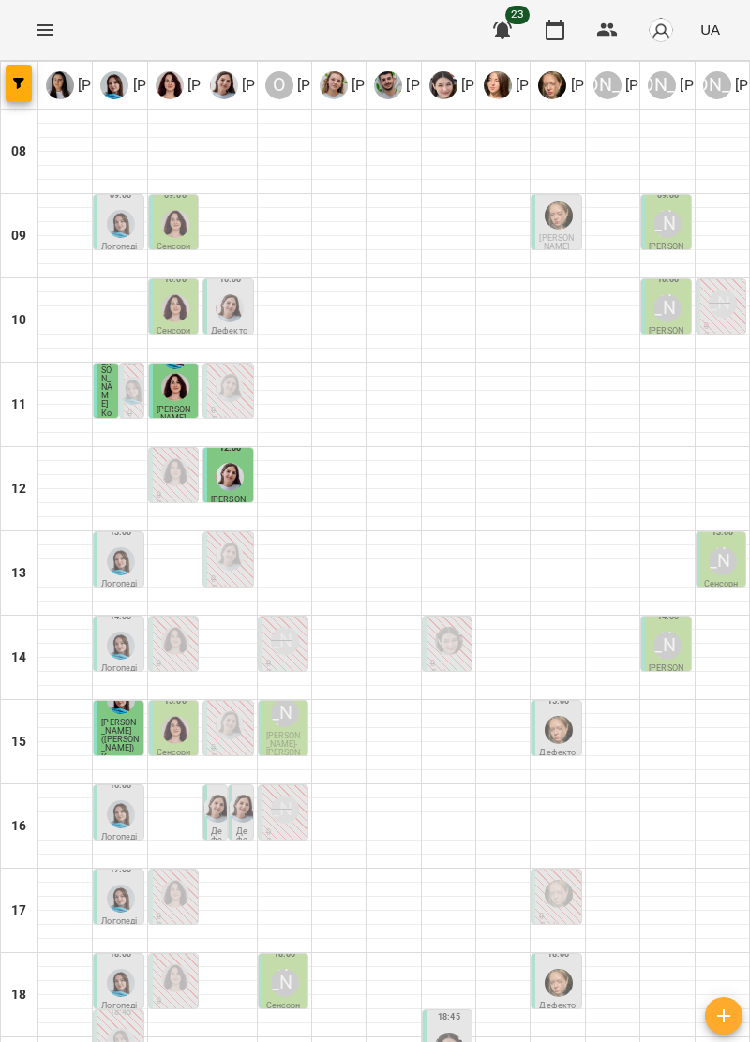
click at [553, 880] on img "Анна Прокопенко" at bounding box center [559, 894] width 28 height 28
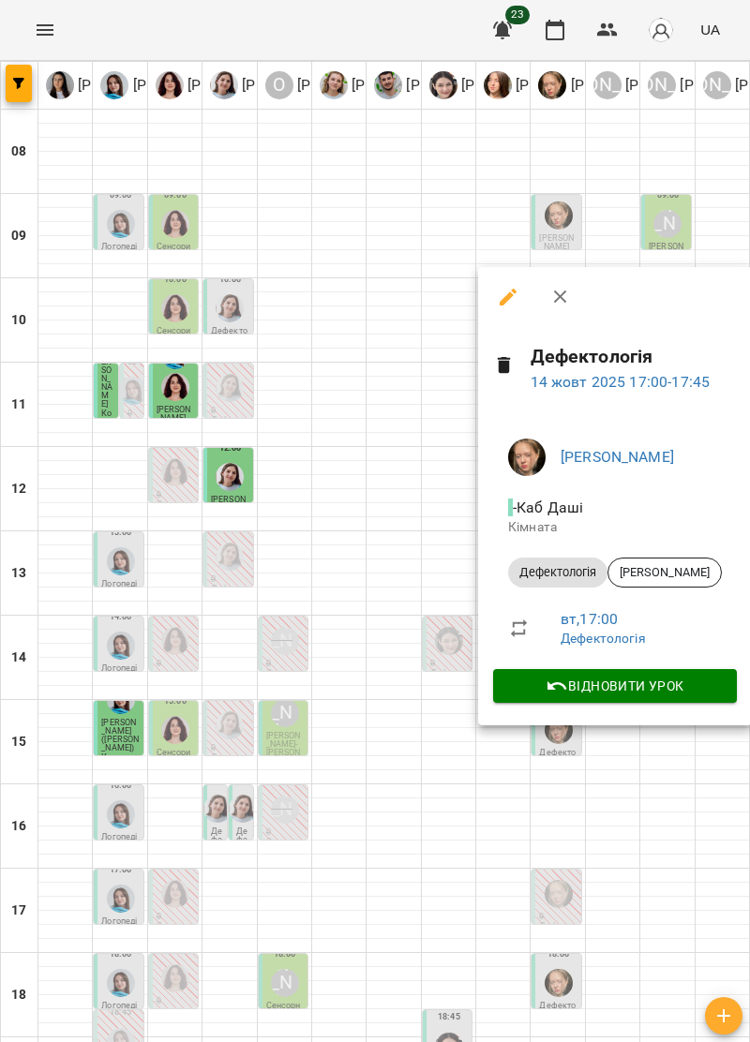
click at [562, 300] on icon "button" at bounding box center [559, 297] width 13 height 13
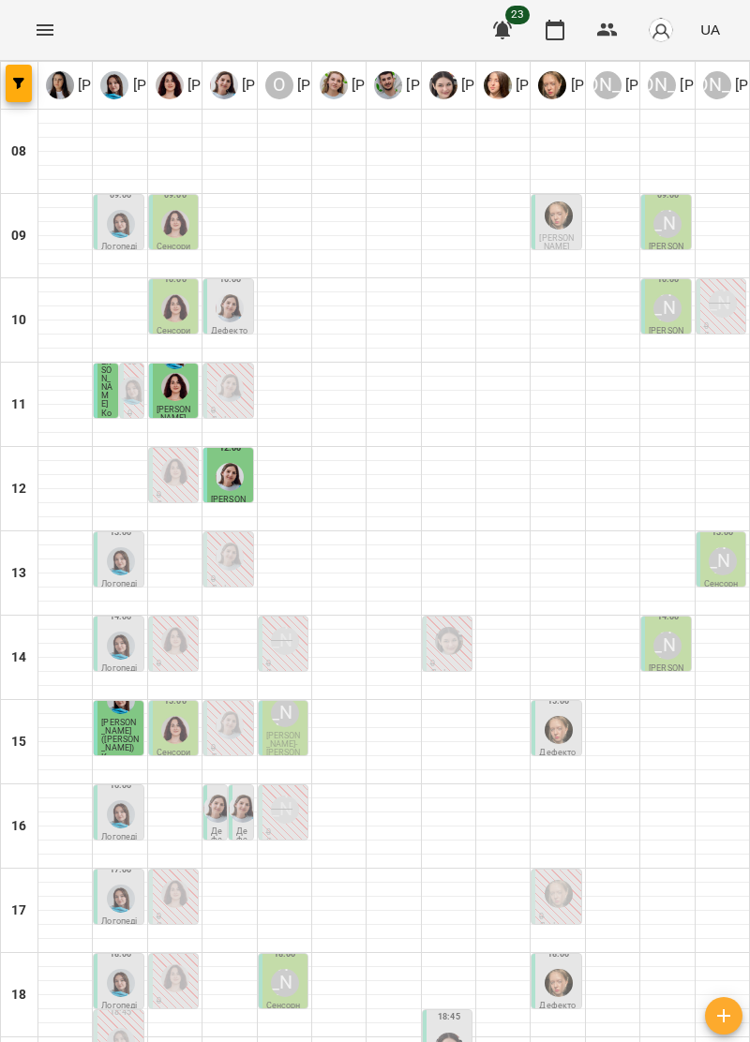
click at [564, 969] on img "Анна Прокопенко" at bounding box center [559, 983] width 28 height 28
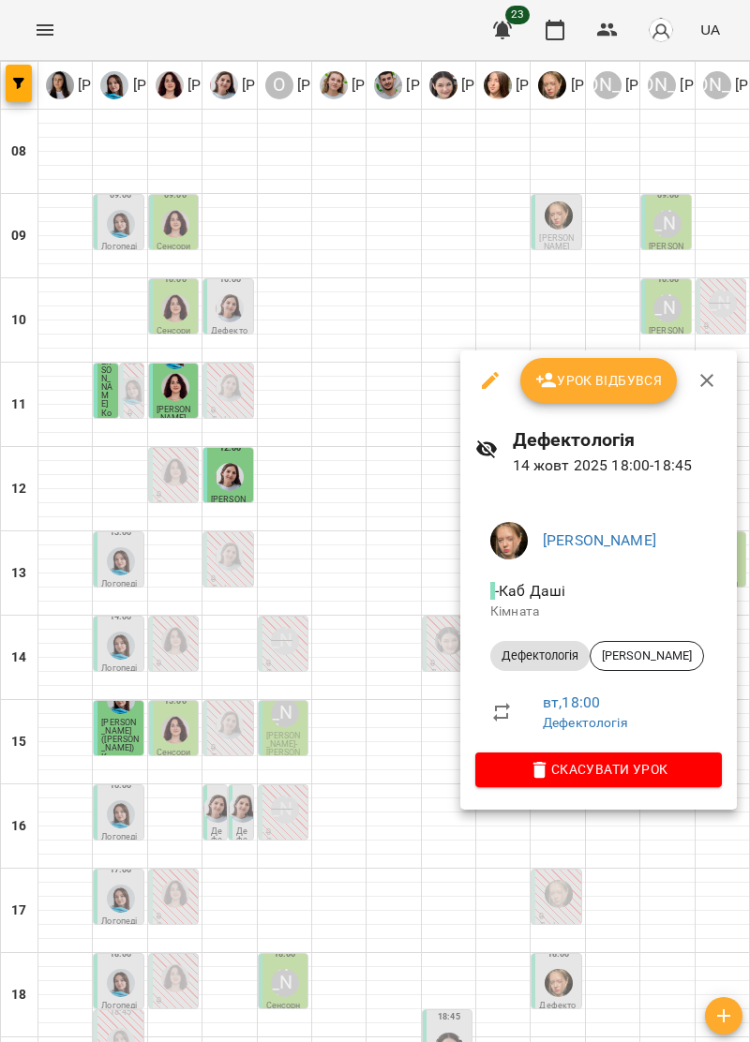
click at [715, 369] on icon "button" at bounding box center [707, 380] width 22 height 22
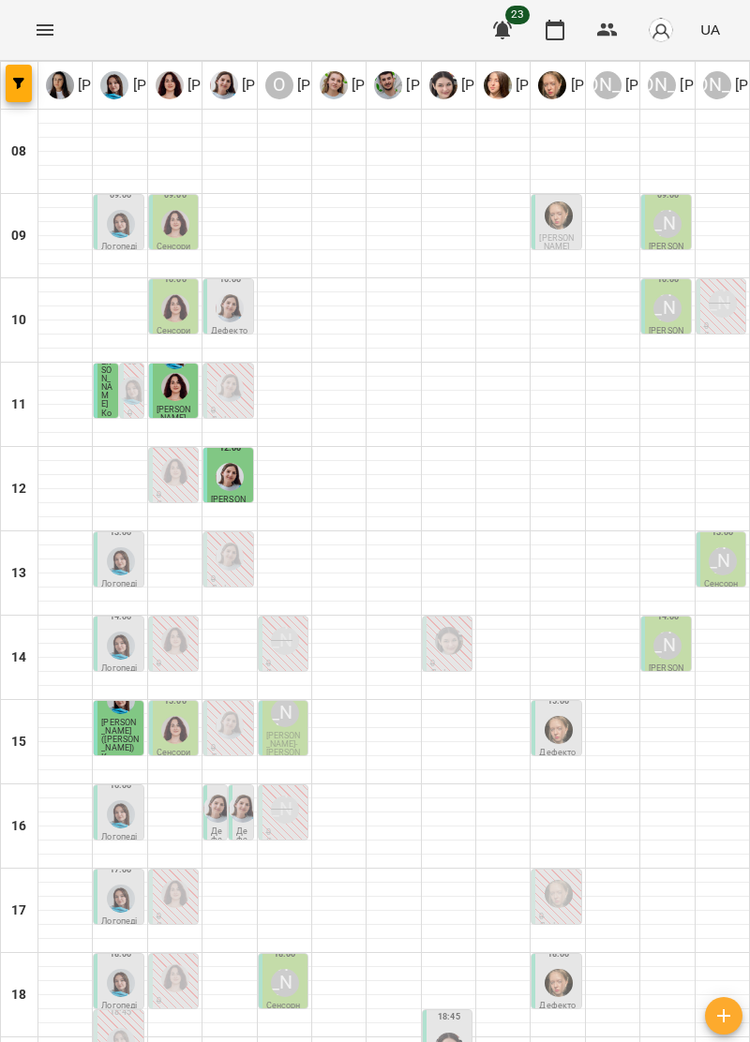
scroll to position [181, 0]
click at [569, 965] on div at bounding box center [559, 983] width 36 height 36
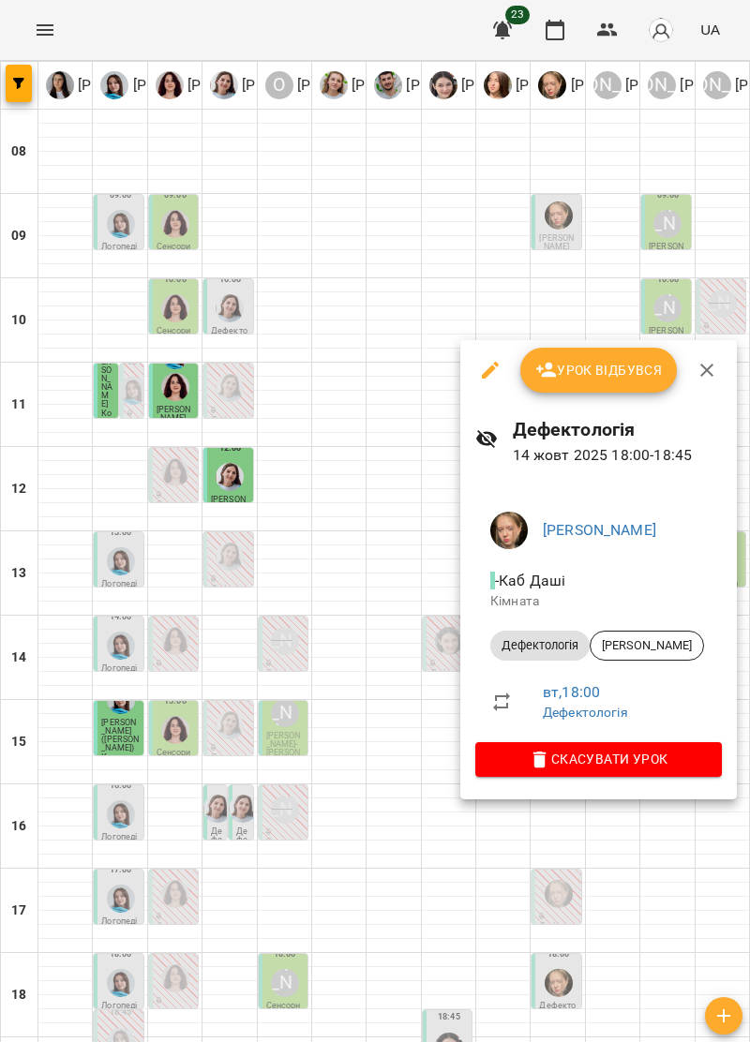
click at [716, 362] on button "button" at bounding box center [706, 370] width 45 height 45
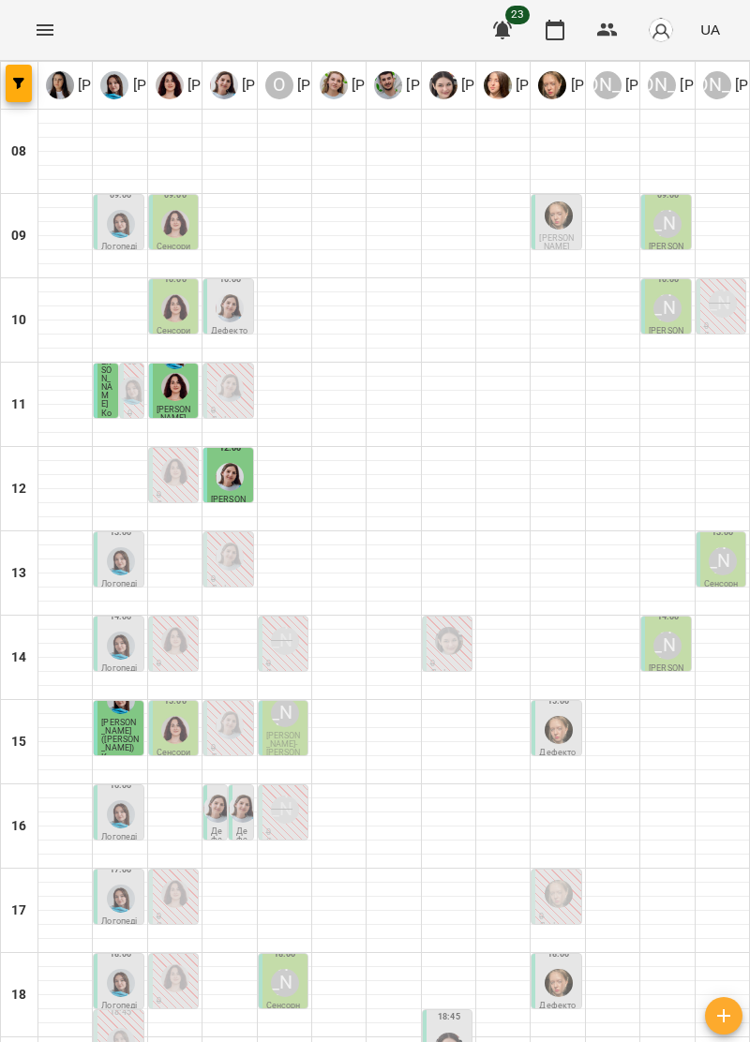
scroll to position [121, 0]
click at [557, 90] on img at bounding box center [552, 85] width 28 height 28
click at [560, 969] on img "Анна Прокопенко" at bounding box center [559, 983] width 28 height 28
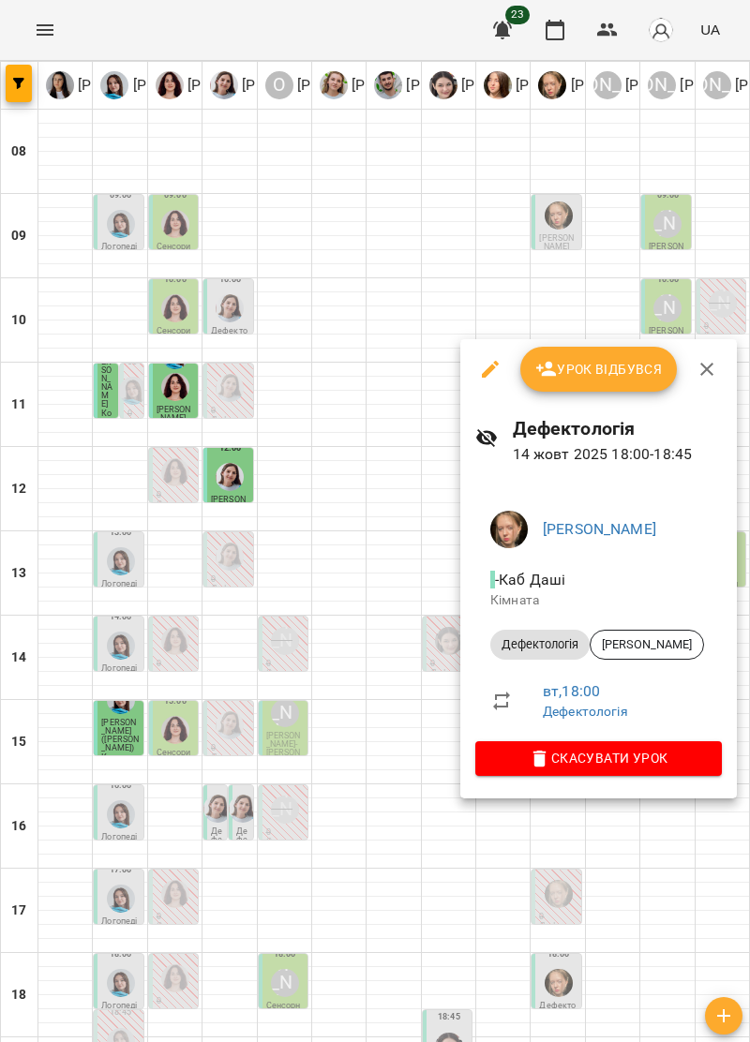
click at [708, 377] on icon "button" at bounding box center [707, 369] width 22 height 22
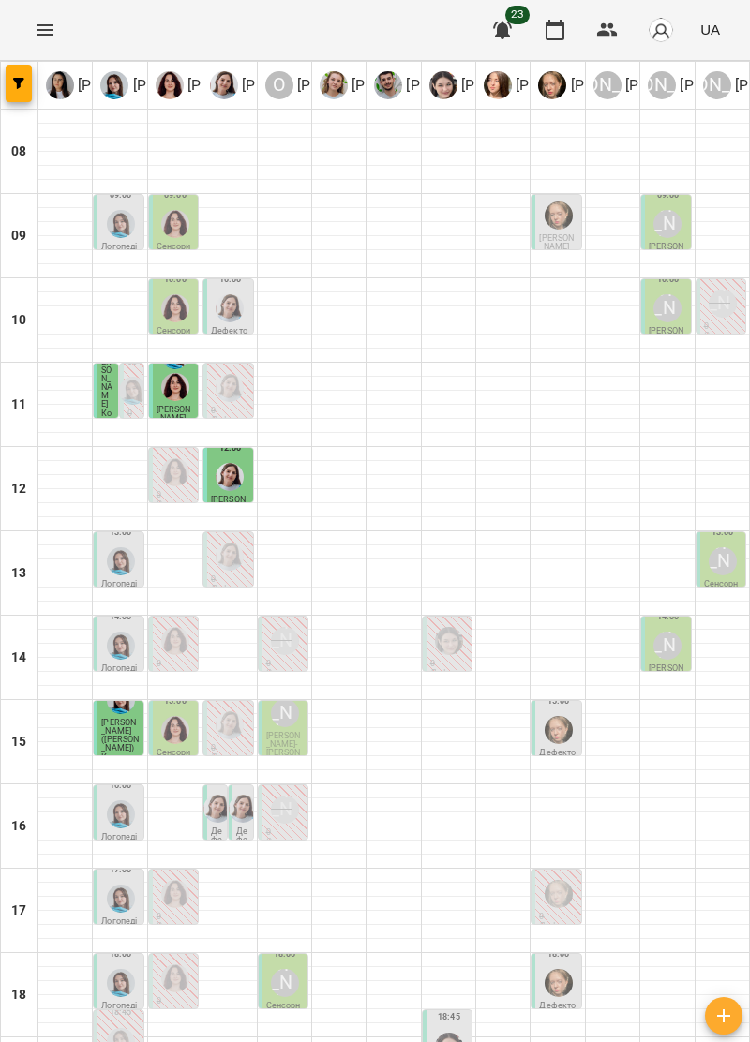
click at [569, 969] on img "Анна Прокопенко" at bounding box center [559, 983] width 28 height 28
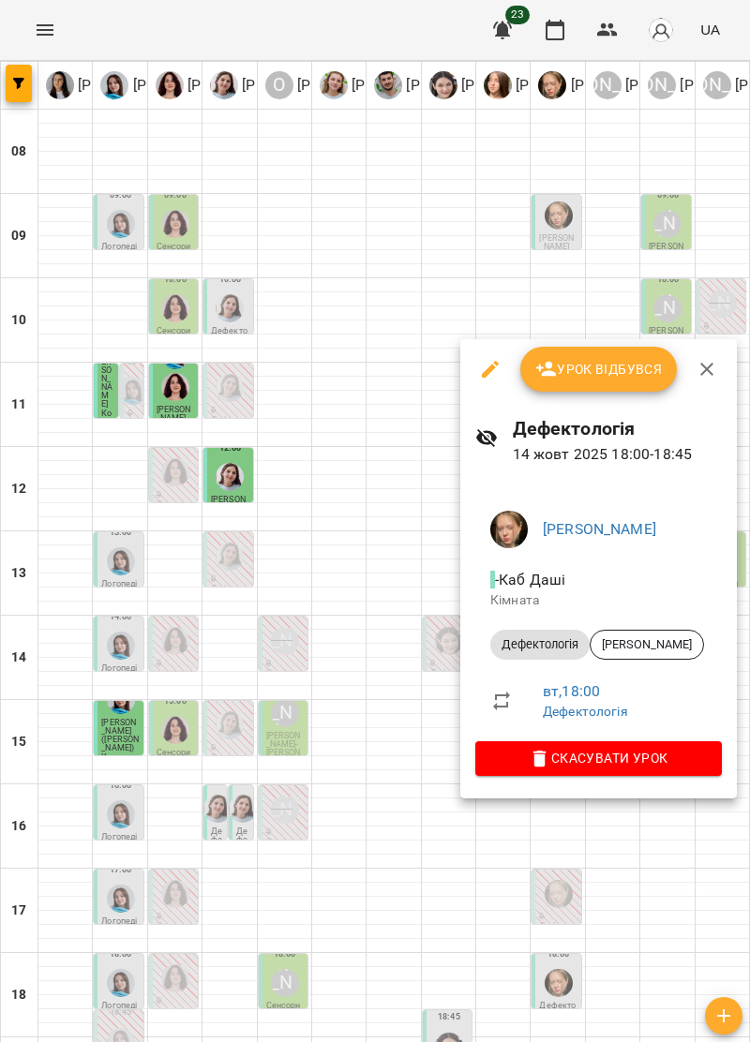
click at [705, 373] on icon "button" at bounding box center [707, 369] width 22 height 22
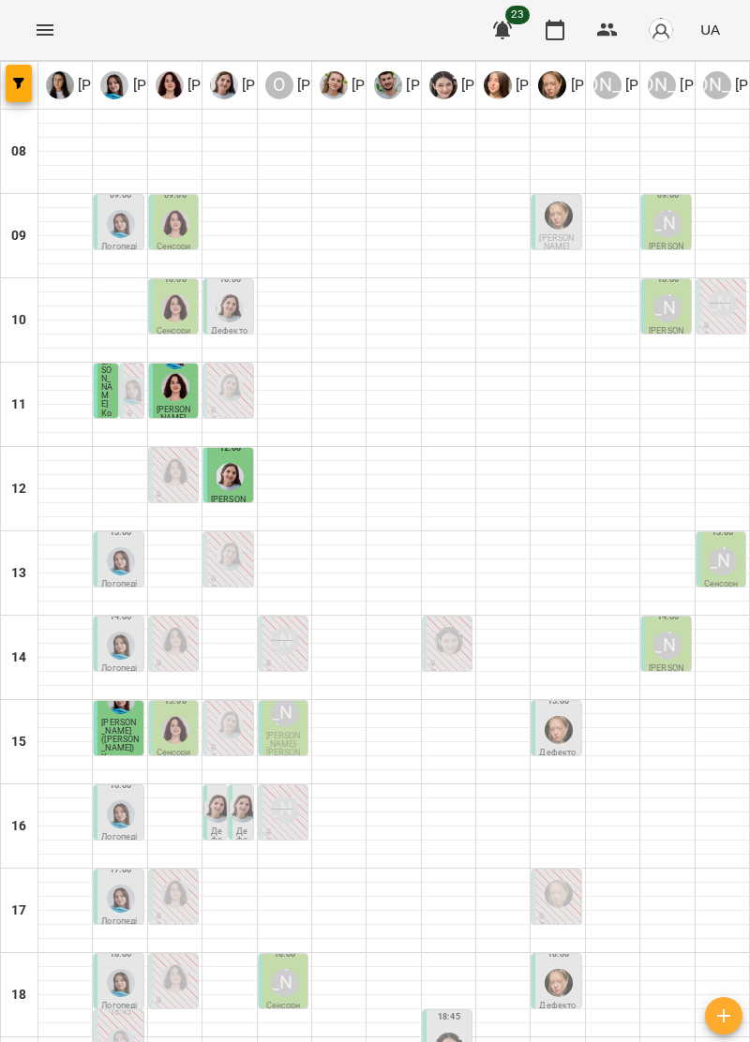
scroll to position [184, 0]
click at [566, 965] on div at bounding box center [559, 983] width 36 height 36
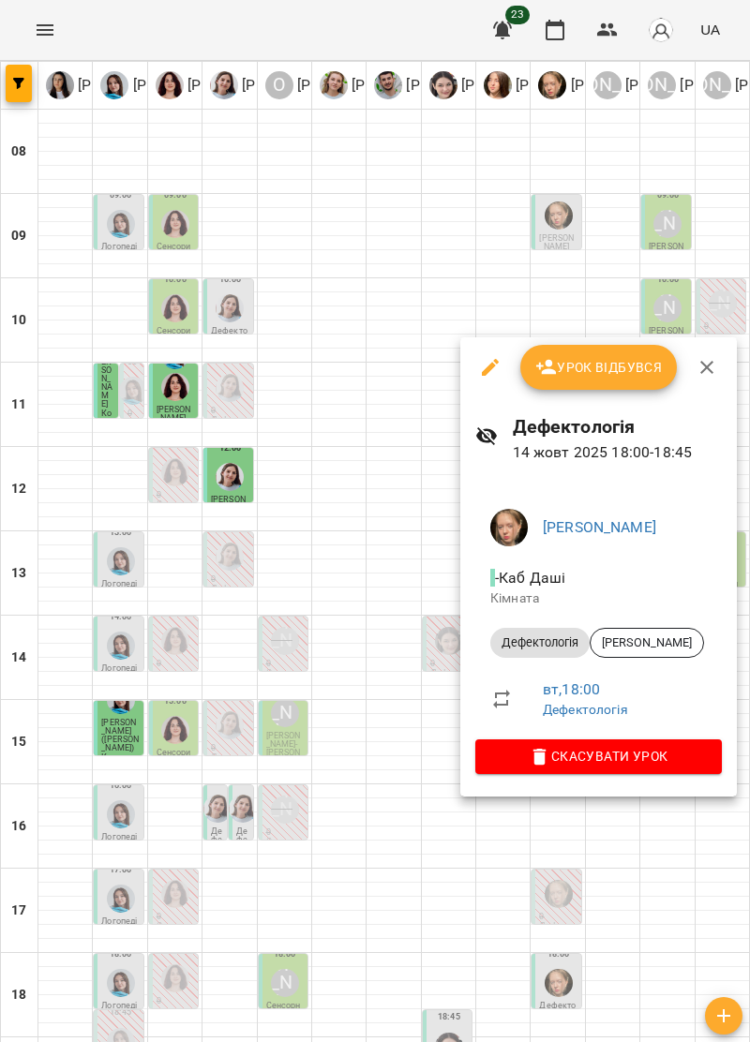
click at [716, 366] on button "button" at bounding box center [706, 367] width 45 height 45
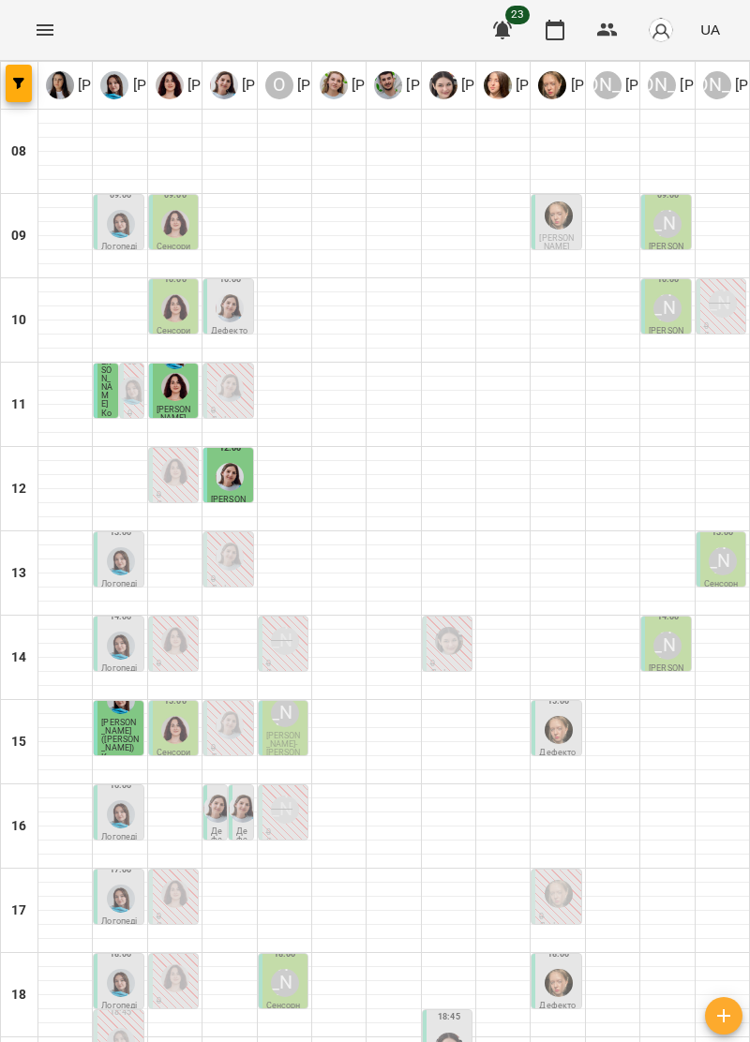
click at [291, 969] on div "[PERSON_NAME]" at bounding box center [285, 983] width 28 height 28
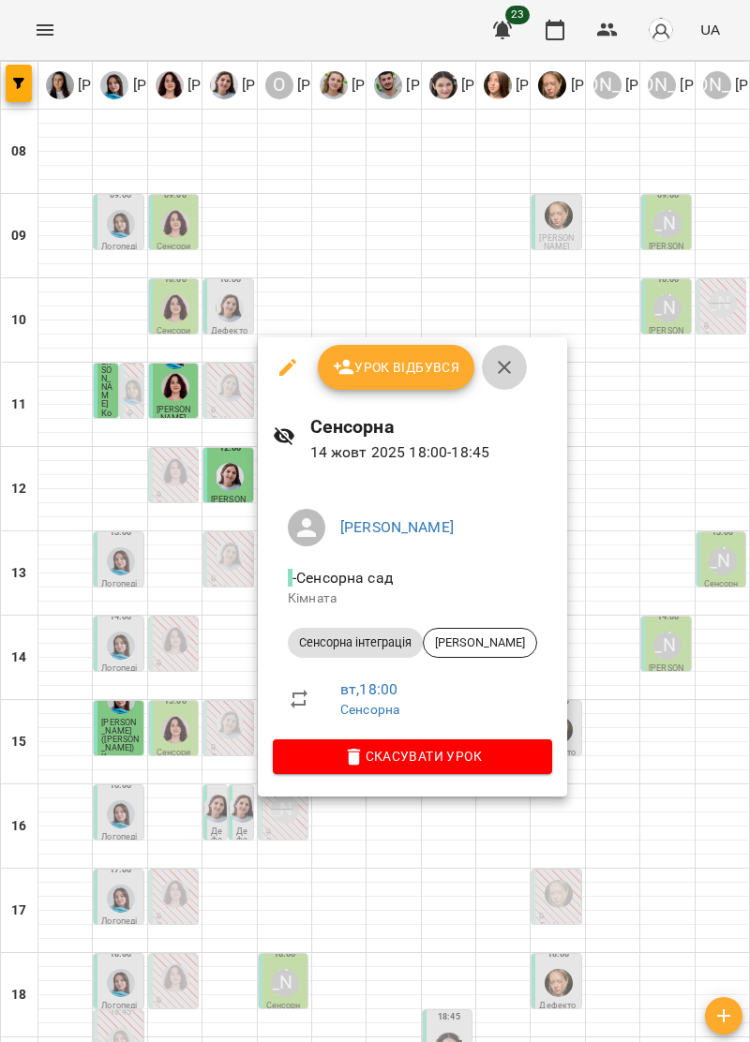
click at [502, 373] on icon "button" at bounding box center [504, 367] width 22 height 22
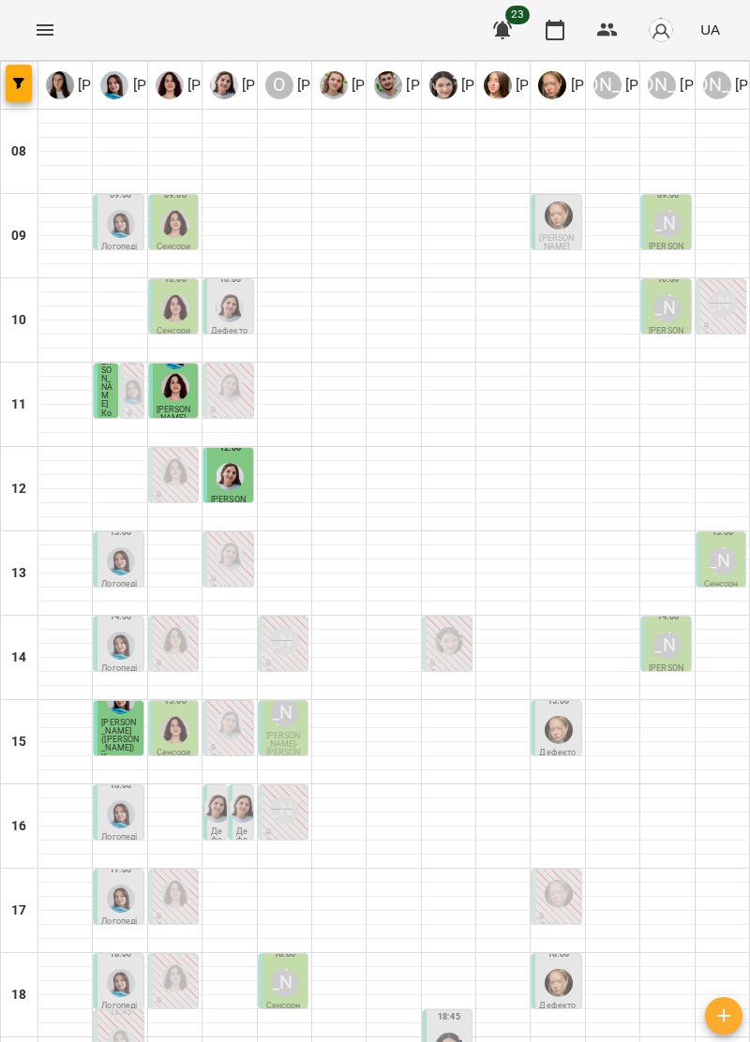
click at [459, 1033] on img "Софія Цюпер" at bounding box center [449, 1047] width 28 height 28
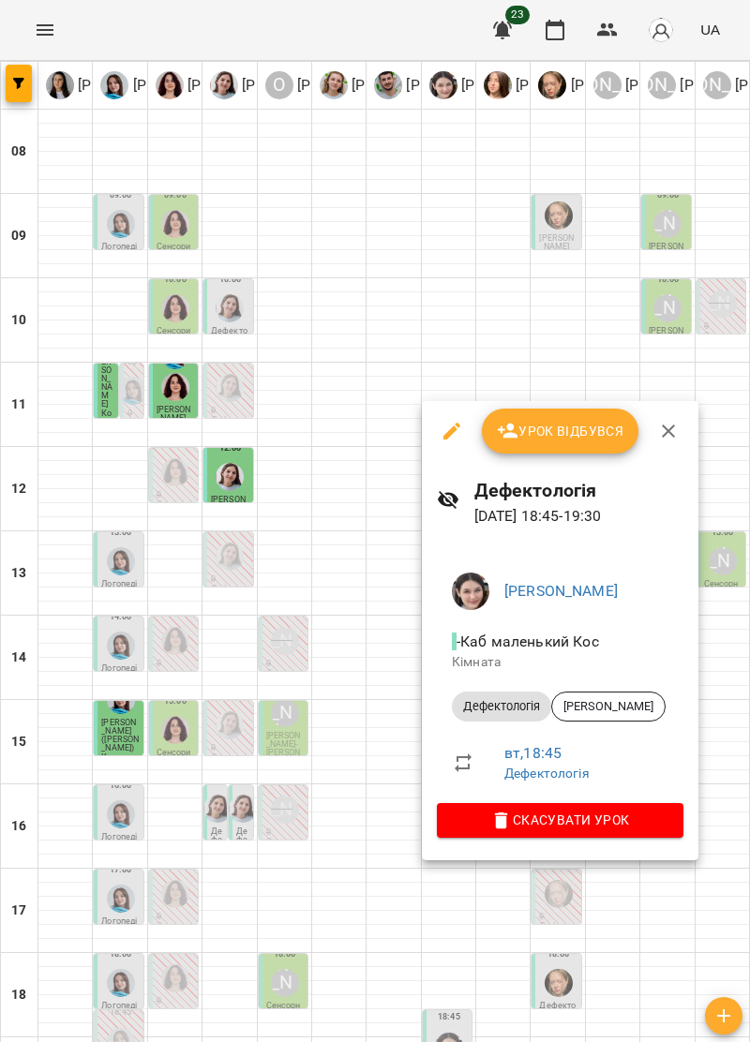
click at [661, 427] on icon "button" at bounding box center [668, 431] width 22 height 22
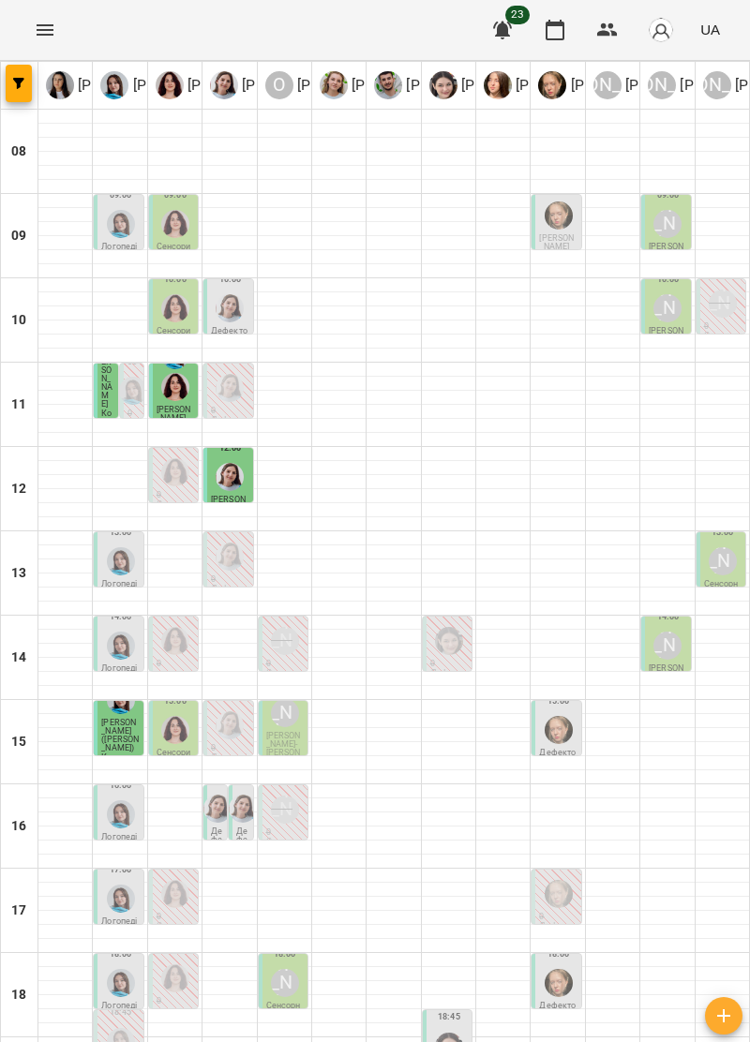
click at [285, 969] on div "[PERSON_NAME]" at bounding box center [285, 983] width 28 height 28
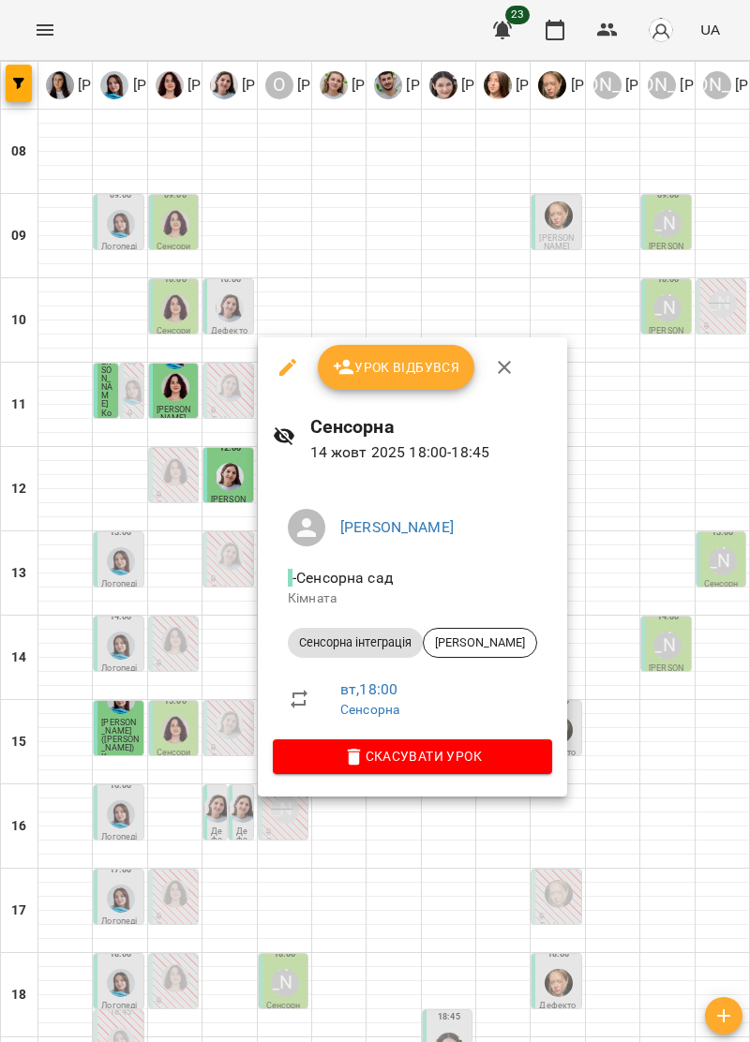
click at [507, 361] on icon "button" at bounding box center [504, 367] width 22 height 22
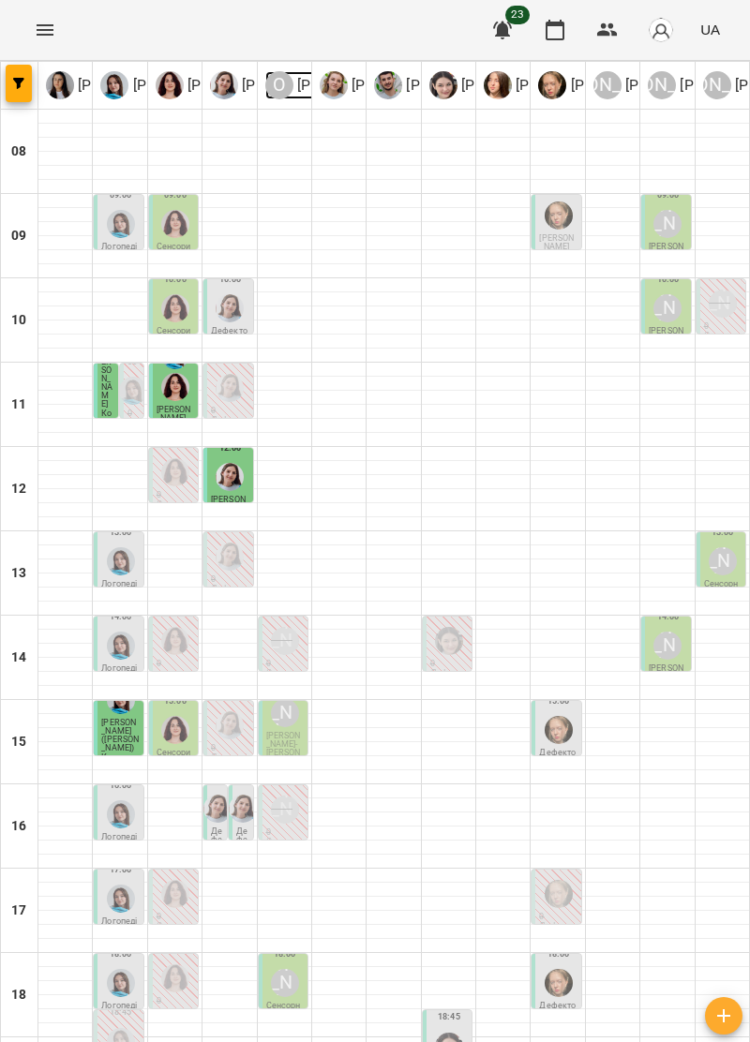
click at [283, 78] on div "О" at bounding box center [279, 85] width 28 height 28
click at [570, 965] on div at bounding box center [559, 983] width 36 height 36
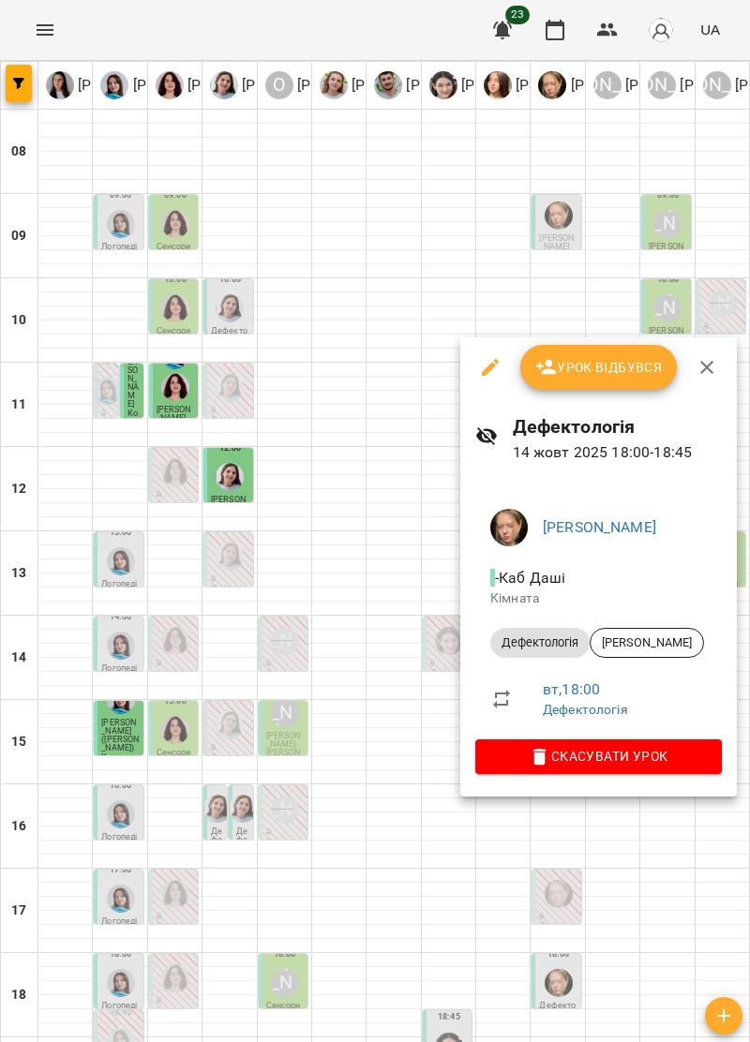
click at [720, 367] on button "button" at bounding box center [706, 367] width 45 height 45
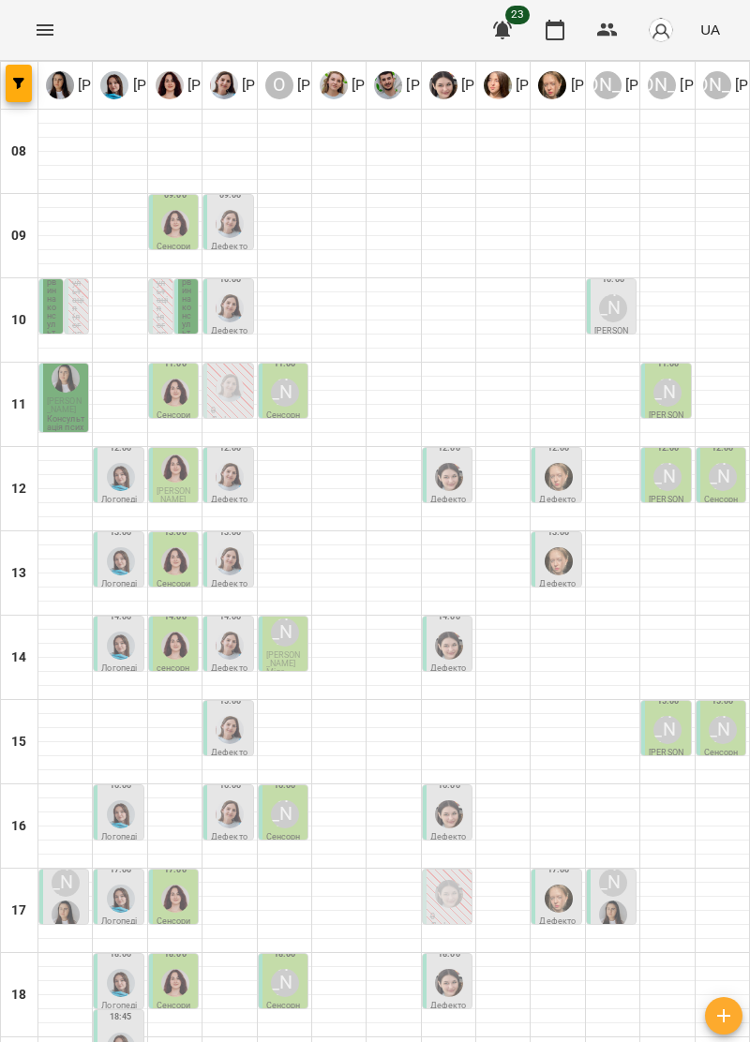
click at [67, 412] on p "[PERSON_NAME]" at bounding box center [65, 405] width 37 height 17
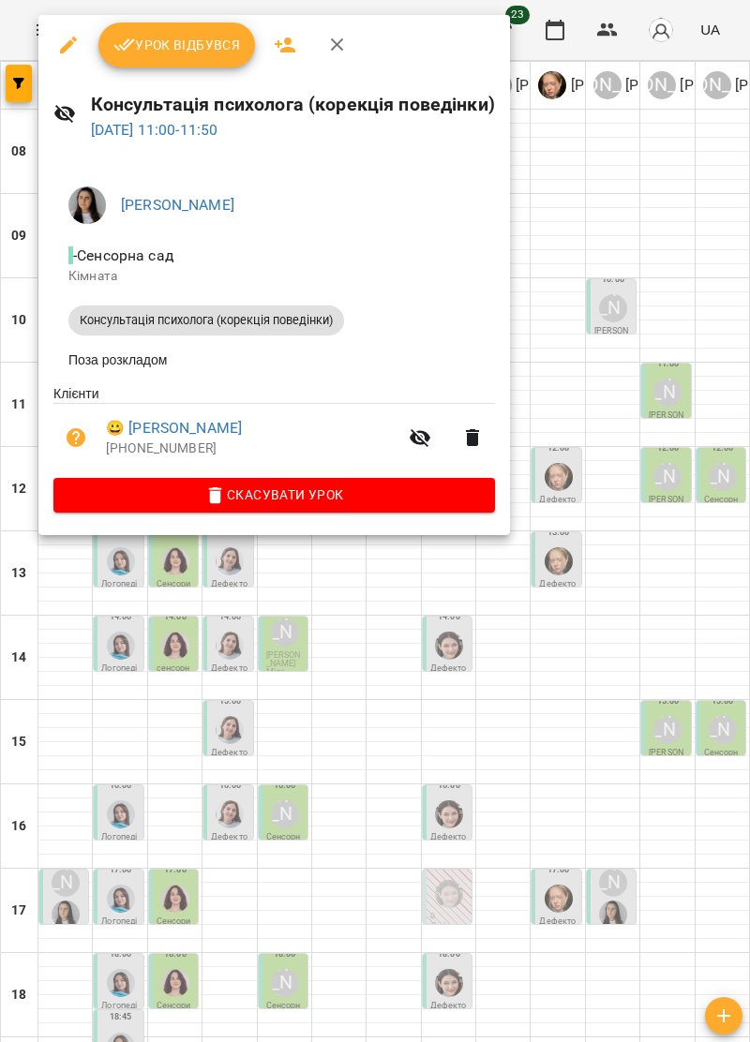
click at [337, 44] on icon "button" at bounding box center [337, 44] width 13 height 13
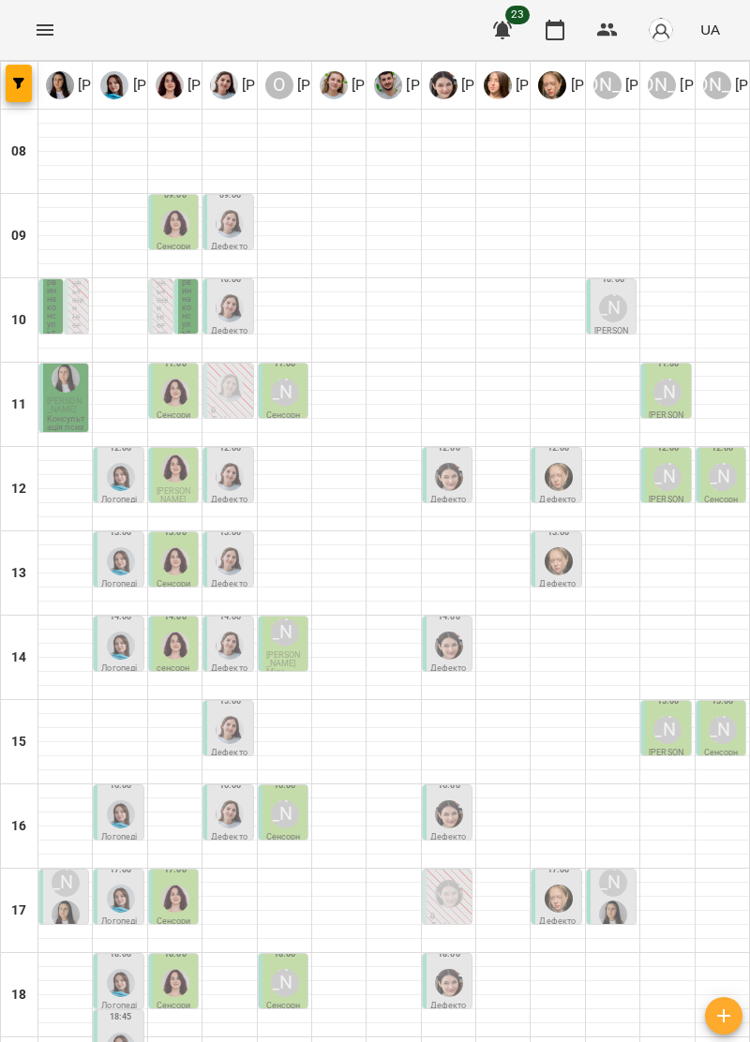
scroll to position [85, 0]
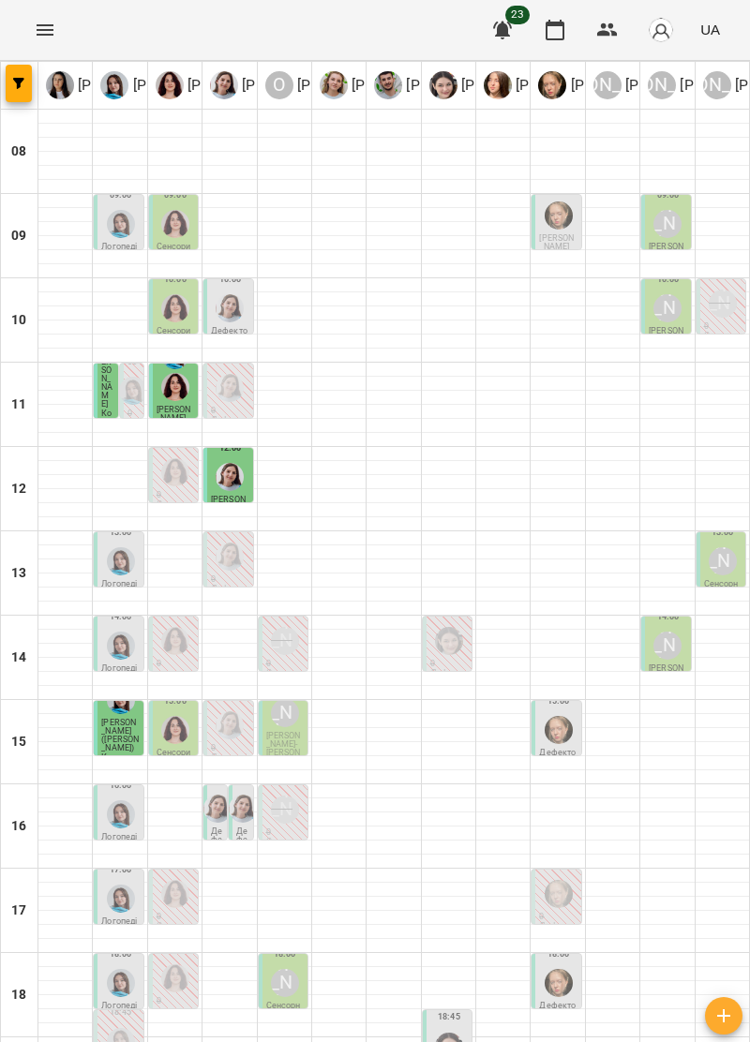
click at [106, 396] on span "[PERSON_NAME]" at bounding box center [106, 379] width 11 height 60
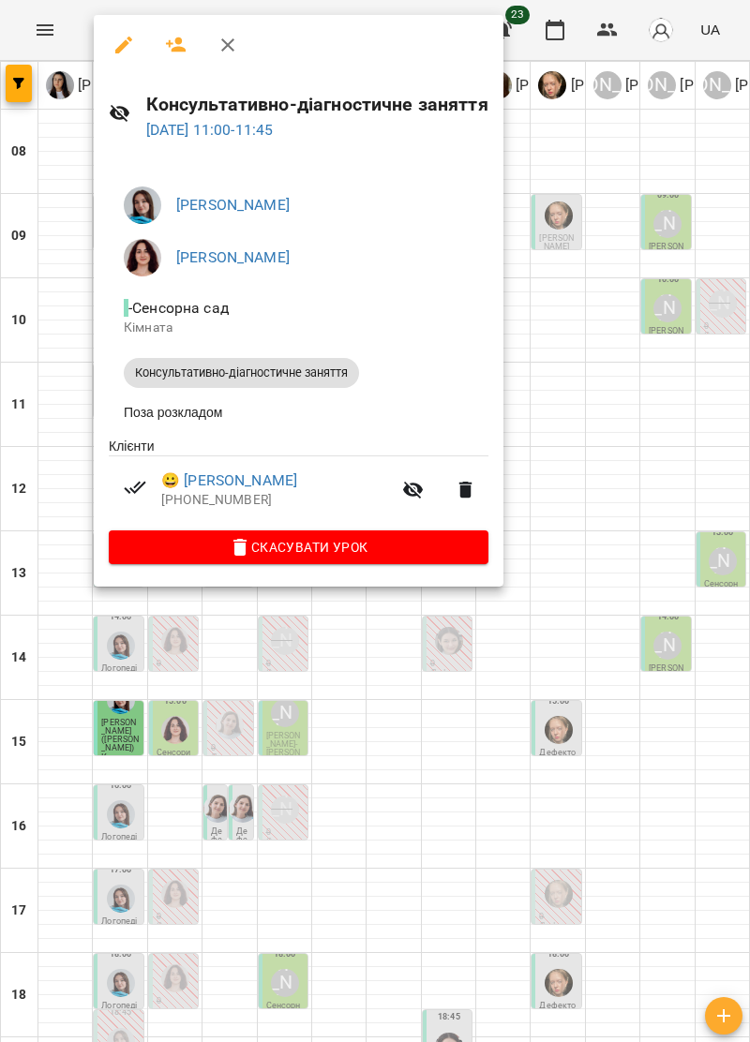
click at [237, 36] on icon "button" at bounding box center [228, 45] width 22 height 22
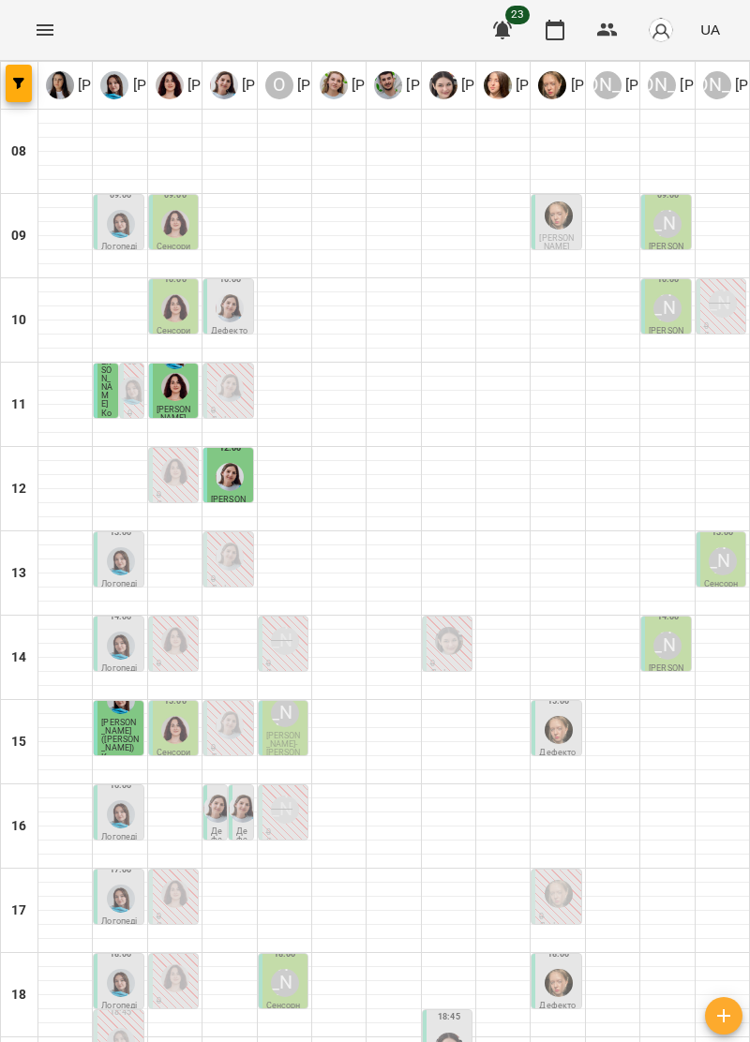
click at [238, 488] on div at bounding box center [230, 477] width 36 height 36
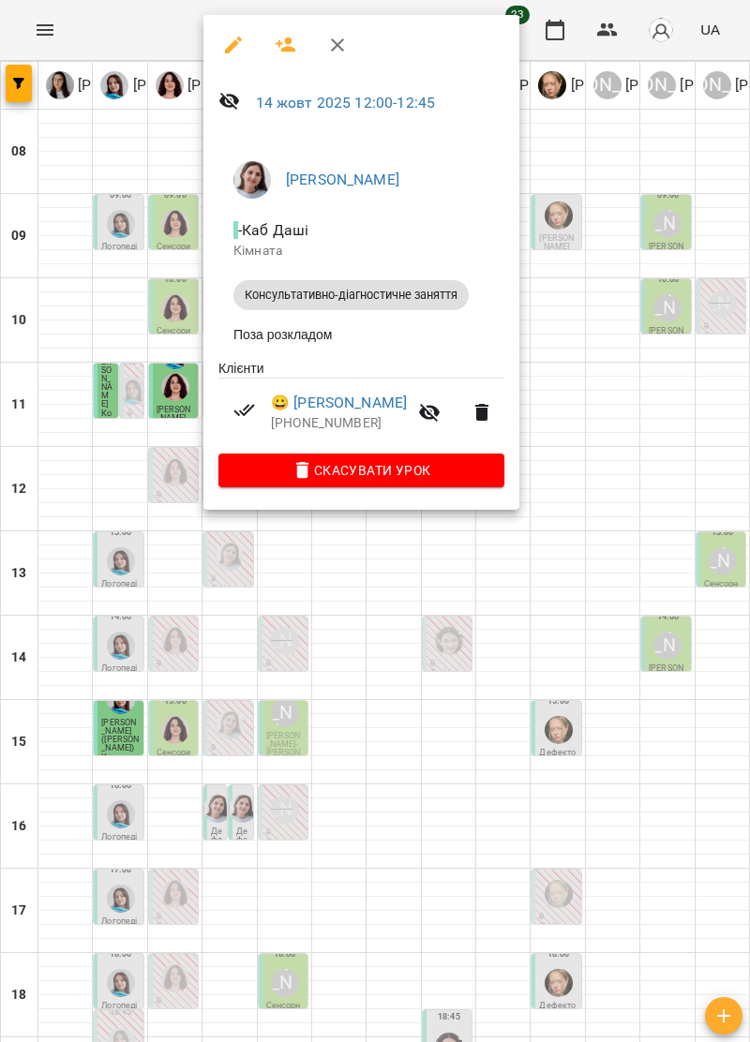
click at [337, 45] on icon "button" at bounding box center [337, 44] width 13 height 13
